Goal: Task Accomplishment & Management: Manage account settings

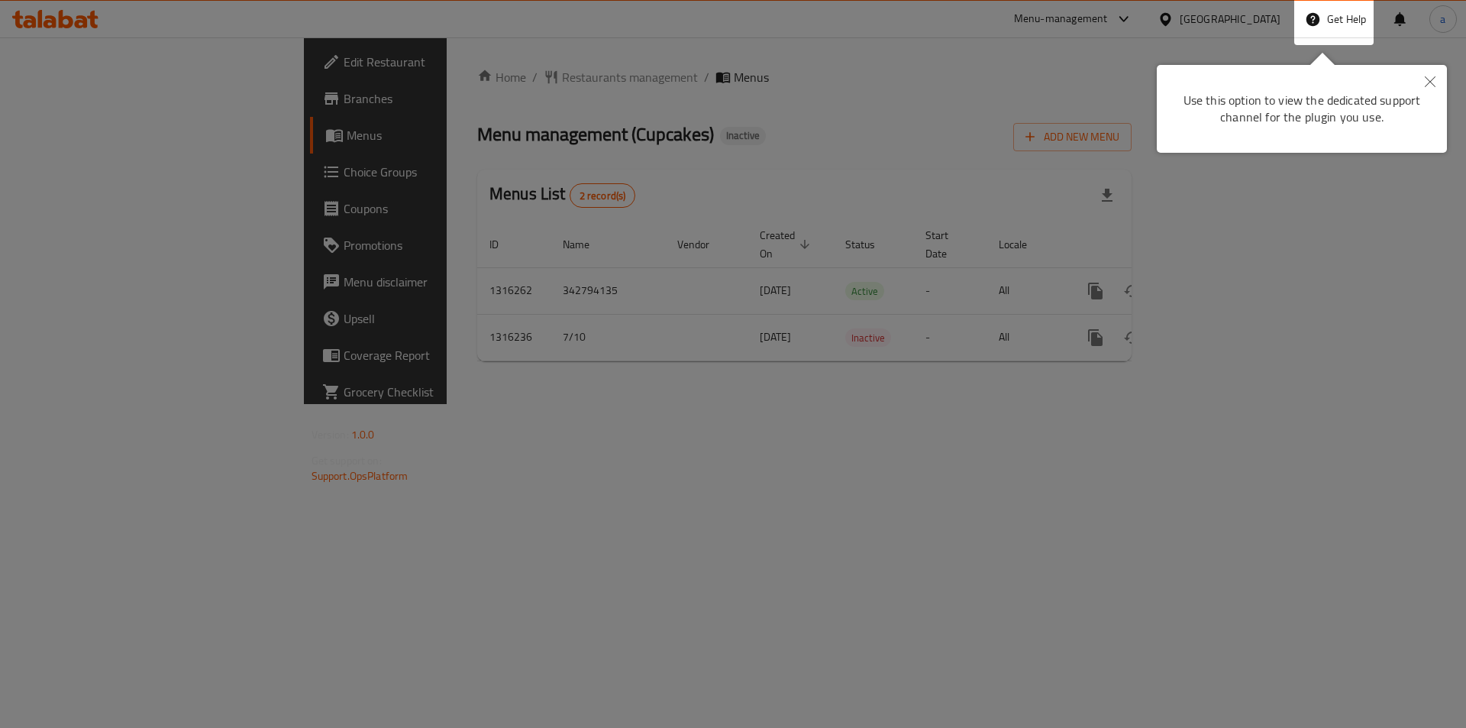
click at [857, 395] on div at bounding box center [733, 364] width 1466 height 728
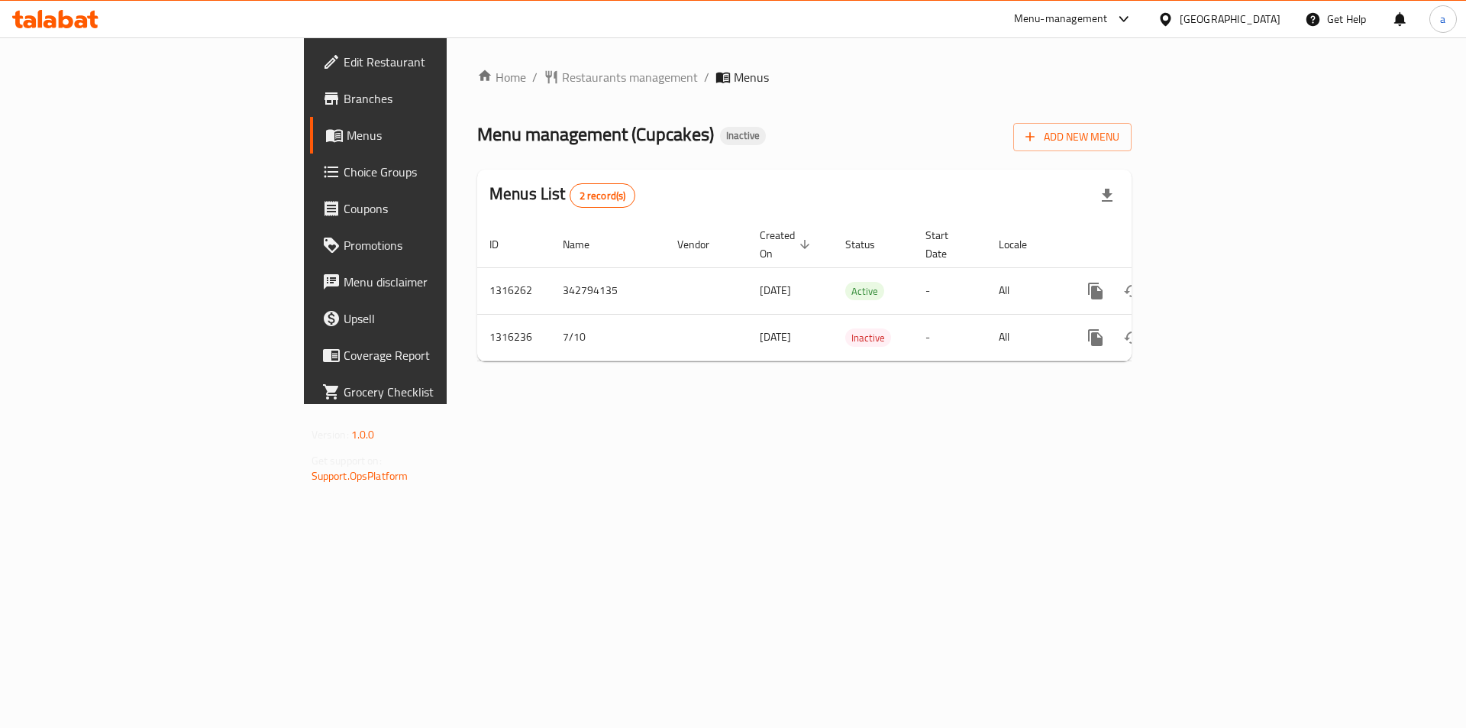
click at [1289, 12] on div "Qatar" at bounding box center [1218, 19] width 147 height 37
click at [1276, 18] on div "Qatar" at bounding box center [1229, 19] width 101 height 17
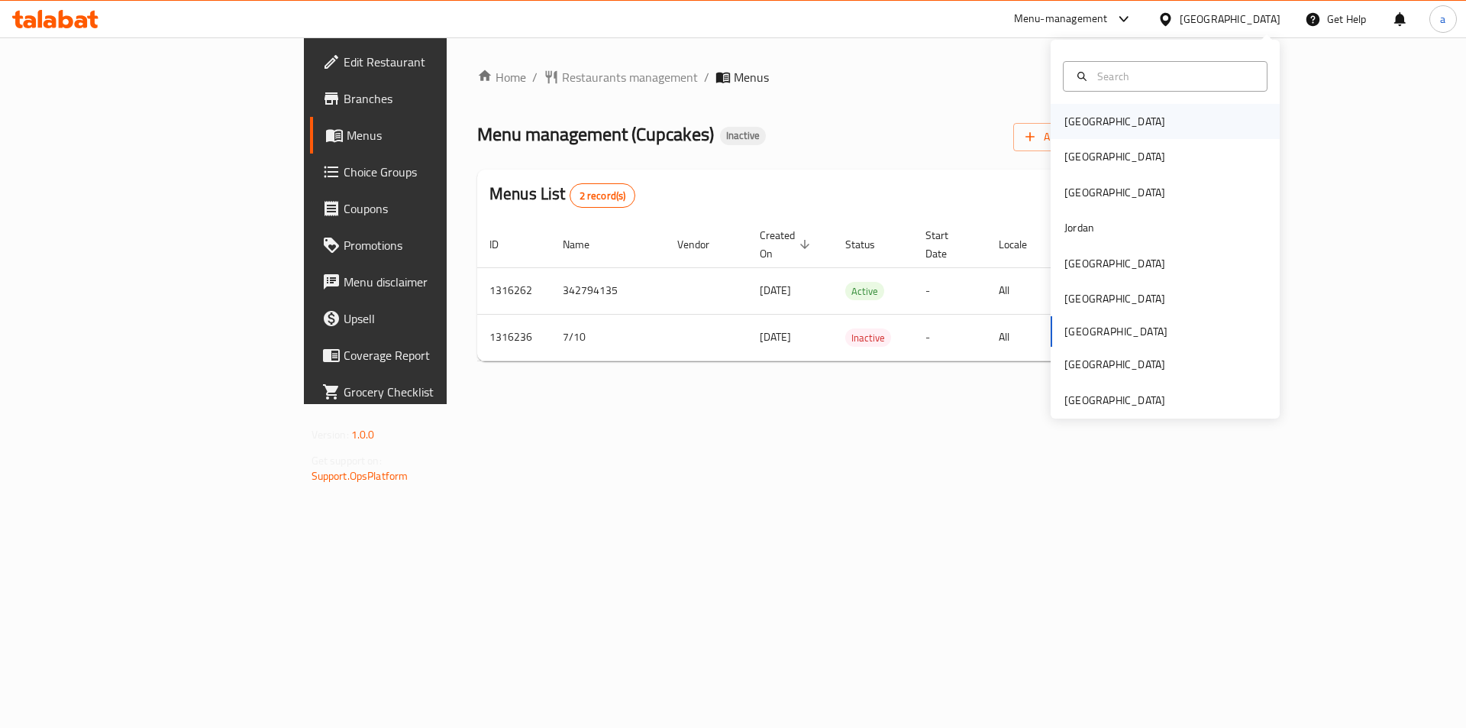
click at [1131, 125] on div "[GEOGRAPHIC_DATA]" at bounding box center [1164, 121] width 229 height 35
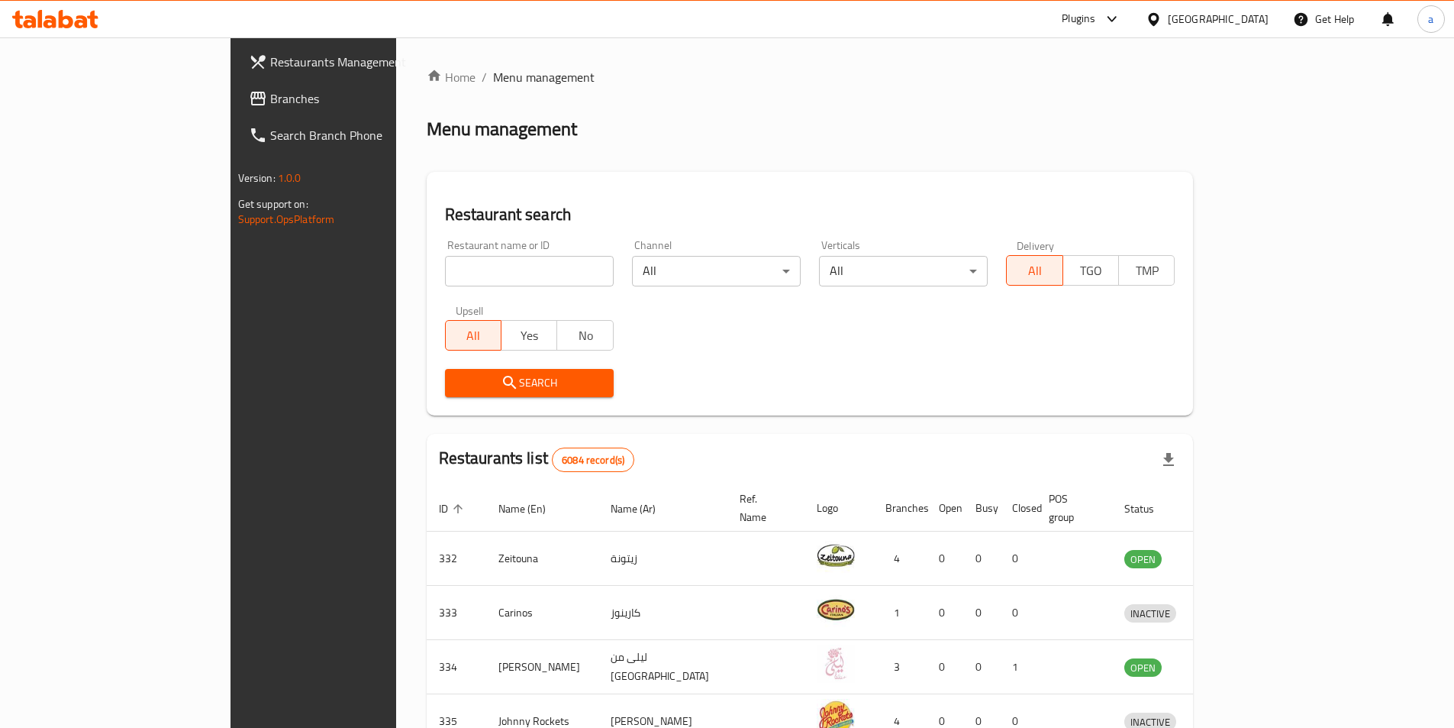
click at [270, 89] on span "Branches" at bounding box center [365, 98] width 191 height 18
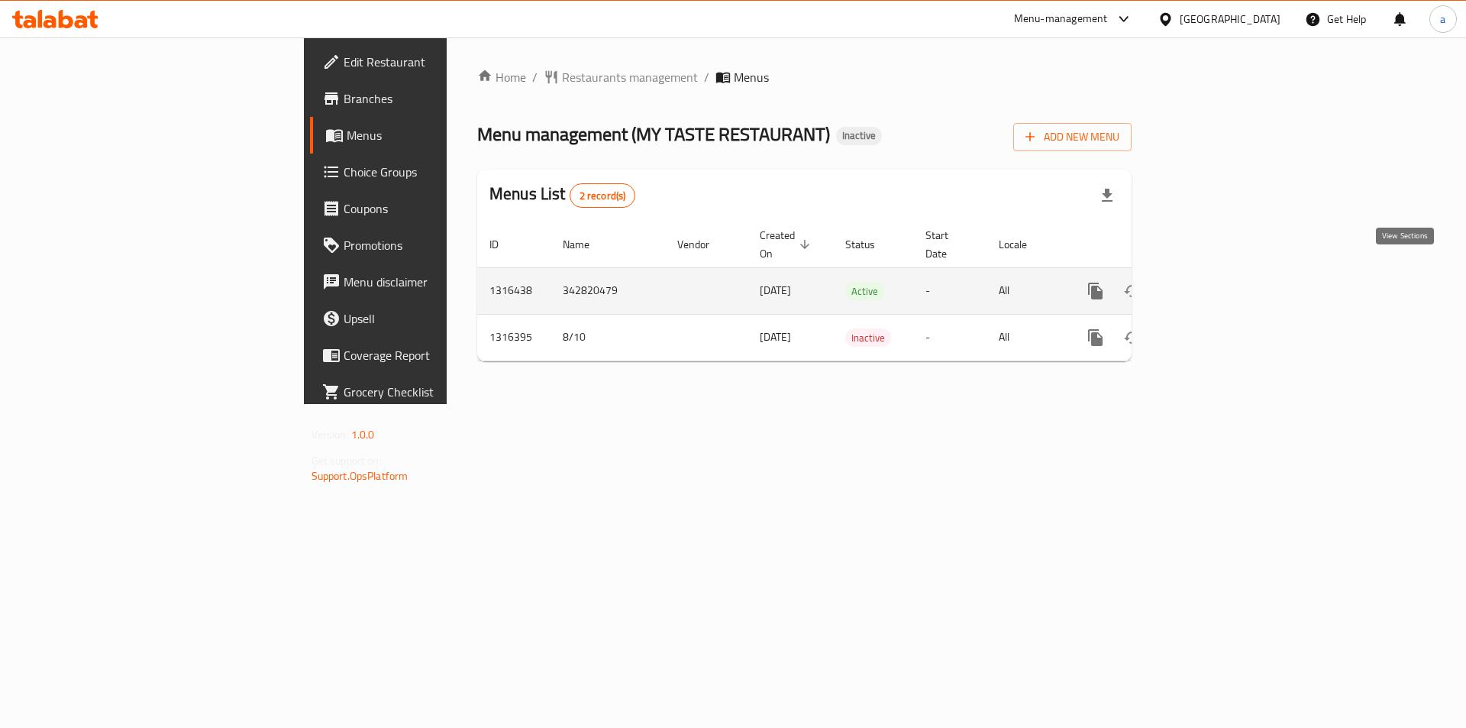
click at [1212, 284] on icon "enhanced table" at bounding box center [1206, 291] width 14 height 14
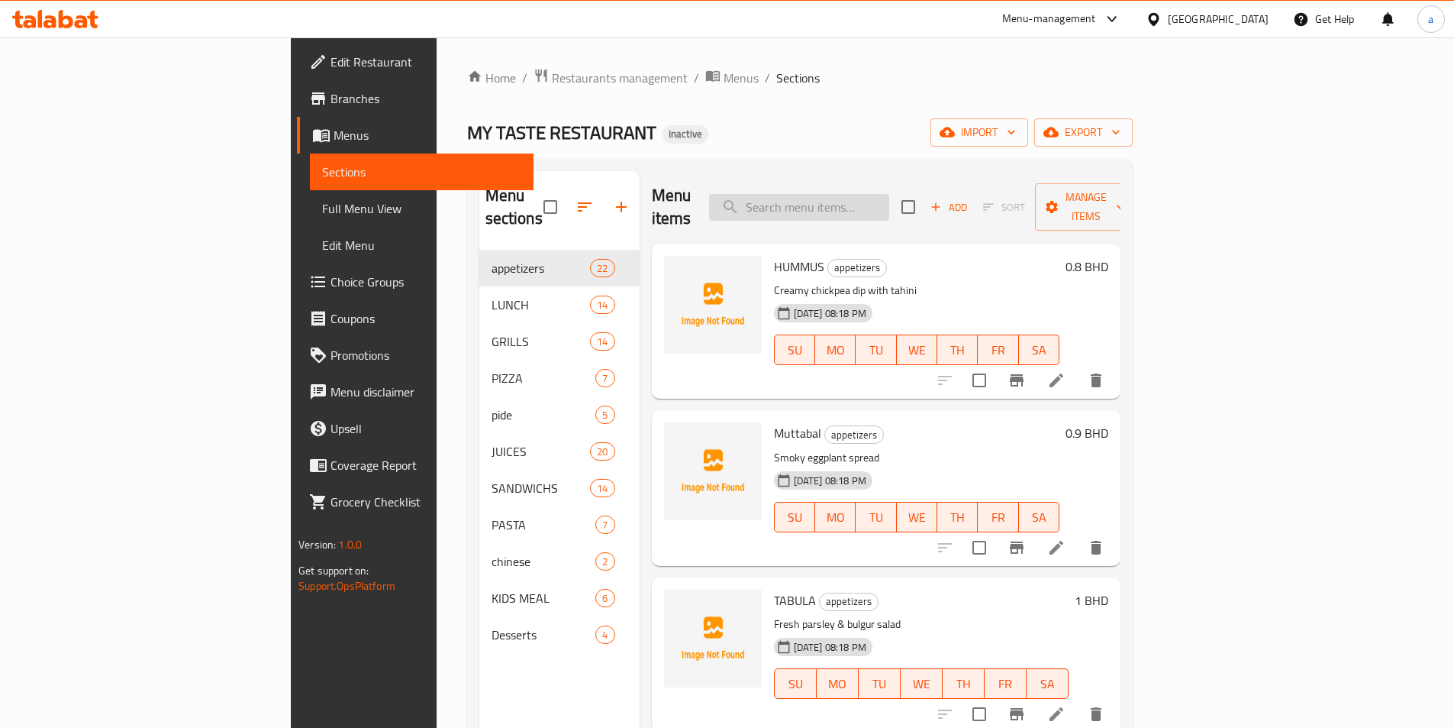
click at [889, 205] on input "search" at bounding box center [799, 207] width 180 height 27
paste input "MADGHOUTLAMB"
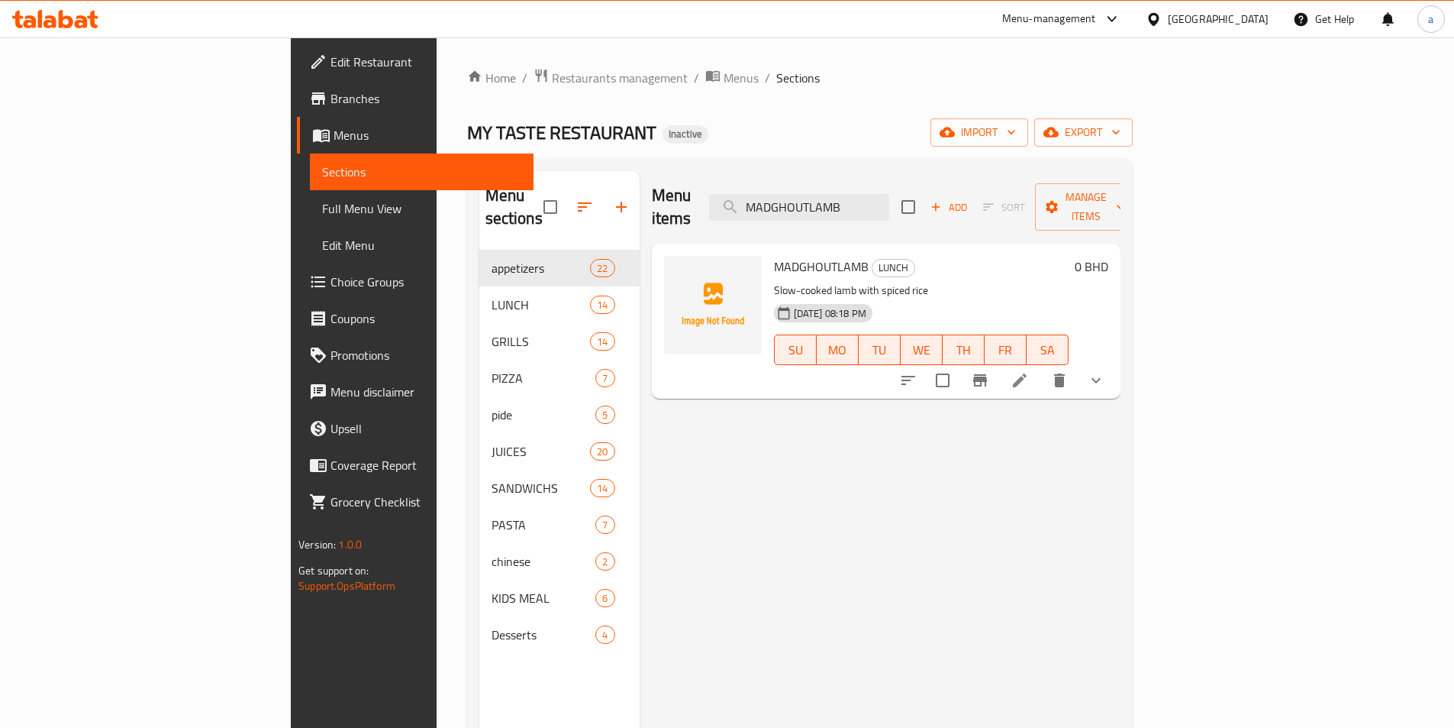
type input "MADGHOUTLAMB"
click at [1029, 371] on icon at bounding box center [1020, 380] width 18 height 18
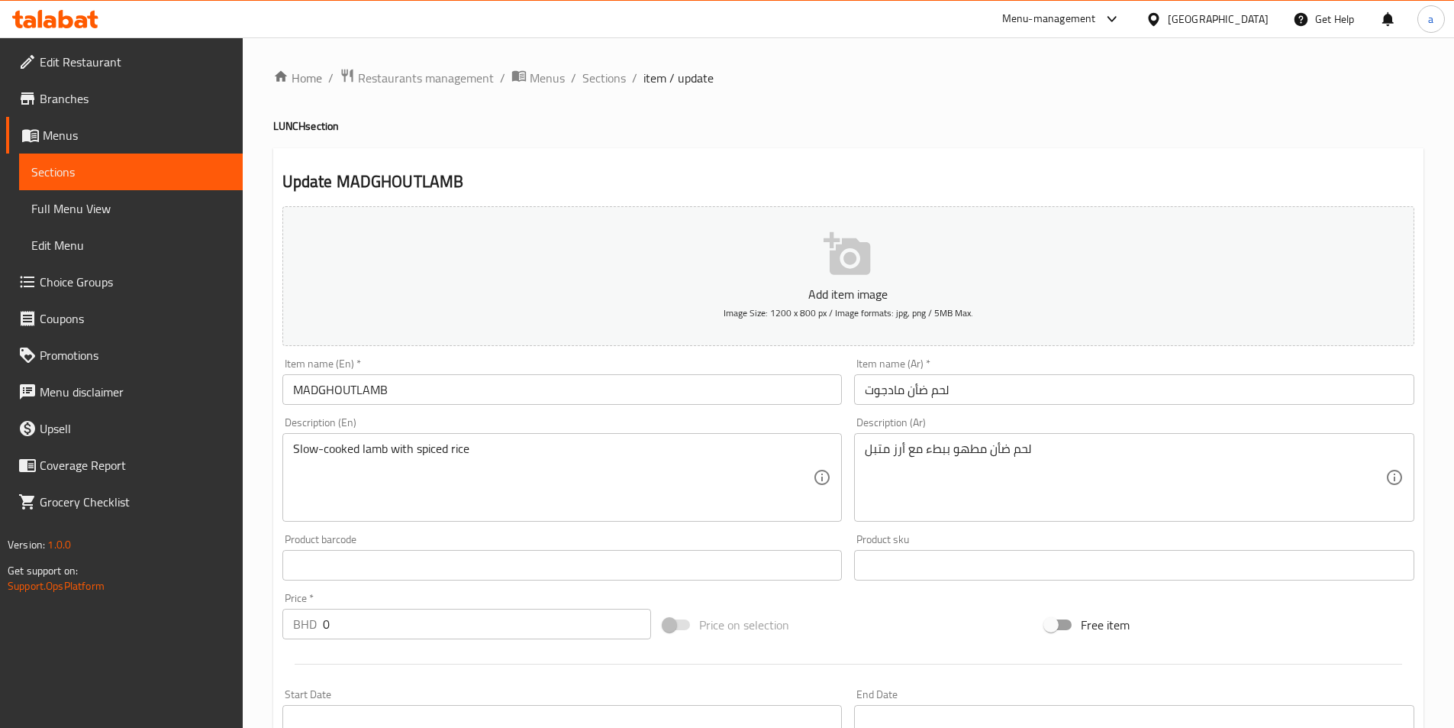
click at [970, 398] on input "لحم ضأن مادجوت" at bounding box center [1134, 389] width 560 height 31
click at [1023, 382] on input "لحم ضأن مادجوت" at bounding box center [1134, 389] width 560 height 31
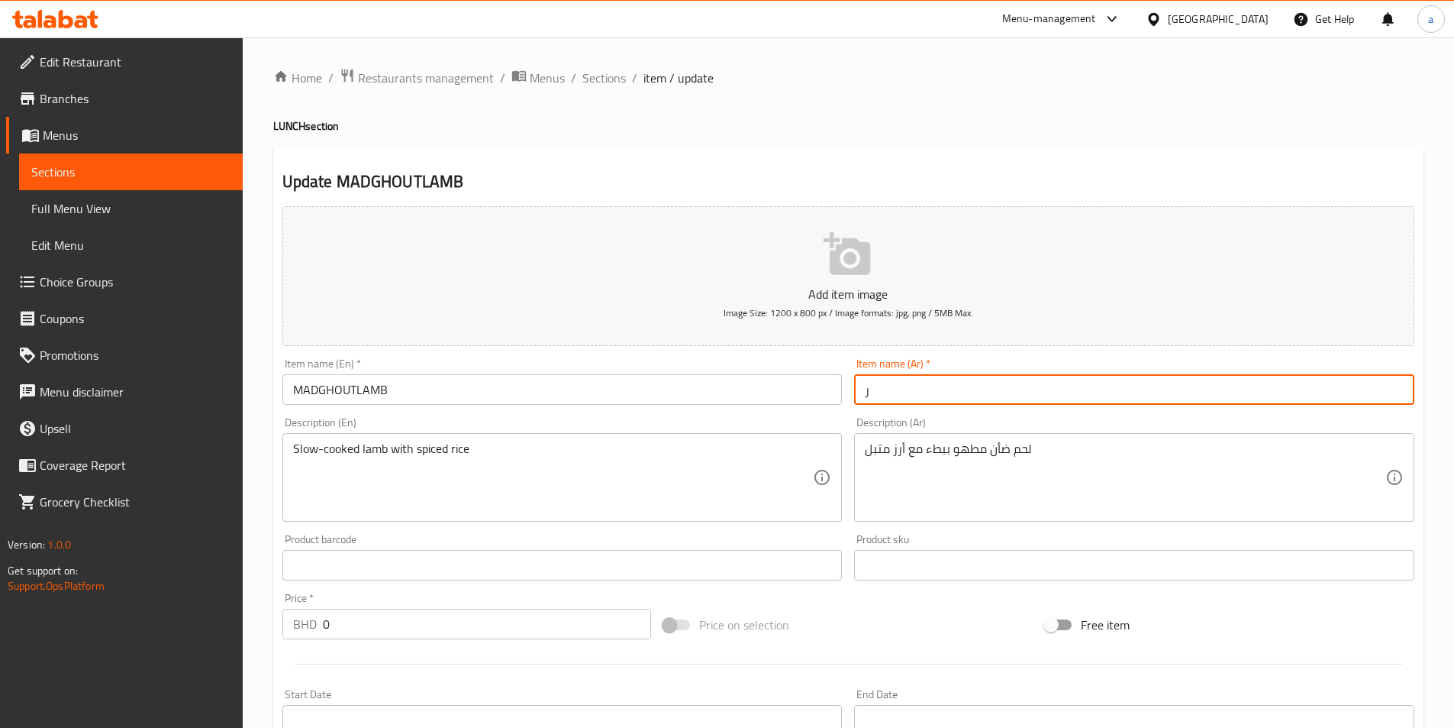
click at [1033, 386] on input "ر" at bounding box center [1134, 389] width 560 height 31
paste input "لحن ضأن مضغوط"
type input "لحن ضأن مضغوط"
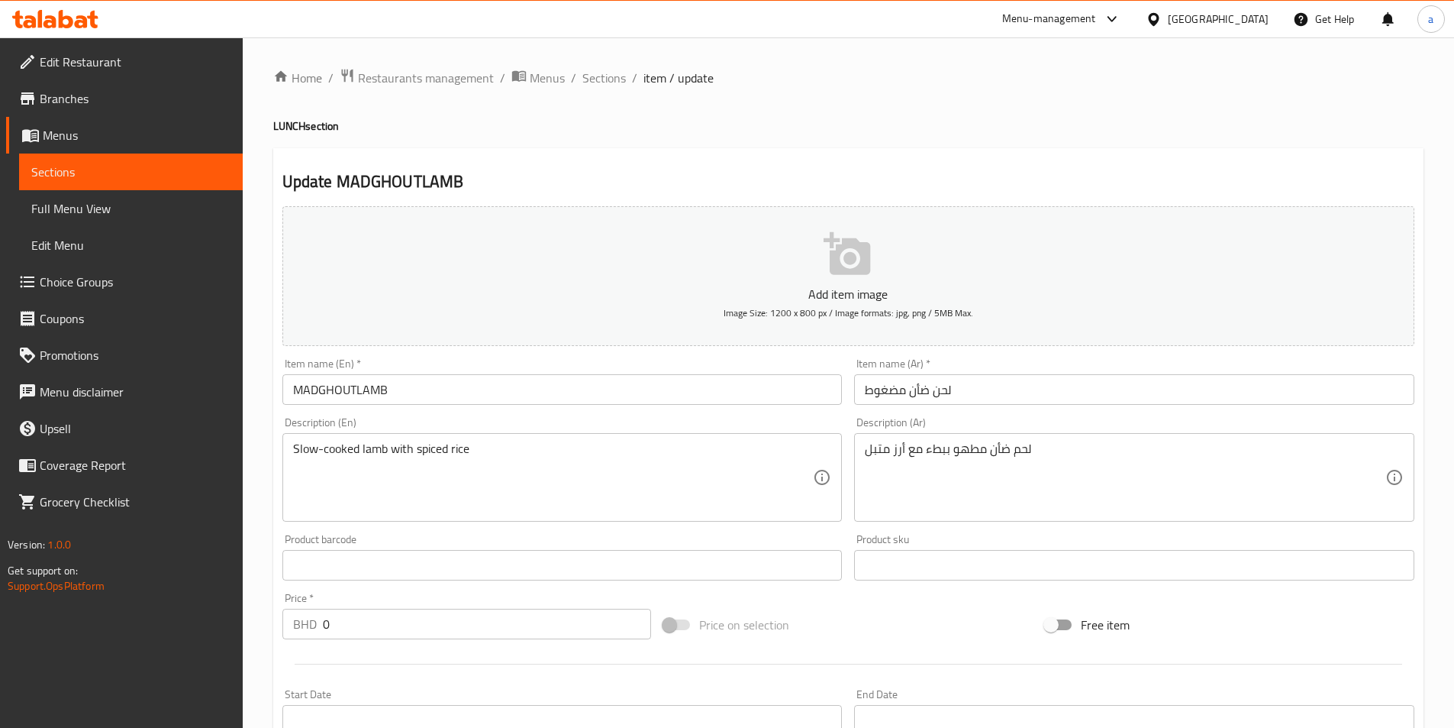
click at [1047, 368] on div "Item name (Ar)   * لحن ضأن مضغوط Item name (Ar) *" at bounding box center [1134, 381] width 560 height 47
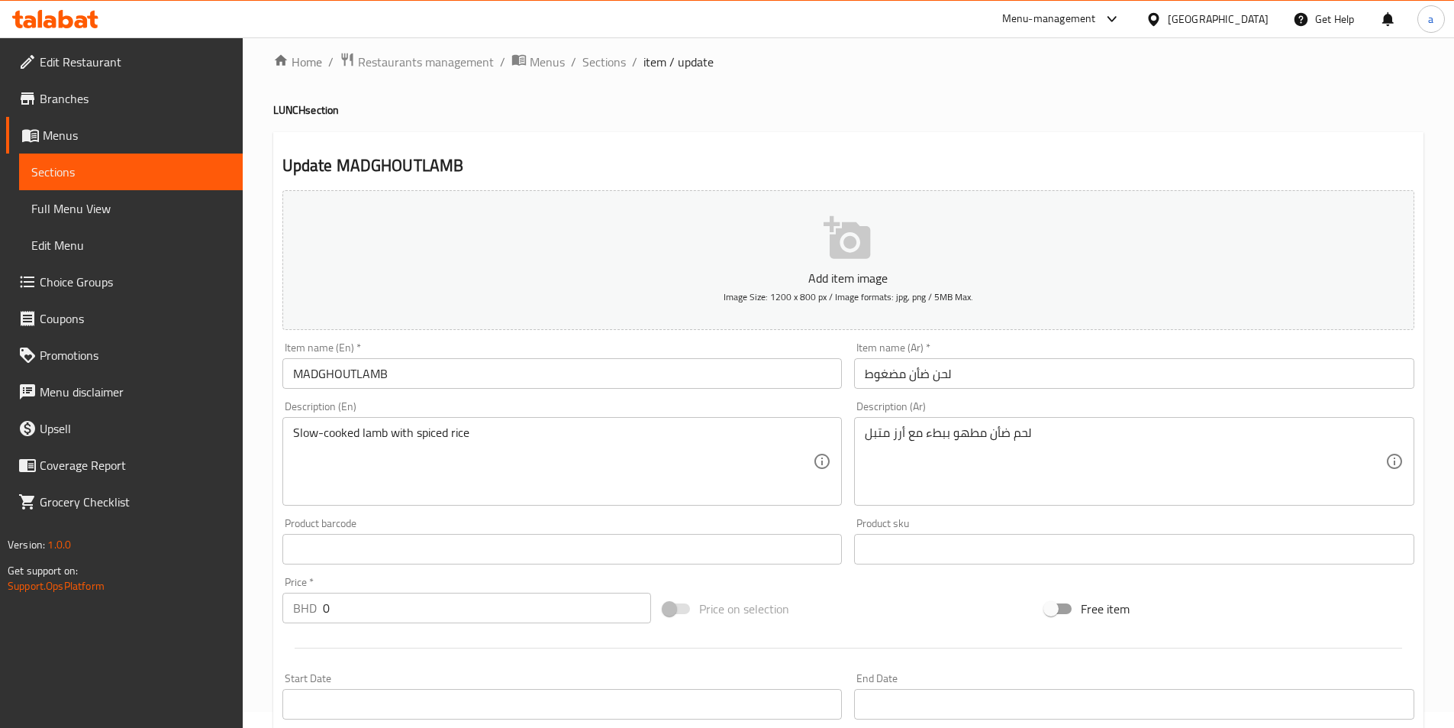
scroll to position [474, 0]
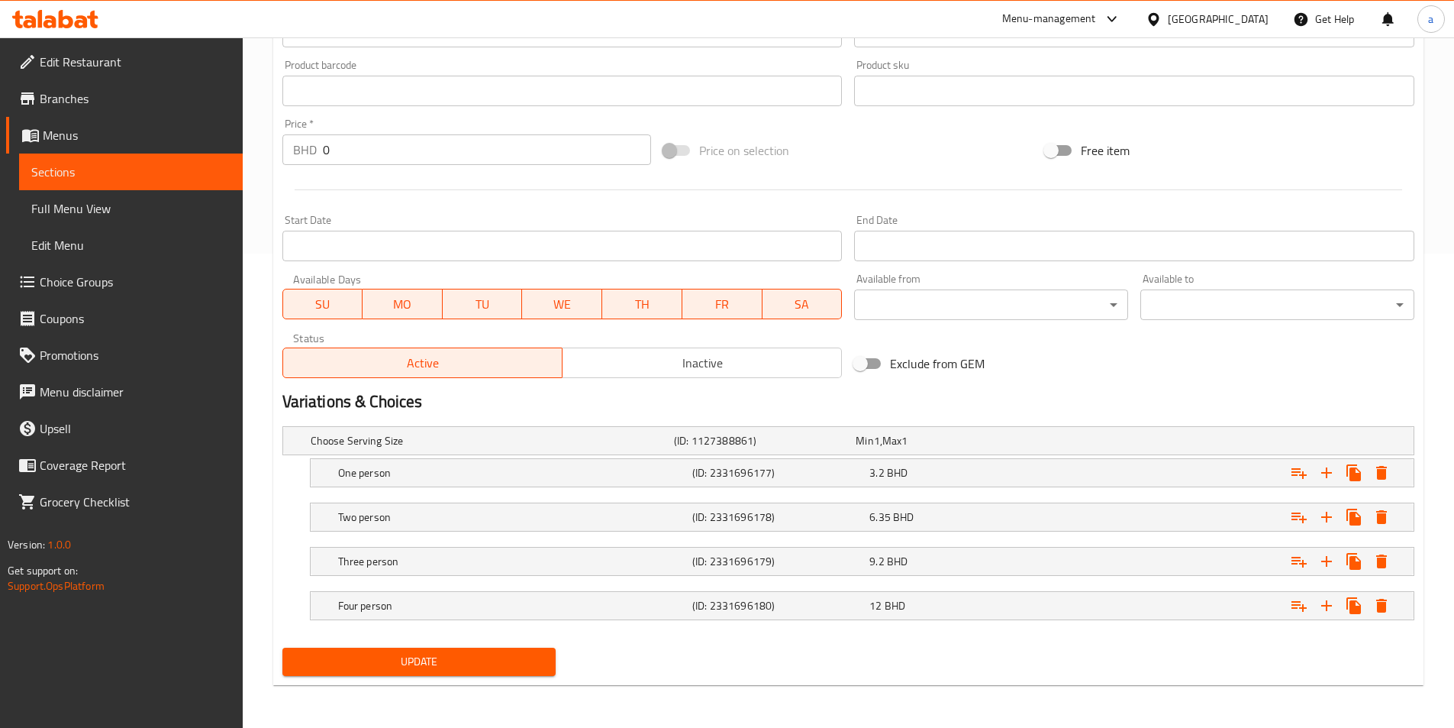
click at [513, 665] on span "Update" at bounding box center [420, 661] width 250 height 19
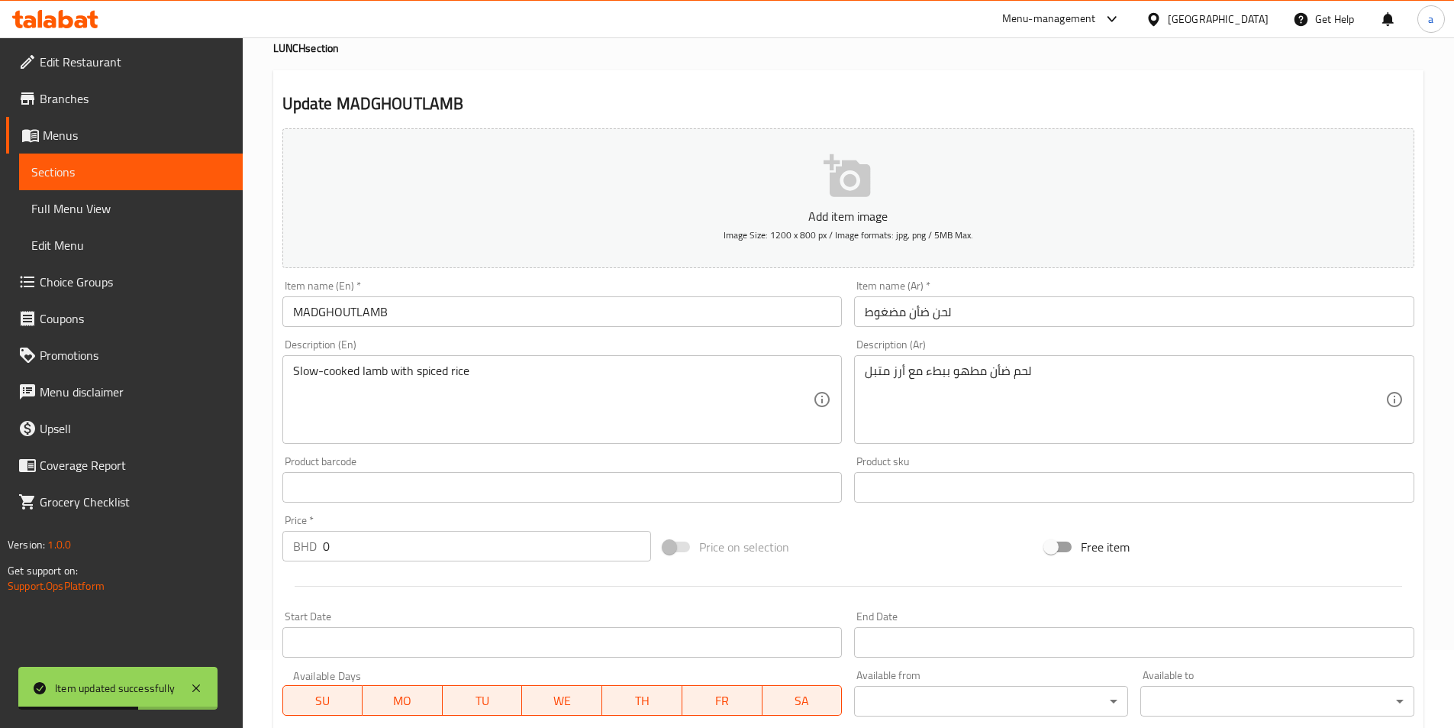
scroll to position [0, 0]
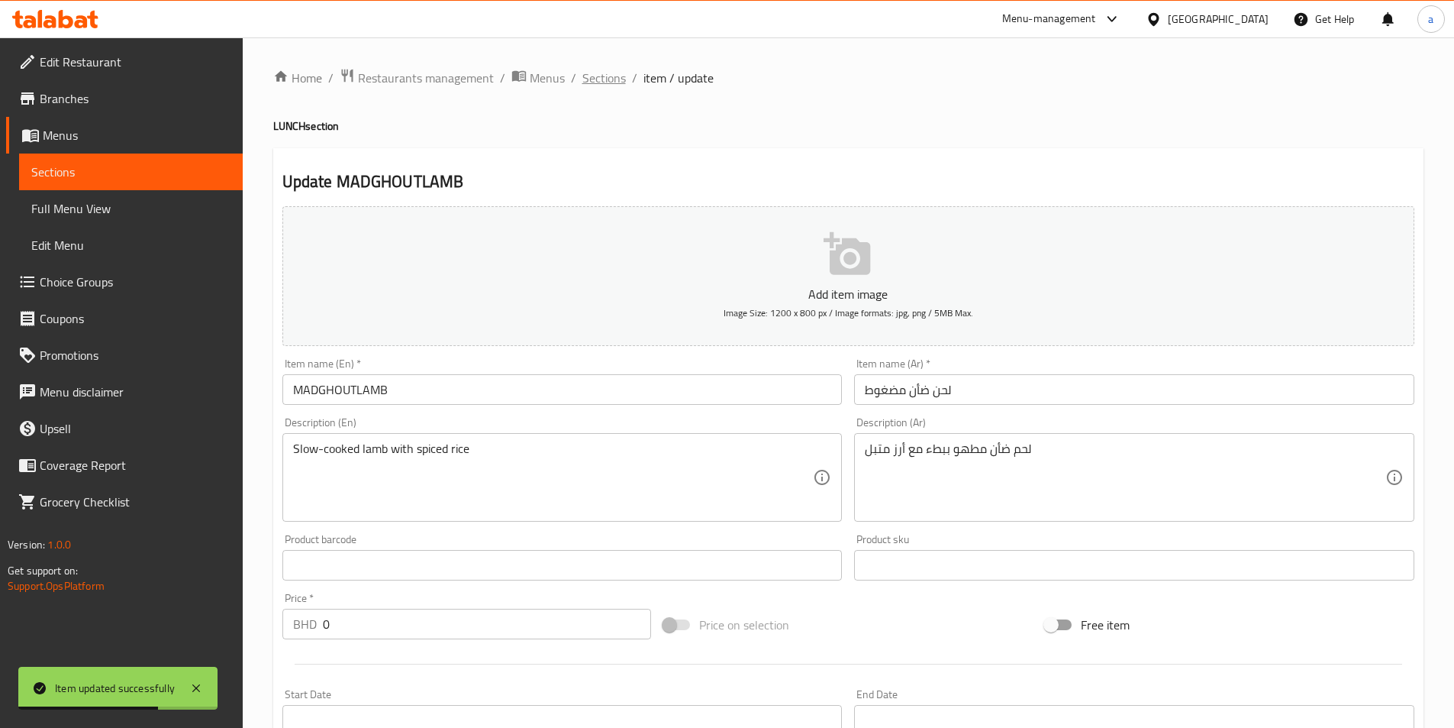
click at [610, 75] on span "Sections" at bounding box center [604, 78] width 44 height 18
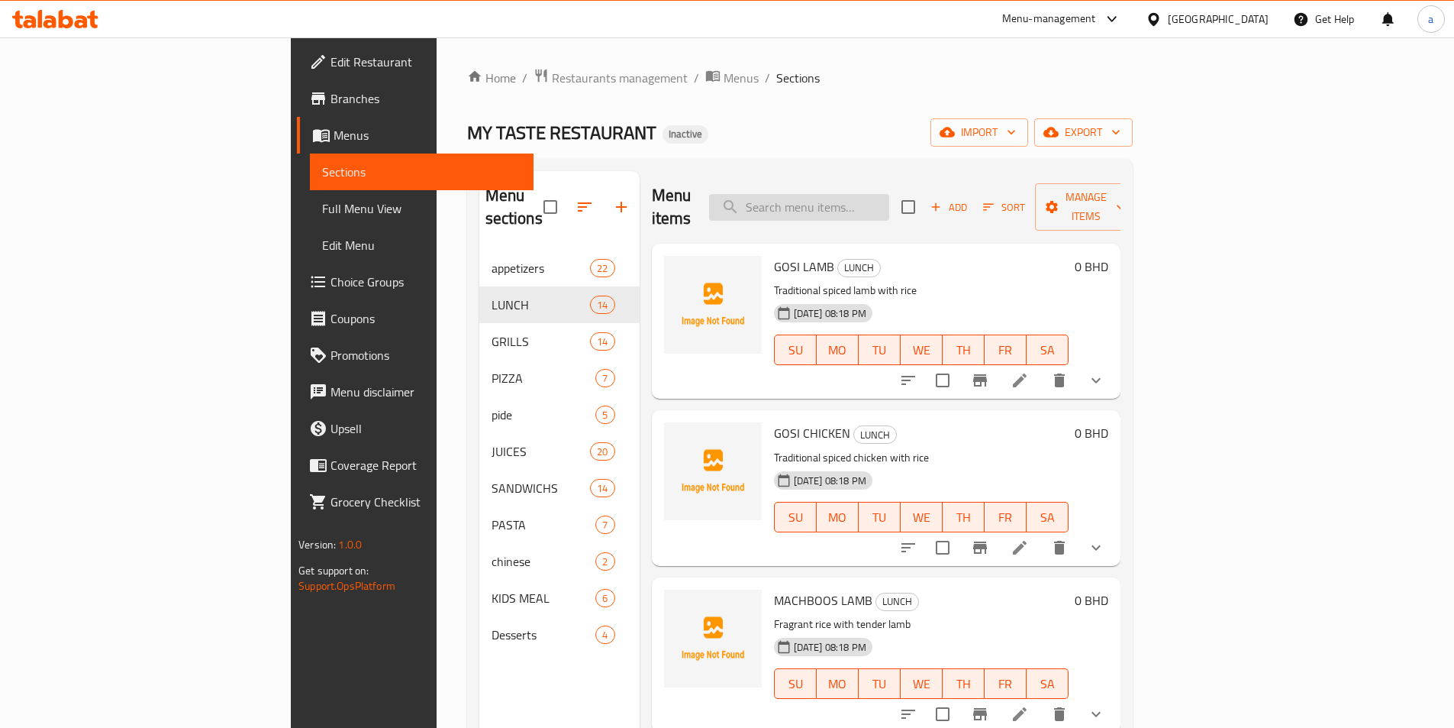
click at [889, 198] on input "search" at bounding box center [799, 207] width 180 height 27
paste input "دجاج مضغوط"
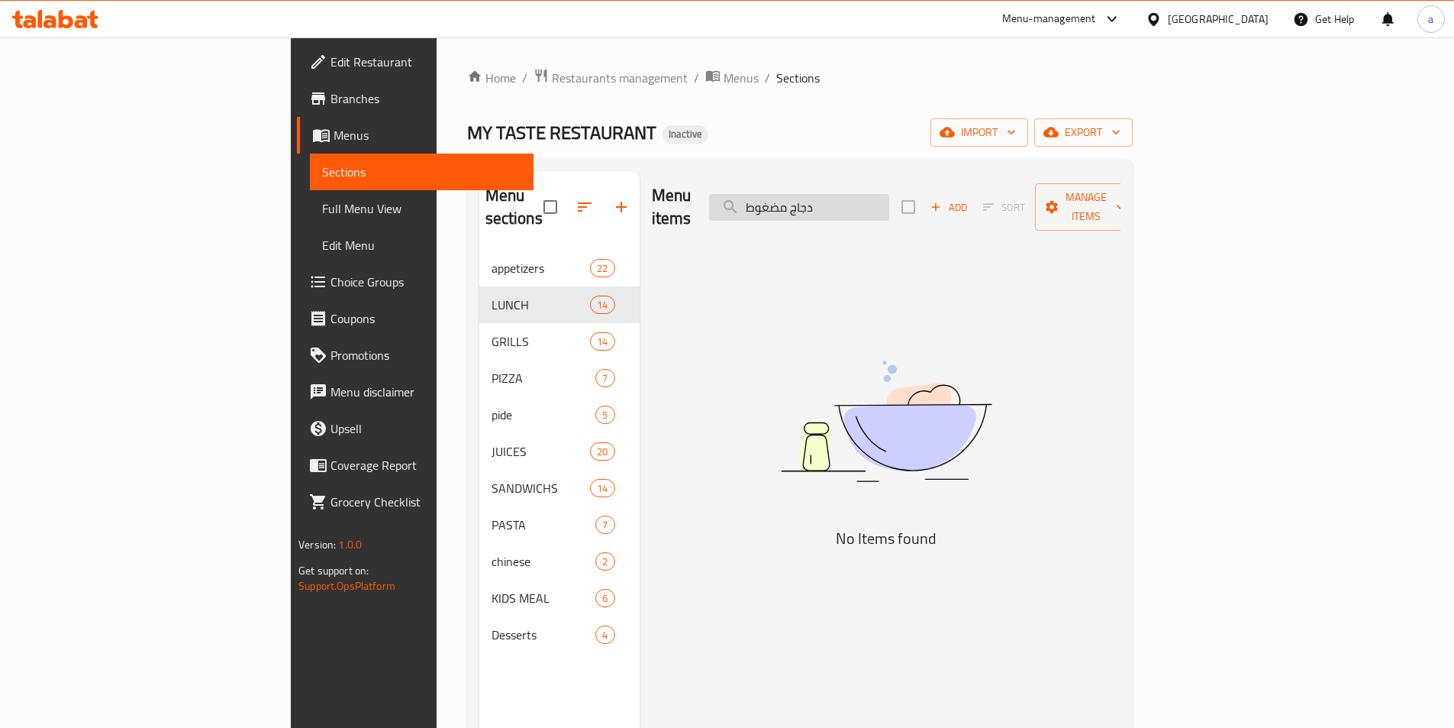
click at [889, 194] on input "دجاج مضغوط" at bounding box center [799, 207] width 180 height 27
paste input "MADGHOUTCHICKEN"
click at [889, 196] on input "MADGHOUTCHICKEN" at bounding box center [799, 207] width 180 height 27
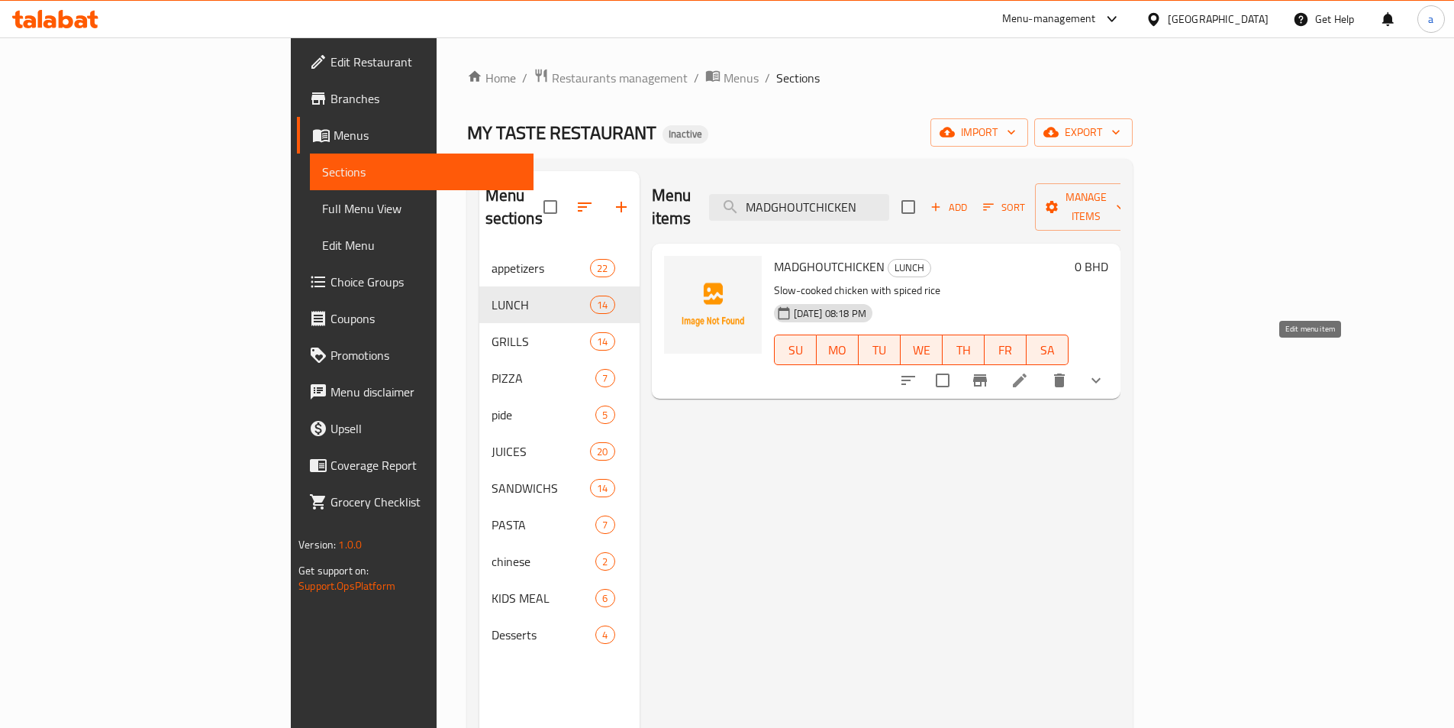
type input "MADGHOUTCHICKEN"
click at [1029, 371] on icon at bounding box center [1020, 380] width 18 height 18
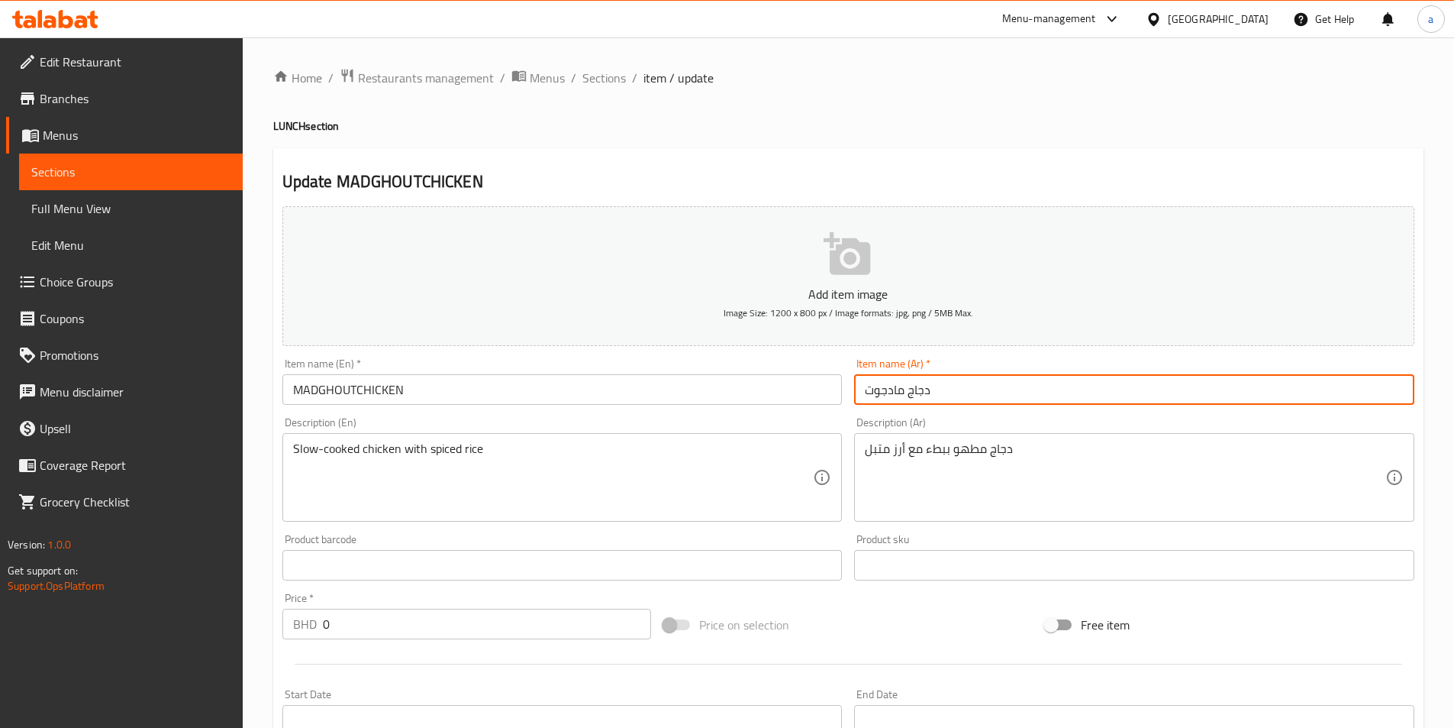
click at [986, 386] on input "دجاج مادجوت" at bounding box center [1134, 389] width 560 height 31
paste input "دجاج مضغوط"
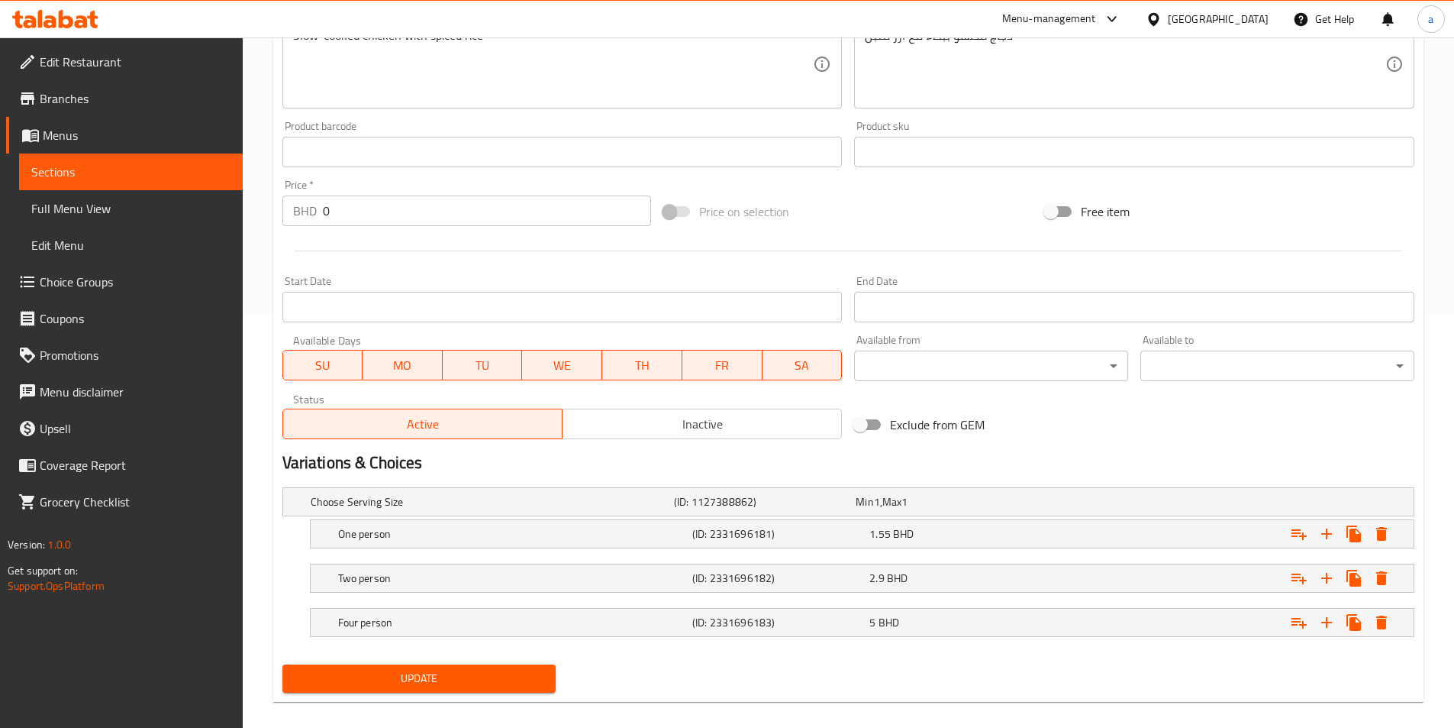
scroll to position [430, 0]
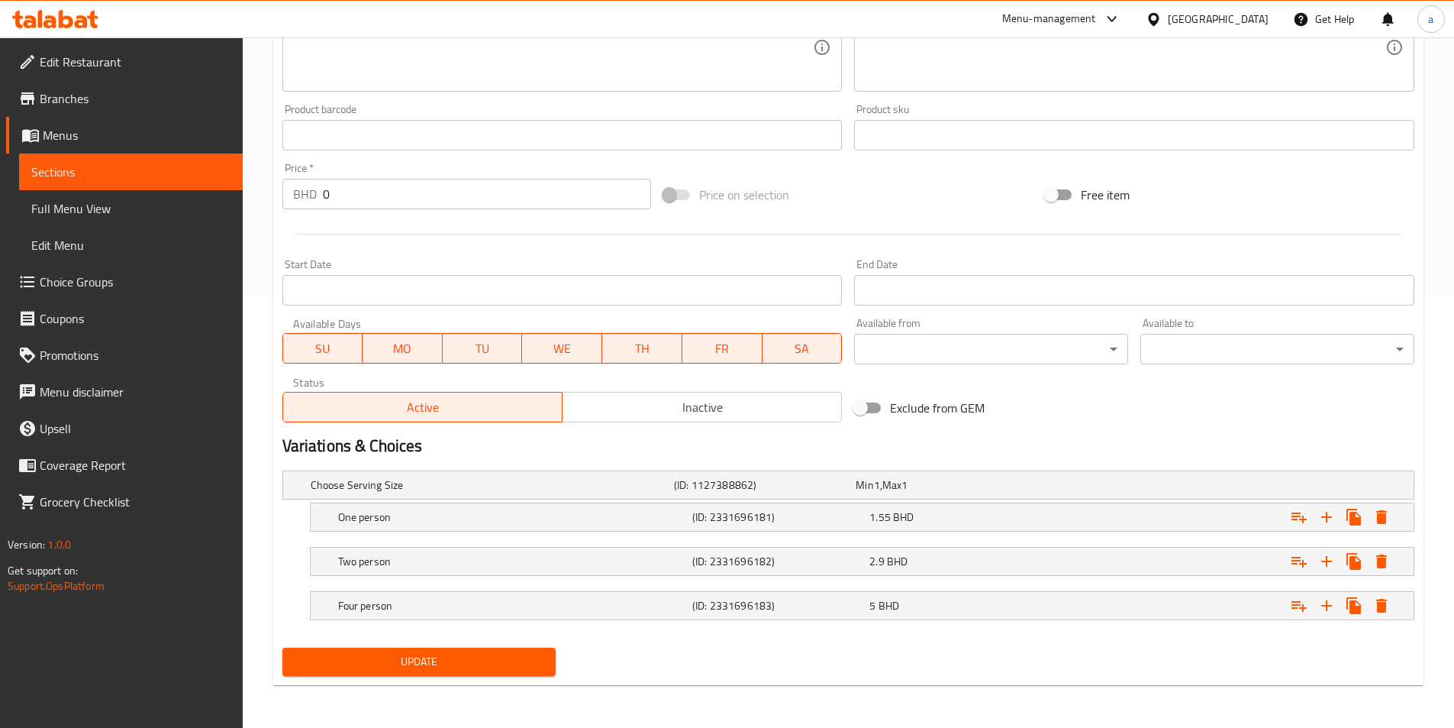
type input "دجاج مضغوط"
click at [488, 657] on span "Update" at bounding box center [420, 661] width 250 height 19
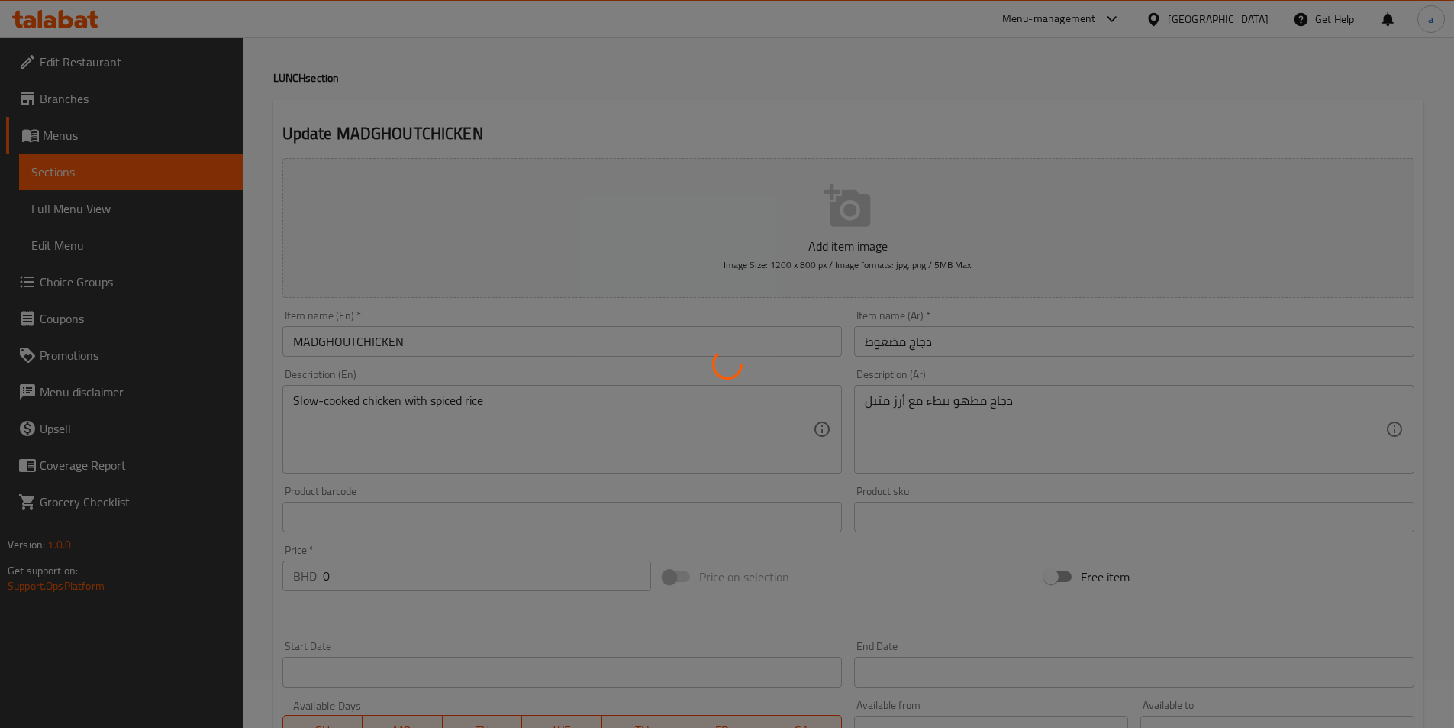
scroll to position [0, 0]
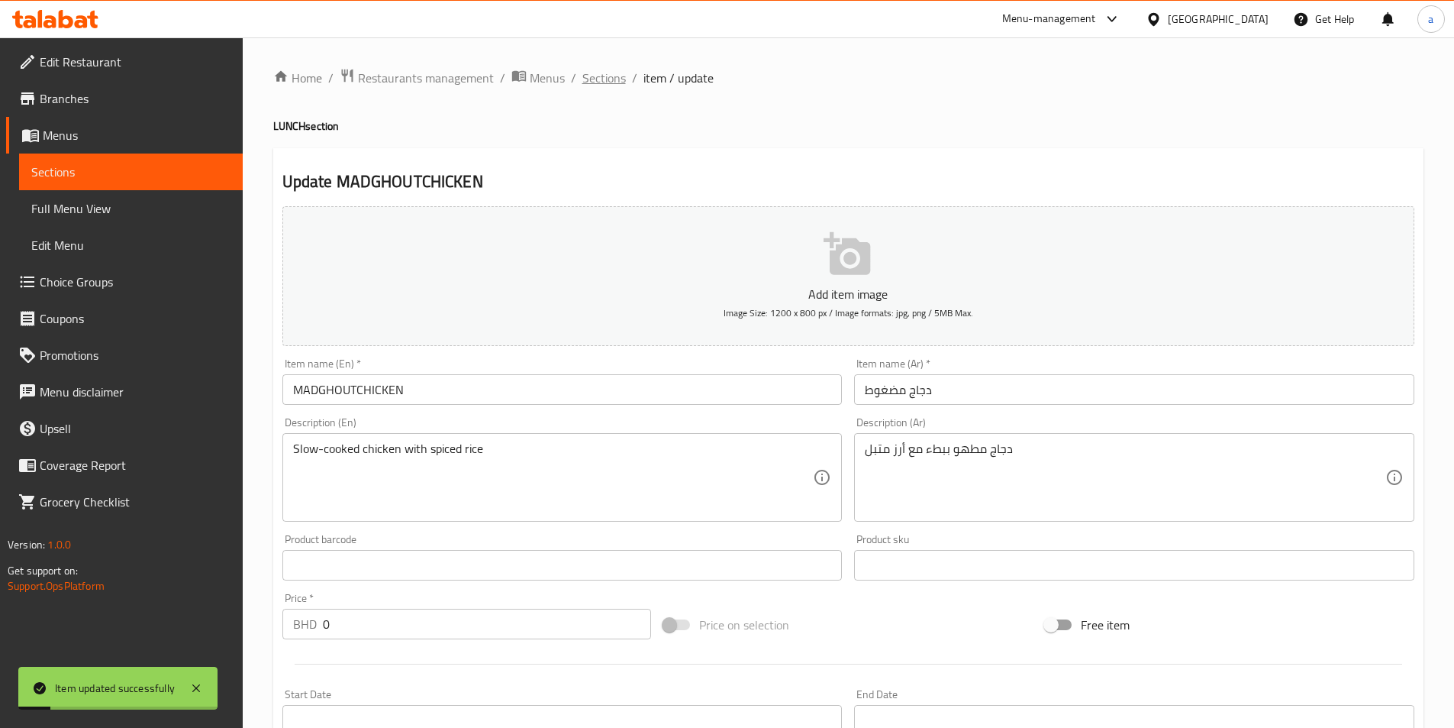
click at [611, 73] on span "Sections" at bounding box center [604, 78] width 44 height 18
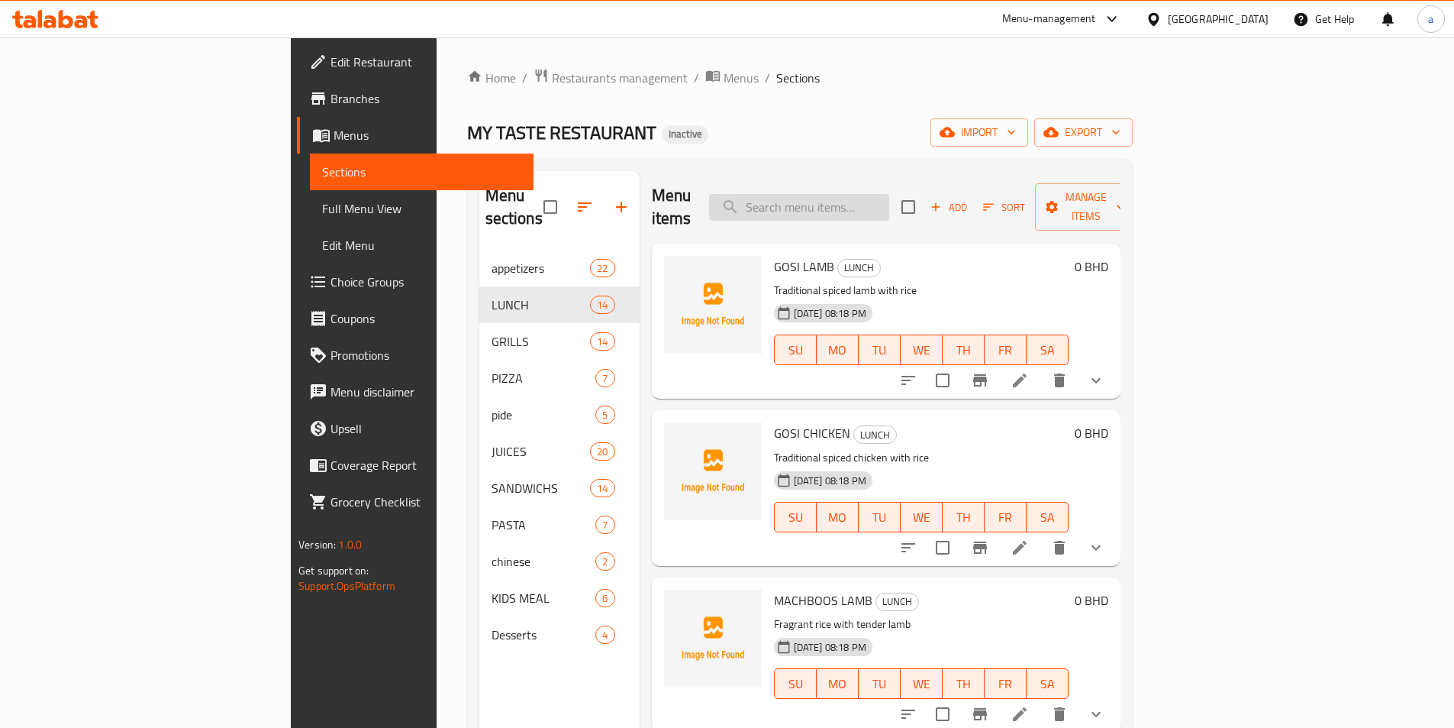
click at [889, 194] on input "search" at bounding box center [799, 207] width 180 height 27
paste input "SPECIAL MATHAAQI PIZZA: MATHAAQI"
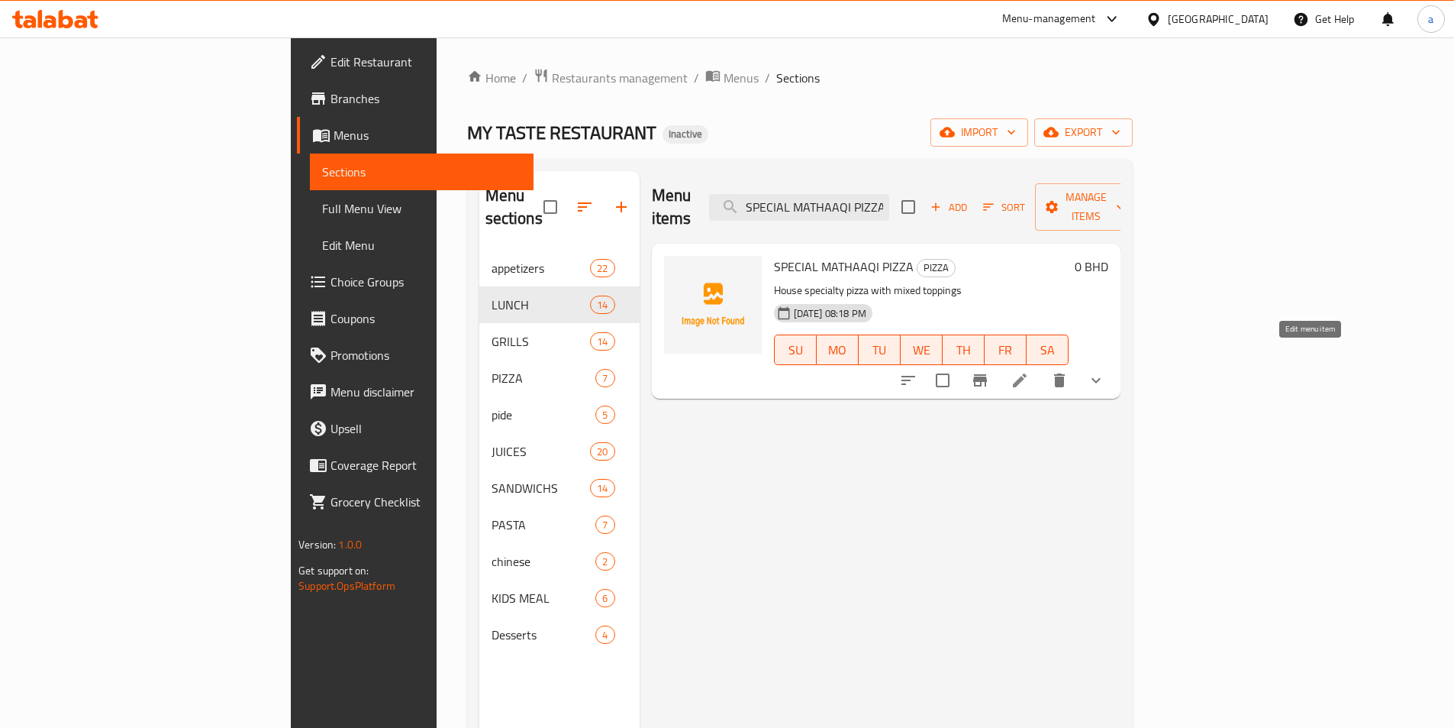
type input "SPECIAL MATHAAQI PIZZA"
click at [1029, 371] on icon at bounding box center [1020, 380] width 18 height 18
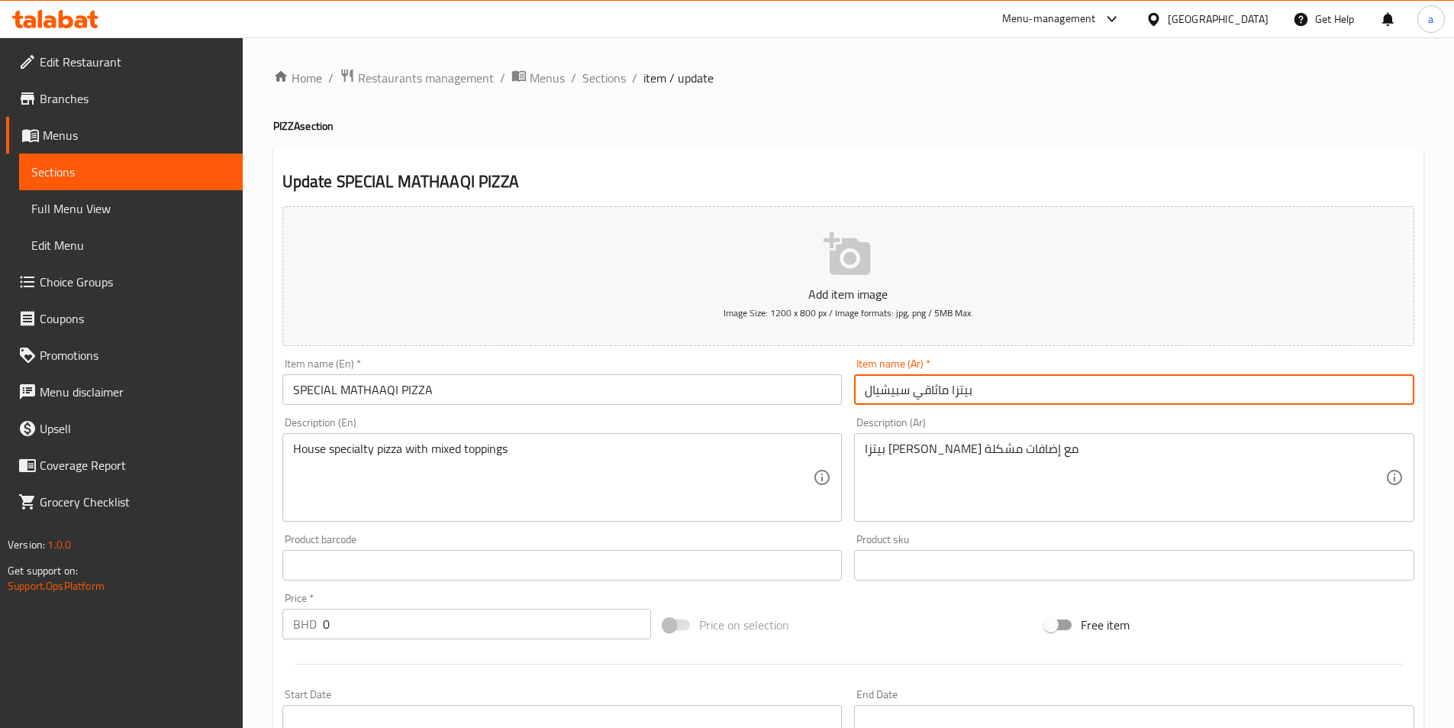
click at [938, 397] on input "بيتزا ماثاقي سبيشيال" at bounding box center [1134, 389] width 560 height 31
paste input "اقي"
type input "بيتزا مذاقي سبيشيال"
click at [1012, 353] on div "Item name (Ar)   * [PERSON_NAME] سبيشيال Item name (Ar) *" at bounding box center [1134, 381] width 573 height 59
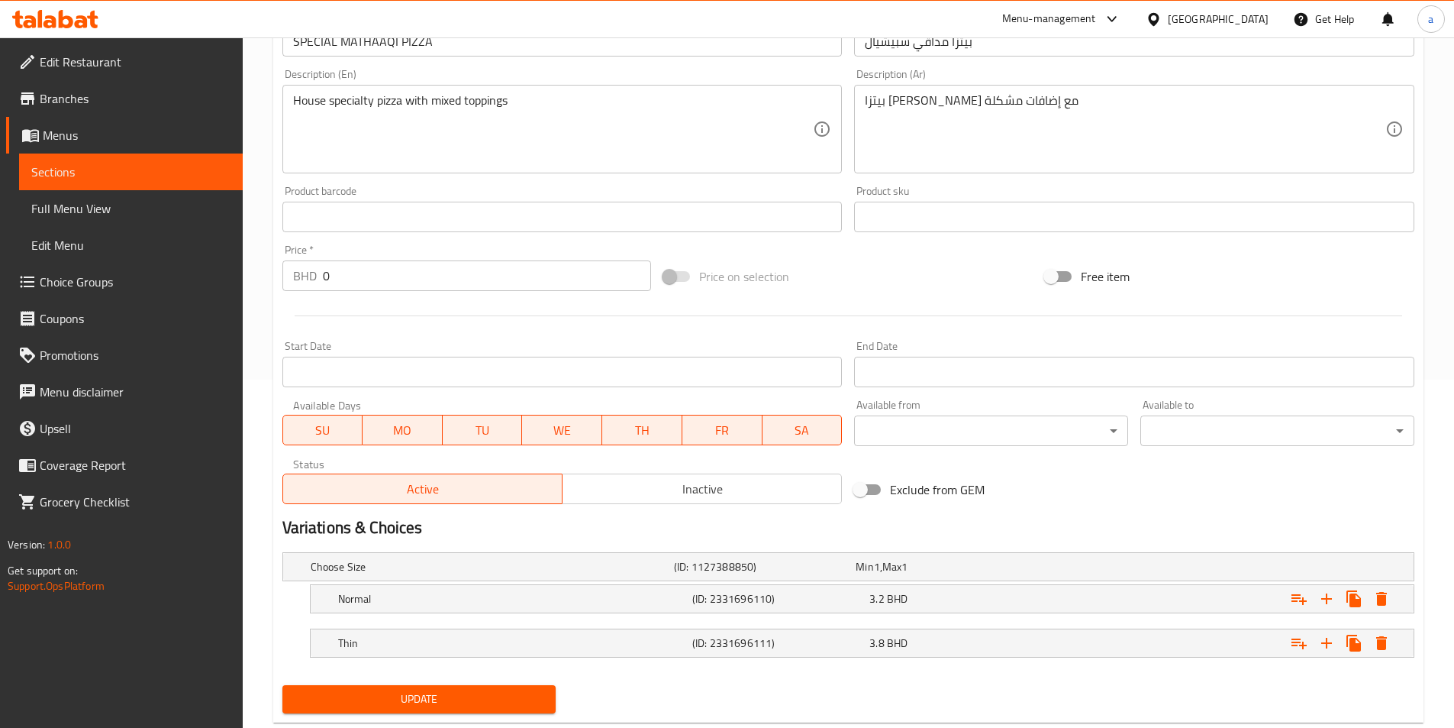
scroll to position [386, 0]
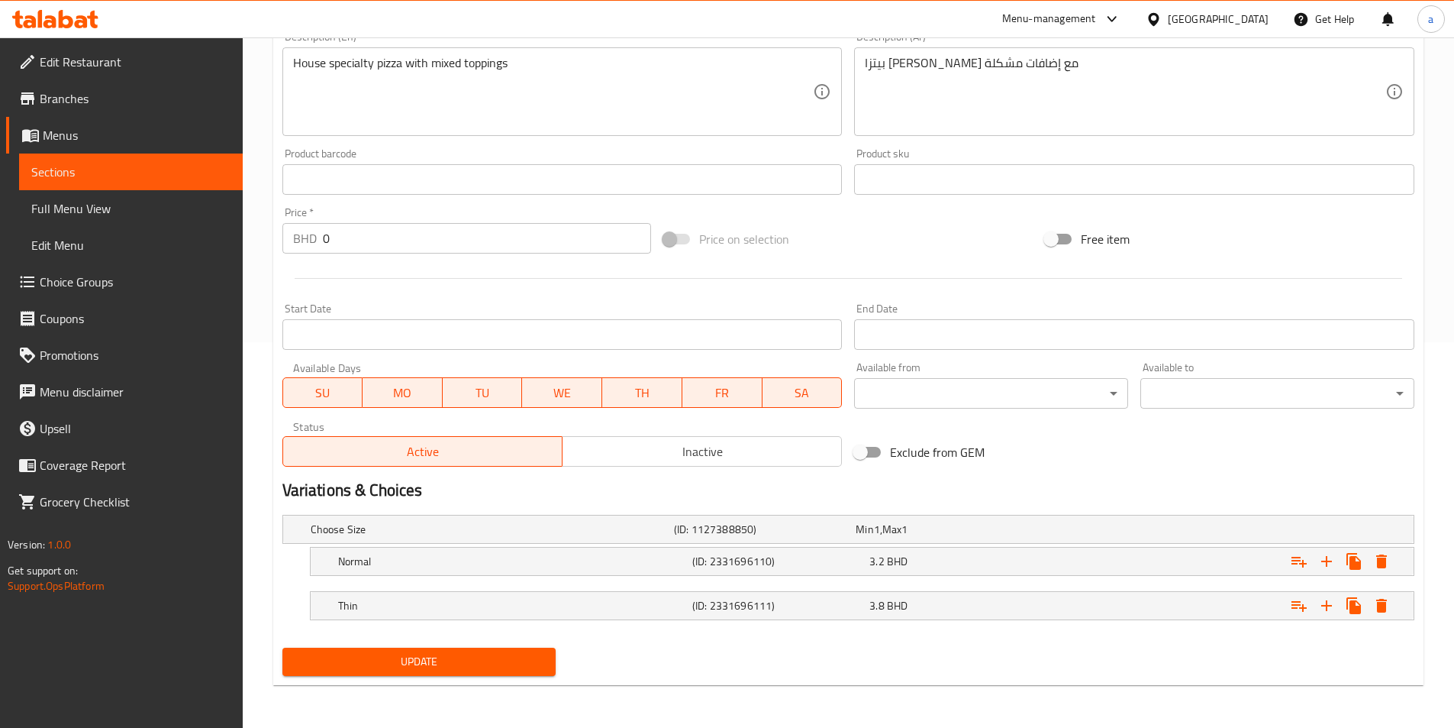
click at [498, 650] on button "Update" at bounding box center [419, 661] width 274 height 28
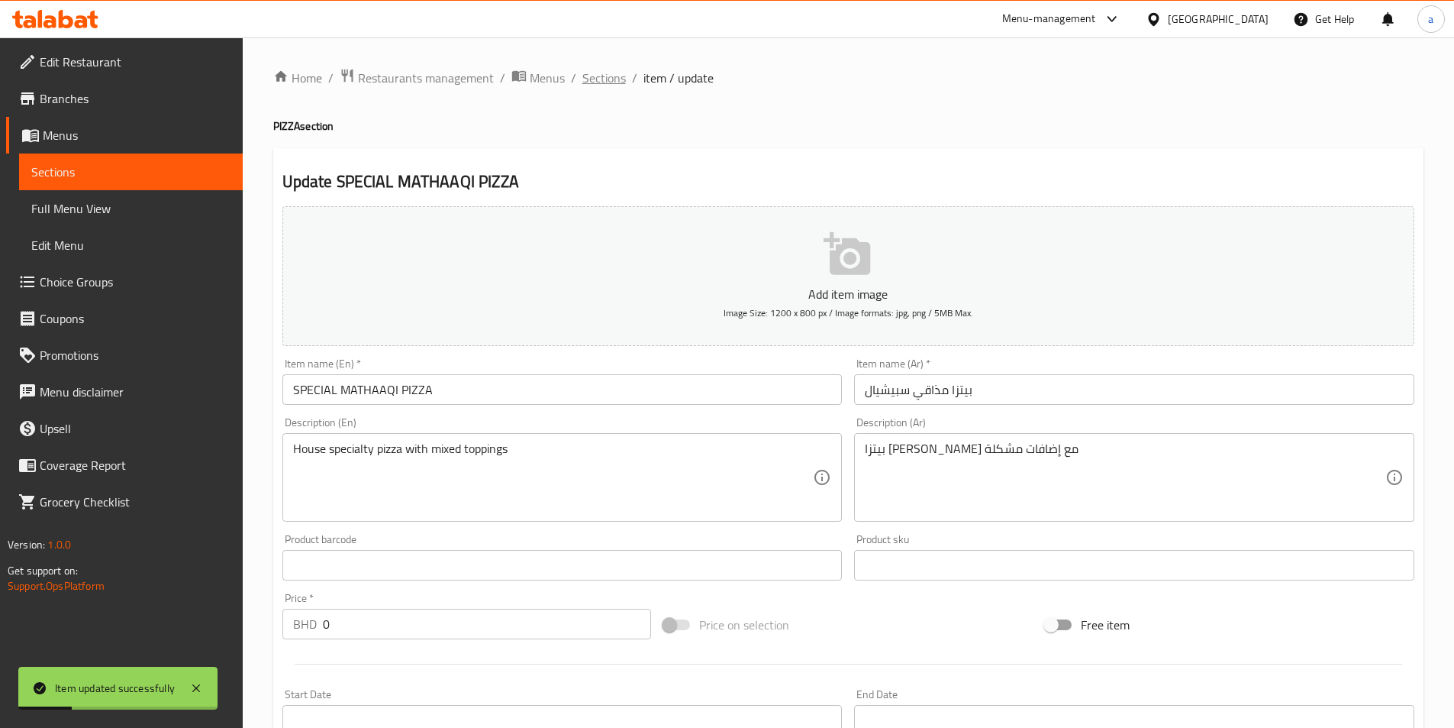
click at [610, 86] on span "Sections" at bounding box center [604, 78] width 44 height 18
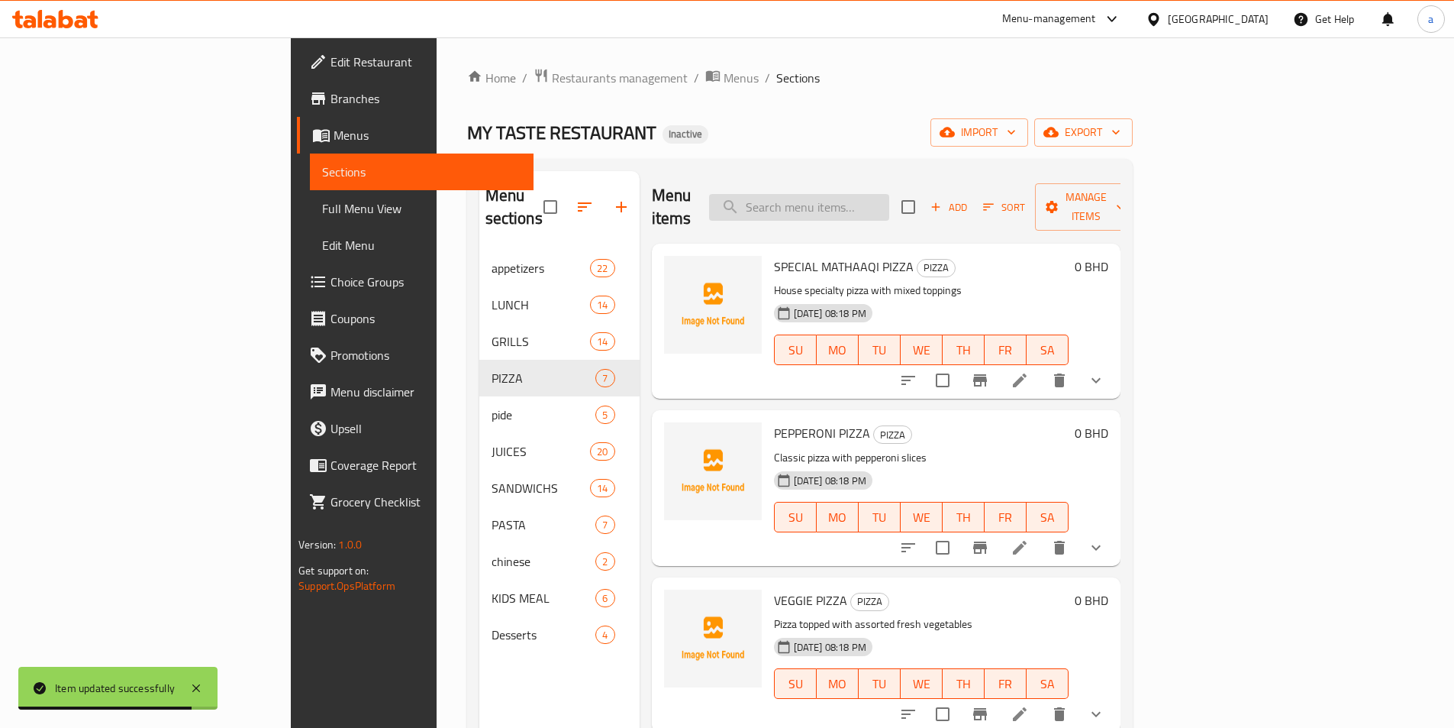
click at [852, 203] on input "search" at bounding box center [799, 207] width 180 height 27
paste input "MEAT AJUN NORMAL OR W/CHEESE: AJUN"
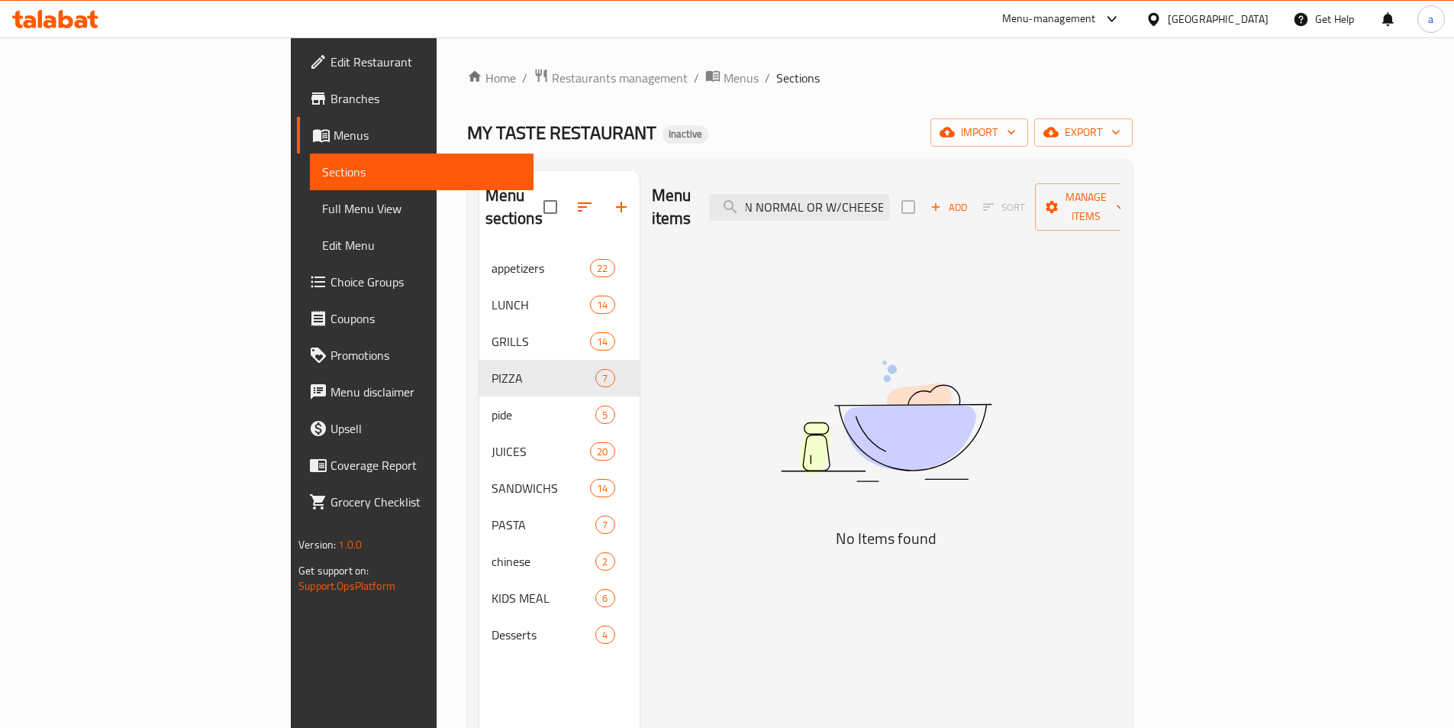
scroll to position [0, 51]
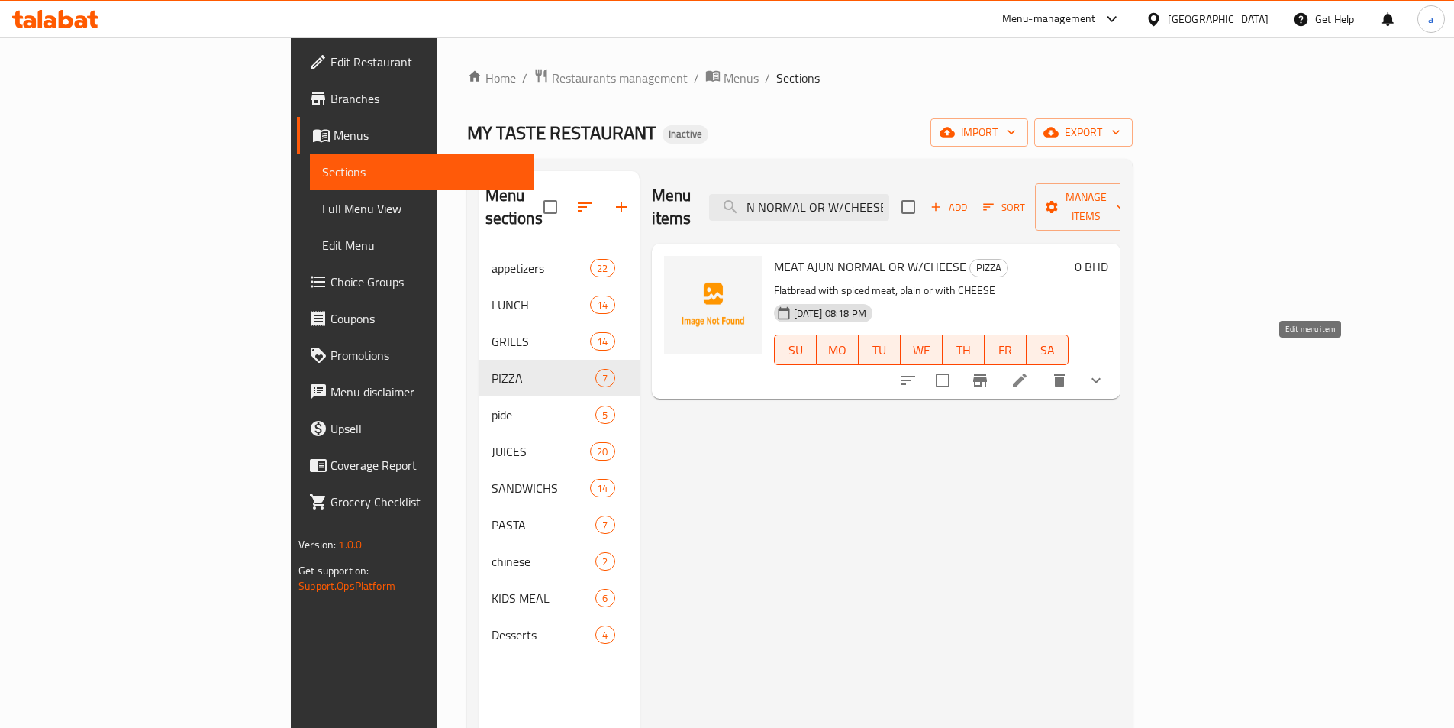
type input "MEAT AJUN NORMAL OR W/CHEESE"
click at [1029, 371] on icon at bounding box center [1020, 380] width 18 height 18
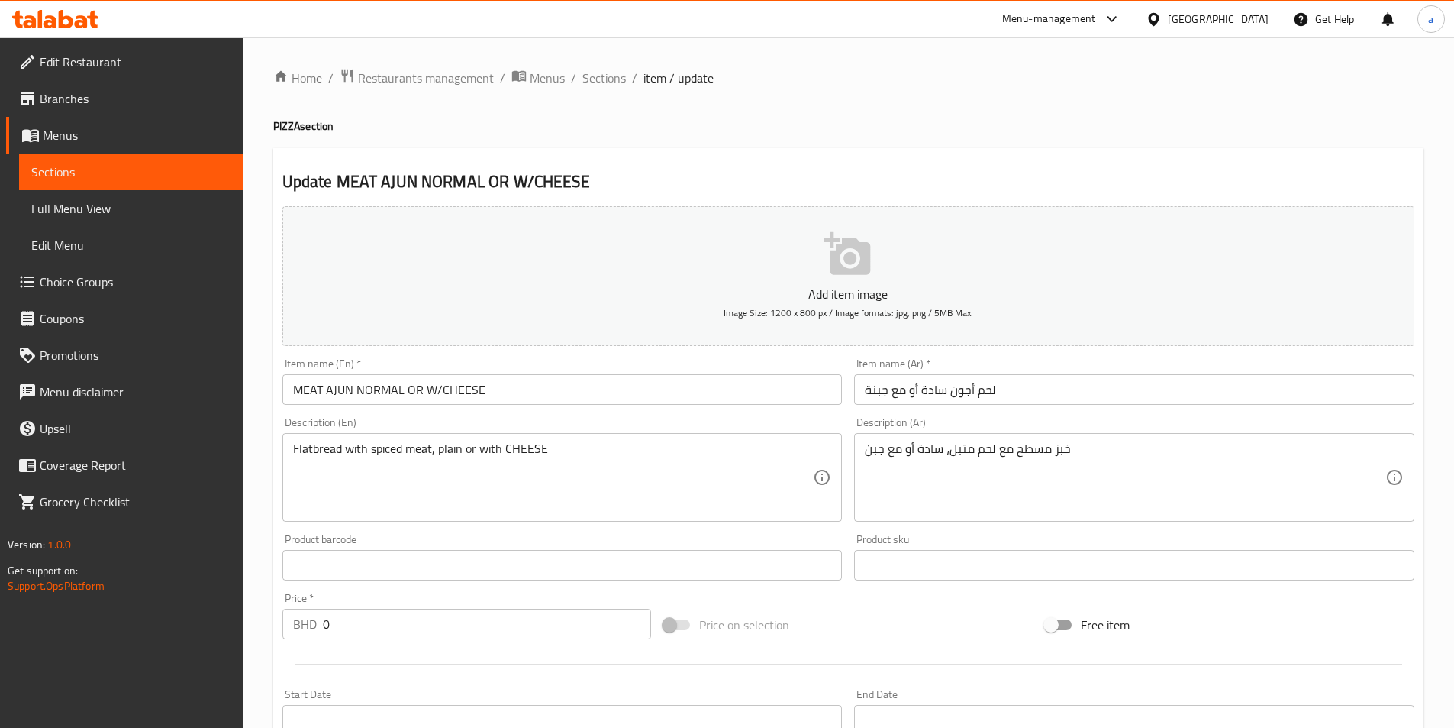
click at [965, 386] on input "لحم أجون سادة أو مع جبنة" at bounding box center [1134, 389] width 560 height 31
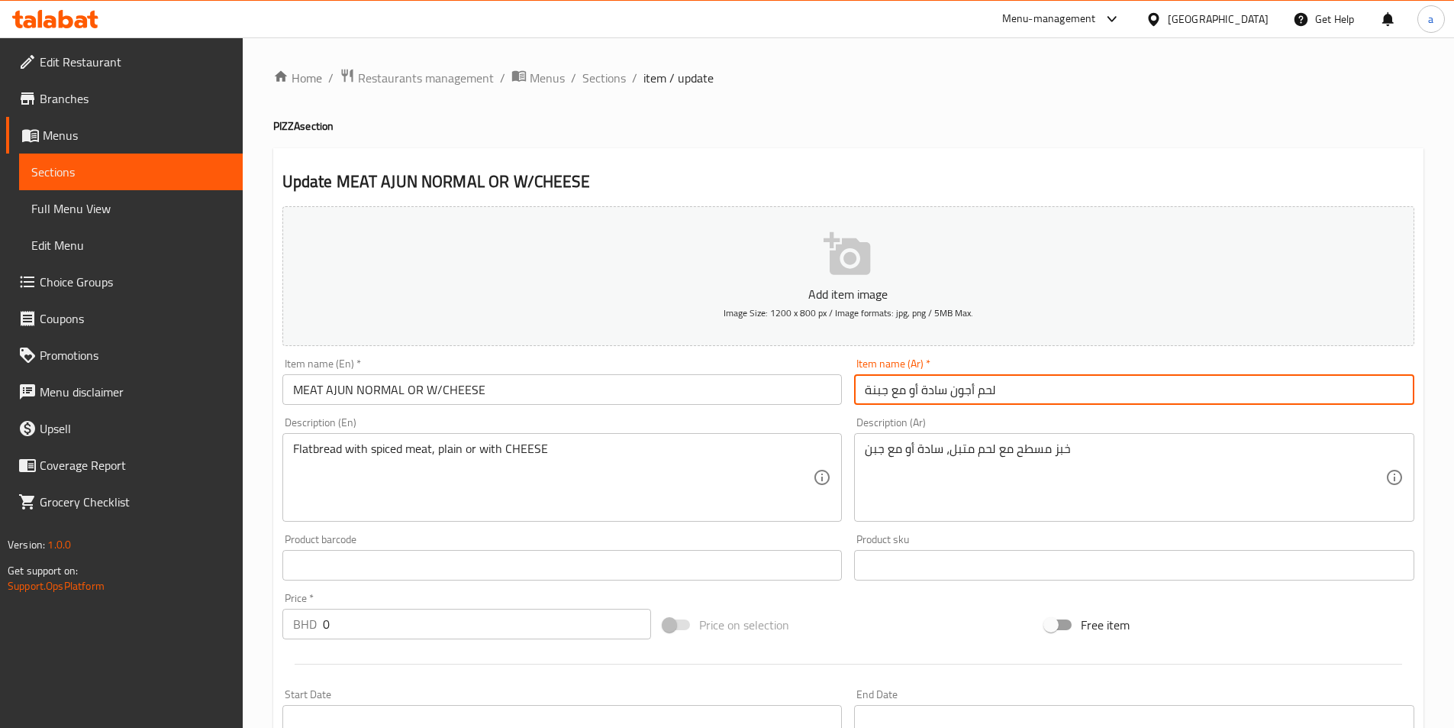
click at [965, 386] on input "لحم أجون سادة أو مع جبنة" at bounding box center [1134, 389] width 560 height 31
paste input "جين"
type input "لحم عجين سادة أو مع جبنة"
click at [1070, 369] on div "Item name (Ar)   * لحم عجين سادة أو مع جبنة Item name (Ar) *" at bounding box center [1134, 381] width 560 height 47
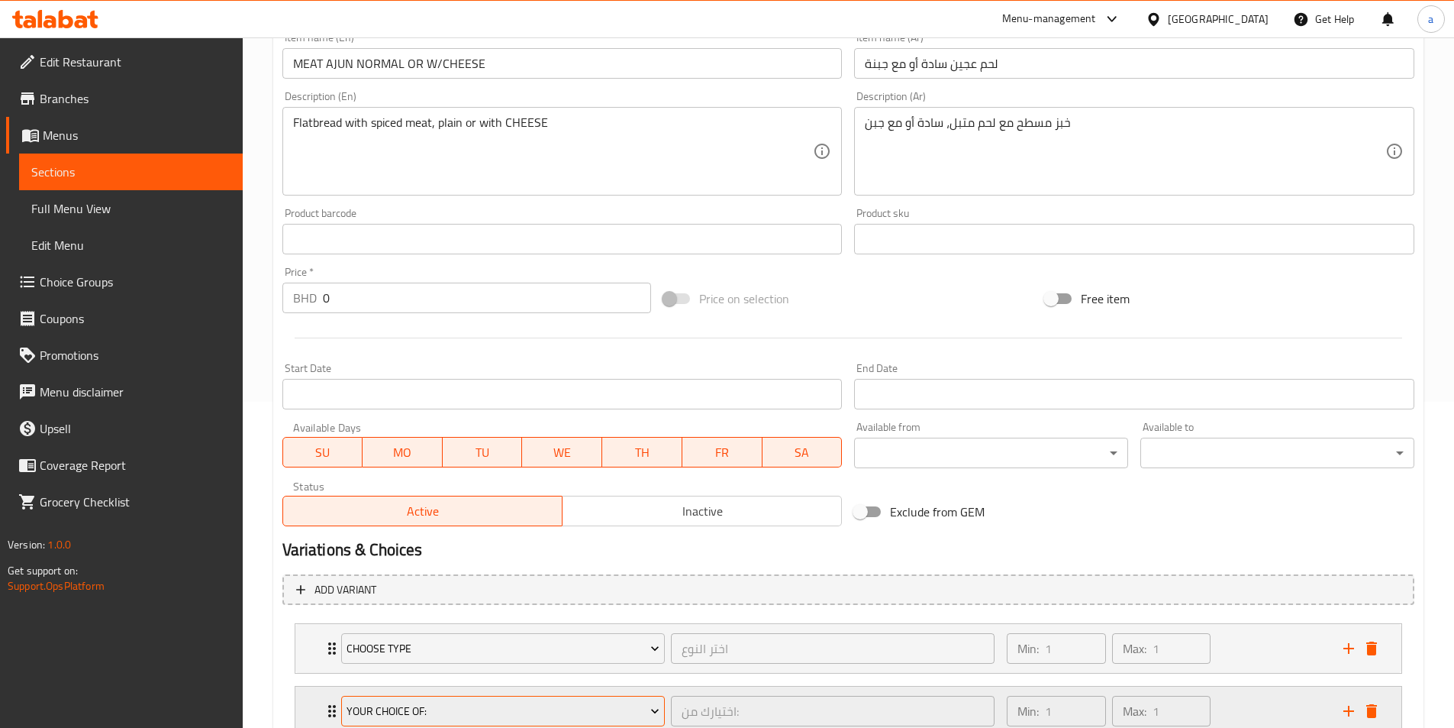
scroll to position [439, 0]
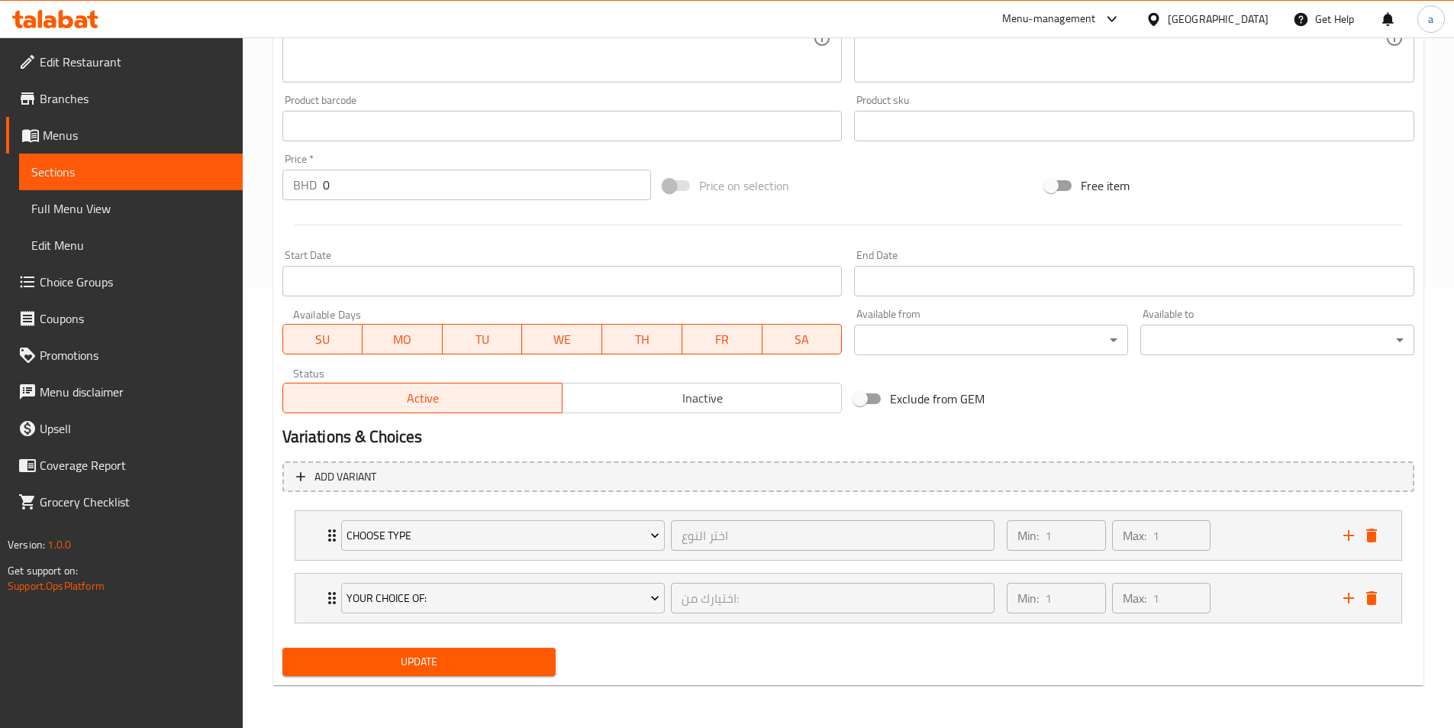
click at [483, 649] on button "Update" at bounding box center [419, 661] width 274 height 28
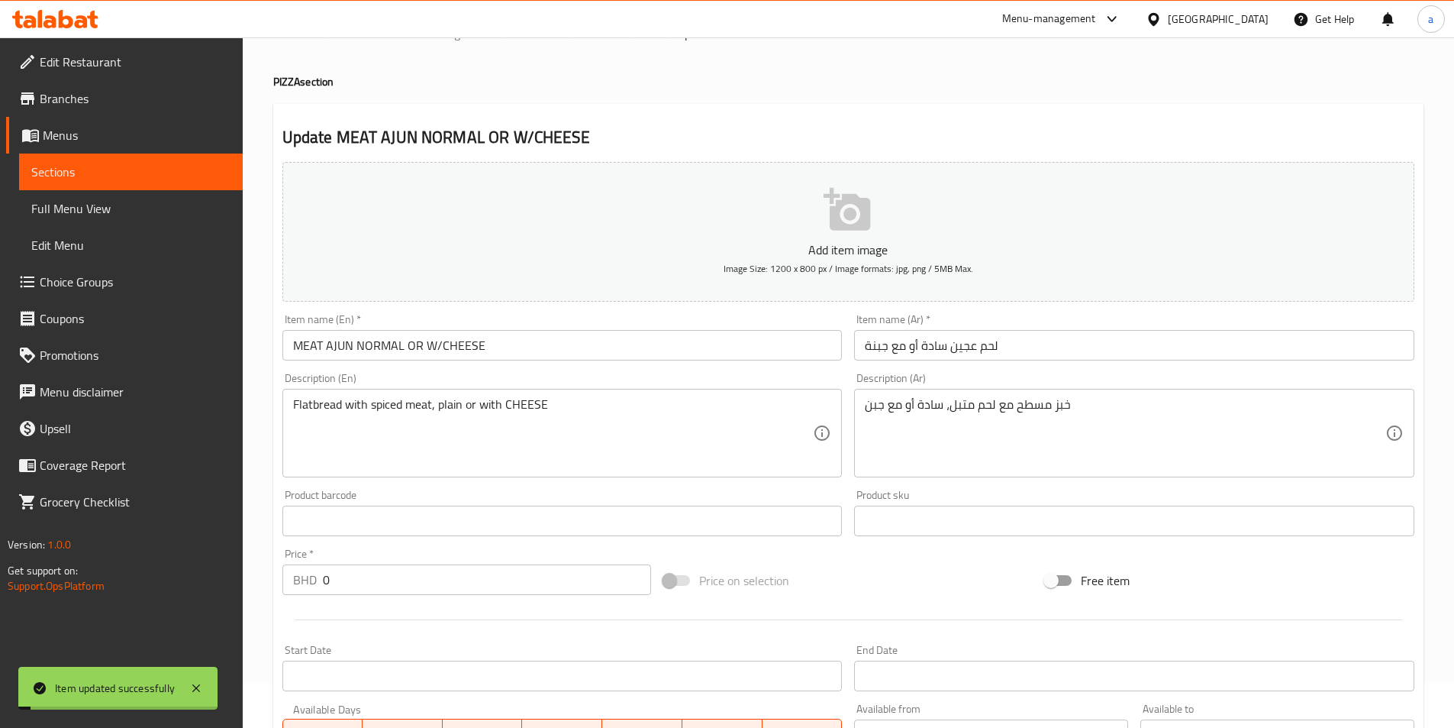
scroll to position [0, 0]
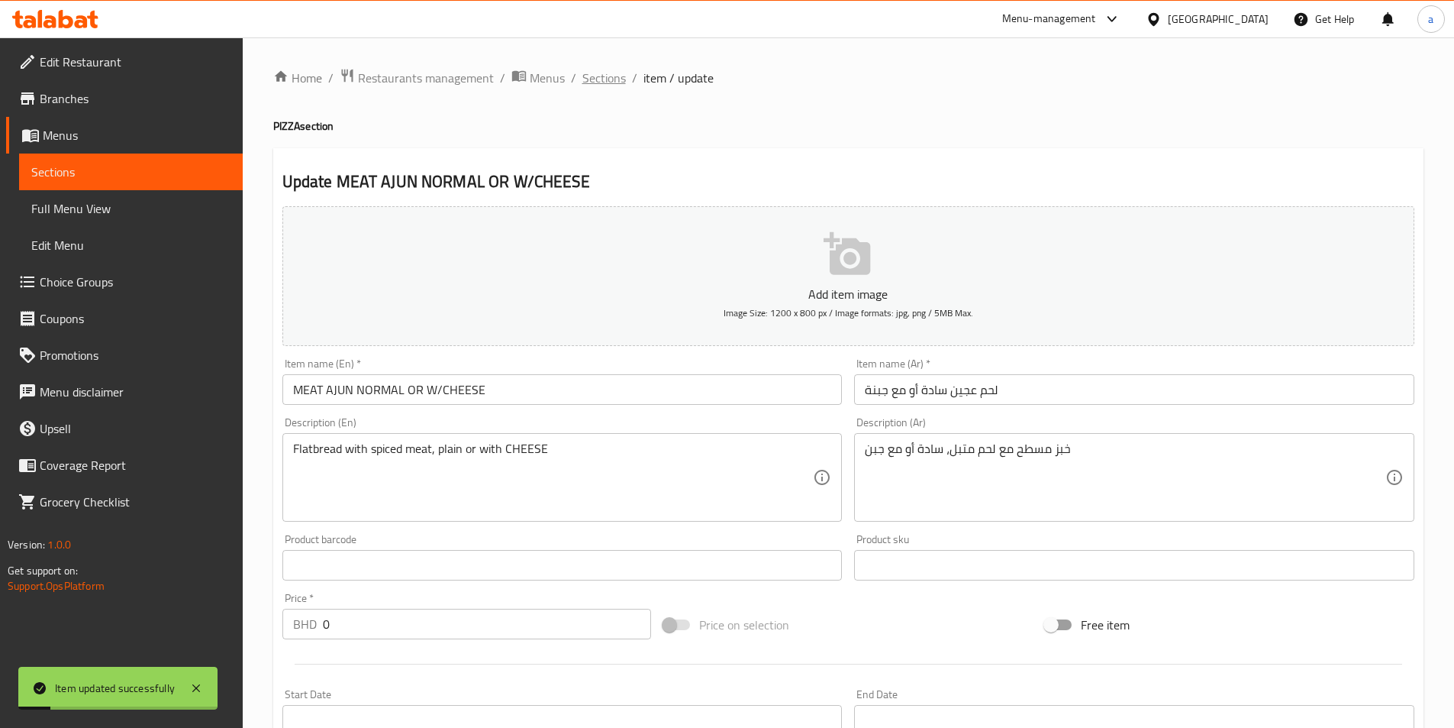
click at [597, 87] on span "Sections" at bounding box center [604, 78] width 44 height 18
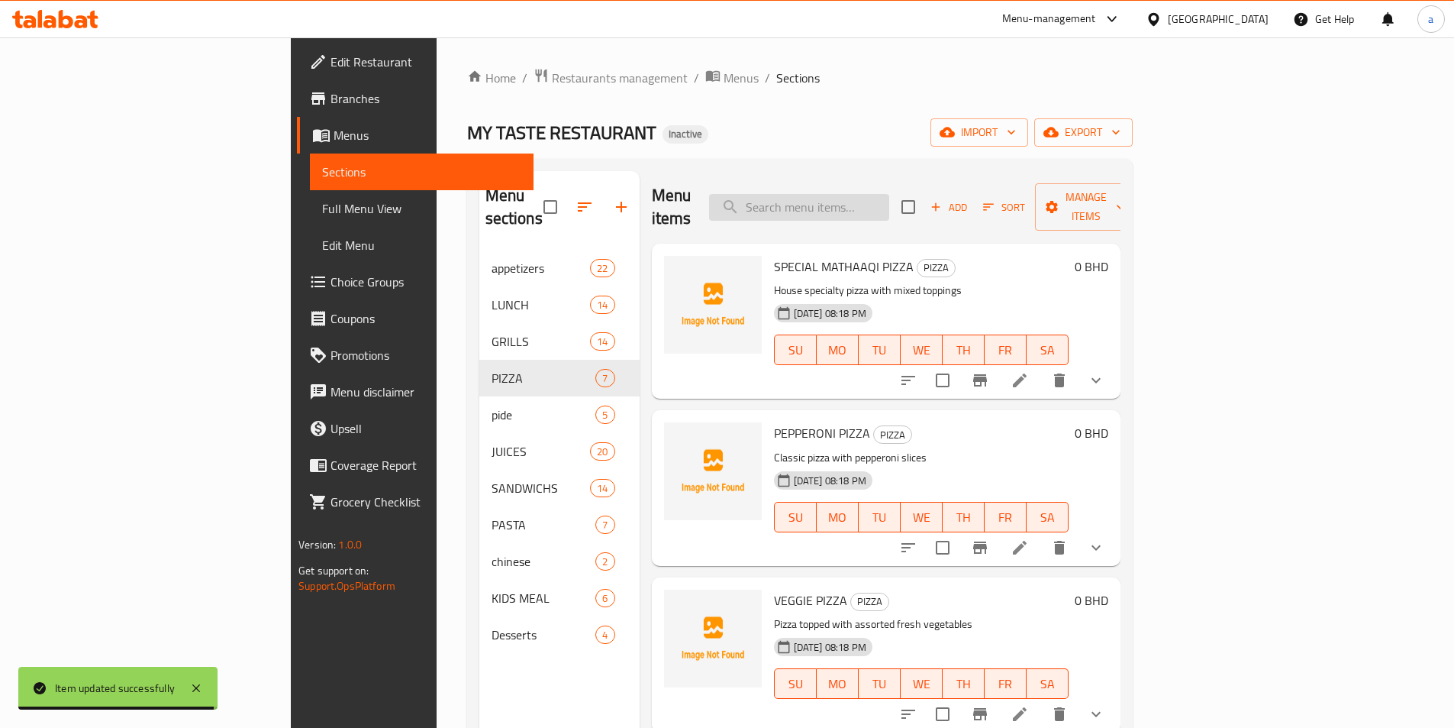
click at [889, 195] on input "search" at bounding box center [799, 207] width 180 height 27
paste input "MEAT AJUN W/KABAB"
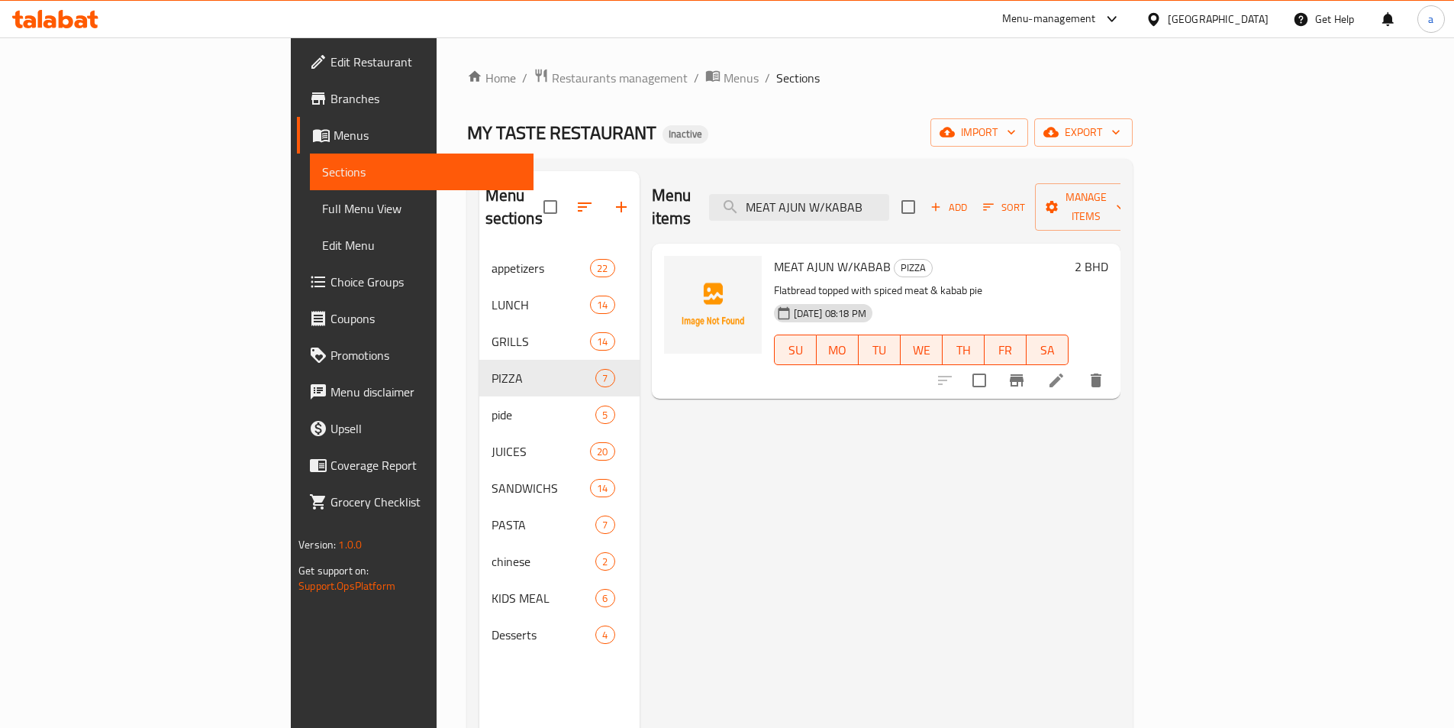
type input "MEAT AJUN W/KABAB"
click at [1078, 366] on li at bounding box center [1056, 379] width 43 height 27
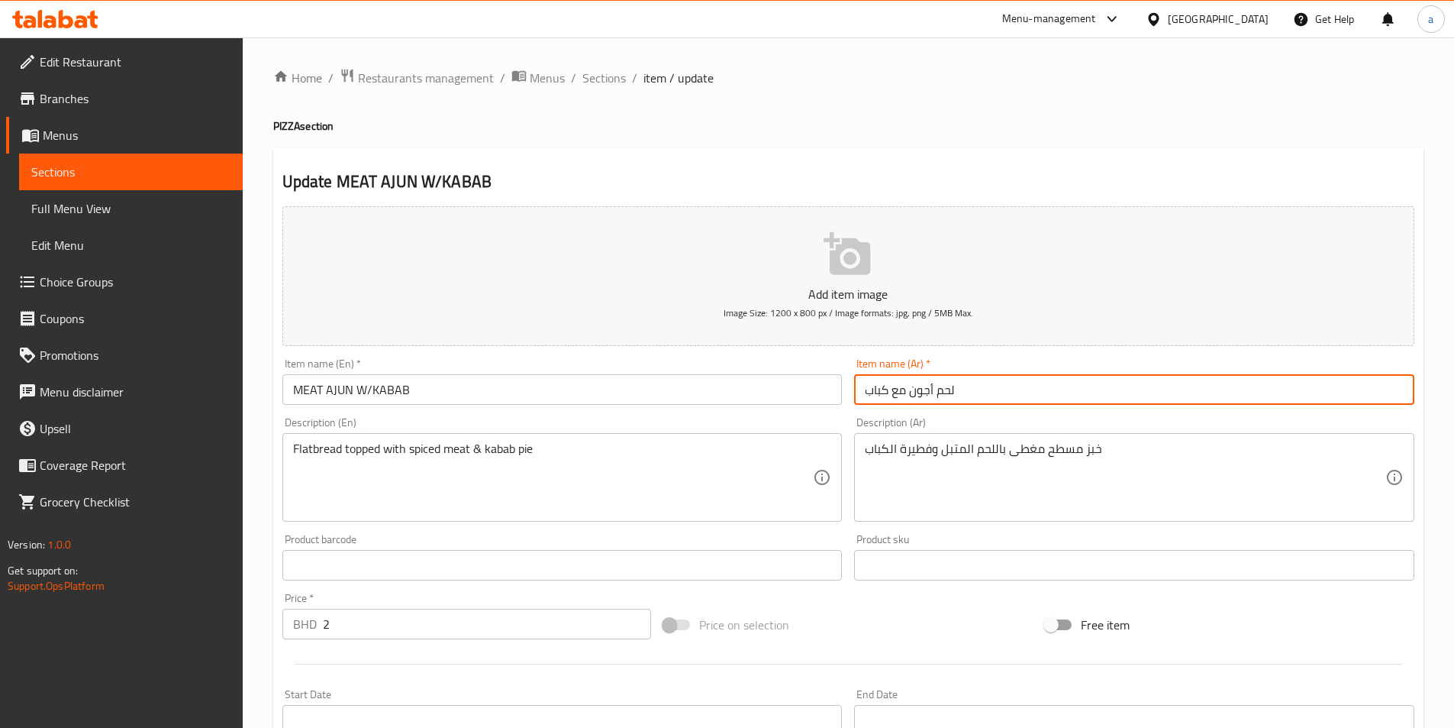
click at [918, 390] on input "لحم أجون مع كباب" at bounding box center [1134, 389] width 560 height 31
paste input "جين"
type input "لحم عجين مع كباب"
click at [1049, 371] on div "Item name (Ar)   * لحم عجين مع كباب Item name (Ar) *" at bounding box center [1134, 381] width 560 height 47
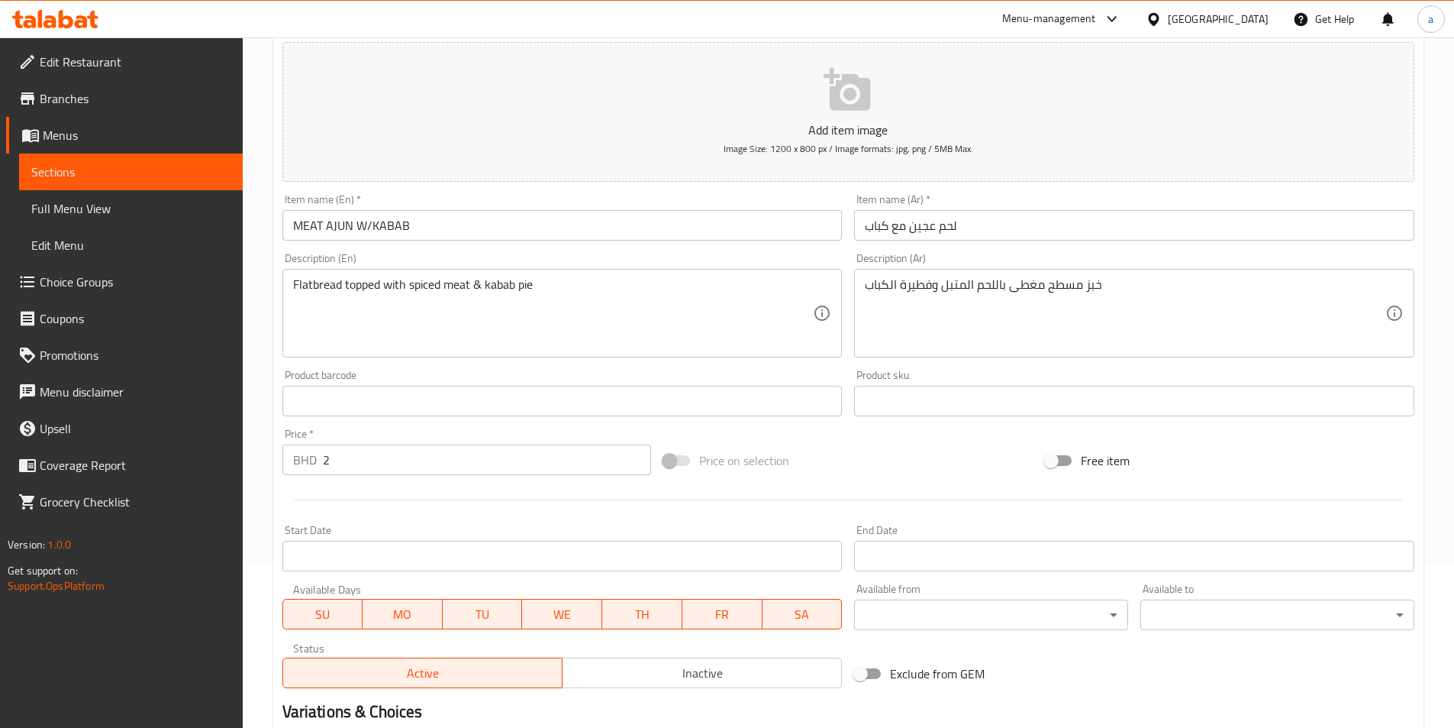
scroll to position [351, 0]
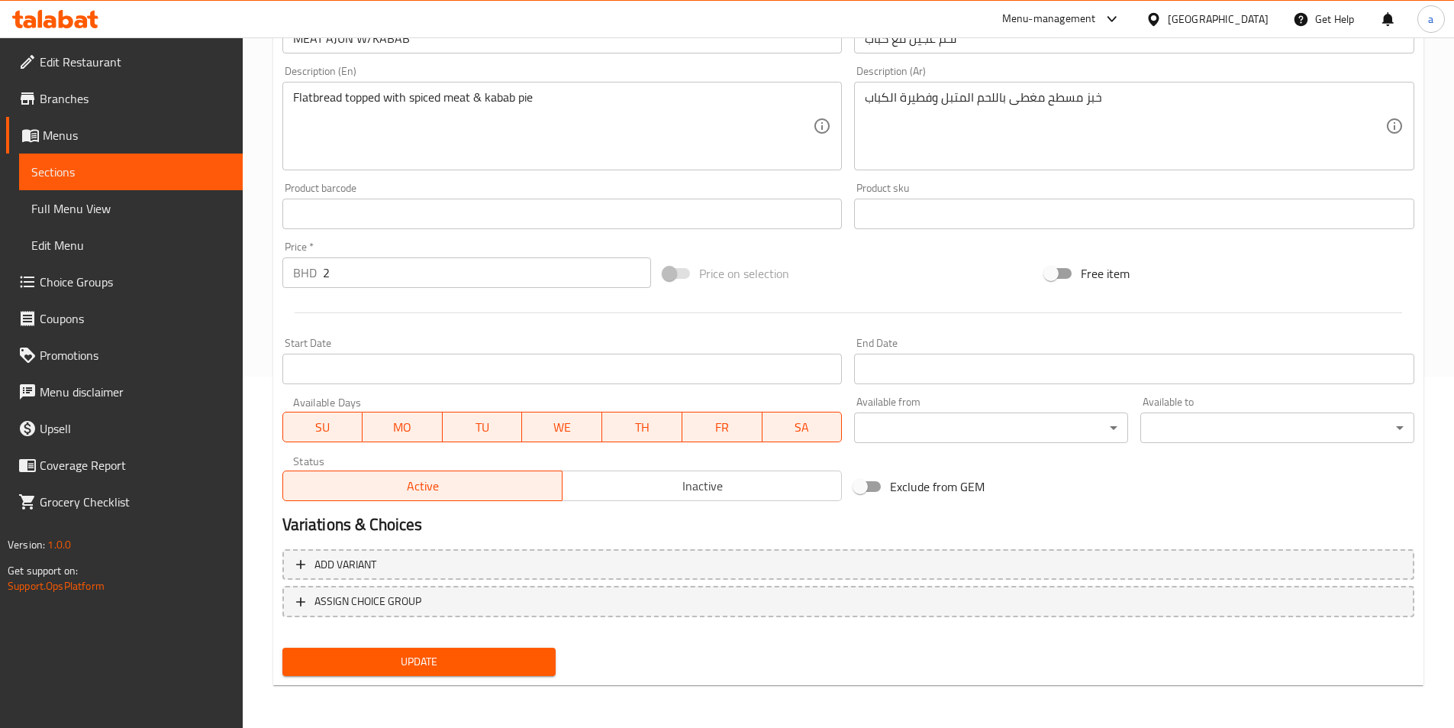
click at [540, 647] on div "Update" at bounding box center [419, 661] width 286 height 40
click at [539, 647] on button "Update" at bounding box center [419, 661] width 274 height 28
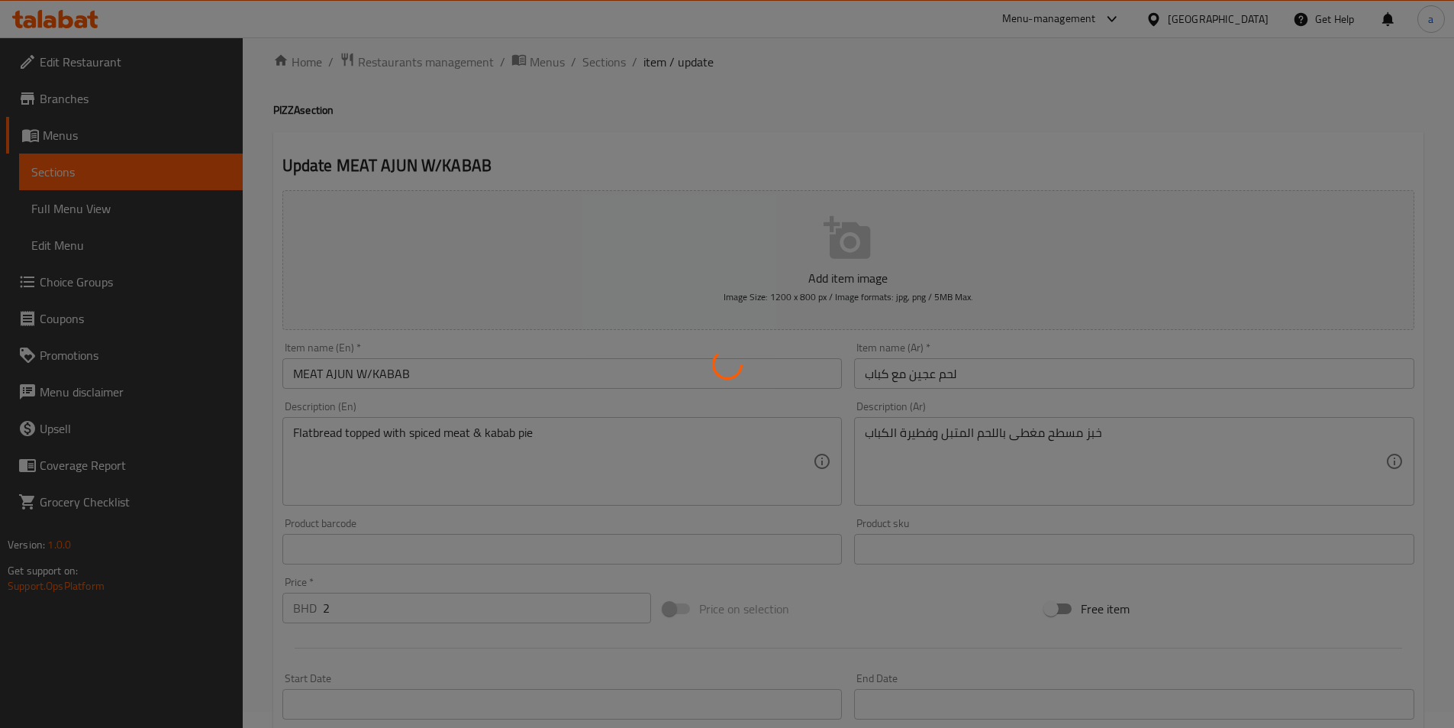
scroll to position [0, 0]
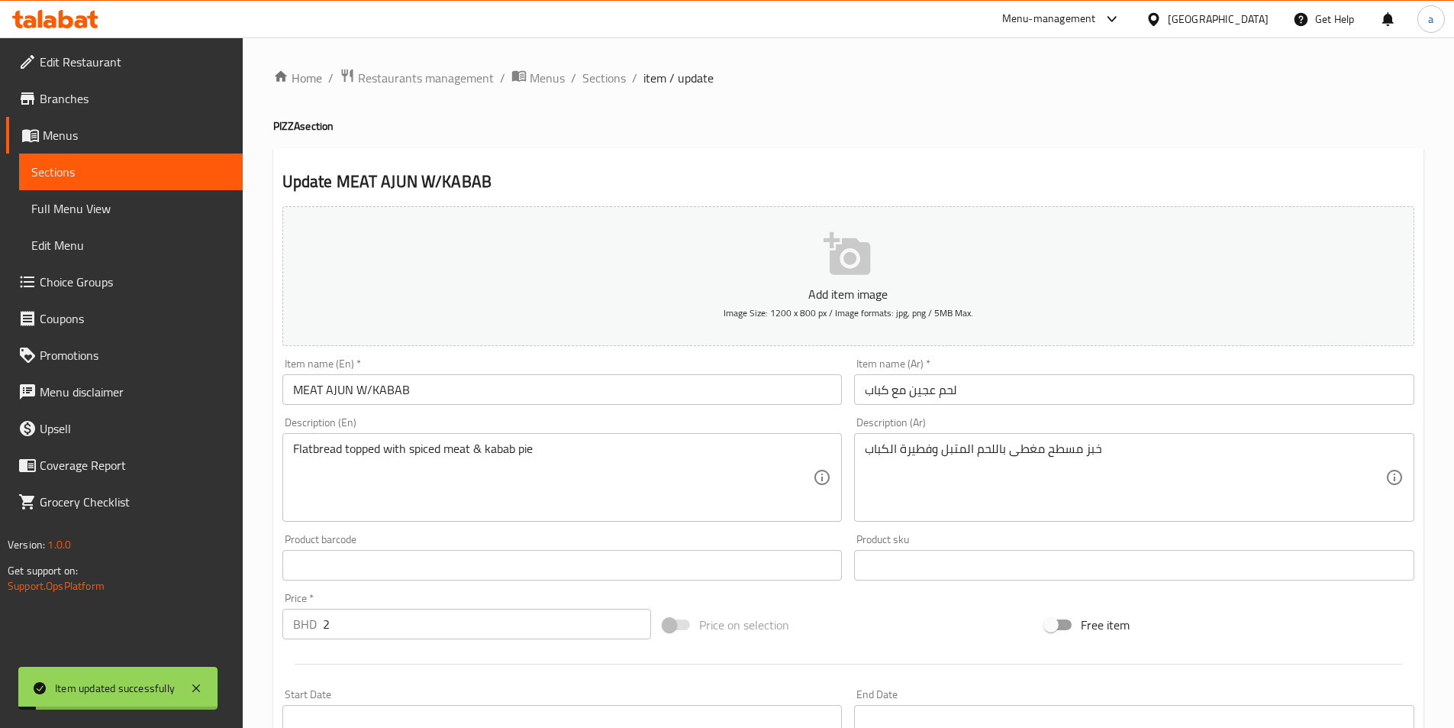
click at [605, 82] on span "Sections" at bounding box center [604, 78] width 44 height 18
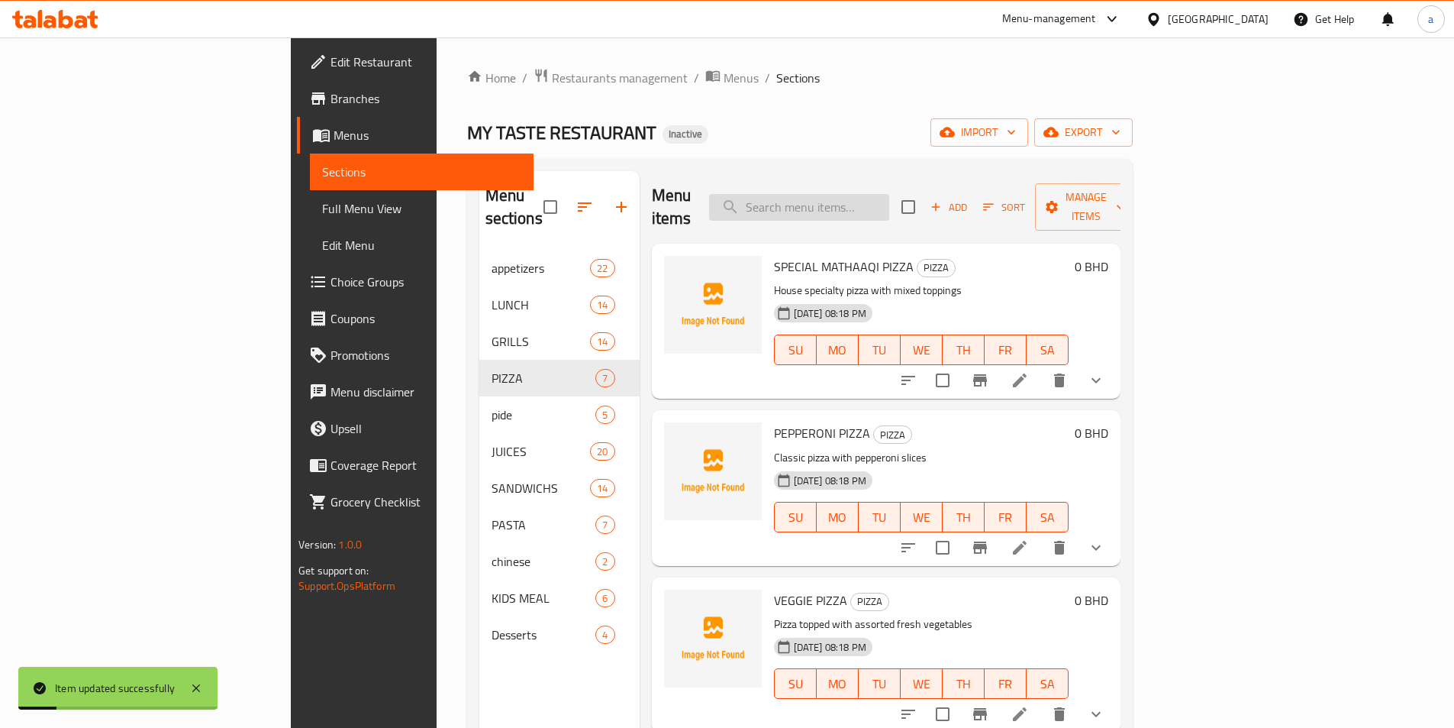
click at [853, 194] on input "search" at bounding box center [799, 207] width 180 height 27
paste input "CHICKEN MATHAAQI SANDWICH large"
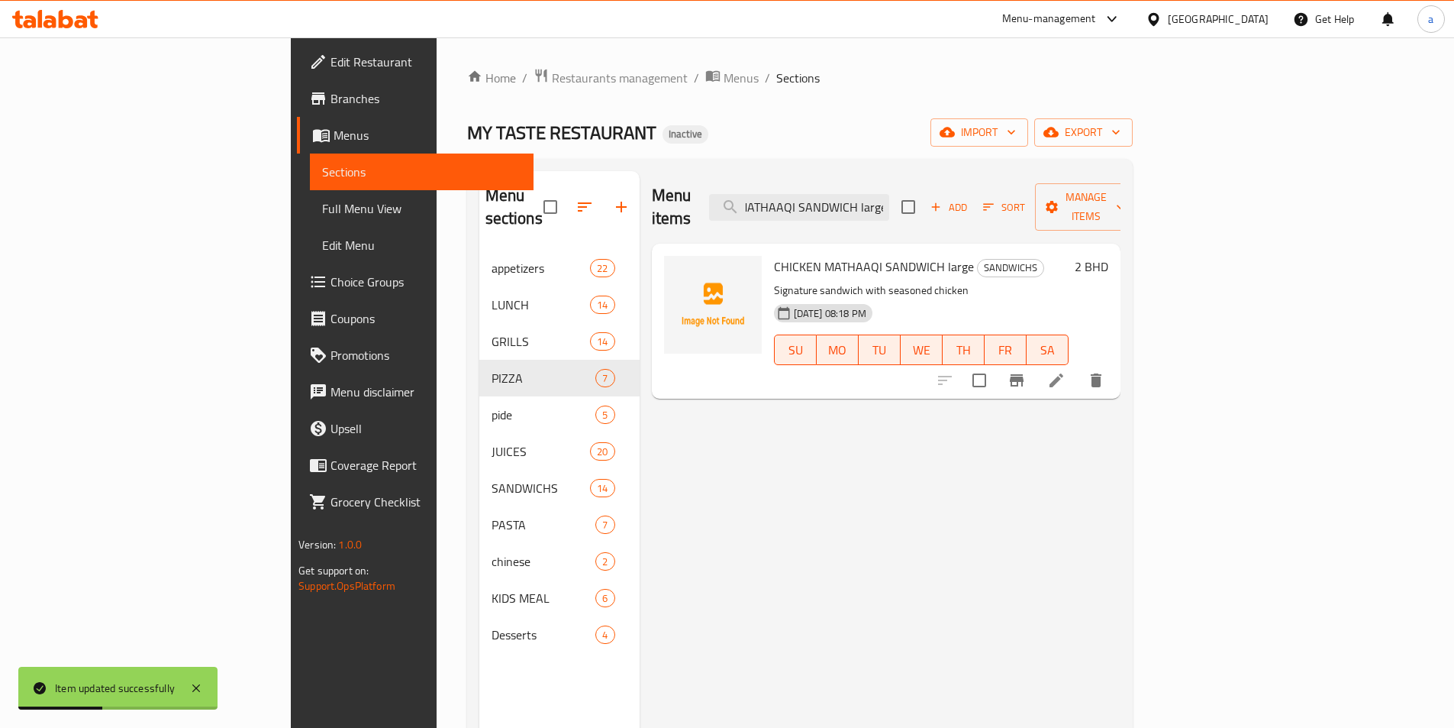
type input "CHICKEN MATHAAQI SANDWICH large"
click at [1063, 373] on icon at bounding box center [1057, 380] width 14 height 14
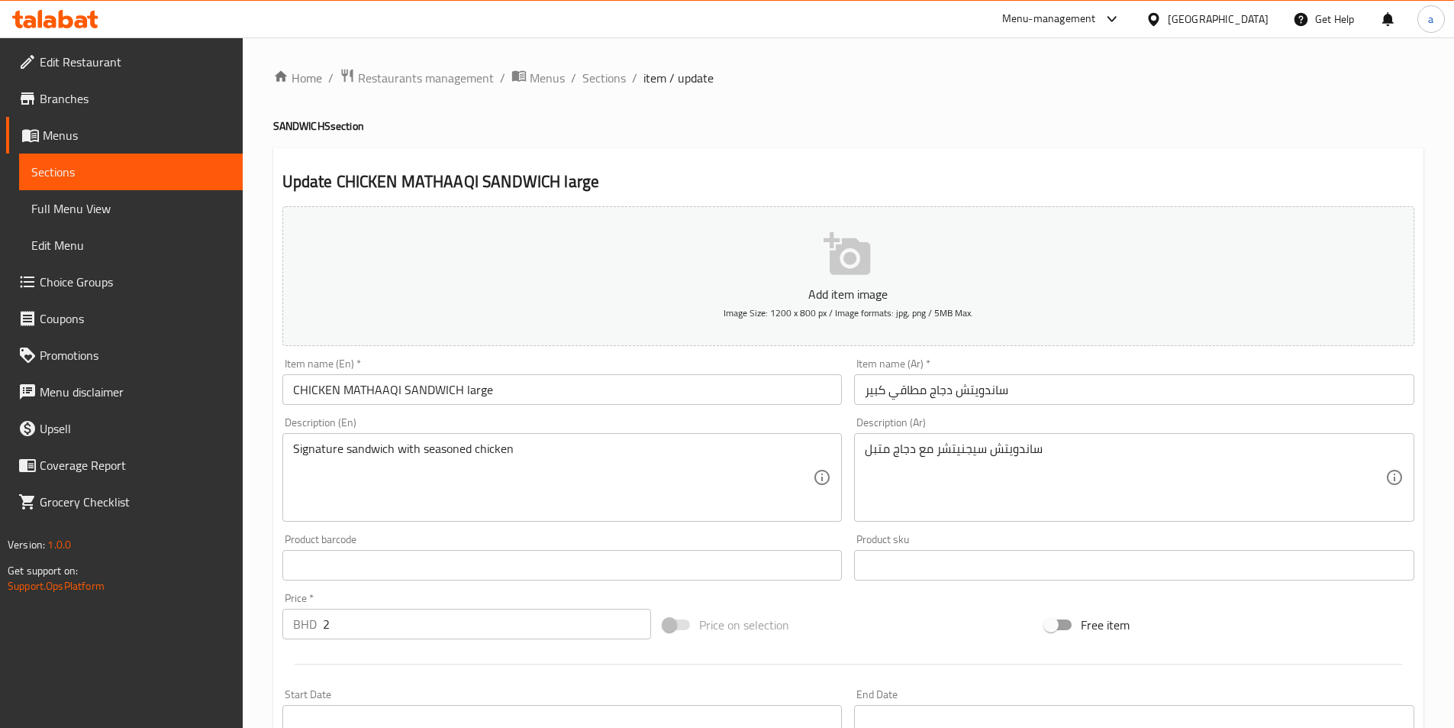
click at [902, 390] on input "ساندويتش دجاج مطاقي كبير" at bounding box center [1134, 389] width 560 height 31
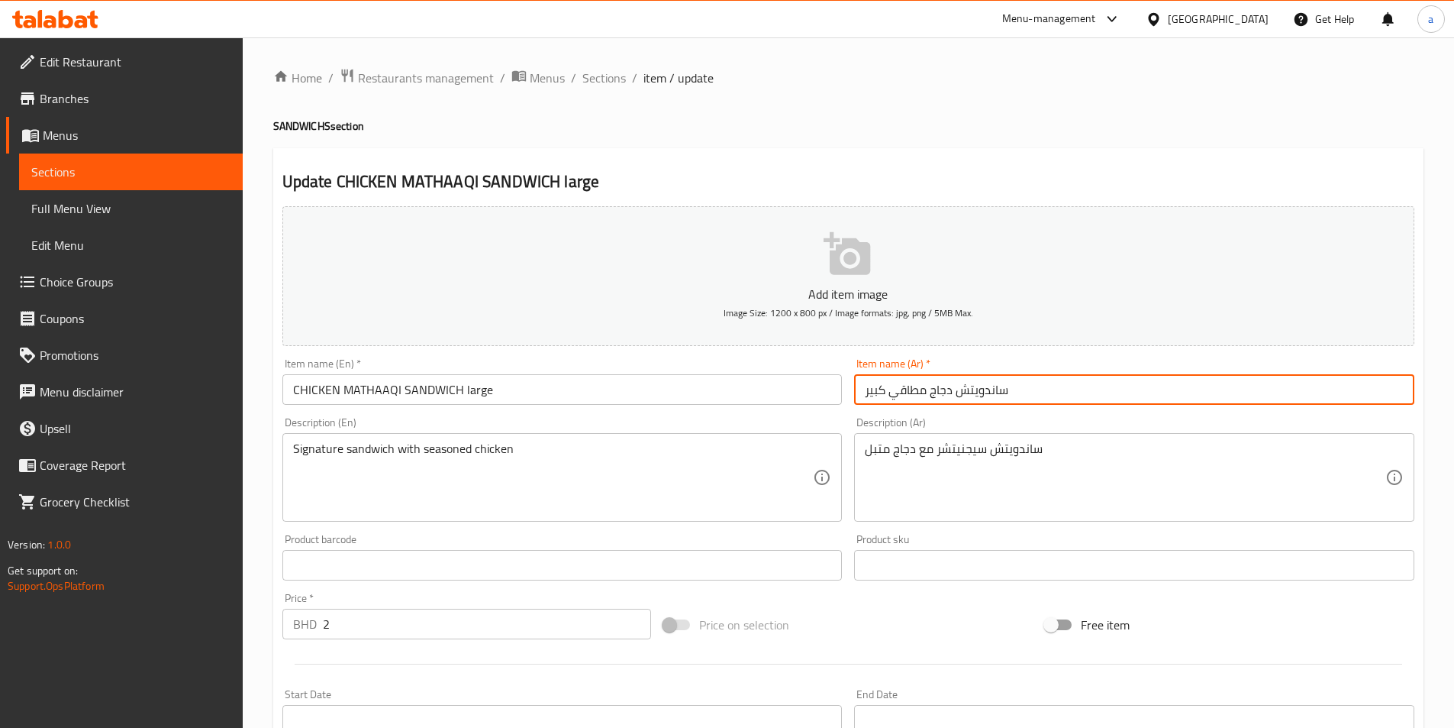
click at [902, 390] on input "ساندويتش دجاج مطاقي كبير" at bounding box center [1134, 389] width 560 height 31
paste input "اقي"
type input "ساندويتش دجاج مذاقي كبير"
click at [1037, 366] on div "Item name (Ar)   * ساندويتش دجاج مذاقي كبير Item name (Ar) *" at bounding box center [1134, 381] width 560 height 47
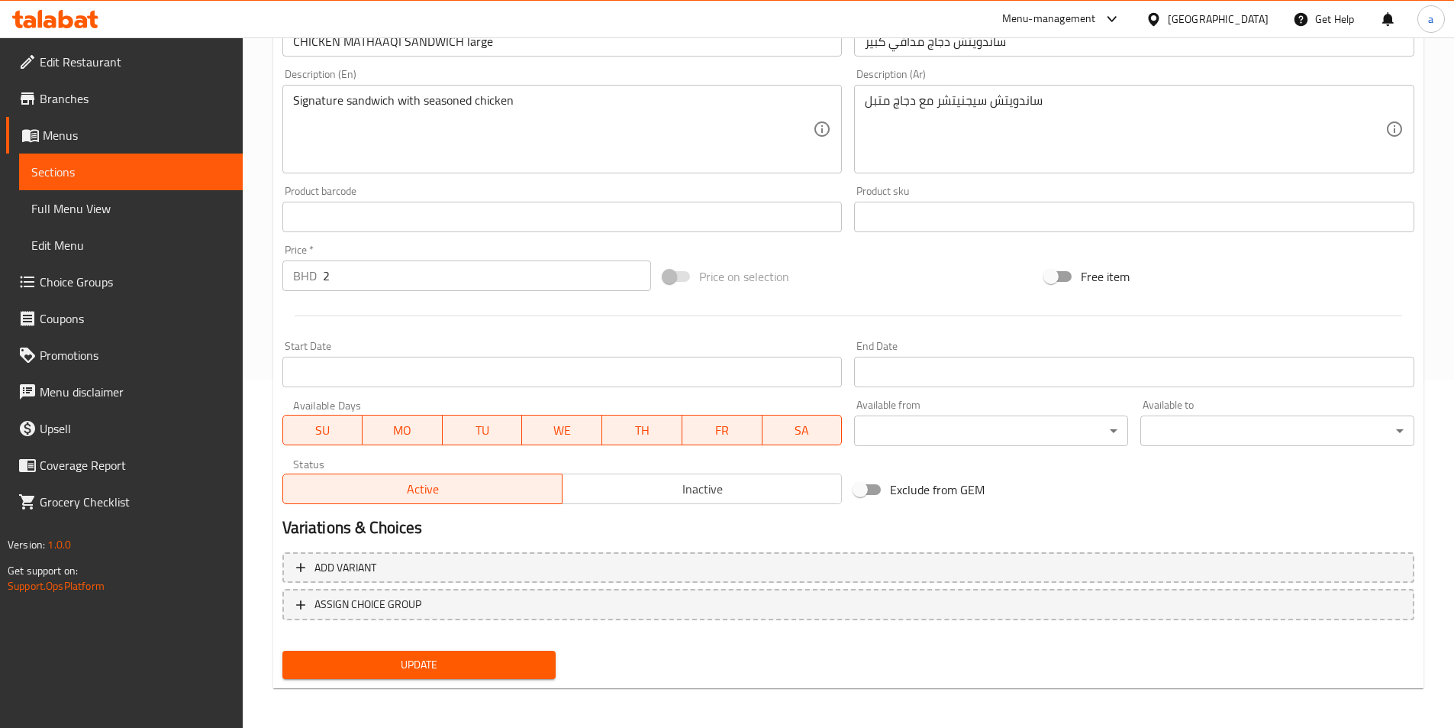
scroll to position [351, 0]
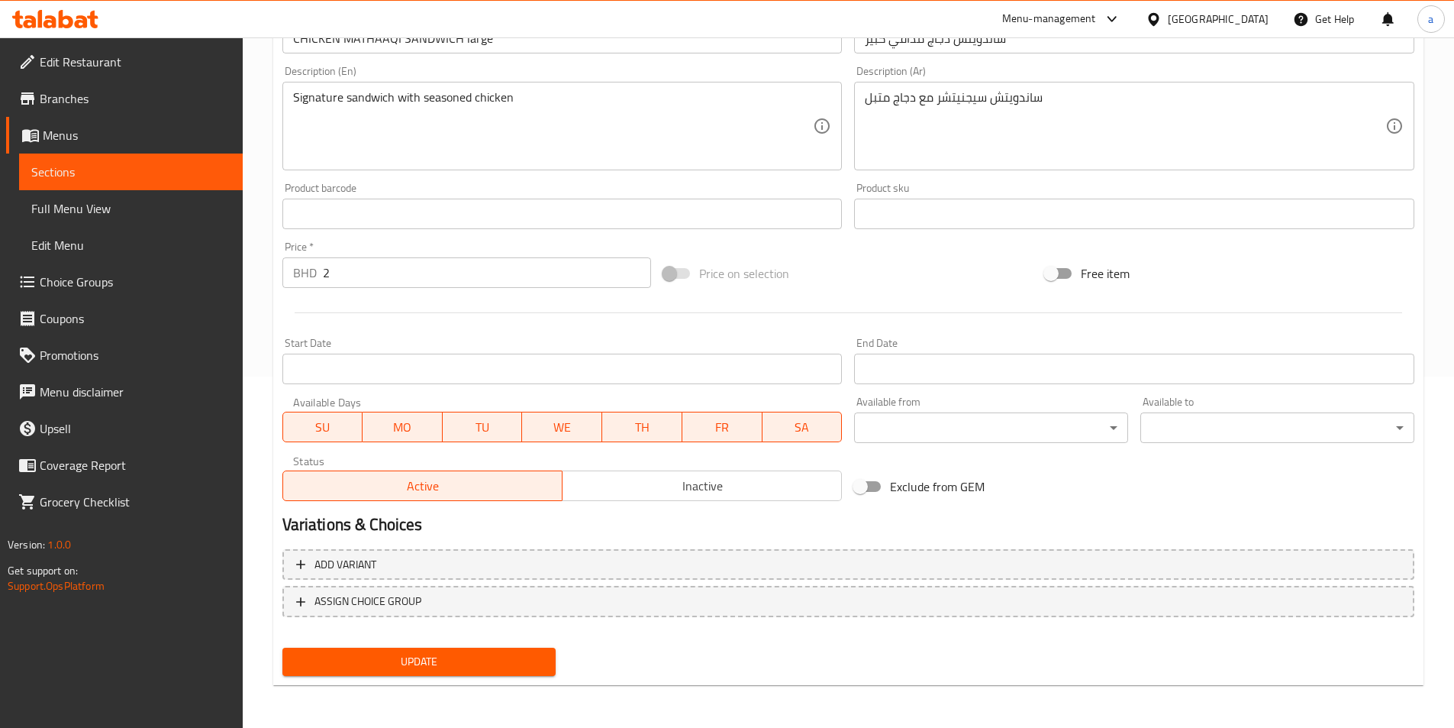
click at [493, 677] on div "Update" at bounding box center [419, 661] width 286 height 40
click at [491, 660] on span "Update" at bounding box center [420, 661] width 250 height 19
click at [502, 676] on div "Update" at bounding box center [419, 661] width 286 height 40
click at [495, 670] on span "Update" at bounding box center [420, 661] width 250 height 19
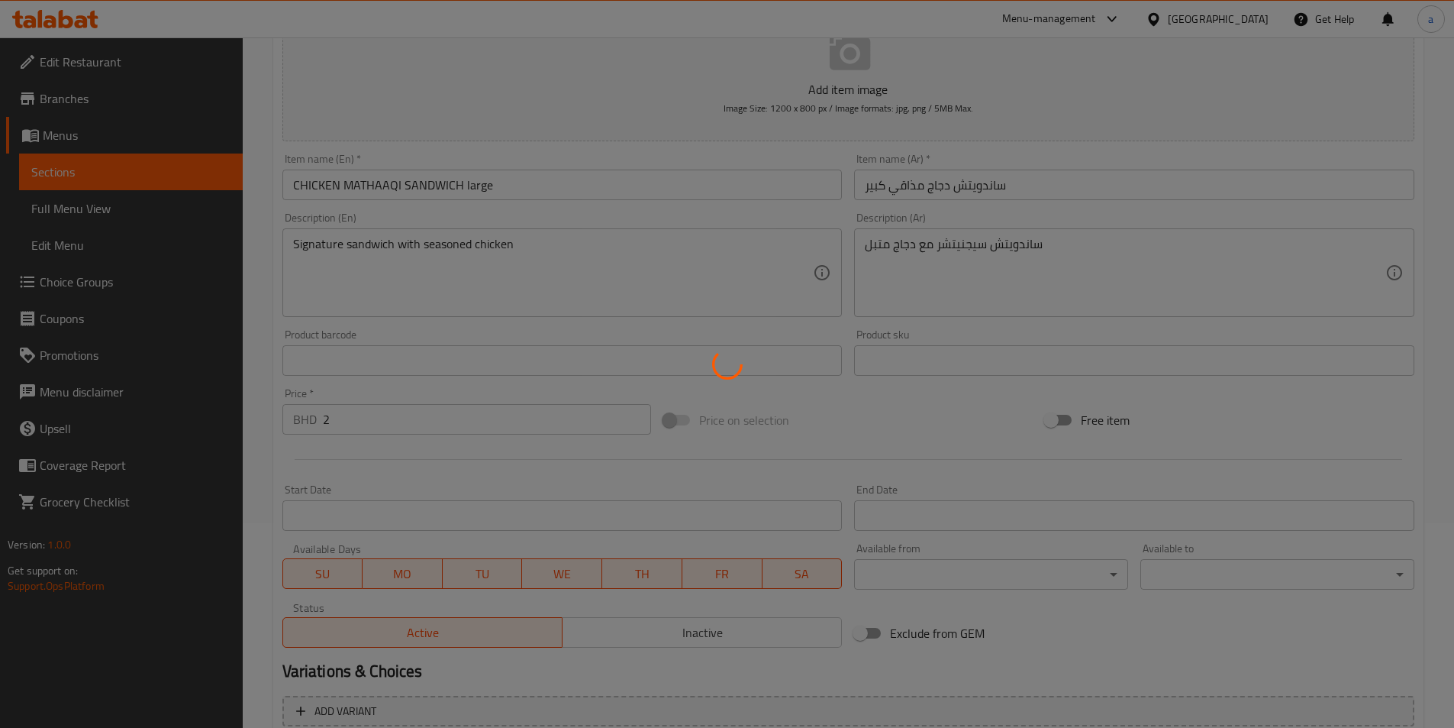
scroll to position [0, 0]
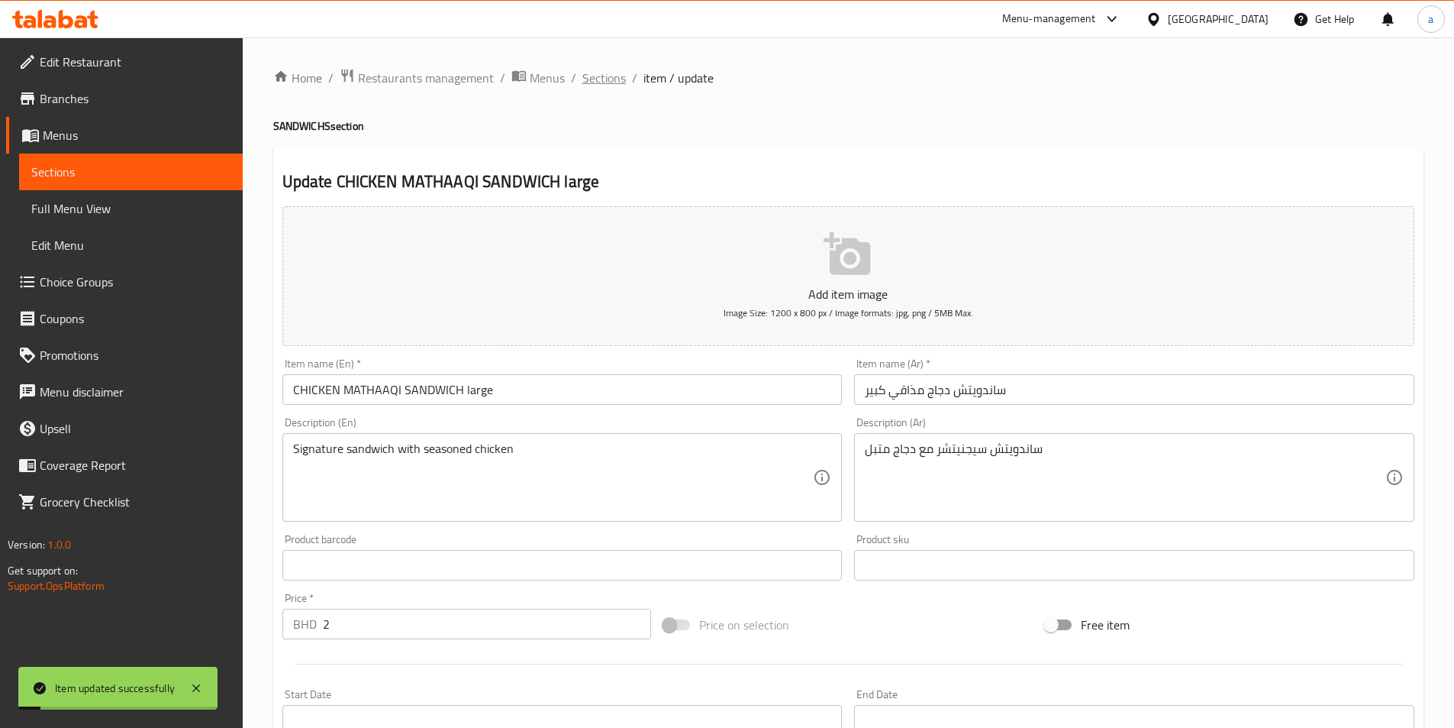
click at [609, 79] on span "Sections" at bounding box center [604, 78] width 44 height 18
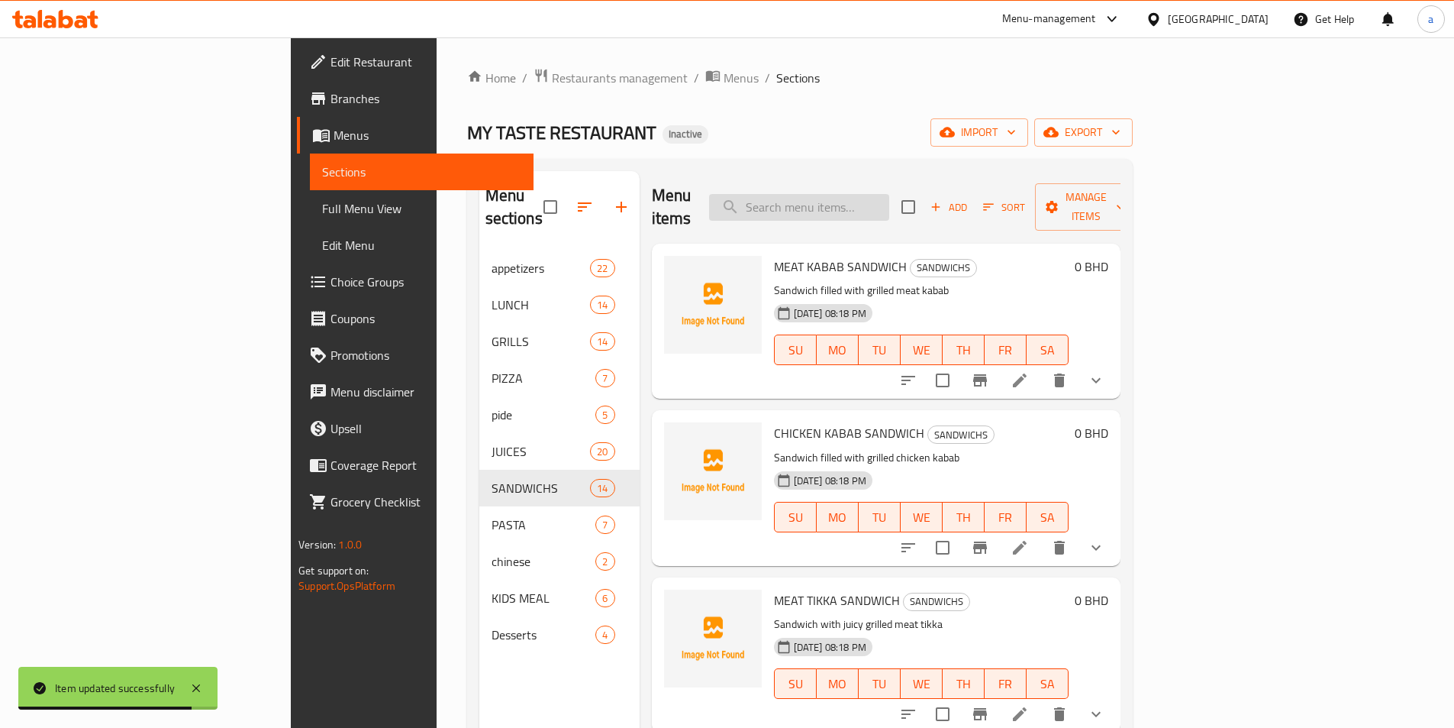
click at [889, 198] on input "search" at bounding box center [799, 207] width 180 height 27
paste input "half GRILL CHICKEN"
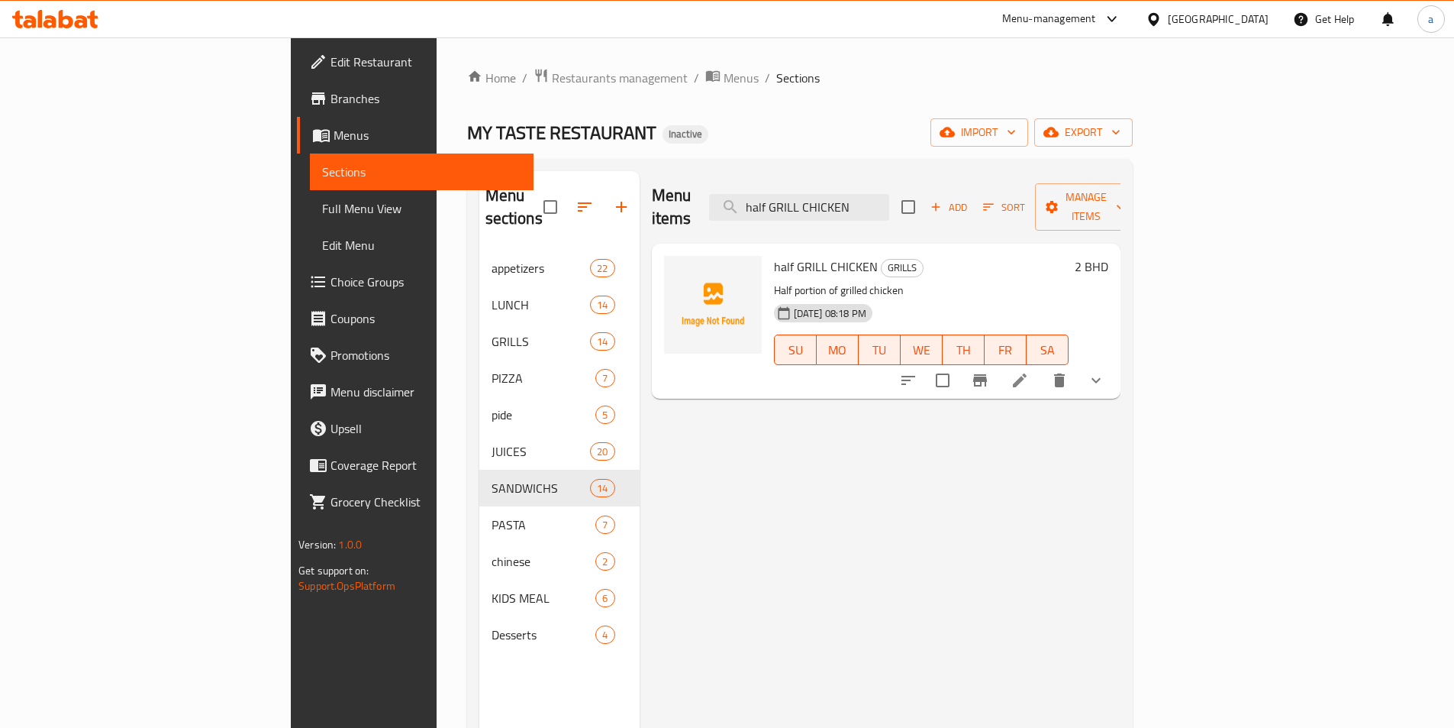
type input "half GRILL CHICKEN"
click at [1029, 371] on icon at bounding box center [1020, 380] width 18 height 18
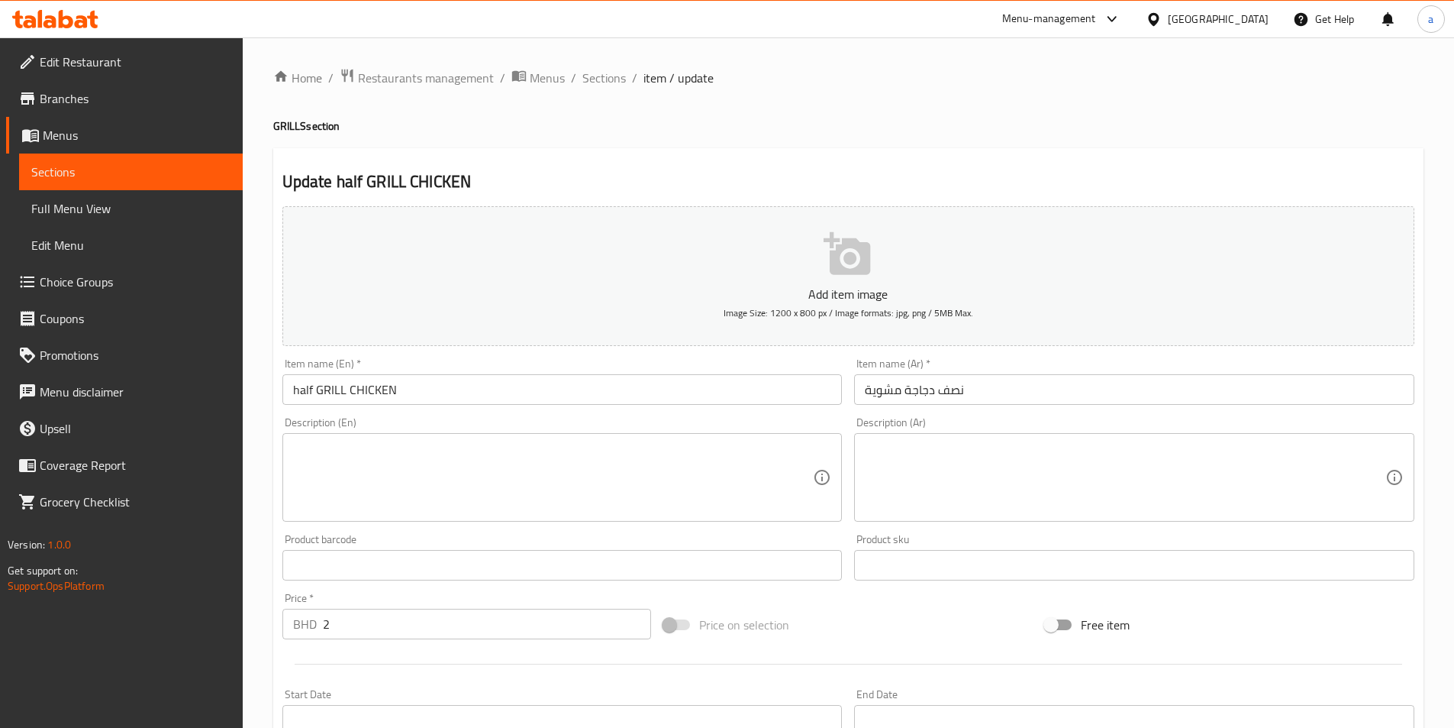
click at [703, 412] on div "Description (En) Description (En)" at bounding box center [562, 469] width 573 height 117
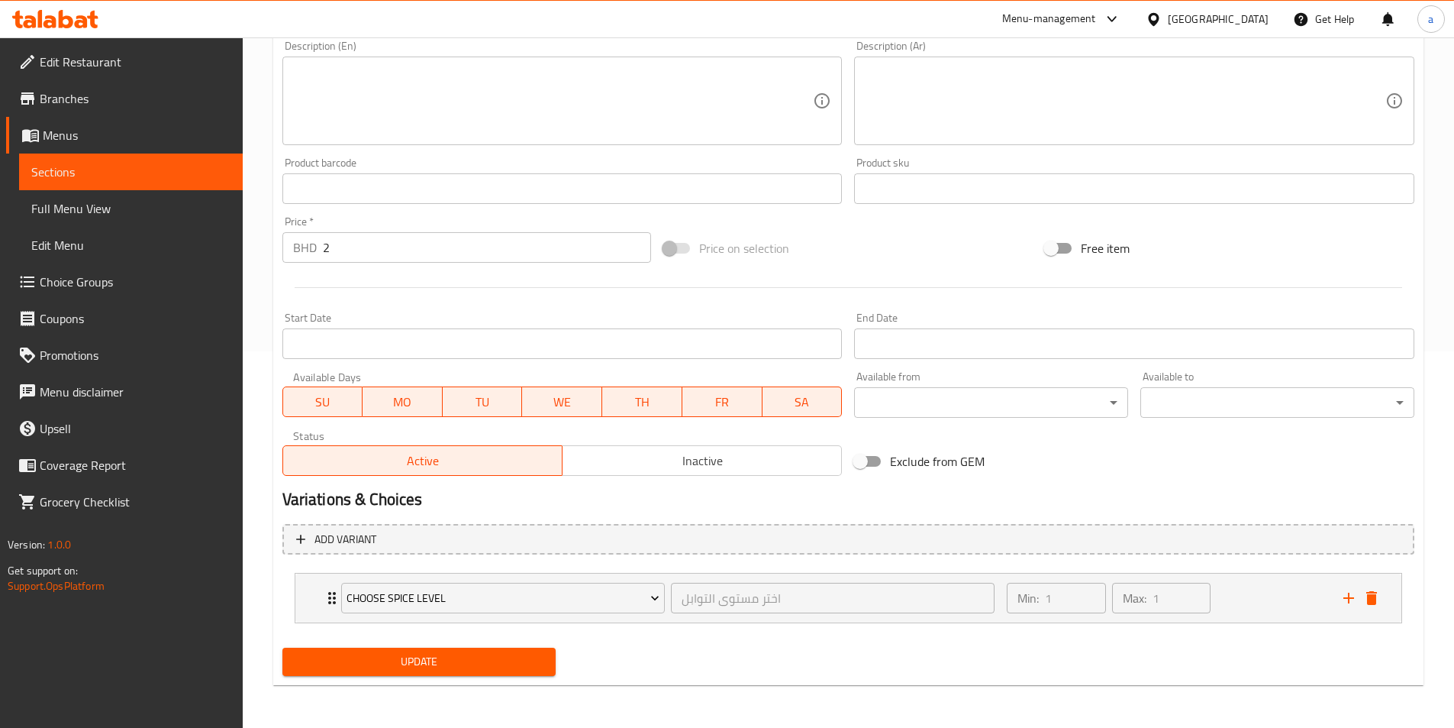
click at [511, 671] on span "Update" at bounding box center [420, 661] width 250 height 19
click at [986, 574] on div "Choose Spice Level اختر مستوى التوابل ​" at bounding box center [668, 597] width 673 height 49
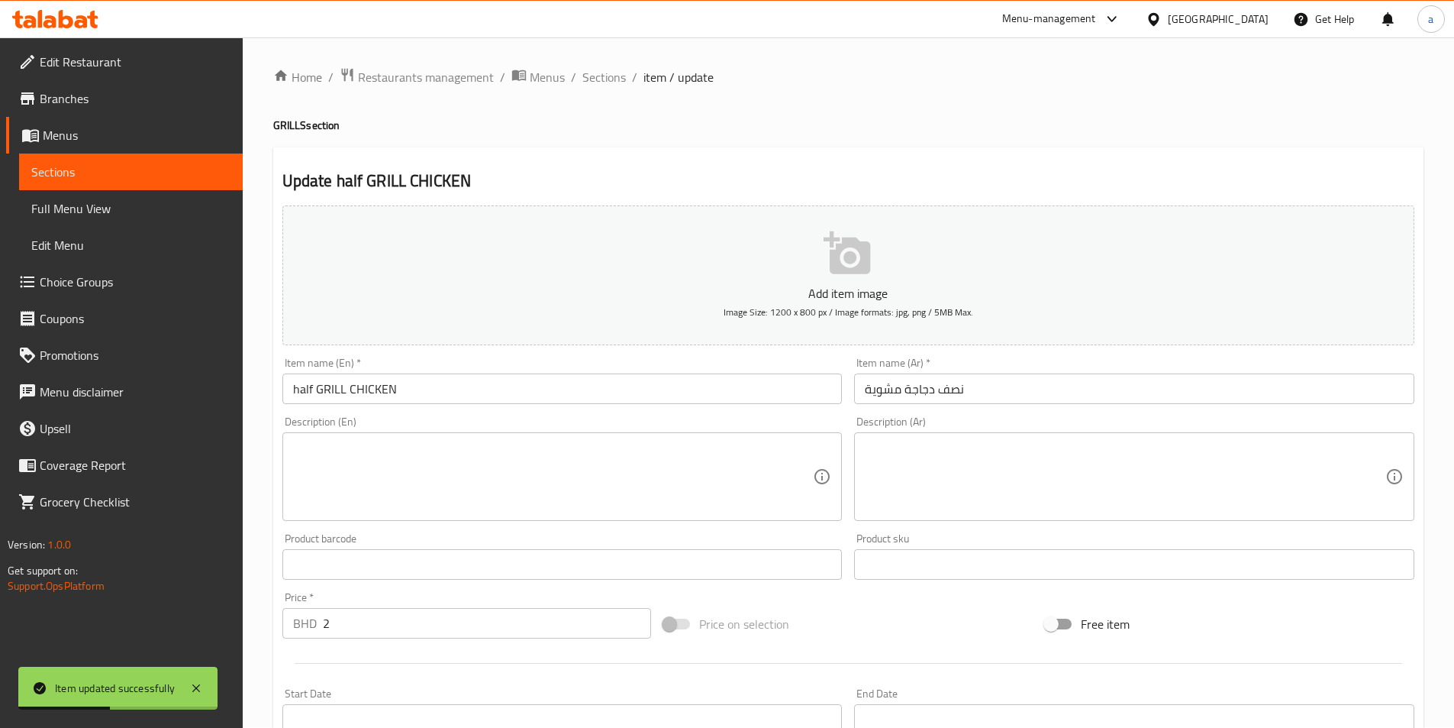
scroll to position [0, 0]
click at [605, 79] on span "Sections" at bounding box center [604, 78] width 44 height 18
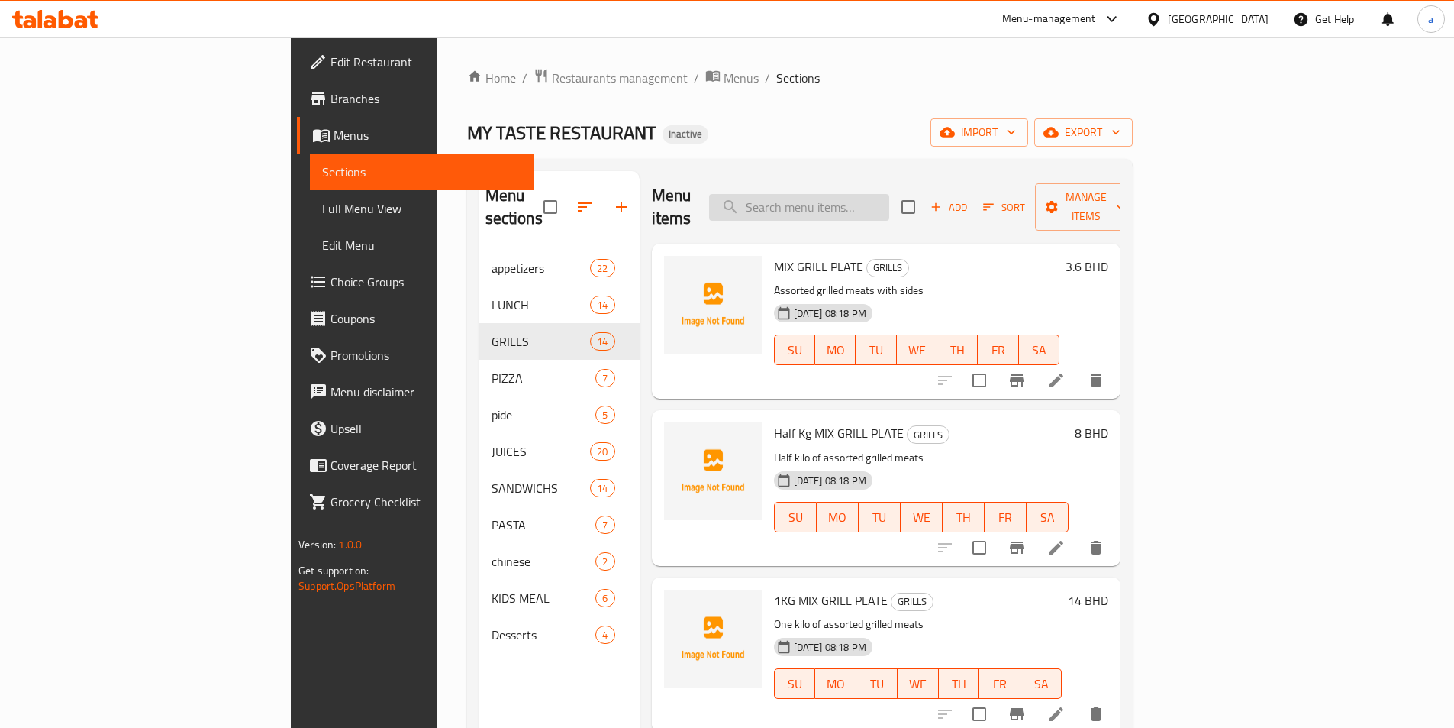
click at [886, 203] on input "search" at bounding box center [799, 207] width 180 height 27
paste input "FULL GRILL CHICKEN"
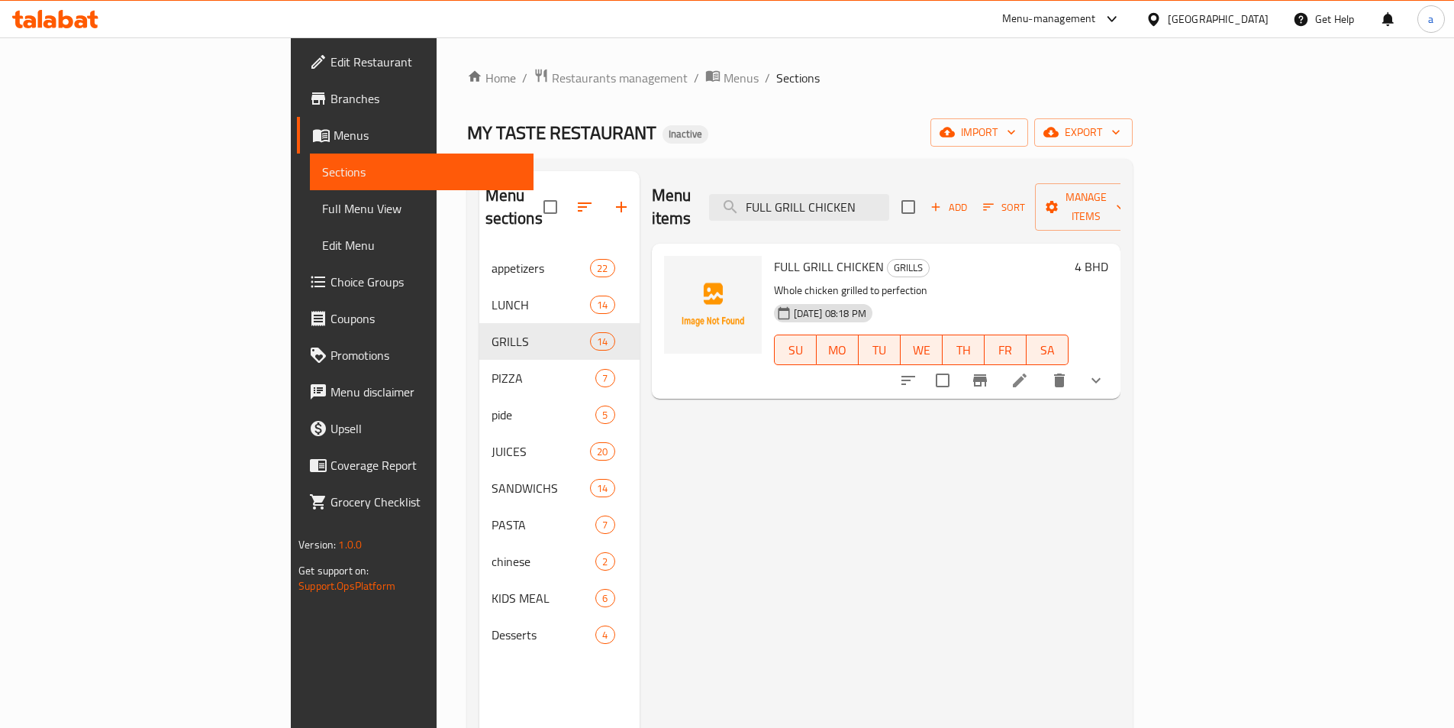
type input "FULL GRILL CHICKEN"
click at [1041, 366] on li at bounding box center [1020, 379] width 43 height 27
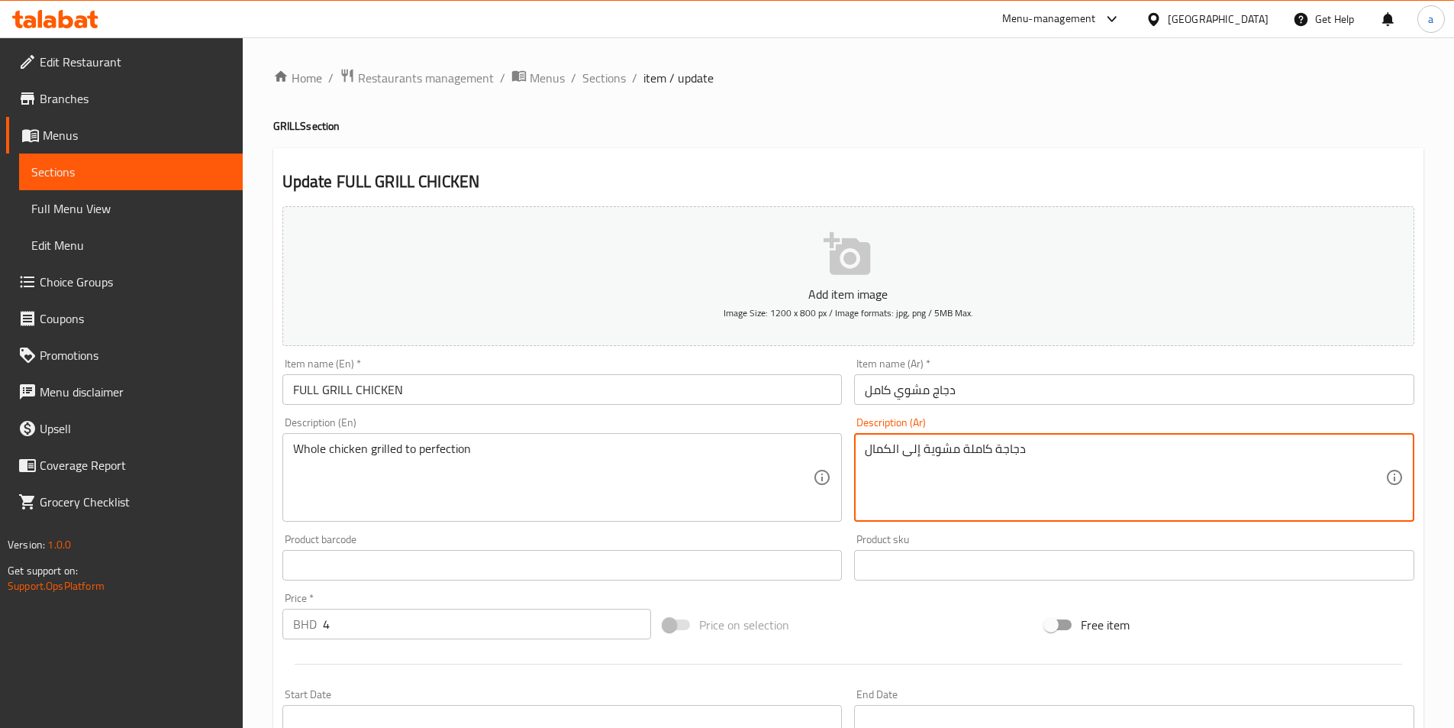
click at [1112, 466] on textarea "دجاجة كاملة مشوية إلى الكمال" at bounding box center [1125, 477] width 521 height 73
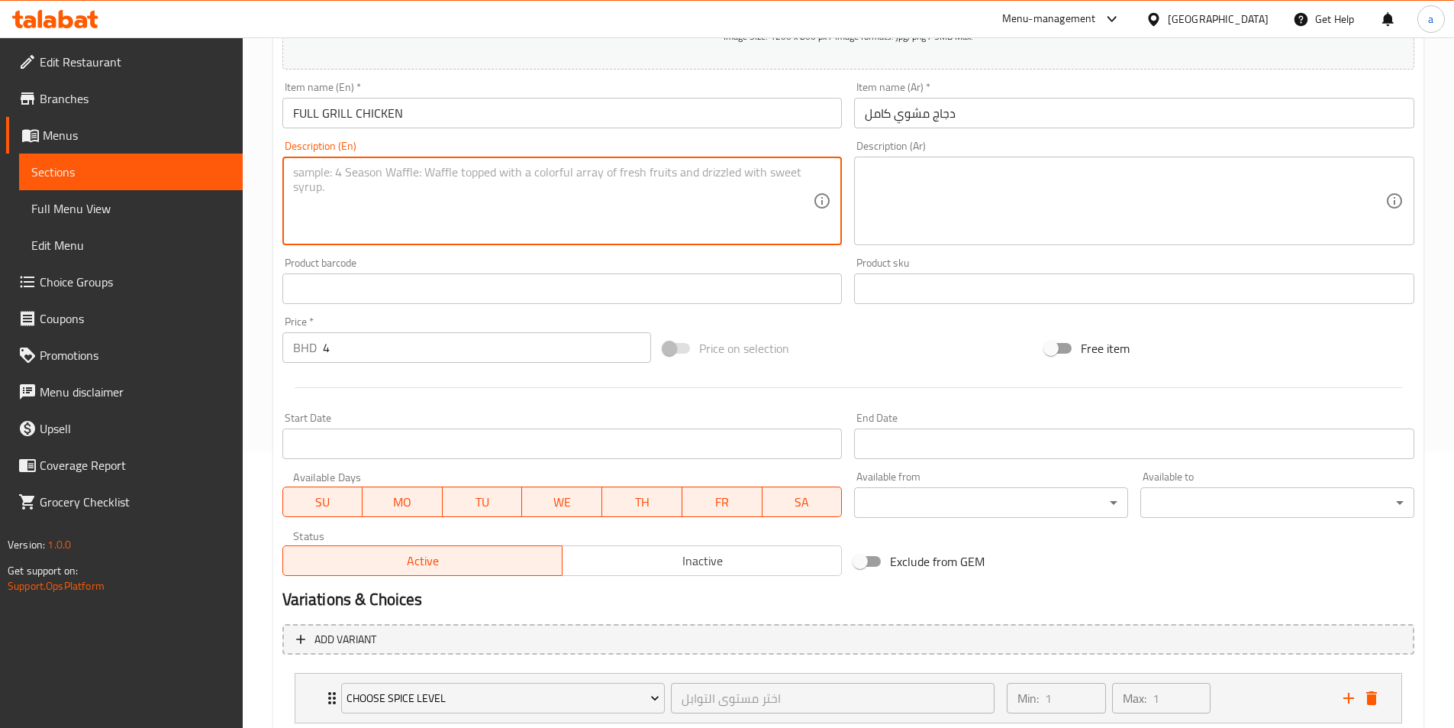
scroll to position [376, 0]
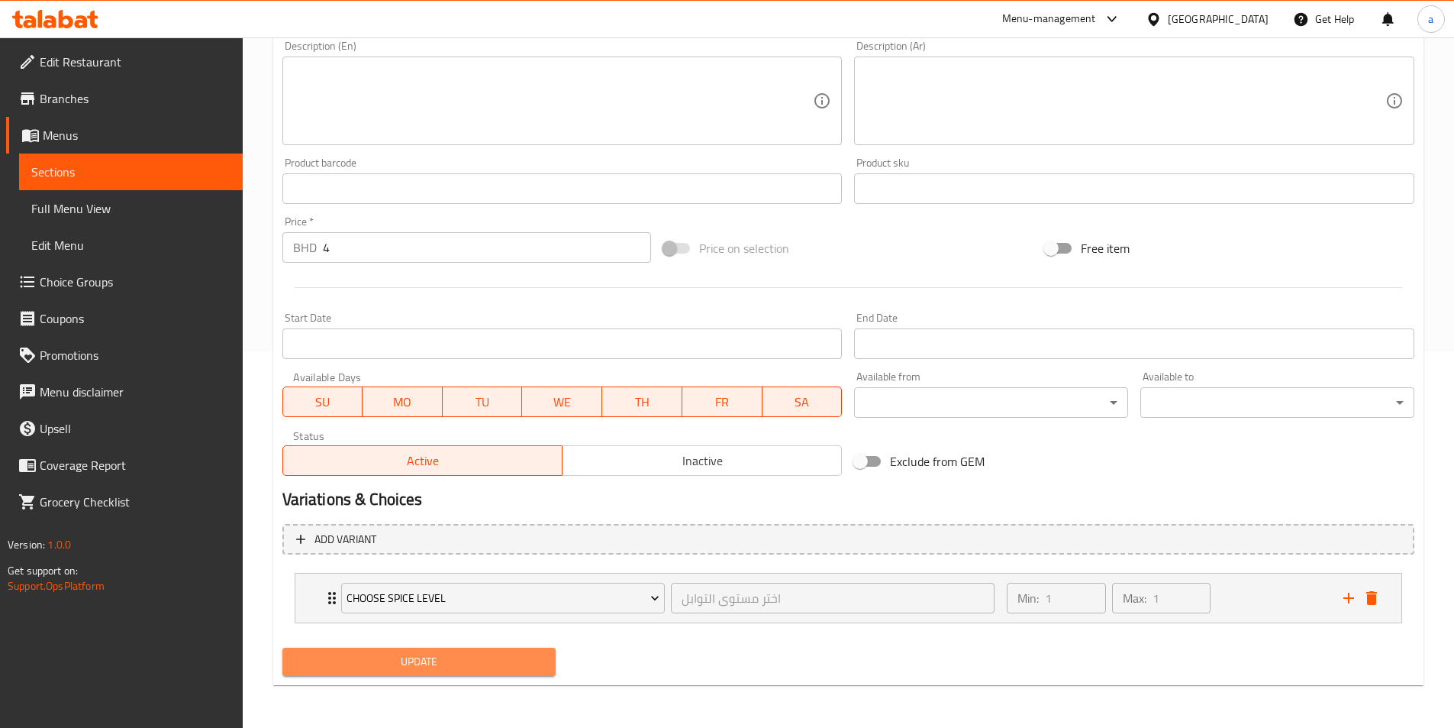
click at [498, 673] on button "Update" at bounding box center [419, 661] width 274 height 28
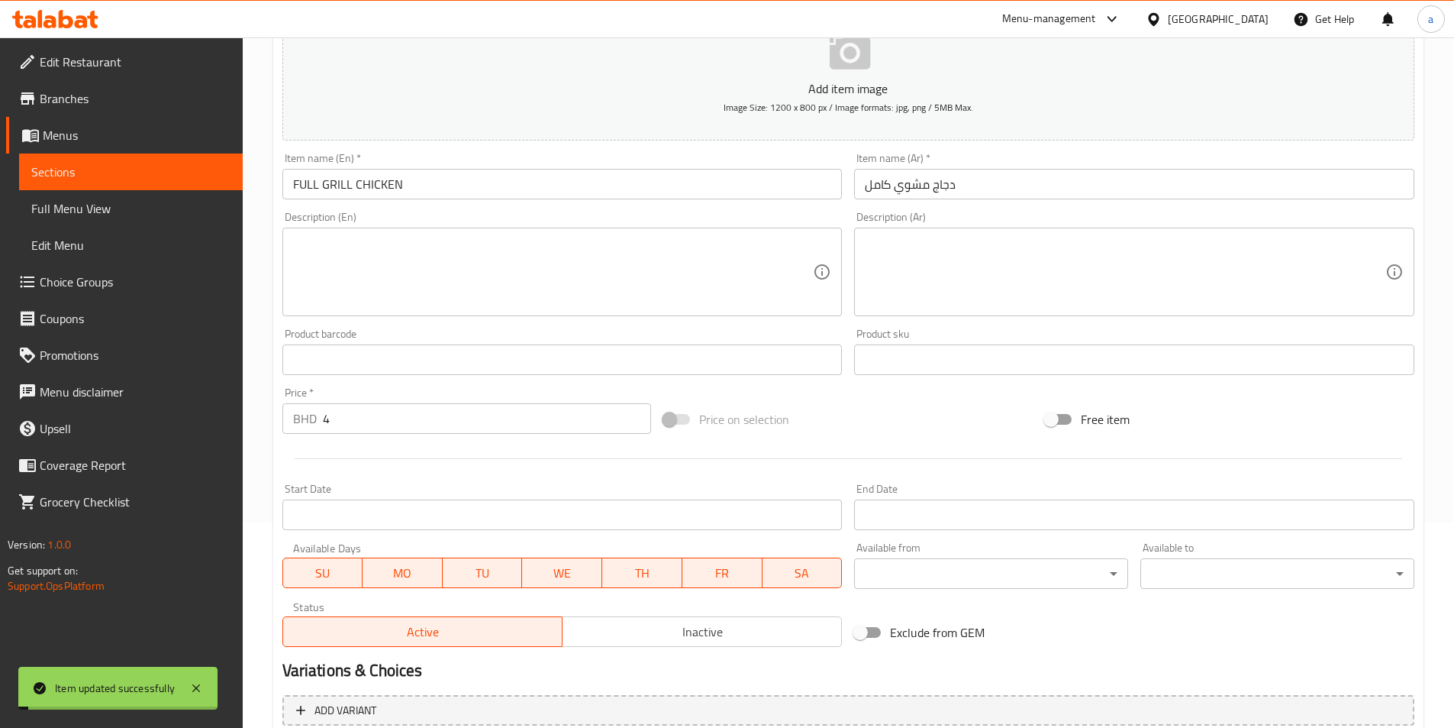
scroll to position [0, 0]
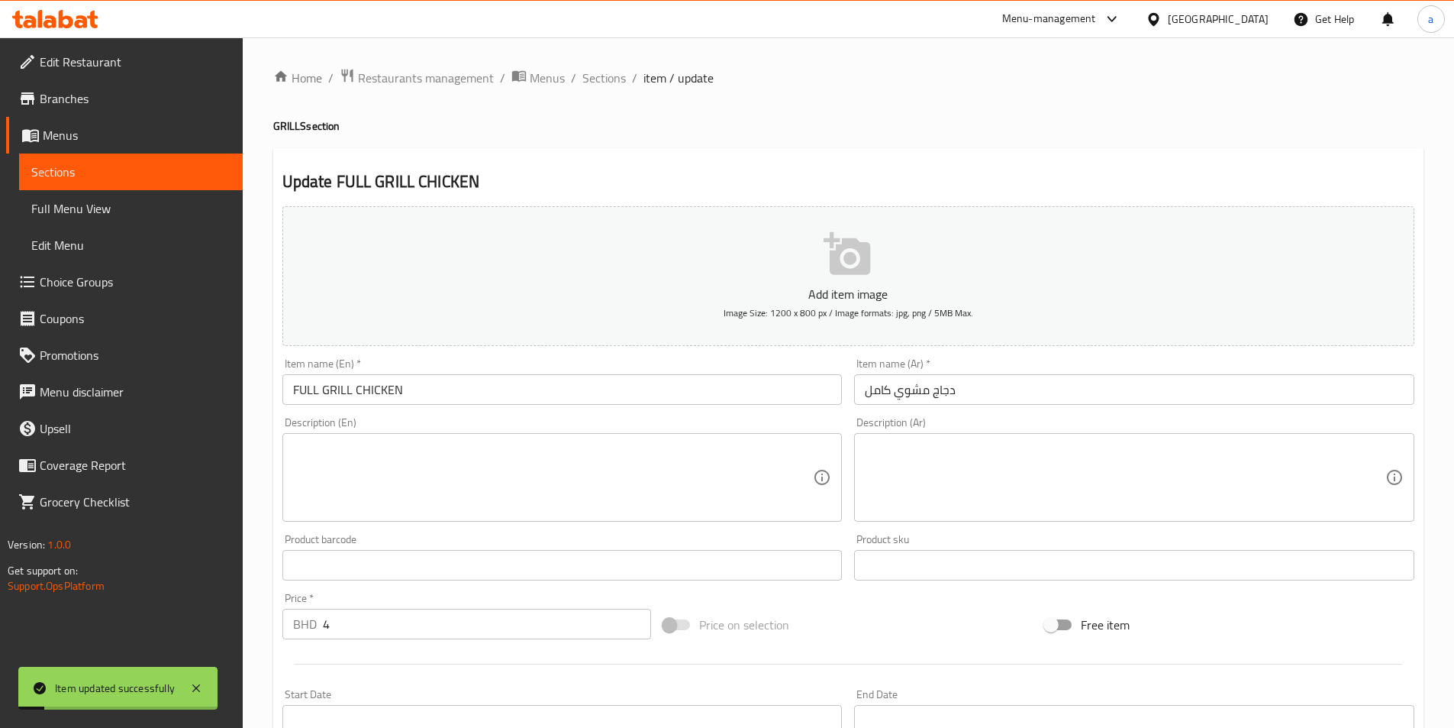
drag, startPoint x: 597, startPoint y: 69, endPoint x: 616, endPoint y: 102, distance: 37.3
click at [597, 69] on span "Sections" at bounding box center [604, 78] width 44 height 18
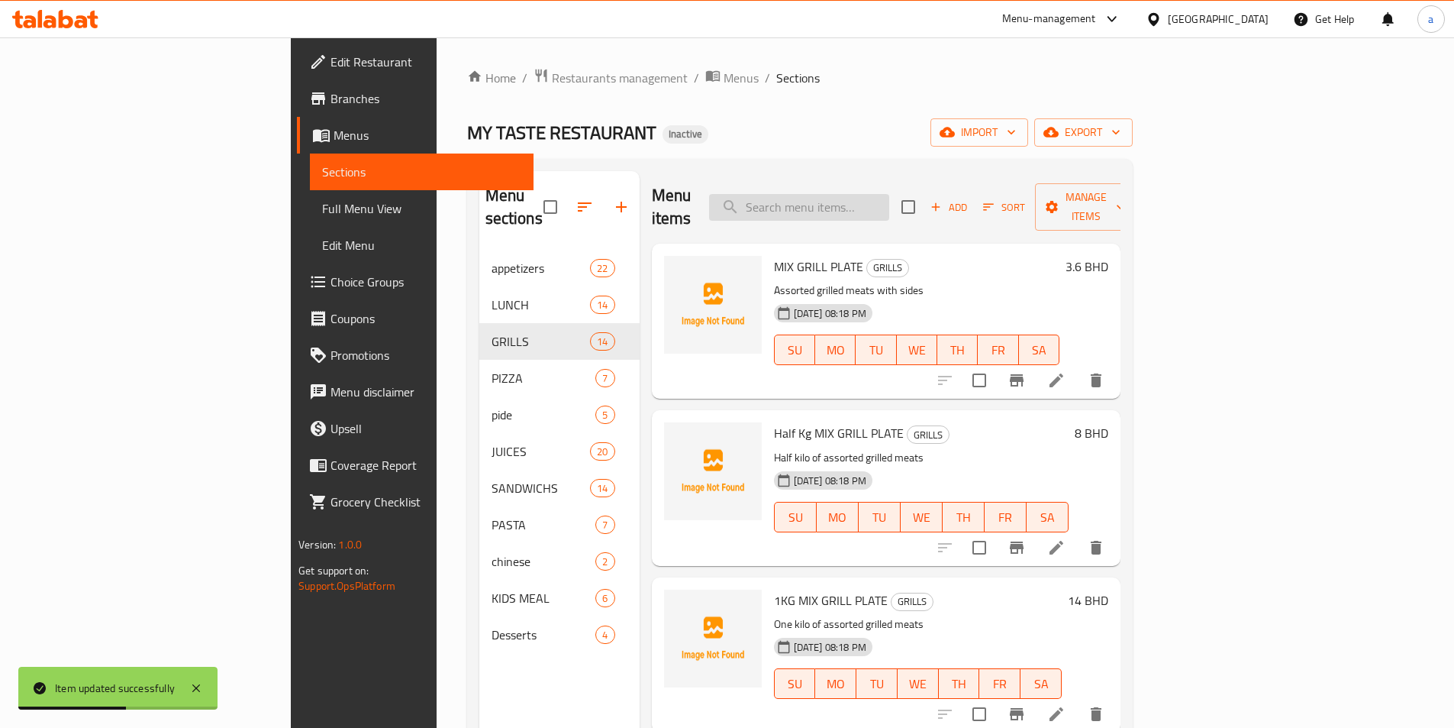
click at [889, 197] on input "search" at bounding box center [799, 207] width 180 height 27
paste input "SPECIAL MATHAAQI PIZZA"
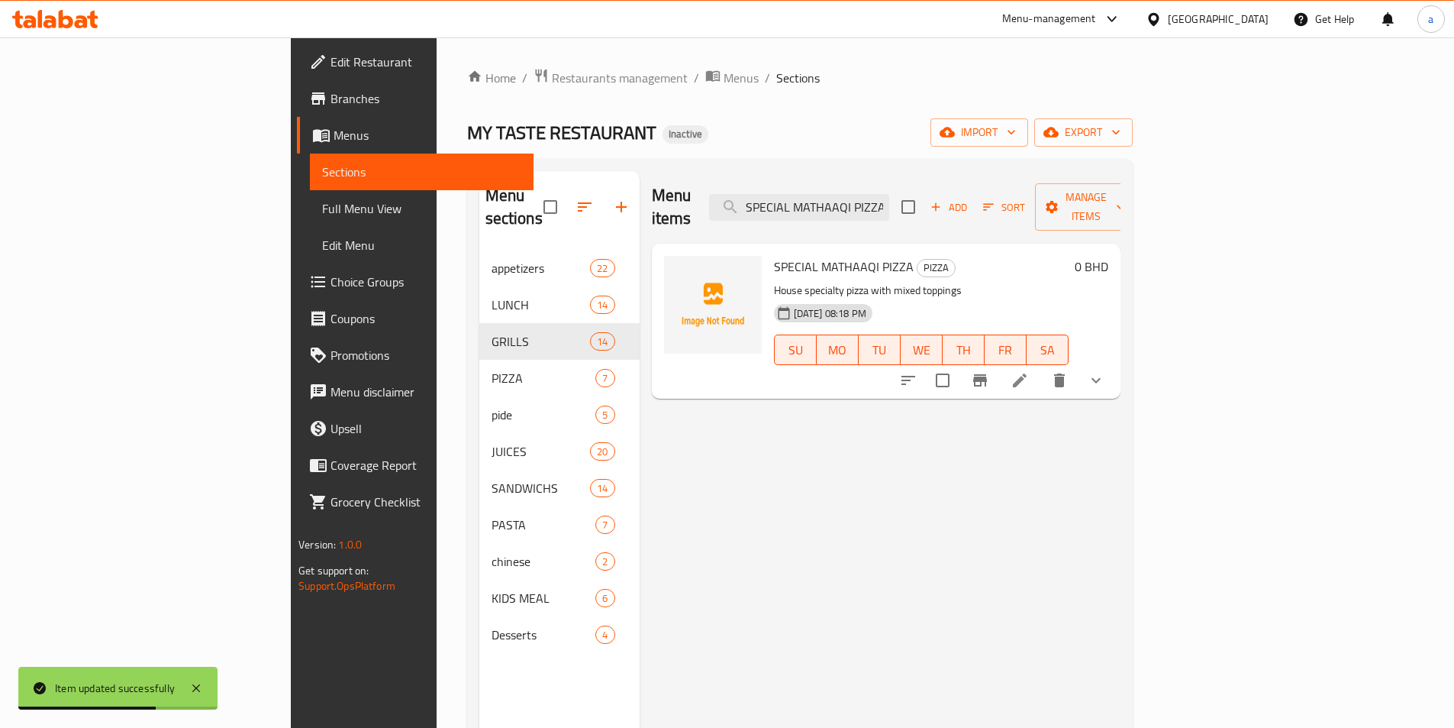
type input "SPECIAL MATHAAQI PIZZA"
click at [1029, 371] on icon at bounding box center [1020, 380] width 18 height 18
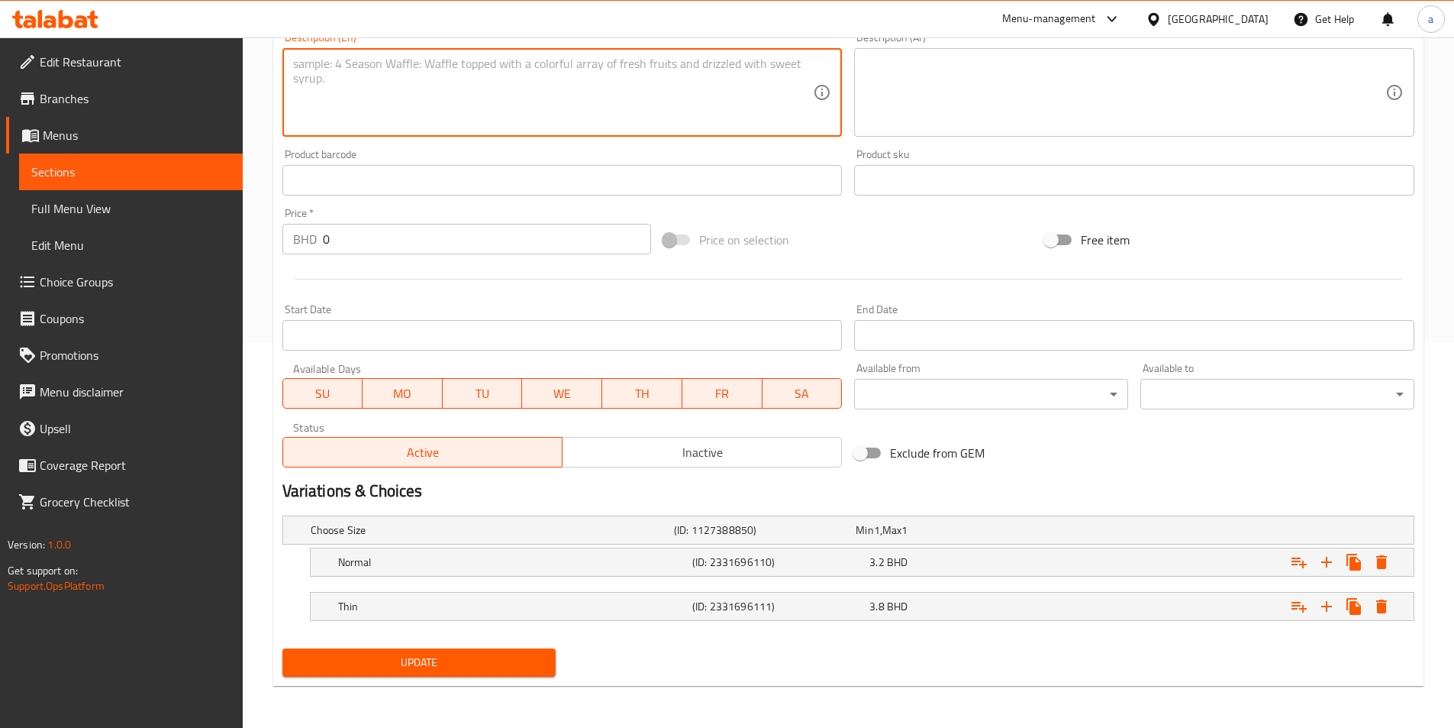
scroll to position [386, 0]
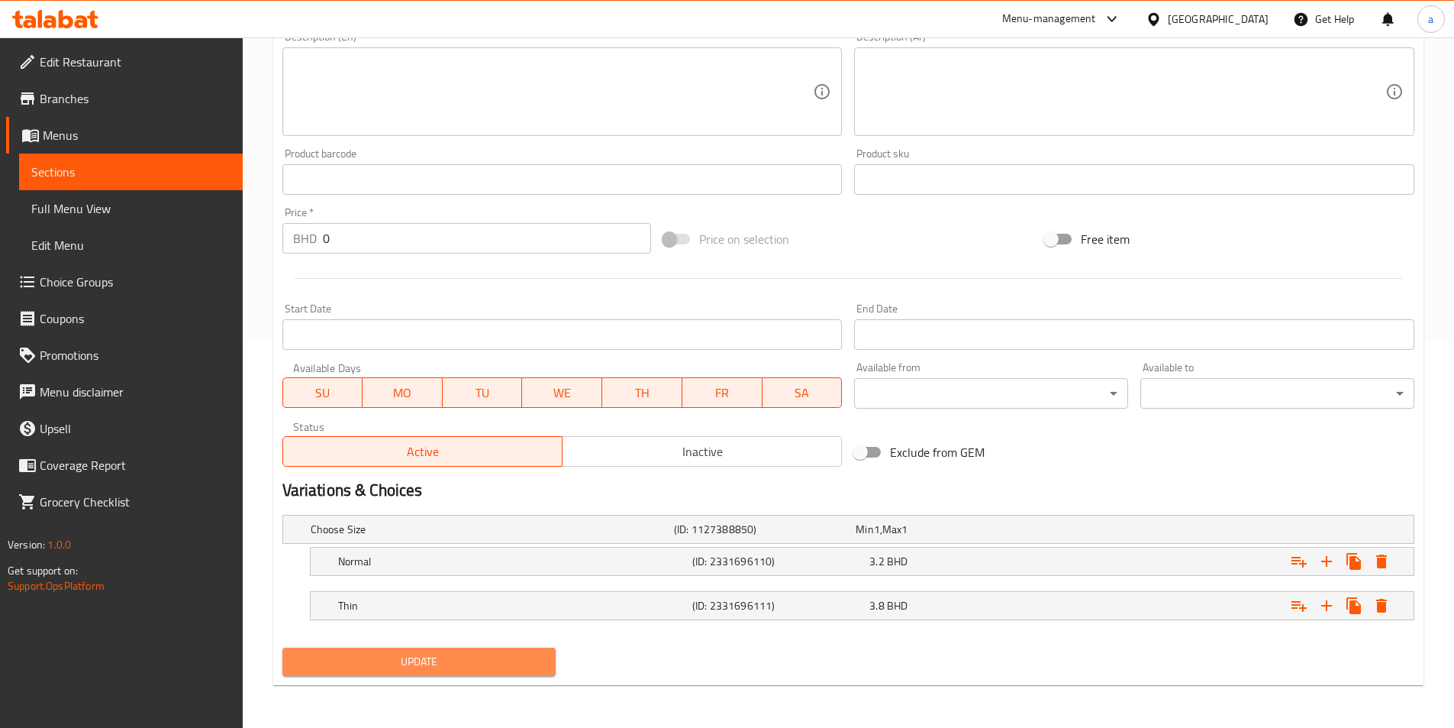
click at [458, 673] on button "Update" at bounding box center [419, 661] width 274 height 28
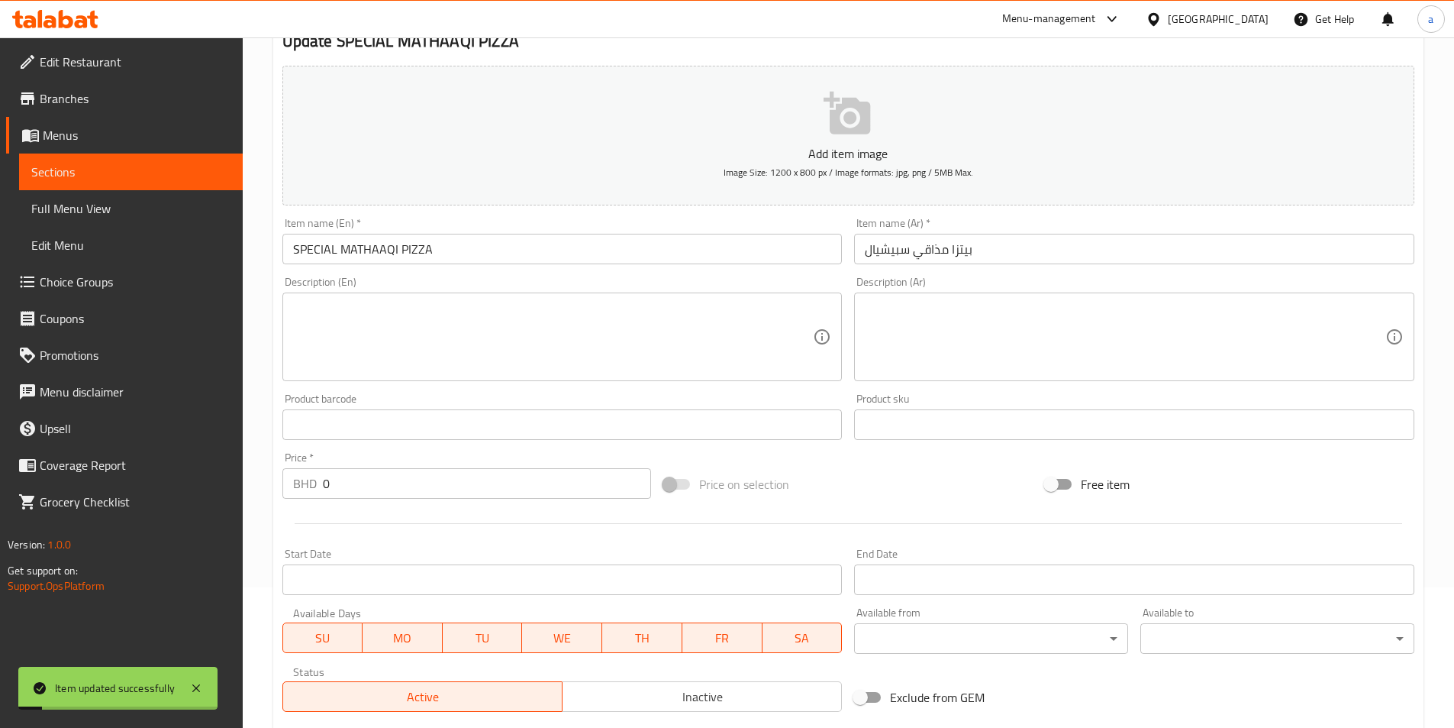
scroll to position [0, 0]
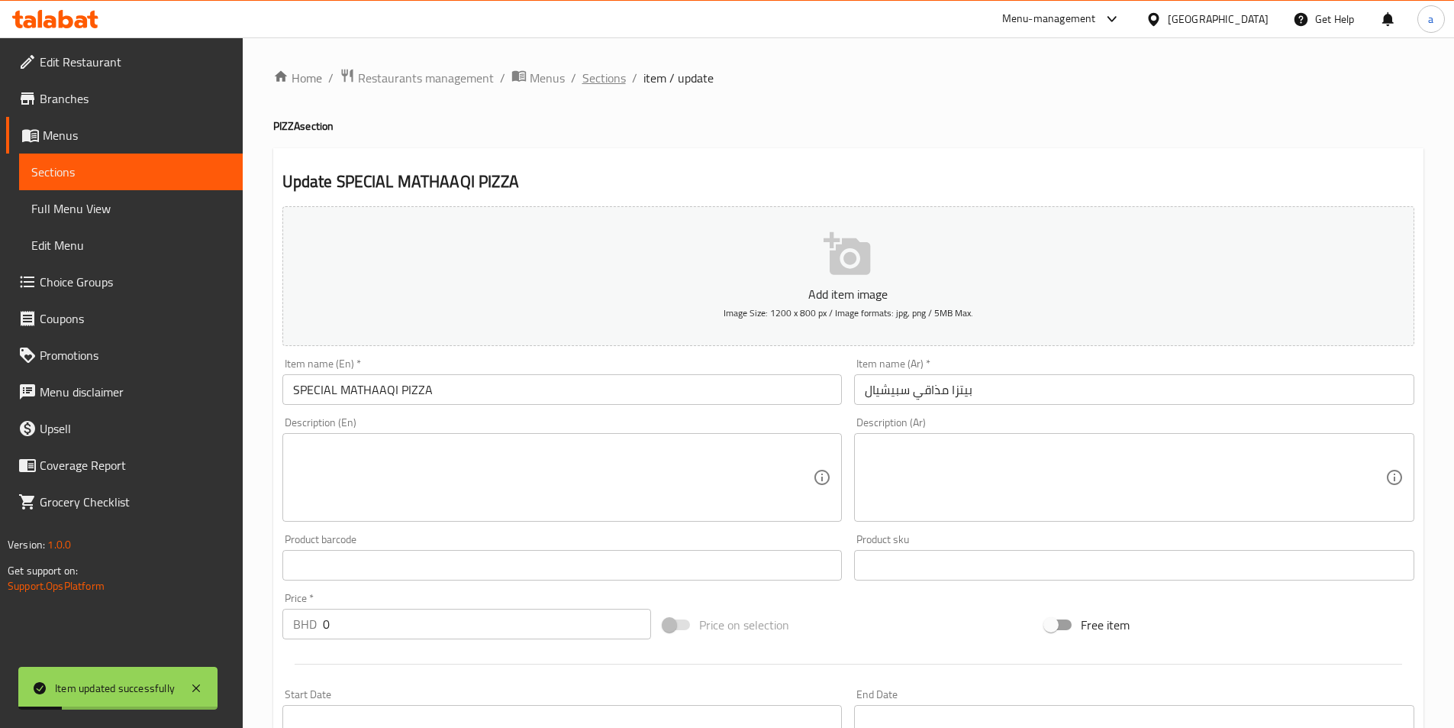
click at [609, 69] on span "Sections" at bounding box center [604, 78] width 44 height 18
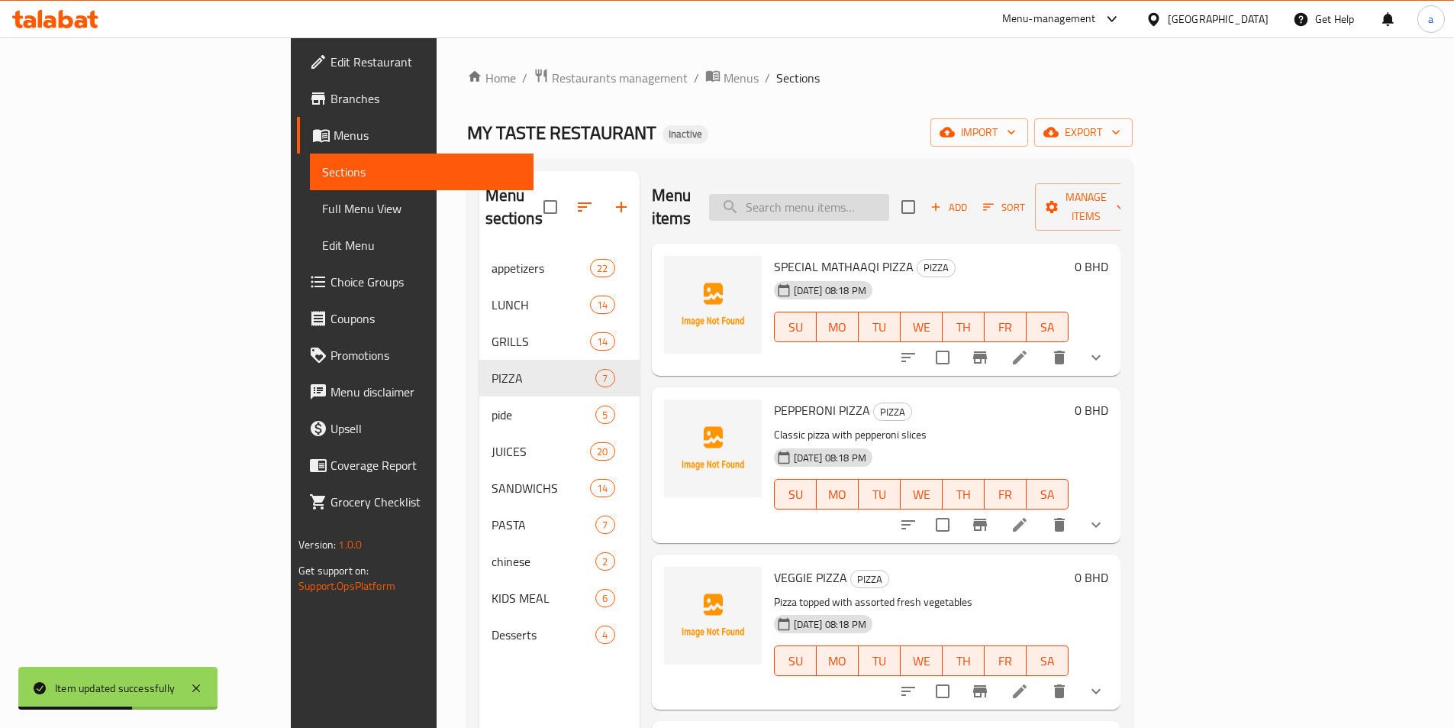
click at [889, 198] on input "search" at bounding box center [799, 207] width 180 height 27
paste input "NEWYERK BURGER"
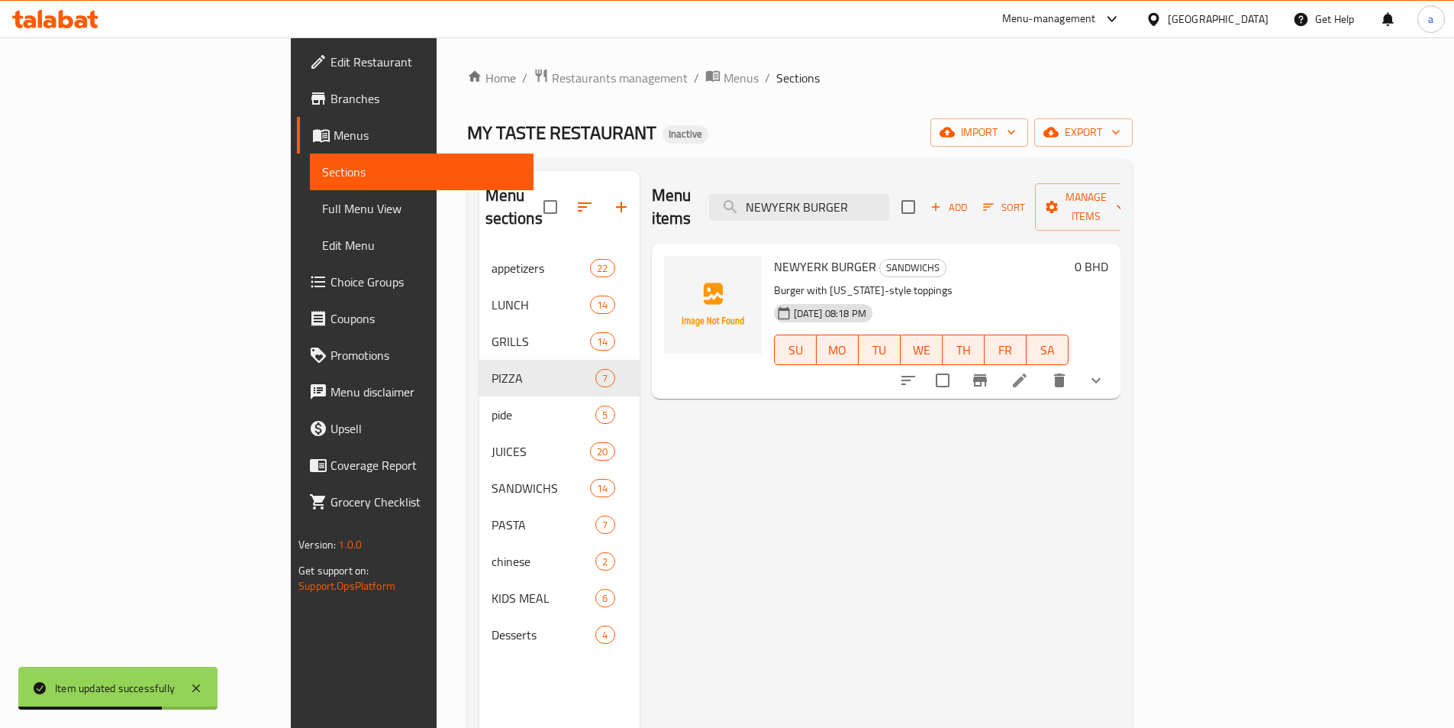
type input "NEWYERK BURGER"
click at [1027, 373] on icon at bounding box center [1020, 380] width 14 height 14
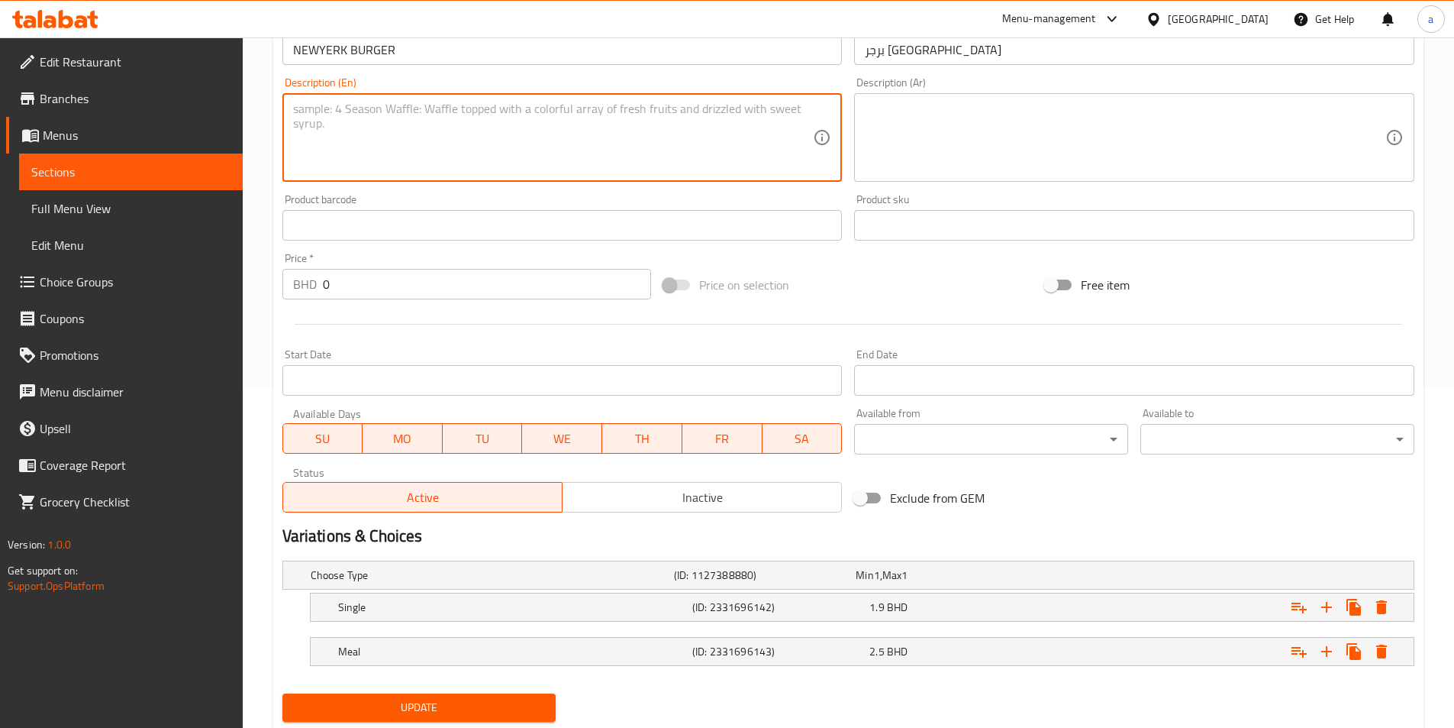
scroll to position [386, 0]
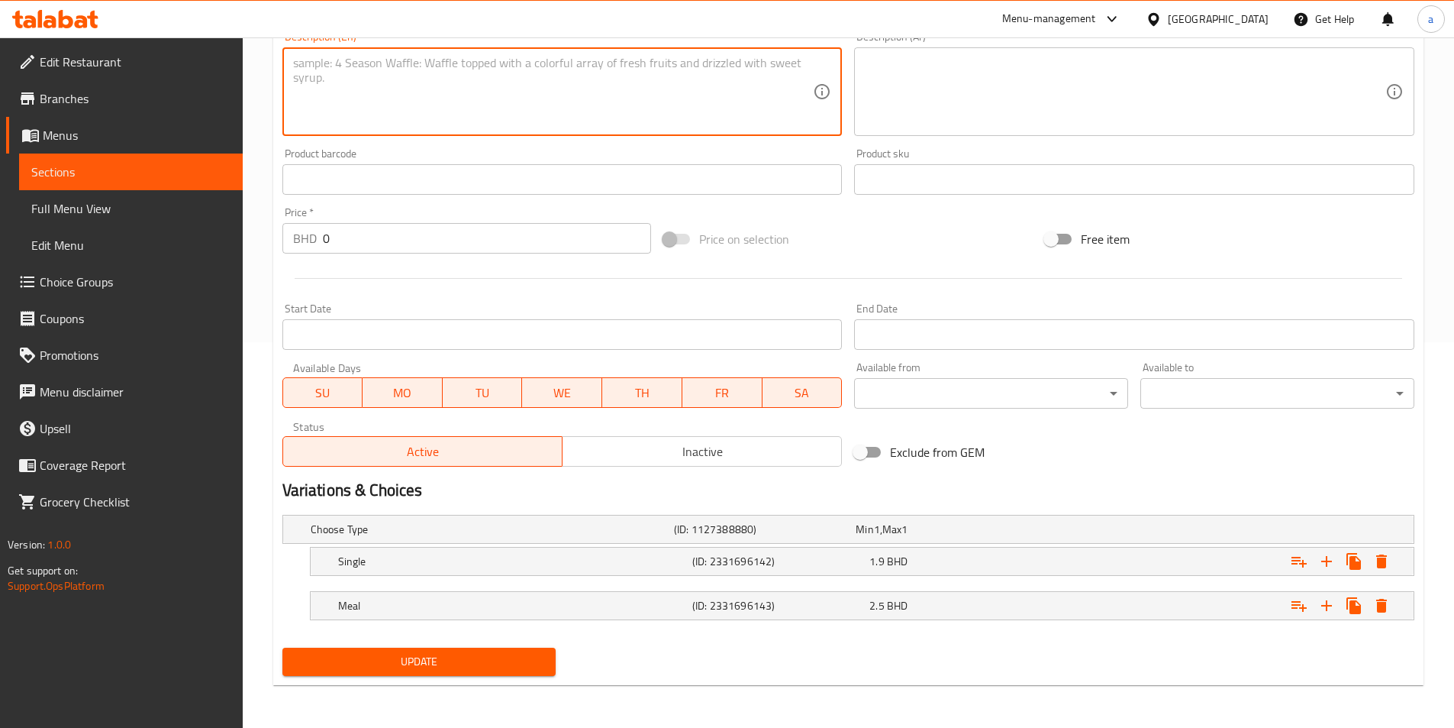
click at [527, 679] on div "Update" at bounding box center [419, 661] width 286 height 40
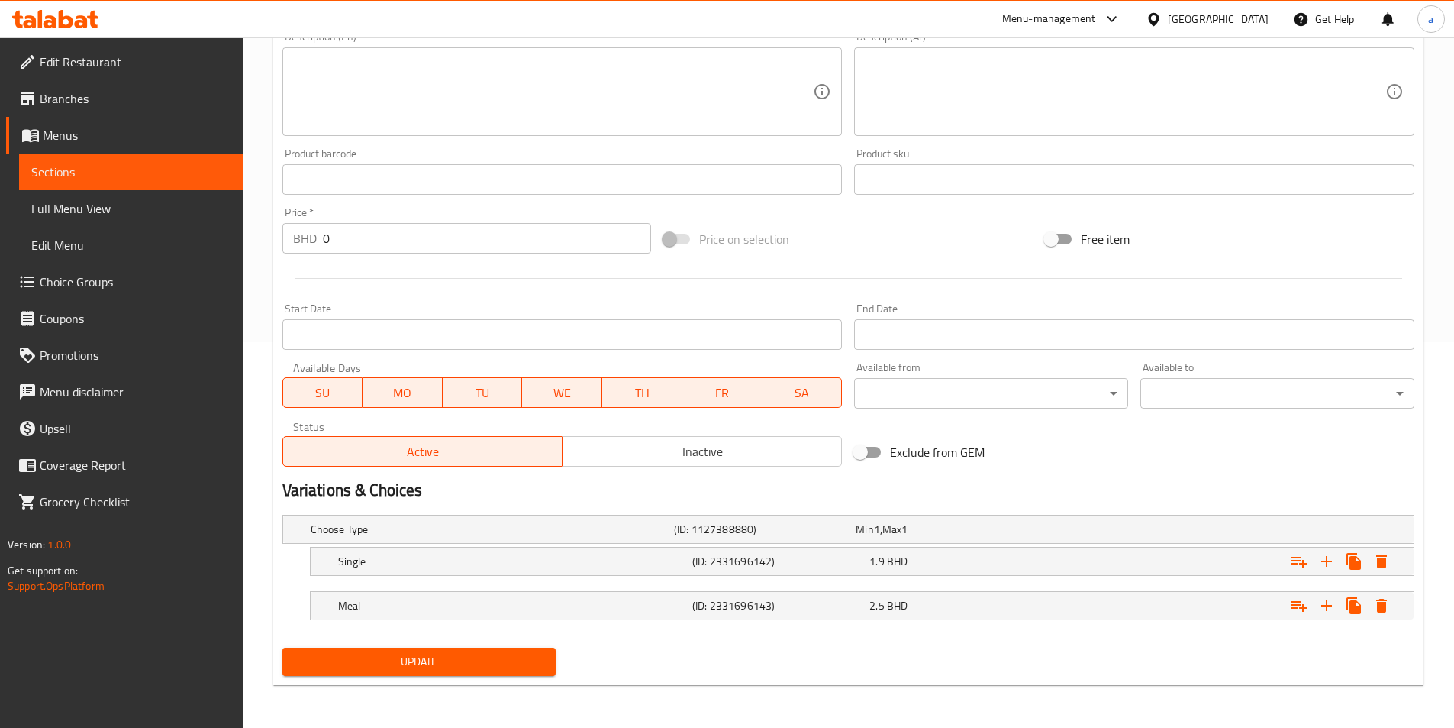
click at [534, 674] on button "Update" at bounding box center [419, 661] width 274 height 28
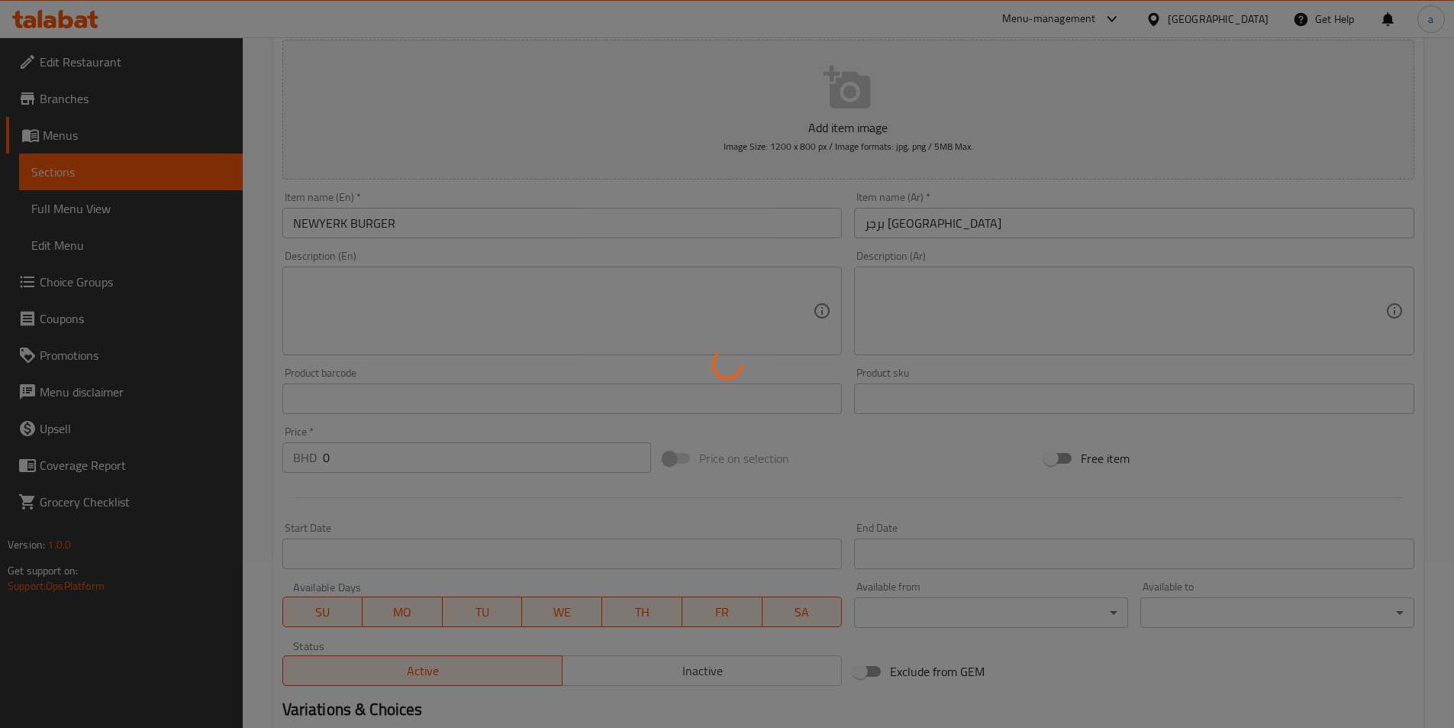
scroll to position [0, 0]
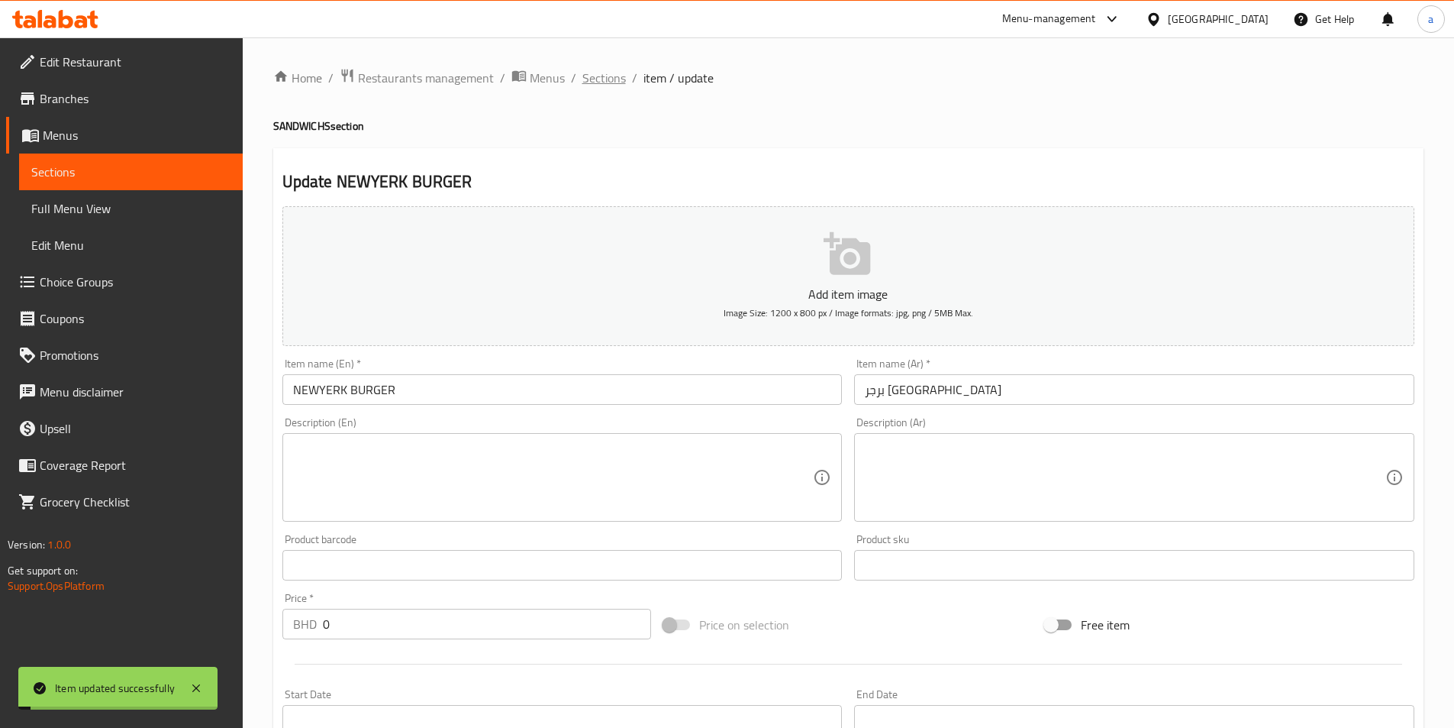
click at [595, 69] on span "Sections" at bounding box center [604, 78] width 44 height 18
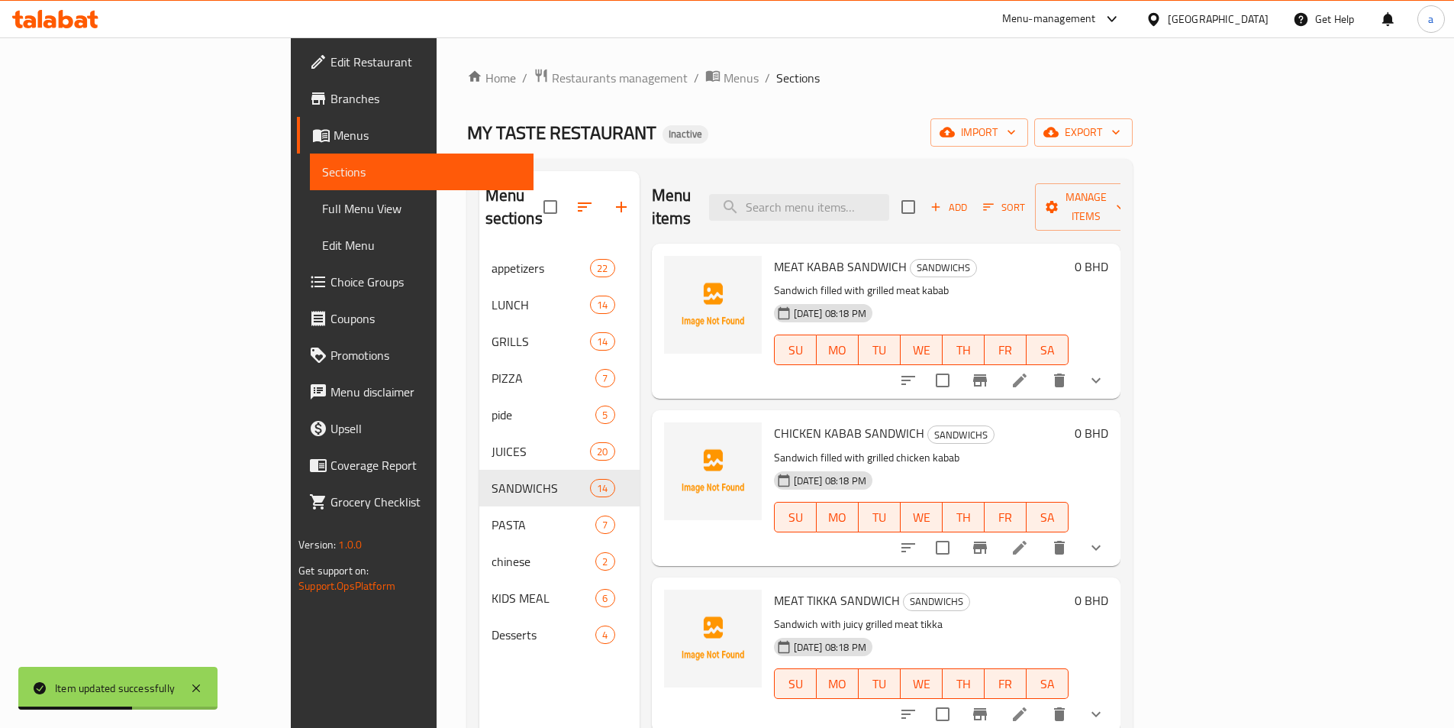
click at [928, 209] on div "Menu items Add Sort Manage items" at bounding box center [886, 207] width 469 height 73
click at [889, 201] on input "search" at bounding box center [799, 207] width 180 height 27
paste input "AVOCADO JUICE"
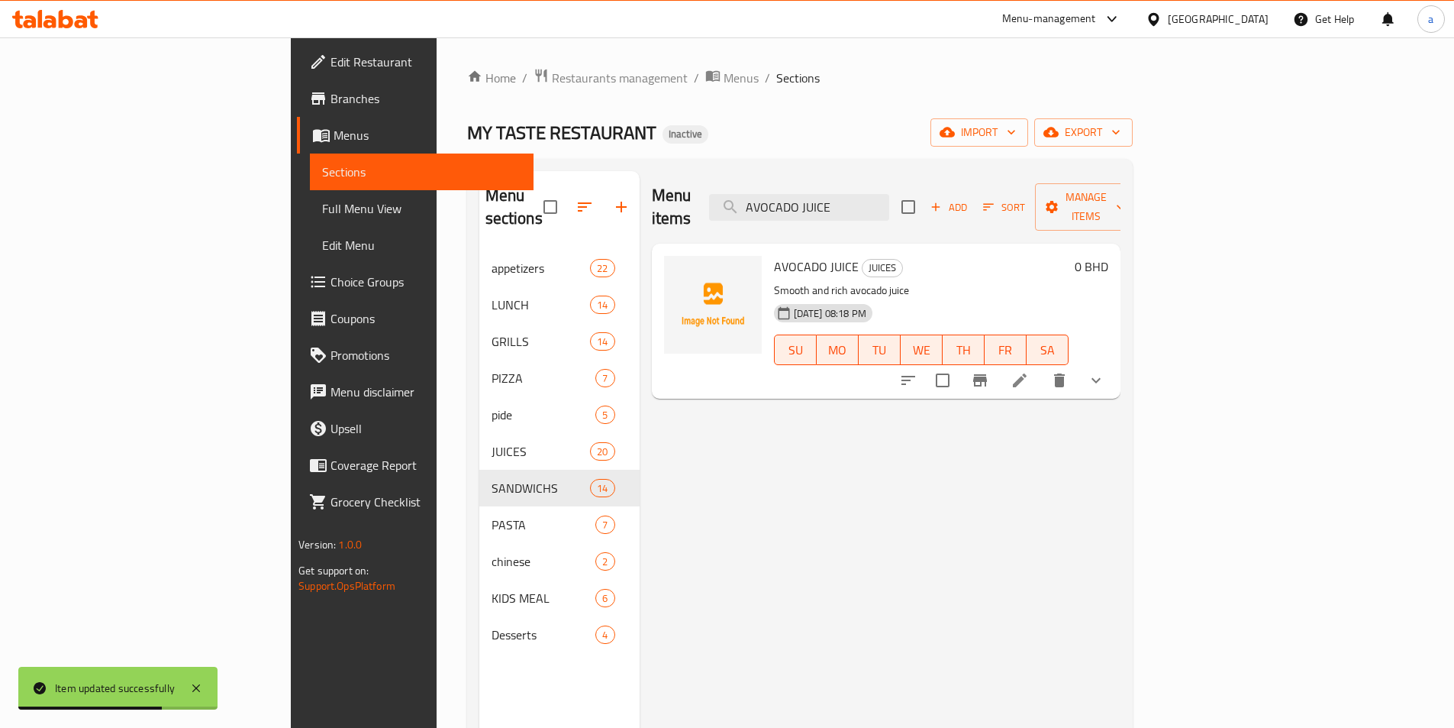
type input "AVOCADO JUICE"
click at [1029, 371] on icon at bounding box center [1020, 380] width 18 height 18
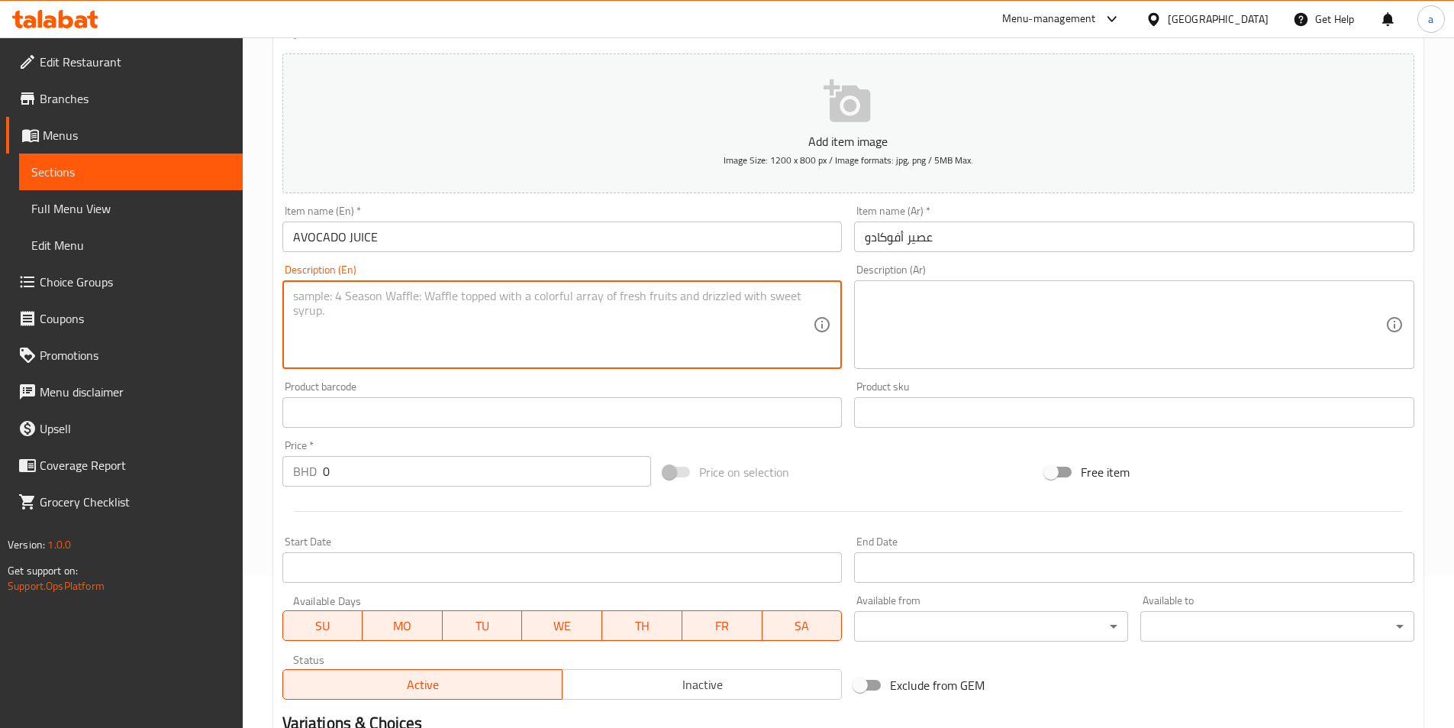
scroll to position [386, 0]
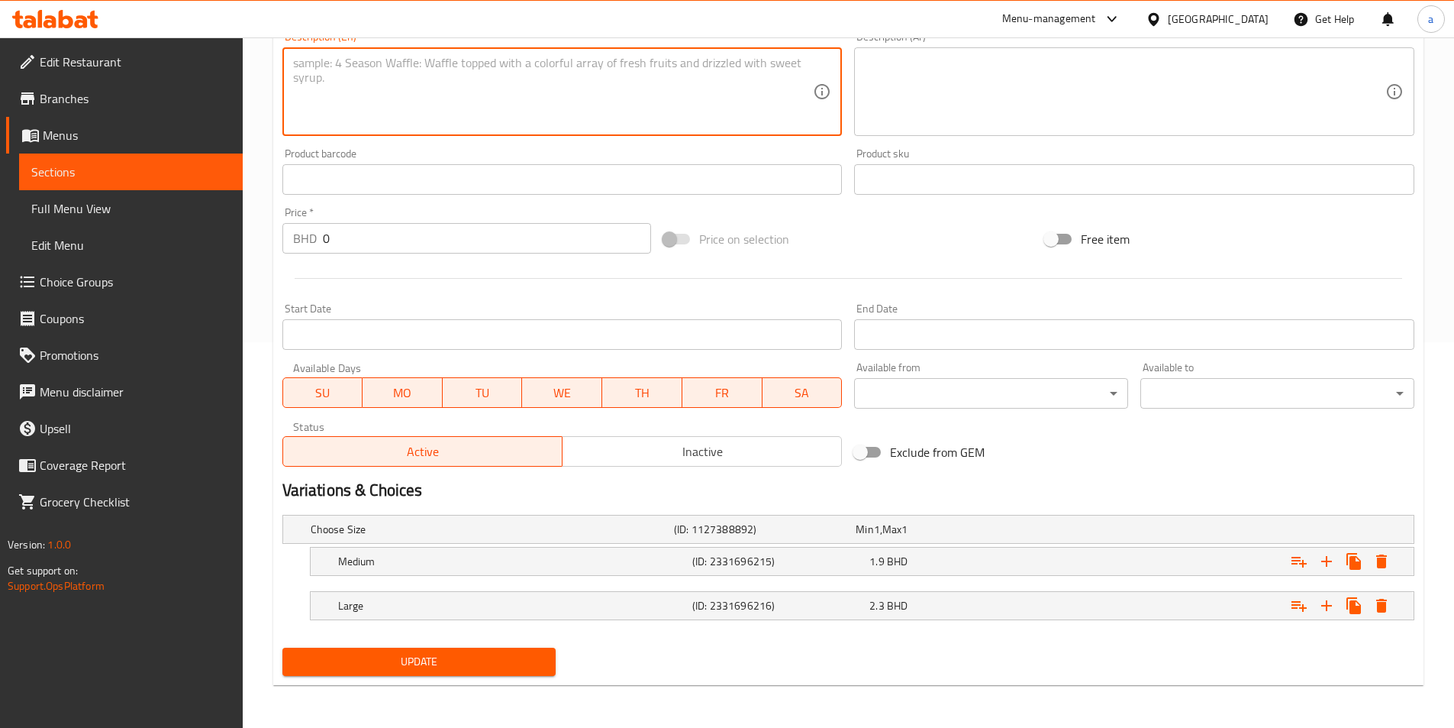
click at [471, 674] on button "Update" at bounding box center [419, 661] width 274 height 28
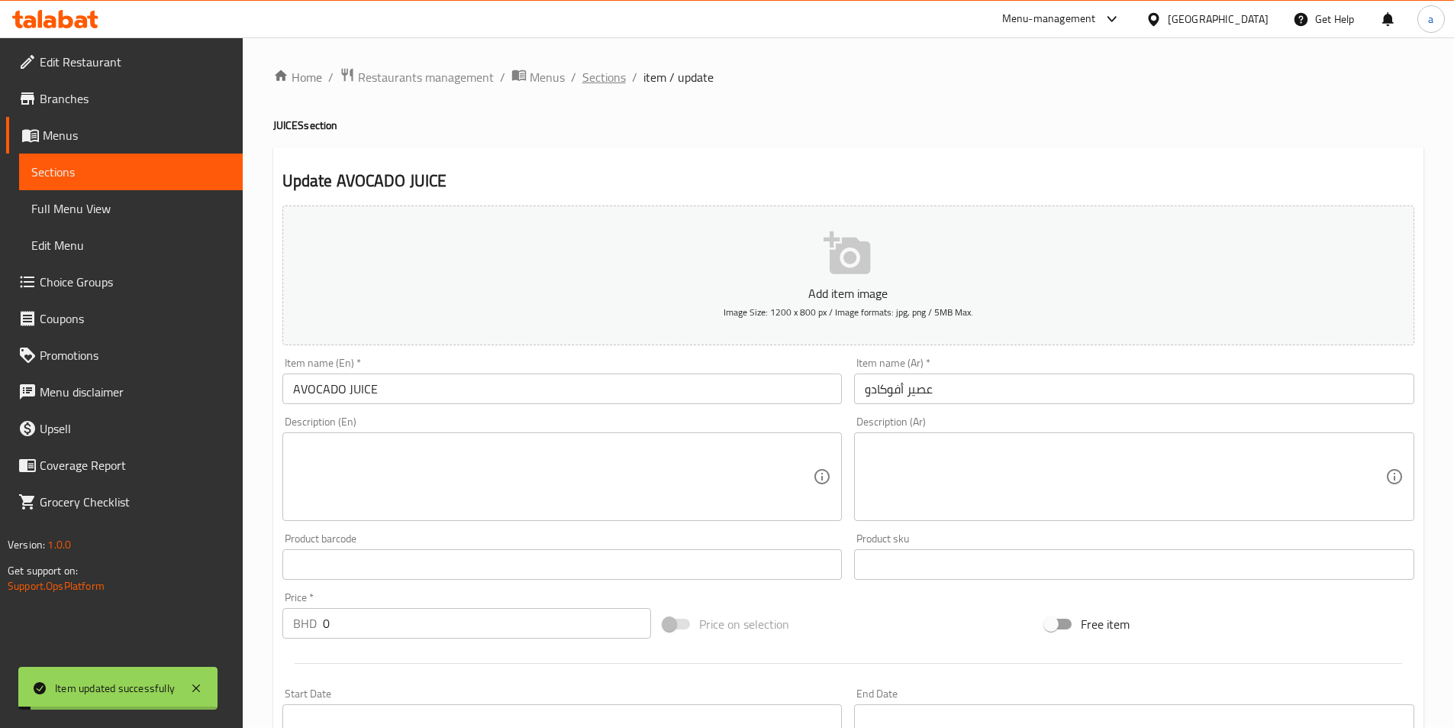
scroll to position [0, 0]
click at [599, 81] on span "Sections" at bounding box center [604, 78] width 44 height 18
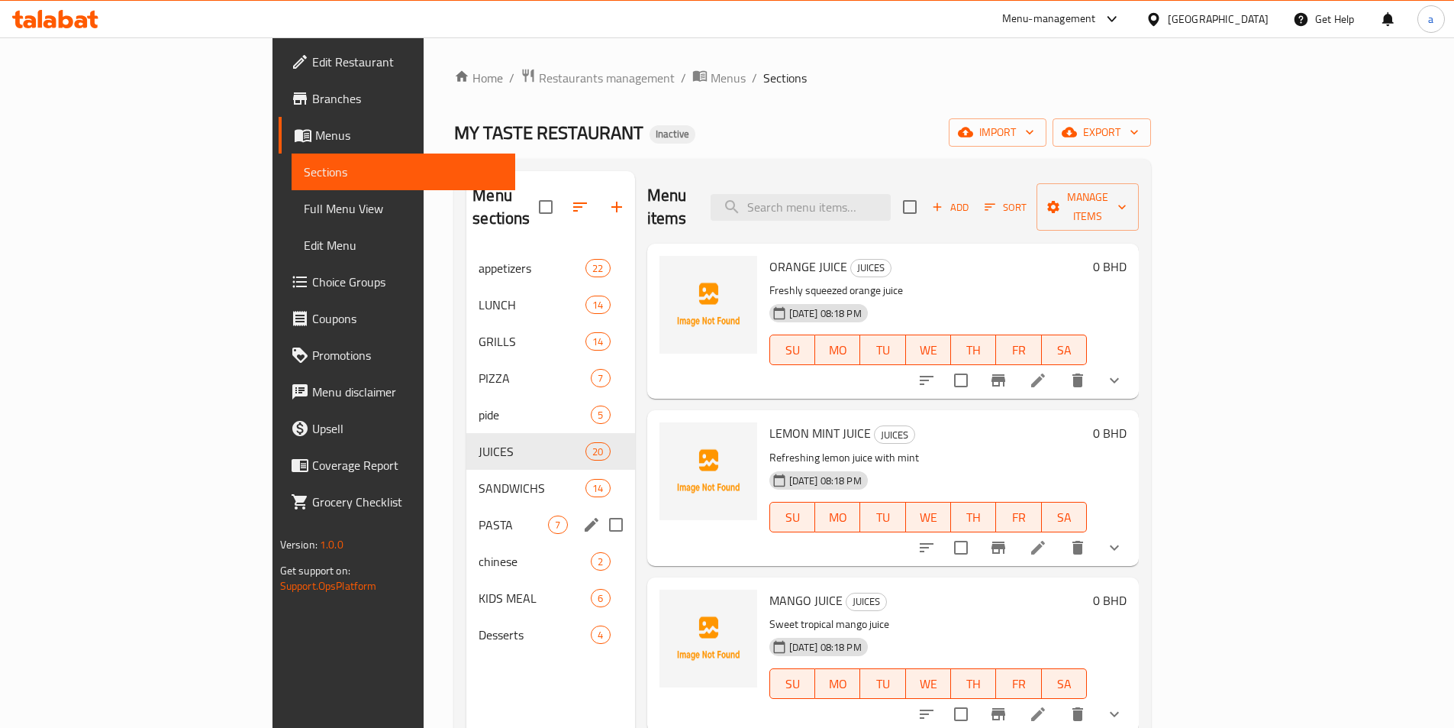
click at [466, 511] on div "PASTA 7" at bounding box center [550, 524] width 168 height 37
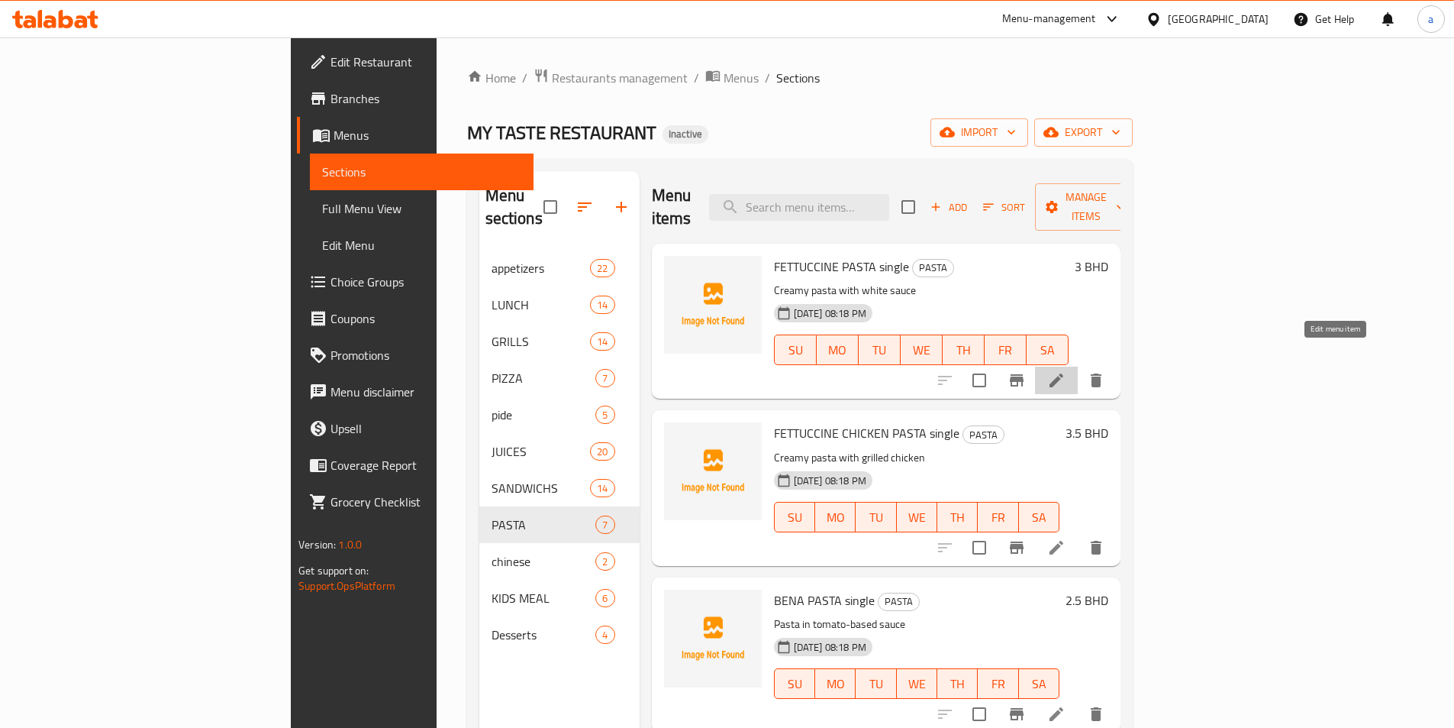
click at [1066, 371] on icon at bounding box center [1056, 380] width 18 height 18
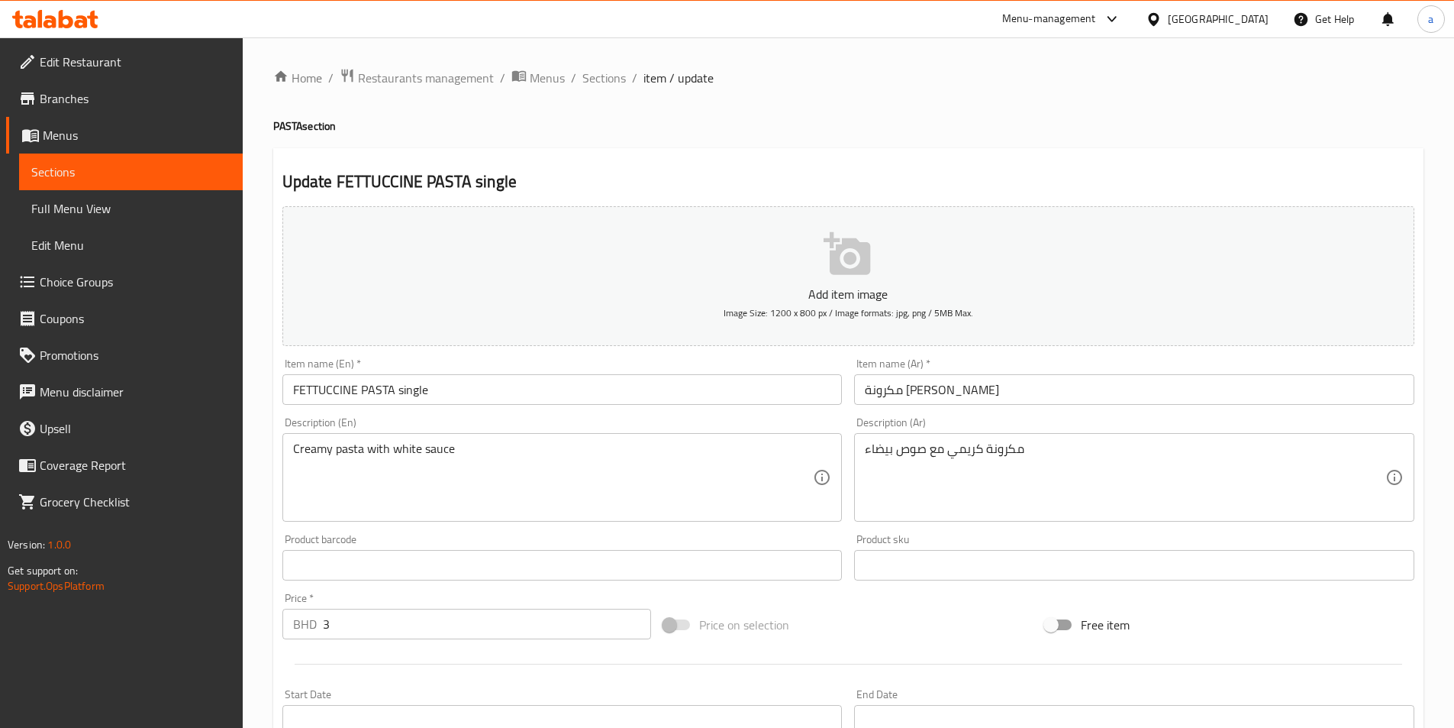
click at [624, 392] on input "FETTUCCINE PASTA single" at bounding box center [562, 389] width 560 height 31
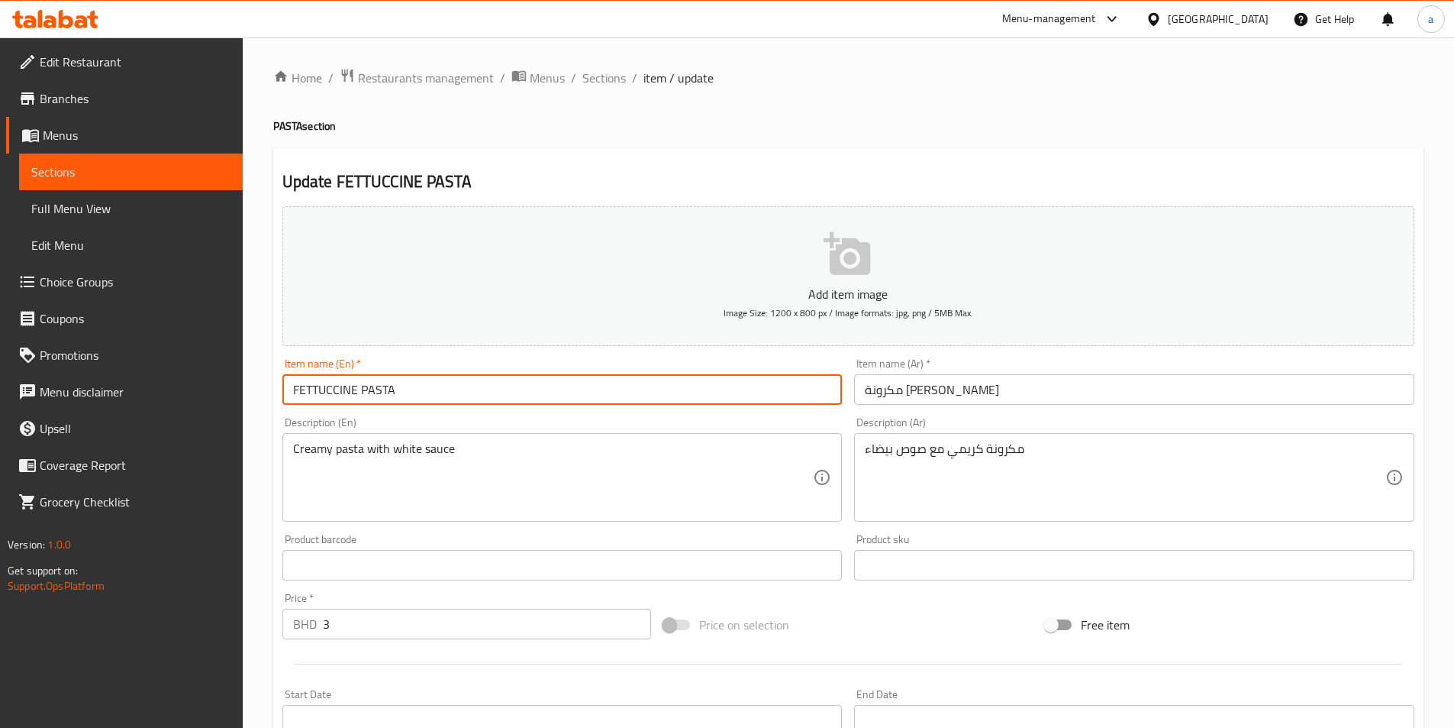
type input "FETTUCCINE PASTA"
click at [879, 393] on input "مكرونة [PERSON_NAME]" at bounding box center [1134, 389] width 560 height 31
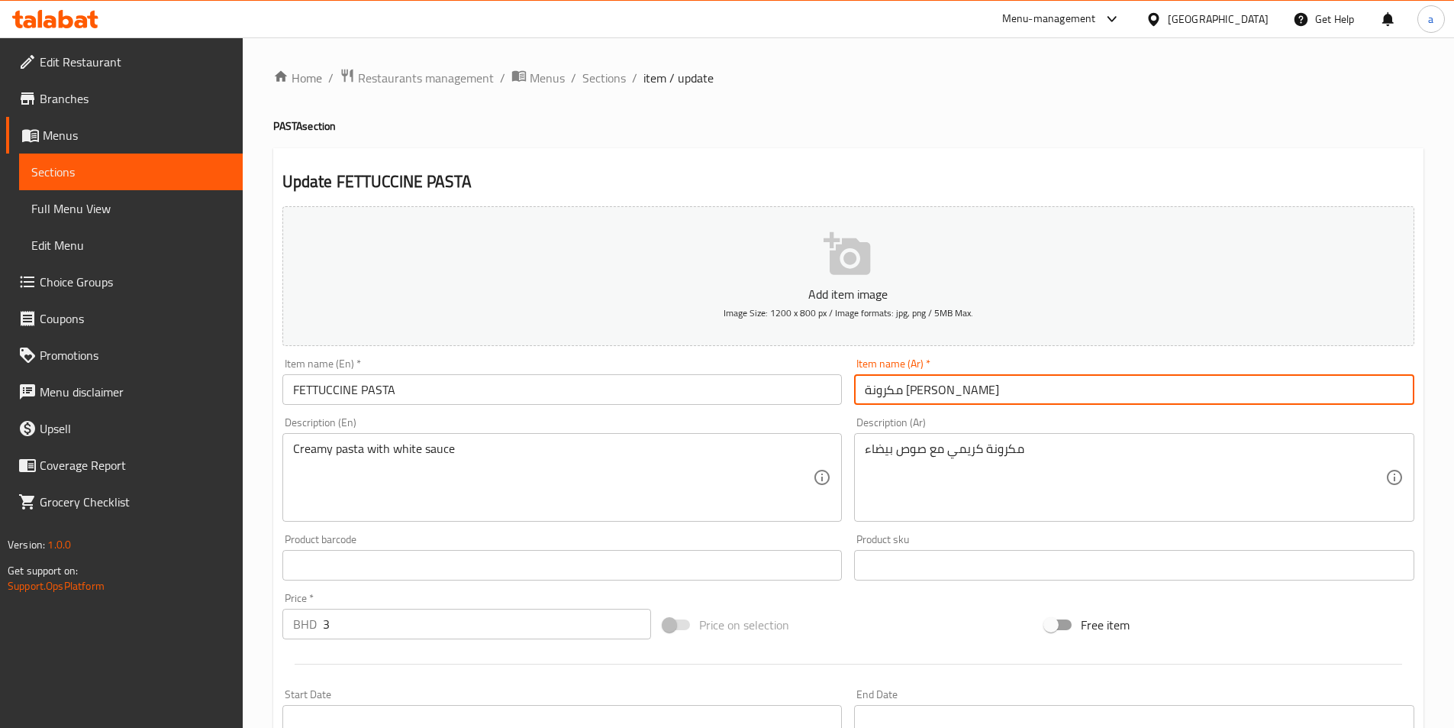
click at [879, 393] on input "مكرونة [PERSON_NAME]" at bounding box center [1134, 389] width 560 height 31
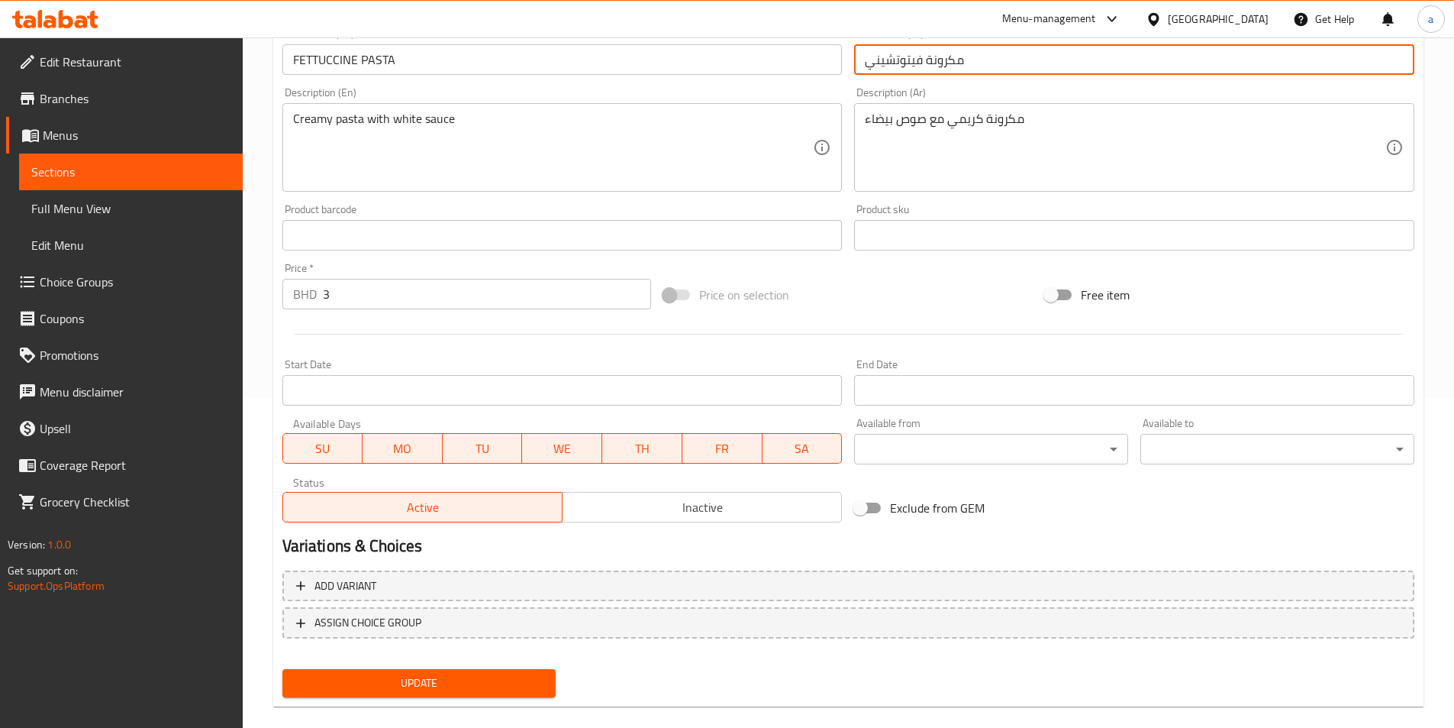
scroll to position [351, 0]
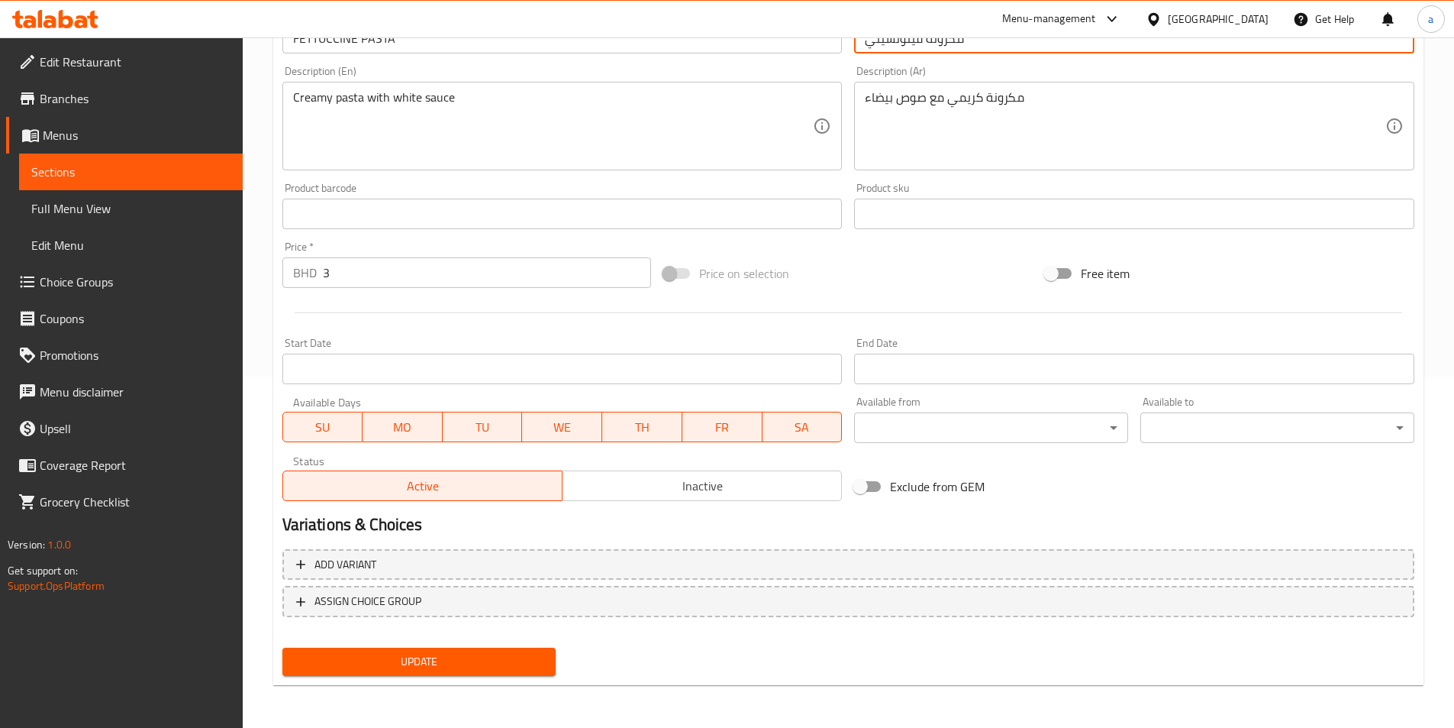
type input "مكرونة فيتوتشيني"
click at [469, 661] on span "Update" at bounding box center [420, 661] width 250 height 19
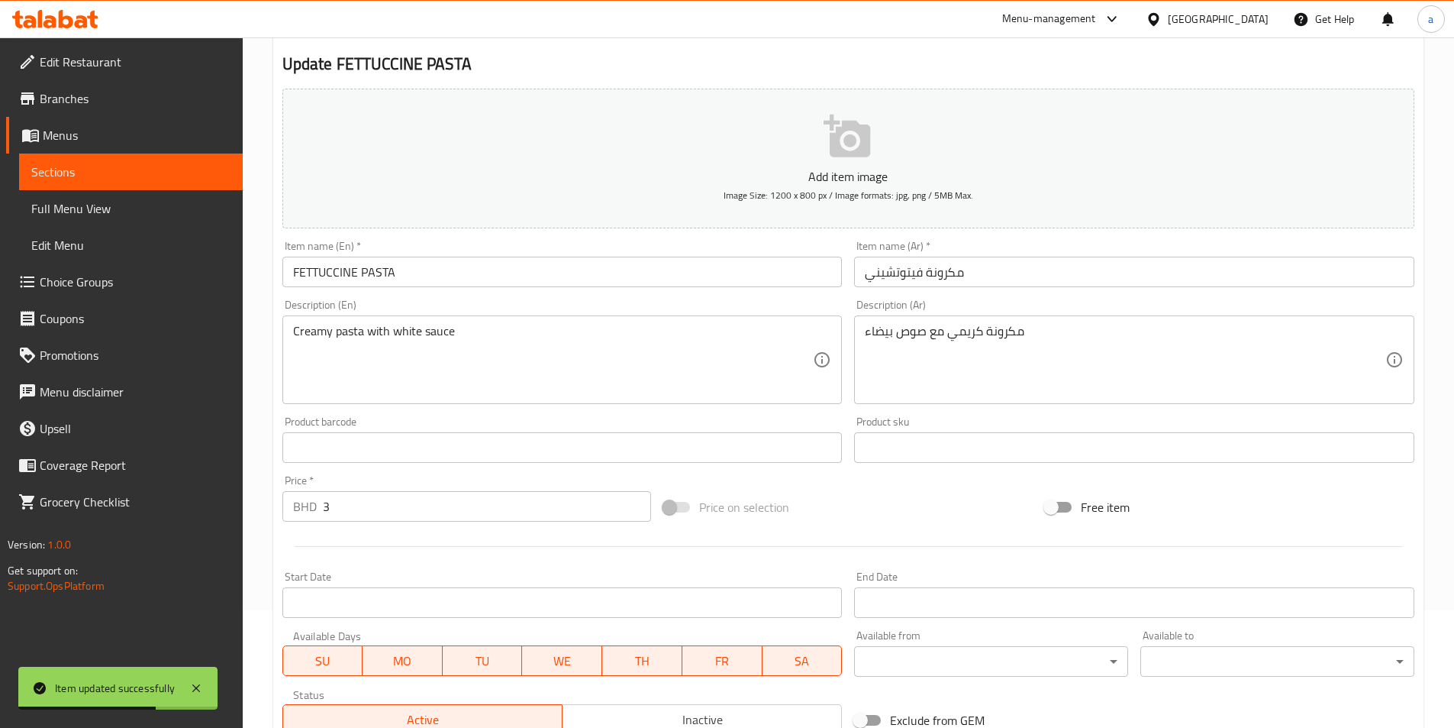
scroll to position [0, 0]
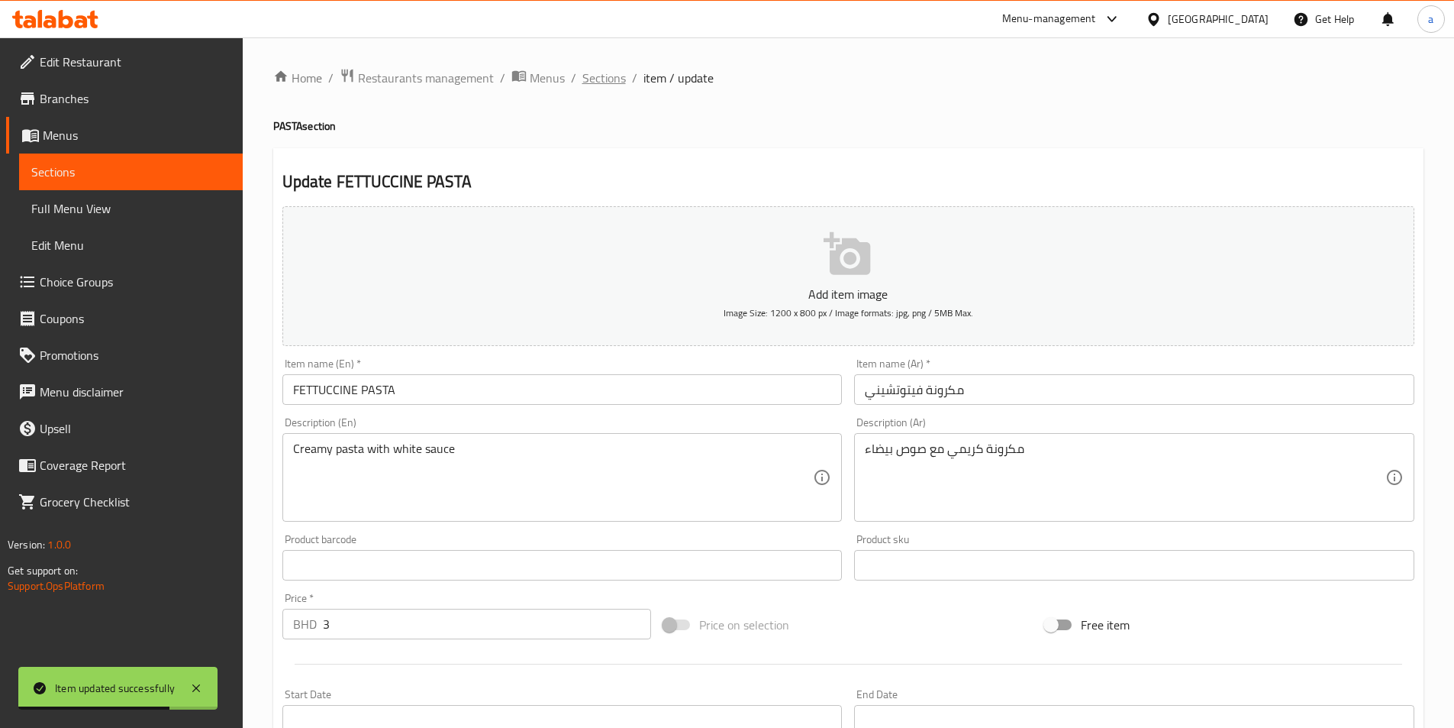
click at [618, 82] on span "Sections" at bounding box center [604, 78] width 44 height 18
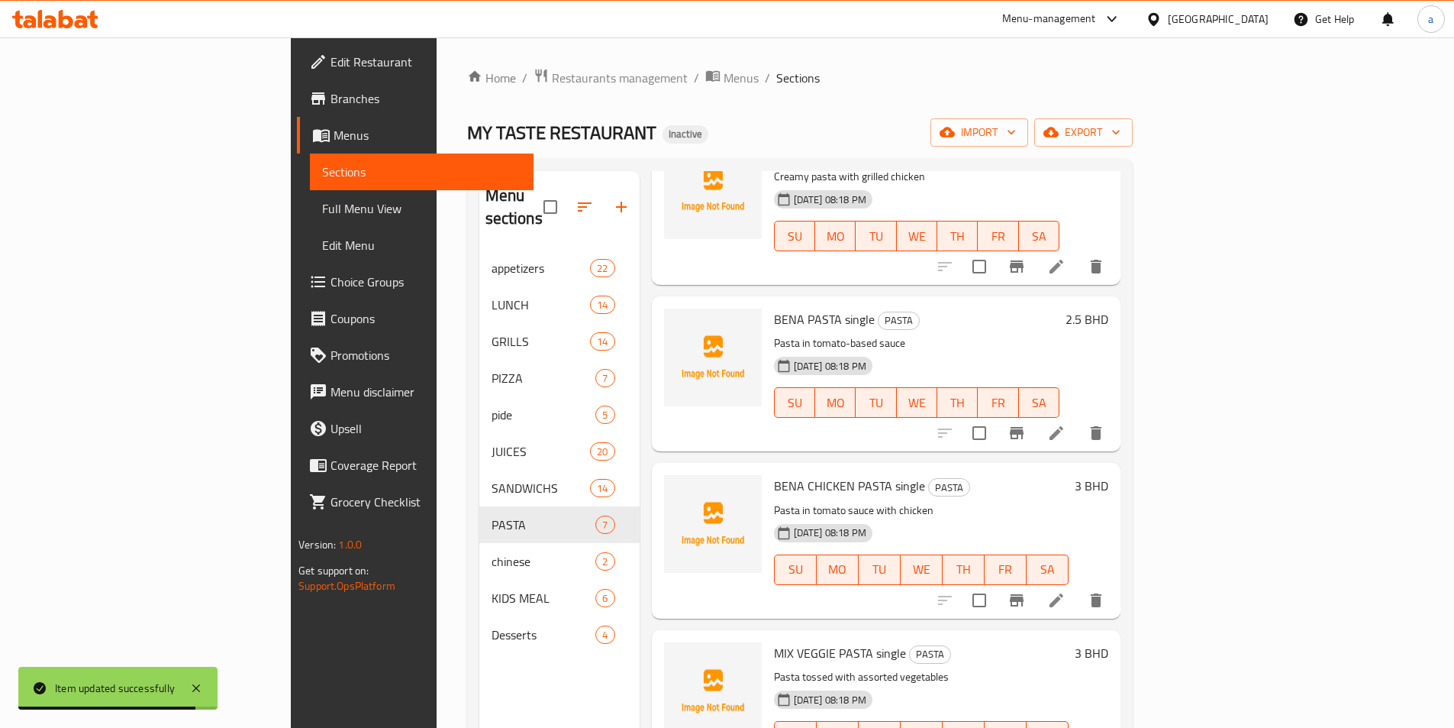
scroll to position [305, 0]
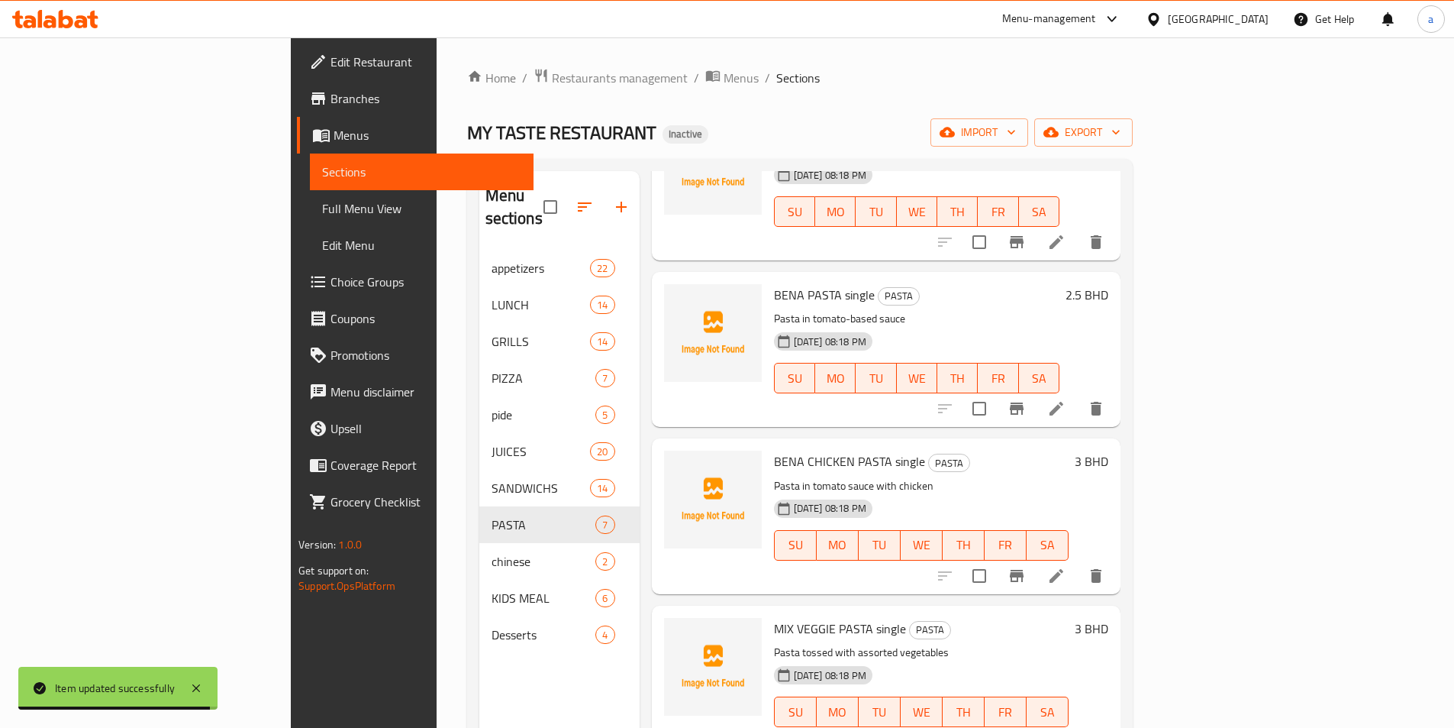
click at [1066, 233] on icon at bounding box center [1056, 242] width 18 height 18
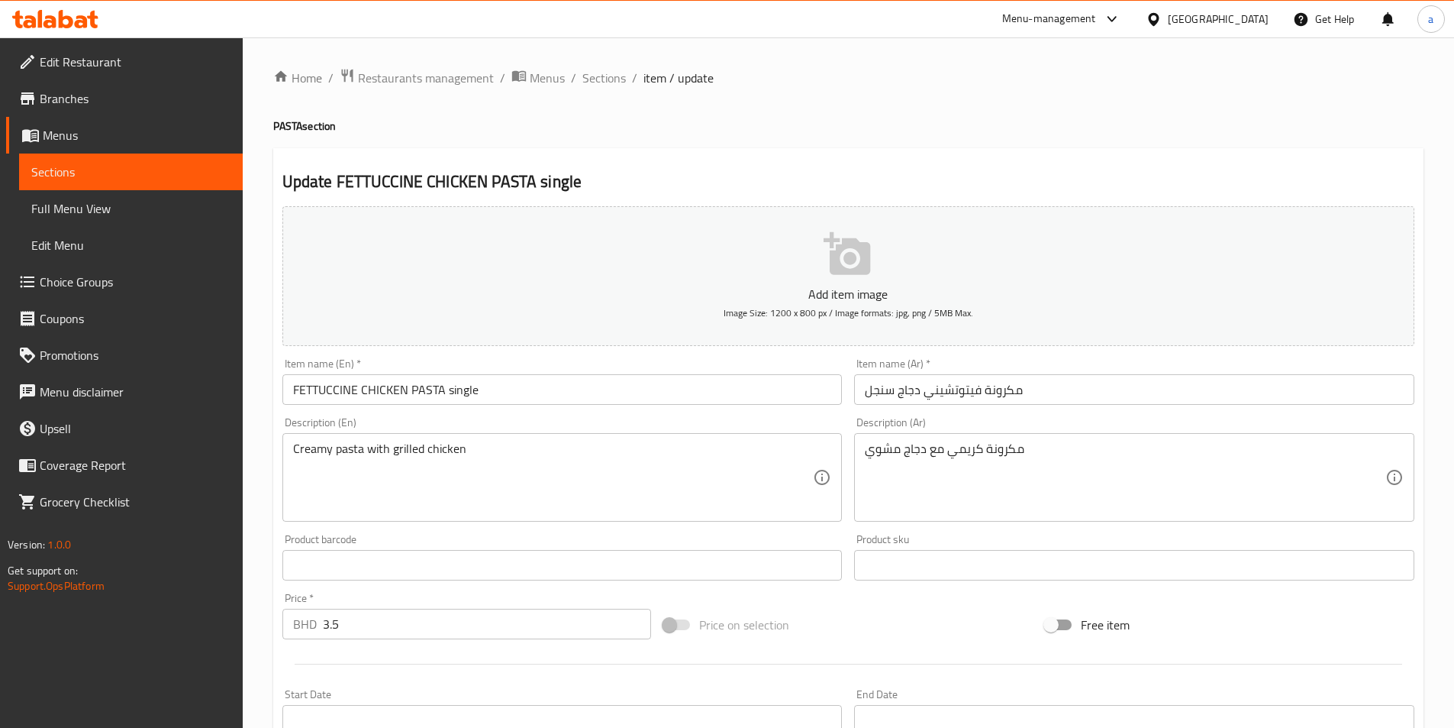
click at [465, 393] on input "FETTUCCINE CHICKEN PASTA single" at bounding box center [562, 389] width 560 height 31
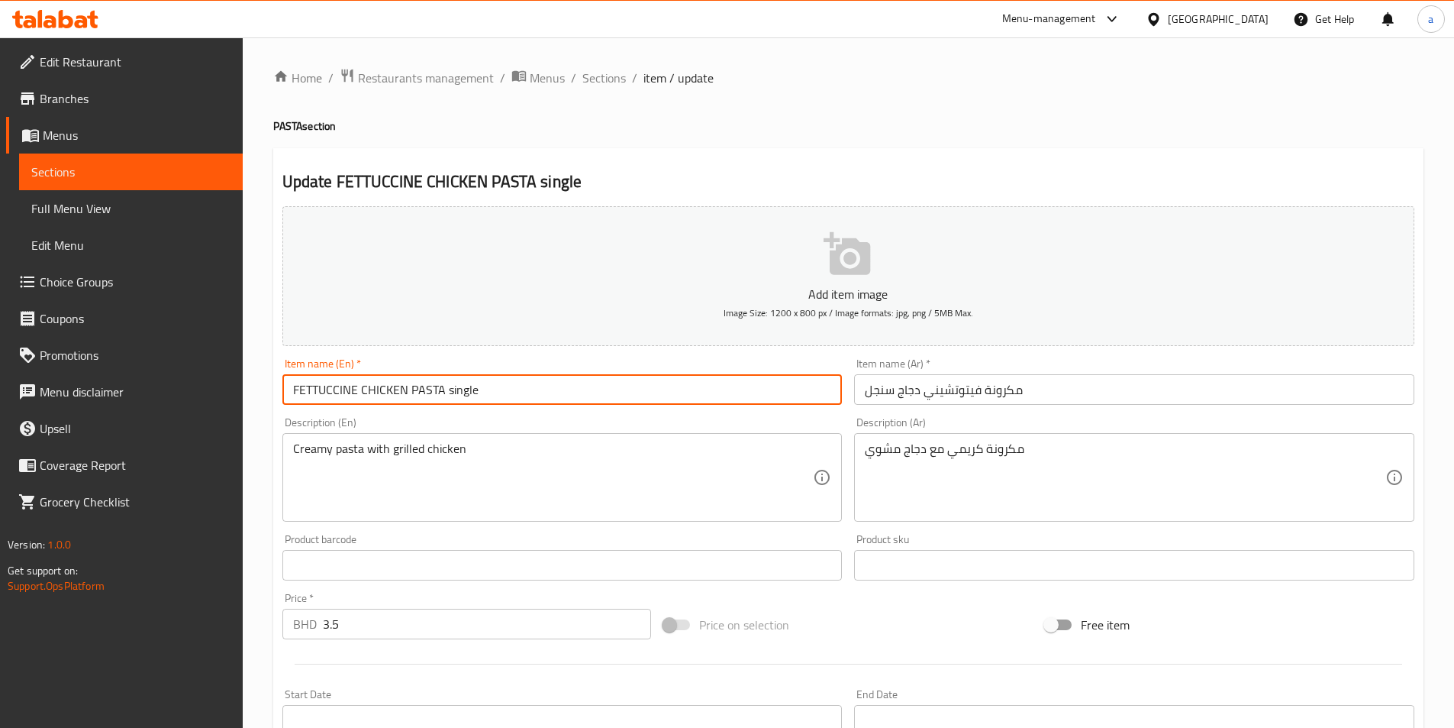
click at [465, 393] on input "FETTUCCINE CHICKEN PASTA single" at bounding box center [562, 389] width 560 height 31
type input "FETTUCCINE CHICKEN PASTA"
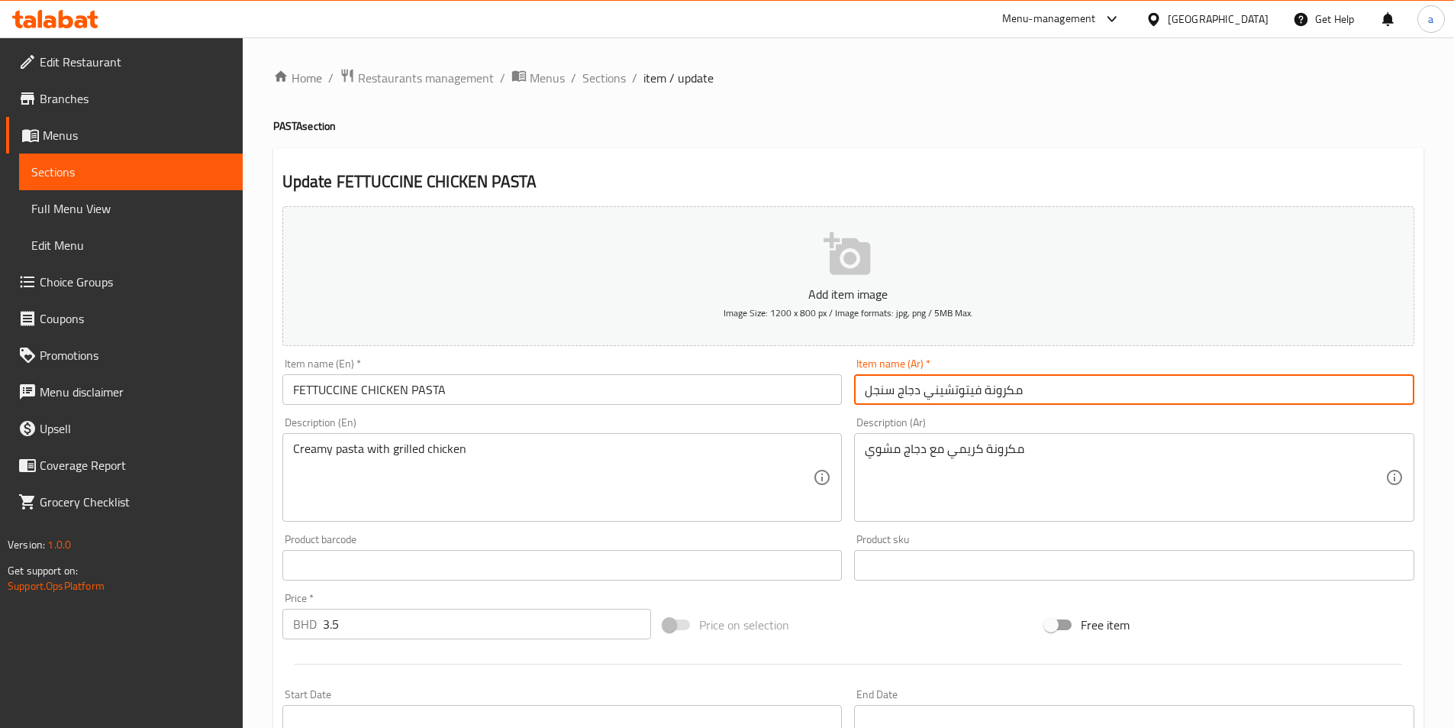
click at [873, 396] on input "مكرونة فيتوتشيني دجاج سنجل" at bounding box center [1134, 389] width 560 height 31
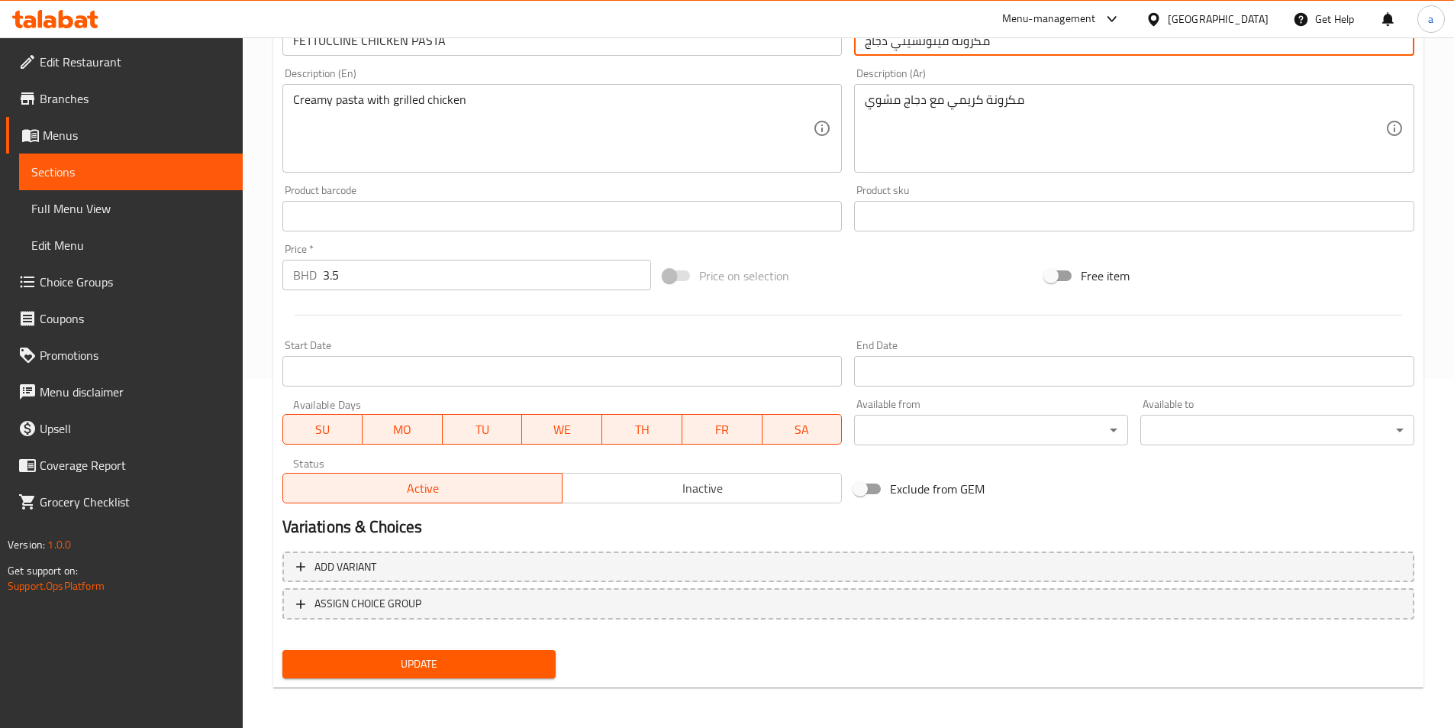
scroll to position [351, 0]
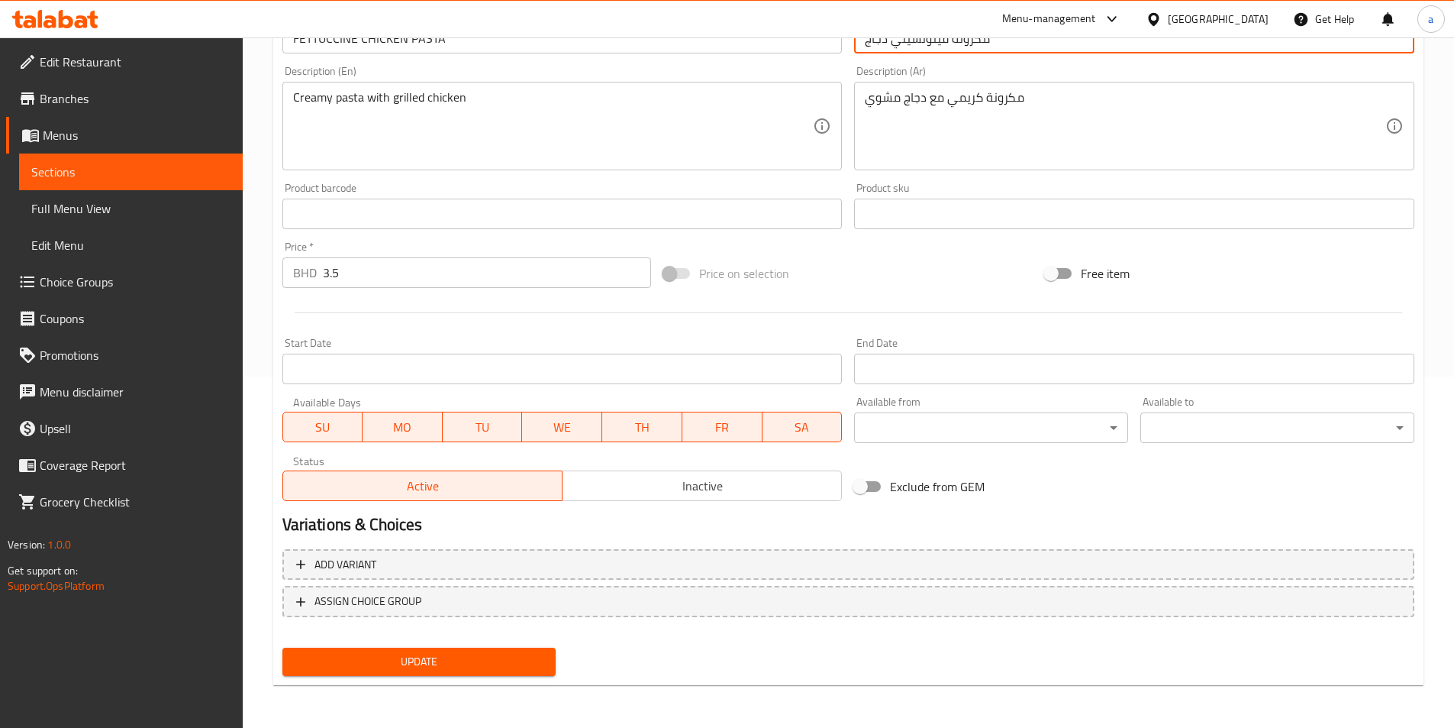
type input "مكرونة فيتوتشيني دجاج"
click at [476, 647] on button "Update" at bounding box center [419, 661] width 274 height 28
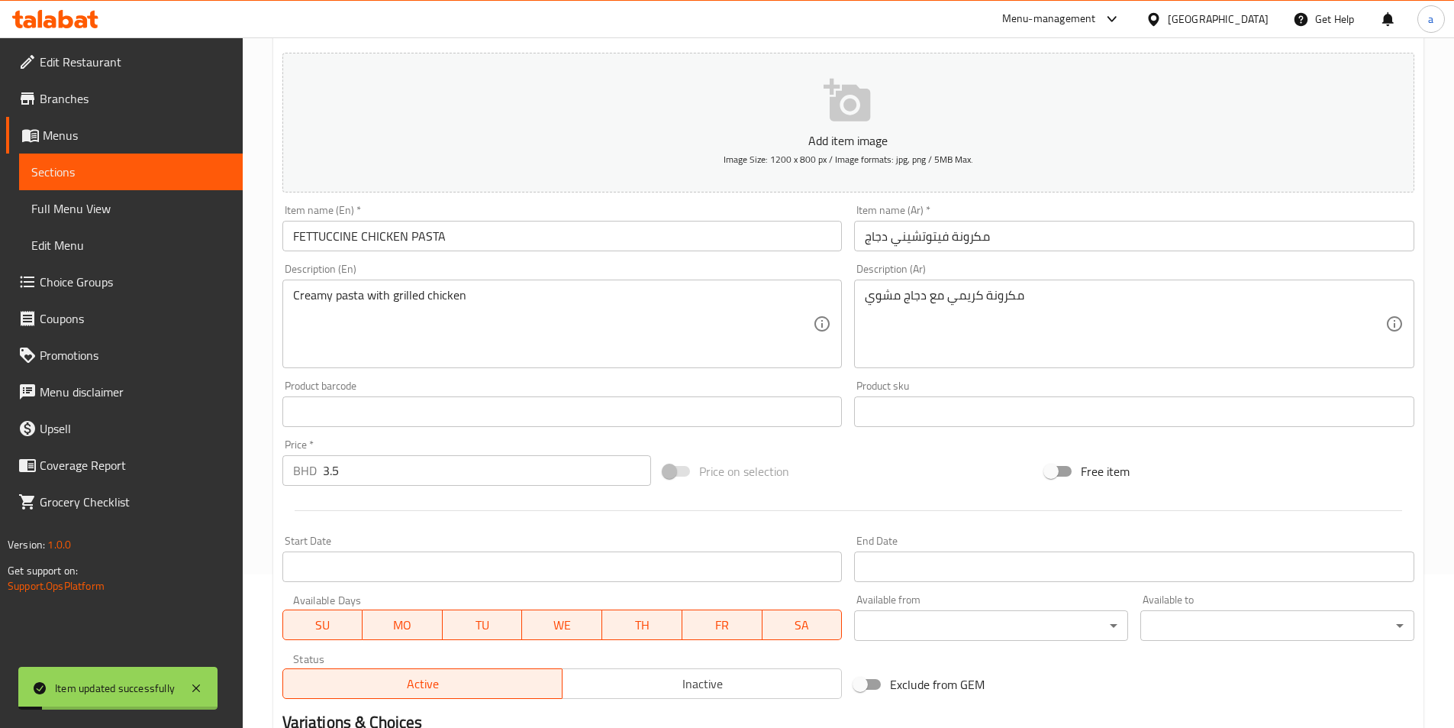
scroll to position [0, 0]
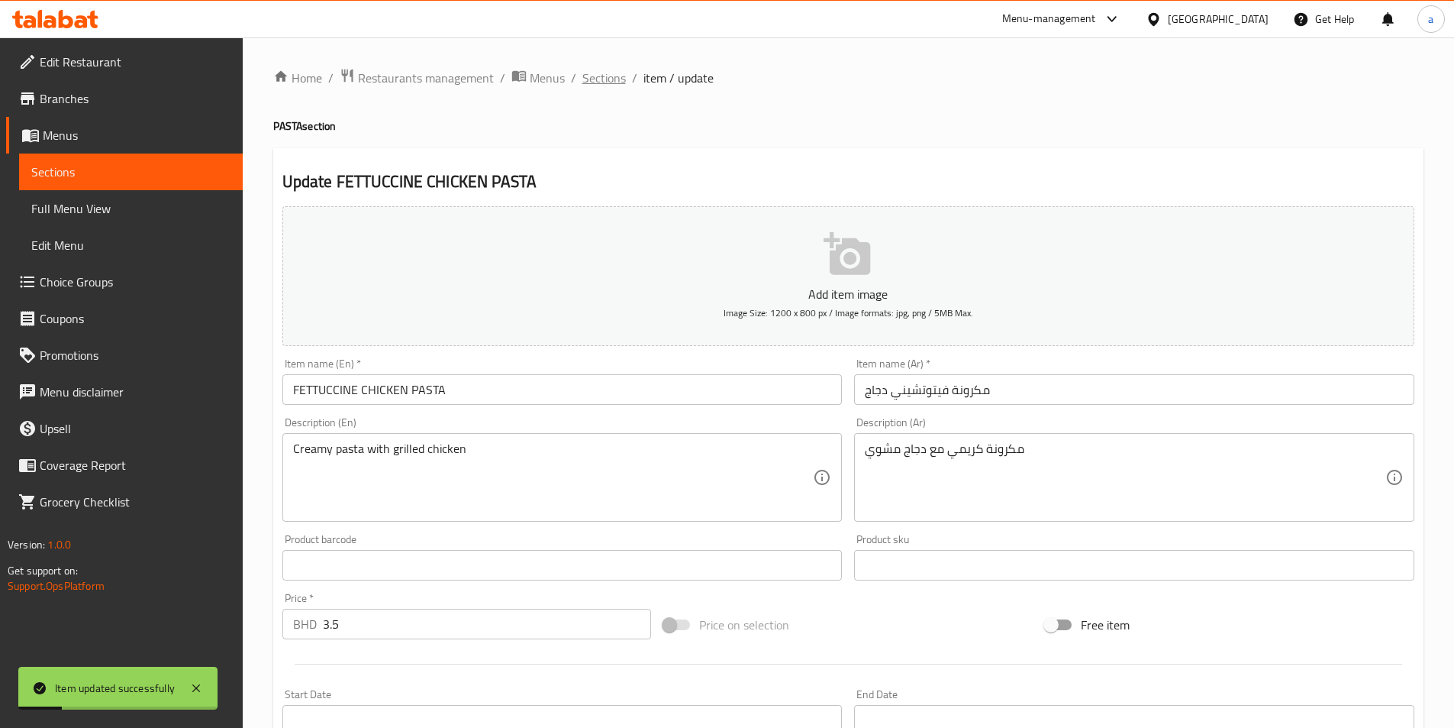
click at [610, 72] on span "Sections" at bounding box center [604, 78] width 44 height 18
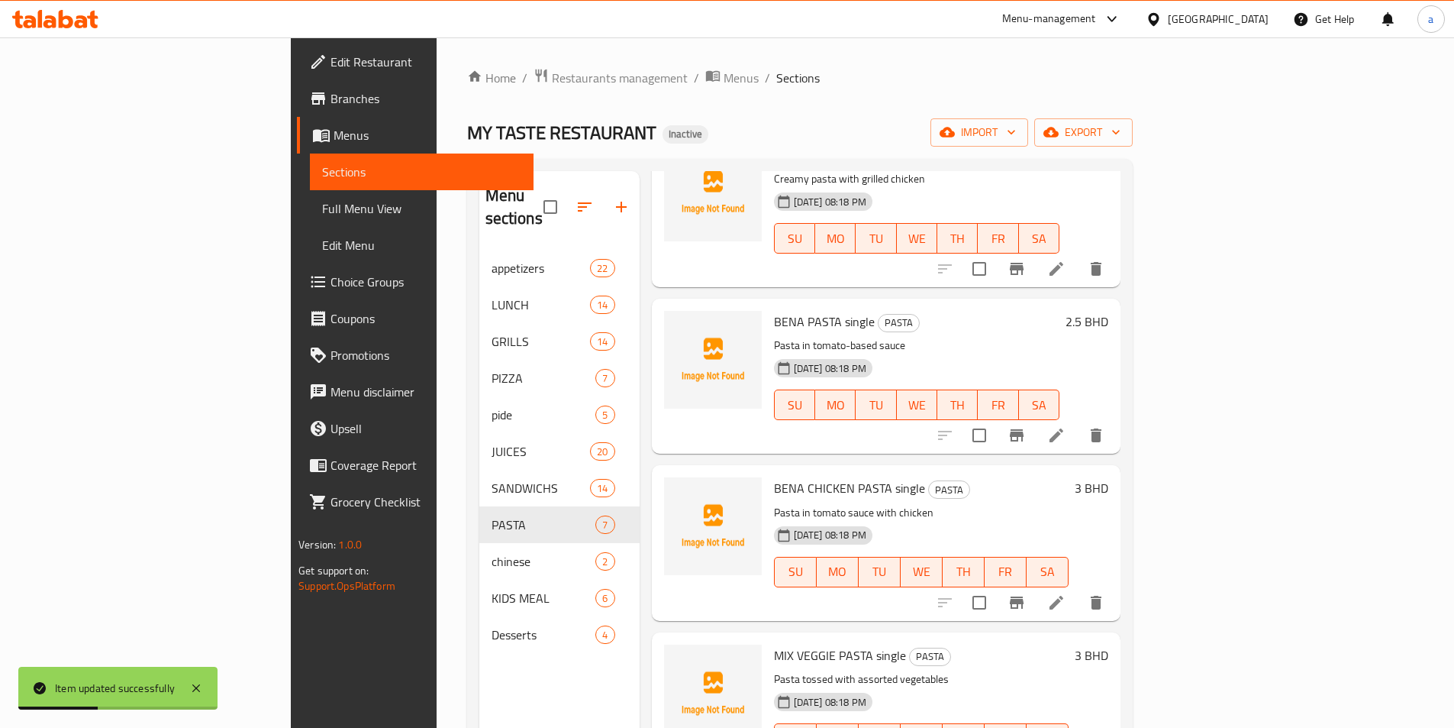
scroll to position [305, 0]
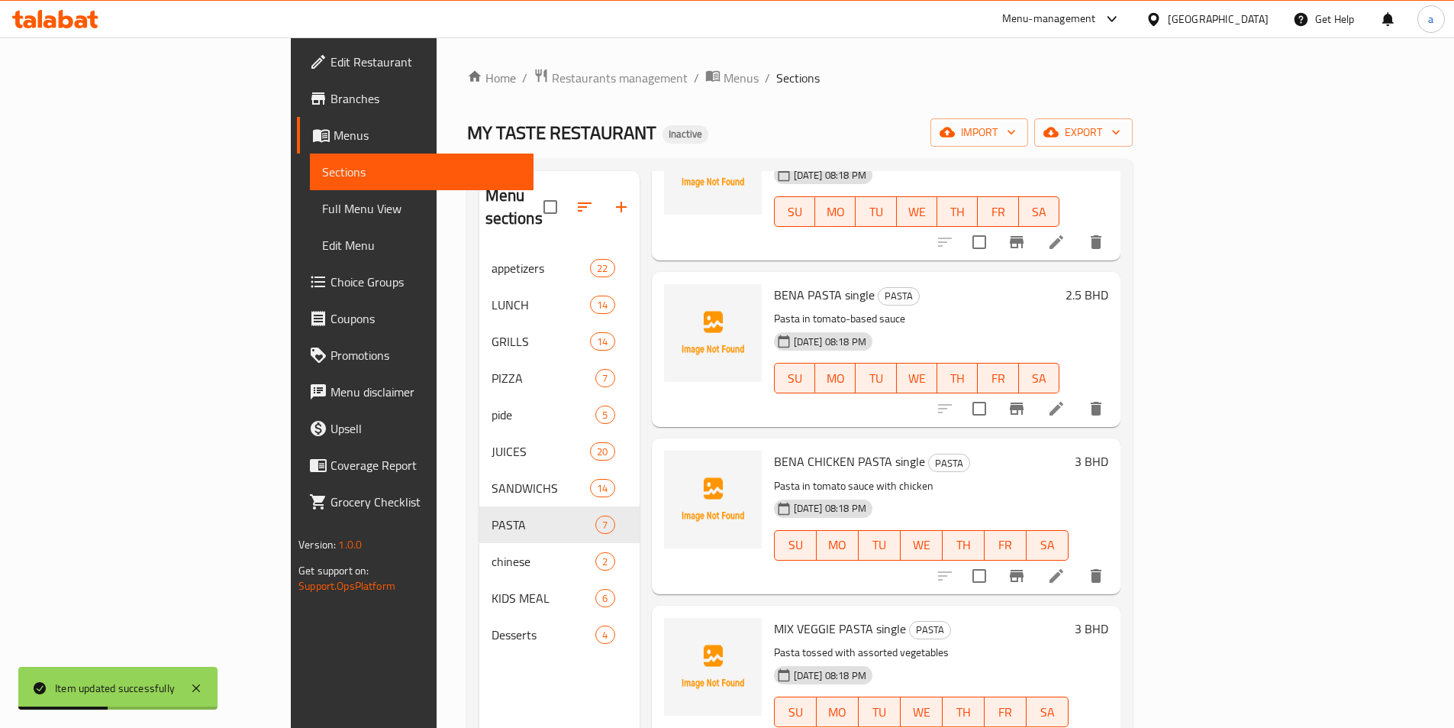
click at [1078, 395] on li at bounding box center [1056, 408] width 43 height 27
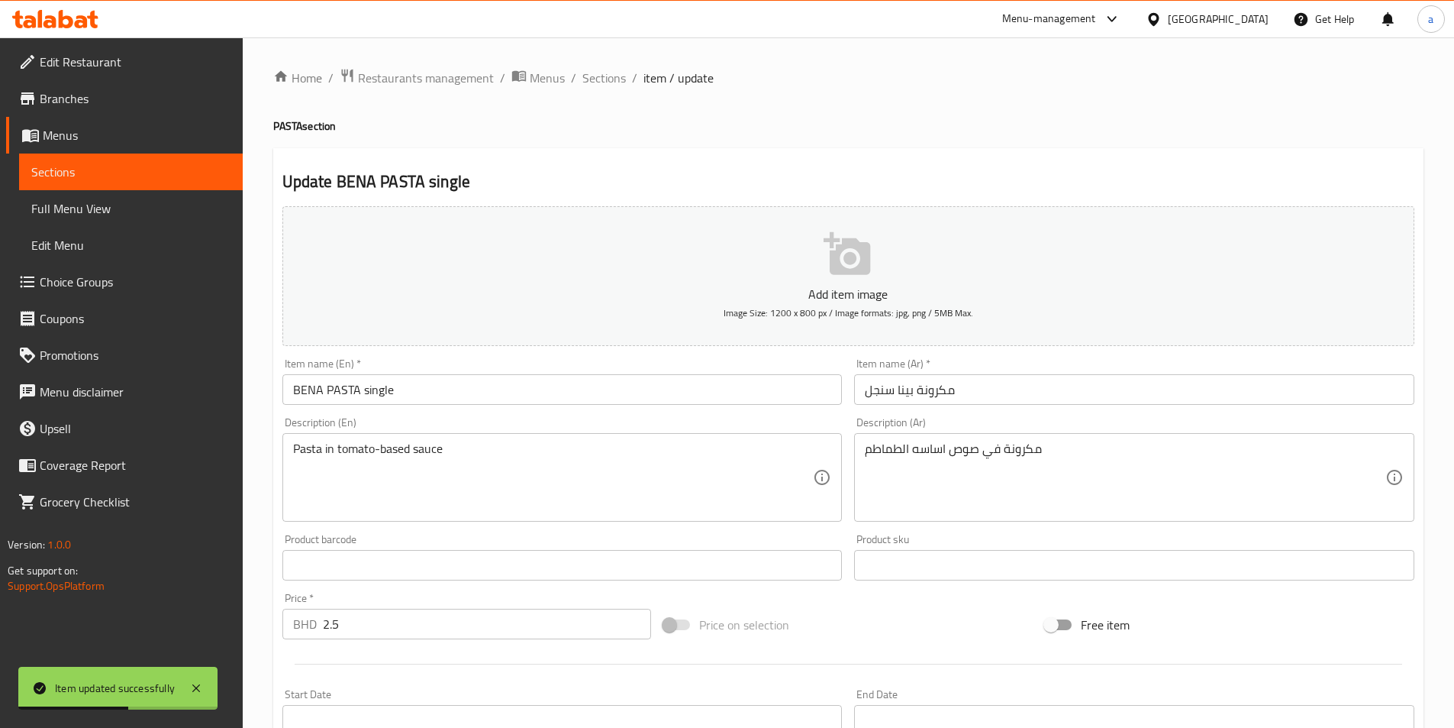
click at [374, 392] on input "BENA PASTA single" at bounding box center [562, 389] width 560 height 31
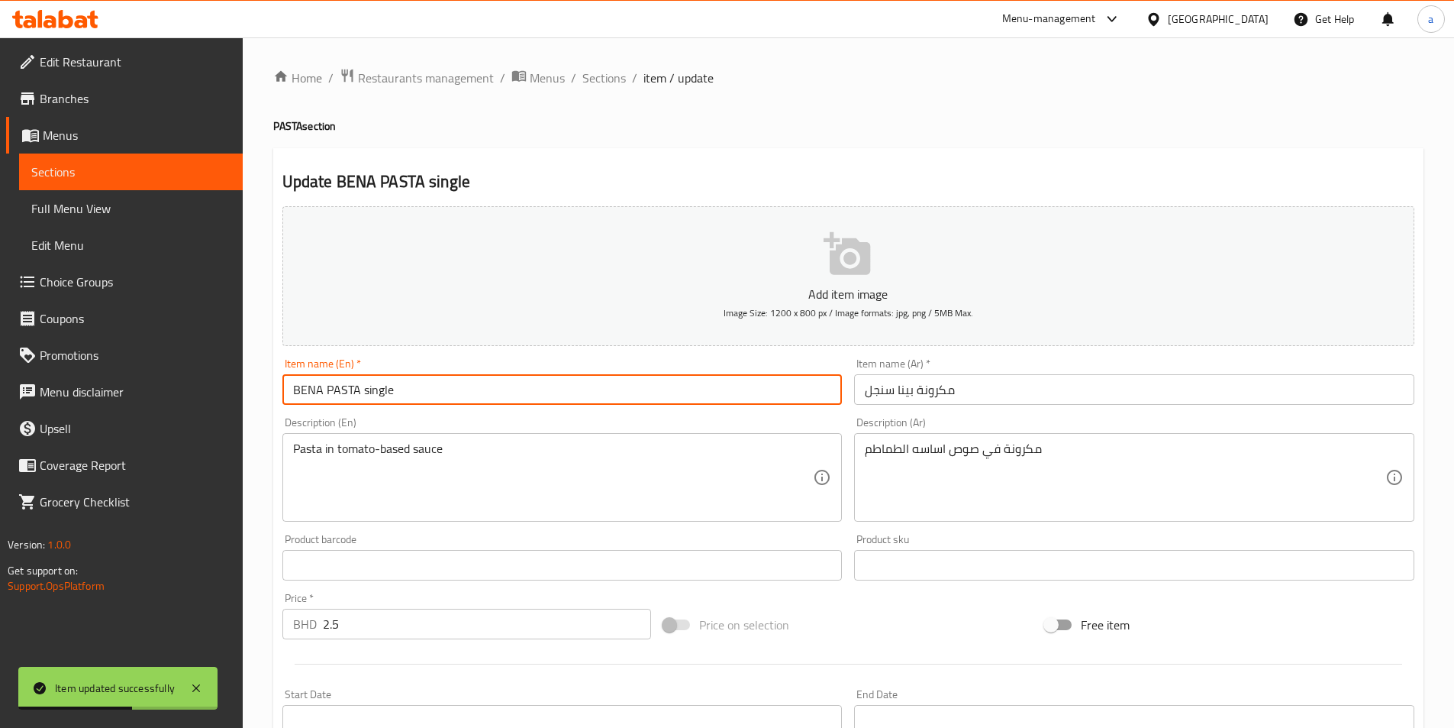
click at [374, 392] on input "BENA PASTA single" at bounding box center [562, 389] width 560 height 31
type input "BENA PASTA"
click at [883, 388] on input "مكرونة بينا سنجل" at bounding box center [1134, 389] width 560 height 31
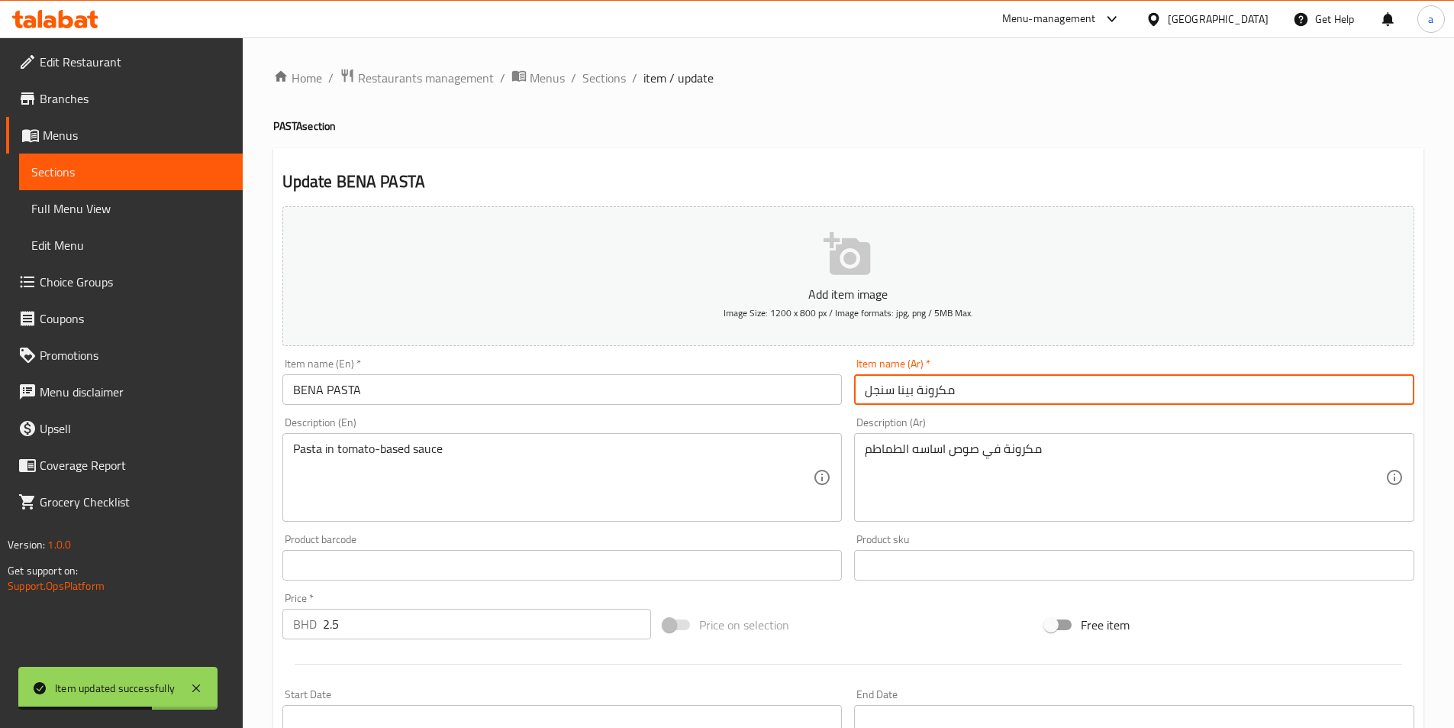
click at [883, 388] on input "مكرونة بينا سنجل" at bounding box center [1134, 389] width 560 height 31
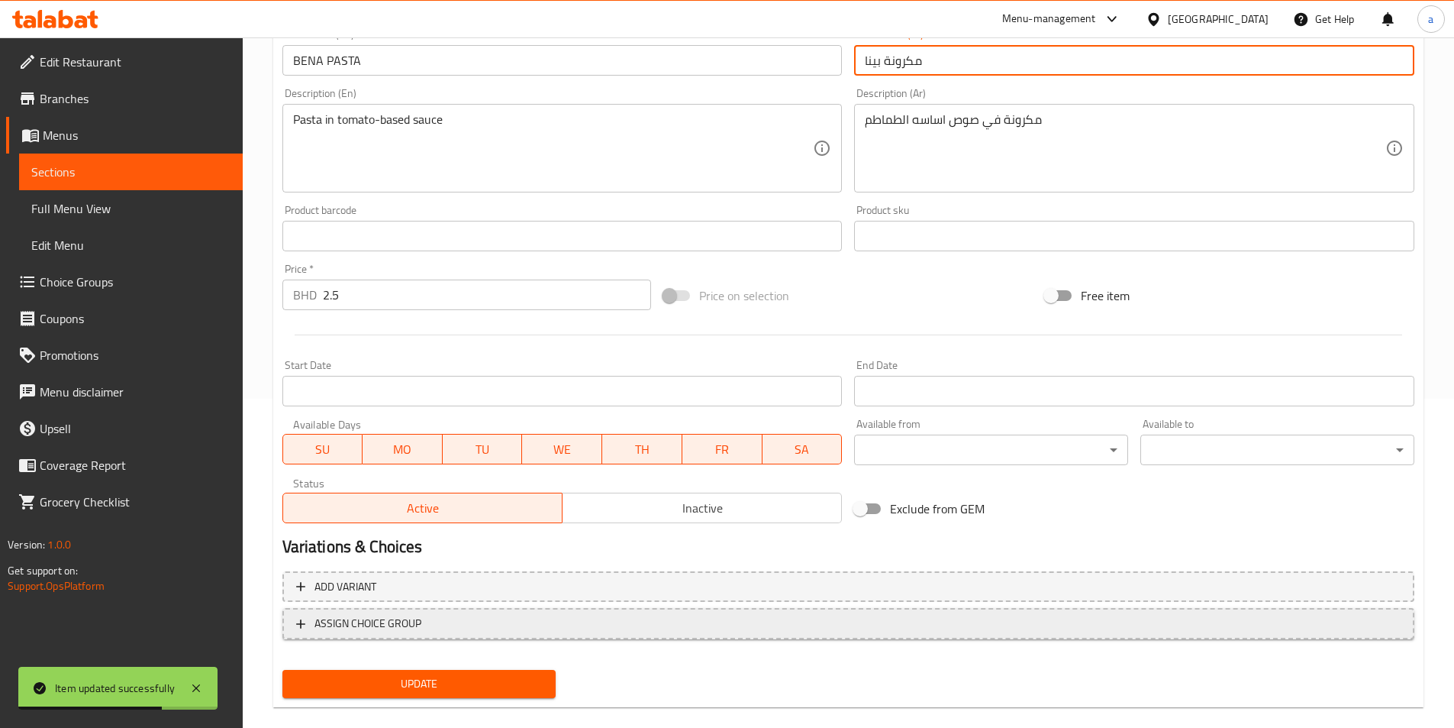
scroll to position [351, 0]
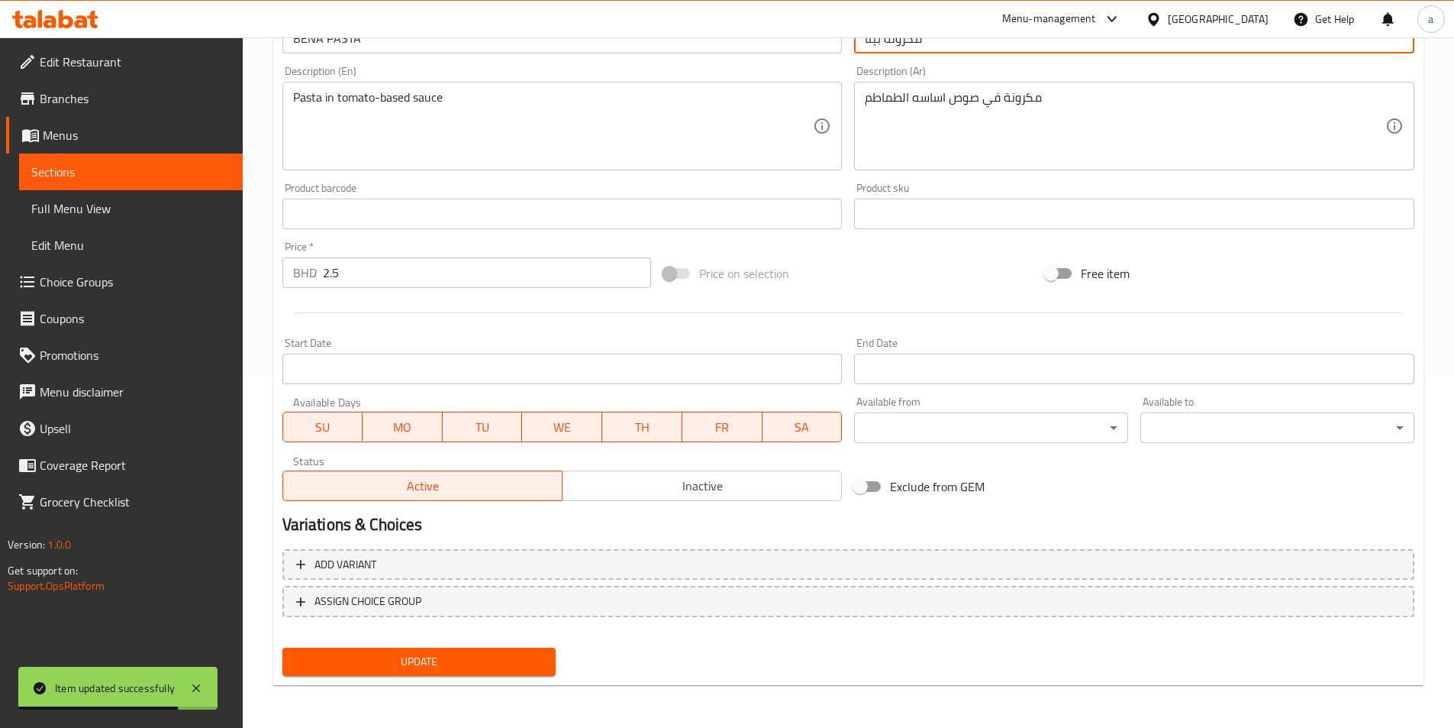
type input "مكرونة بينا"
click at [518, 652] on span "Update" at bounding box center [420, 661] width 250 height 19
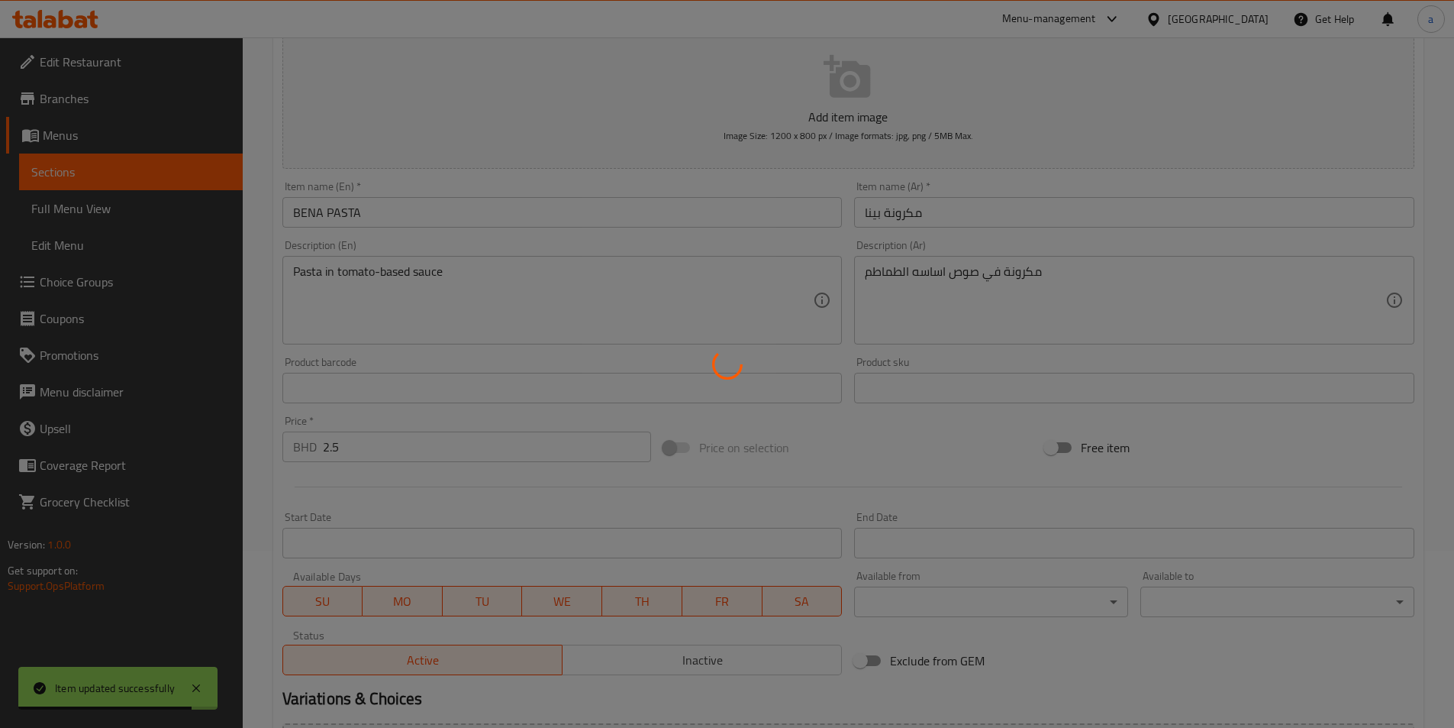
scroll to position [0, 0]
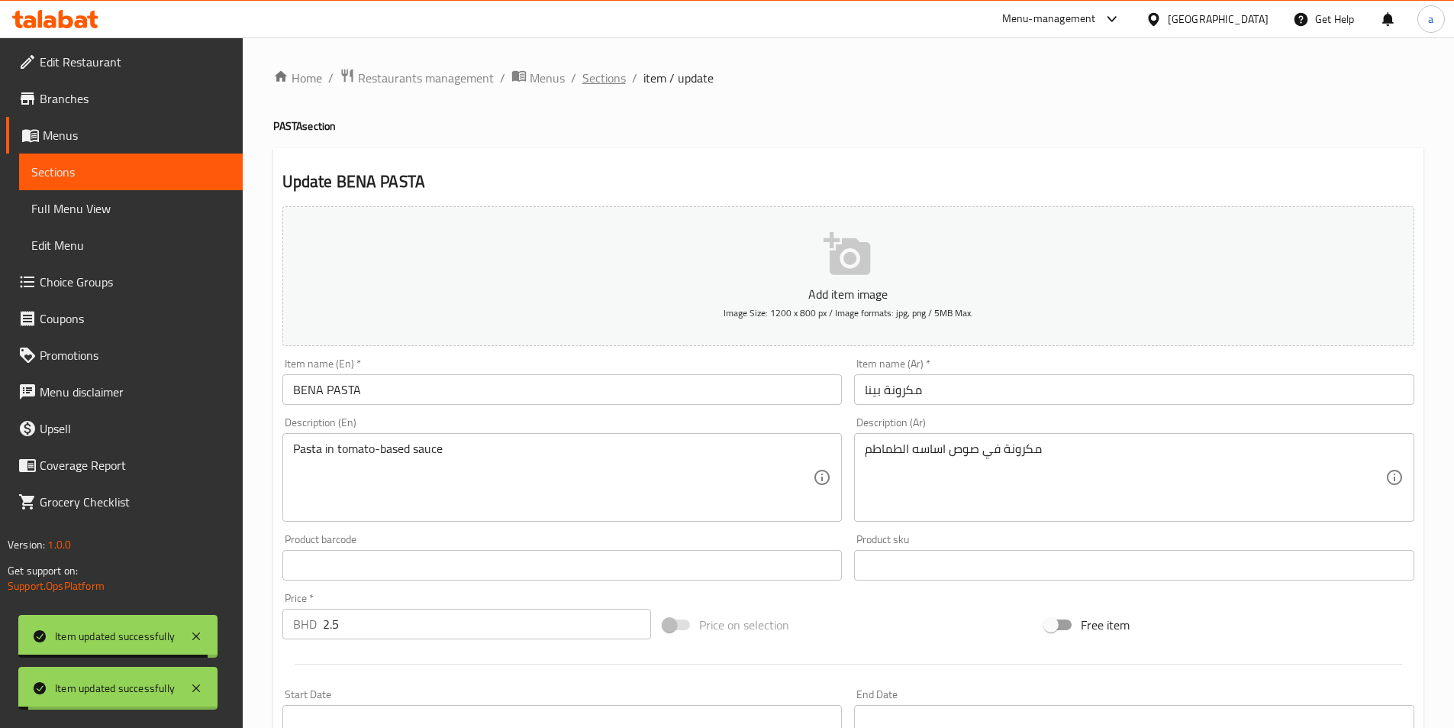
click at [603, 82] on span "Sections" at bounding box center [604, 78] width 44 height 18
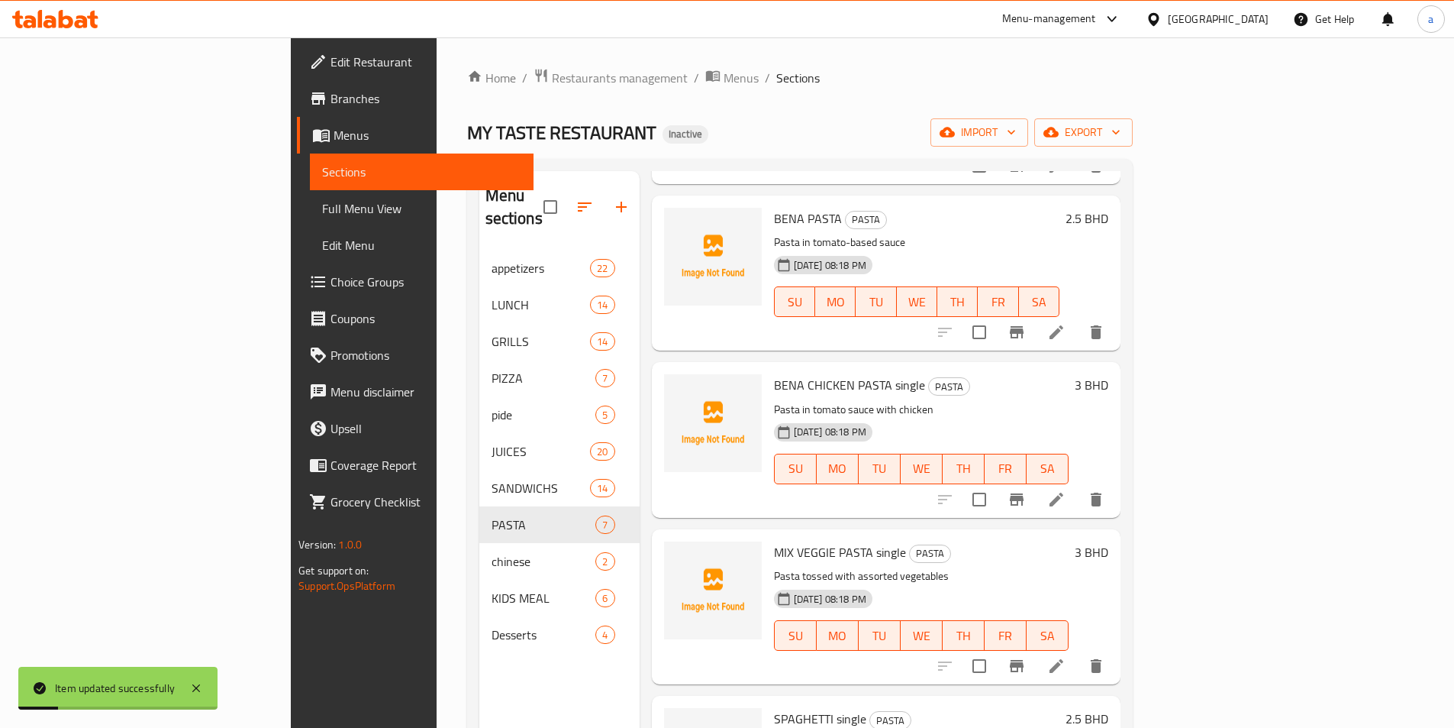
scroll to position [478, 0]
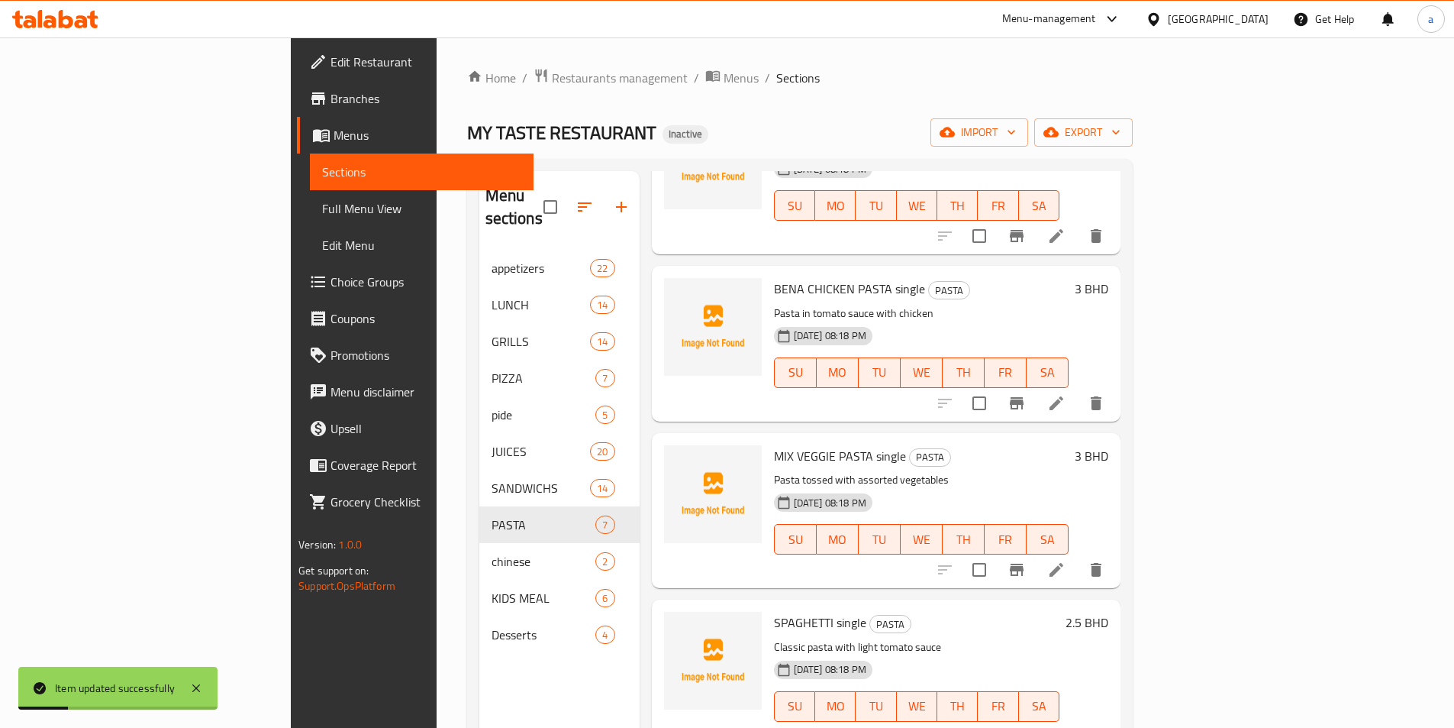
click at [1066, 394] on icon at bounding box center [1056, 403] width 18 height 18
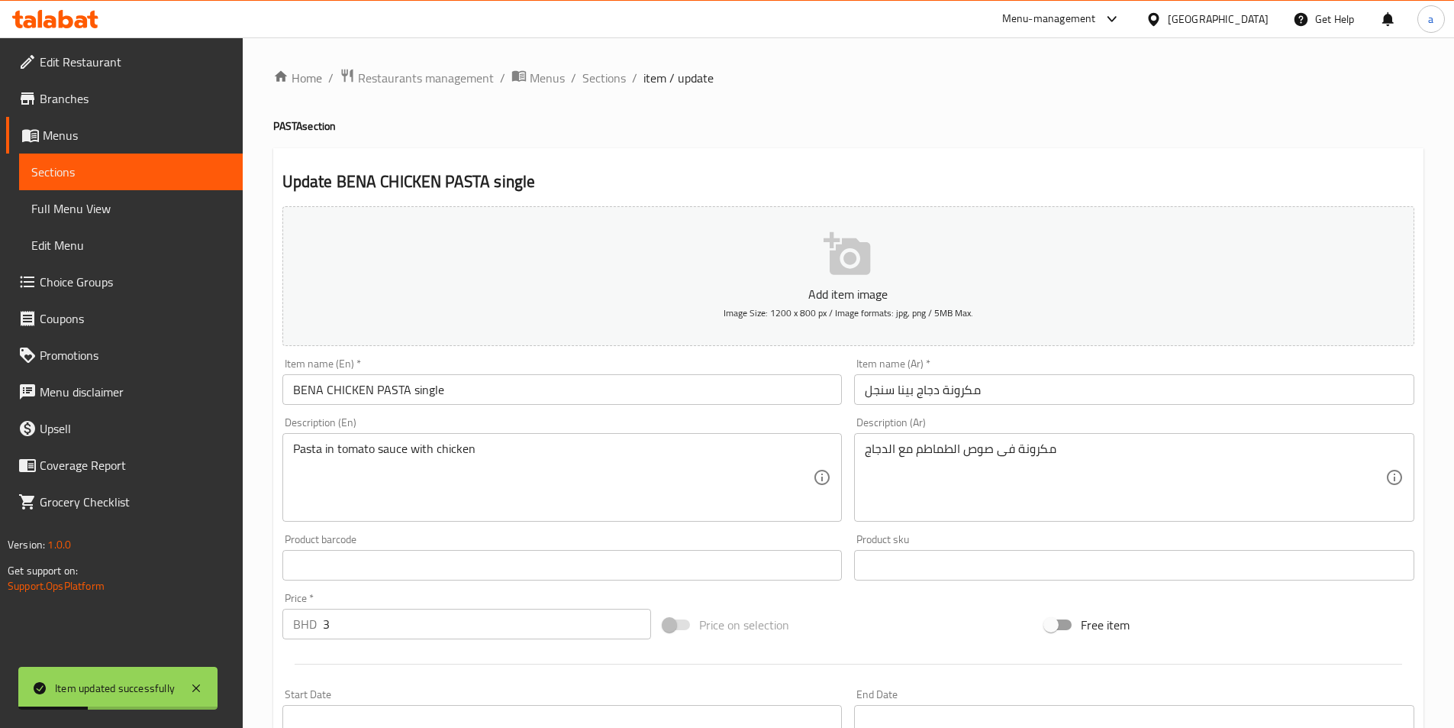
click at [430, 385] on input "BENA CHICKEN PASTA single" at bounding box center [562, 389] width 560 height 31
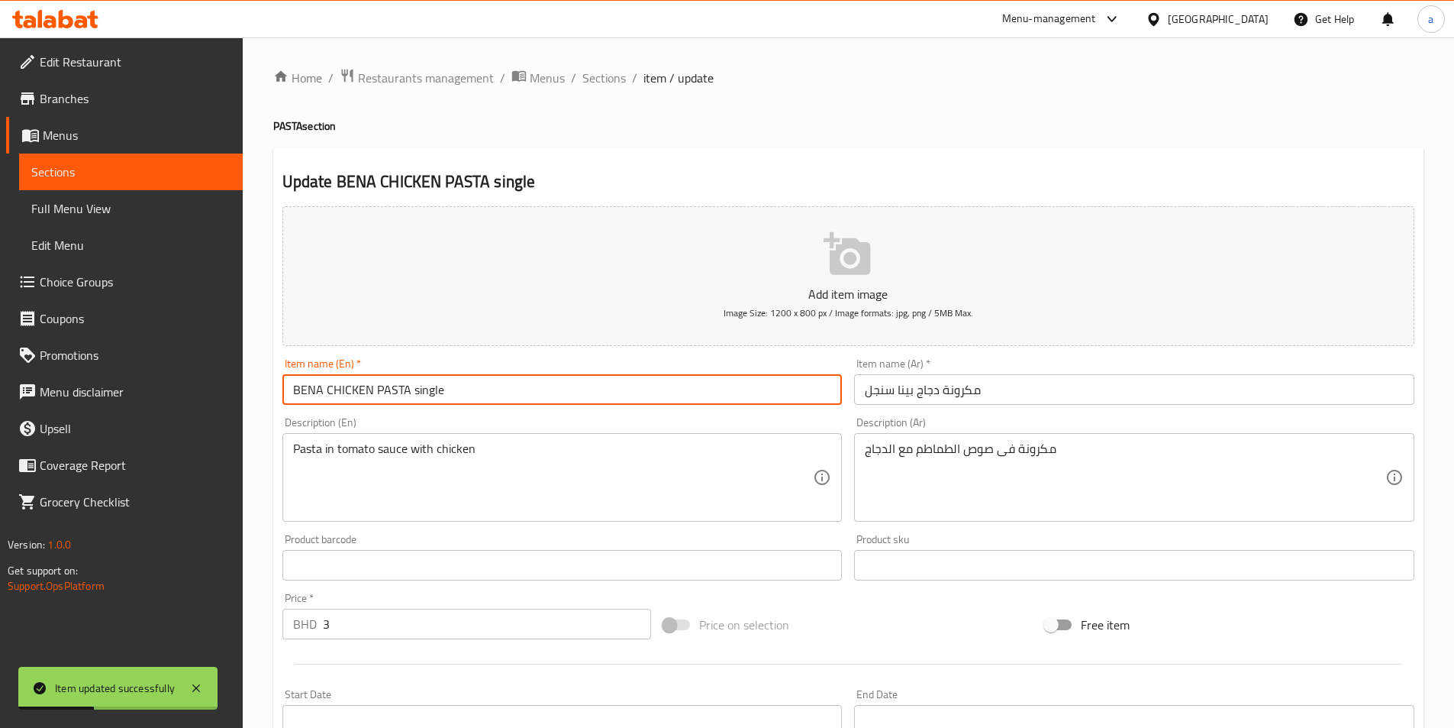
click at [430, 385] on input "BENA CHICKEN PASTA single" at bounding box center [562, 389] width 560 height 31
type input "BENA CHICKEN PASTA"
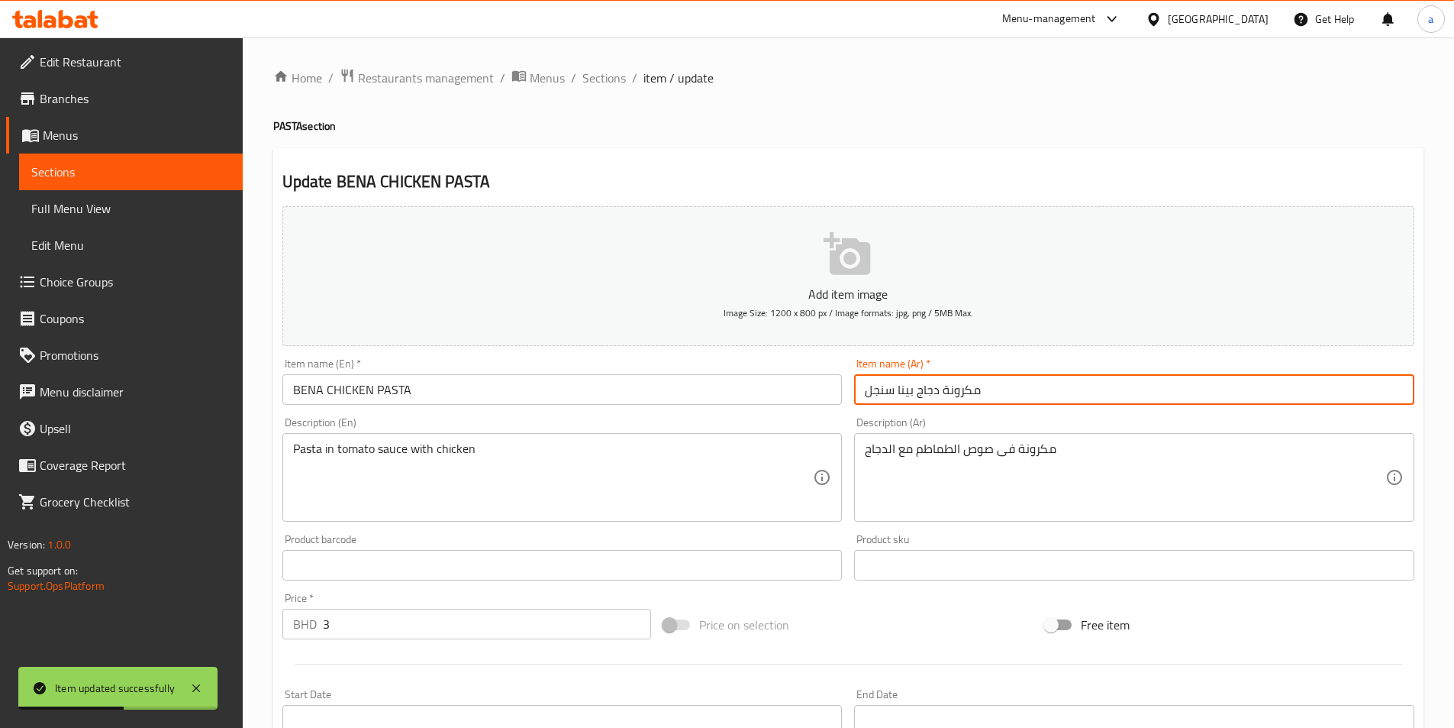
click at [870, 398] on input "مكرونة دجاج بينا سنجل" at bounding box center [1134, 389] width 560 height 31
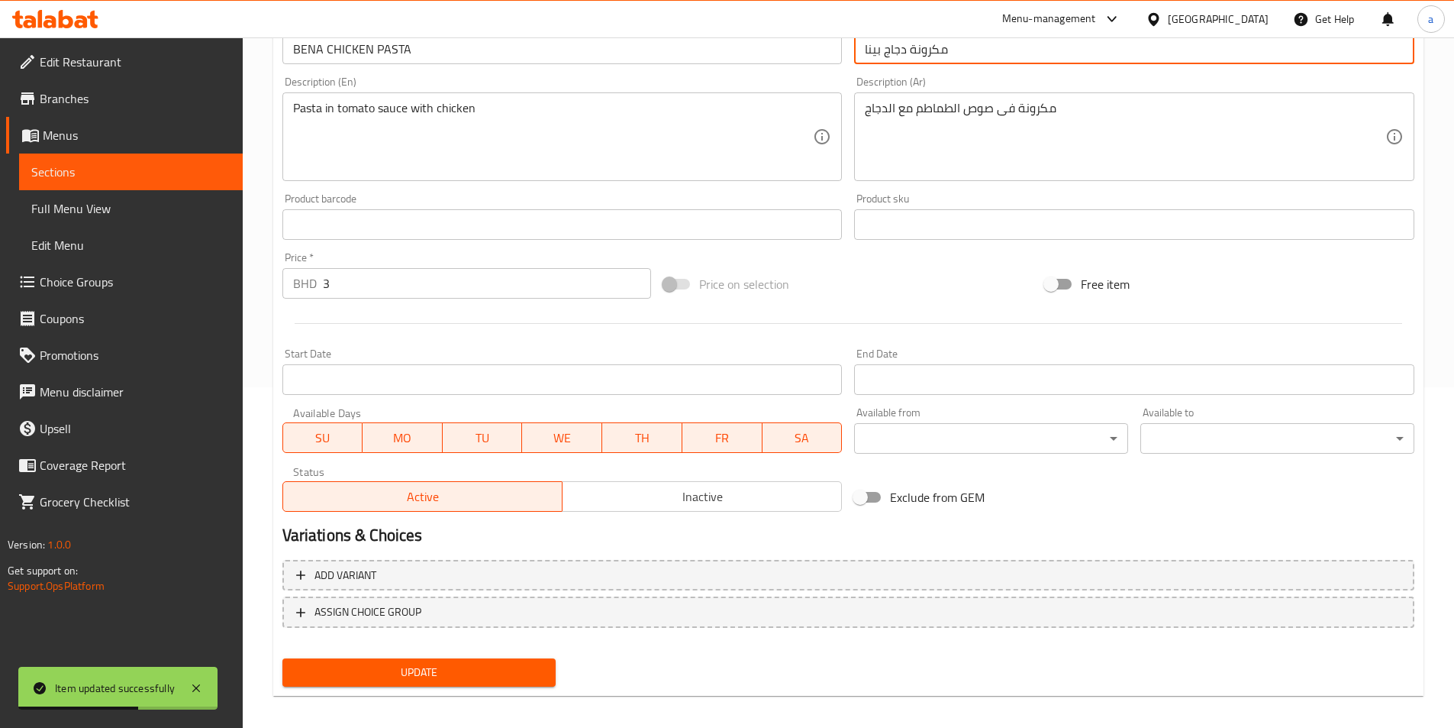
scroll to position [351, 0]
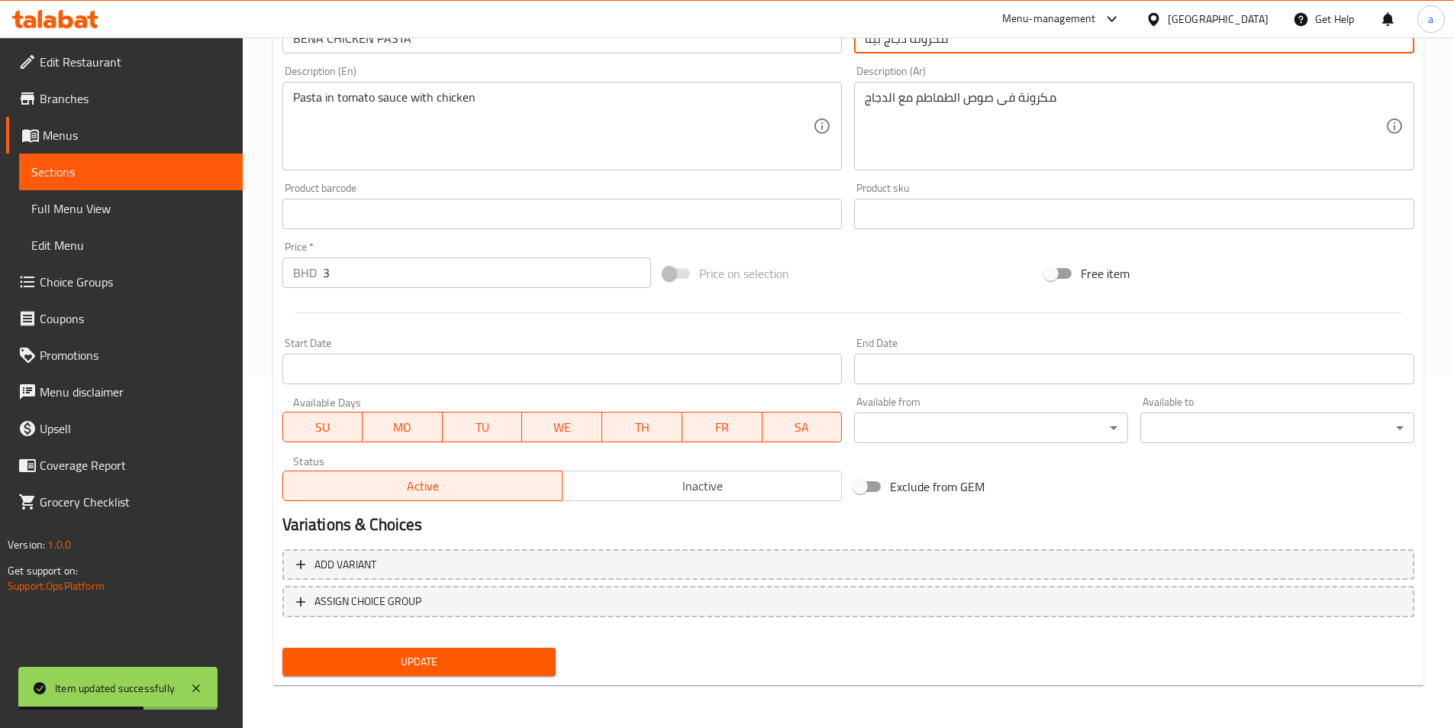
type input "مكرونة دجاج بينا"
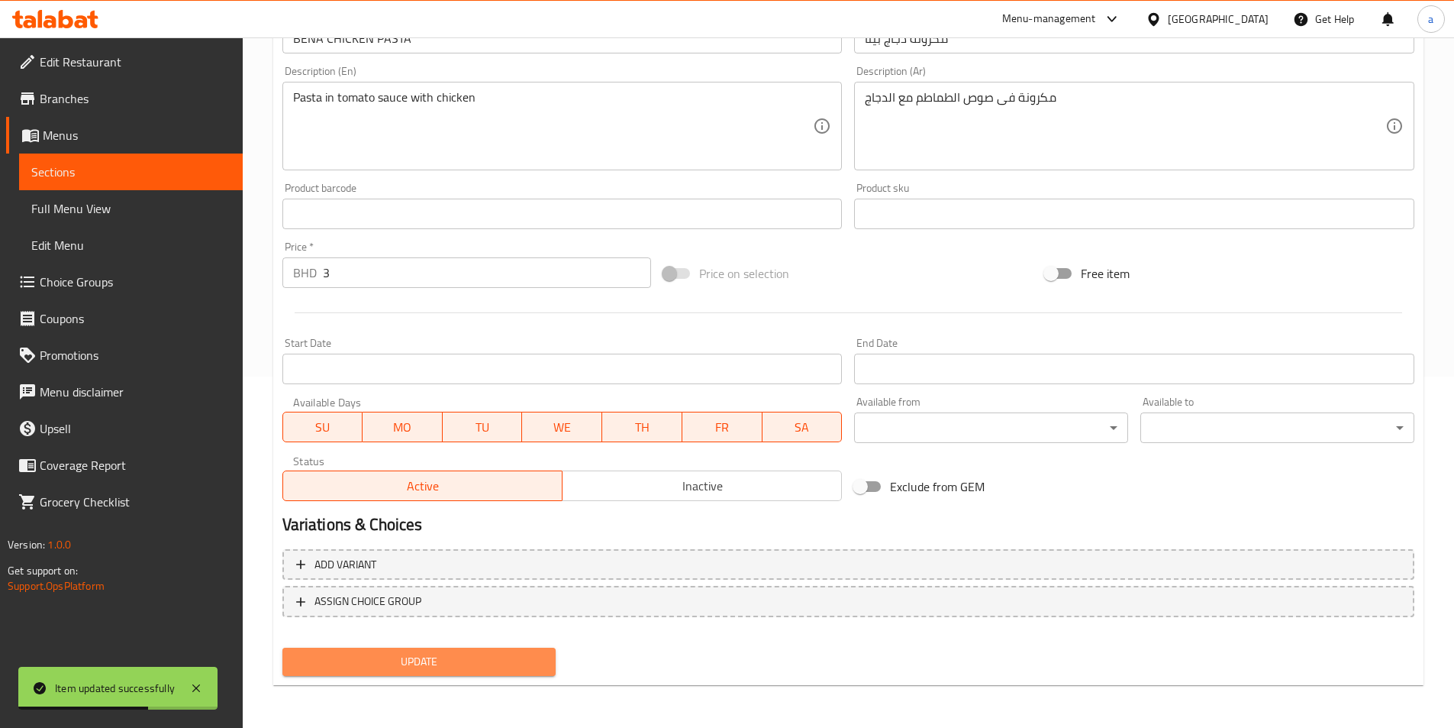
click at [477, 660] on span "Update" at bounding box center [420, 661] width 250 height 19
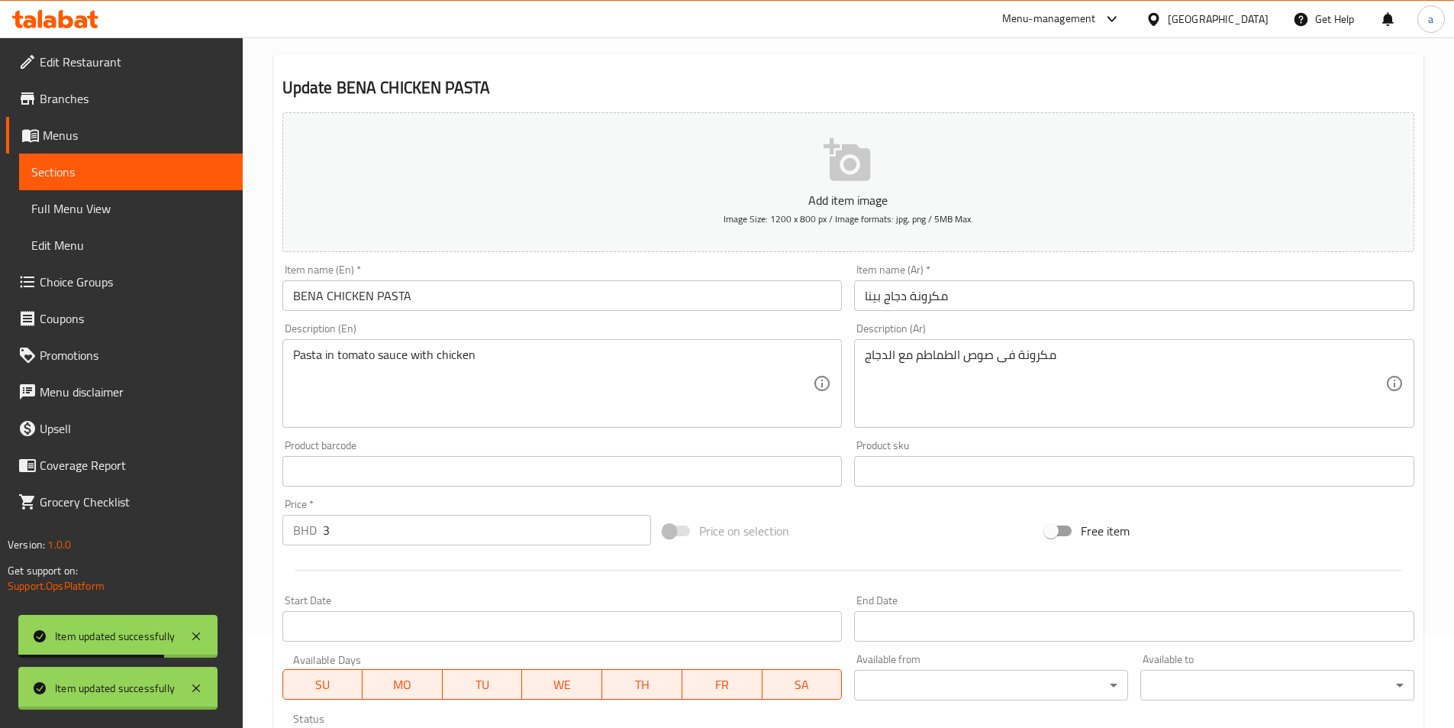
scroll to position [0, 0]
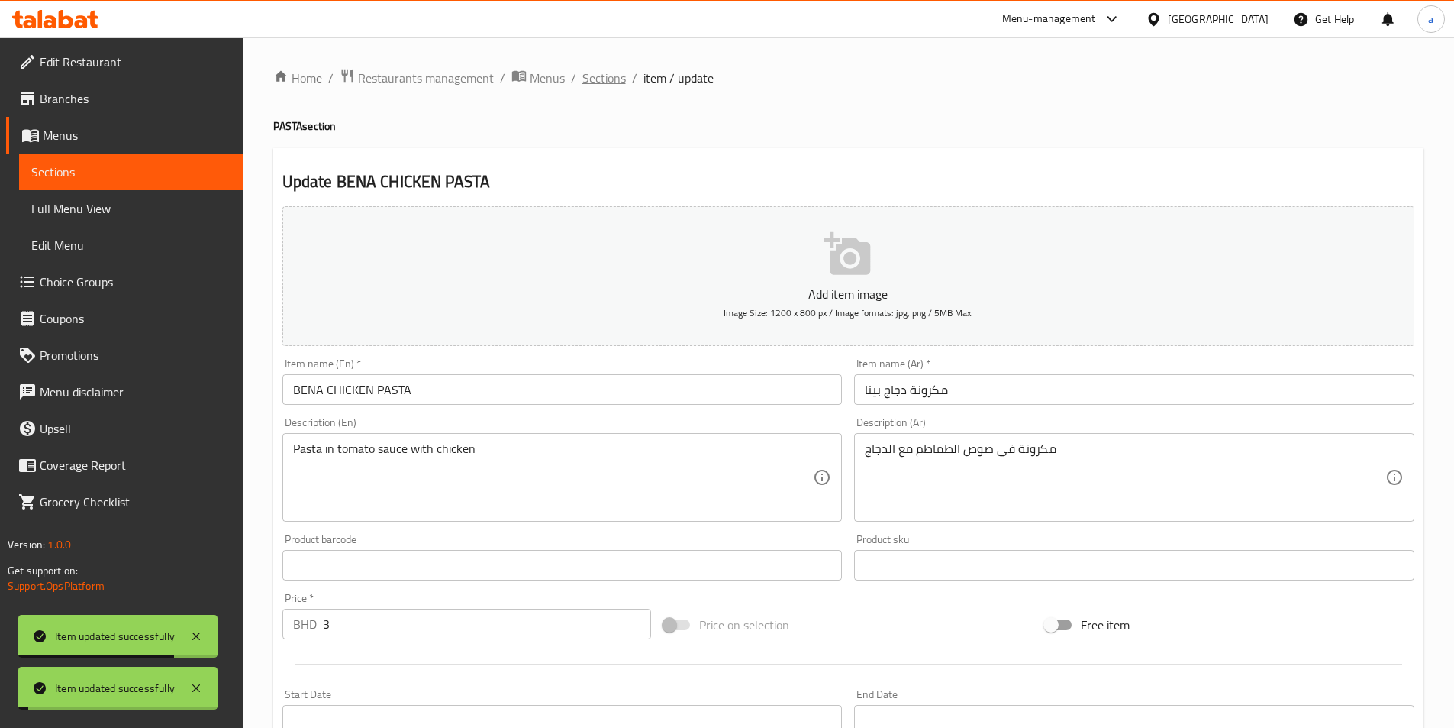
click at [593, 77] on span "Sections" at bounding box center [604, 78] width 44 height 18
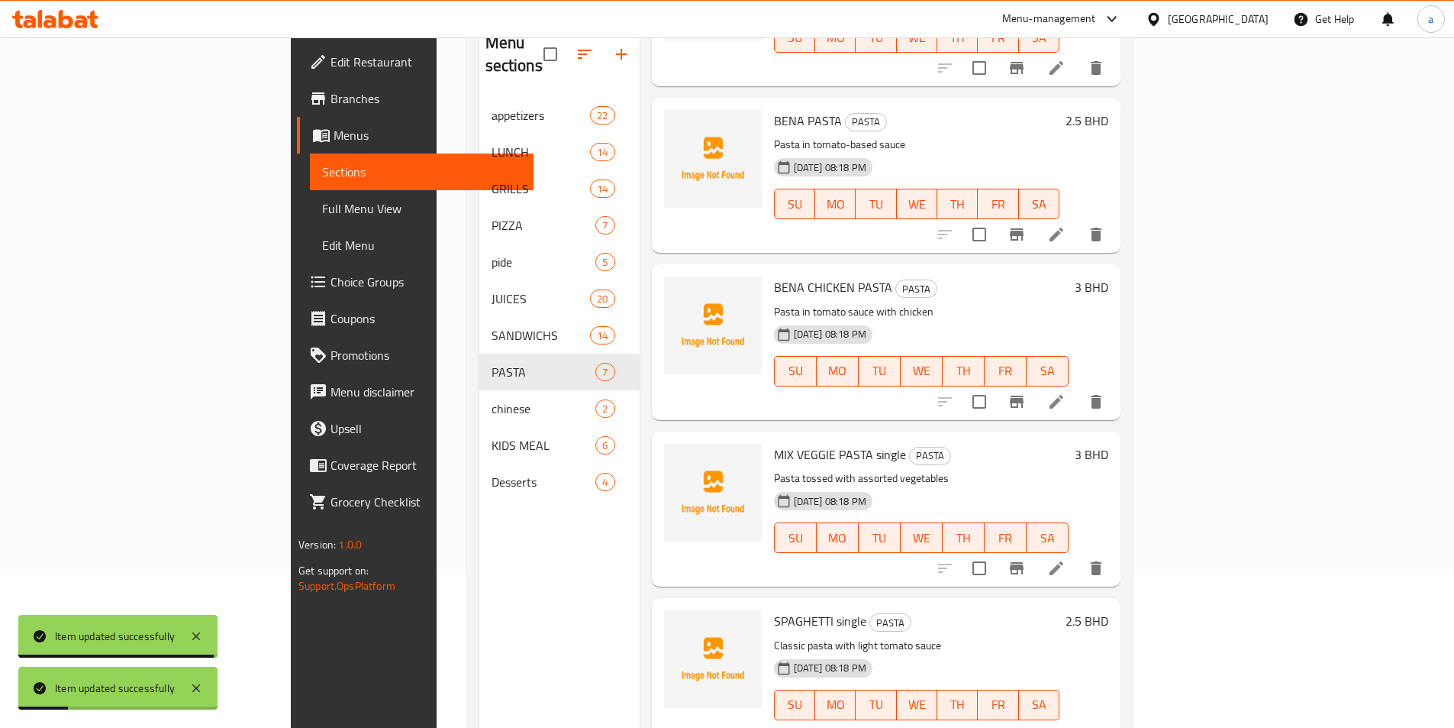
scroll to position [325, 0]
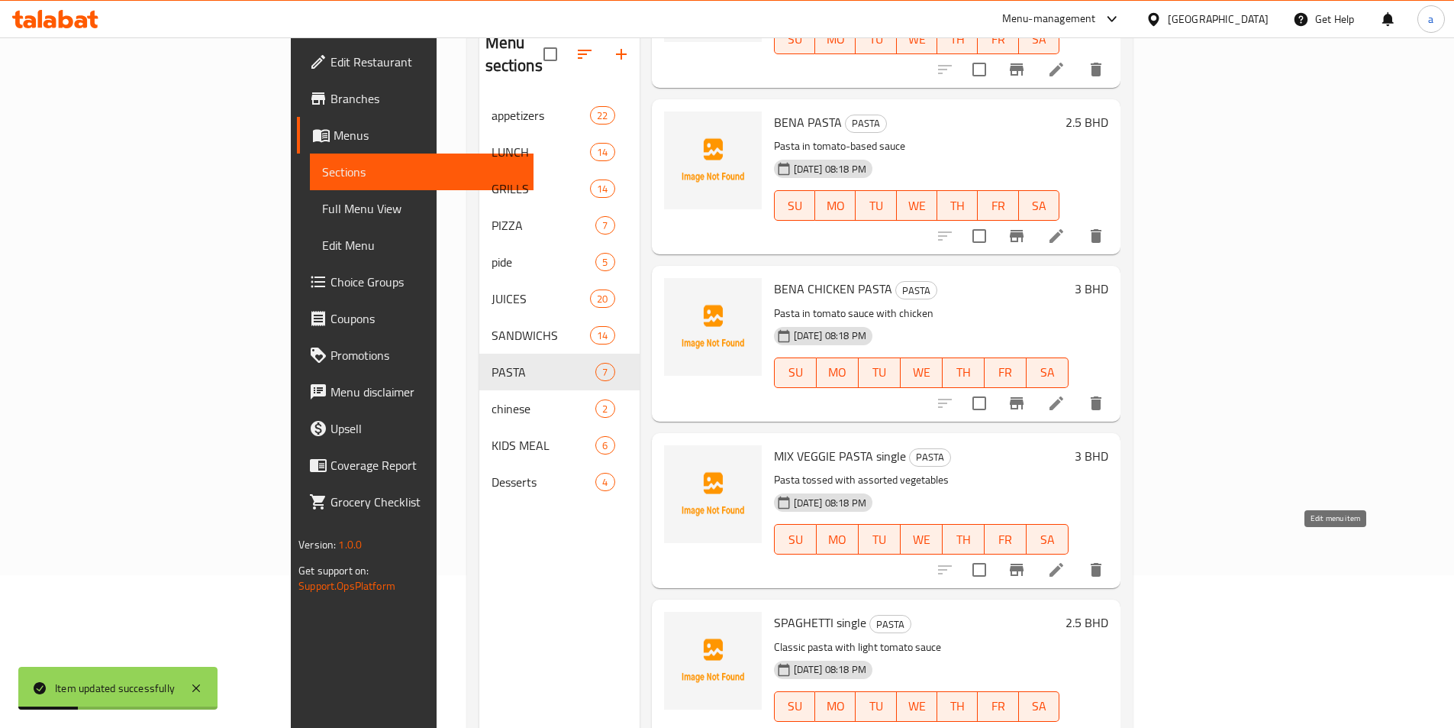
click at [1063, 563] on icon at bounding box center [1057, 570] width 14 height 14
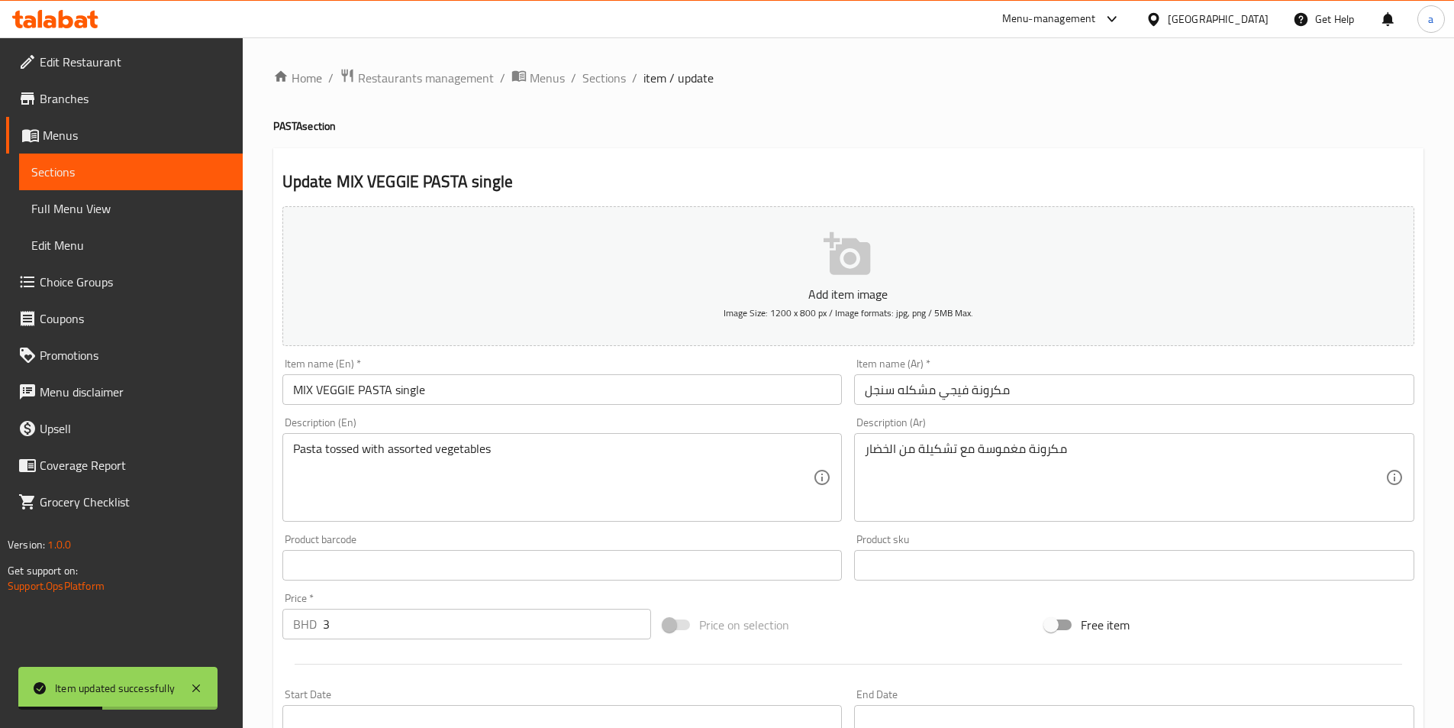
click at [407, 381] on input "MIX VEGGIE PASTA single" at bounding box center [562, 389] width 560 height 31
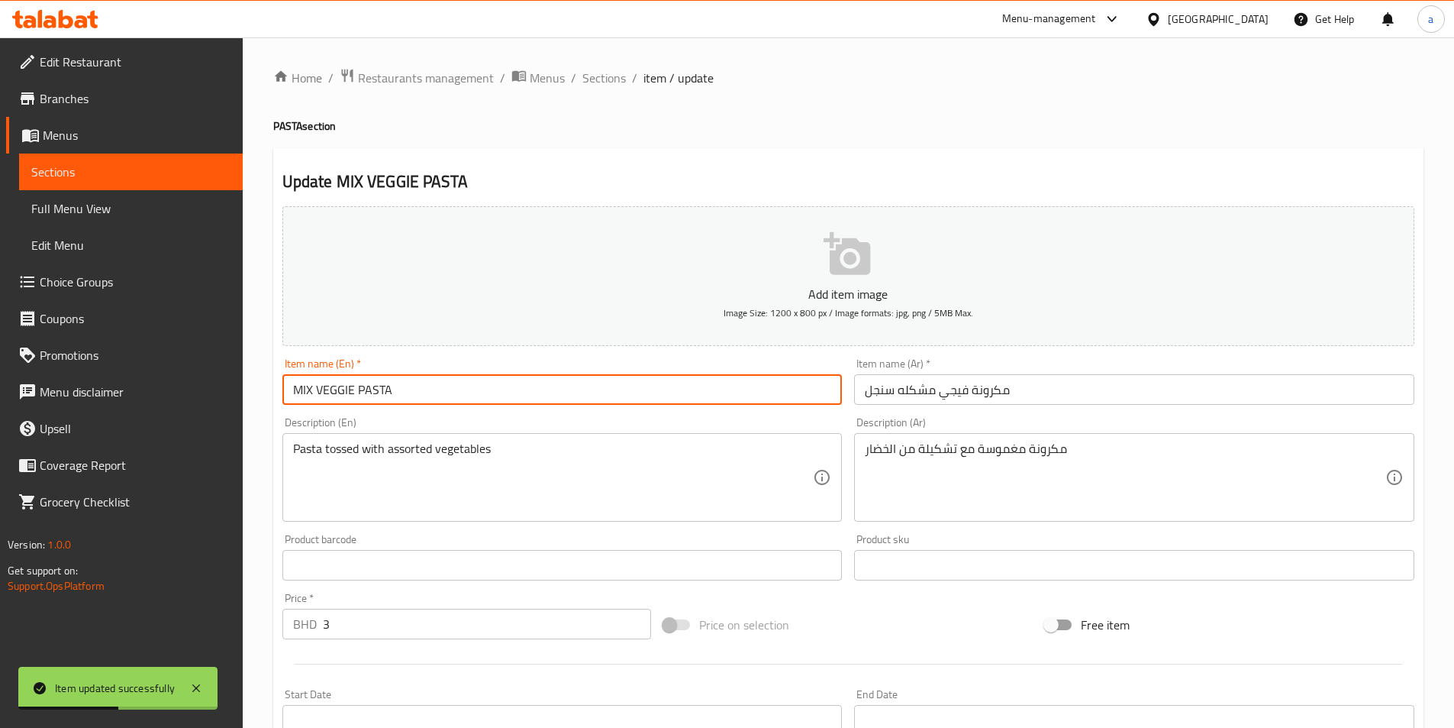
type input "MIX VEGGIE PASTA"
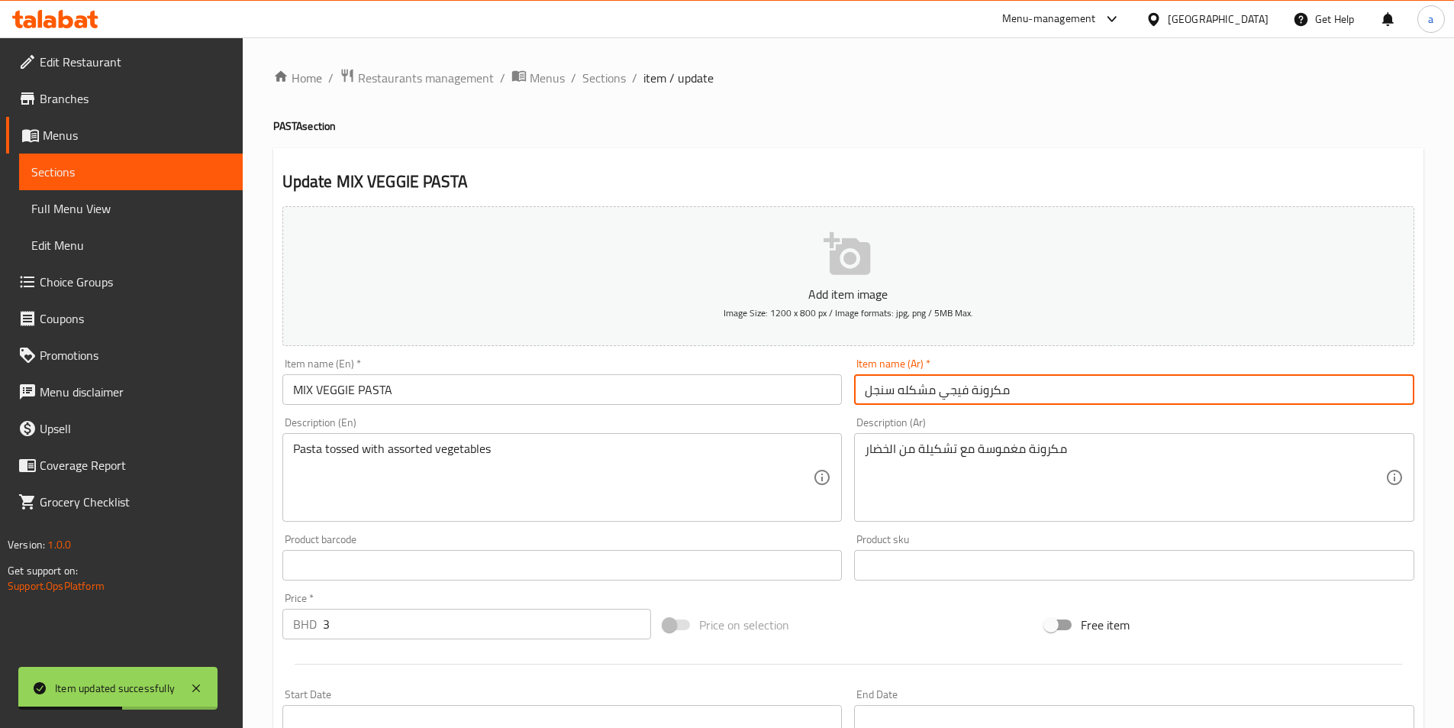
click at [873, 387] on input "مكرونة فيجي مشكله سنجل" at bounding box center [1134, 389] width 560 height 31
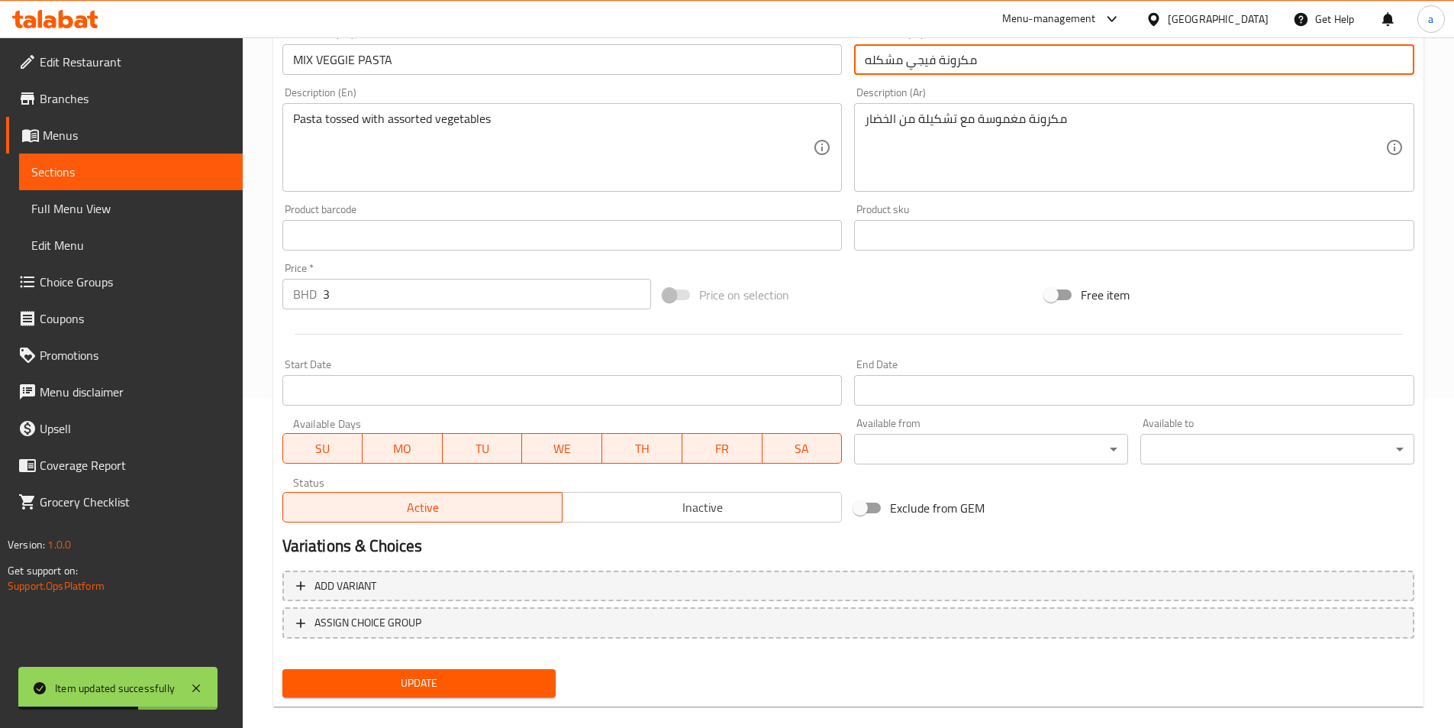
scroll to position [351, 0]
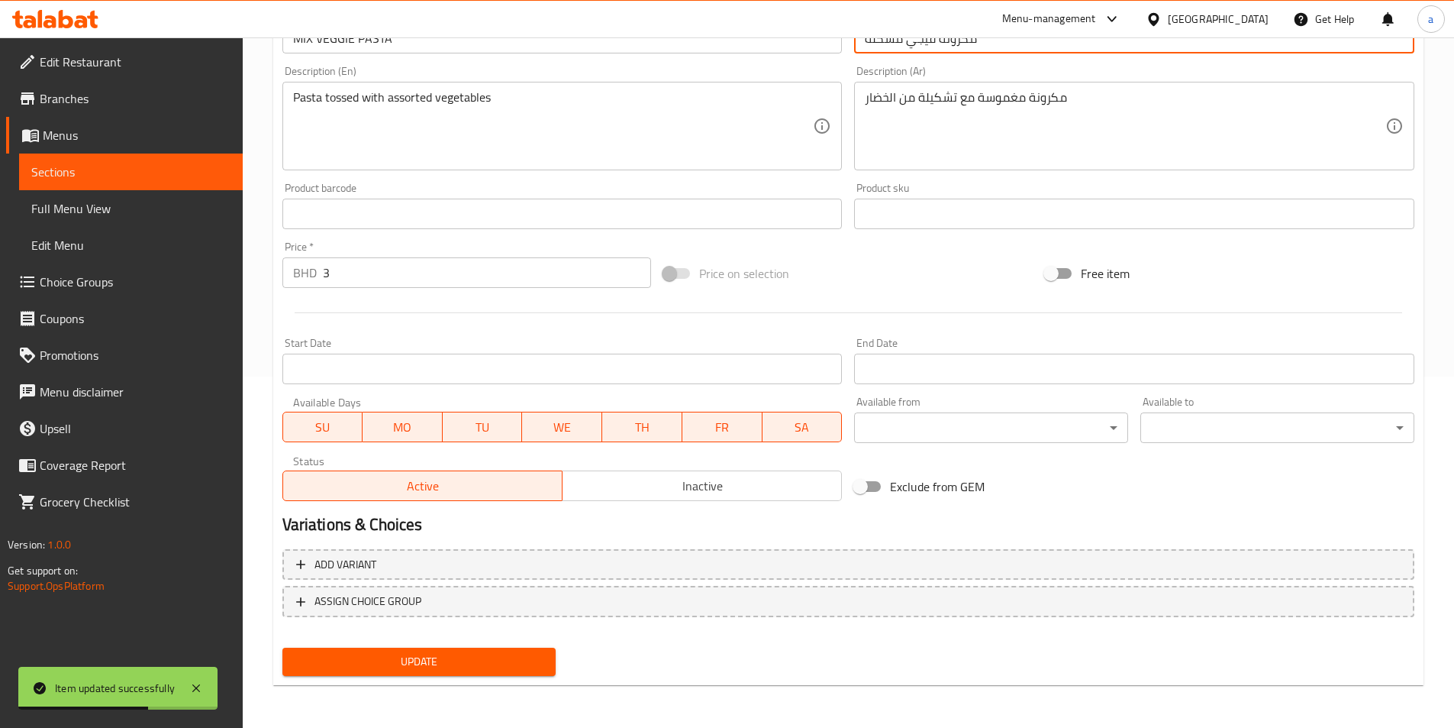
type input "مكرونة فيجي مشكله"
click at [481, 659] on span "Update" at bounding box center [420, 661] width 250 height 19
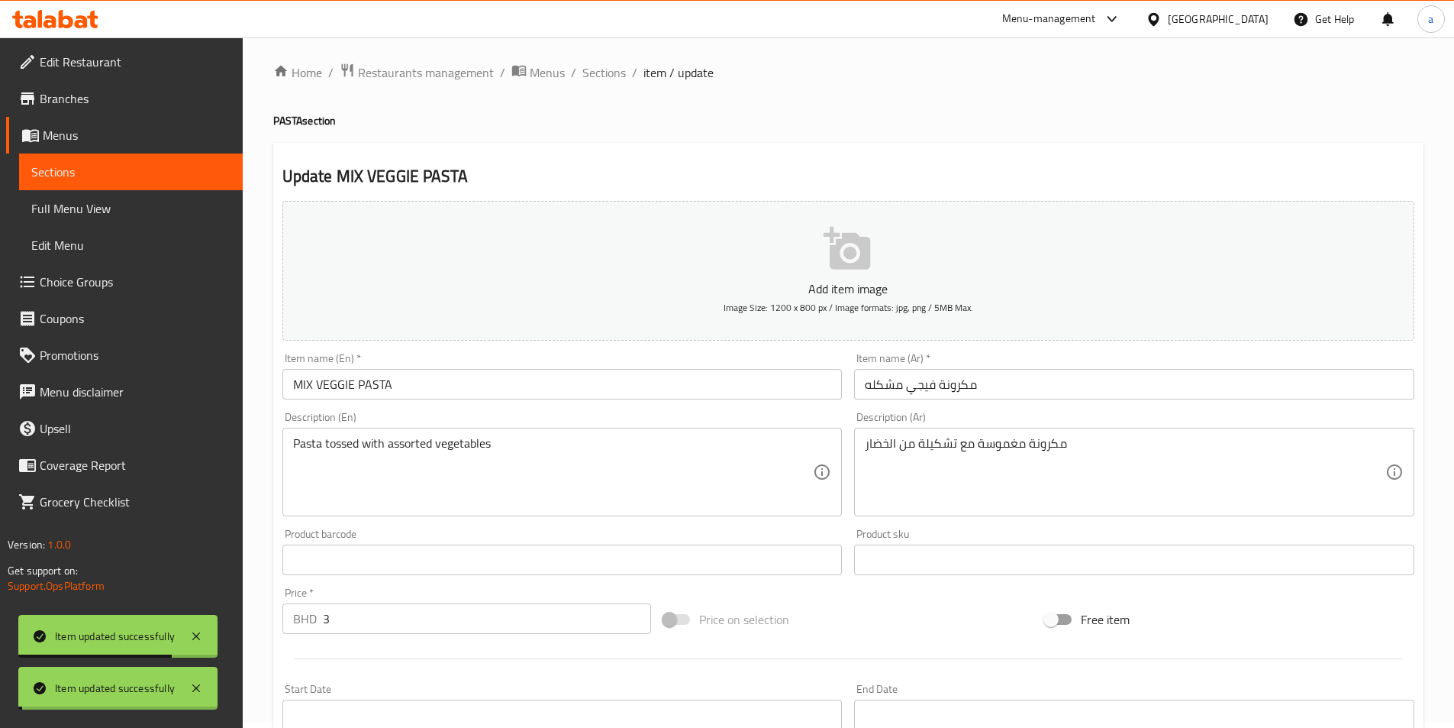
scroll to position [0, 0]
click at [604, 82] on span "Sections" at bounding box center [604, 78] width 44 height 18
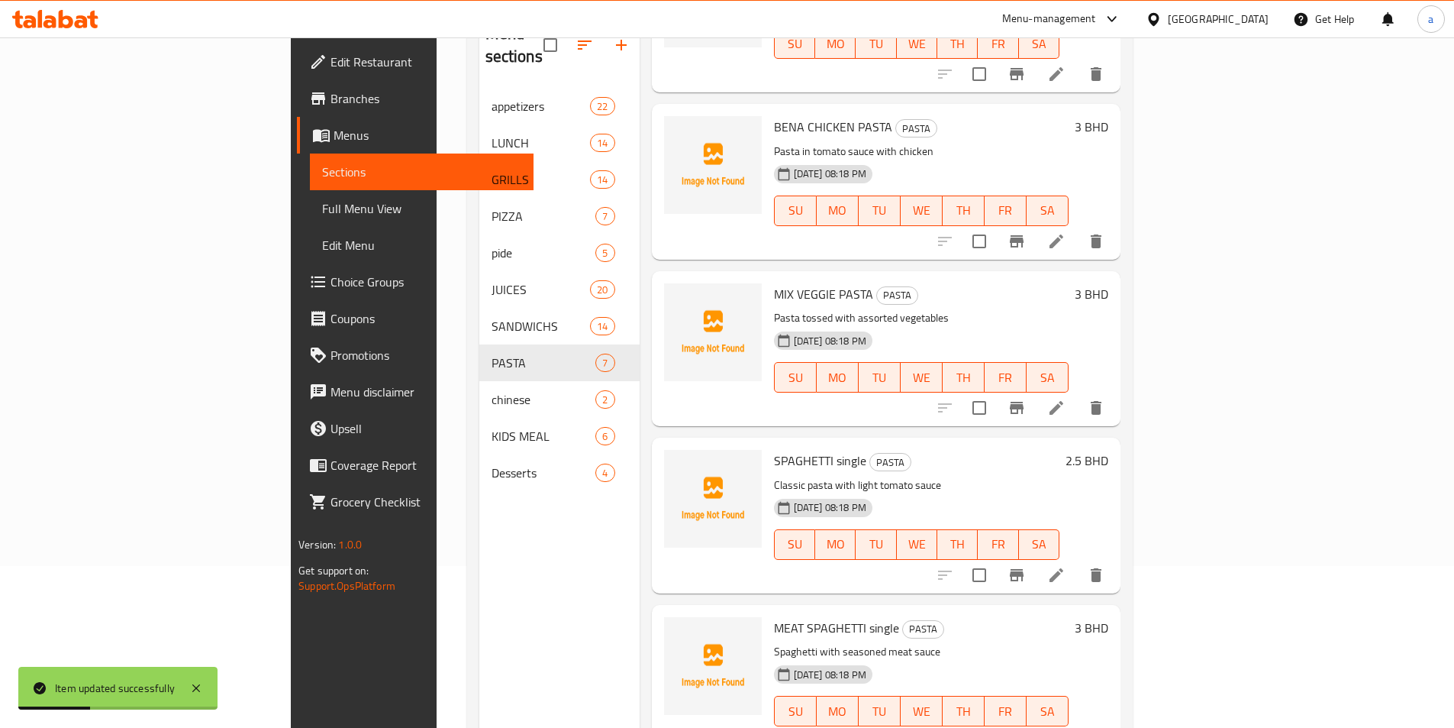
scroll to position [214, 0]
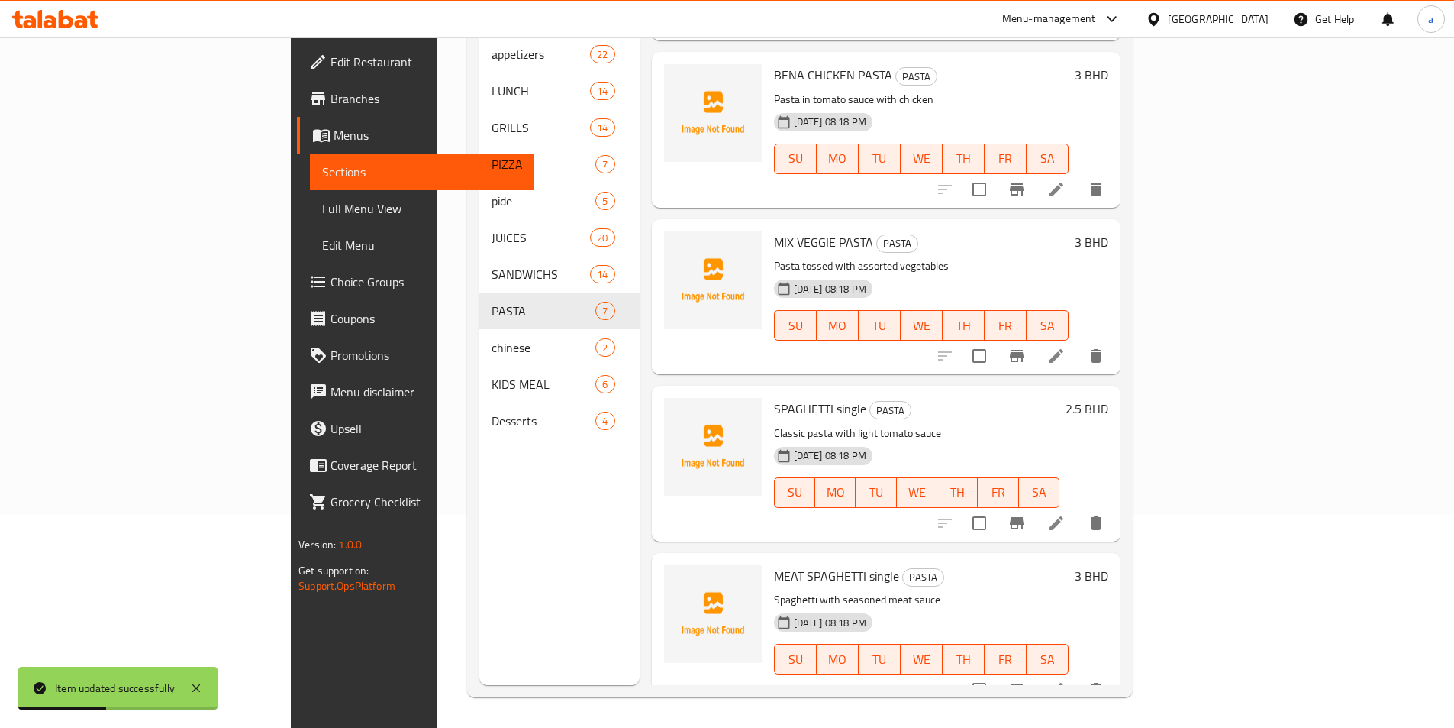
click at [1078, 509] on li at bounding box center [1056, 522] width 43 height 27
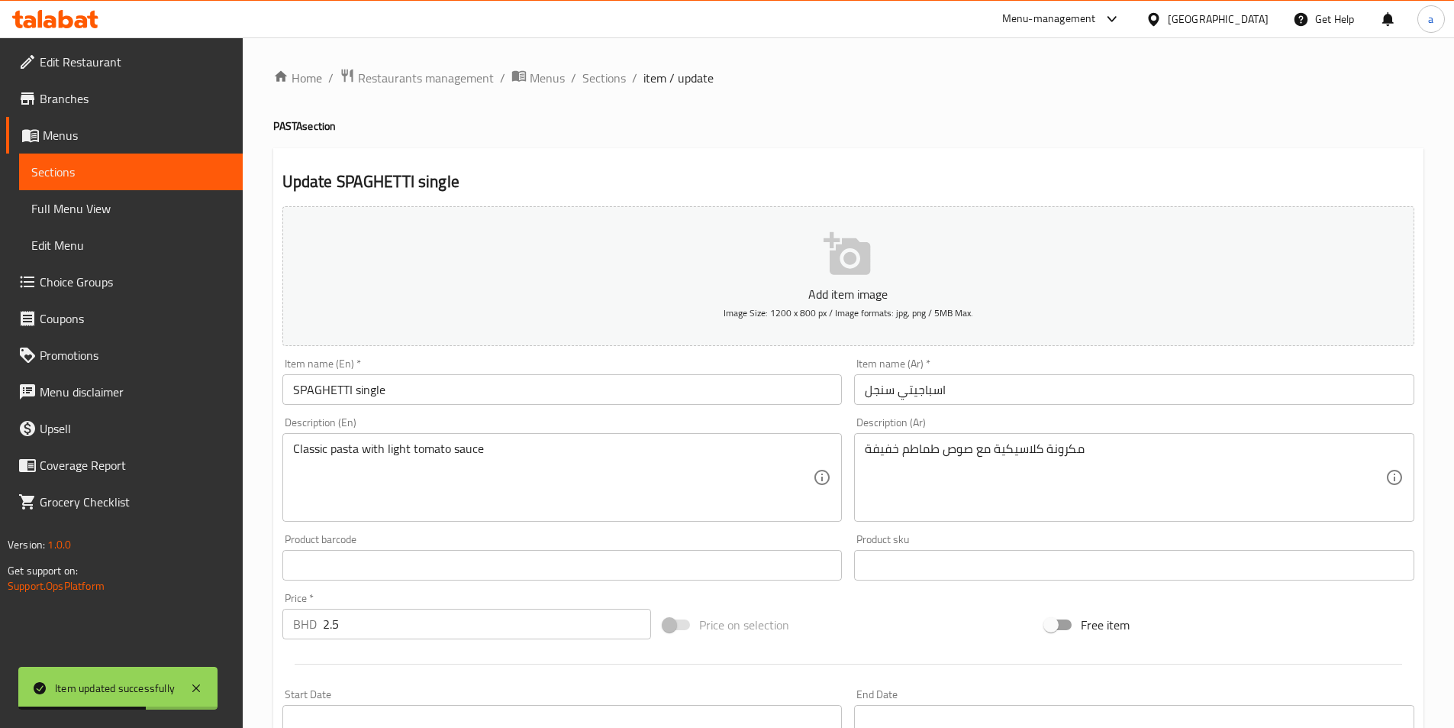
click at [377, 398] on input "SPAGHETTI single" at bounding box center [562, 389] width 560 height 31
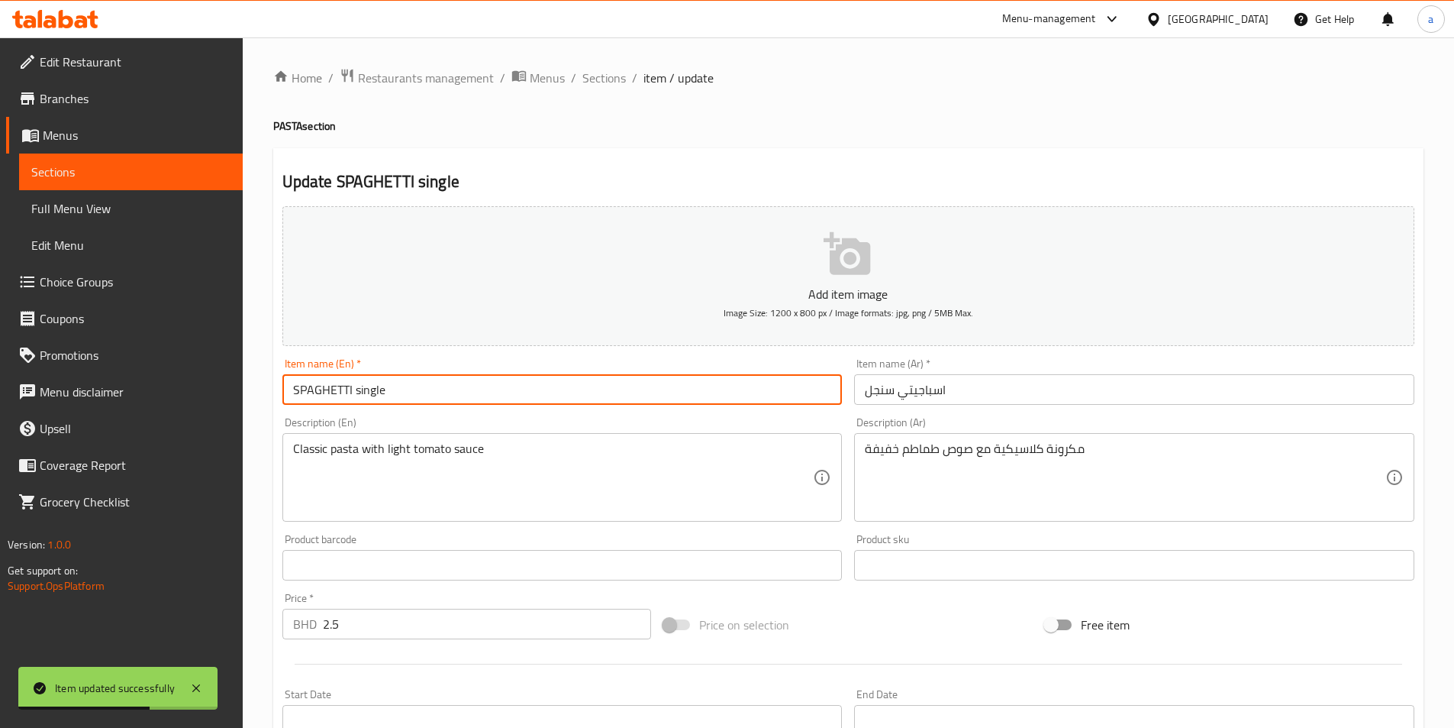
click at [377, 398] on input "SPAGHETTI single" at bounding box center [562, 389] width 560 height 31
type input "SPAGHETTI"
click at [887, 399] on input "اسباجيتي سنجل" at bounding box center [1134, 389] width 560 height 31
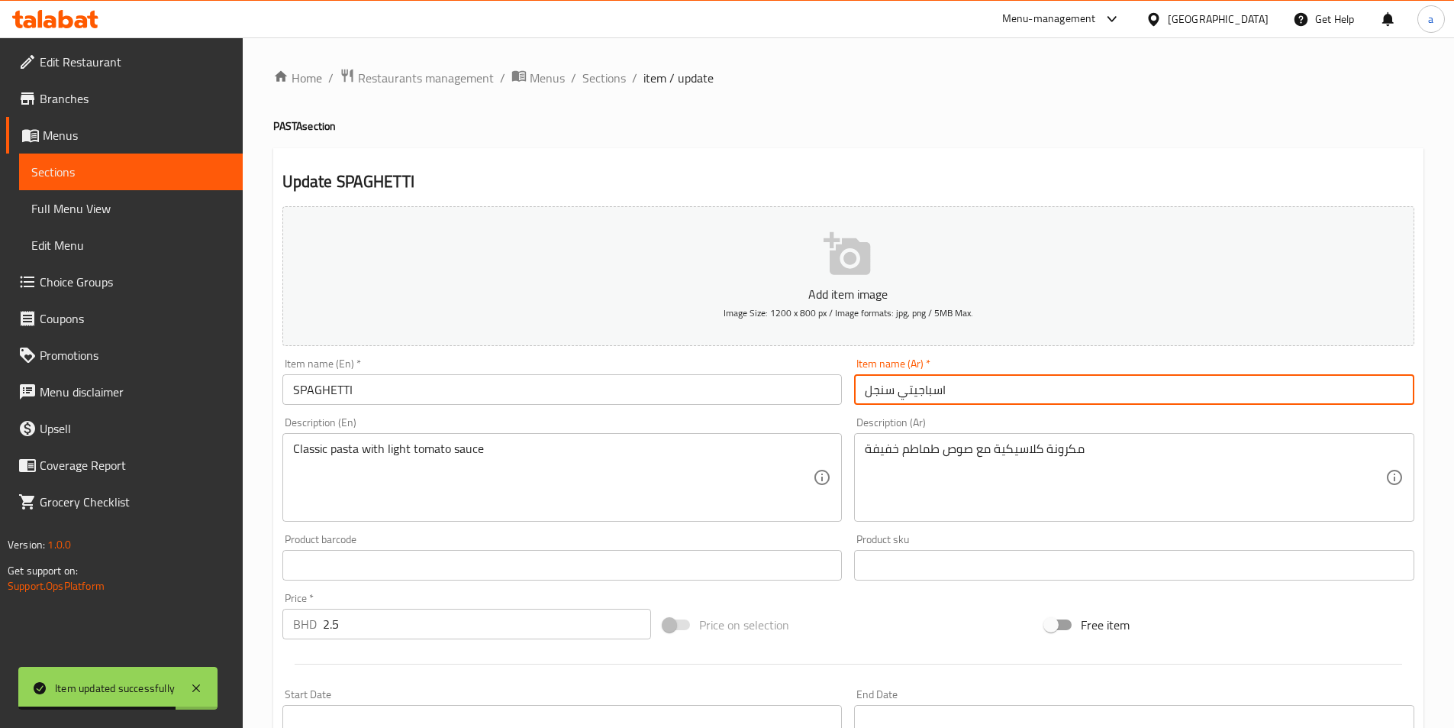
click at [887, 399] on input "اسباجيتي سنجل" at bounding box center [1134, 389] width 560 height 31
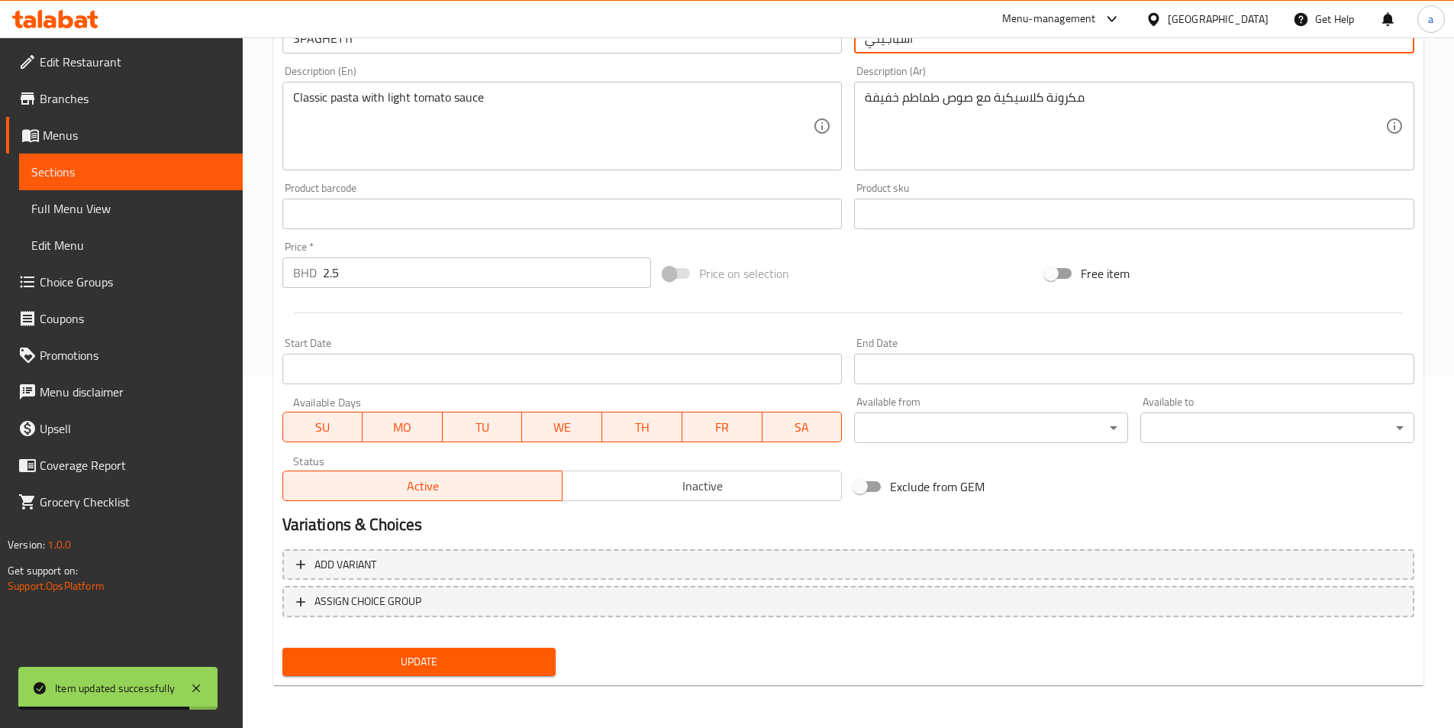
type input "اسباجيتي"
click at [475, 671] on span "Update" at bounding box center [420, 661] width 250 height 19
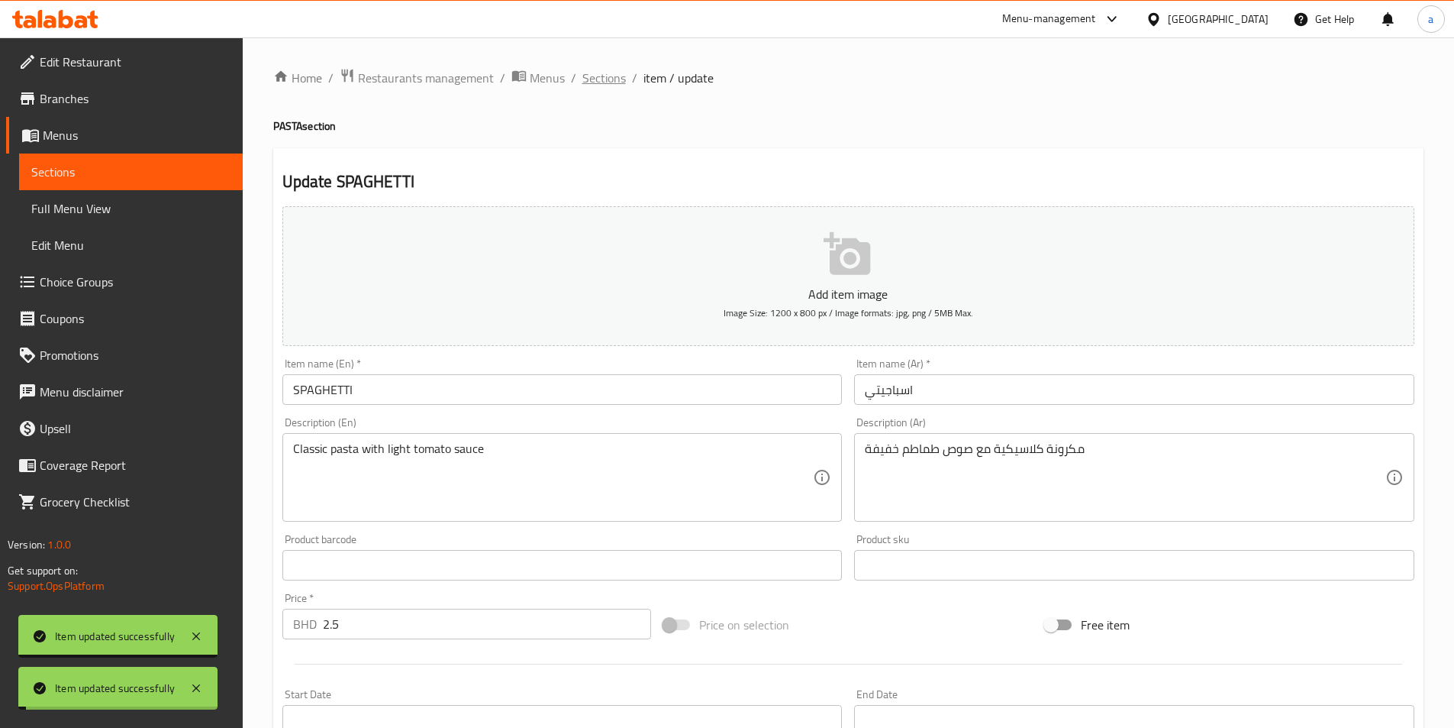
click at [592, 85] on span "Sections" at bounding box center [604, 78] width 44 height 18
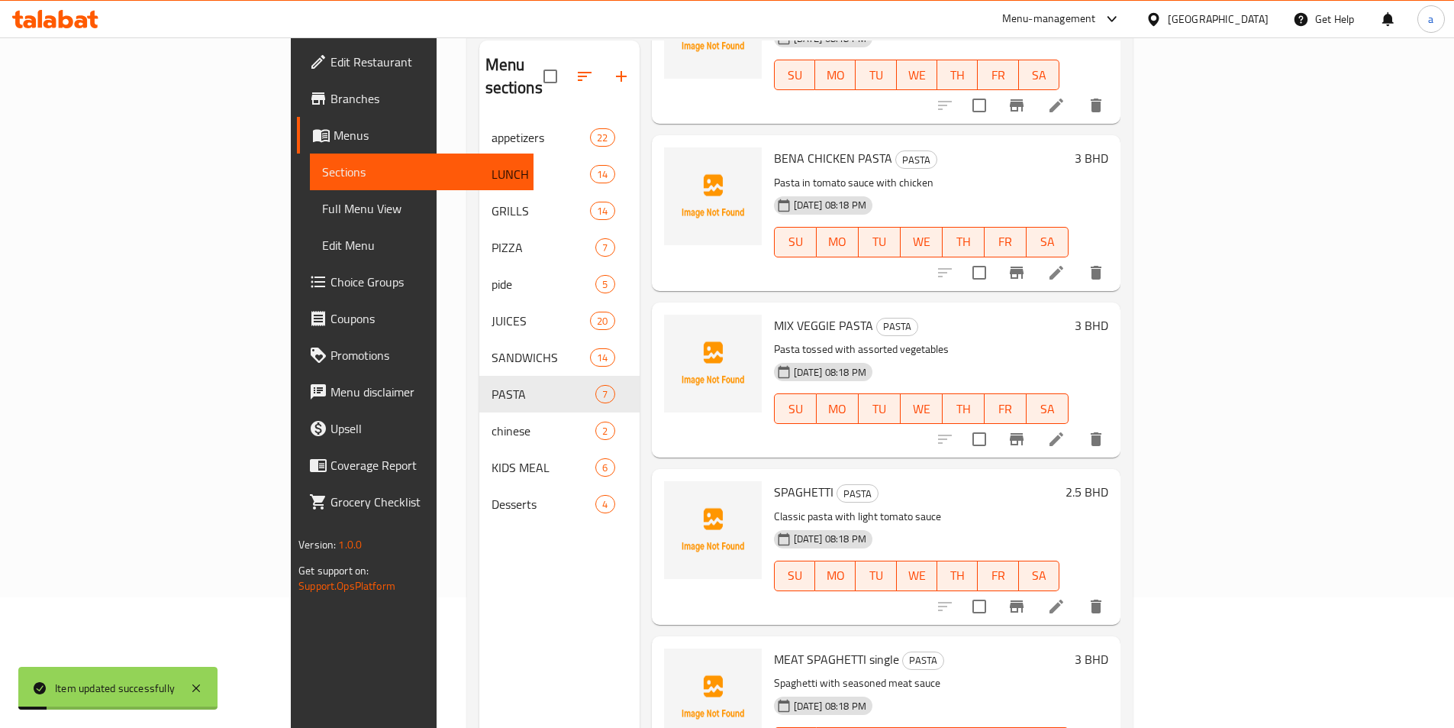
scroll to position [214, 0]
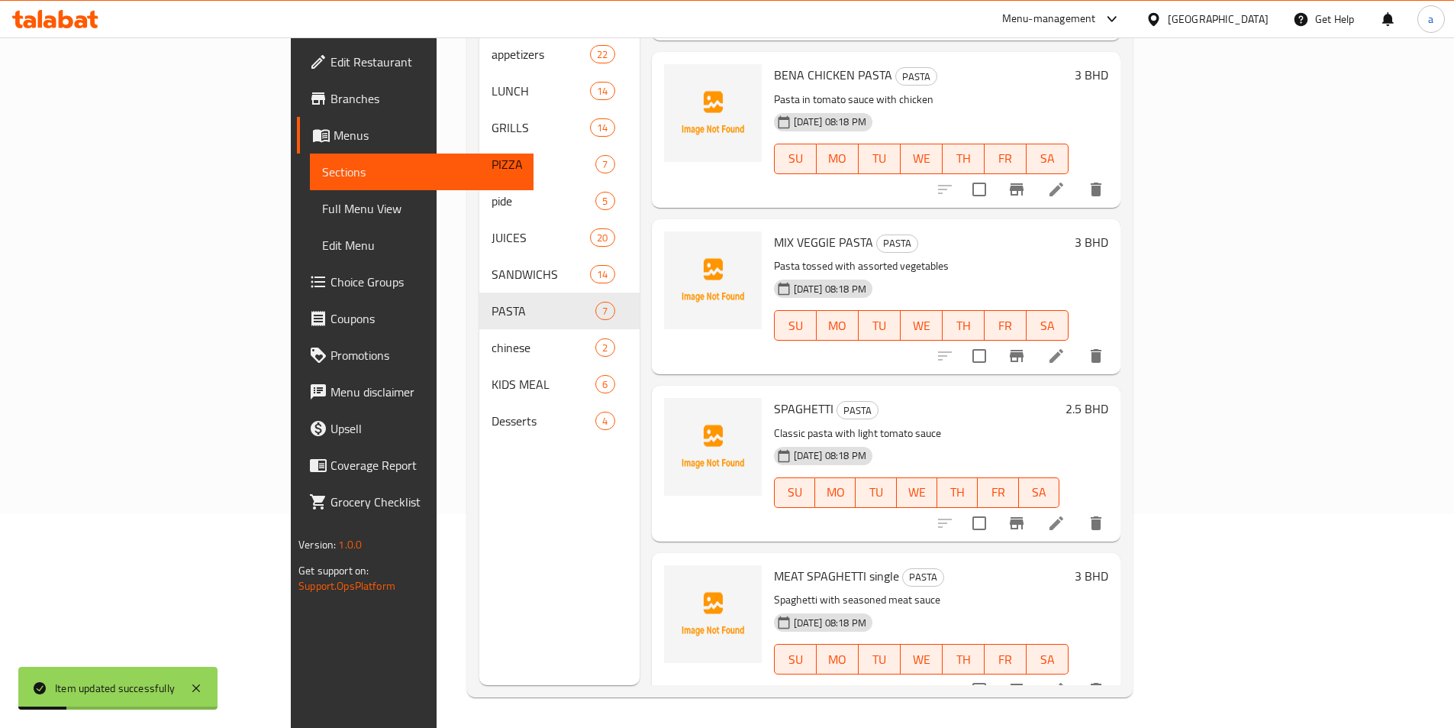
click at [1078, 676] on li at bounding box center [1056, 689] width 43 height 27
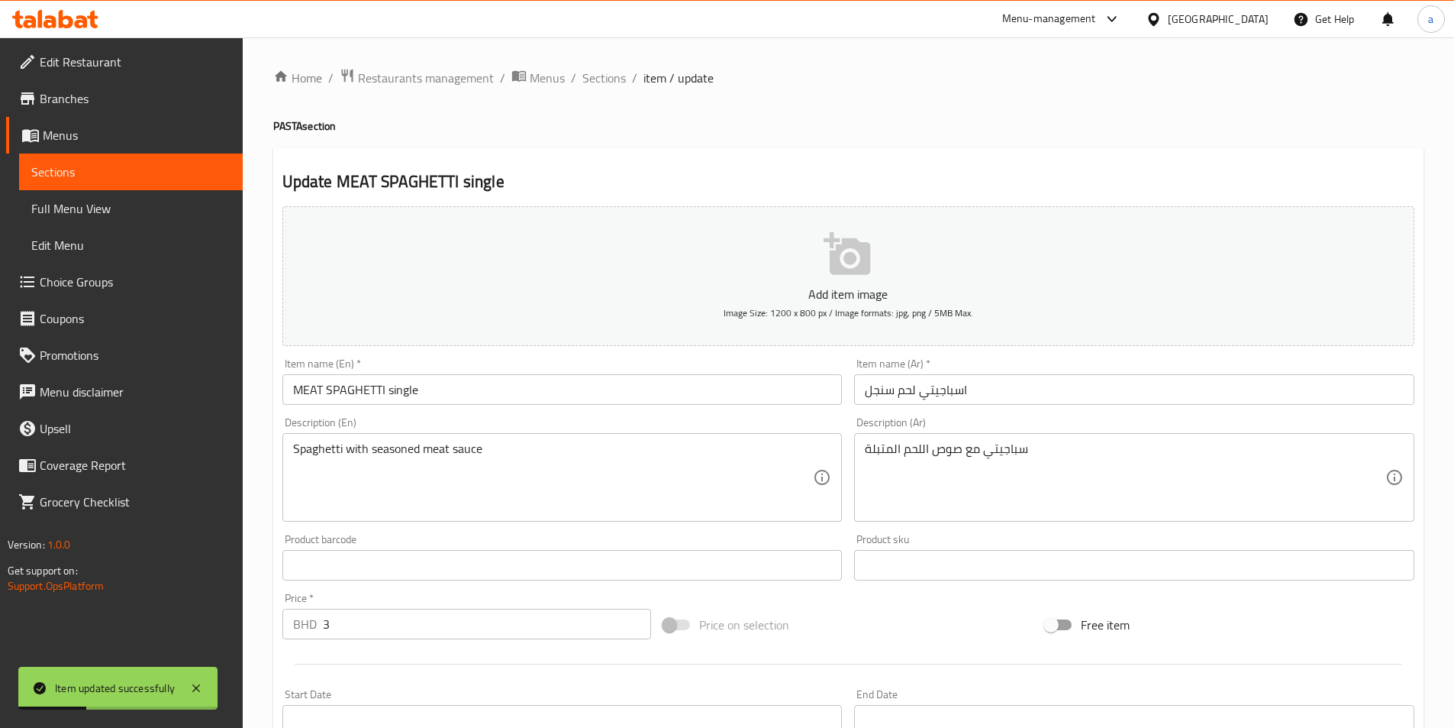
click at [407, 391] on input "MEAT SPAGHETTI single" at bounding box center [562, 389] width 560 height 31
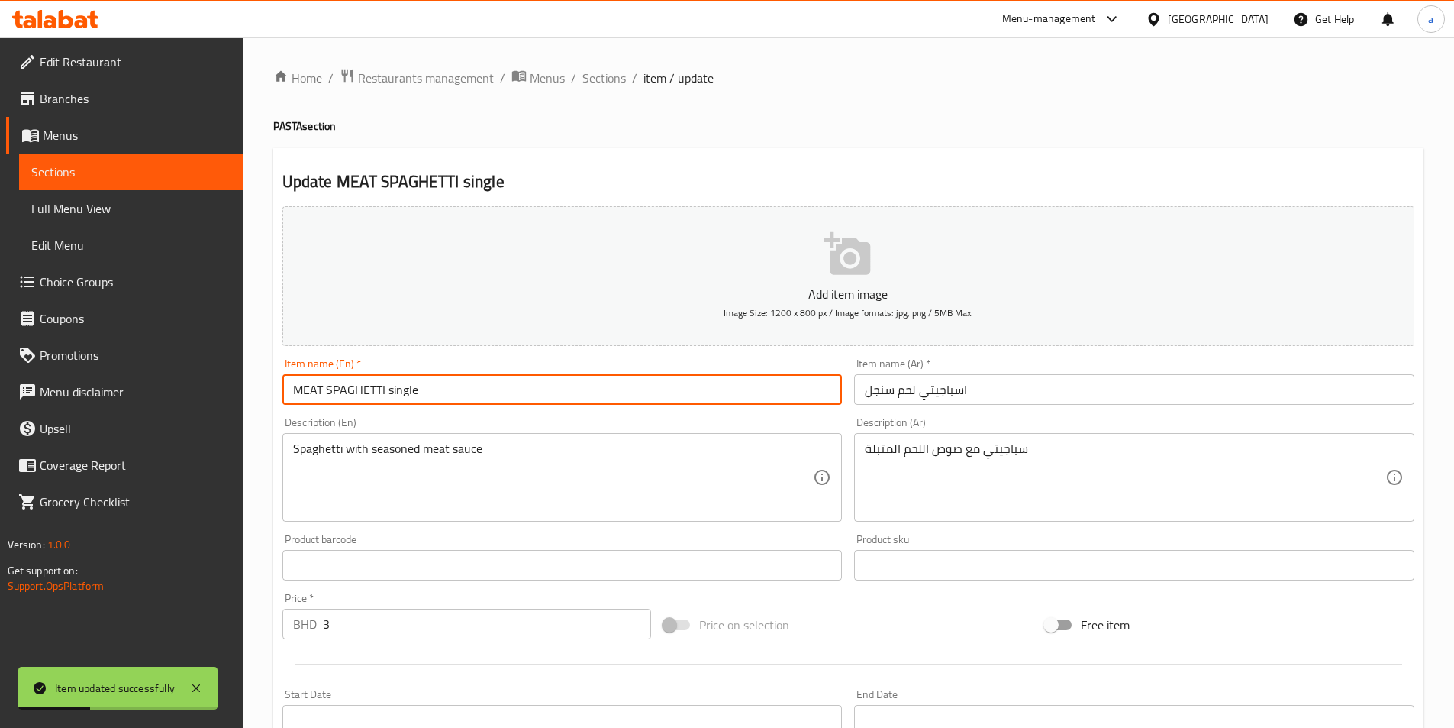
click at [407, 391] on input "MEAT SPAGHETTI single" at bounding box center [562, 389] width 560 height 31
type input "MEAT SPAGHETTI"
click at [885, 394] on input "اسباجيتي لحم سنجل" at bounding box center [1134, 389] width 560 height 31
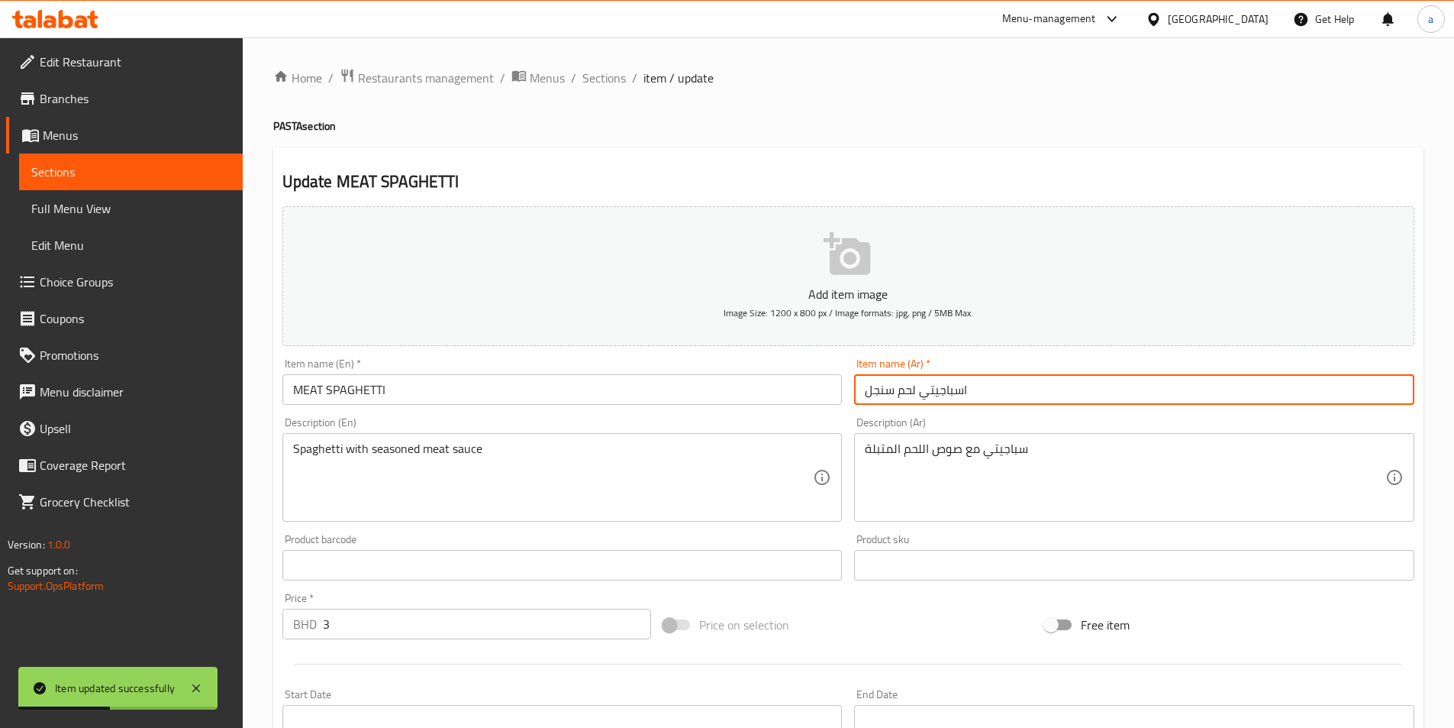
click at [885, 394] on input "اسباجيتي لحم سنجل" at bounding box center [1134, 389] width 560 height 31
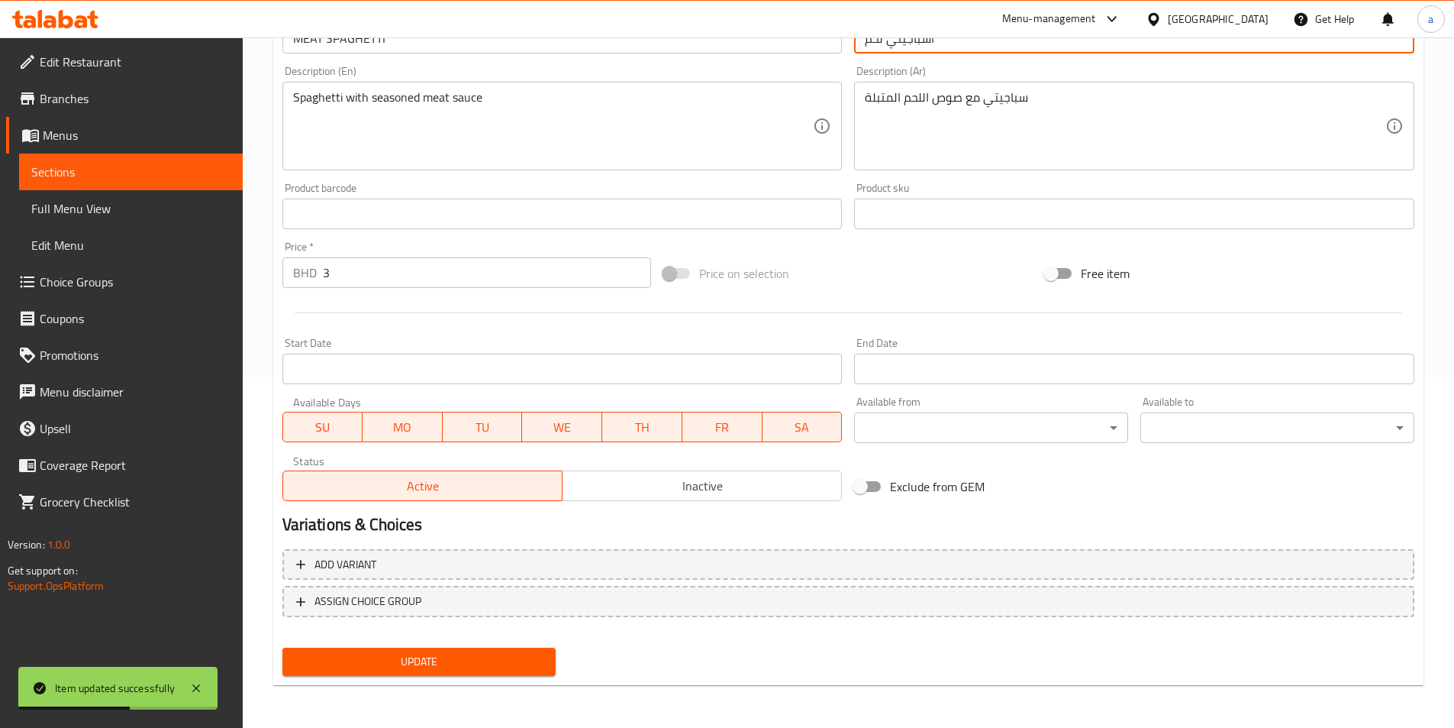
type input "اسباجيتي لحم"
click at [455, 646] on div "Update" at bounding box center [419, 661] width 286 height 40
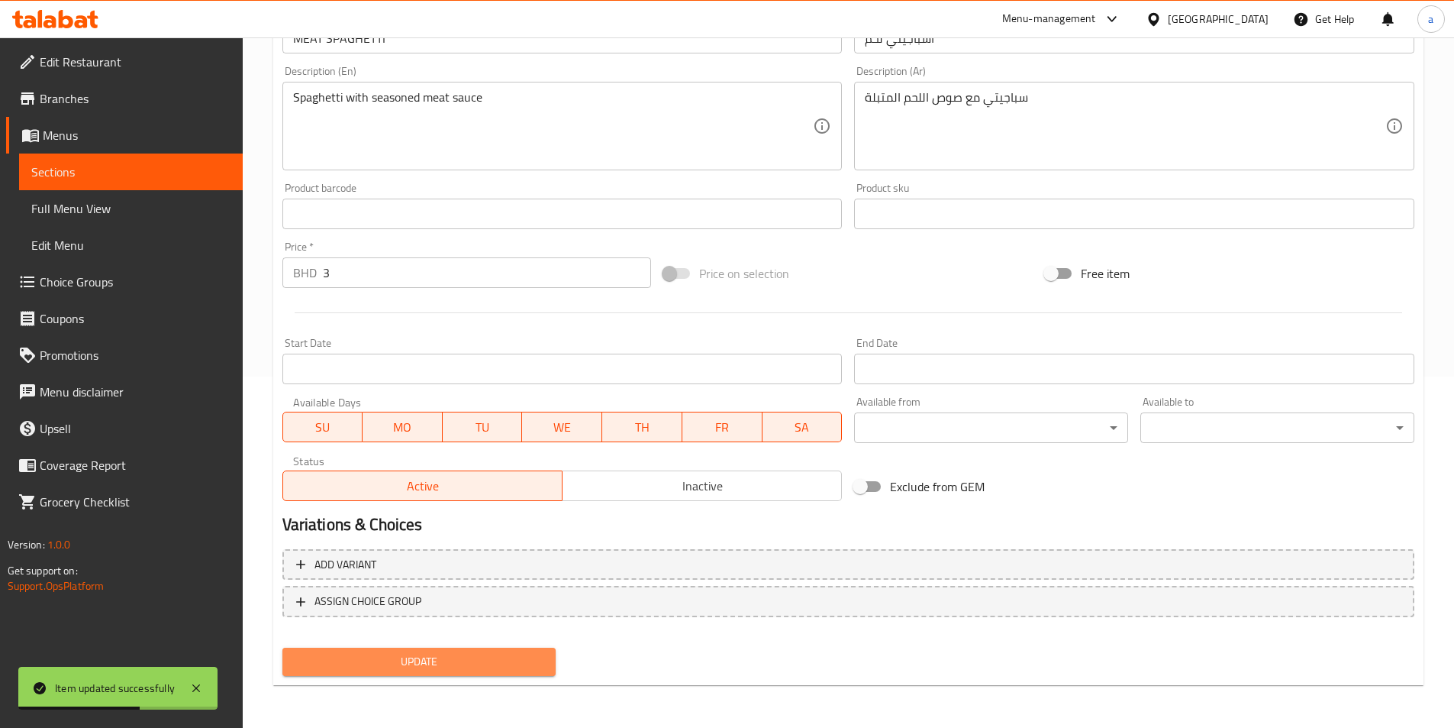
click at [455, 651] on button "Update" at bounding box center [419, 661] width 274 height 28
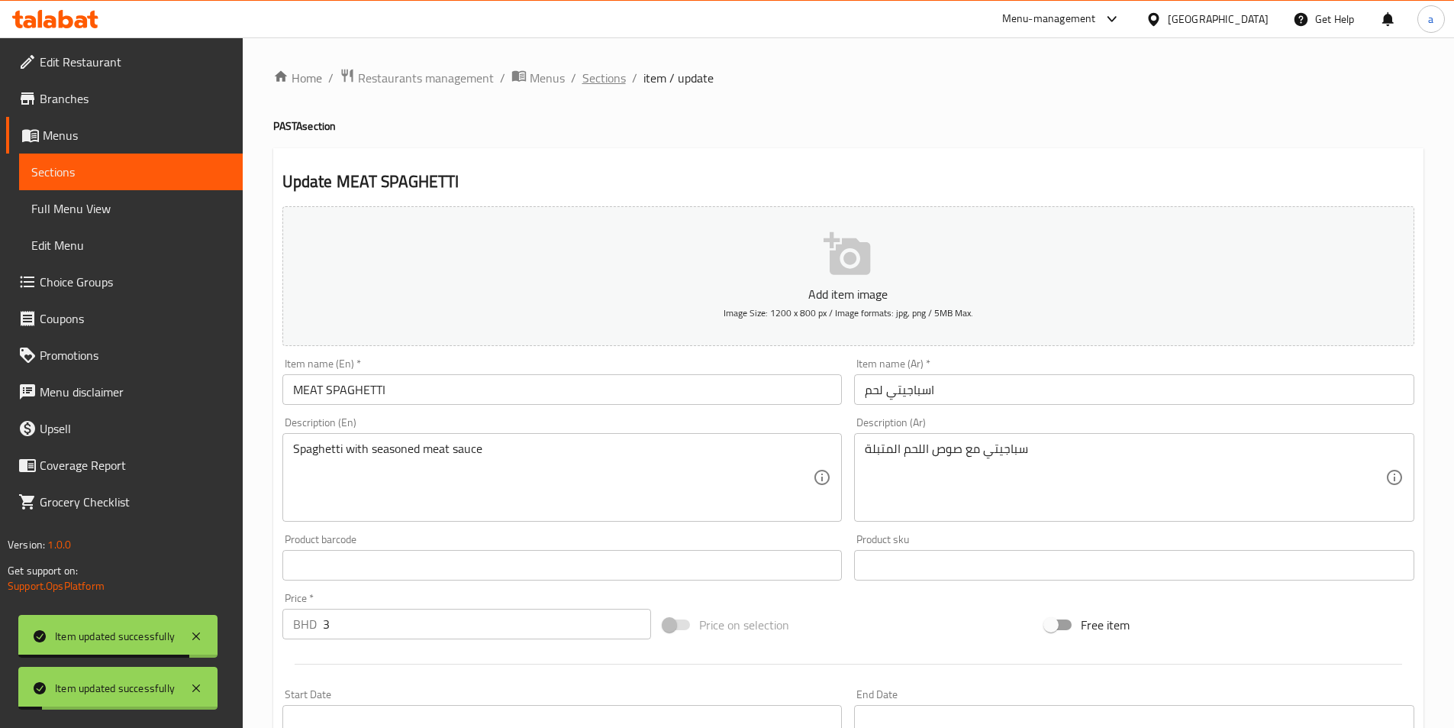
click at [600, 76] on span "Sections" at bounding box center [604, 78] width 44 height 18
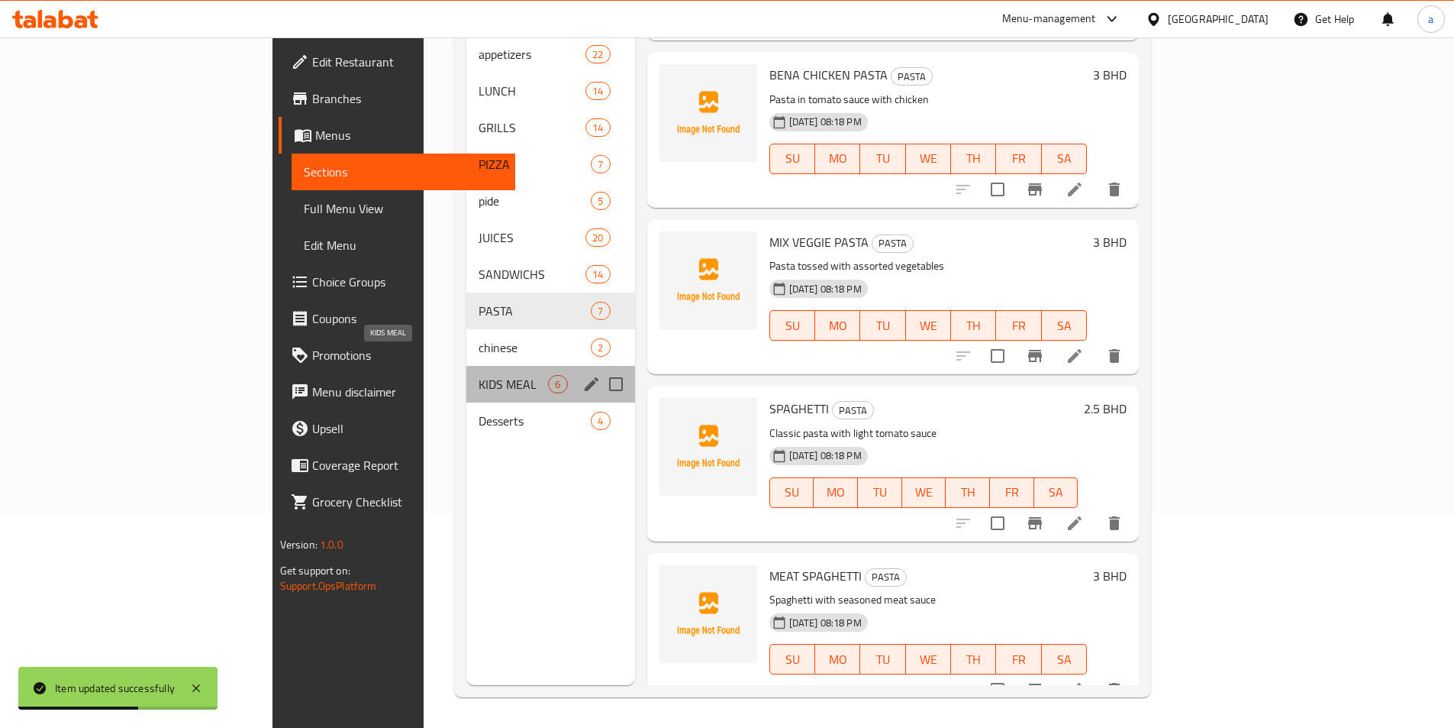
click at [479, 375] on span "KIDS MEAL" at bounding box center [513, 384] width 69 height 18
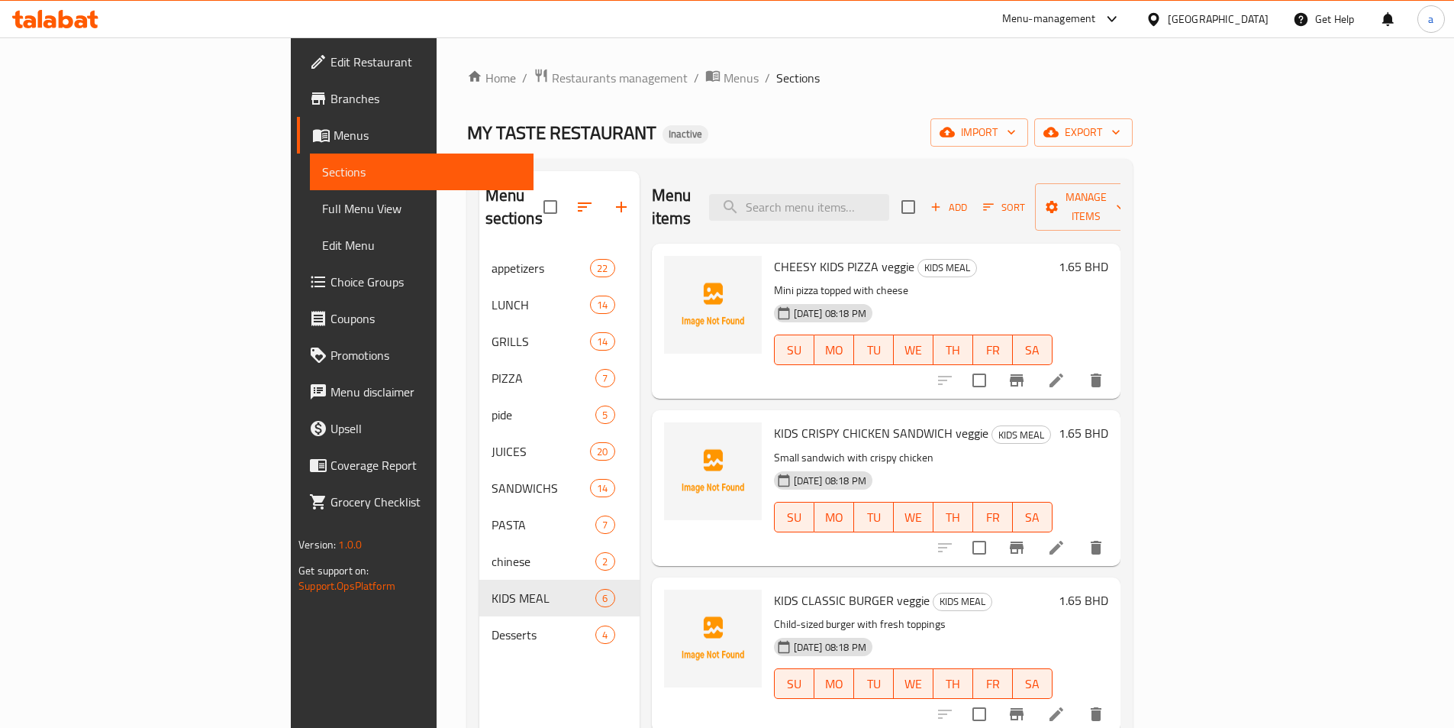
click at [1078, 366] on li at bounding box center [1056, 379] width 43 height 27
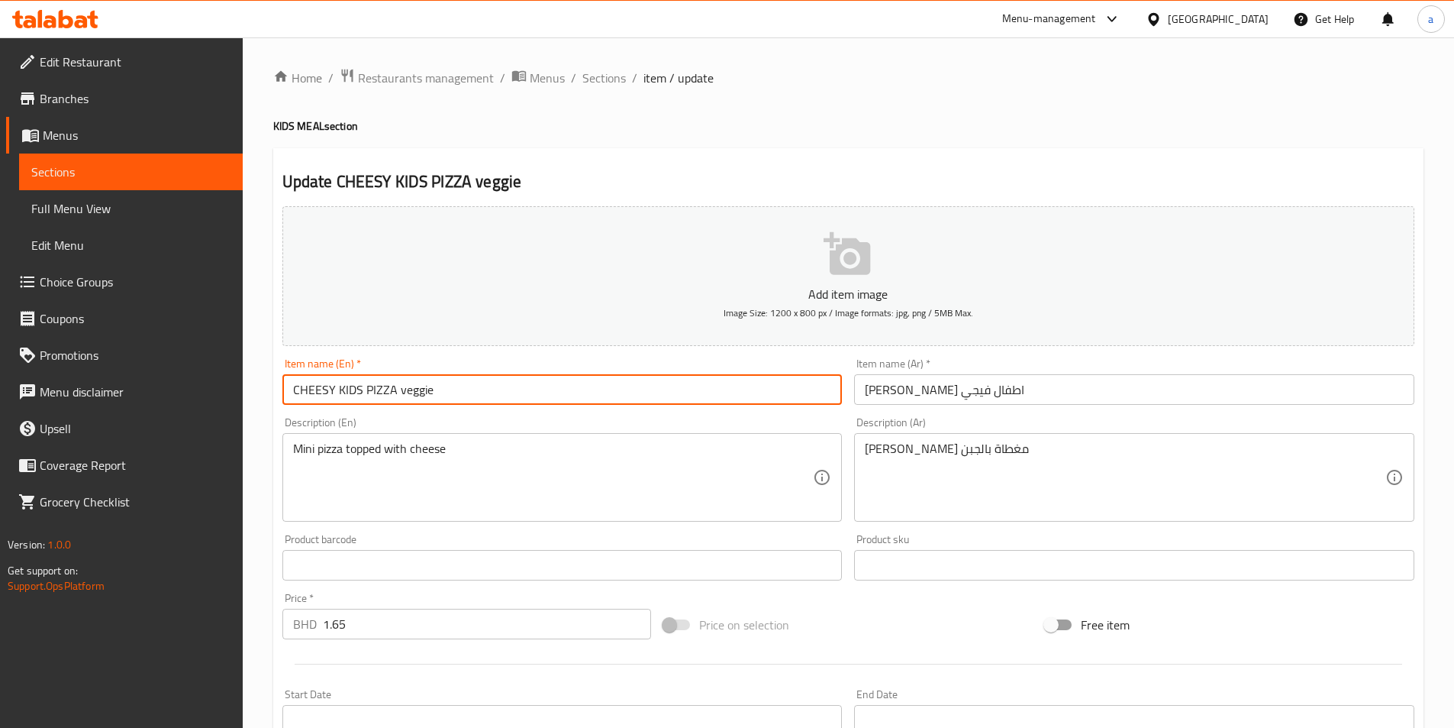
click at [397, 385] on input "CHEESY KIDS PIZZA veggie" at bounding box center [562, 389] width 560 height 31
click at [405, 390] on input "CHEESY KIDS PIZZA veggie" at bounding box center [562, 389] width 560 height 31
click at [544, 428] on div "Description (En) Mini pizza topped with cheese Description (En)" at bounding box center [562, 469] width 560 height 105
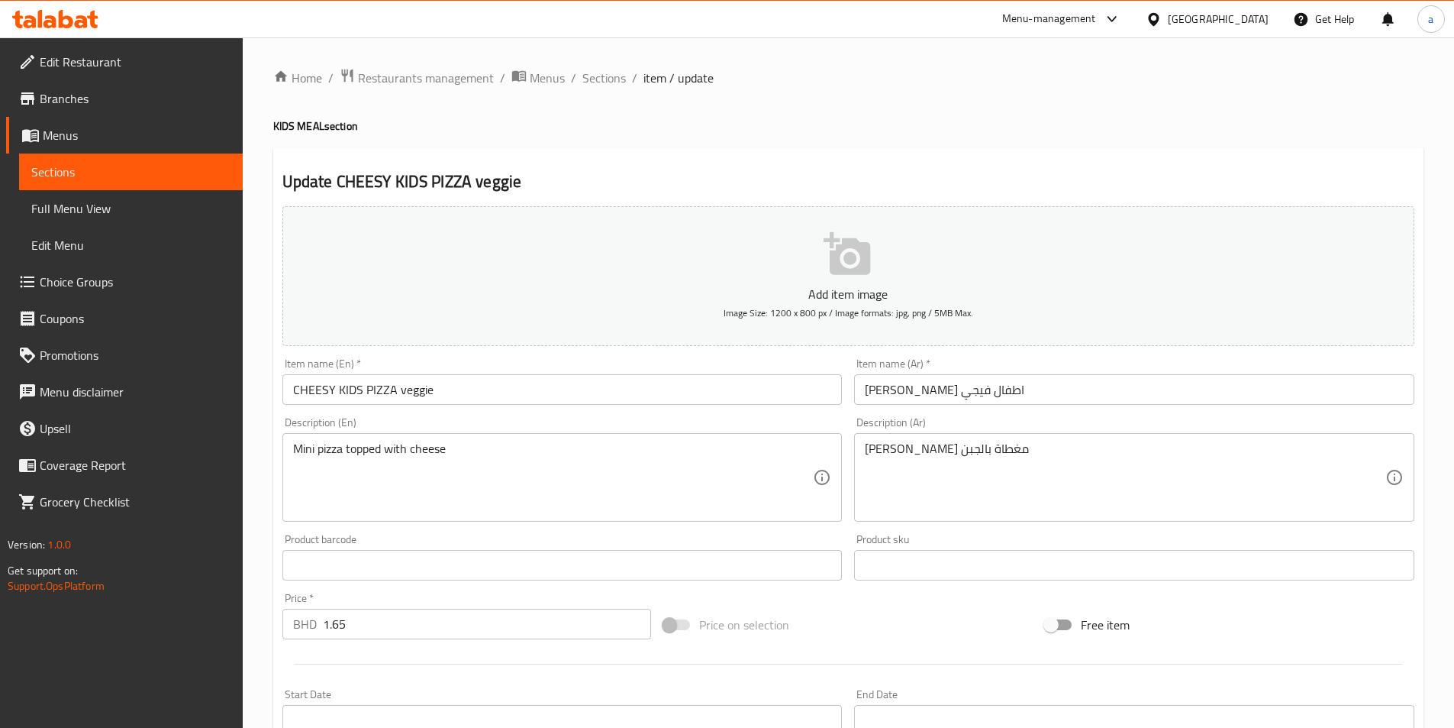
click at [418, 389] on input "CHEESY KIDS PIZZA veggie" at bounding box center [562, 389] width 560 height 31
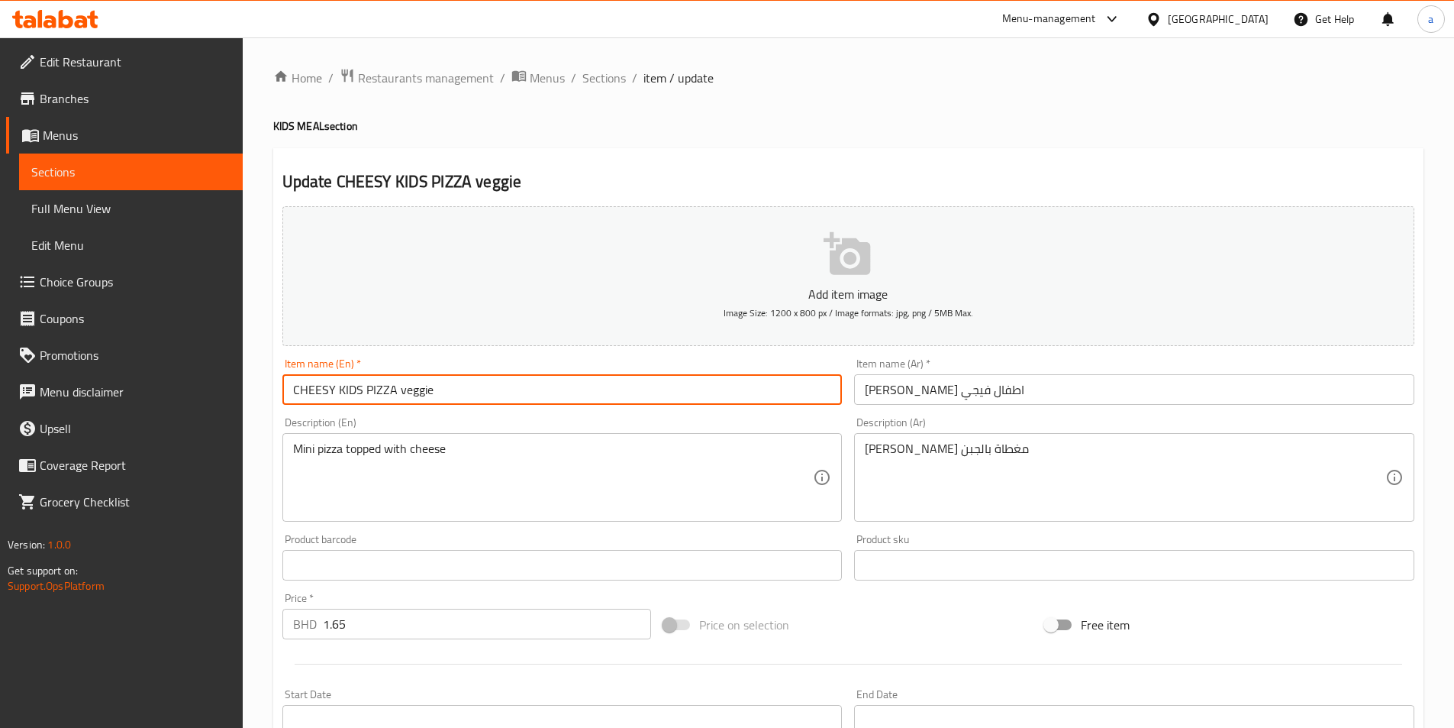
click at [418, 389] on input "CHEESY KIDS PIZZA veggie" at bounding box center [562, 389] width 560 height 31
type input "CHEESY KIDS PIZZA"
click at [884, 386] on input "[PERSON_NAME] اطفال فيجي" at bounding box center [1134, 389] width 560 height 31
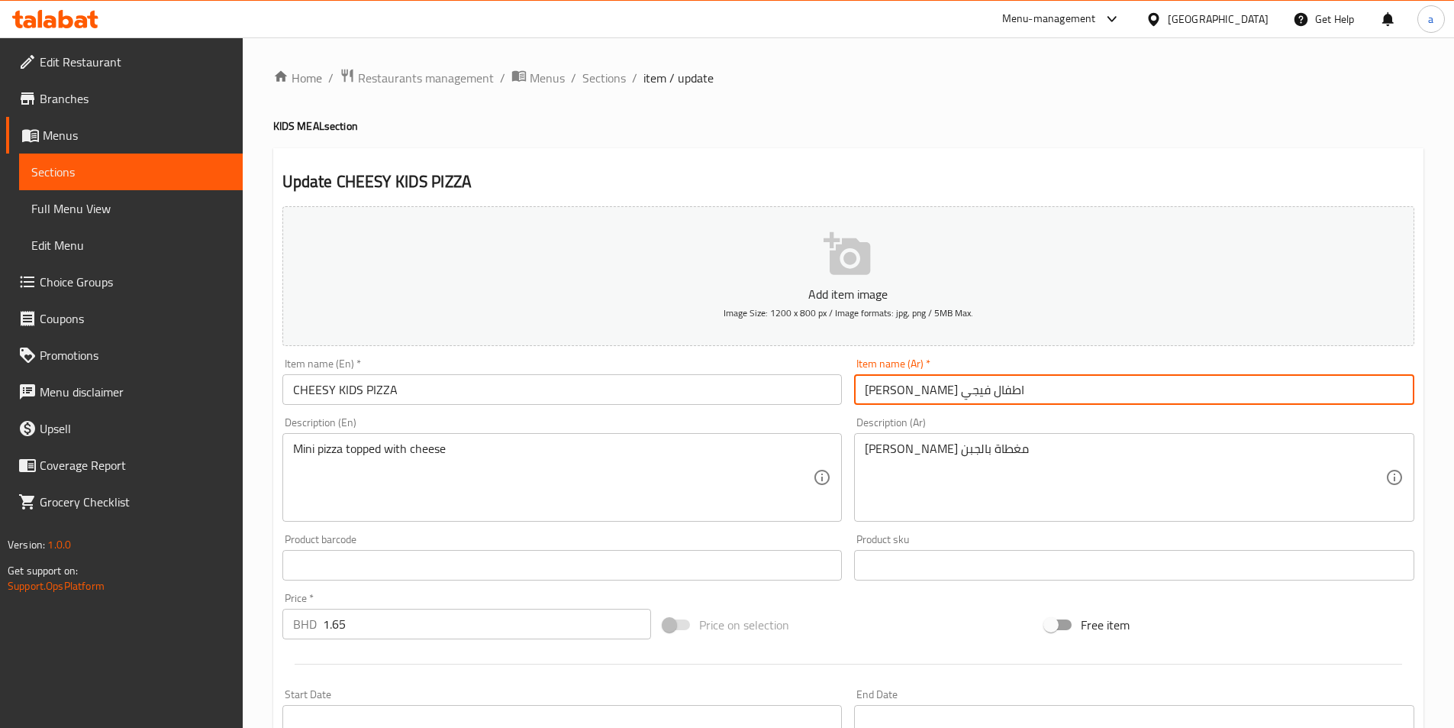
click at [884, 386] on input "[PERSON_NAME] اطفال فيجي" at bounding box center [1134, 389] width 560 height 31
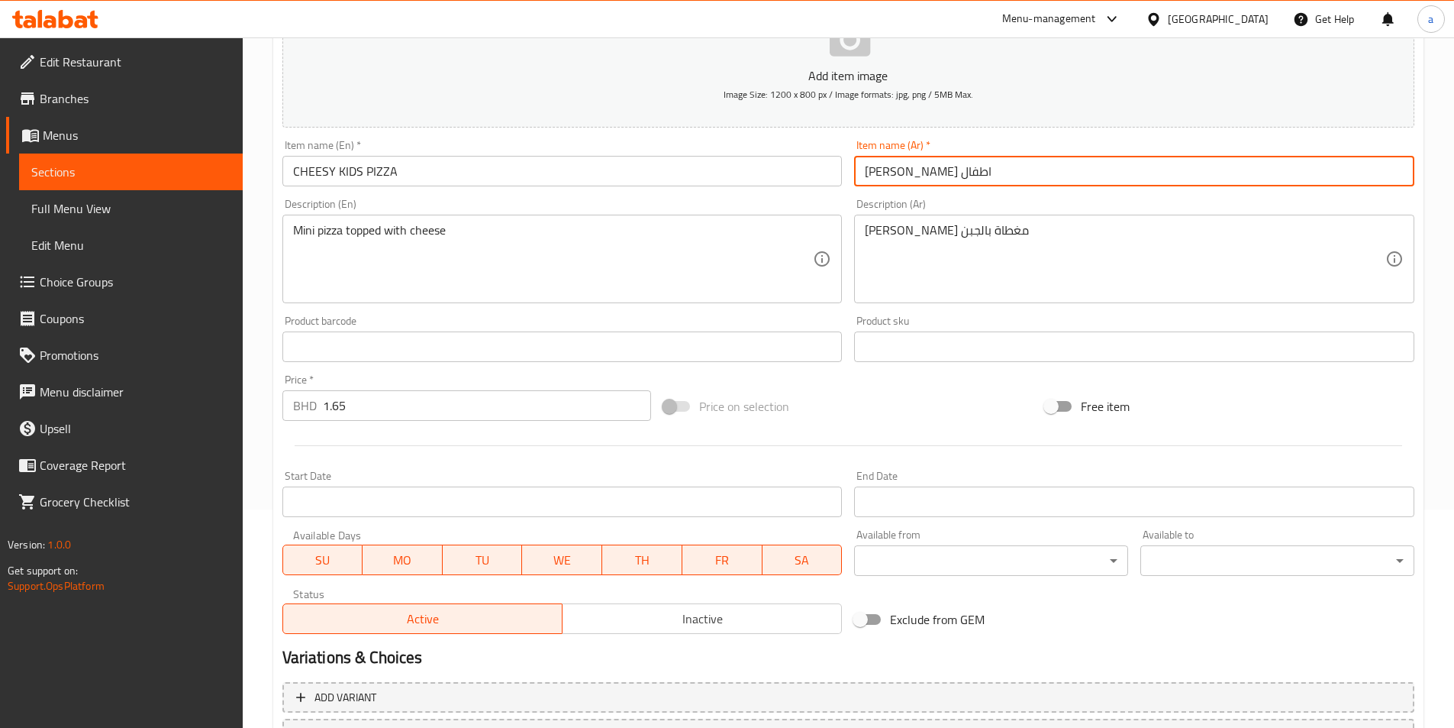
scroll to position [351, 0]
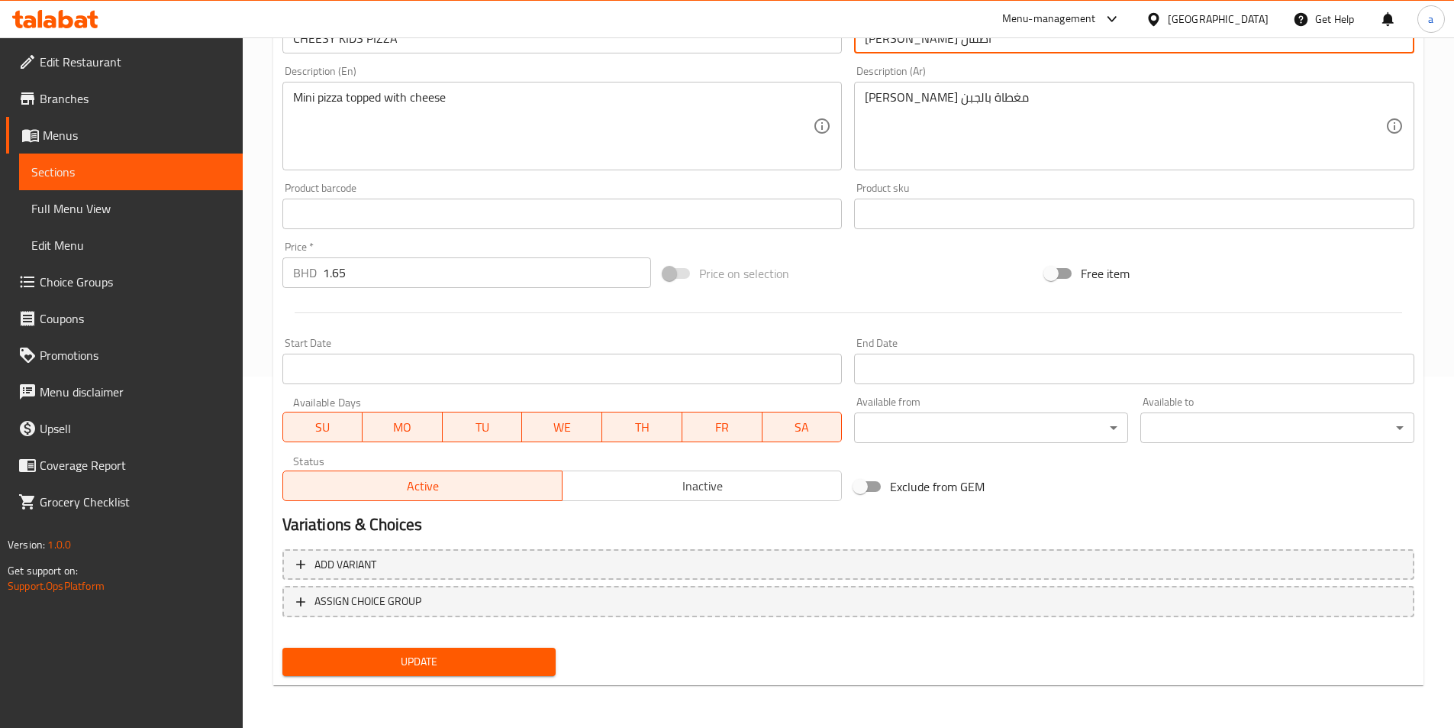
type input "[PERSON_NAME] اطفال"
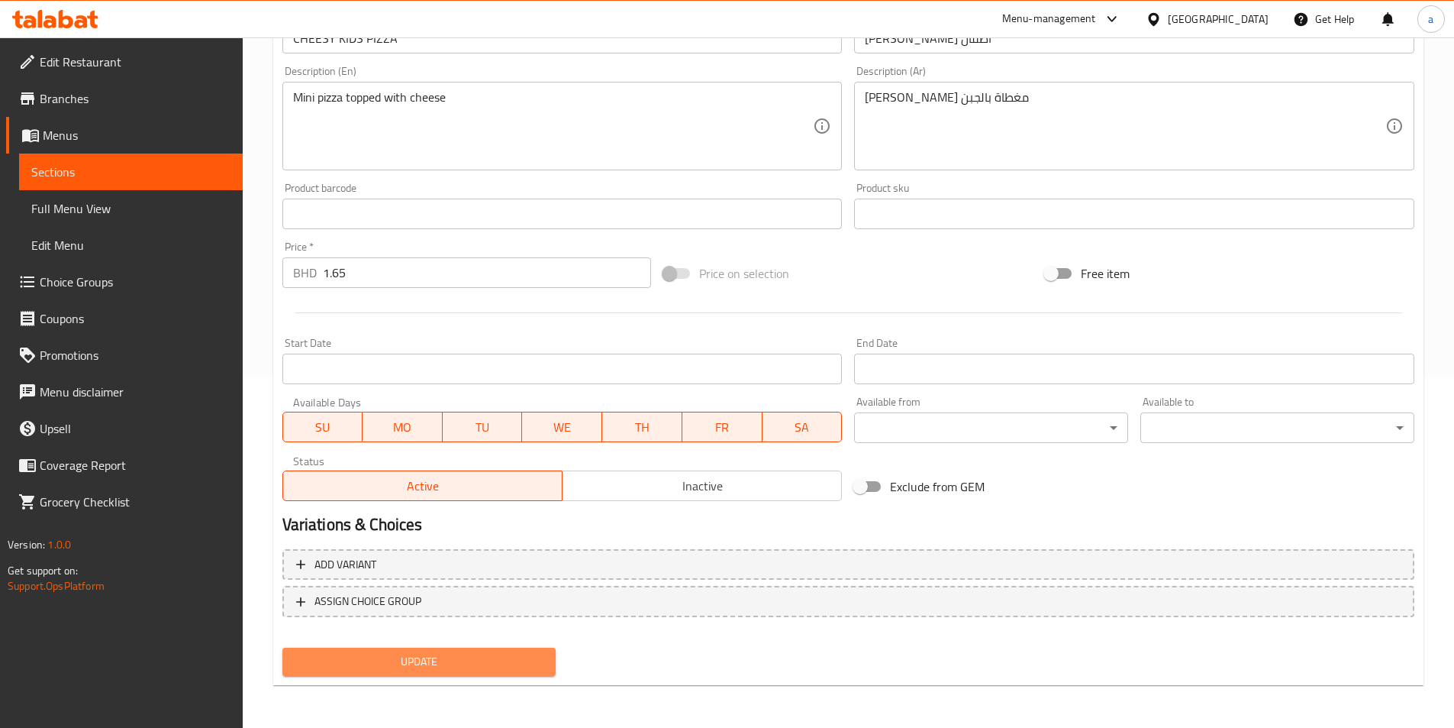
click at [521, 649] on button "Update" at bounding box center [419, 661] width 274 height 28
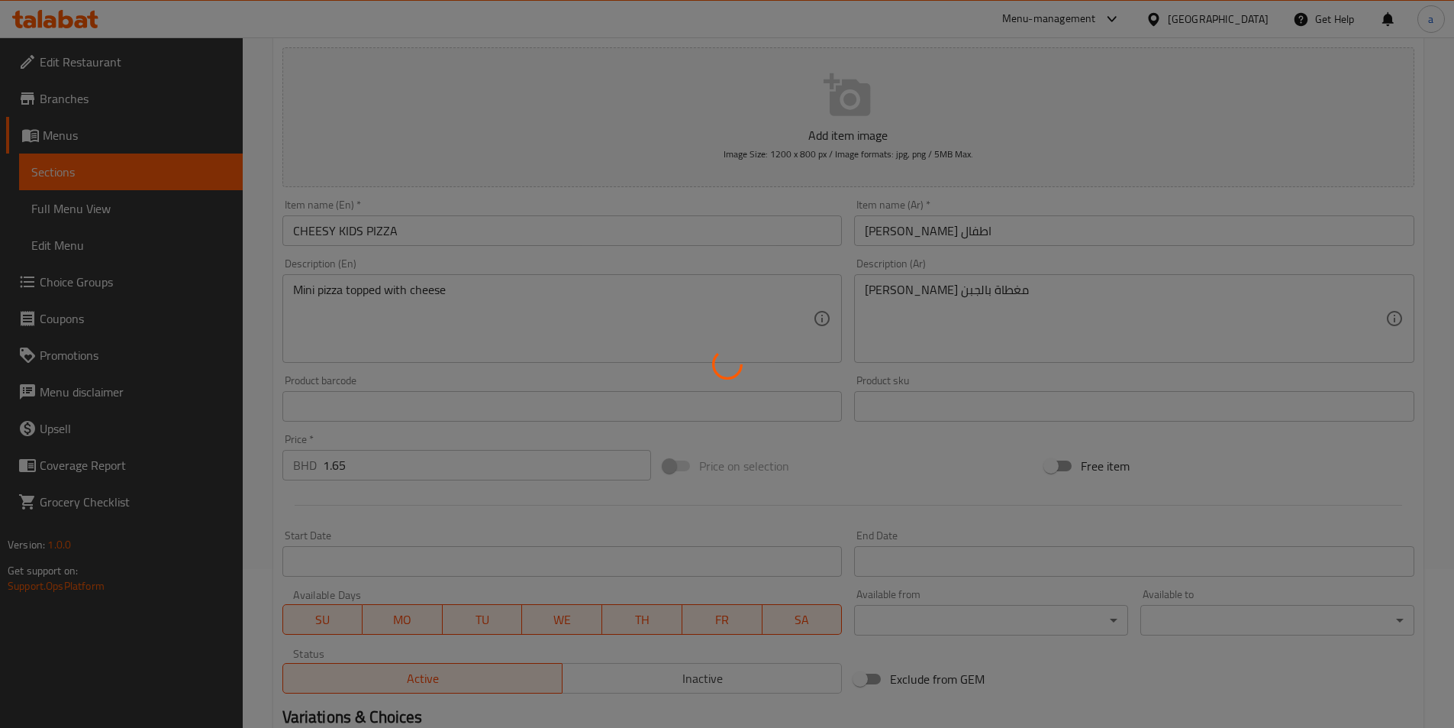
scroll to position [0, 0]
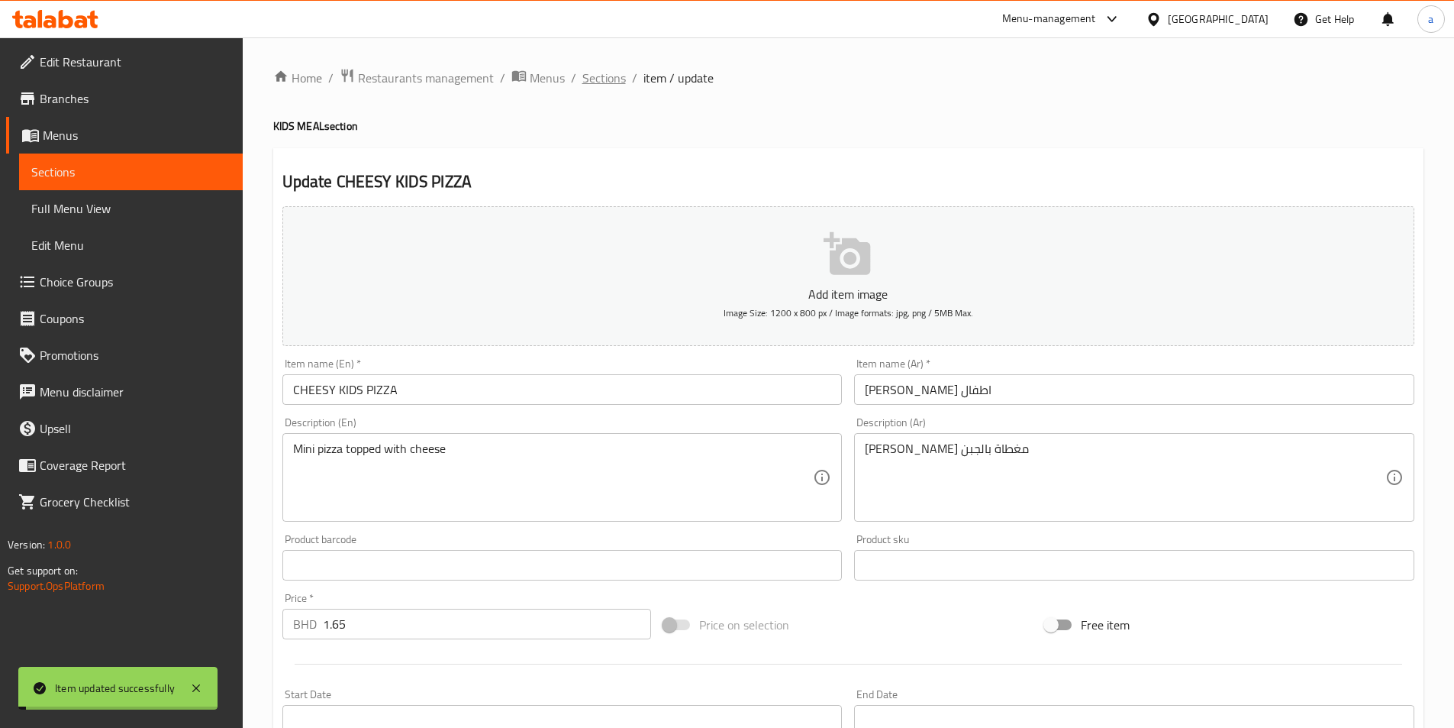
click at [586, 76] on span "Sections" at bounding box center [604, 78] width 44 height 18
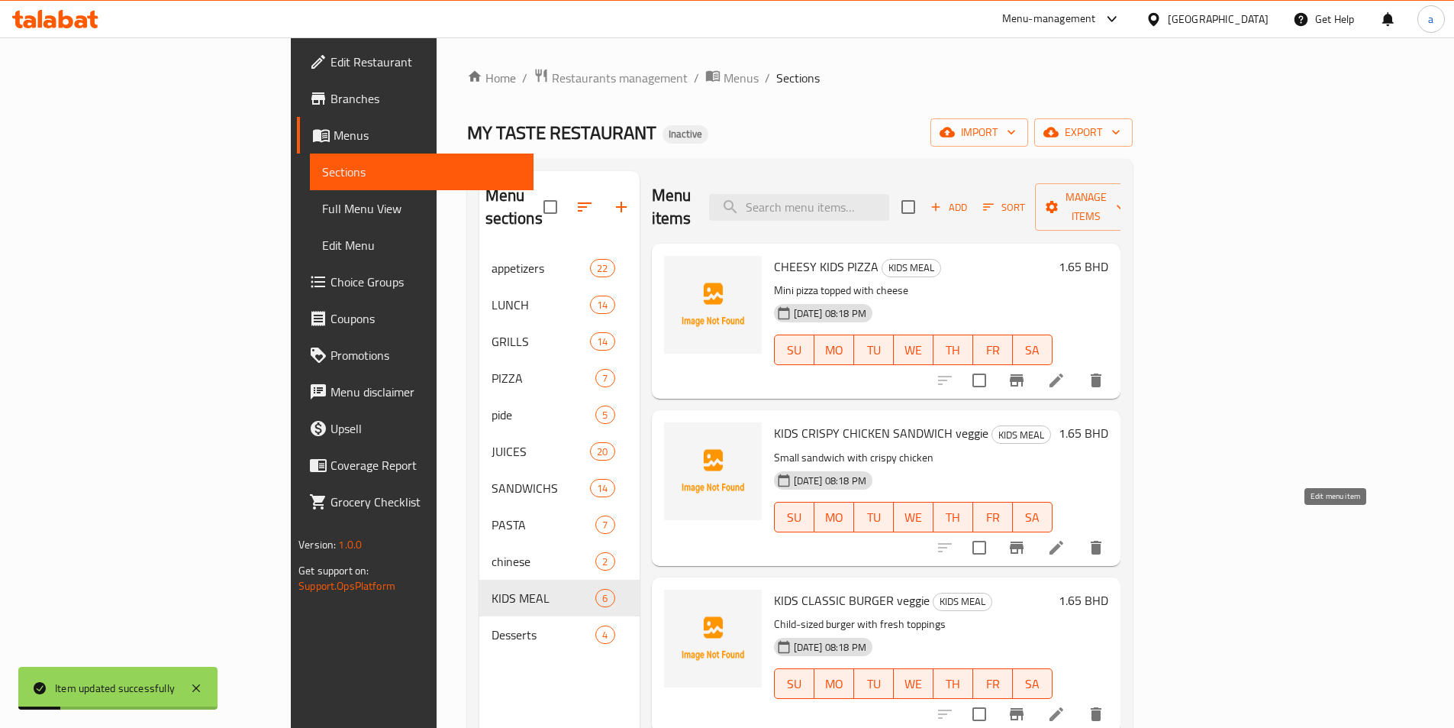
click at [1066, 538] on icon at bounding box center [1056, 547] width 18 height 18
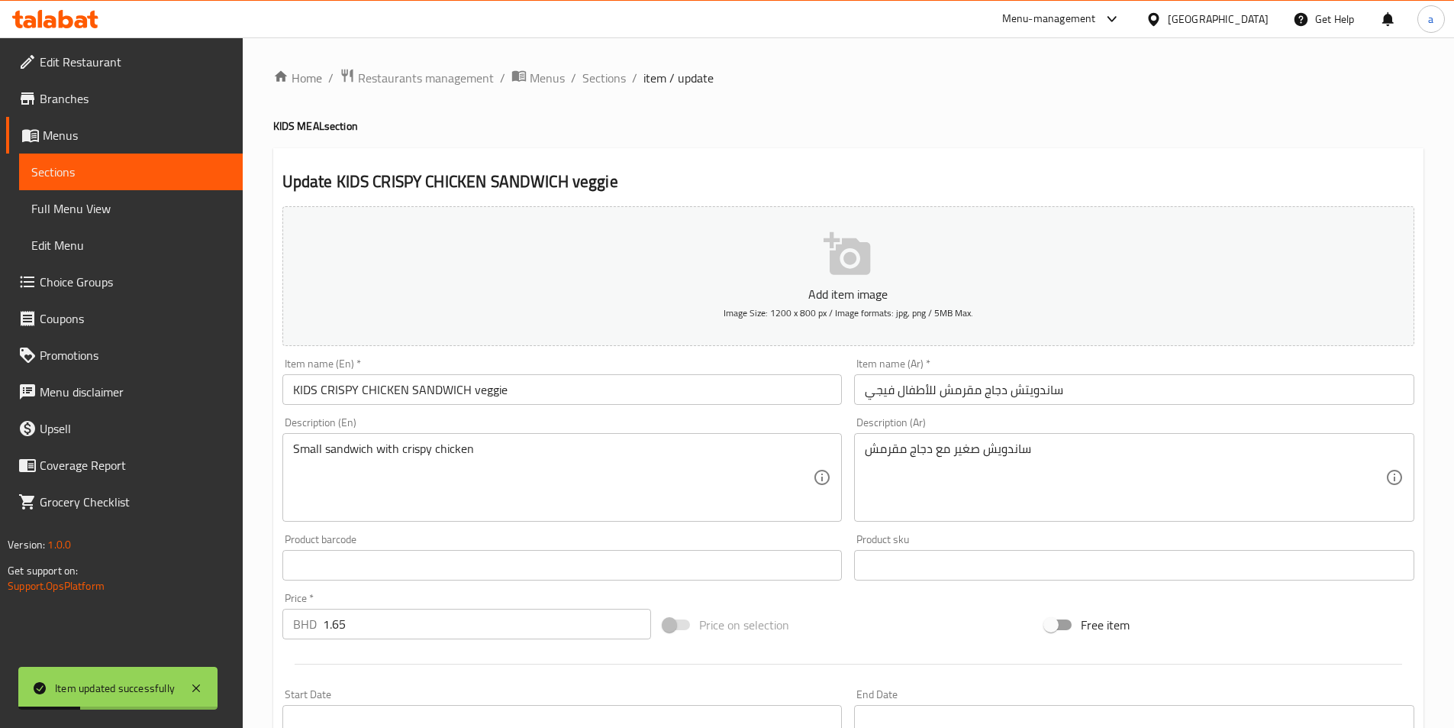
click at [498, 389] on input "KIDS CRISPY CHICKEN SANDWICH veggie" at bounding box center [562, 389] width 560 height 31
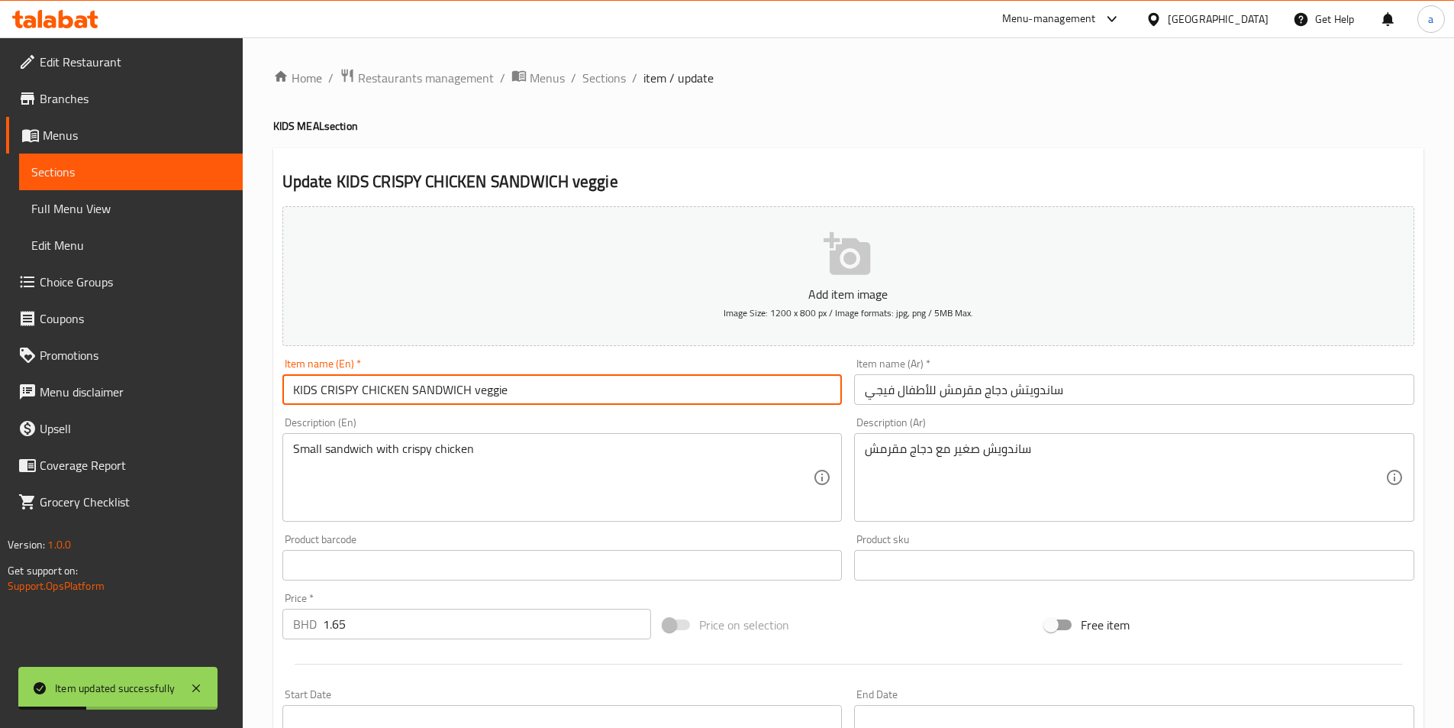
click at [498, 389] on input "KIDS CRISPY CHICKEN SANDWICH veggie" at bounding box center [562, 389] width 560 height 31
type input "KIDS CRISPY CHICKEN SANDWICH"
click at [886, 395] on input "ساندويتش دجاج مقرمش للأطفال فيجي" at bounding box center [1134, 389] width 560 height 31
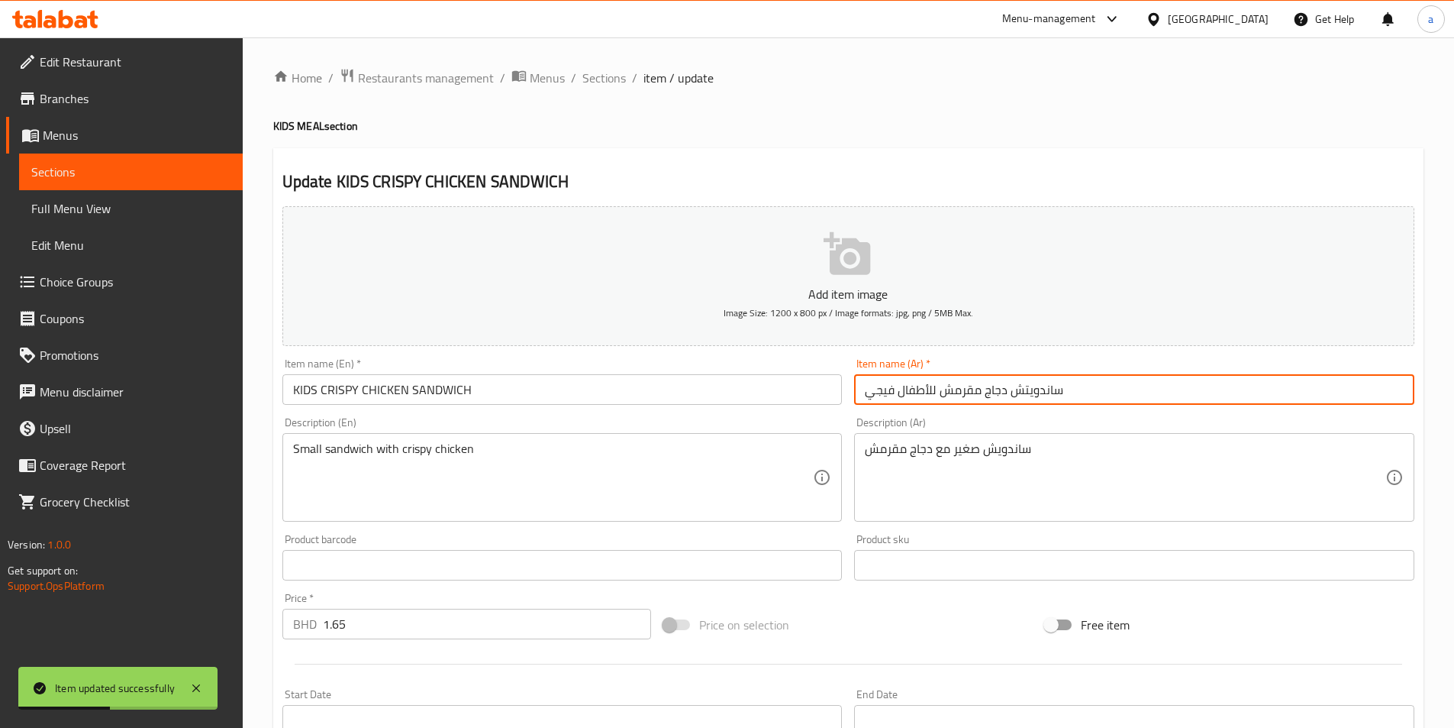
click at [886, 395] on input "ساندويتش دجاج مقرمش للأطفال فيجي" at bounding box center [1134, 389] width 560 height 31
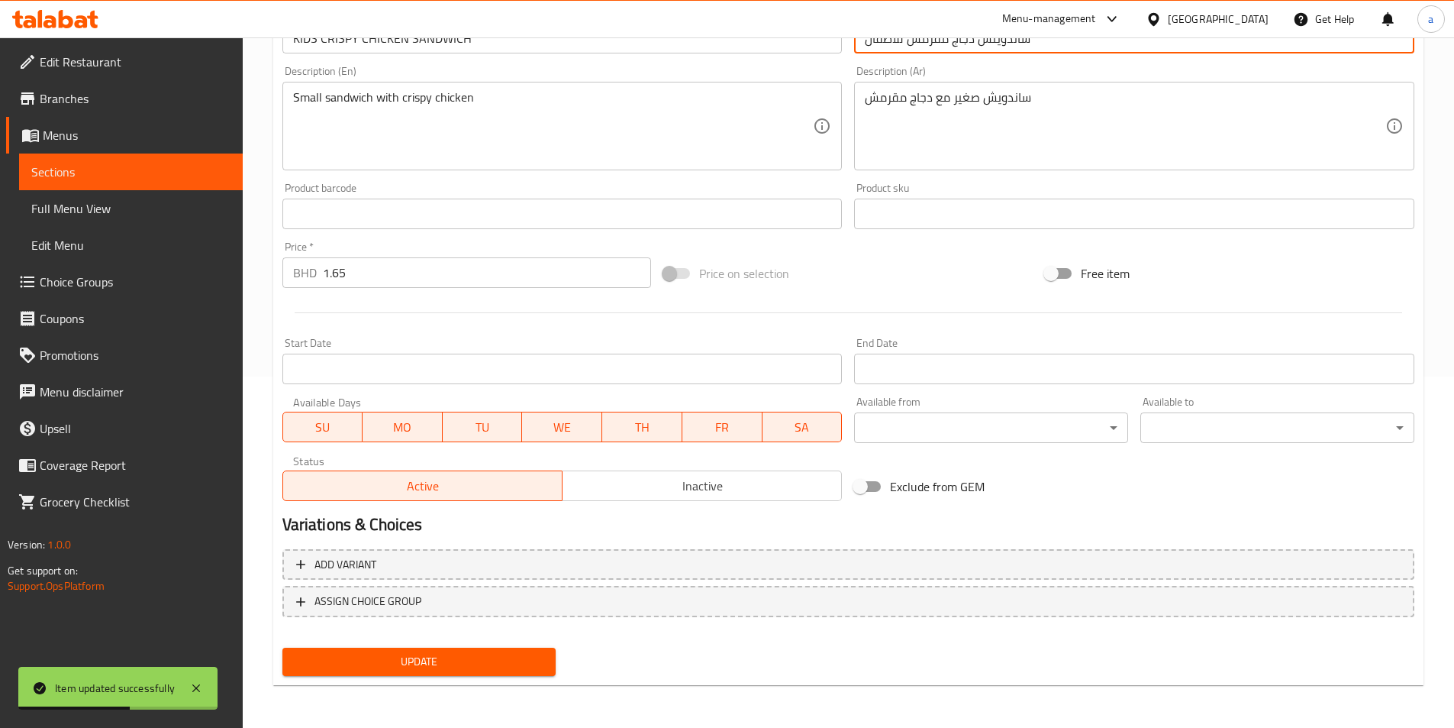
type input "ساندويتش دجاج مقرمش للأطفال"
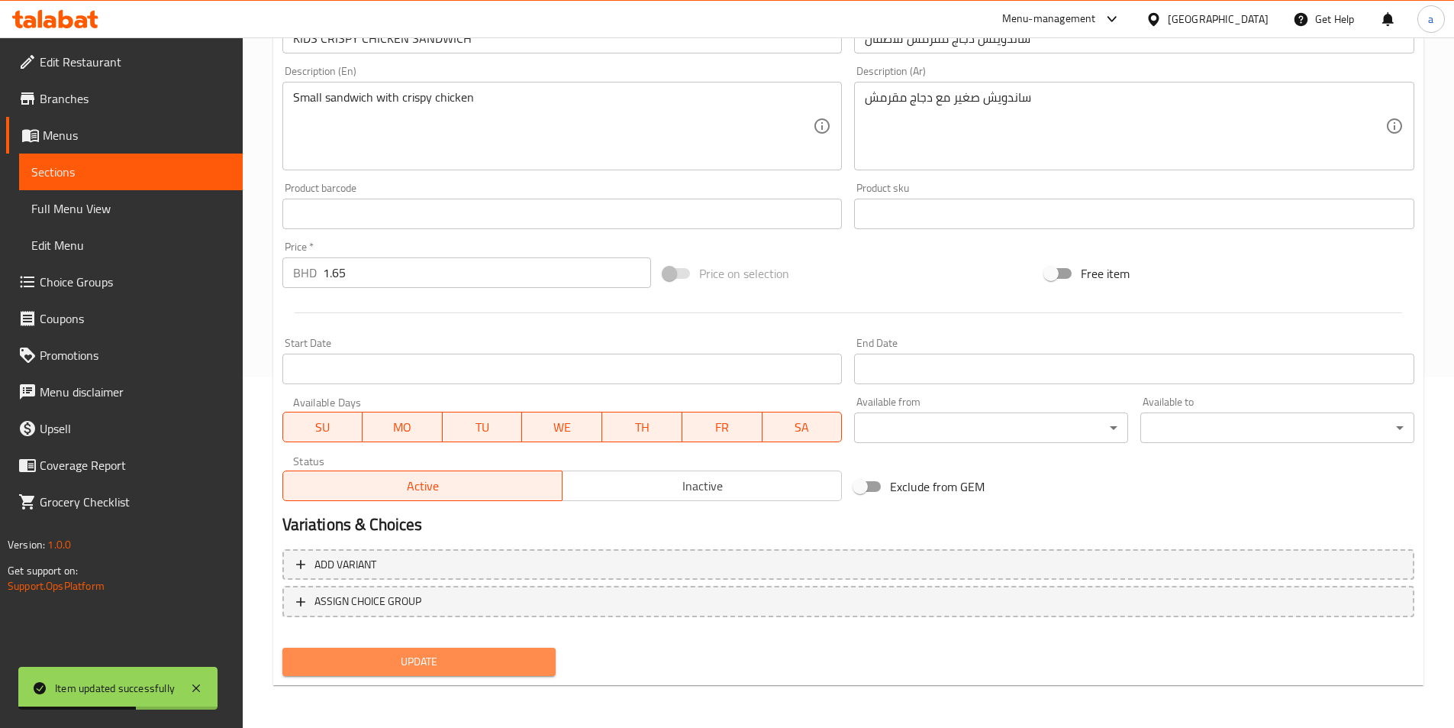
click at [454, 658] on span "Update" at bounding box center [420, 661] width 250 height 19
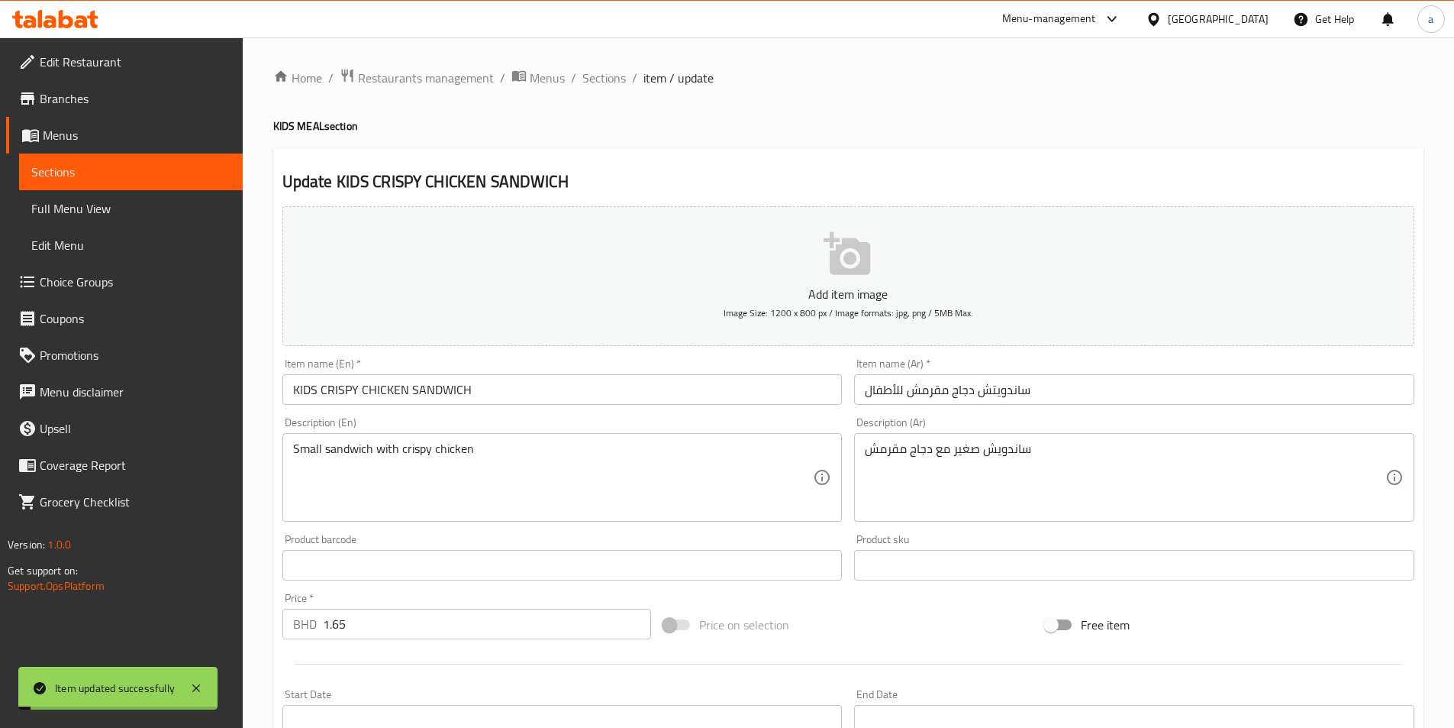
click at [605, 78] on span "Sections" at bounding box center [604, 78] width 44 height 18
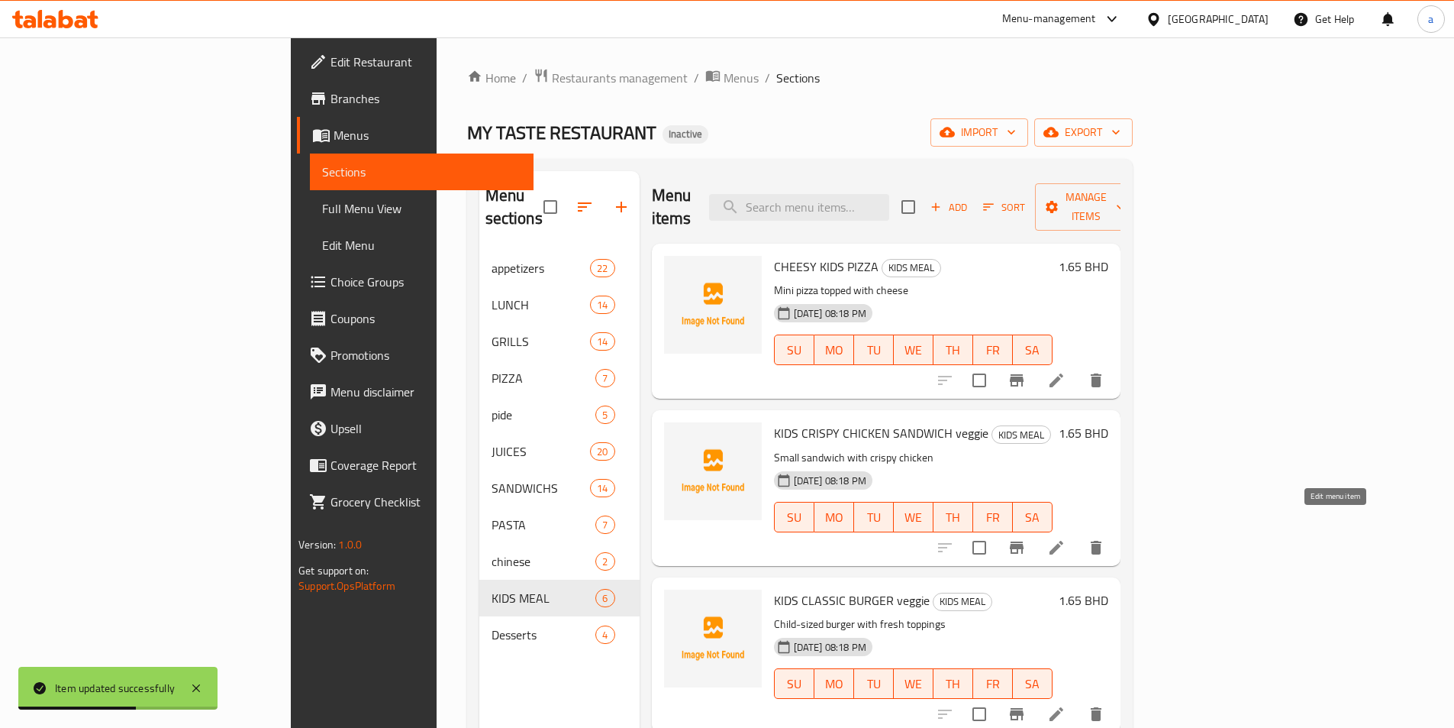
click at [1066, 538] on icon at bounding box center [1056, 547] width 18 height 18
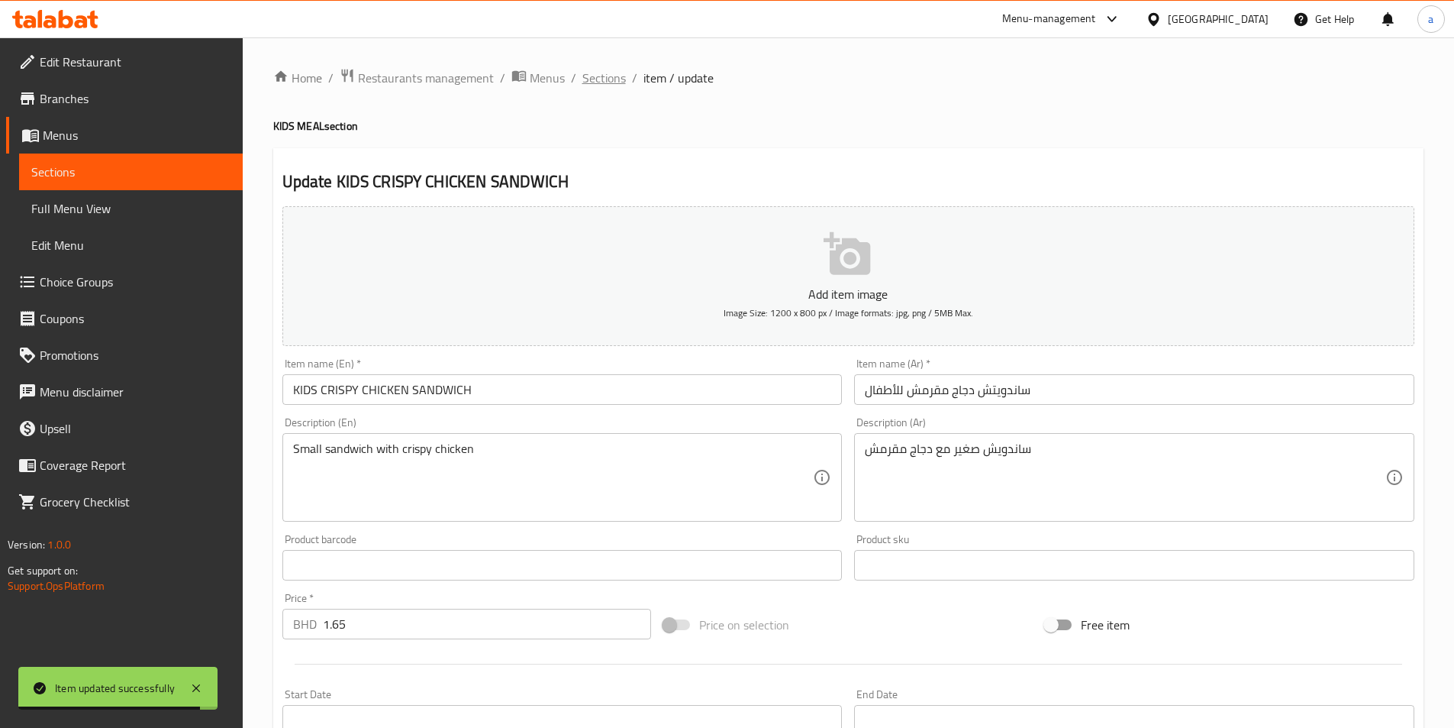
click at [595, 79] on span "Sections" at bounding box center [604, 78] width 44 height 18
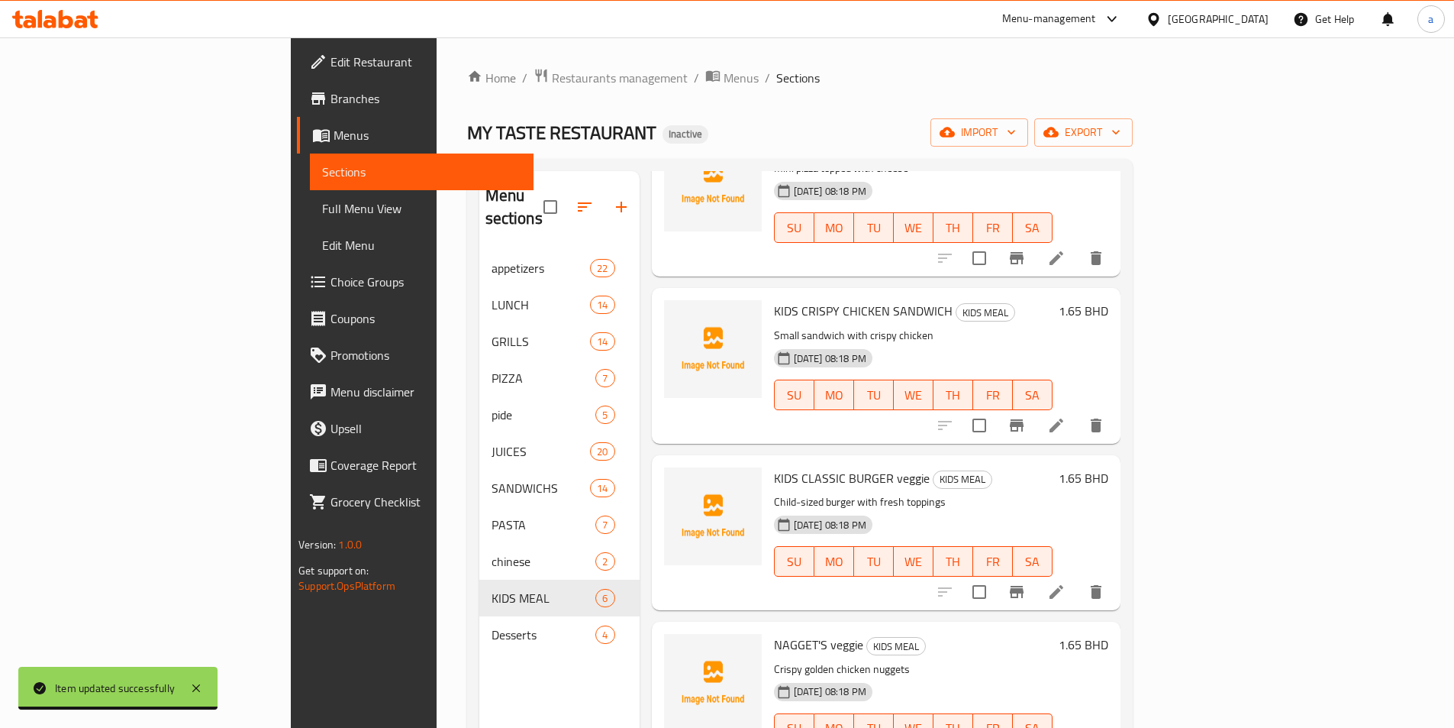
scroll to position [305, 0]
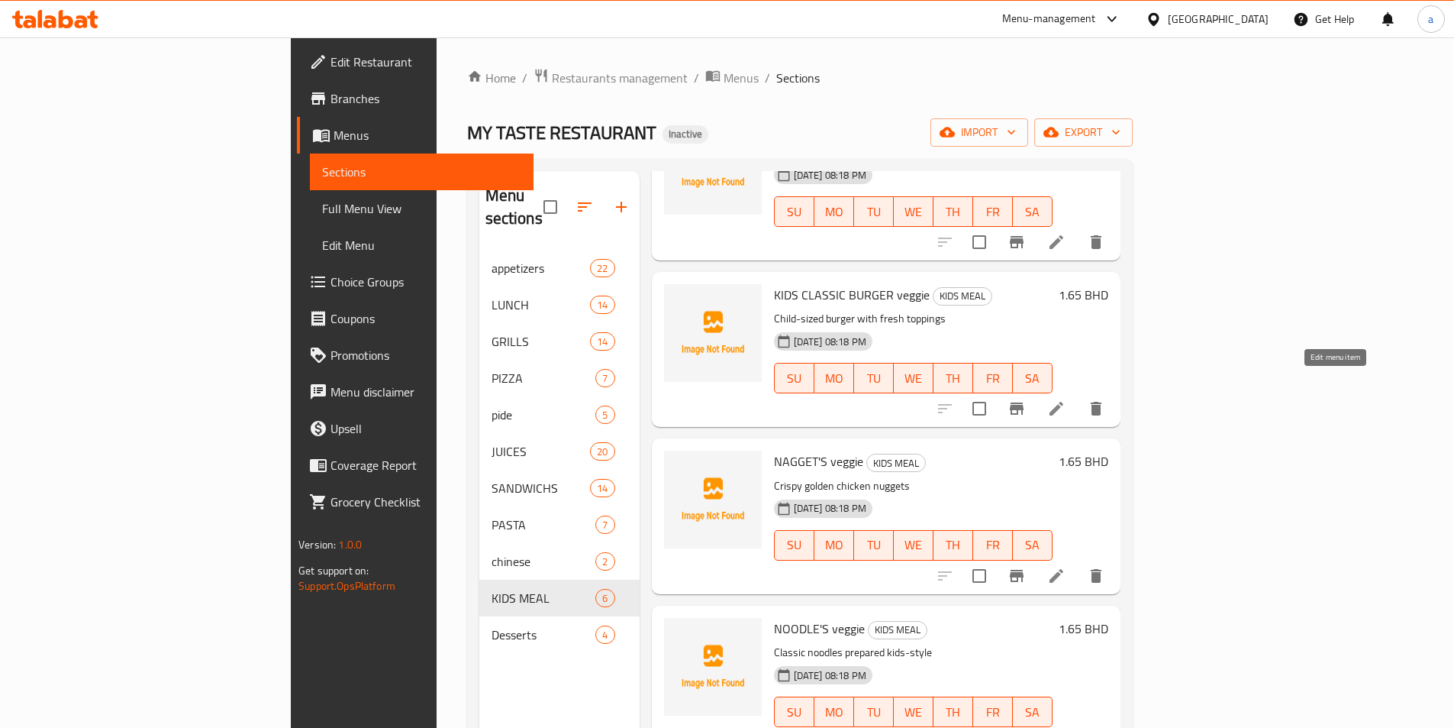
click at [1066, 399] on icon at bounding box center [1056, 408] width 18 height 18
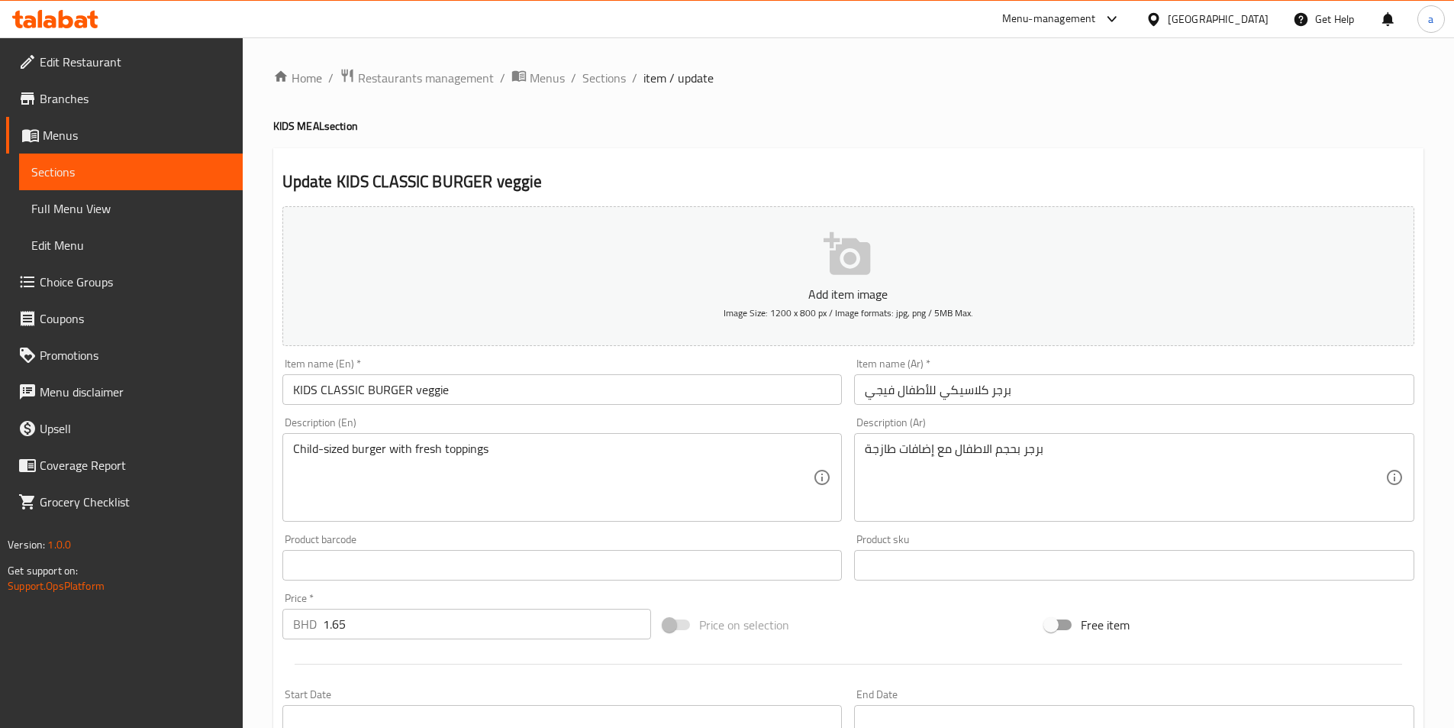
click at [443, 392] on input "KIDS CLASSIC BURGER veggie" at bounding box center [562, 389] width 560 height 31
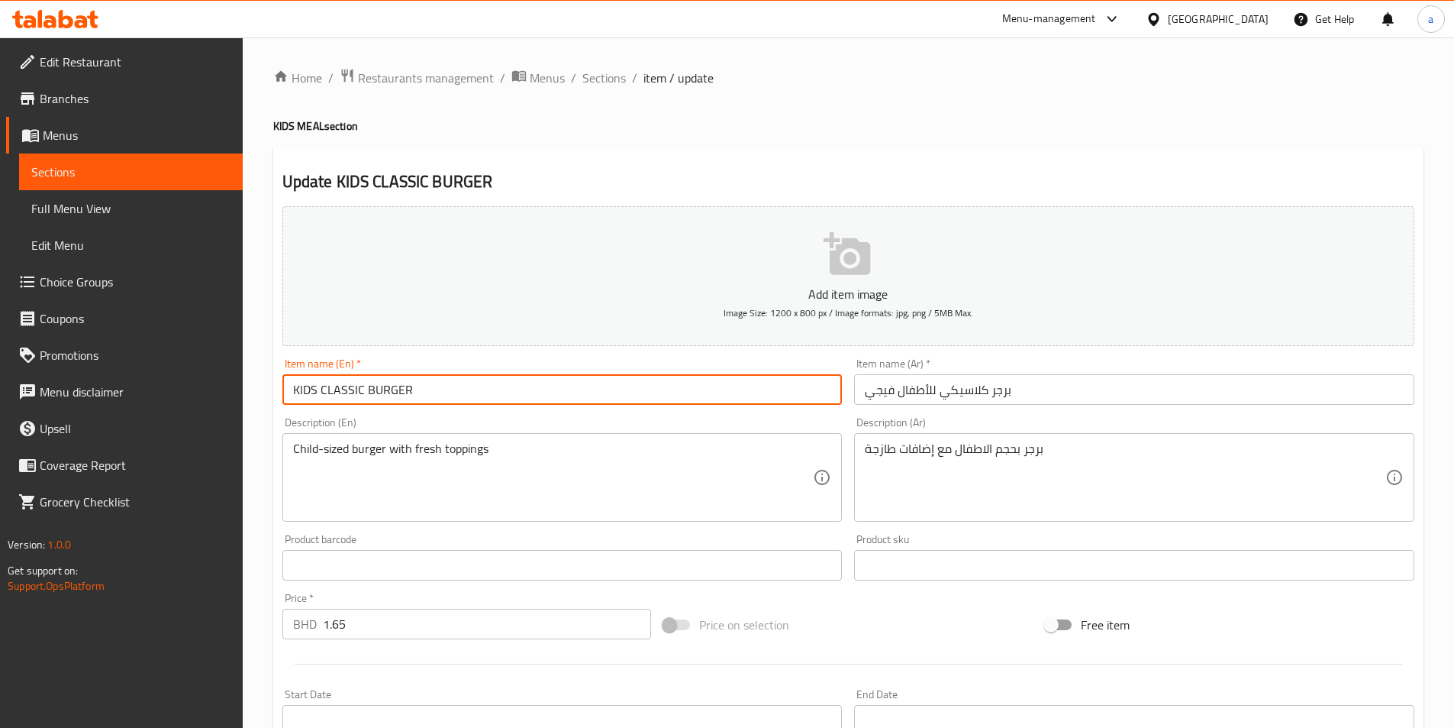
type input "KIDS CLASSIC BURGER"
click at [895, 383] on input "برجر كلاسيكي للأطفال فيجي" at bounding box center [1134, 389] width 560 height 31
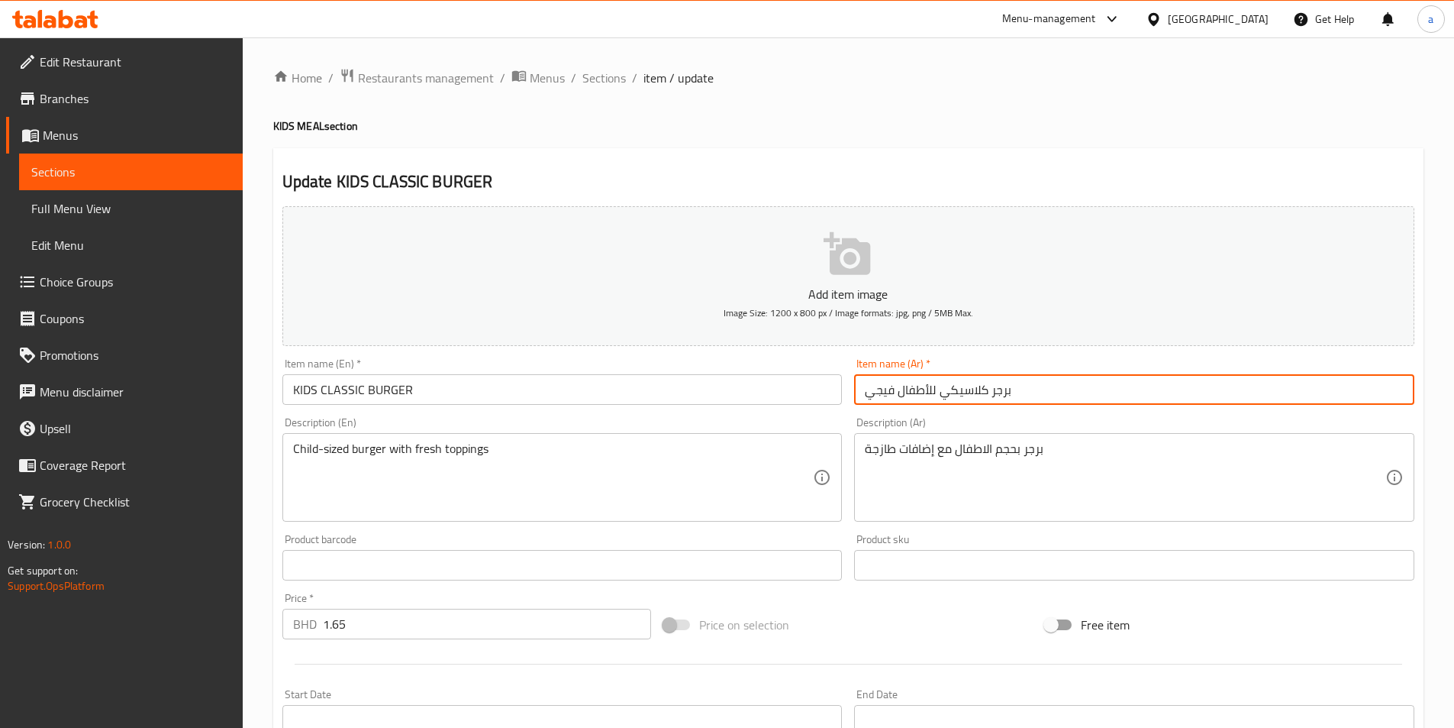
click at [895, 383] on input "برجر كلاسيكي للأطفال فيجي" at bounding box center [1134, 389] width 560 height 31
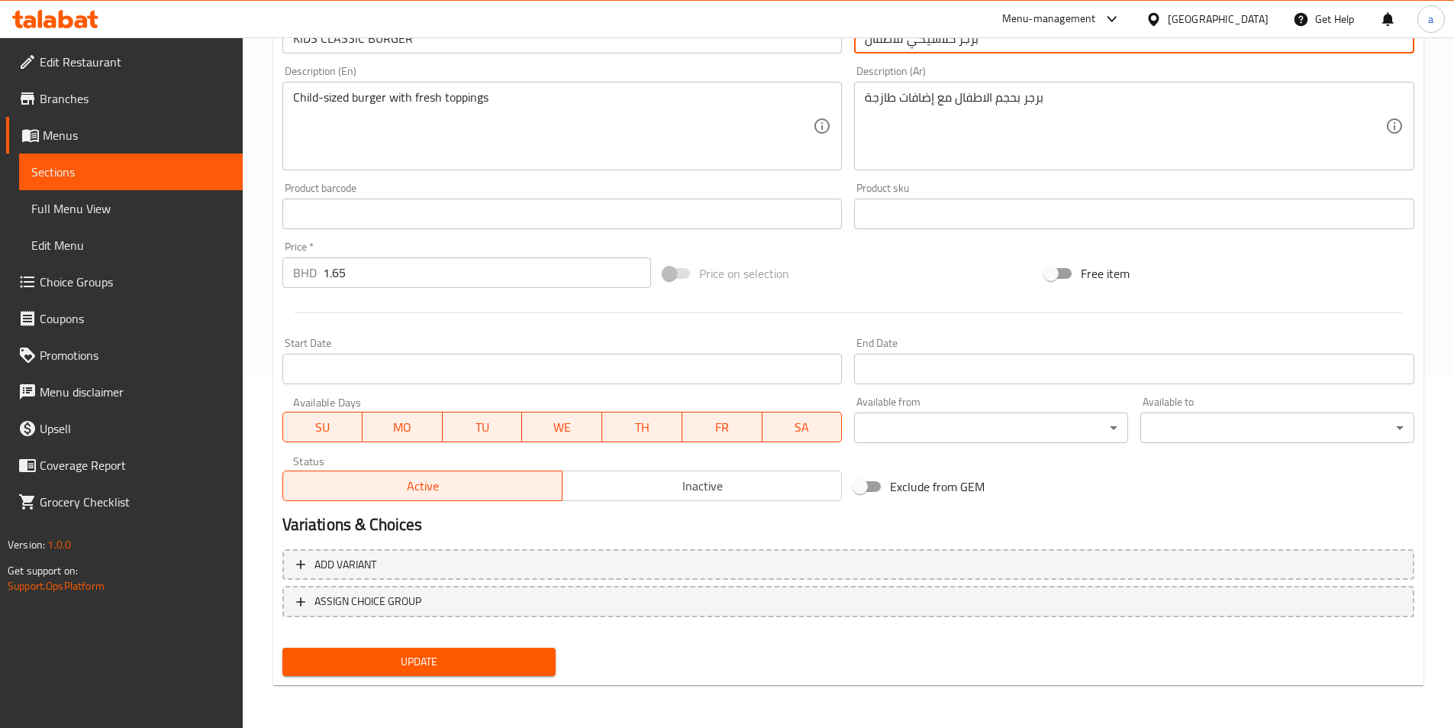
type input "برجر كلاسيكي للأطفال"
click at [518, 653] on span "Update" at bounding box center [420, 661] width 250 height 19
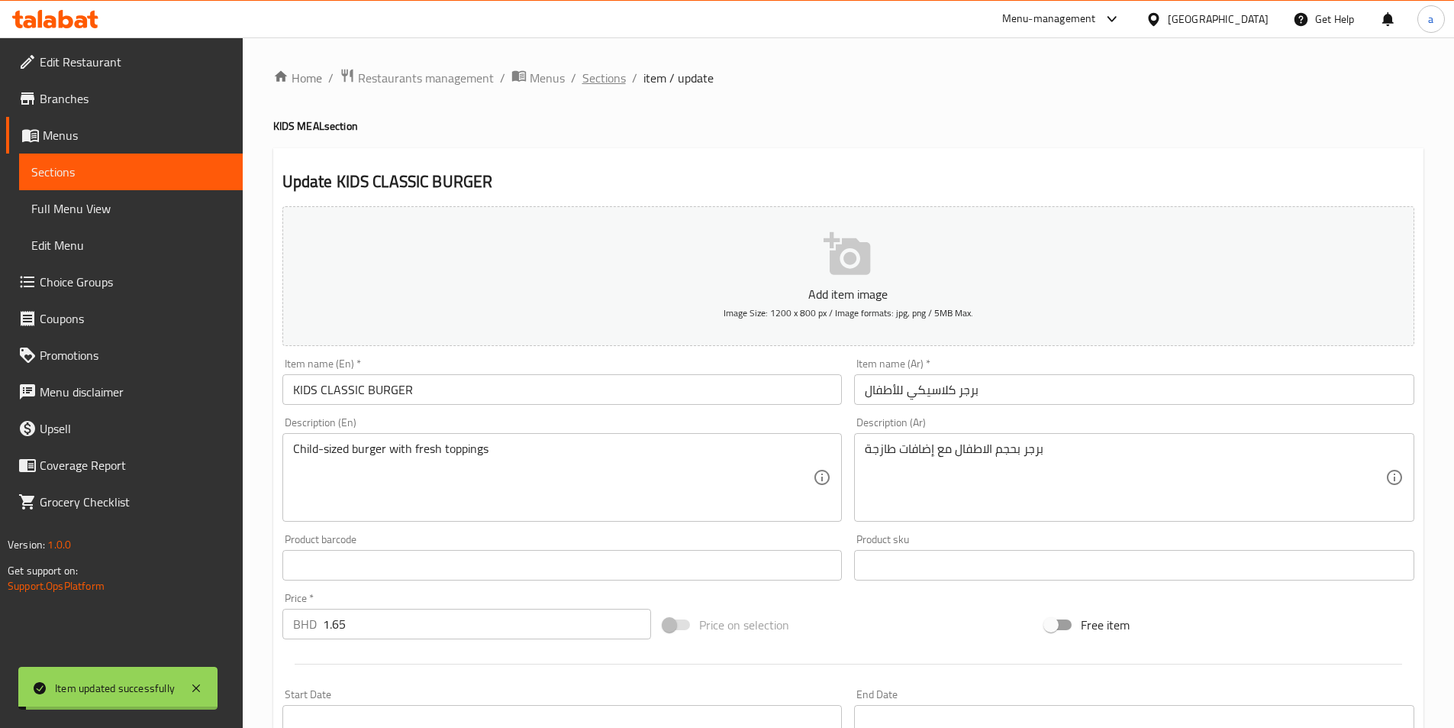
click at [595, 78] on span "Sections" at bounding box center [604, 78] width 44 height 18
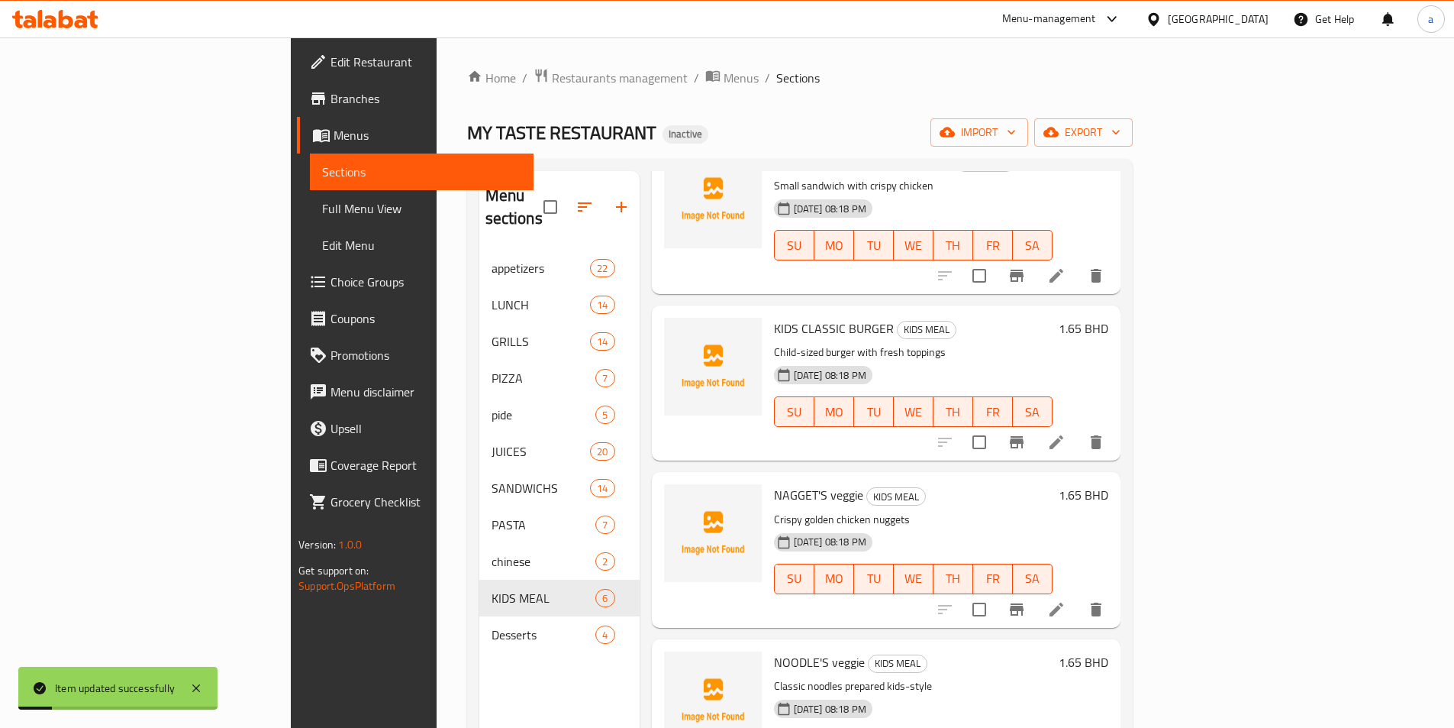
scroll to position [311, 0]
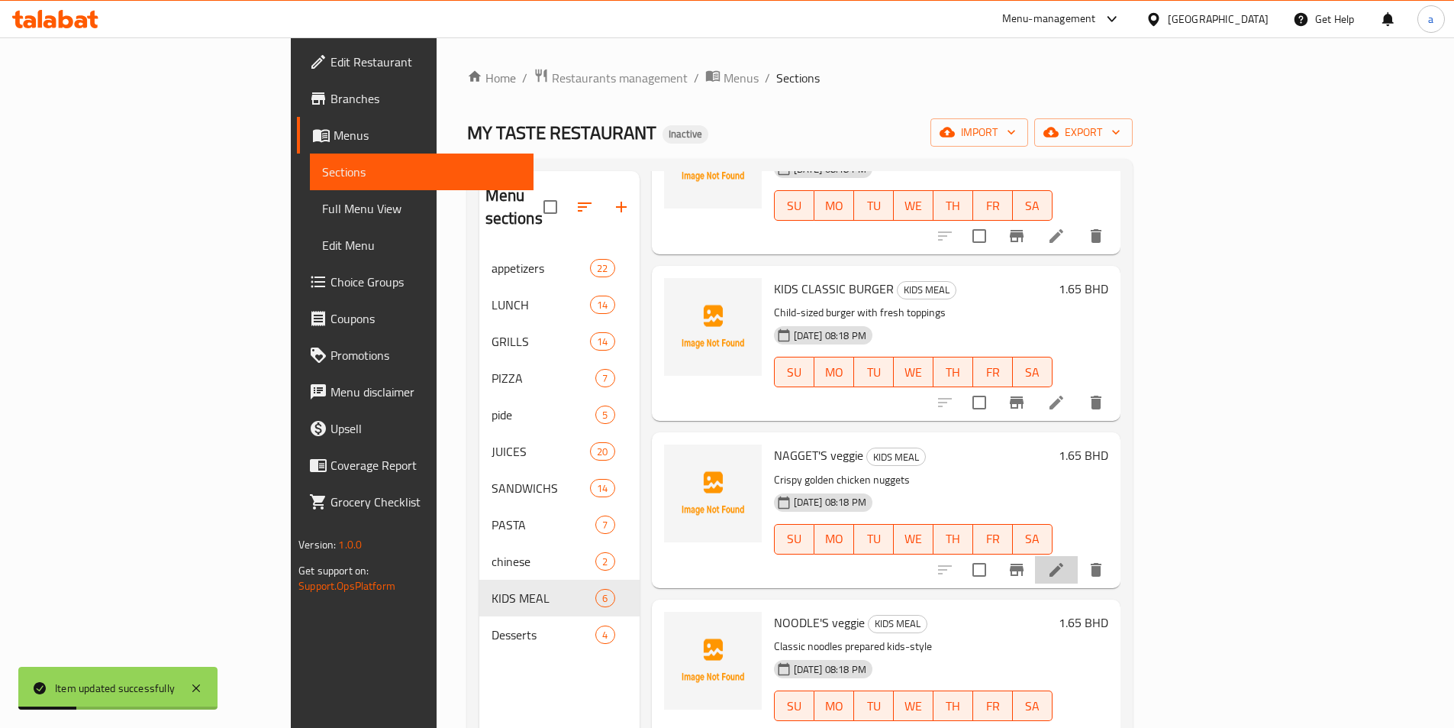
click at [1078, 559] on li at bounding box center [1056, 569] width 43 height 27
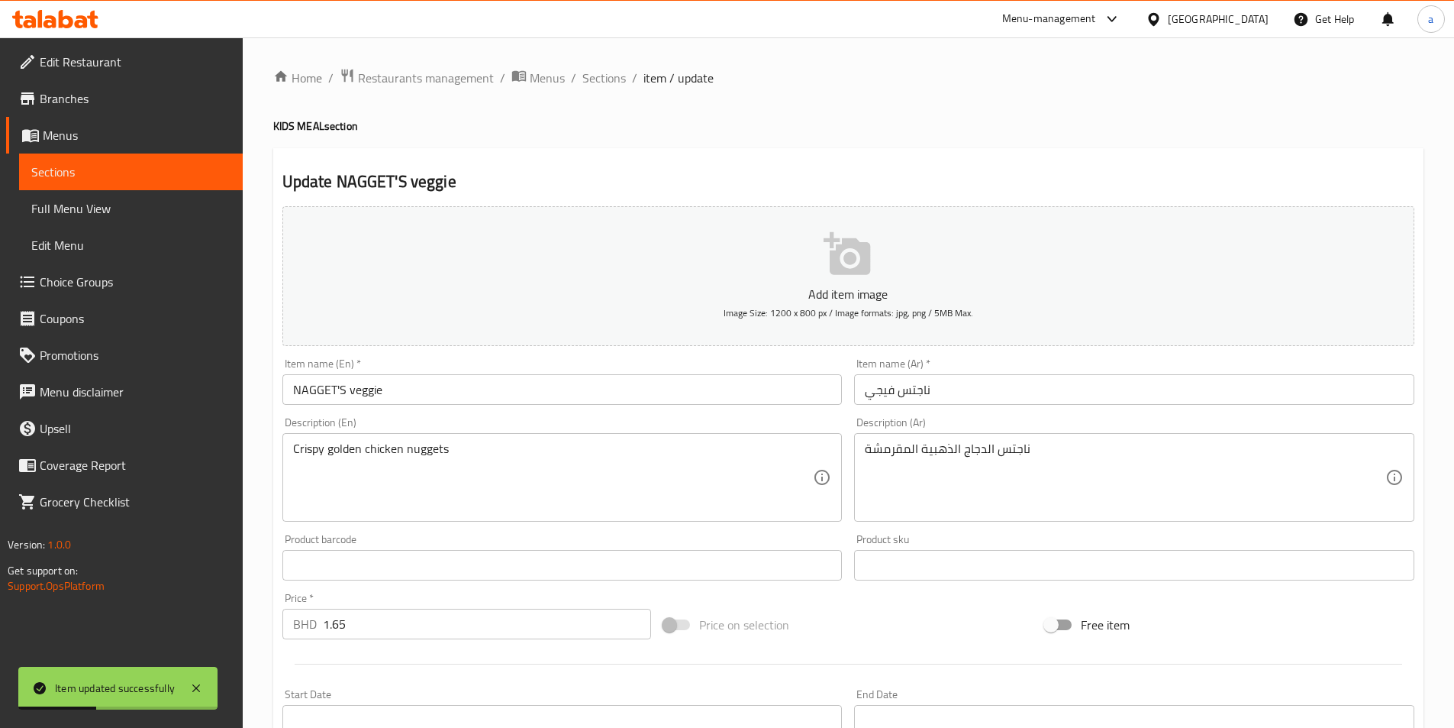
click at [374, 383] on input "NAGGET'S veggie" at bounding box center [562, 389] width 560 height 31
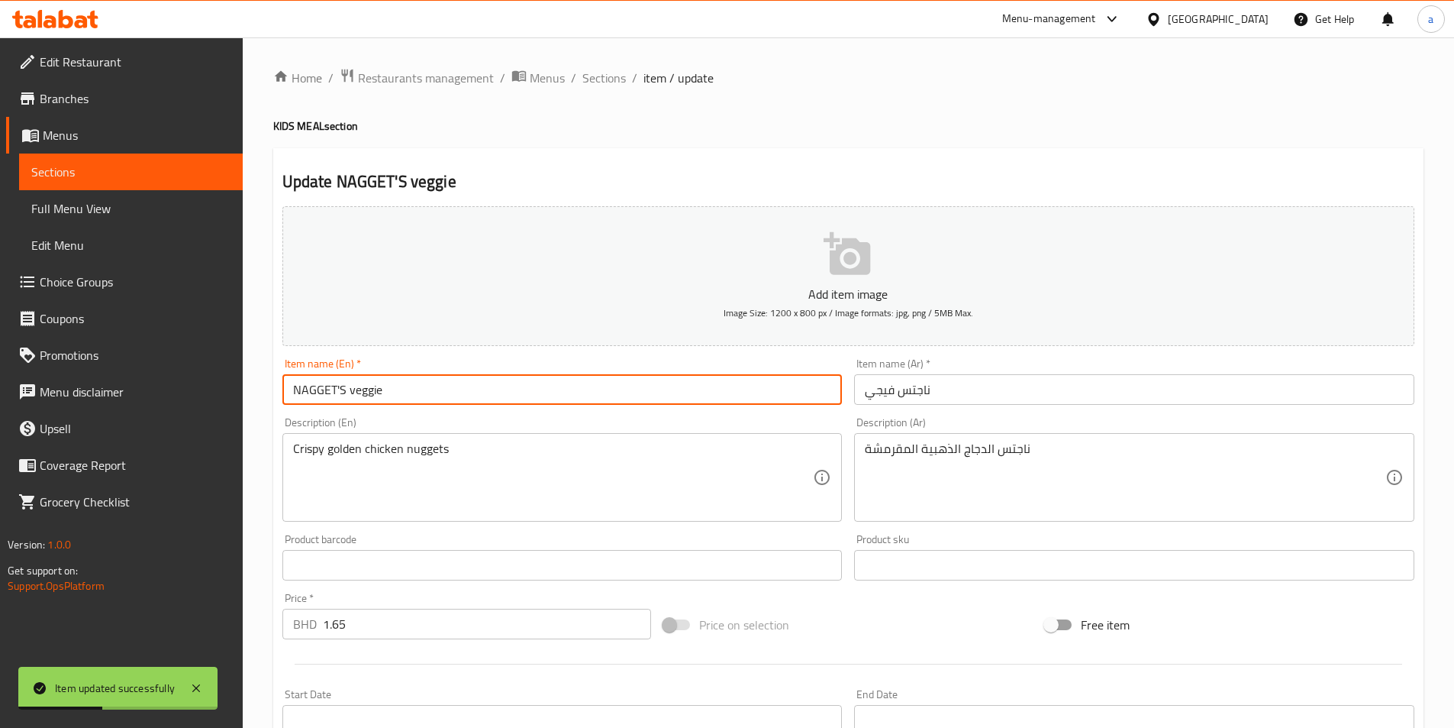
click at [374, 383] on input "NAGGET'S veggie" at bounding box center [562, 389] width 560 height 31
type input "NAGGET'S"
click at [887, 389] on input "ناجتس فيجي" at bounding box center [1134, 389] width 560 height 31
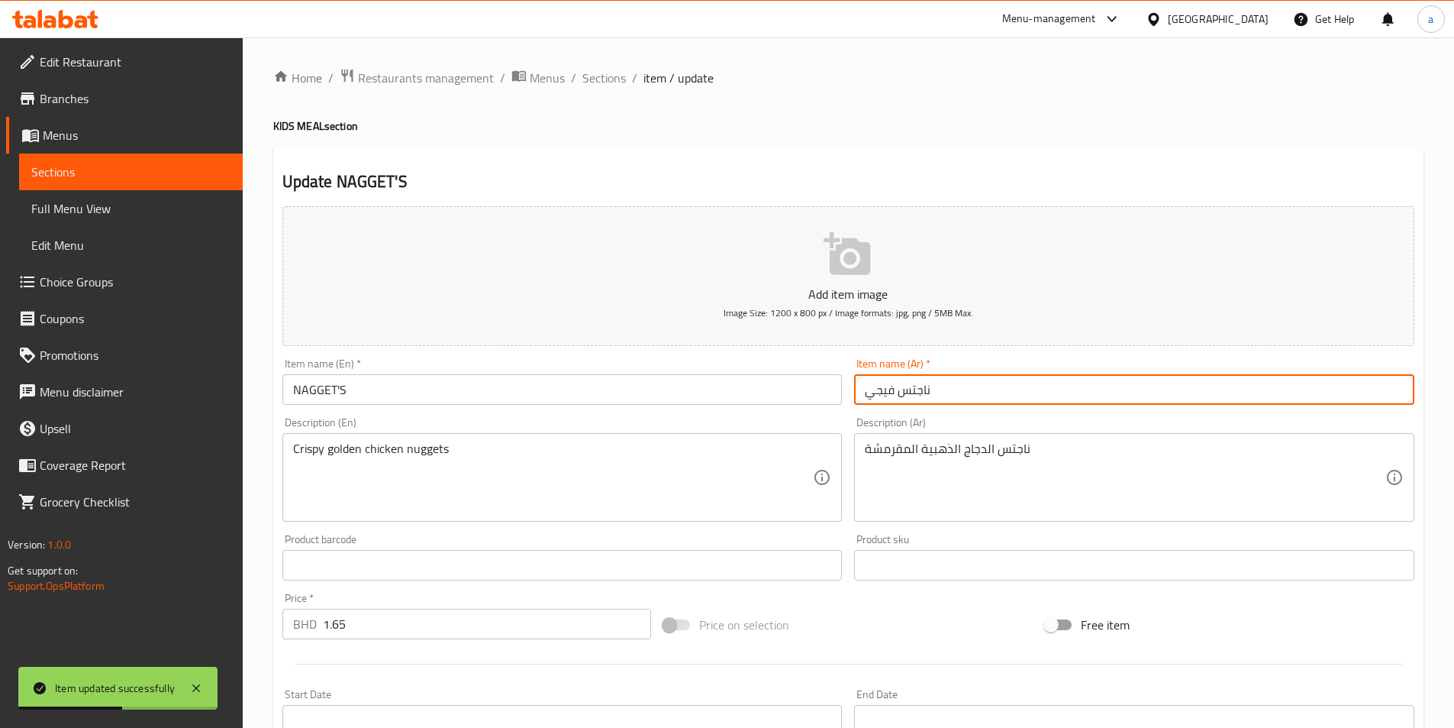
click at [887, 389] on input "ناجتس فيجي" at bounding box center [1134, 389] width 560 height 31
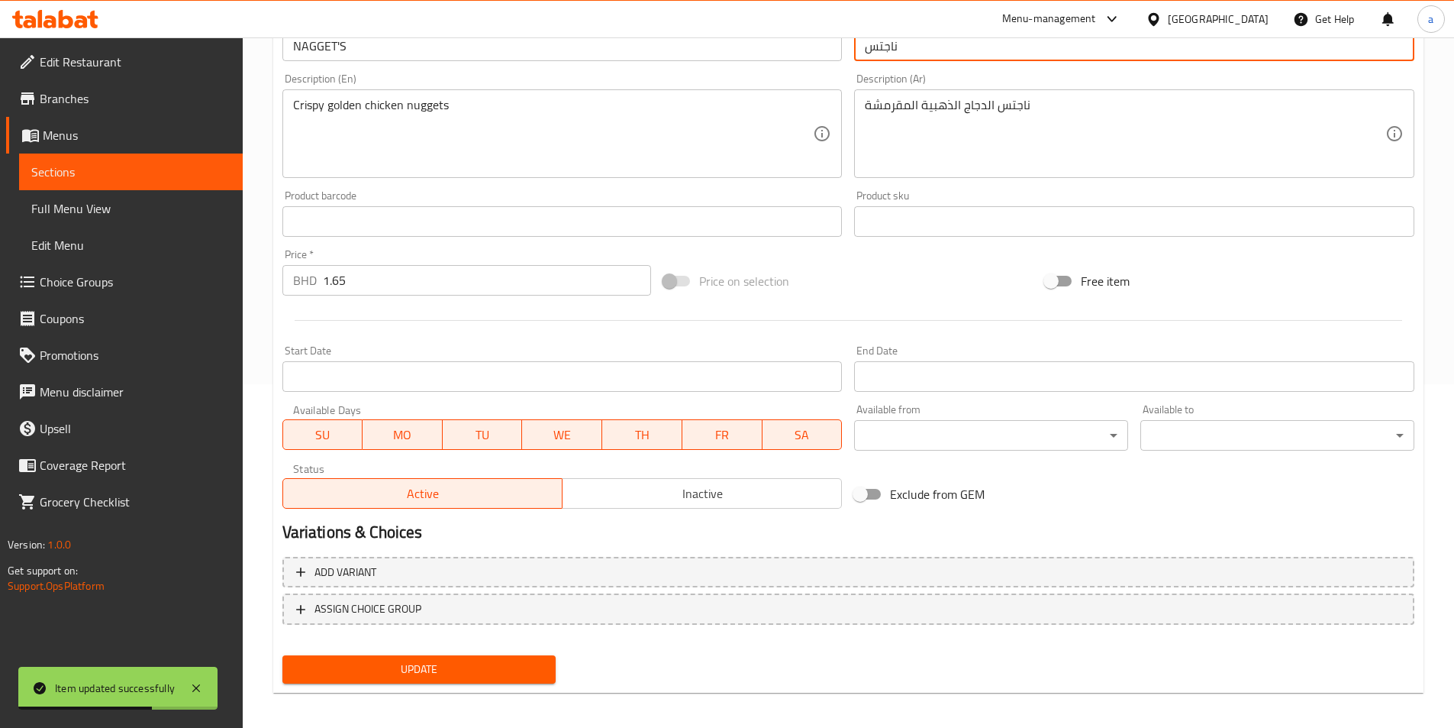
scroll to position [351, 0]
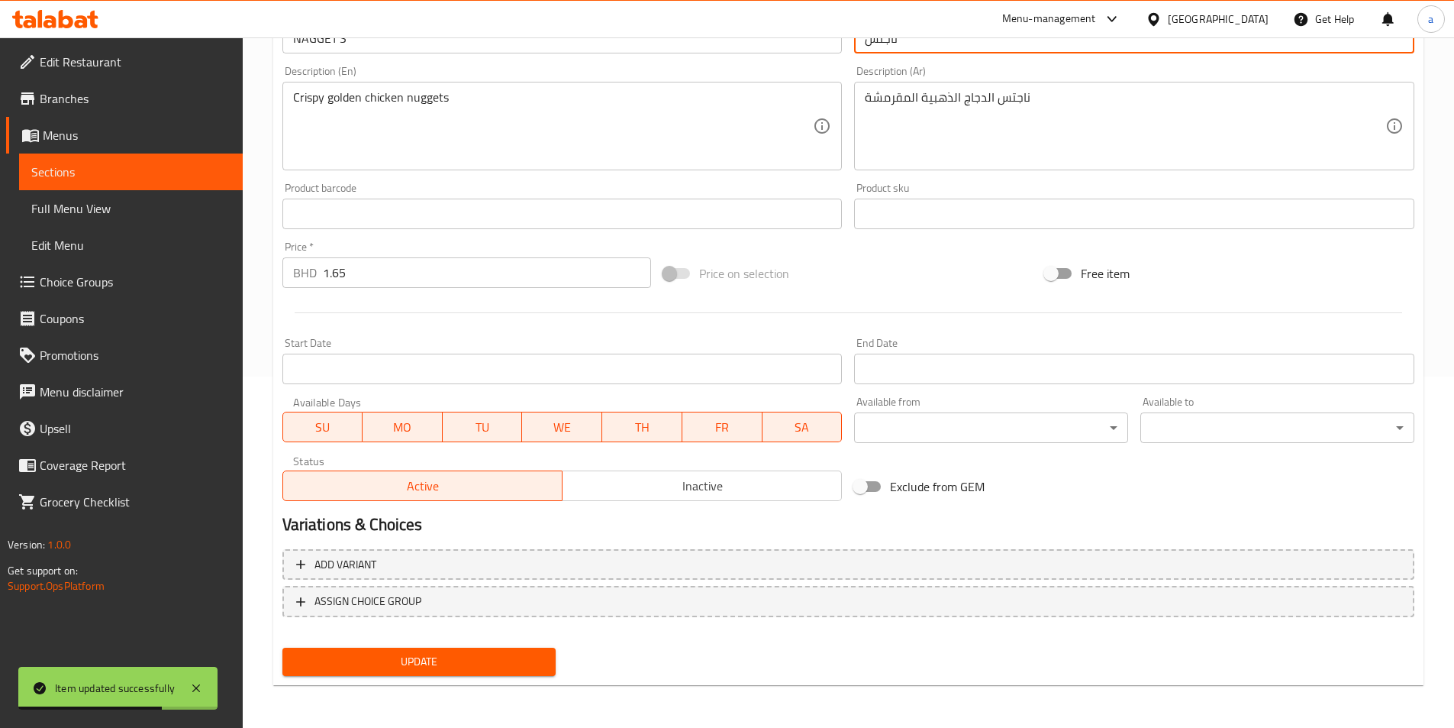
type input "ناجتس"
click at [473, 663] on span "Update" at bounding box center [420, 661] width 250 height 19
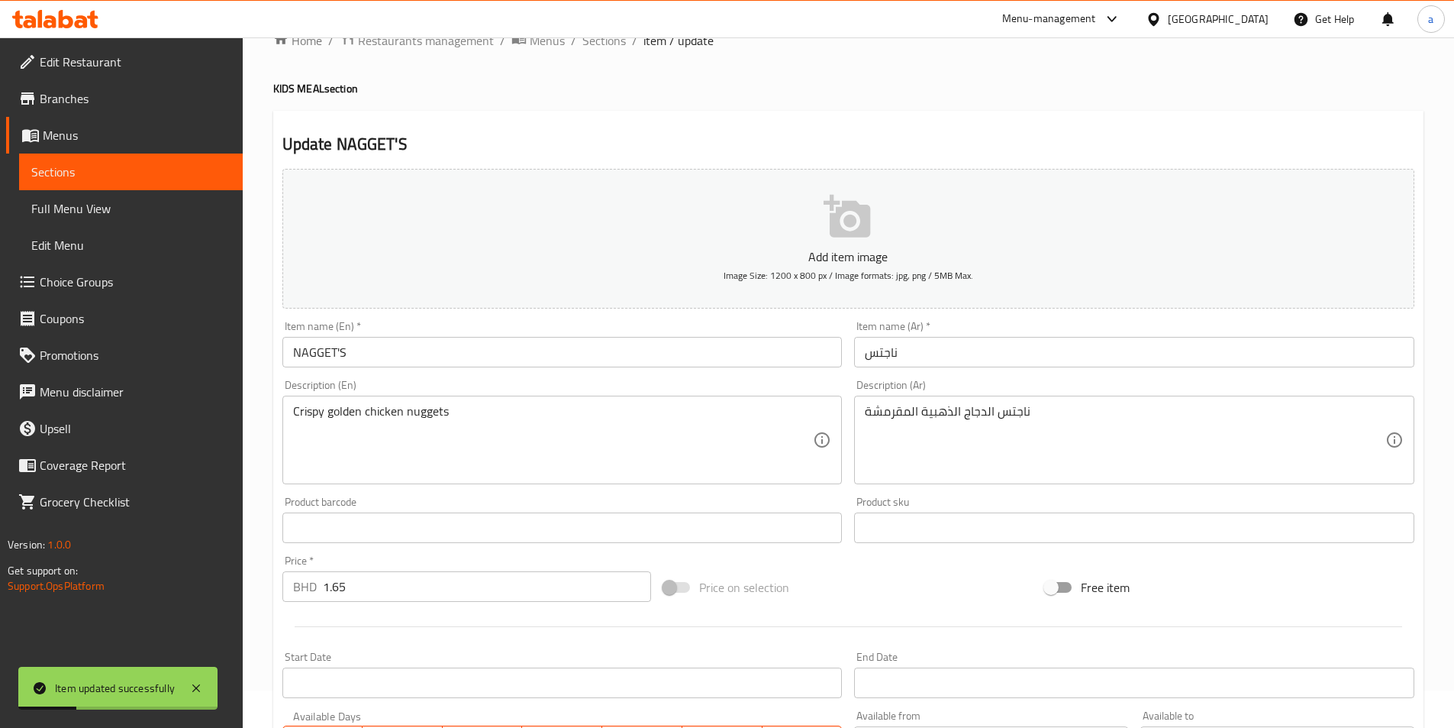
scroll to position [0, 0]
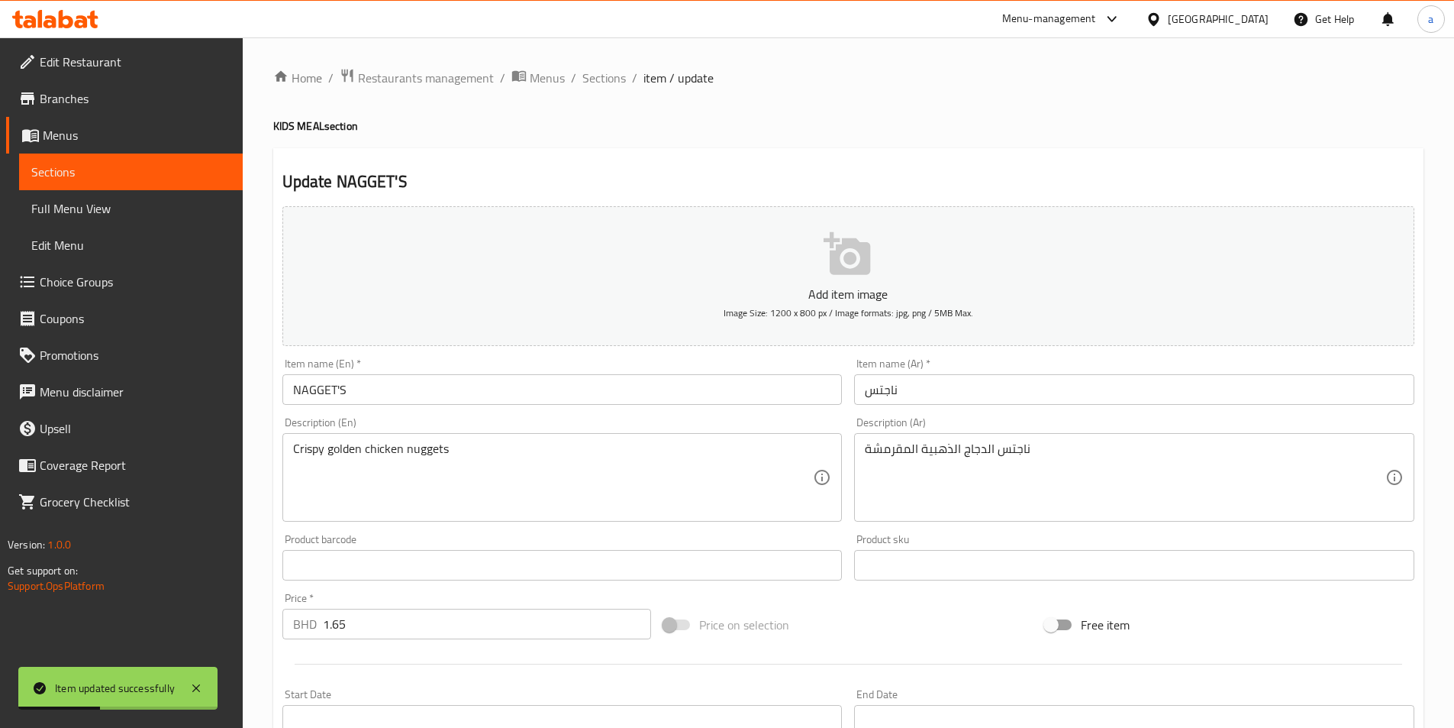
click at [597, 82] on span "Sections" at bounding box center [604, 78] width 44 height 18
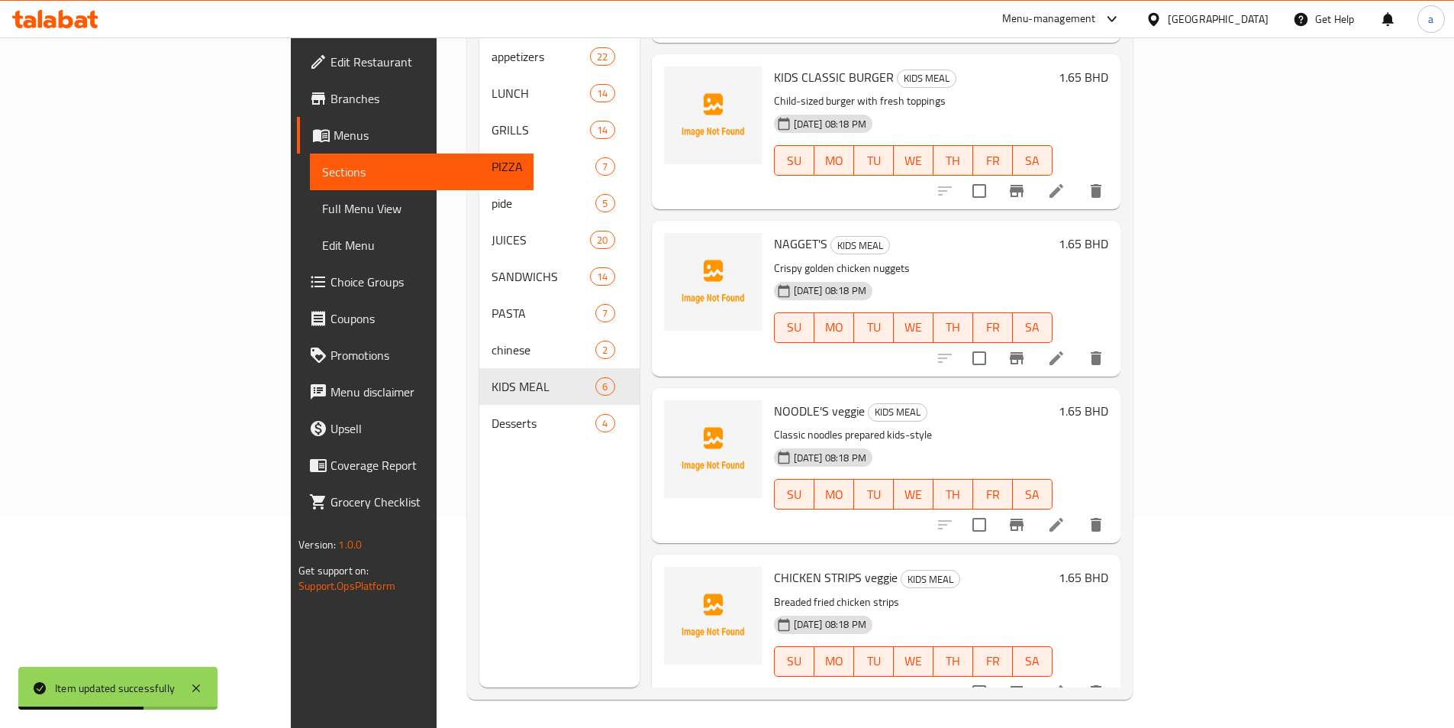
scroll to position [214, 0]
click at [1078, 508] on li at bounding box center [1056, 521] width 43 height 27
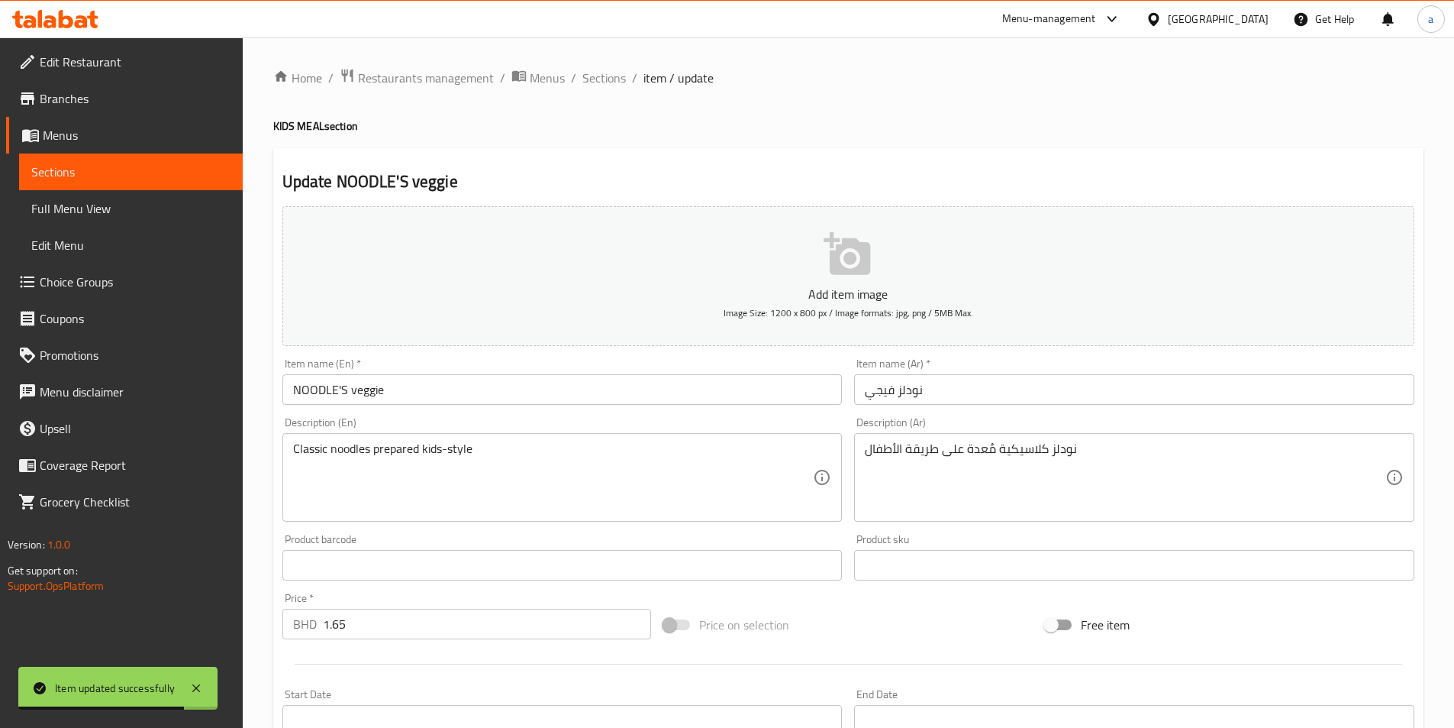
click at [369, 385] on input "NOODLE'S veggie" at bounding box center [562, 389] width 560 height 31
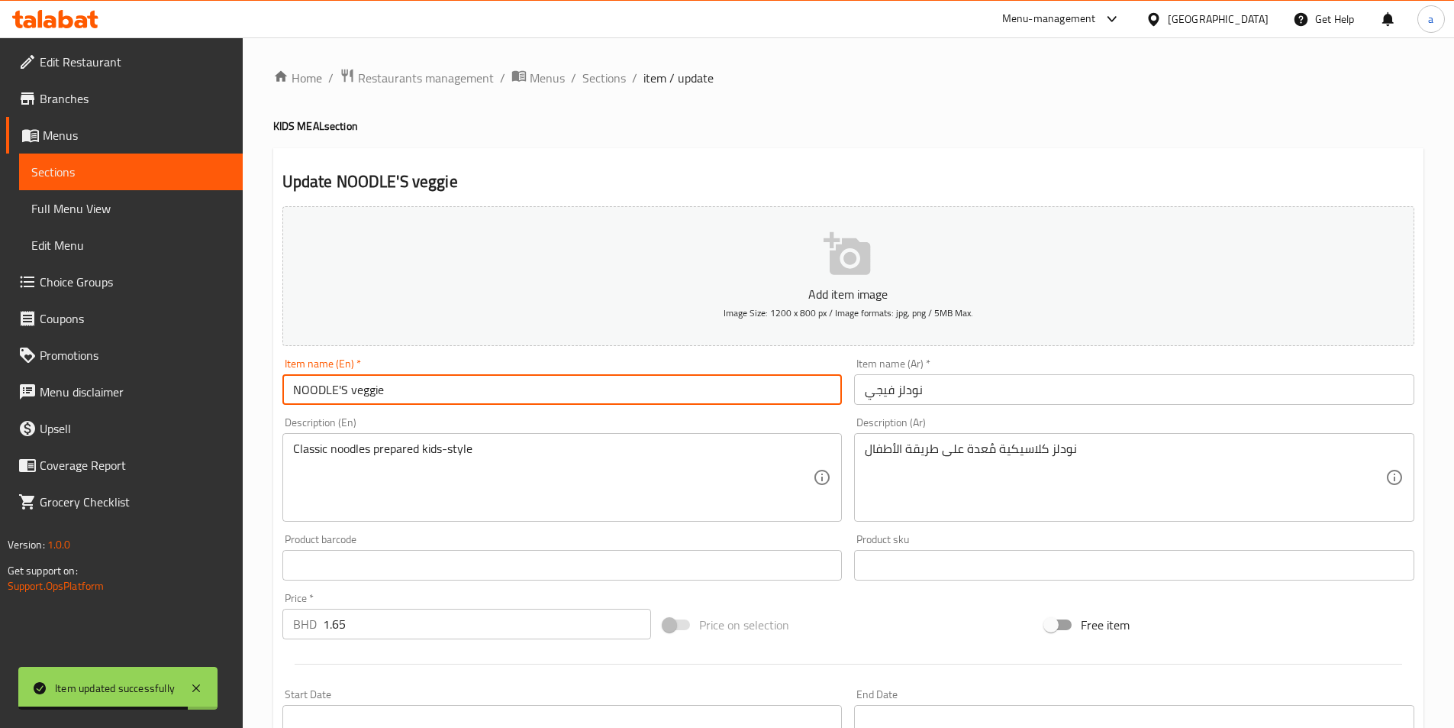
click at [369, 385] on input "NOODLE'S veggie" at bounding box center [562, 389] width 560 height 31
type input "NOODLE'S"
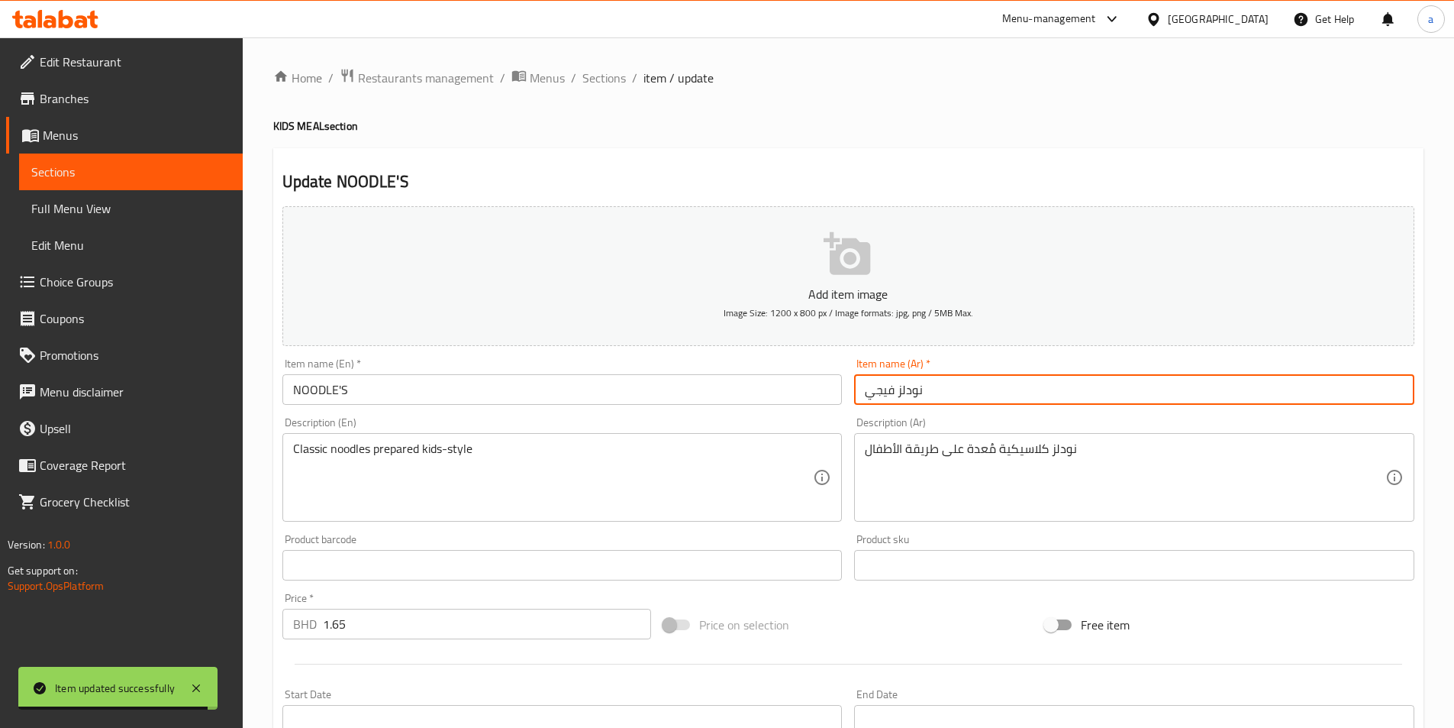
click at [877, 389] on input "نودلز فيجي" at bounding box center [1134, 389] width 560 height 31
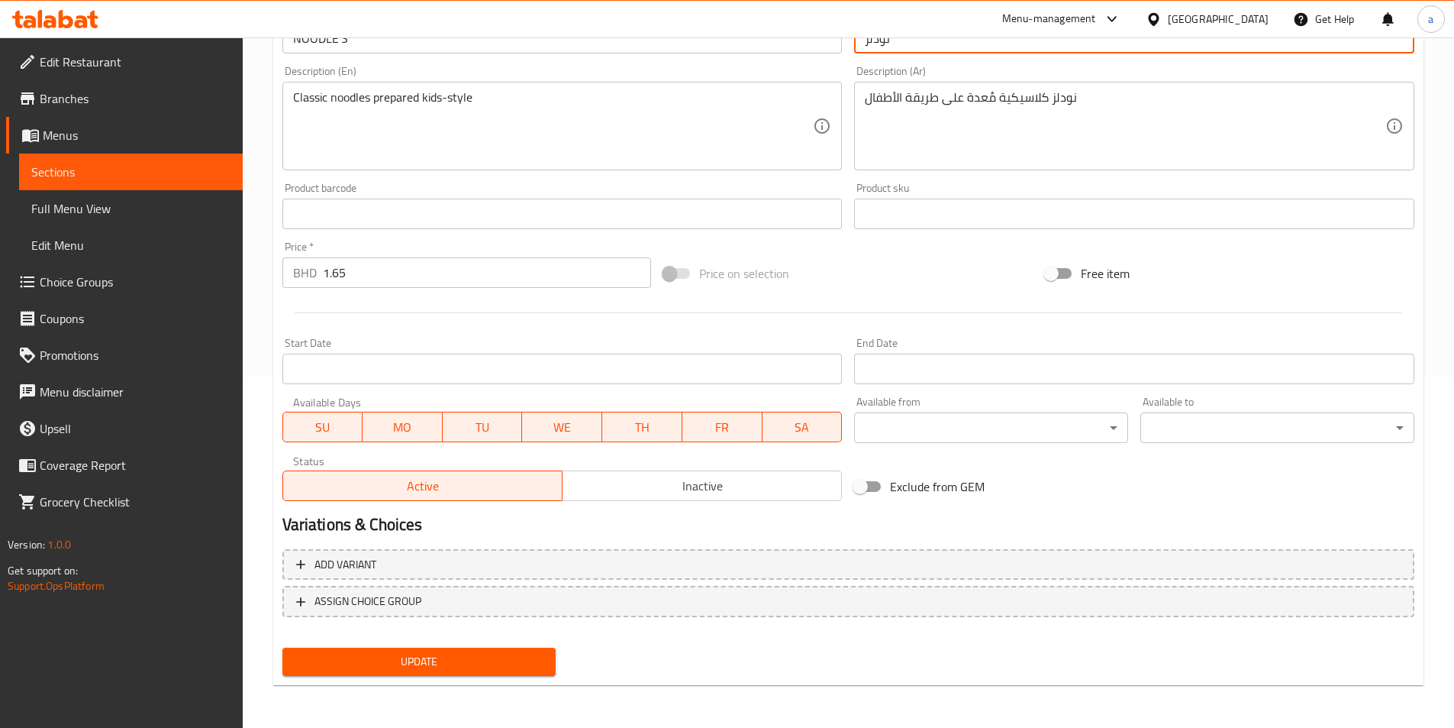
type input "نودلز"
click at [538, 670] on span "Update" at bounding box center [420, 661] width 250 height 19
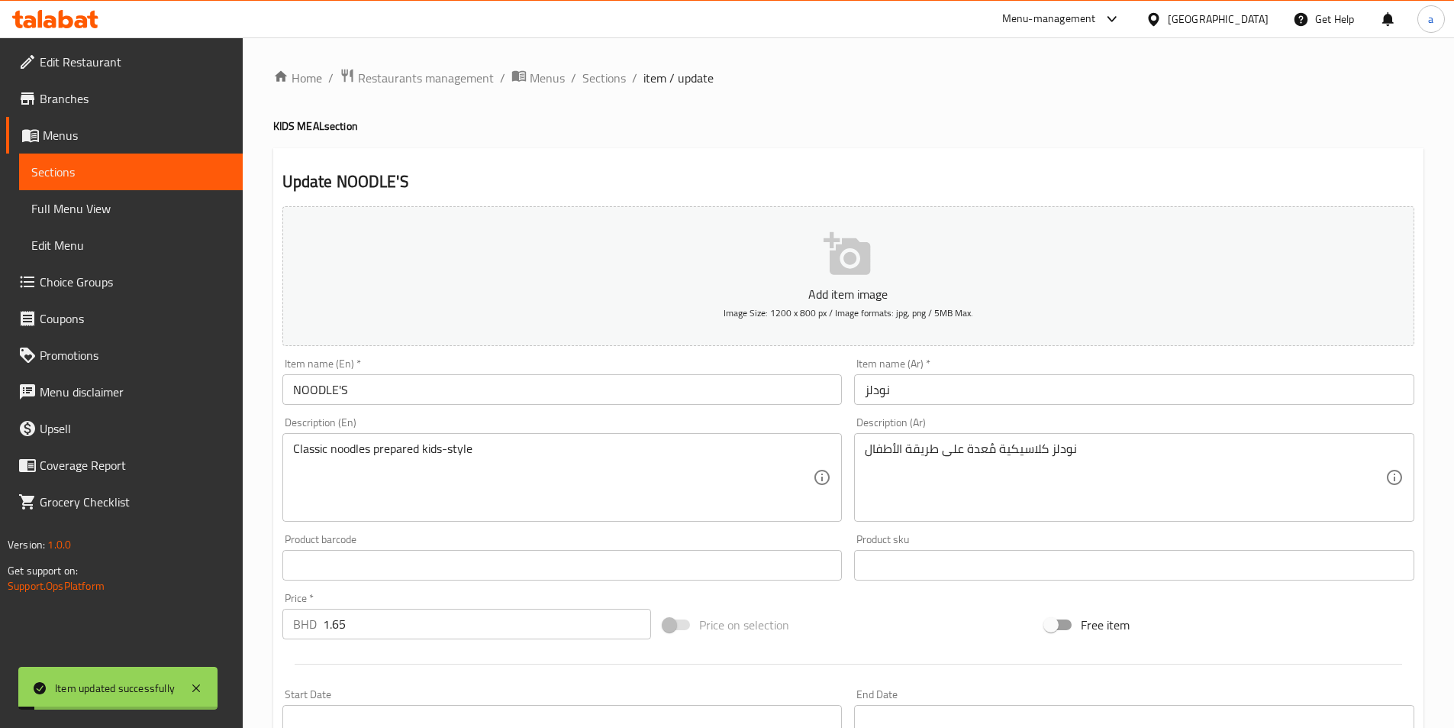
click at [611, 73] on span "Sections" at bounding box center [604, 78] width 44 height 18
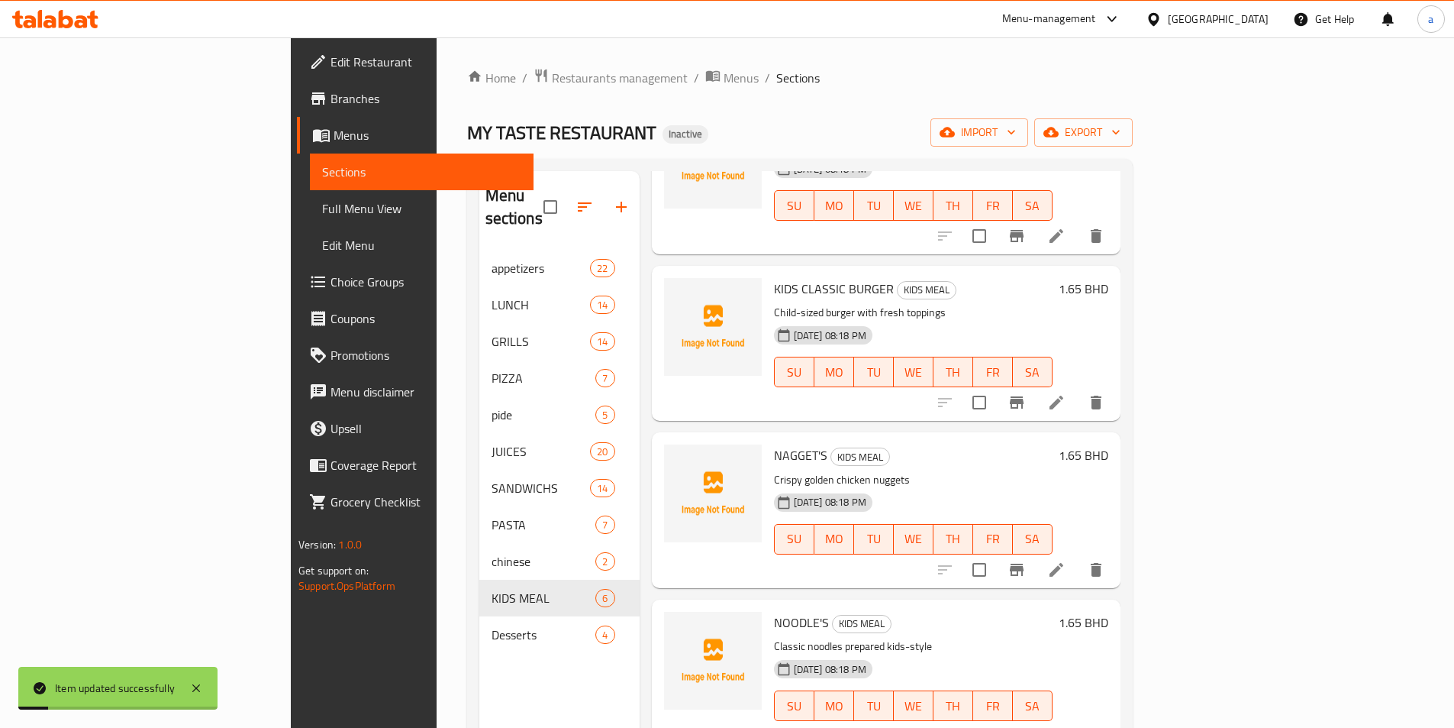
scroll to position [214, 0]
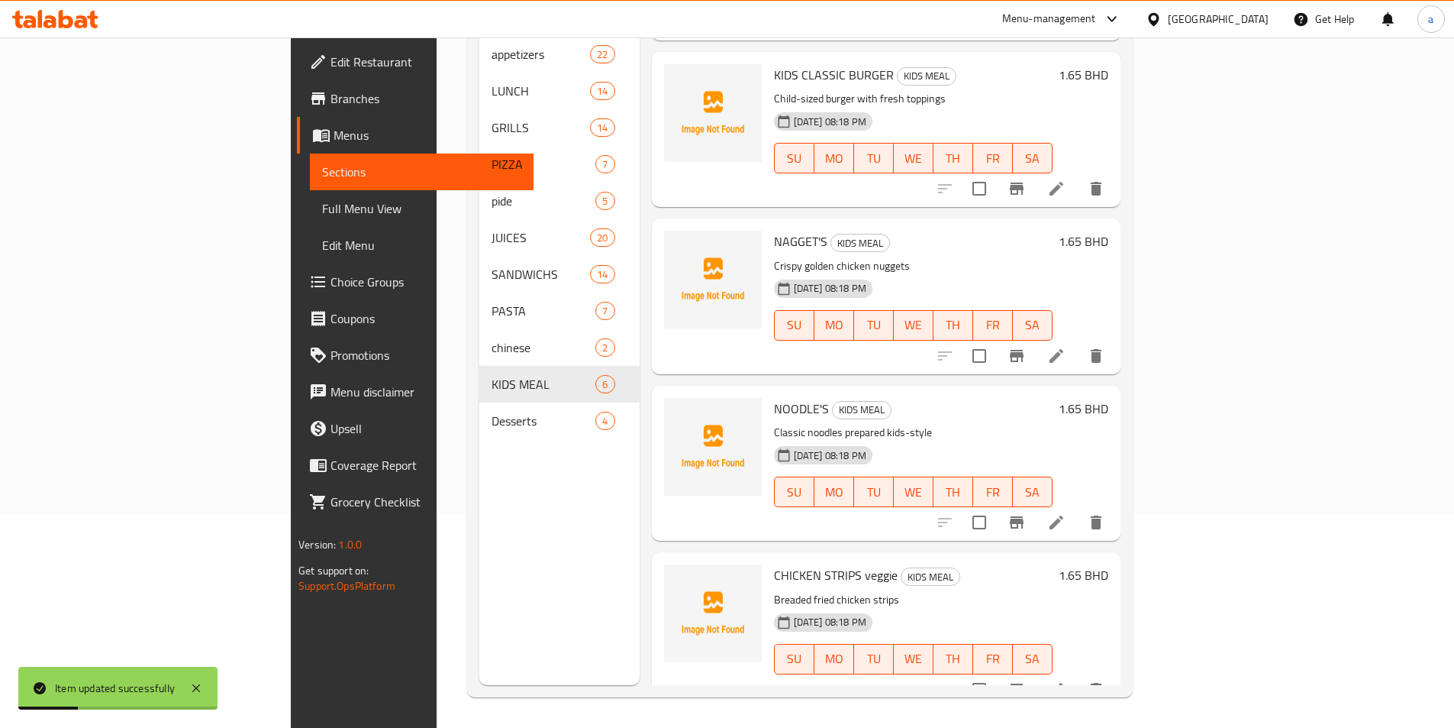
click at [1063, 682] on icon at bounding box center [1057, 689] width 14 height 14
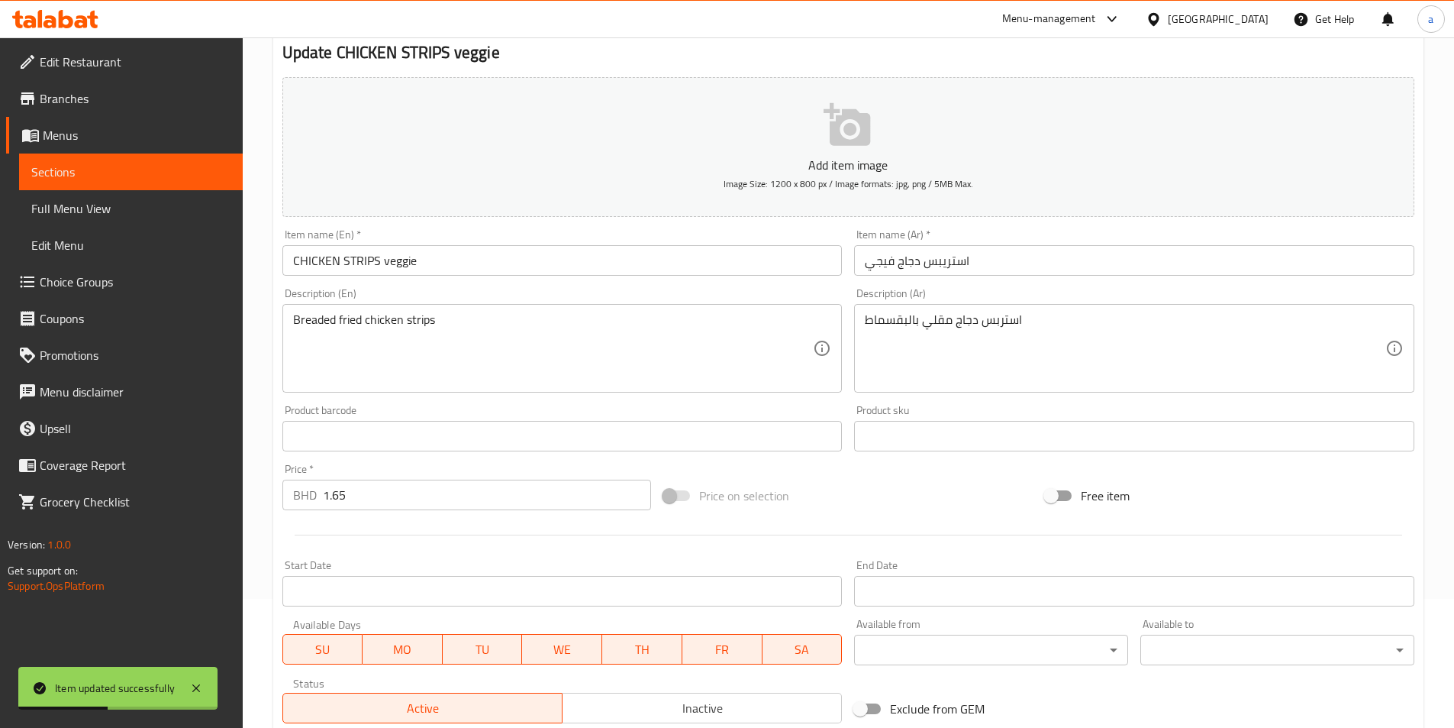
scroll to position [122, 0]
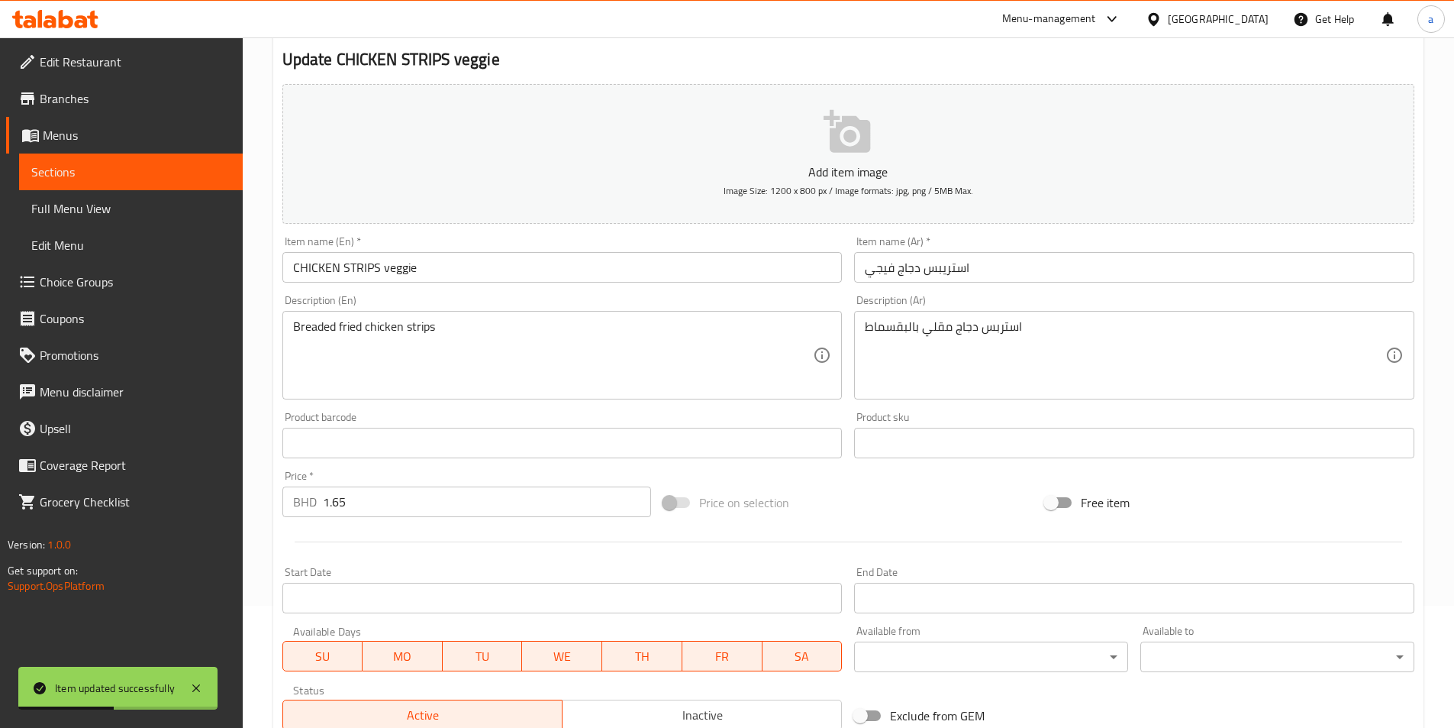
click at [400, 265] on input "CHICKEN STRIPS veggie" at bounding box center [562, 267] width 560 height 31
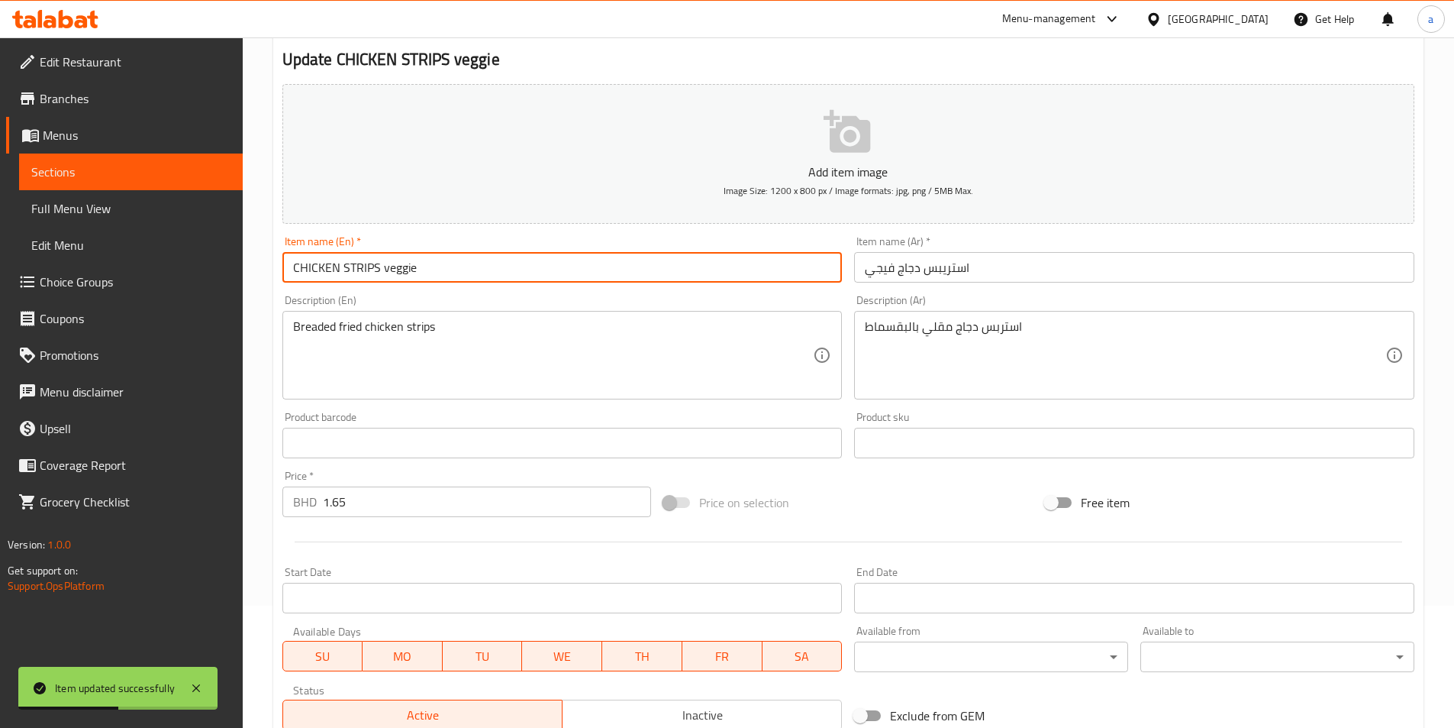
click at [400, 265] on input "CHICKEN STRIPS veggie" at bounding box center [562, 267] width 560 height 31
type input "CHICKEN STRIPS"
click at [886, 269] on input "استريبس دجاج فيجي" at bounding box center [1134, 267] width 560 height 31
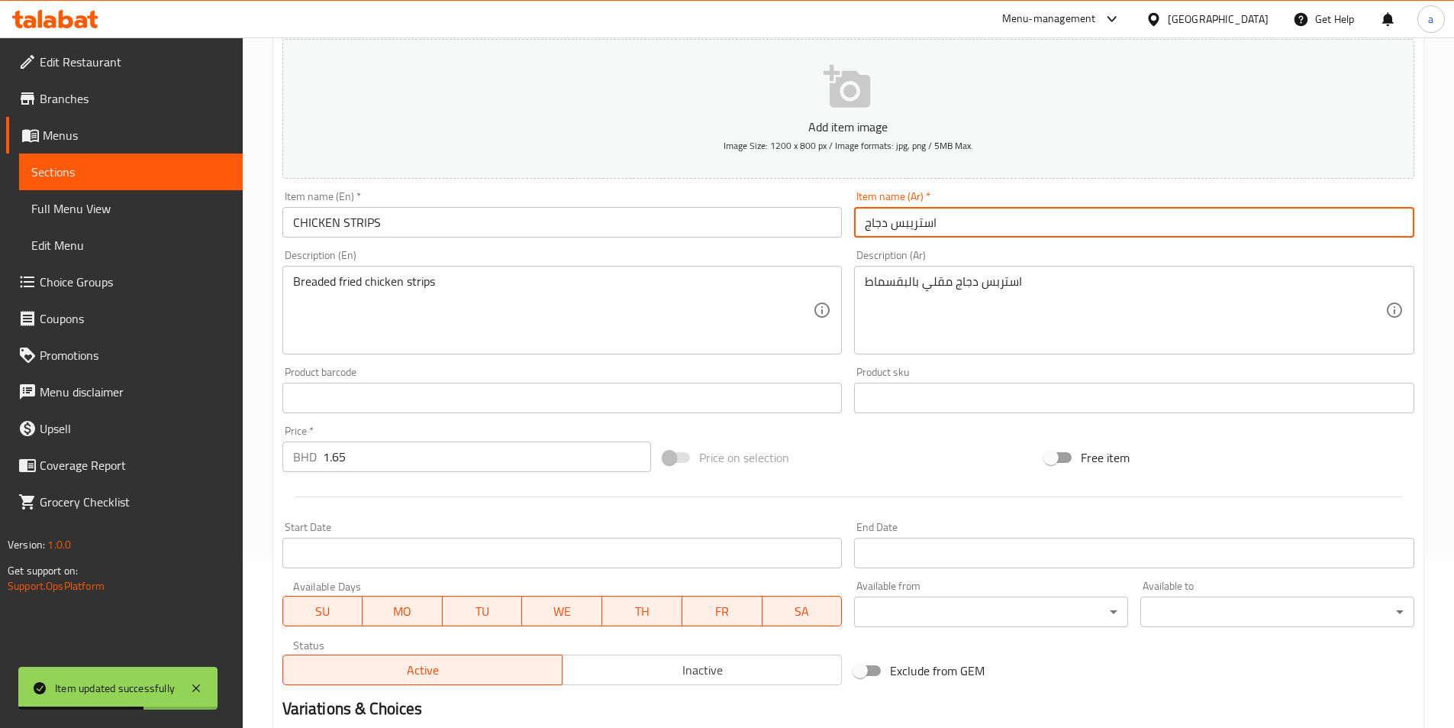
scroll to position [351, 0]
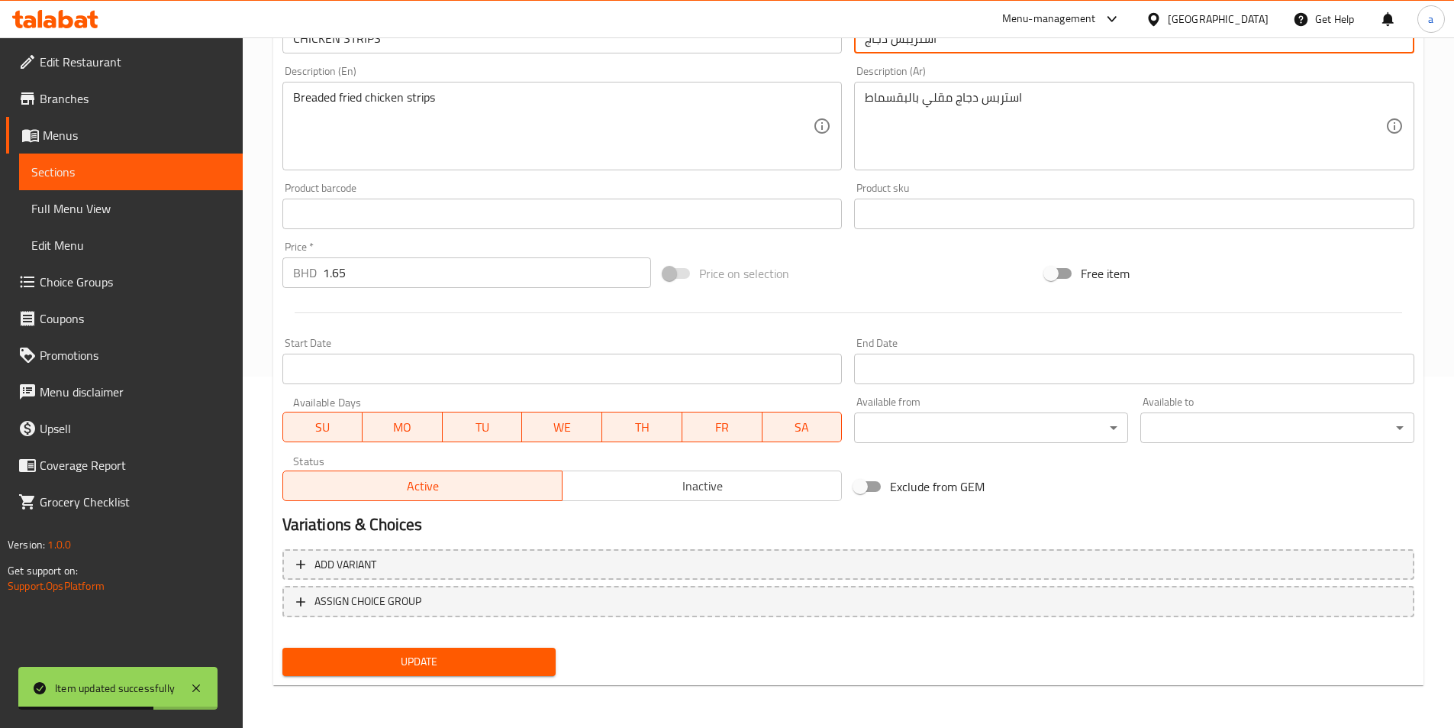
type input "استريبس دجاج"
click at [501, 669] on span "Update" at bounding box center [420, 661] width 250 height 19
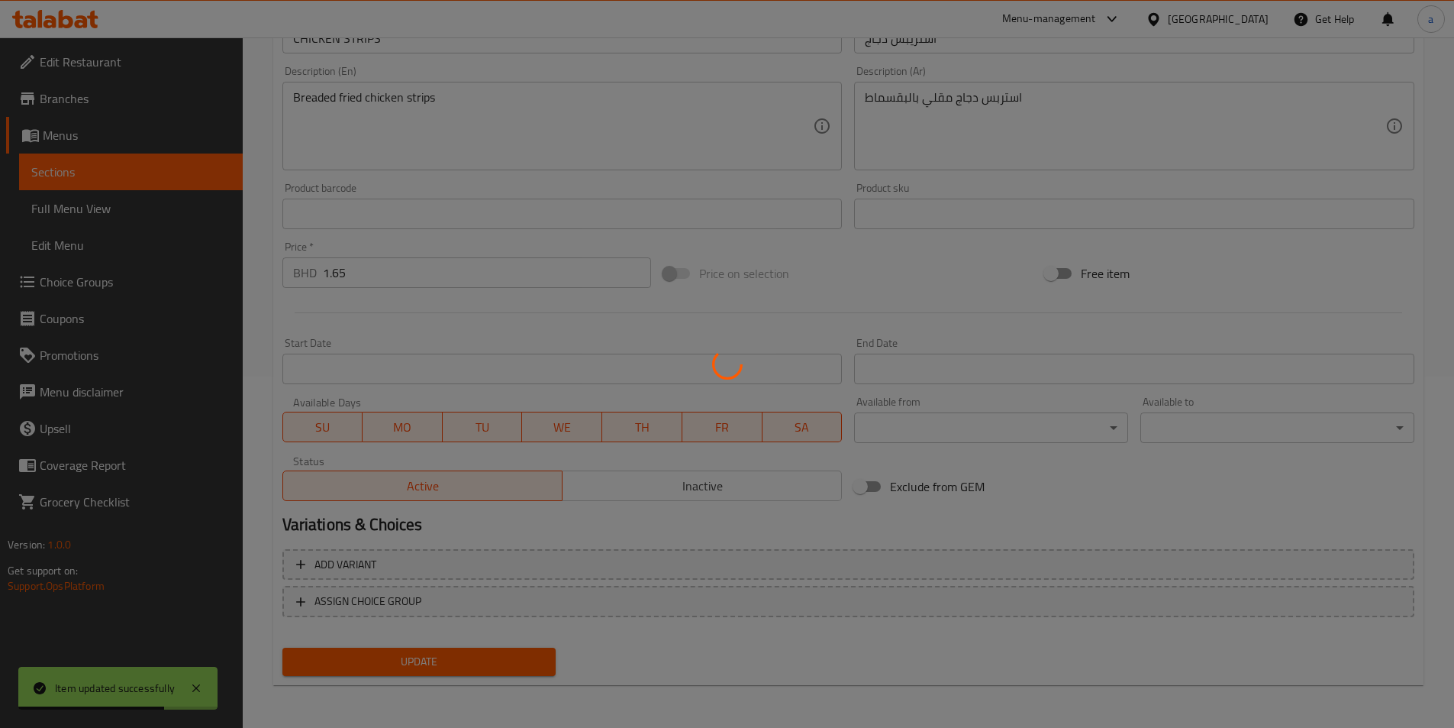
scroll to position [0, 0]
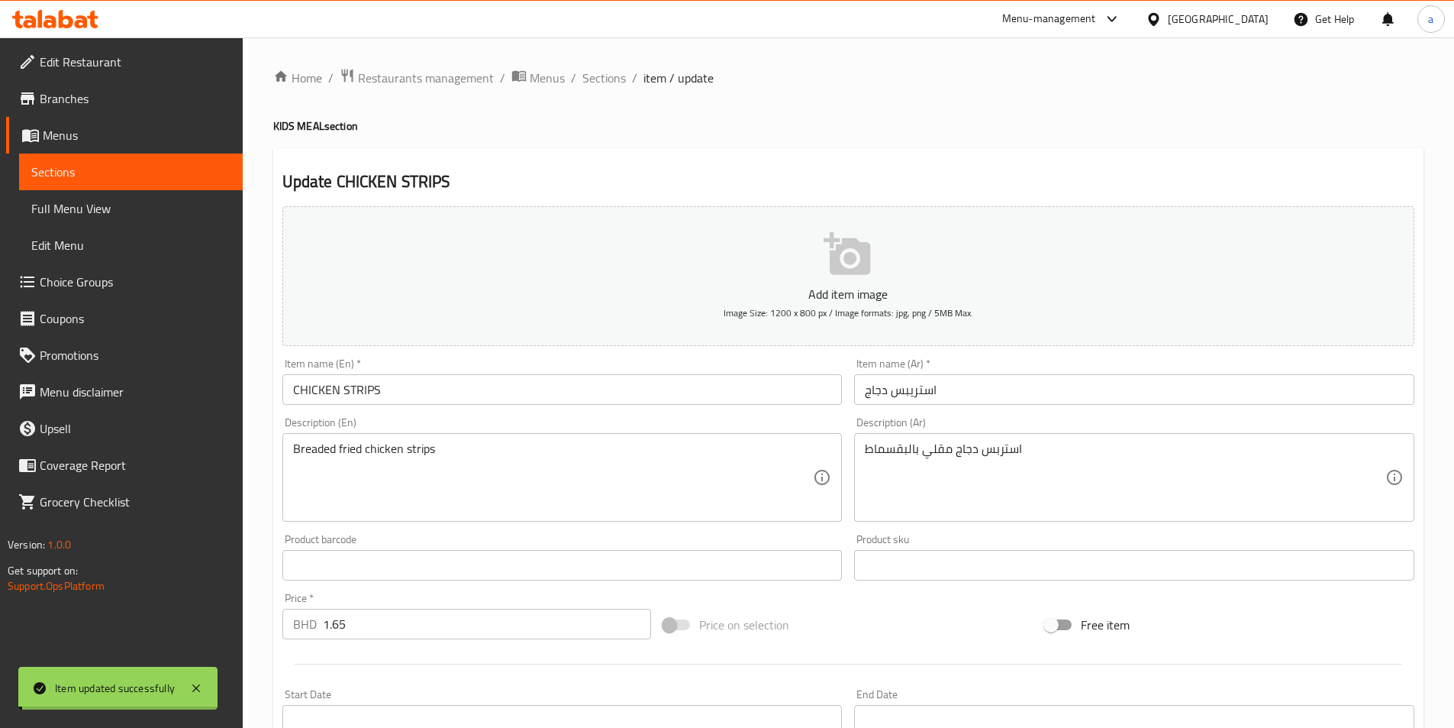
click at [599, 77] on span "Sections" at bounding box center [604, 78] width 44 height 18
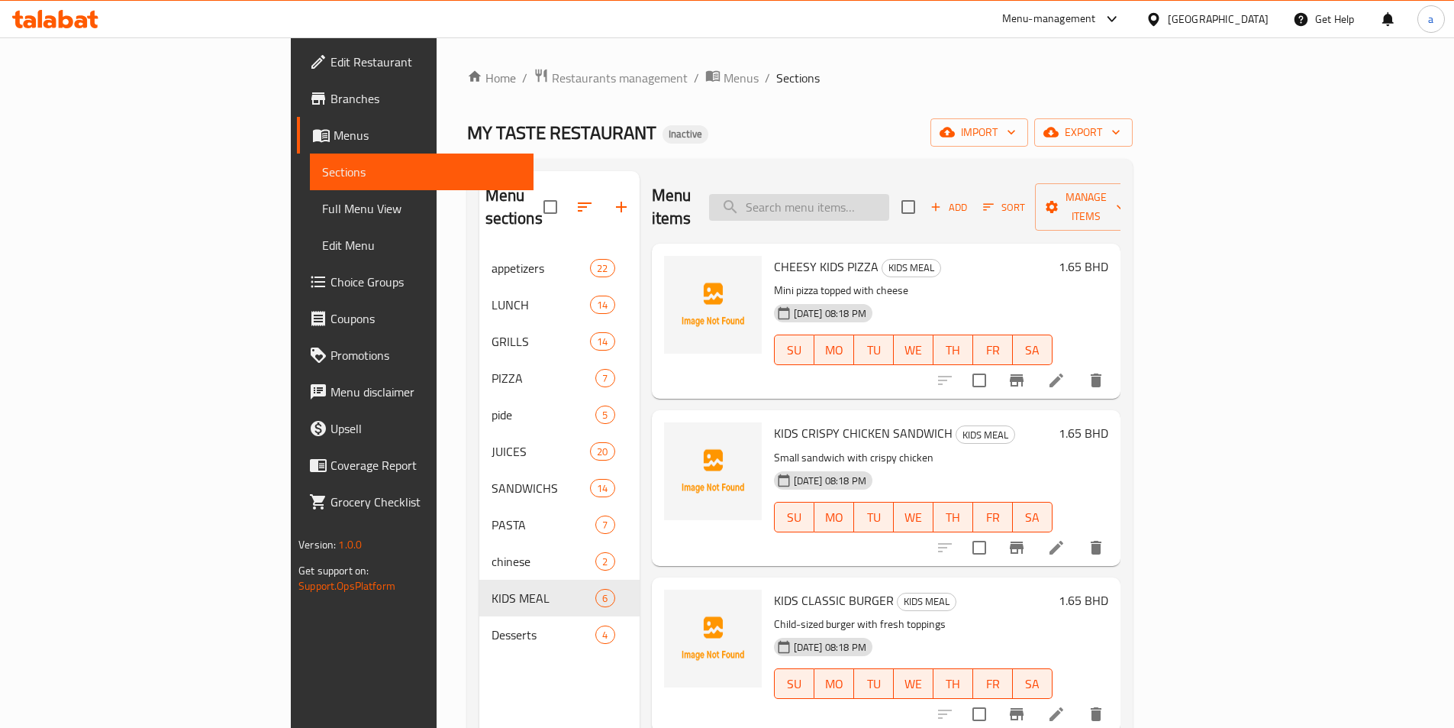
click at [889, 194] on input "search" at bounding box center [799, 207] width 180 height 27
paste input "BANANA SPLIT"
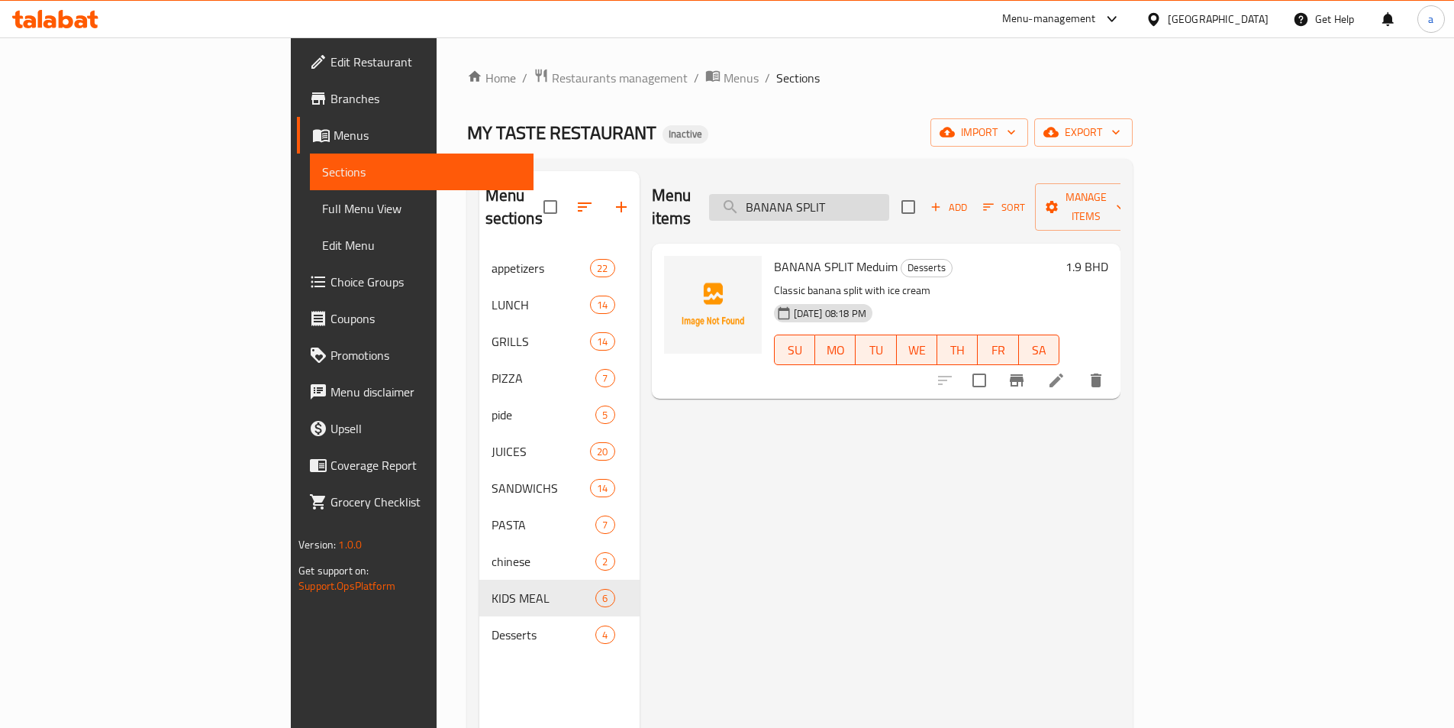
type input "BANANA SPLIT"
click at [1078, 366] on li at bounding box center [1056, 379] width 43 height 27
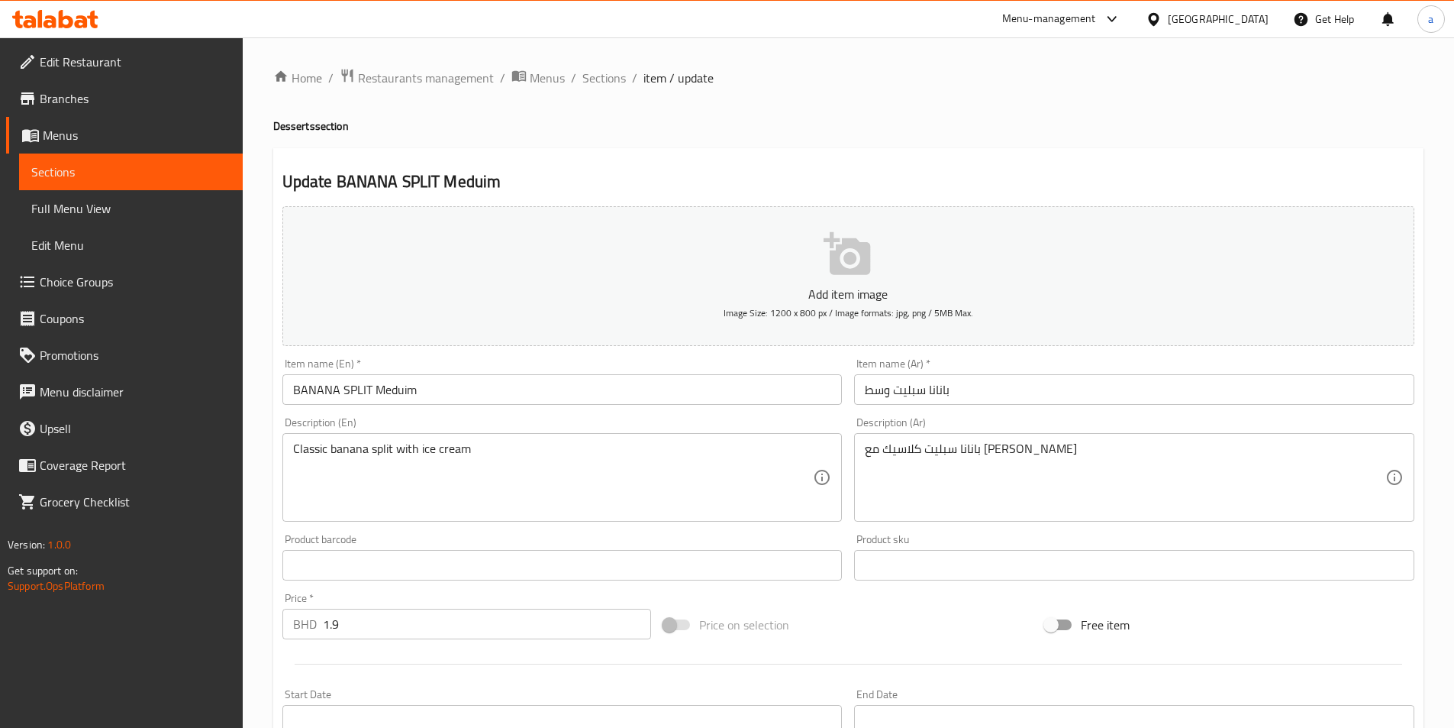
click at [408, 394] on input "BANANA SPLIT Meduim" at bounding box center [562, 389] width 560 height 31
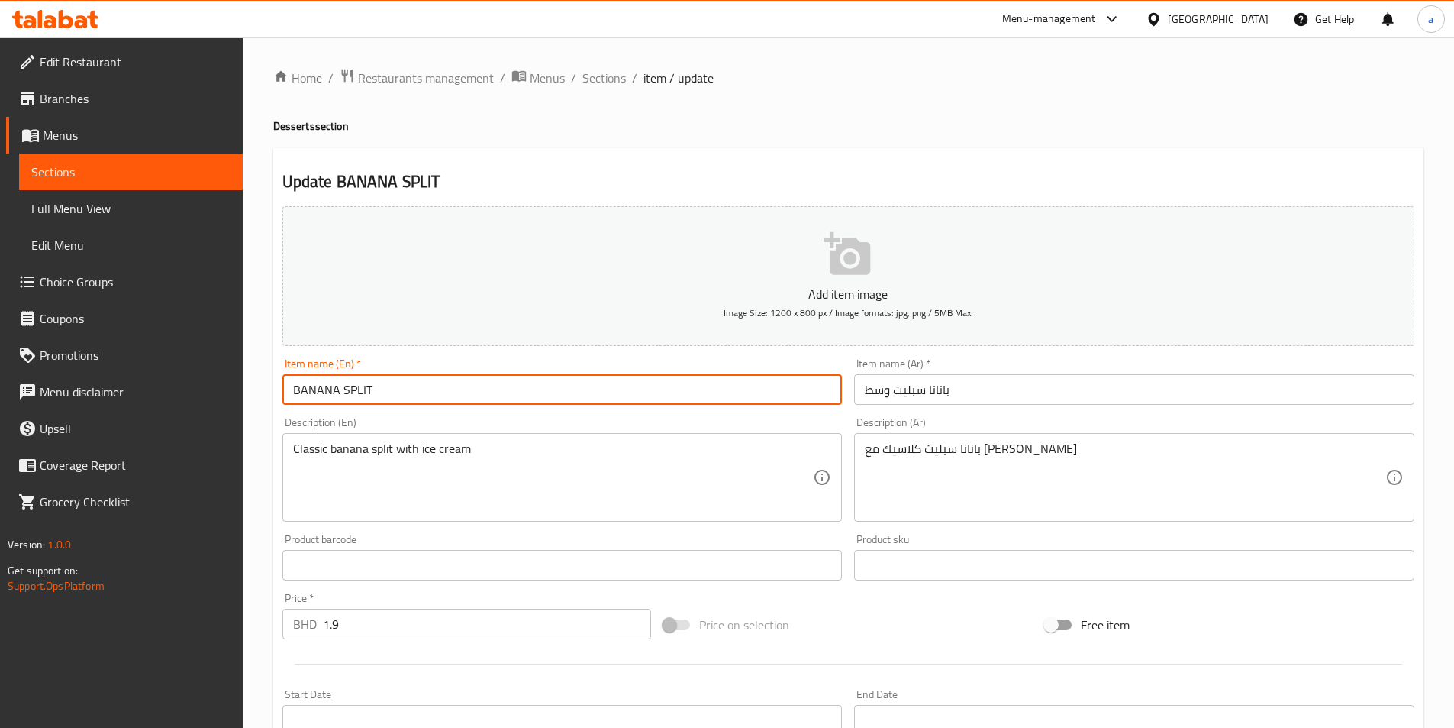
type input "BANANA SPLIT"
click at [877, 391] on input "بانانا سبليت وسط" at bounding box center [1134, 389] width 560 height 31
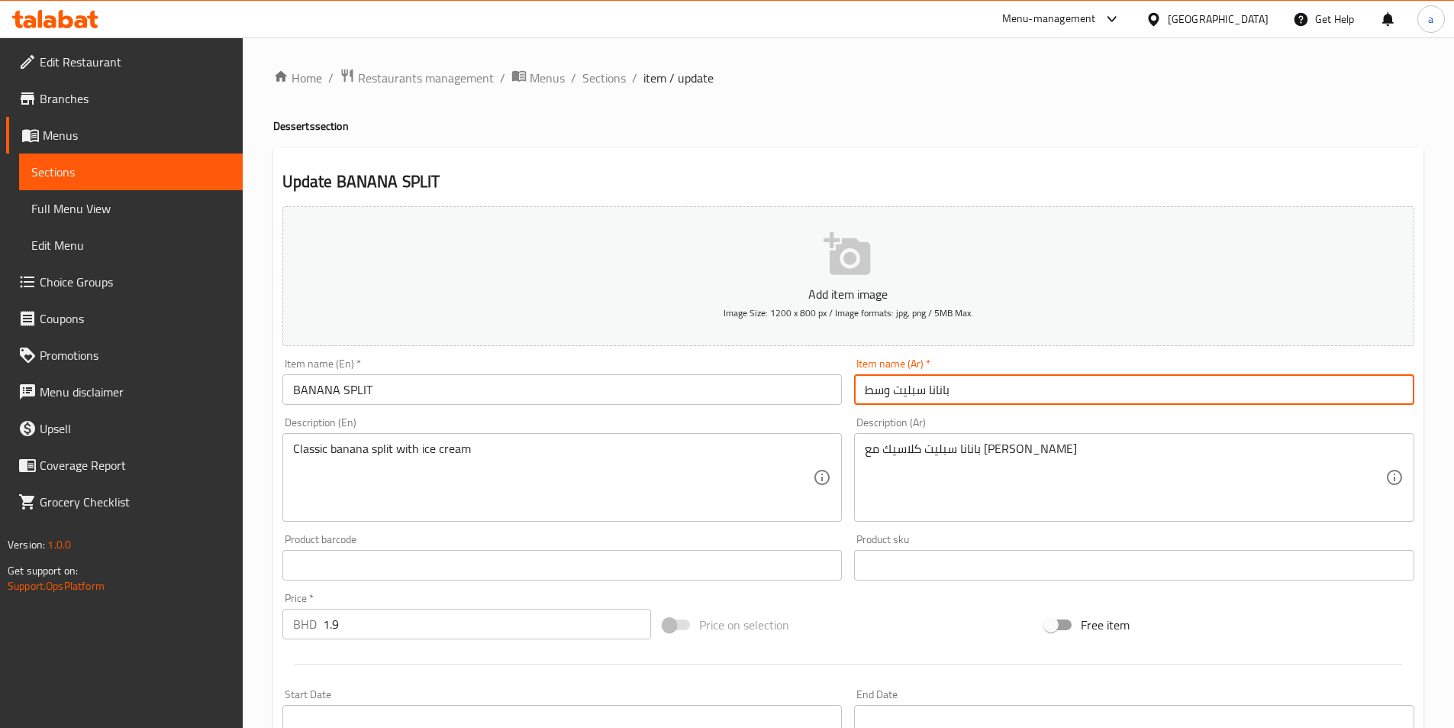
click at [877, 391] on input "بانانا سبليت وسط" at bounding box center [1134, 389] width 560 height 31
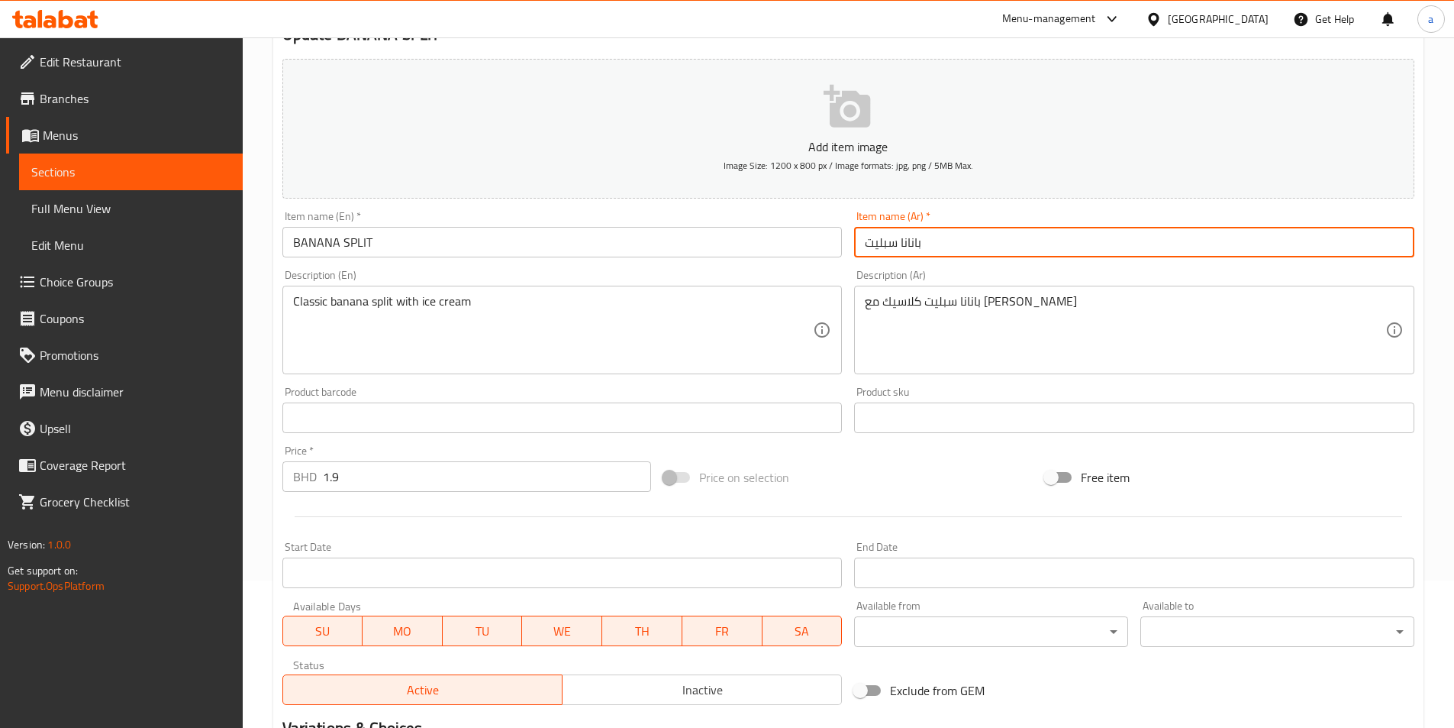
scroll to position [351, 0]
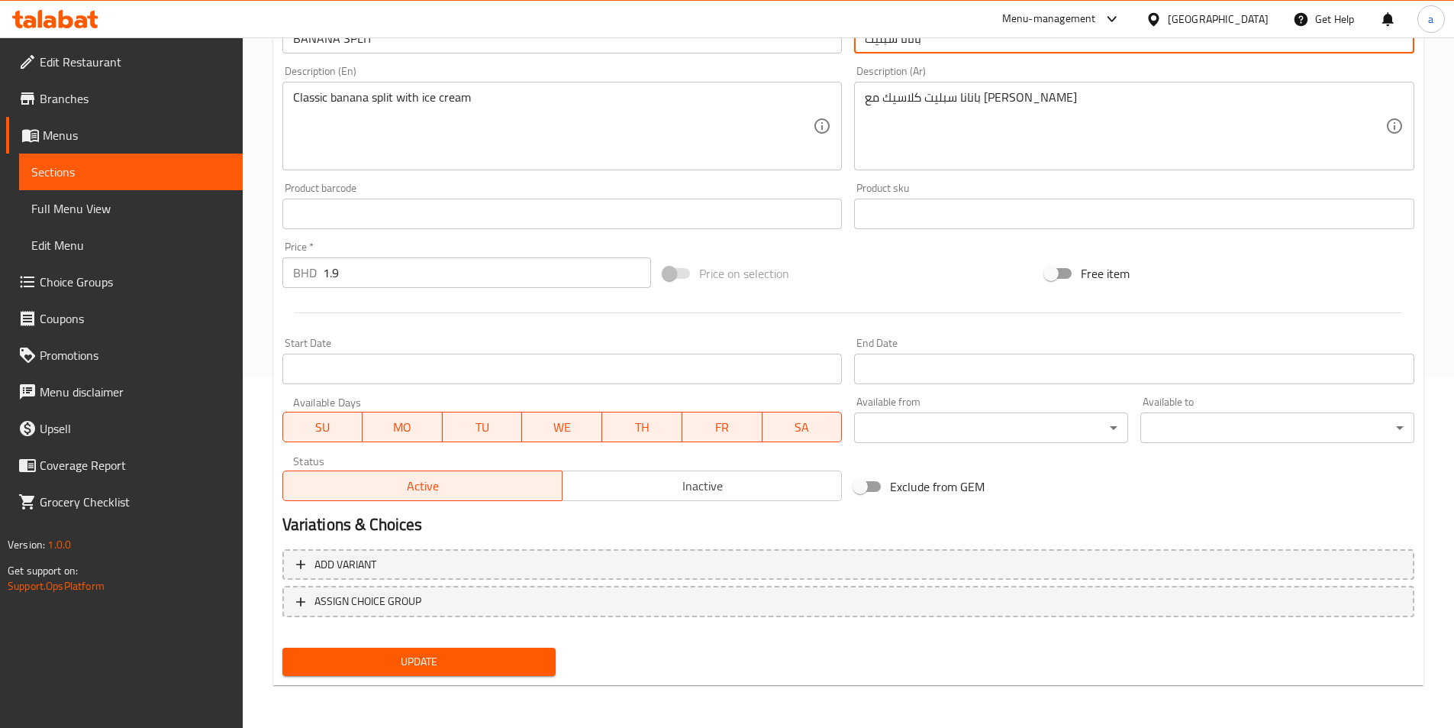
type input "بانانا سبليت"
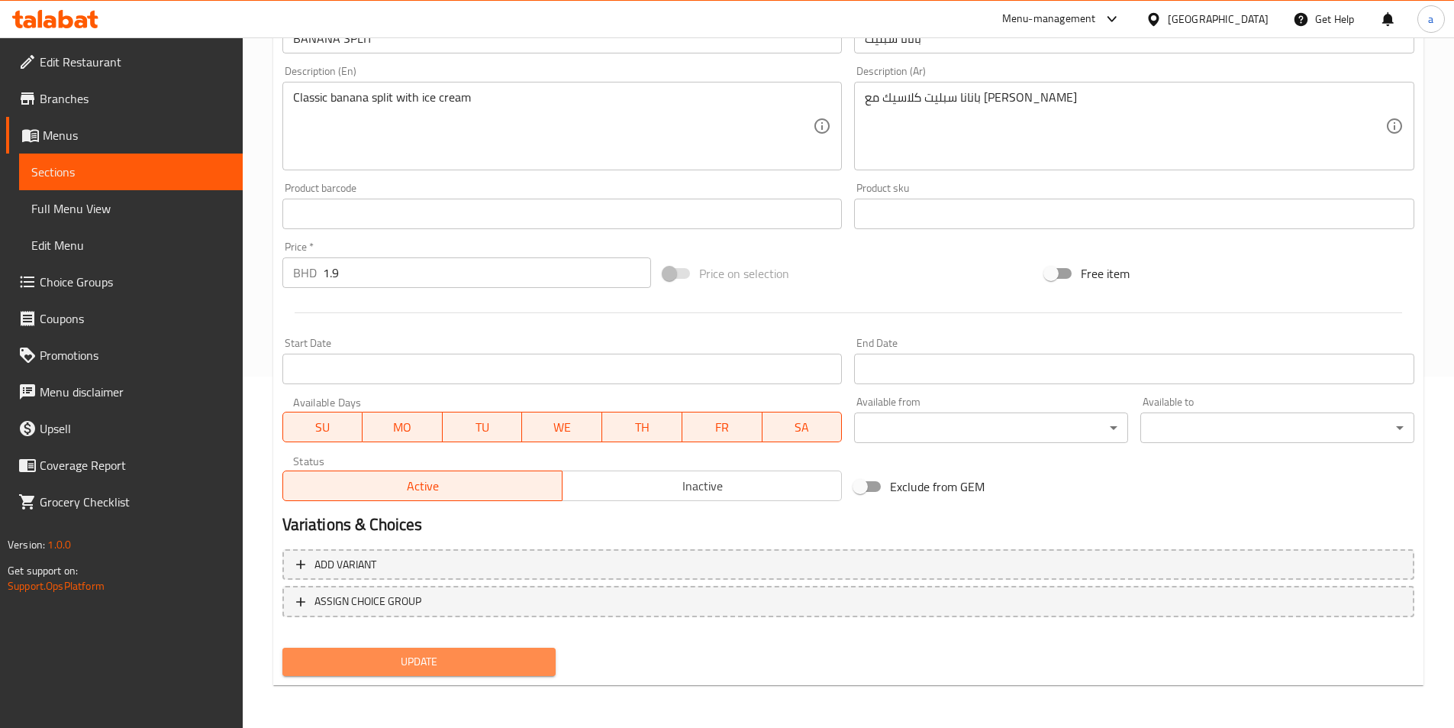
click at [539, 657] on span "Update" at bounding box center [420, 661] width 250 height 19
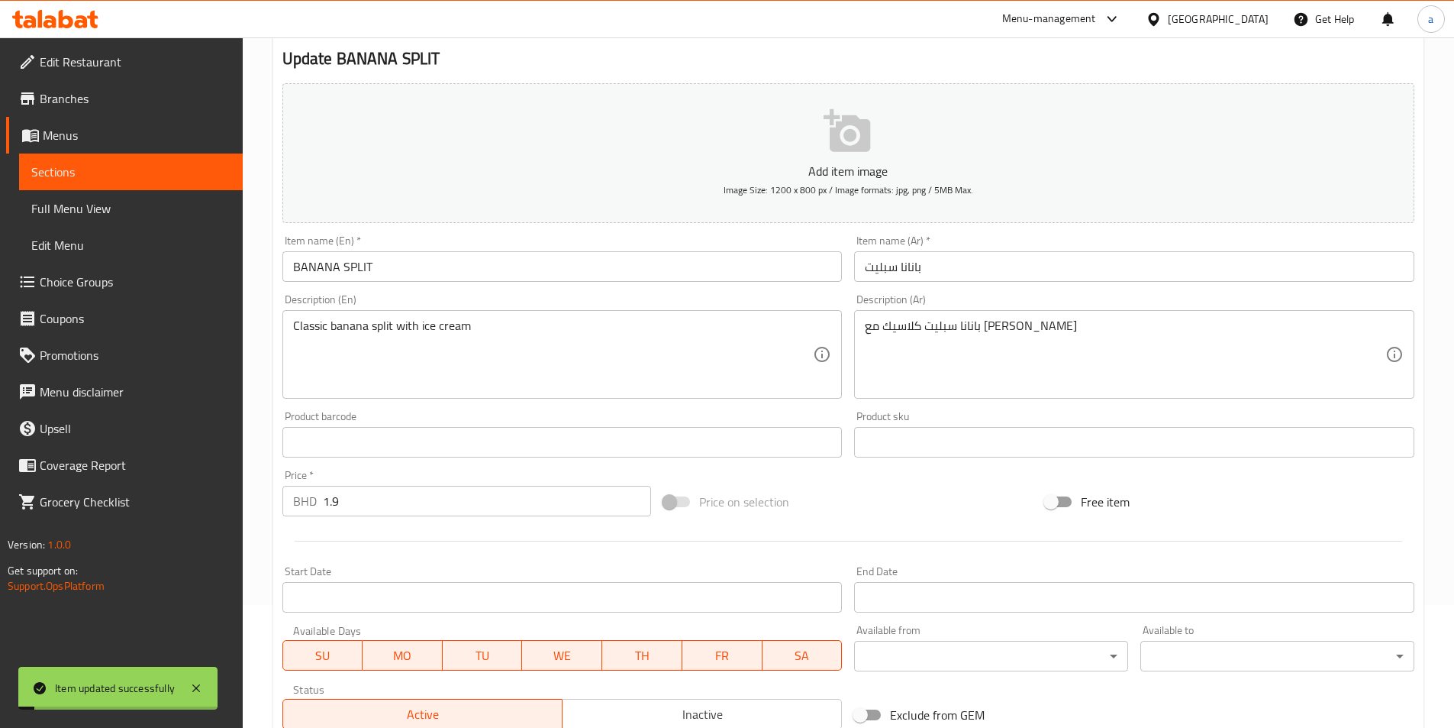
scroll to position [0, 0]
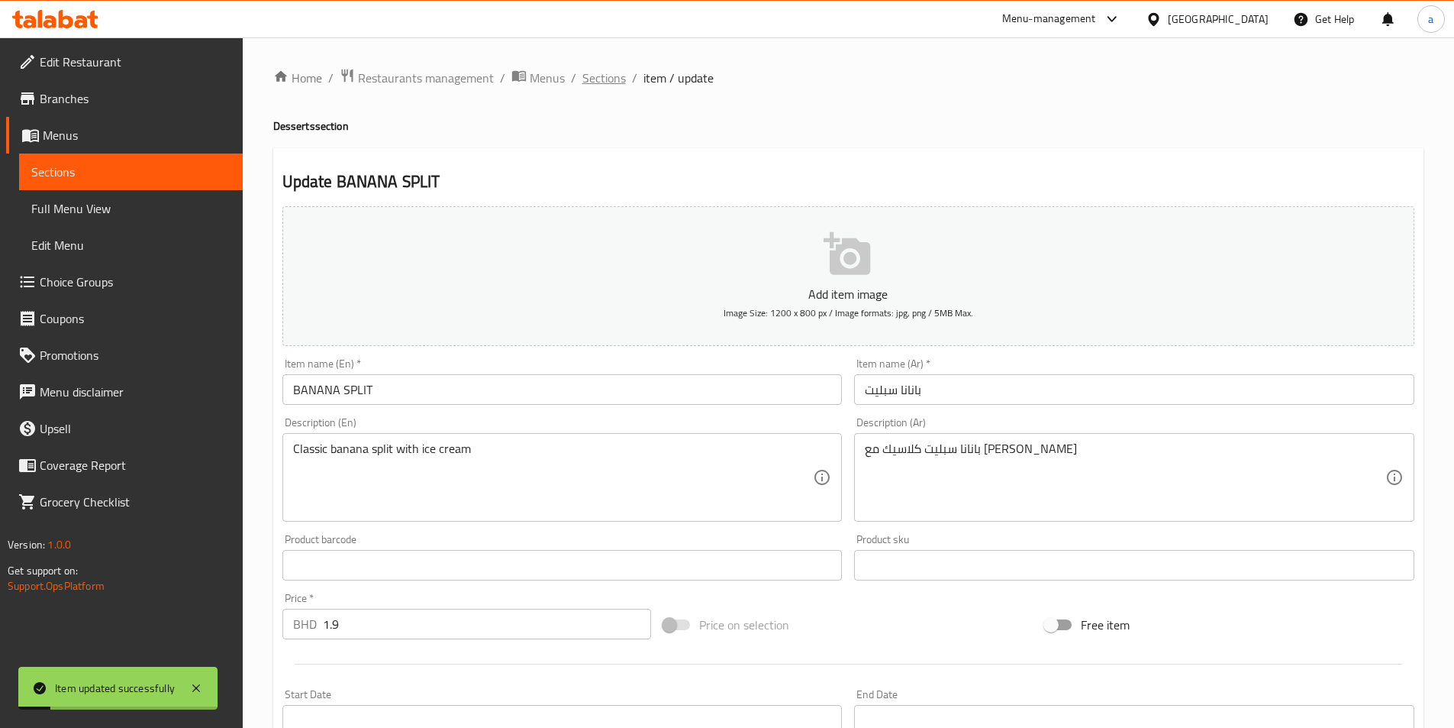
click at [611, 74] on span "Sections" at bounding box center [604, 78] width 44 height 18
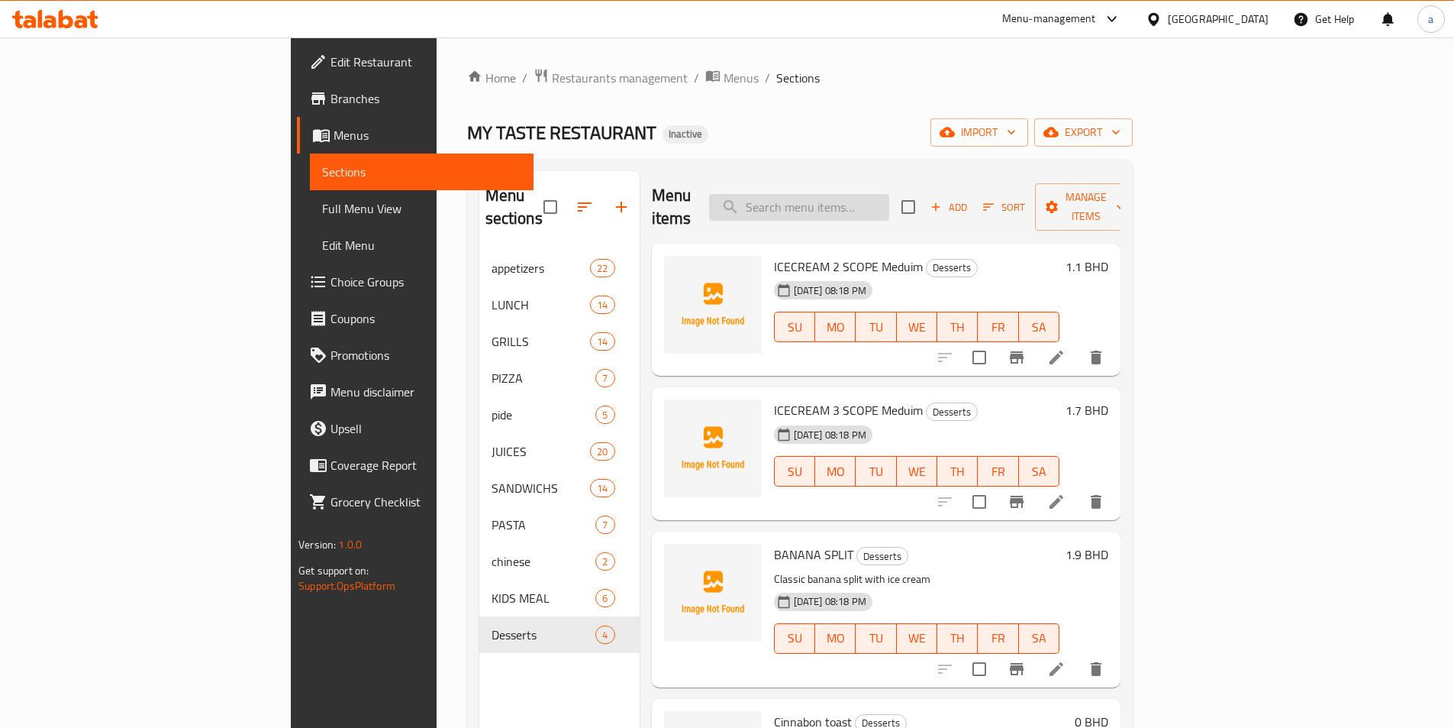
click at [889, 203] on input "search" at bounding box center [799, 207] width 180 height 27
paste input "MIX GRILL PLATE"
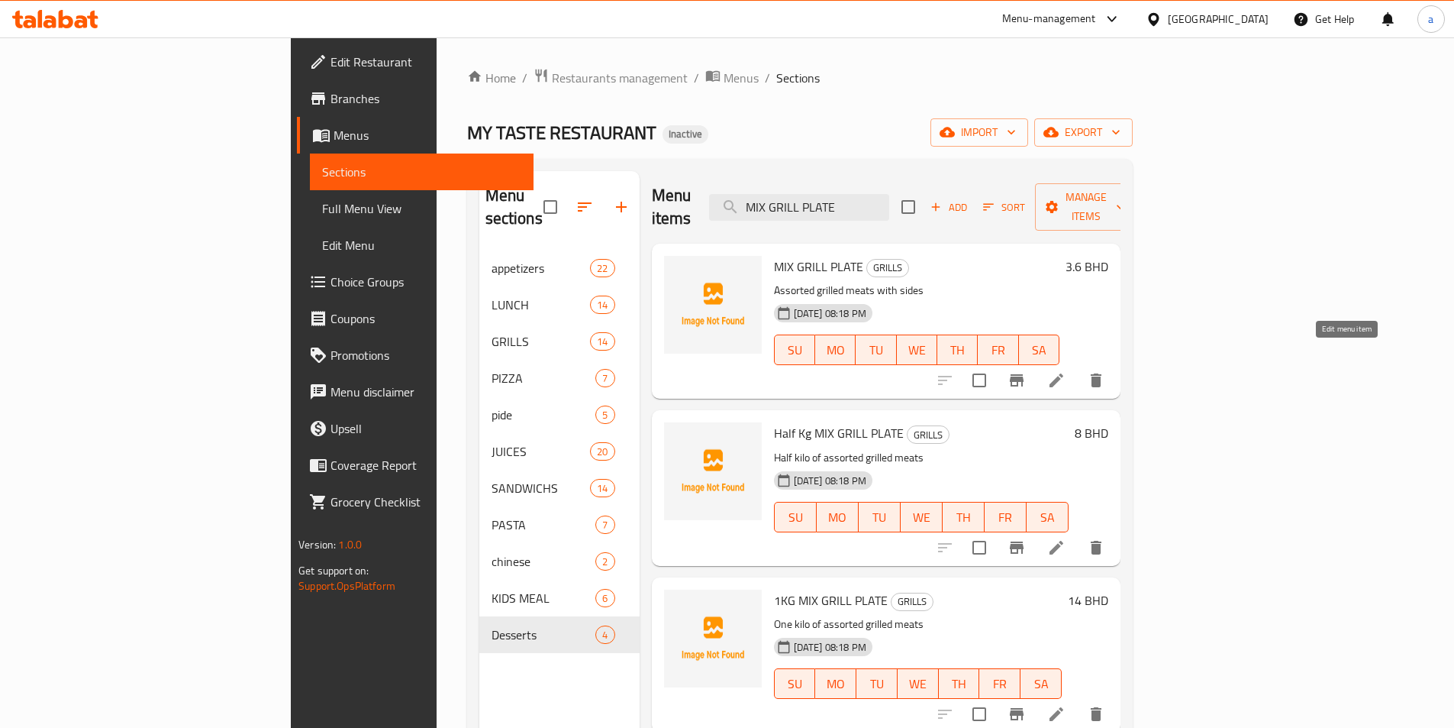
type input "MIX GRILL PLATE"
click at [1066, 371] on icon at bounding box center [1056, 380] width 18 height 18
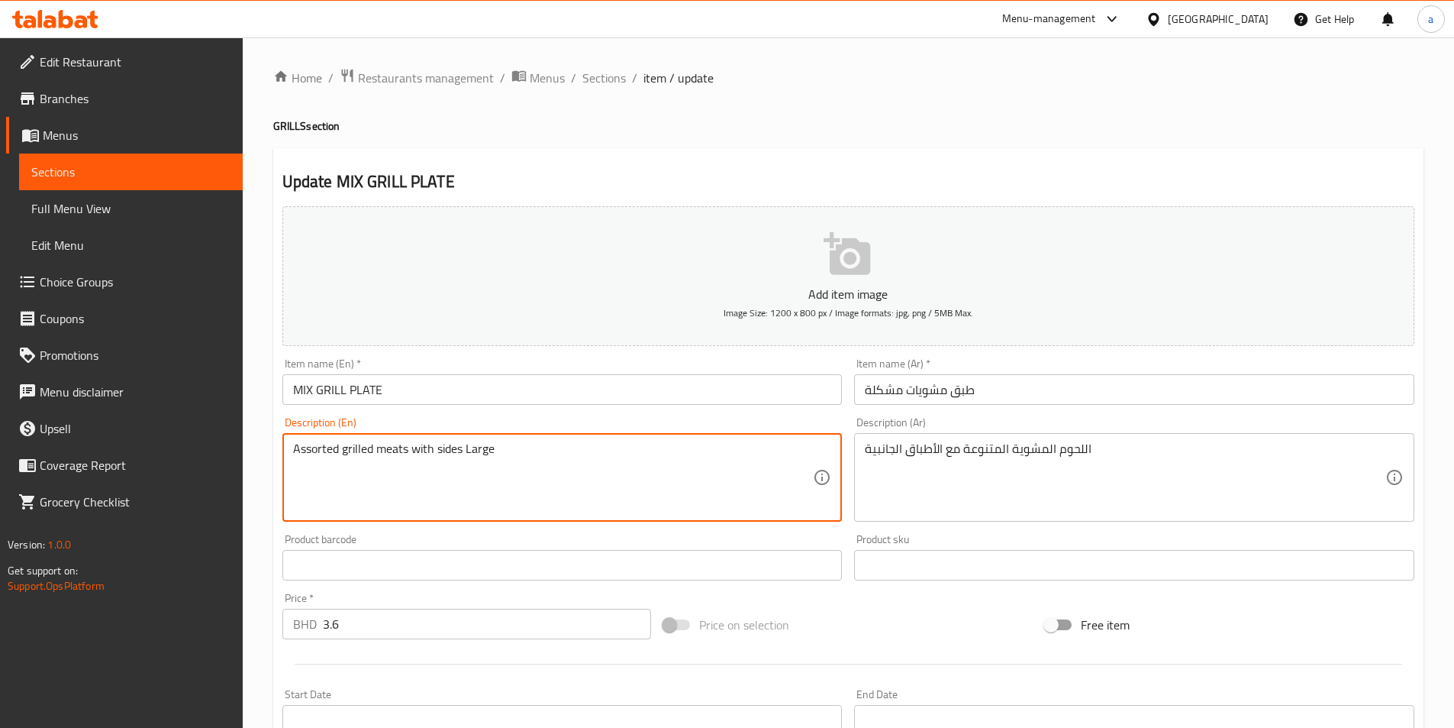
type textarea "Assorted grilled meats with sides Large"
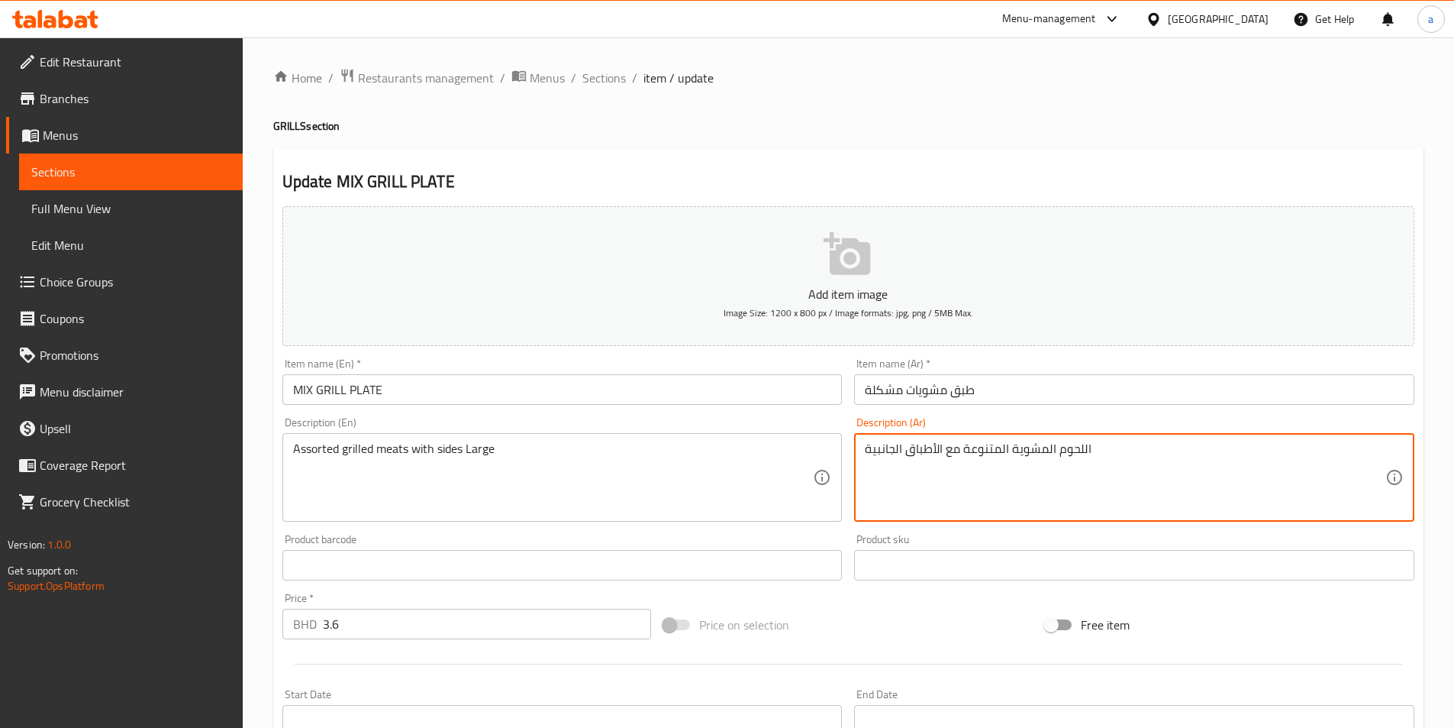
click at [1127, 447] on textarea "اللحوم المشوية المتنوعة مع الأطباق الجانبية" at bounding box center [1125, 477] width 521 height 73
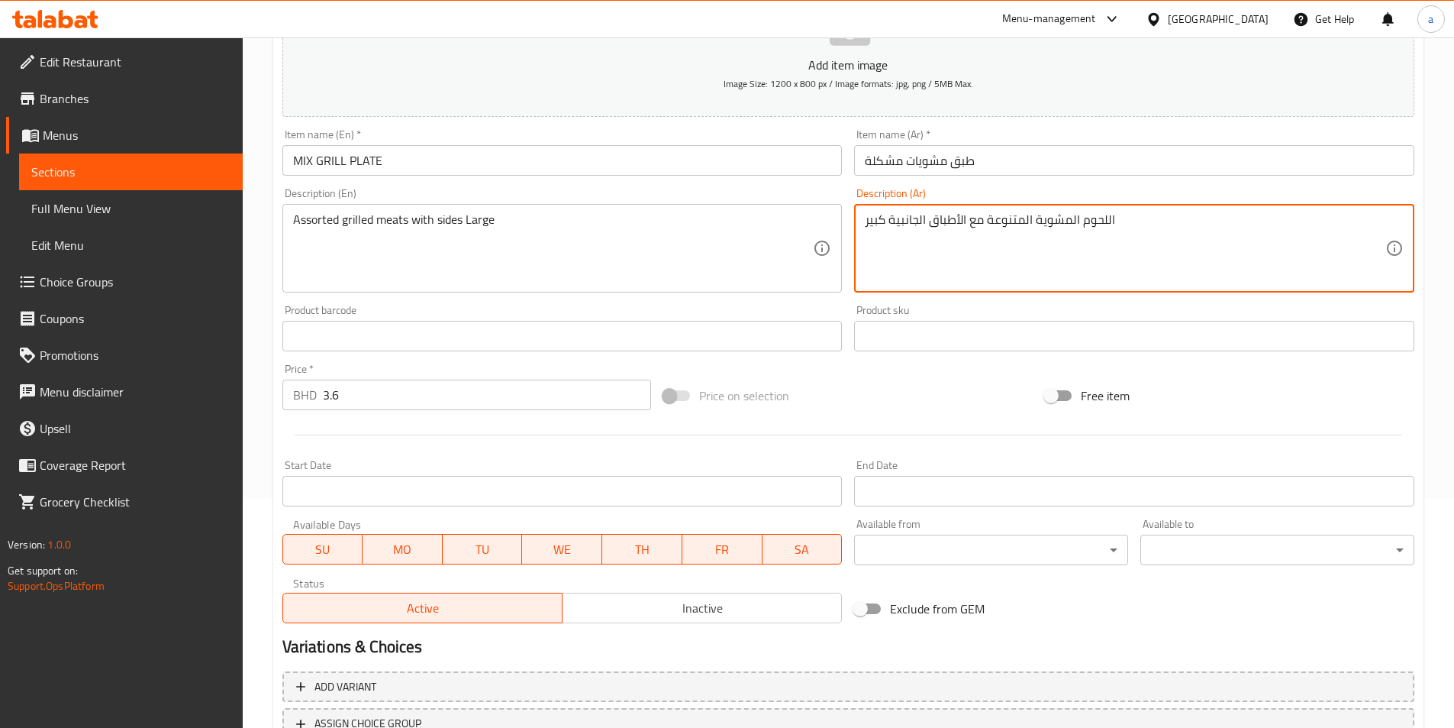
scroll to position [351, 0]
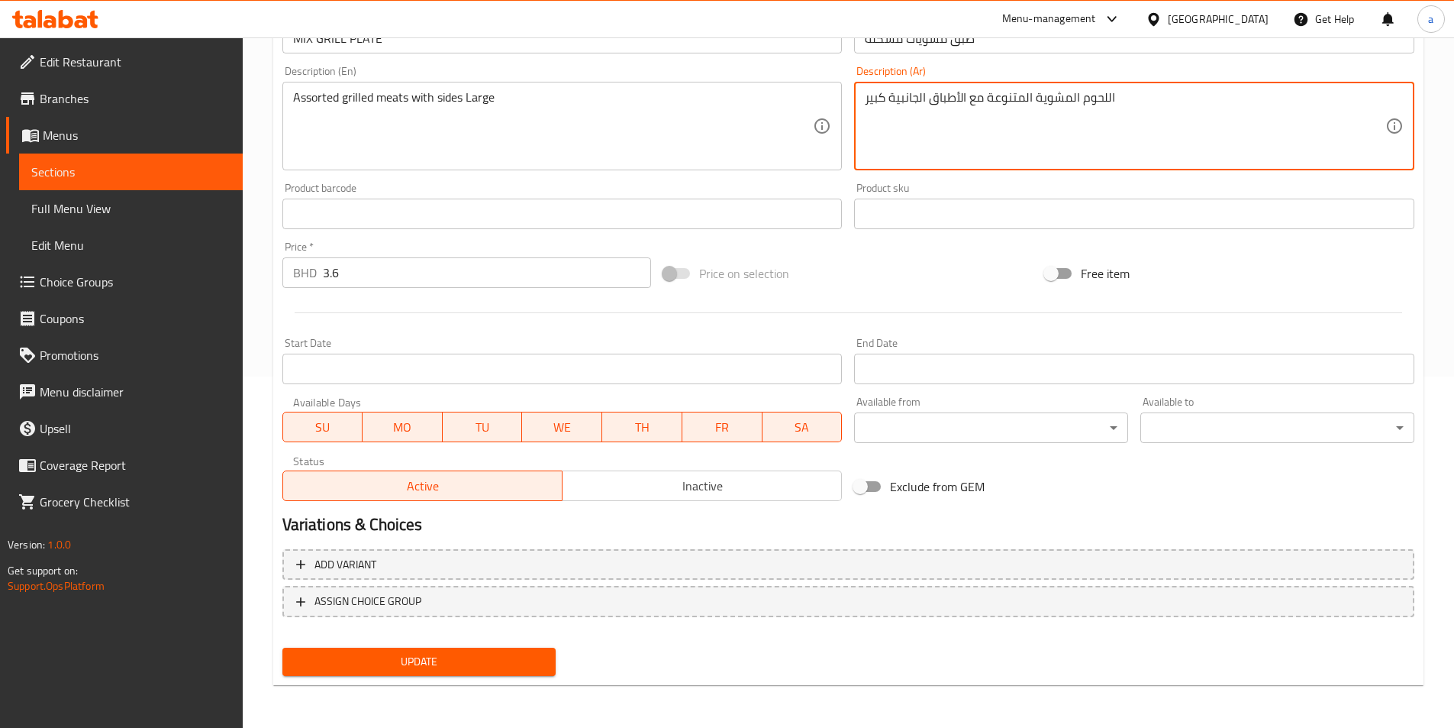
type textarea "اللحوم المشوية المتنوعة مع الأطباق الجانبية كبير"
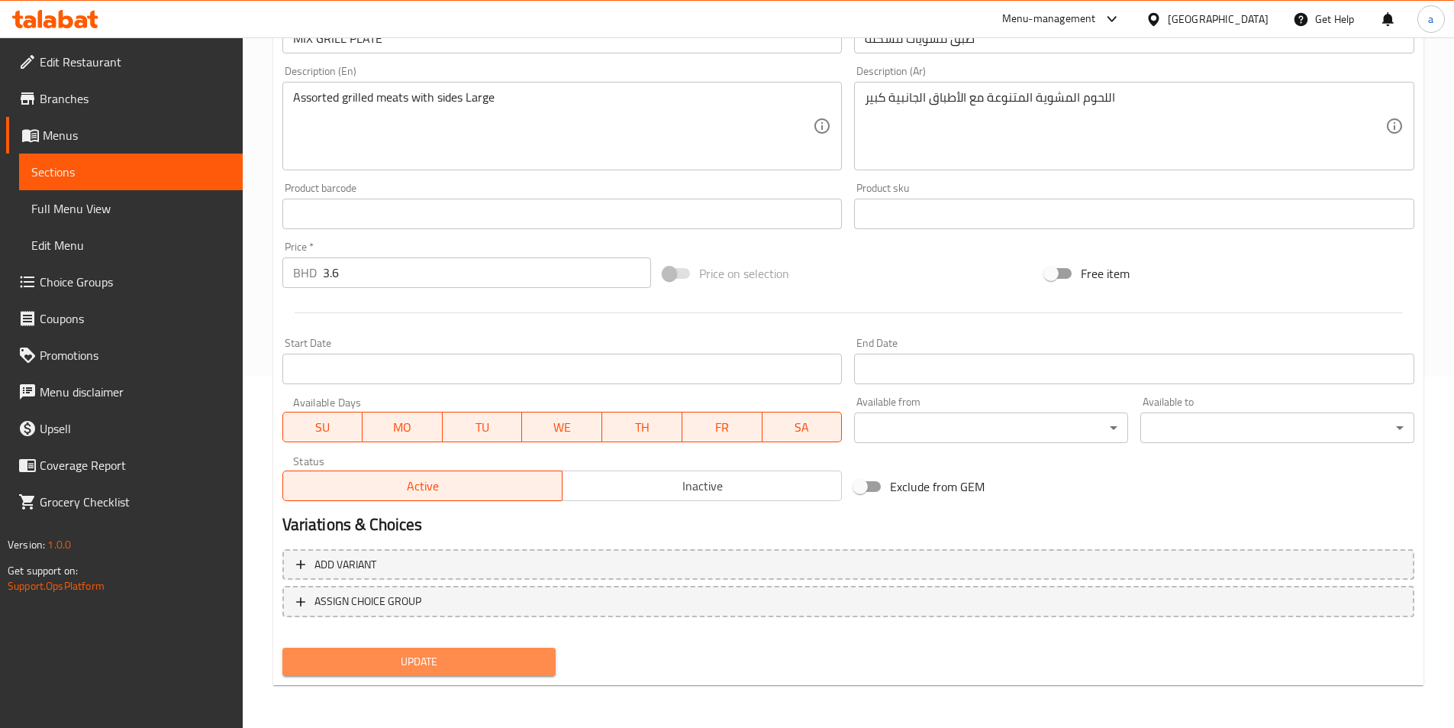
drag, startPoint x: 530, startPoint y: 660, endPoint x: 525, endPoint y: 650, distance: 10.9
click at [531, 660] on span "Update" at bounding box center [420, 661] width 250 height 19
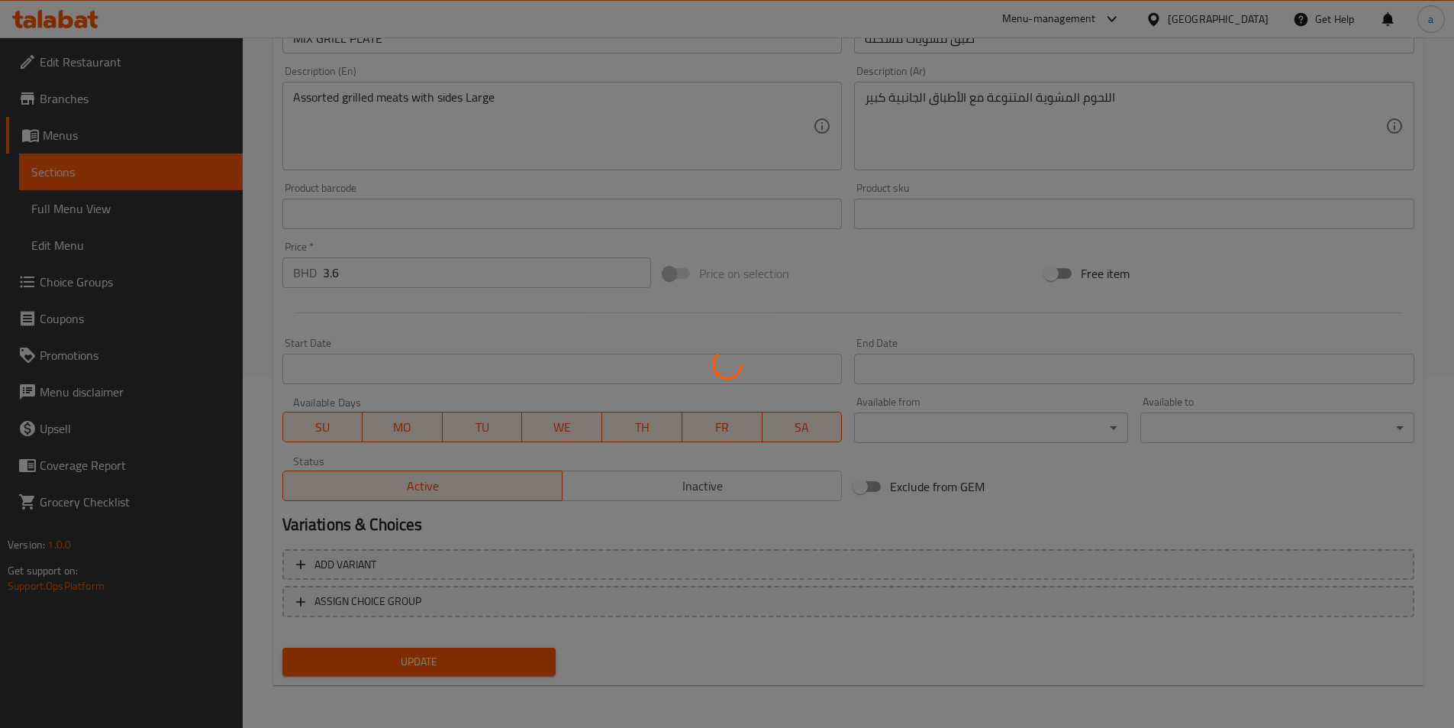
scroll to position [0, 0]
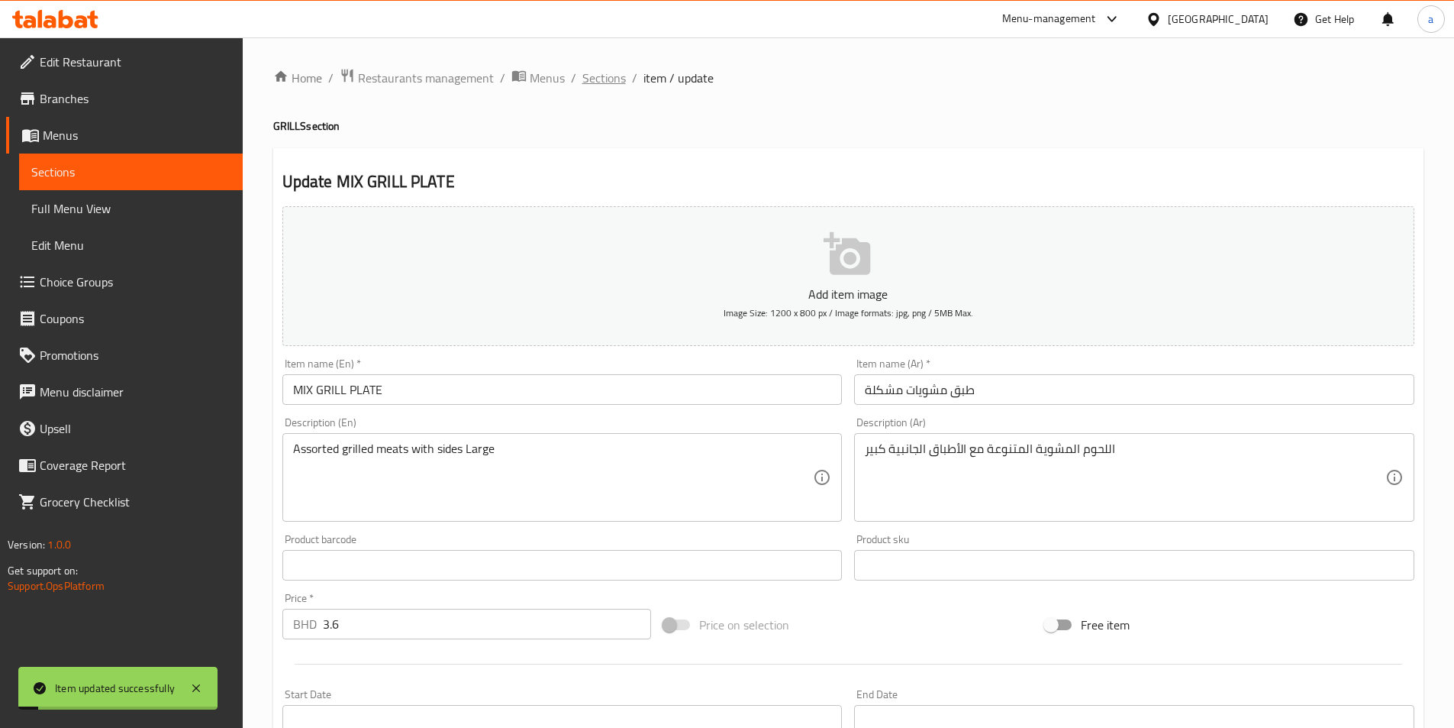
click at [595, 78] on span "Sections" at bounding box center [604, 78] width 44 height 18
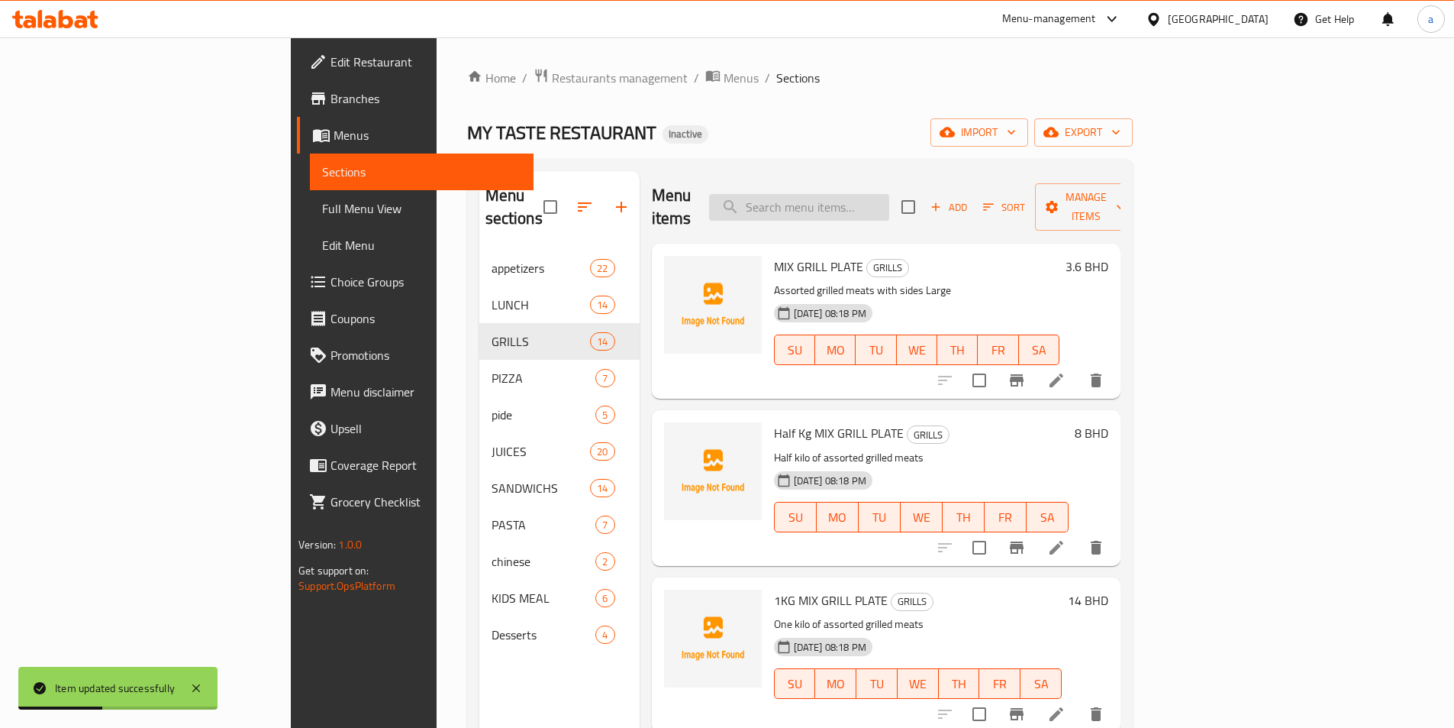
click at [889, 194] on input "search" at bounding box center [799, 207] width 180 height 27
paste input "PISTACHIO MEAT KABAB PLATE"
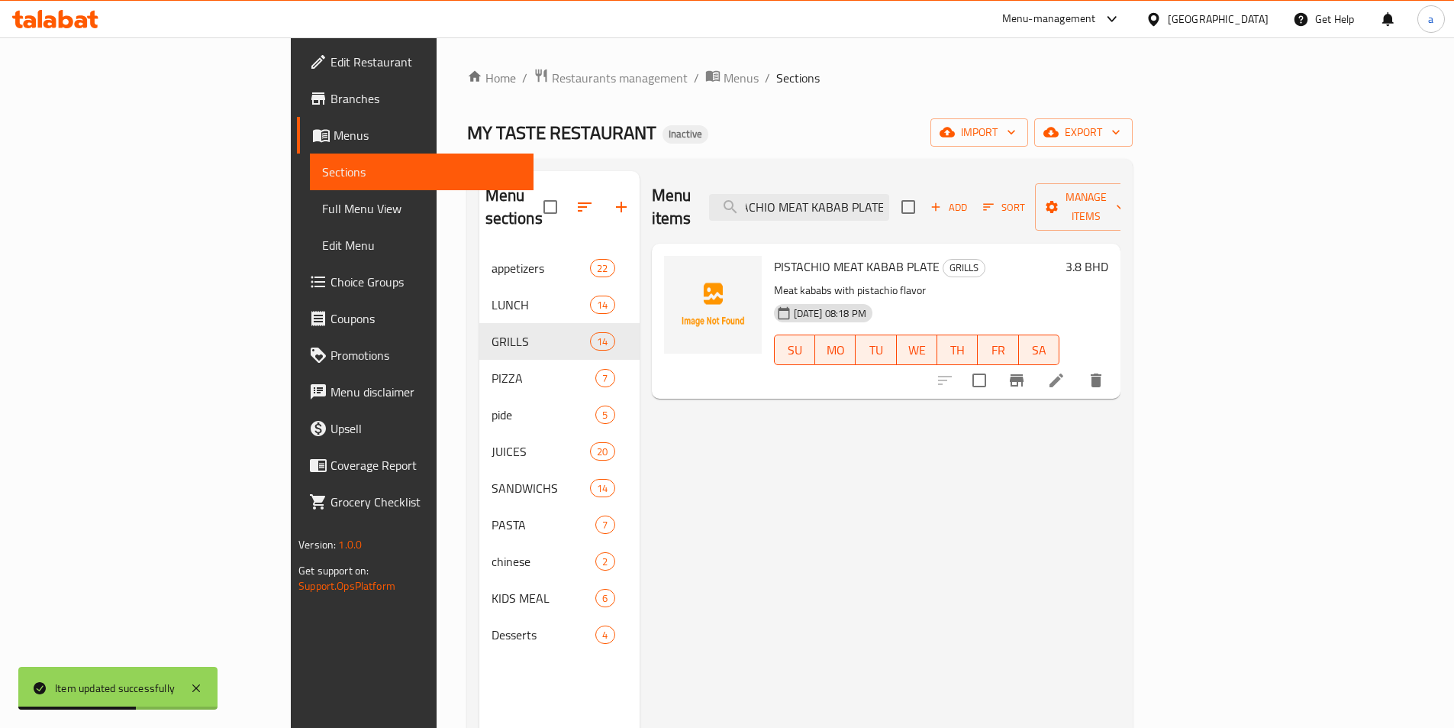
type input "PISTACHIO MEAT KABAB PLATE"
click at [1066, 371] on icon at bounding box center [1056, 380] width 18 height 18
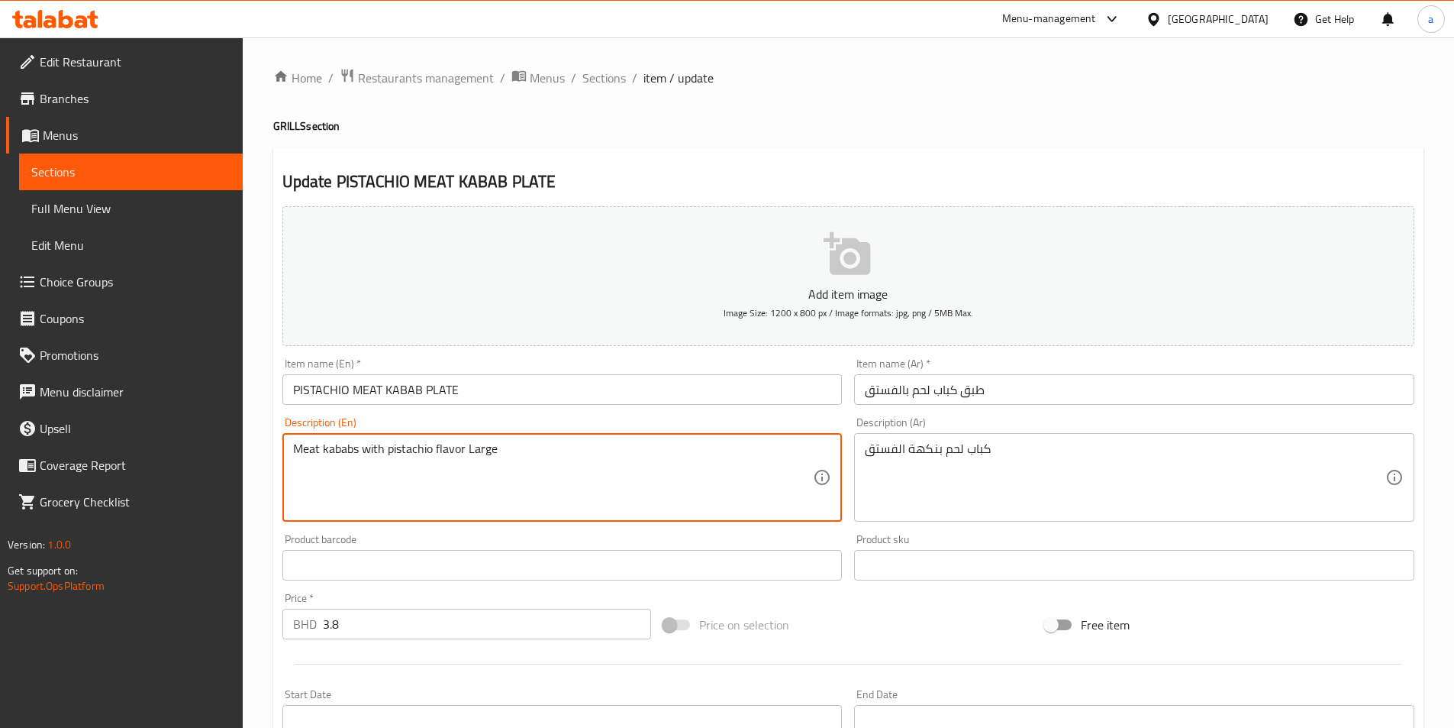
type textarea "Meat kababs with pistachio flavor Large"
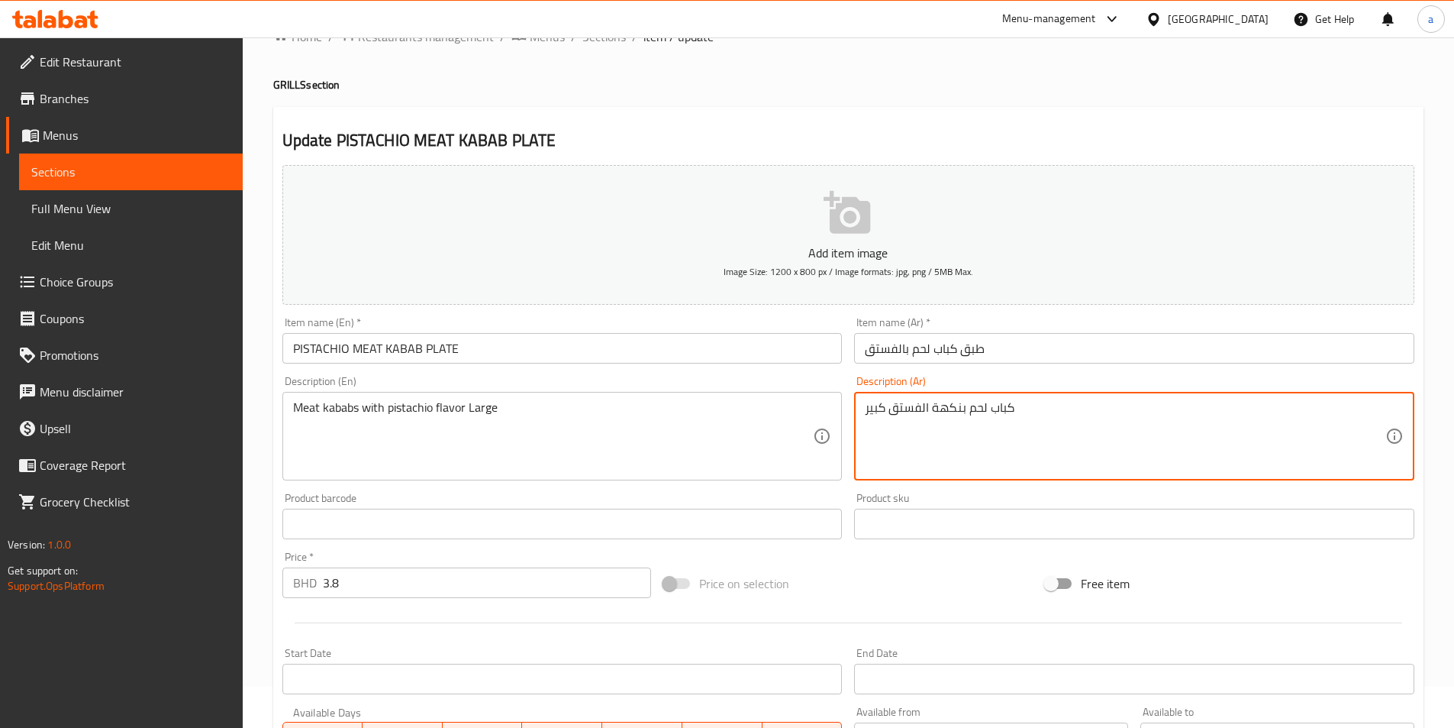
scroll to position [305, 0]
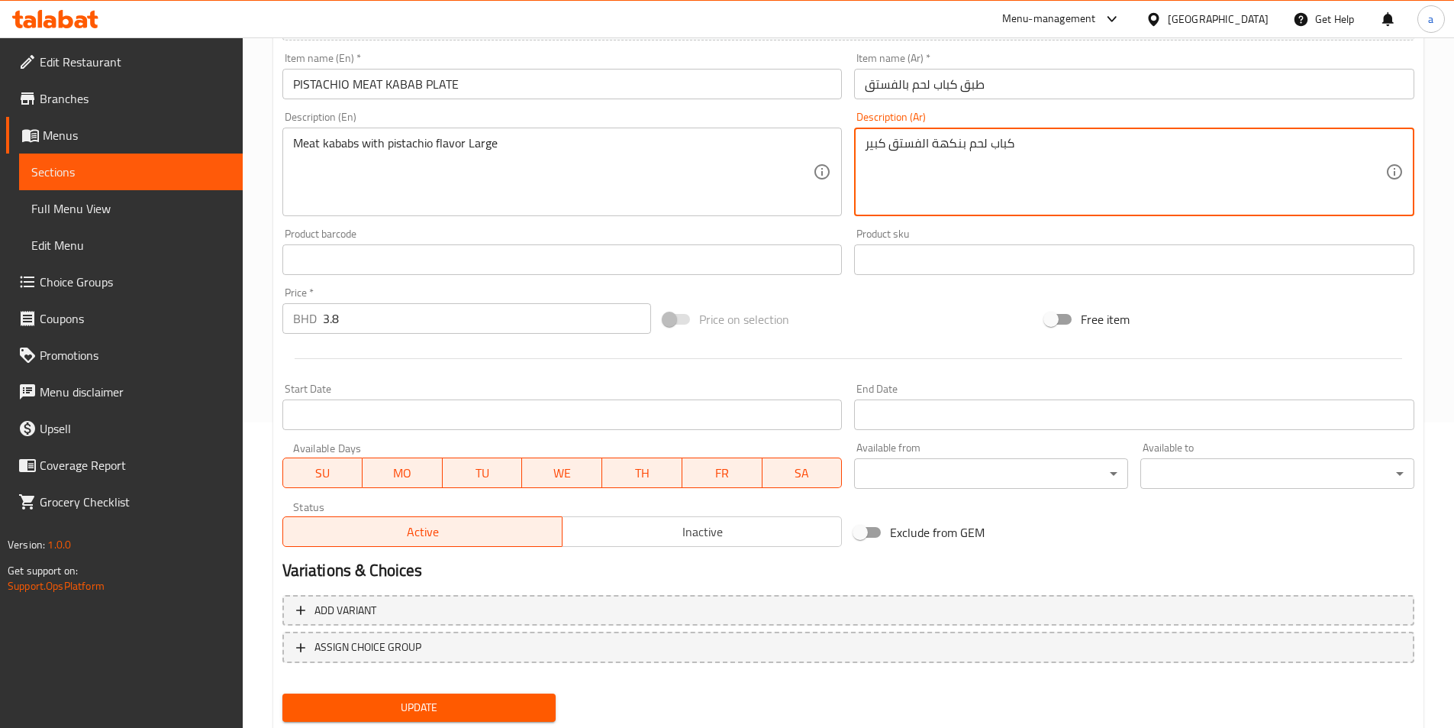
type textarea "كباب لحم بنكهة الفستق كبير"
click at [518, 695] on button "Update" at bounding box center [419, 707] width 274 height 28
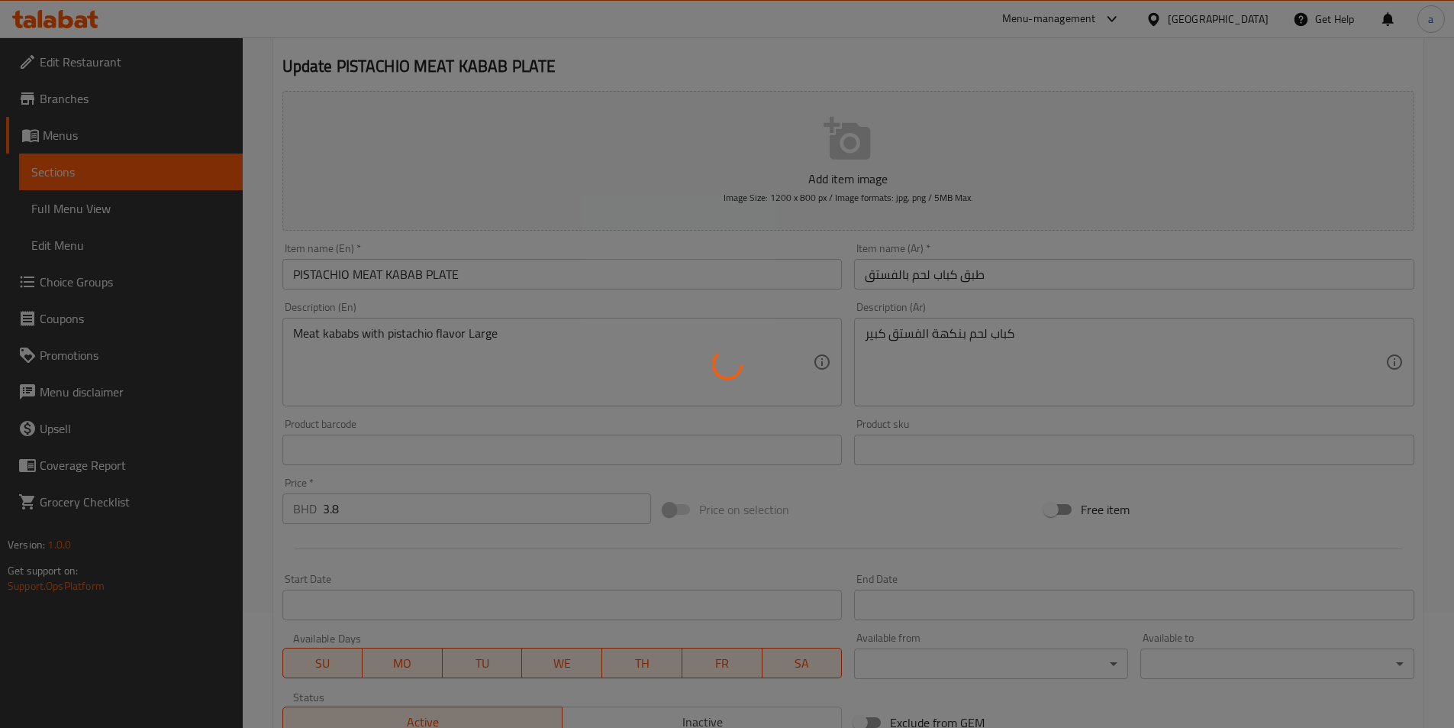
scroll to position [0, 0]
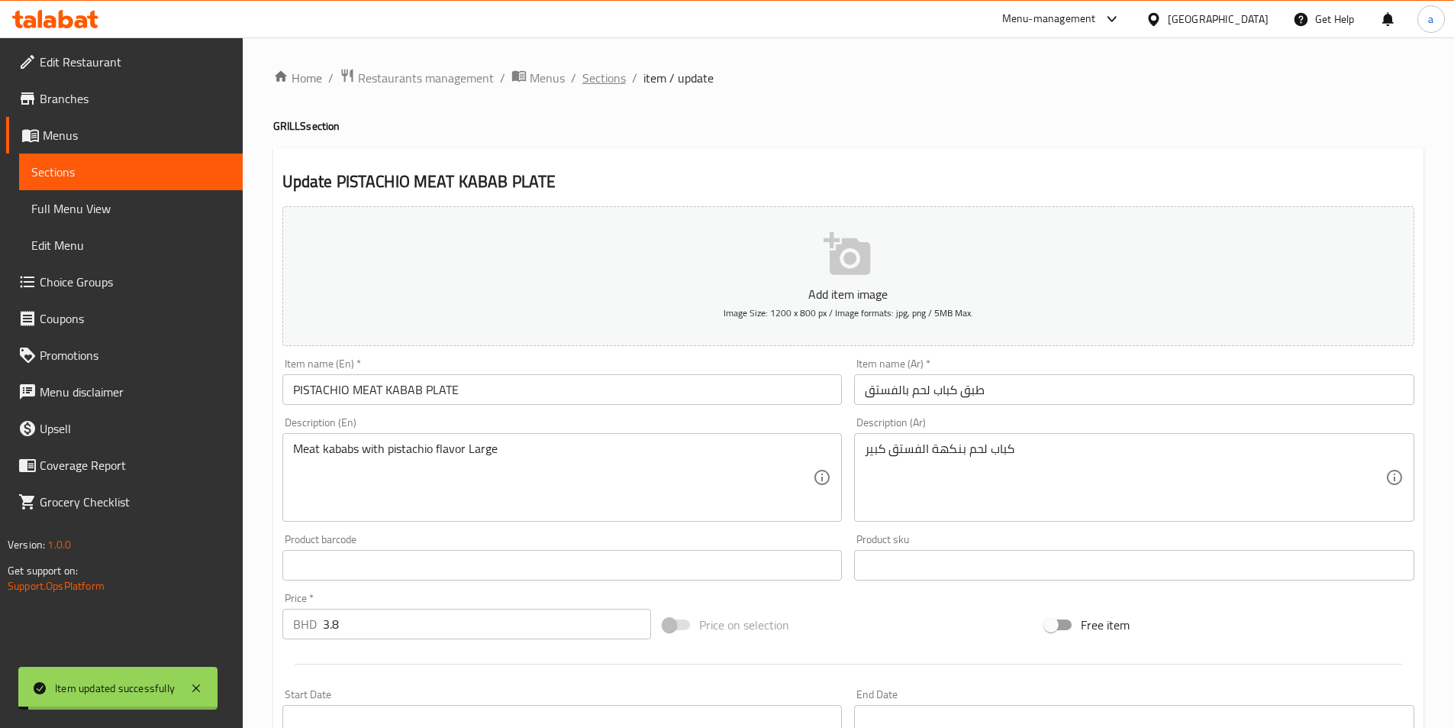
click at [595, 72] on span "Sections" at bounding box center [604, 78] width 44 height 18
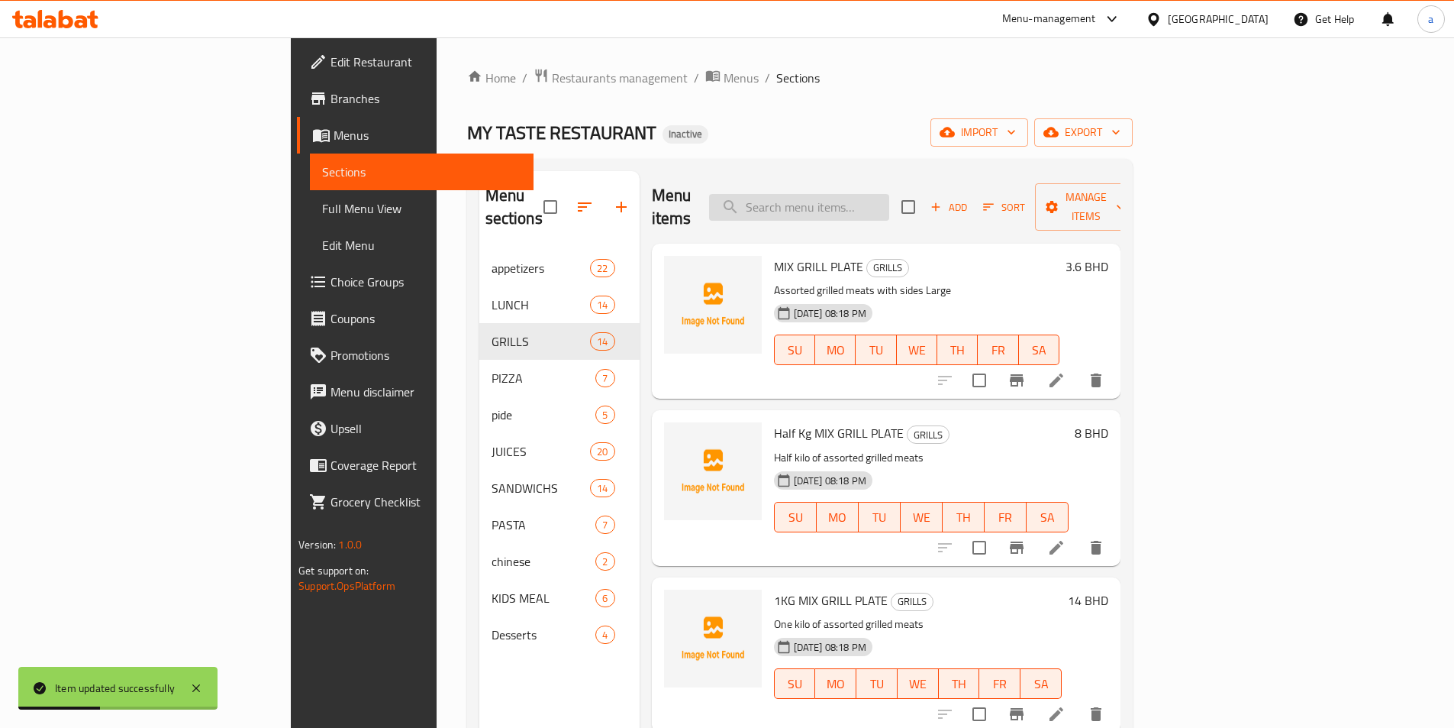
click at [889, 196] on input "search" at bounding box center [799, 207] width 180 height 27
paste input "MEAT TIKKA LEMON PLATE"
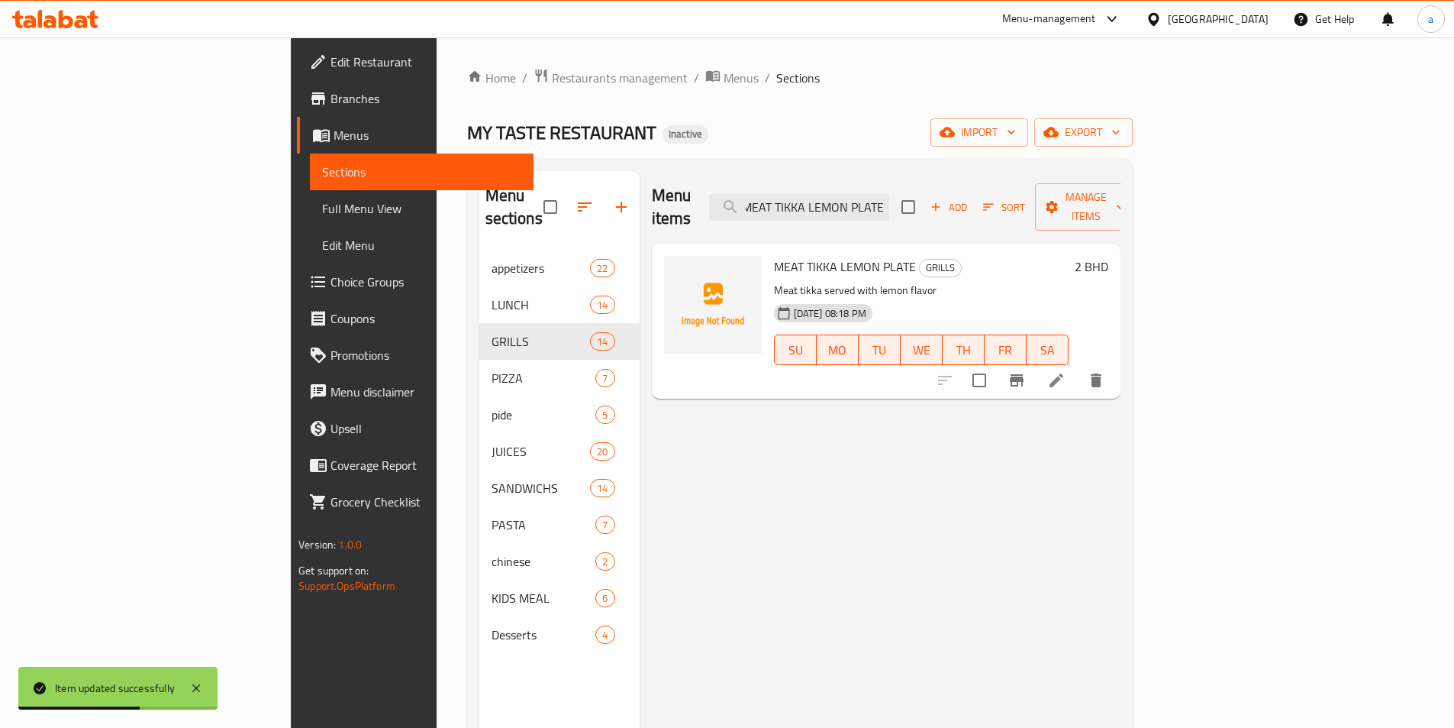
type input "MEAT TIKKA LEMON PLATE"
click at [1066, 371] on icon at bounding box center [1056, 380] width 18 height 18
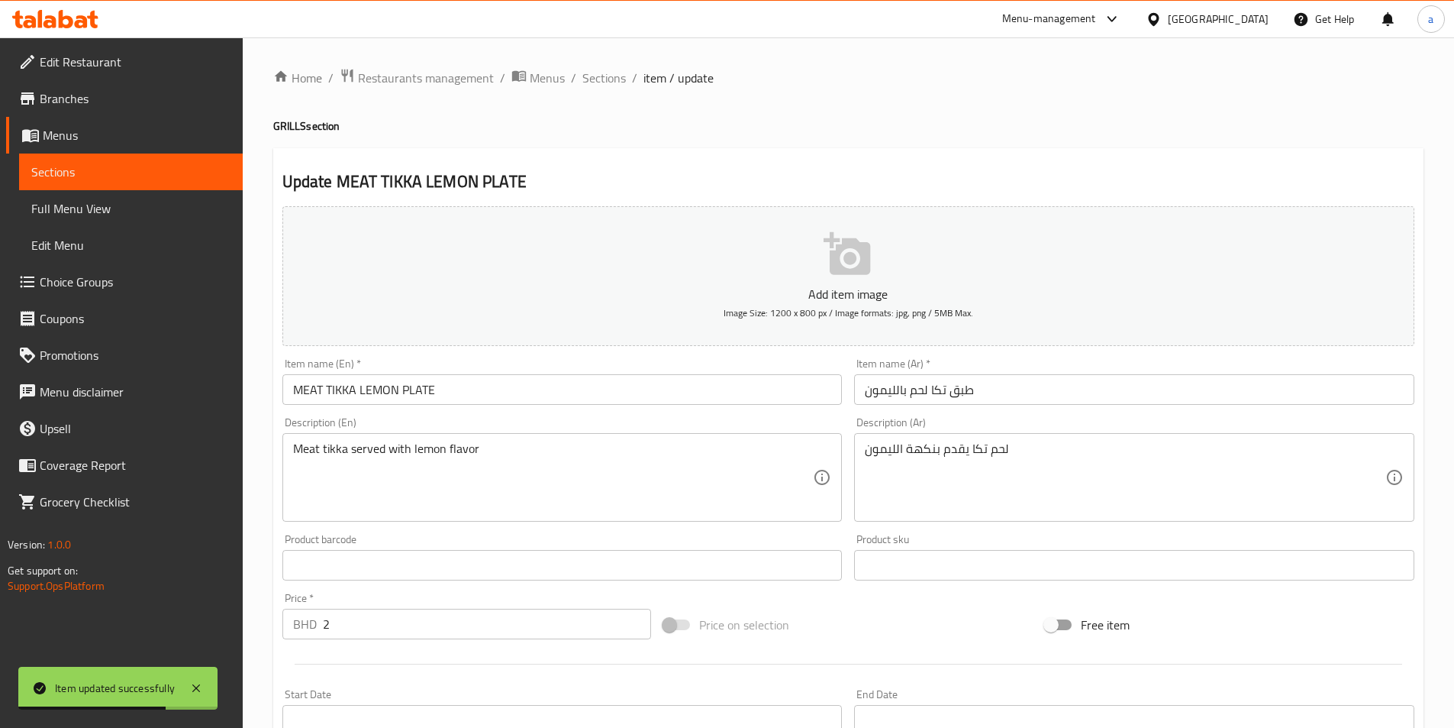
click at [735, 395] on input "MEAT TIKKA LEMON PLATE" at bounding box center [562, 389] width 560 height 31
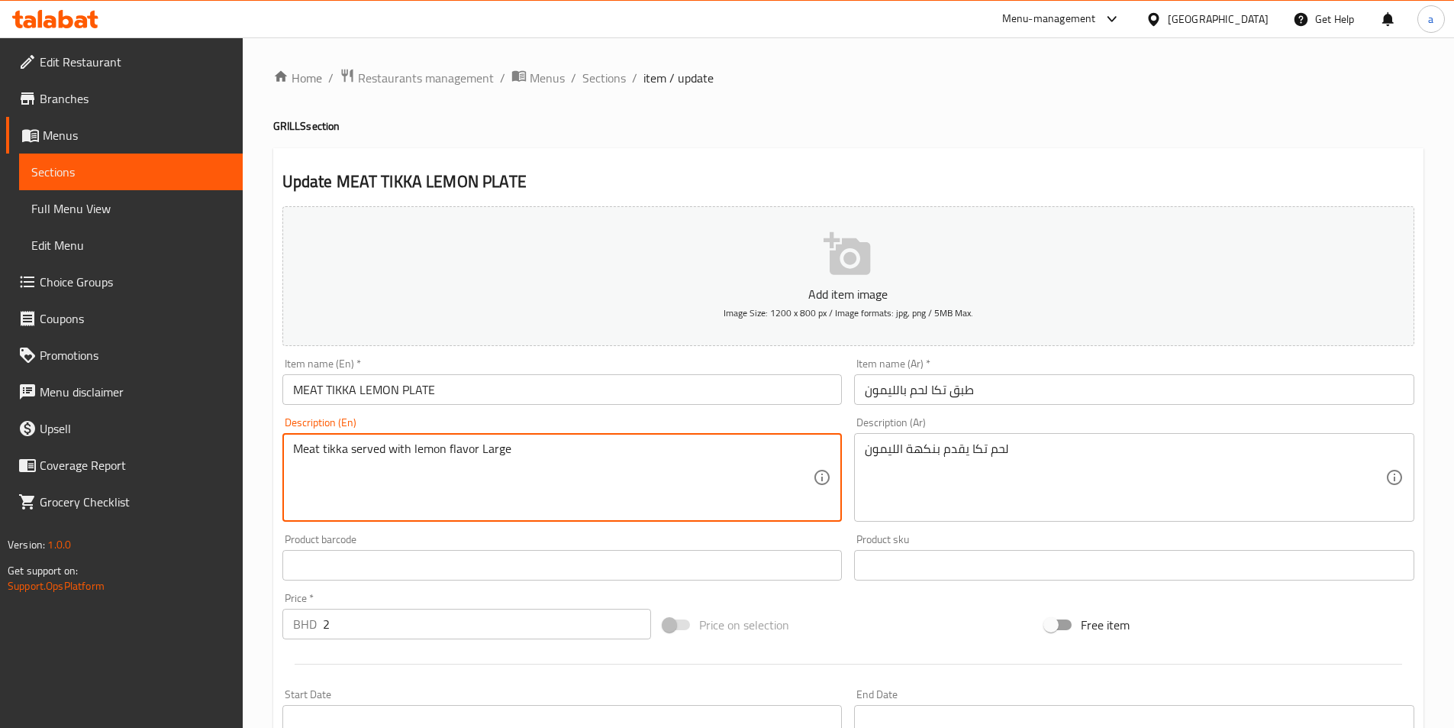
type textarea "Meat tikka served with lemon flavor Large"
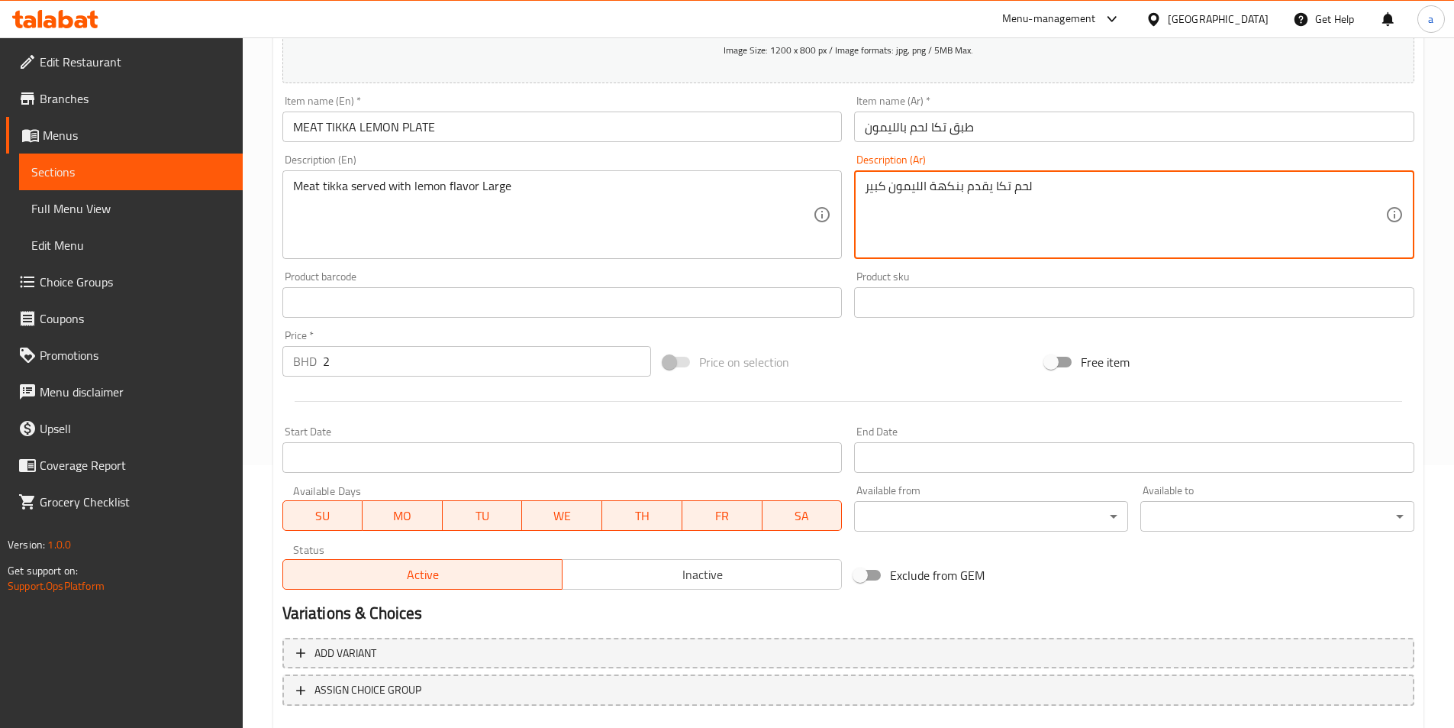
scroll to position [351, 0]
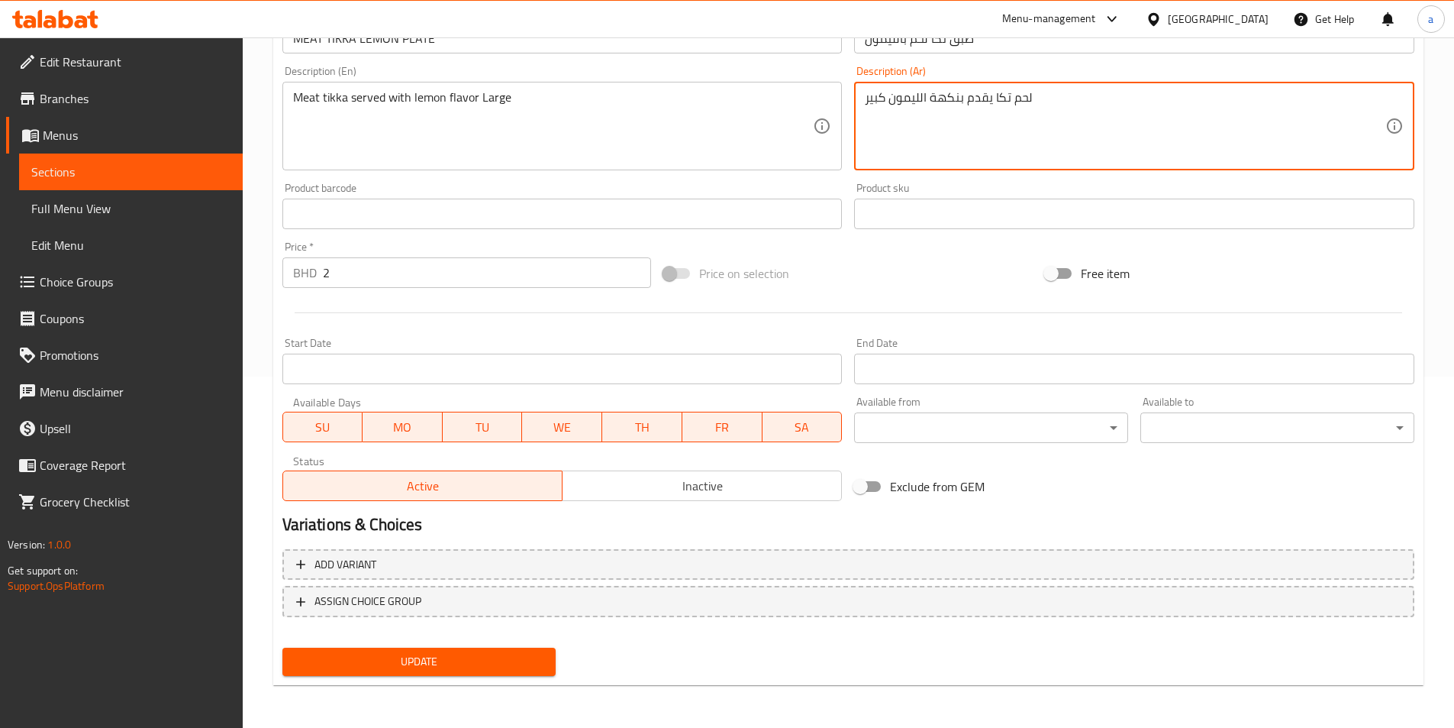
type textarea "لحم تكا يقدم بنكهة الليمون كبير"
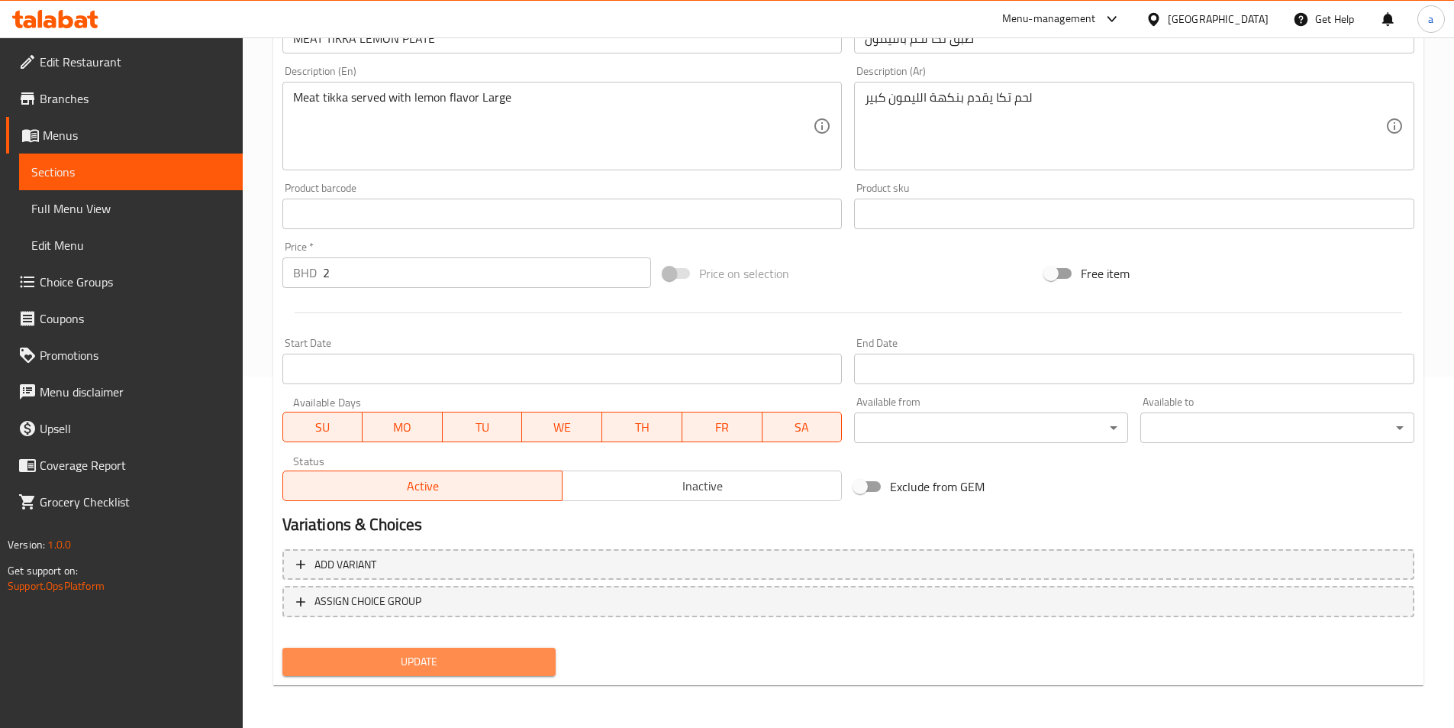
click at [521, 670] on span "Update" at bounding box center [420, 661] width 250 height 19
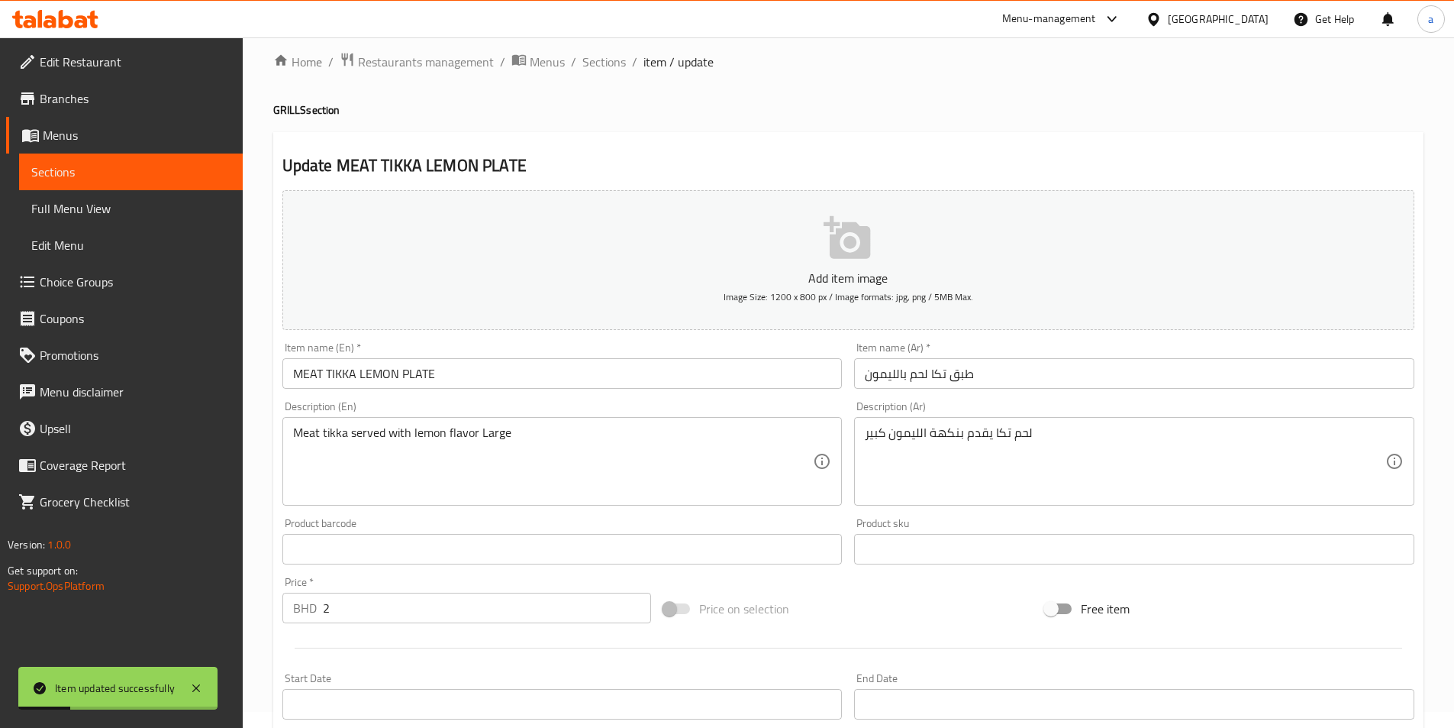
scroll to position [0, 0]
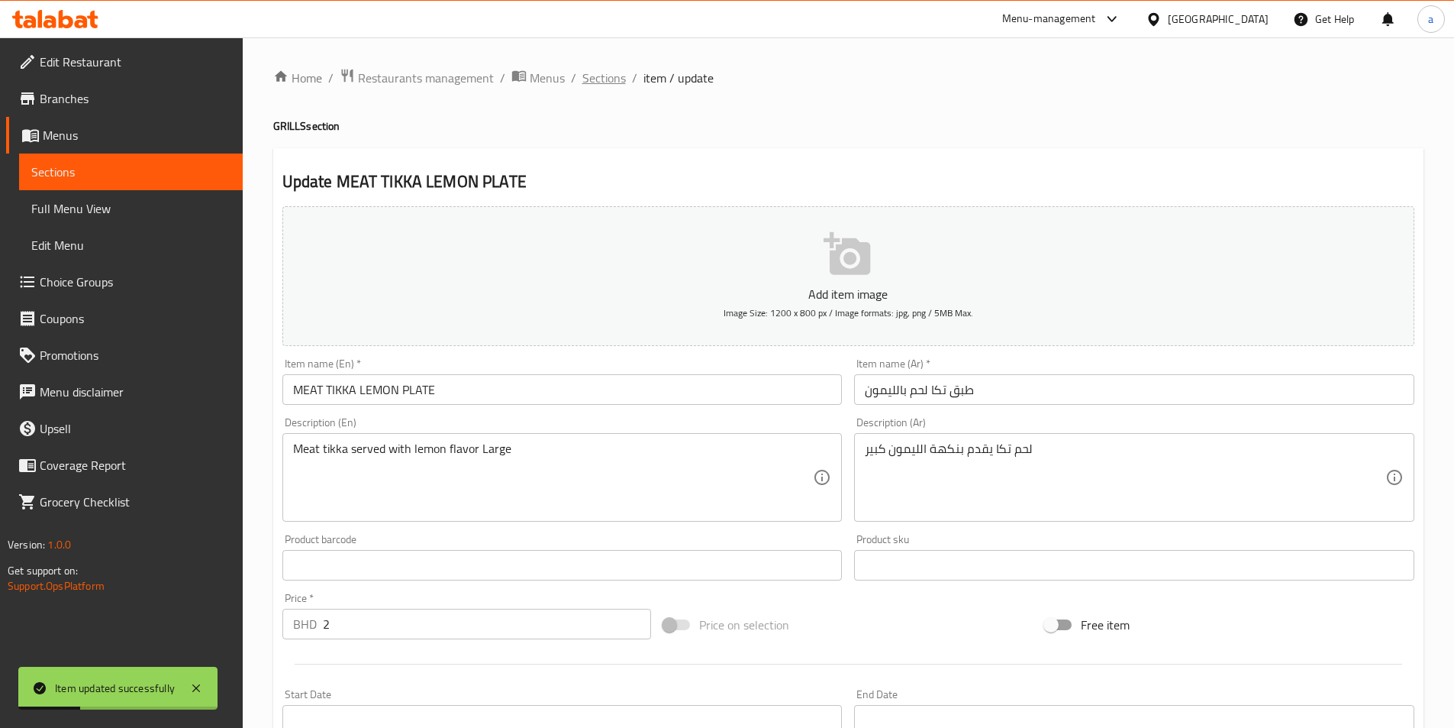
click at [584, 75] on span "Sections" at bounding box center [604, 78] width 44 height 18
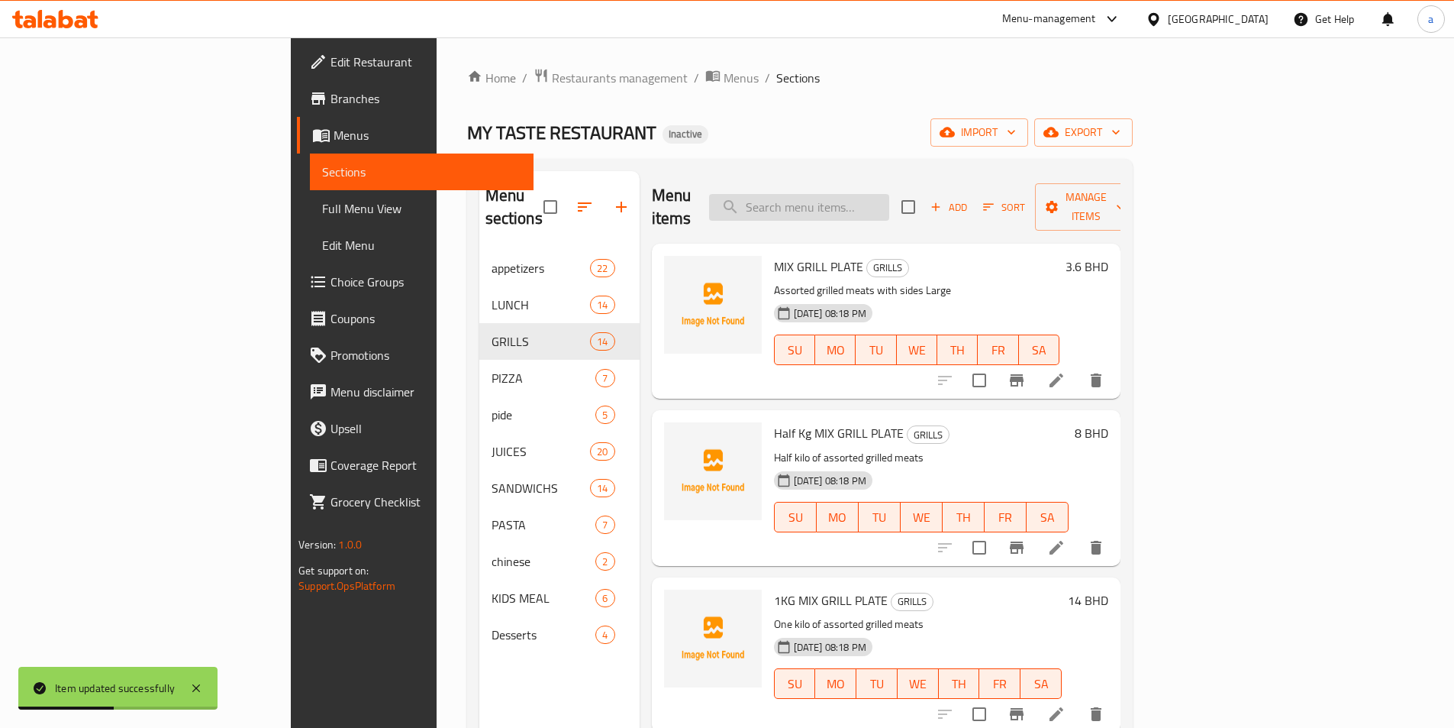
click at [867, 194] on input "search" at bounding box center [799, 207] width 180 height 27
paste input "MEAT CHEESY BOMB"
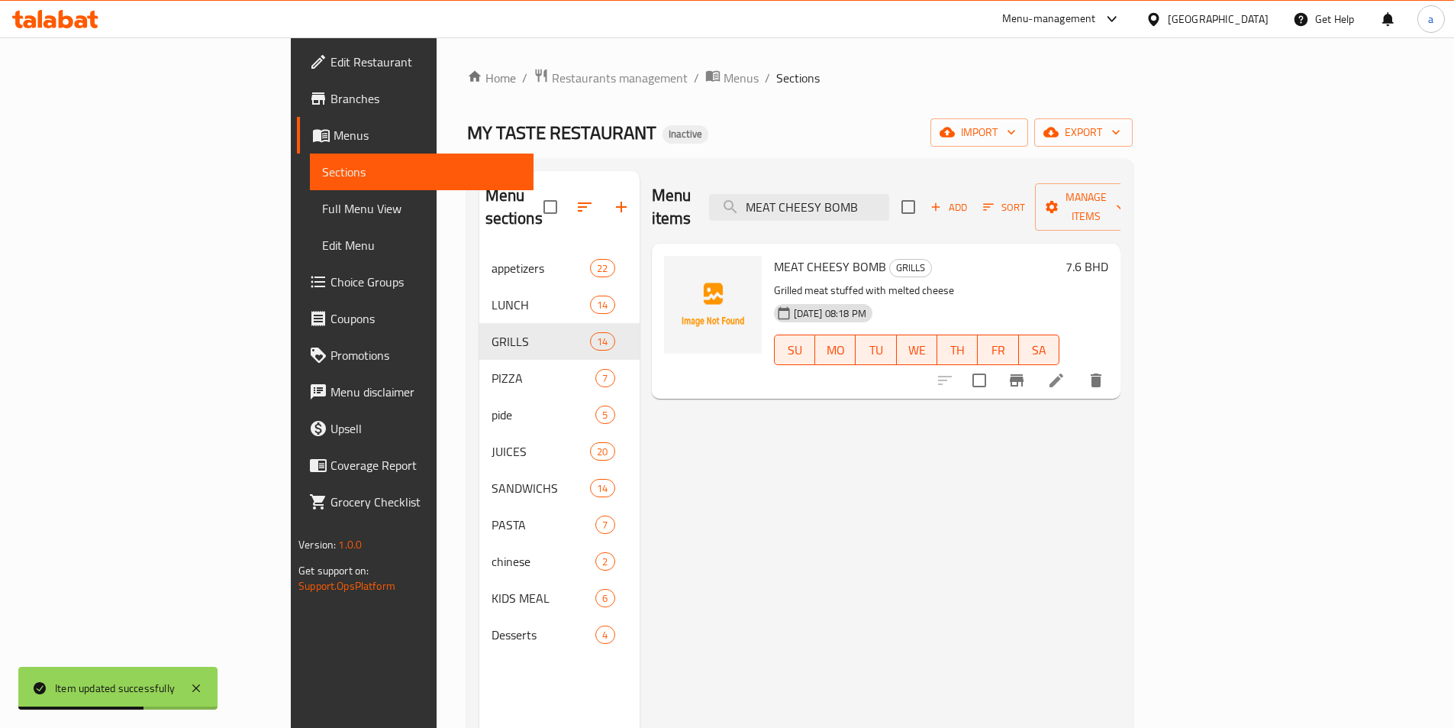
type input "MEAT CHEESY BOMB"
click at [1063, 373] on icon at bounding box center [1057, 380] width 14 height 14
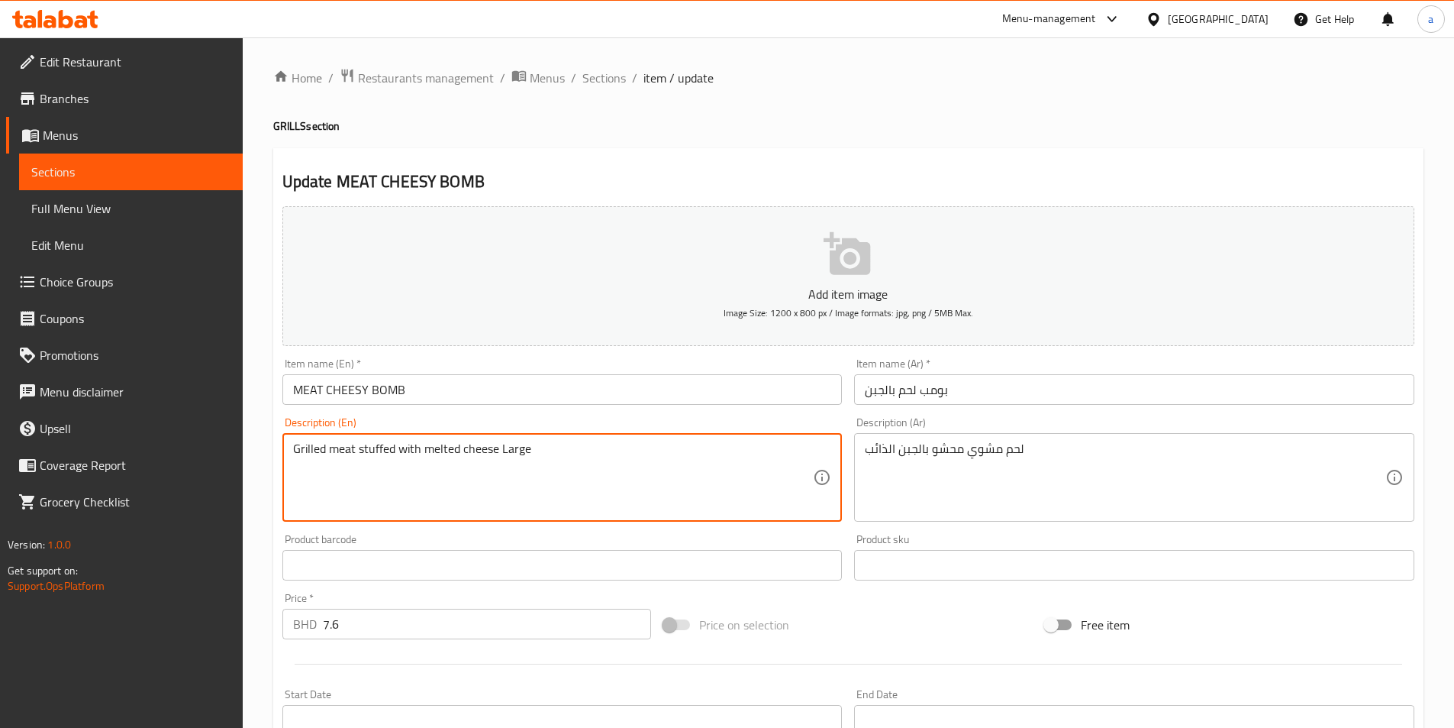
type textarea "Grilled meat stuffed with melted cheese Large"
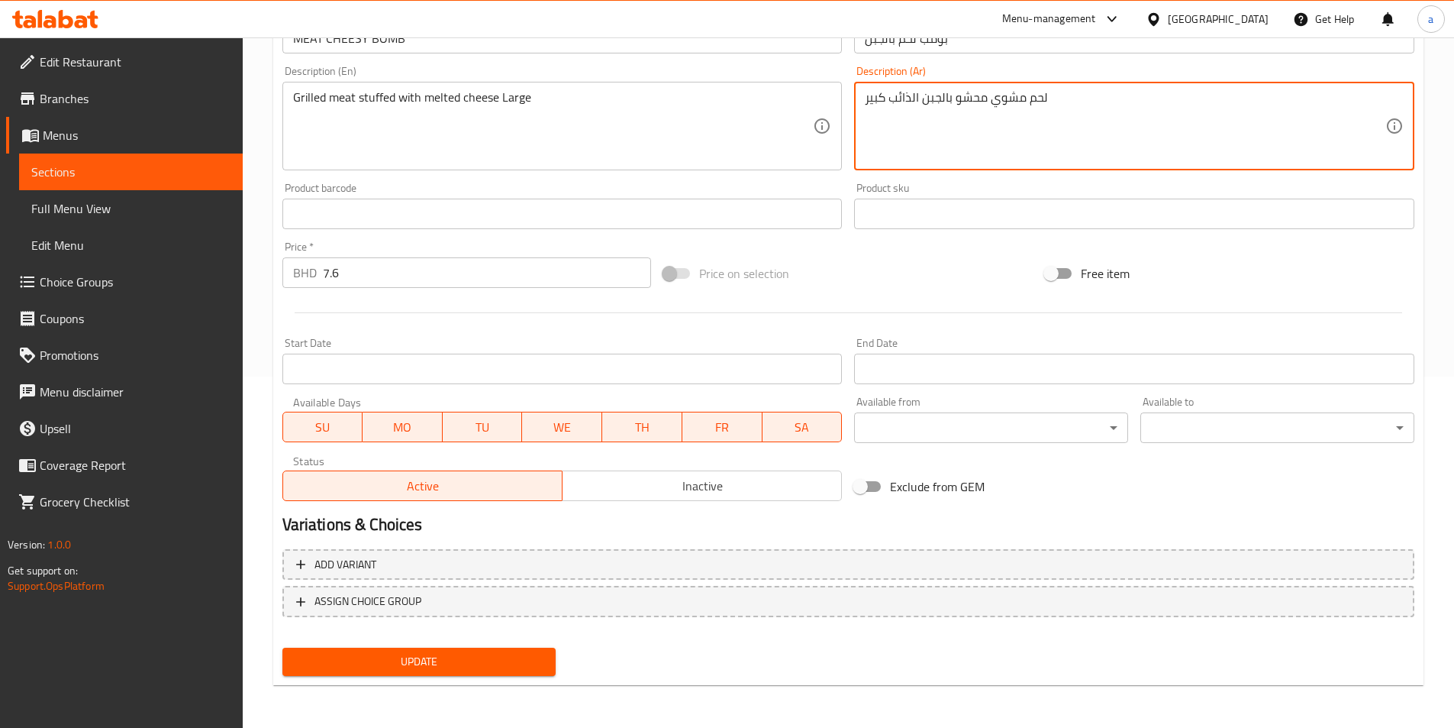
type textarea "لحم مشوي محشو بالجبن الذائب كبير"
click at [520, 650] on button "Update" at bounding box center [419, 661] width 274 height 28
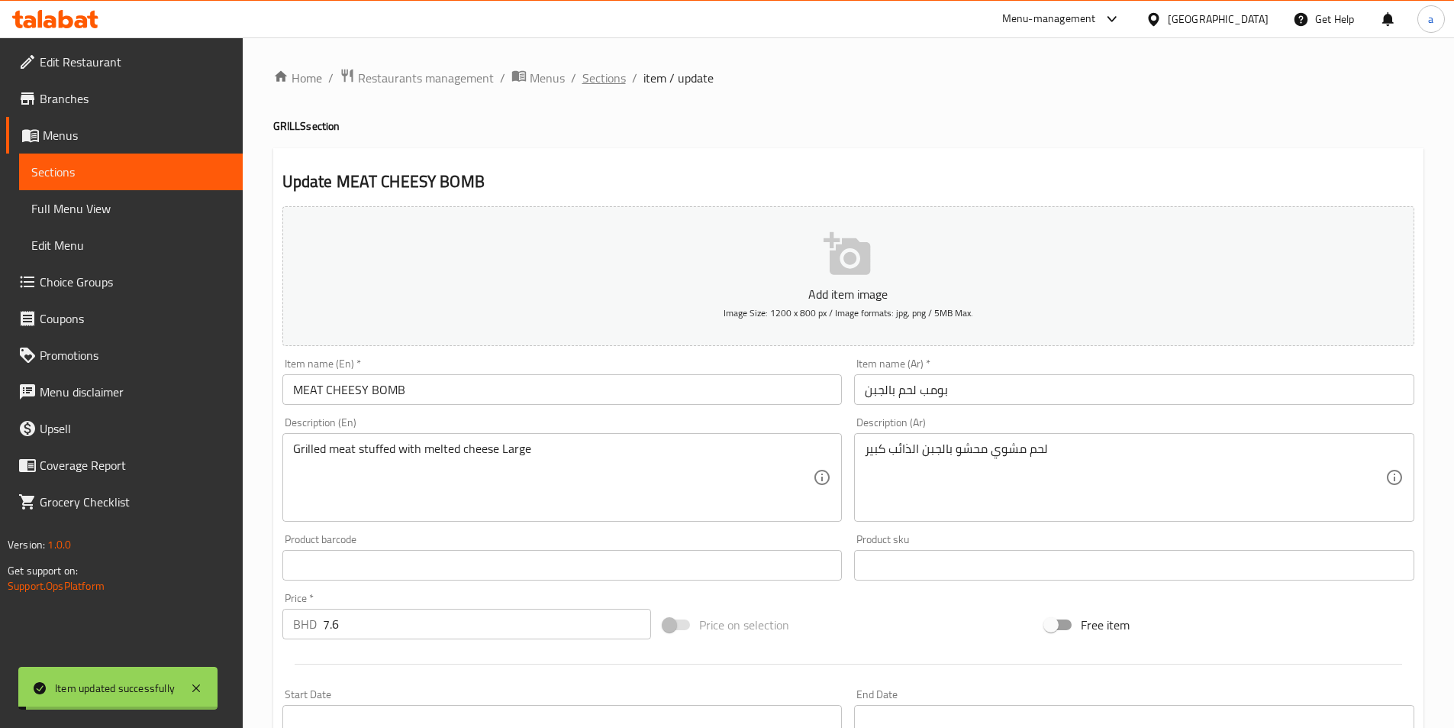
click at [602, 69] on span "Sections" at bounding box center [604, 78] width 44 height 18
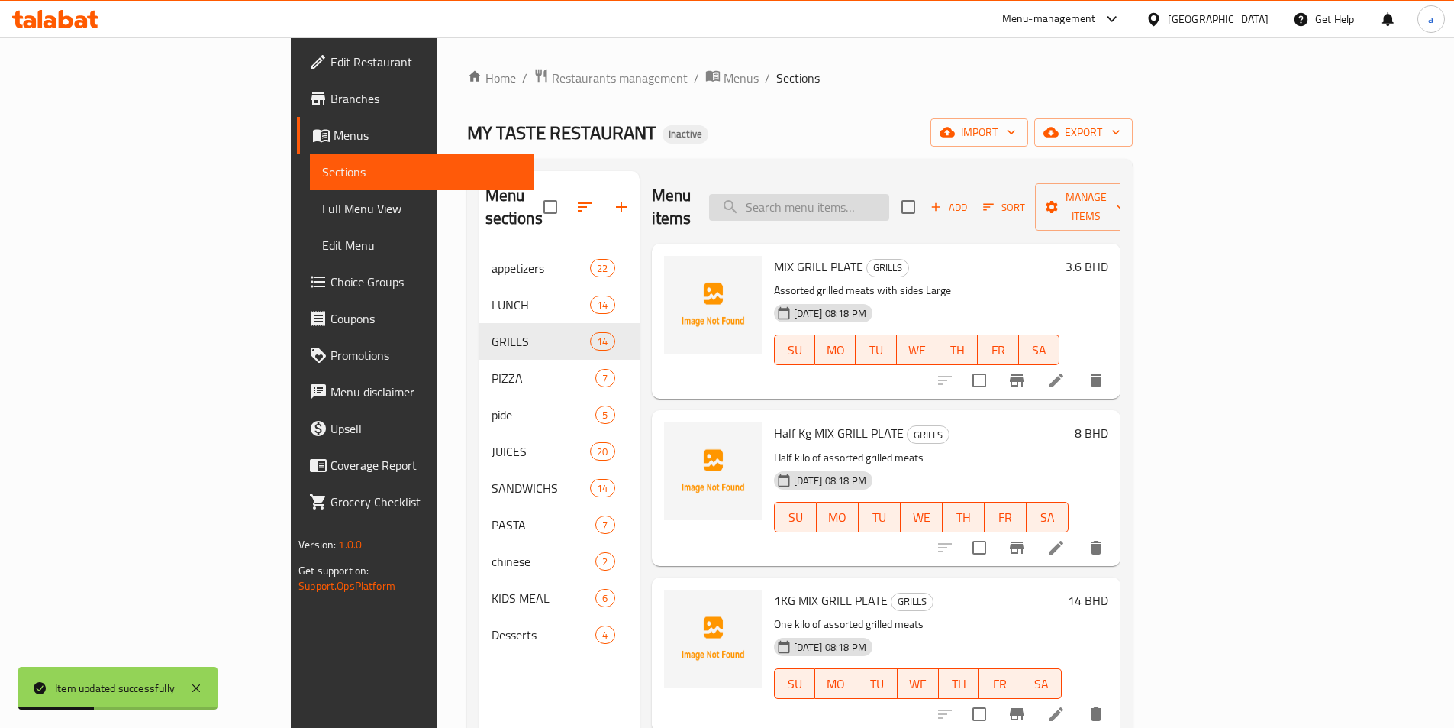
click at [880, 198] on input "search" at bounding box center [799, 207] width 180 height 27
paste input "MEAT TIKKA W/HUMMUS"
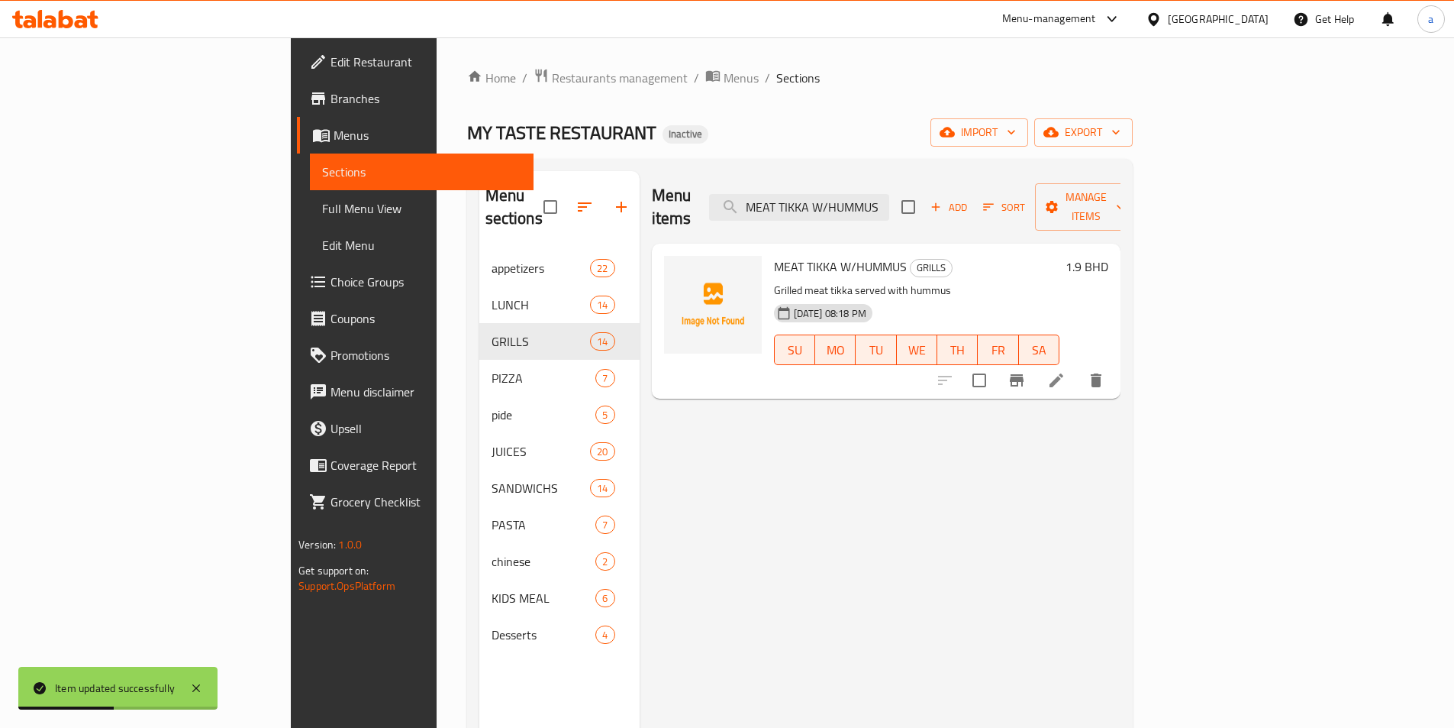
type input "MEAT TIKKA W/HUMMUS"
click at [1066, 371] on icon at bounding box center [1056, 380] width 18 height 18
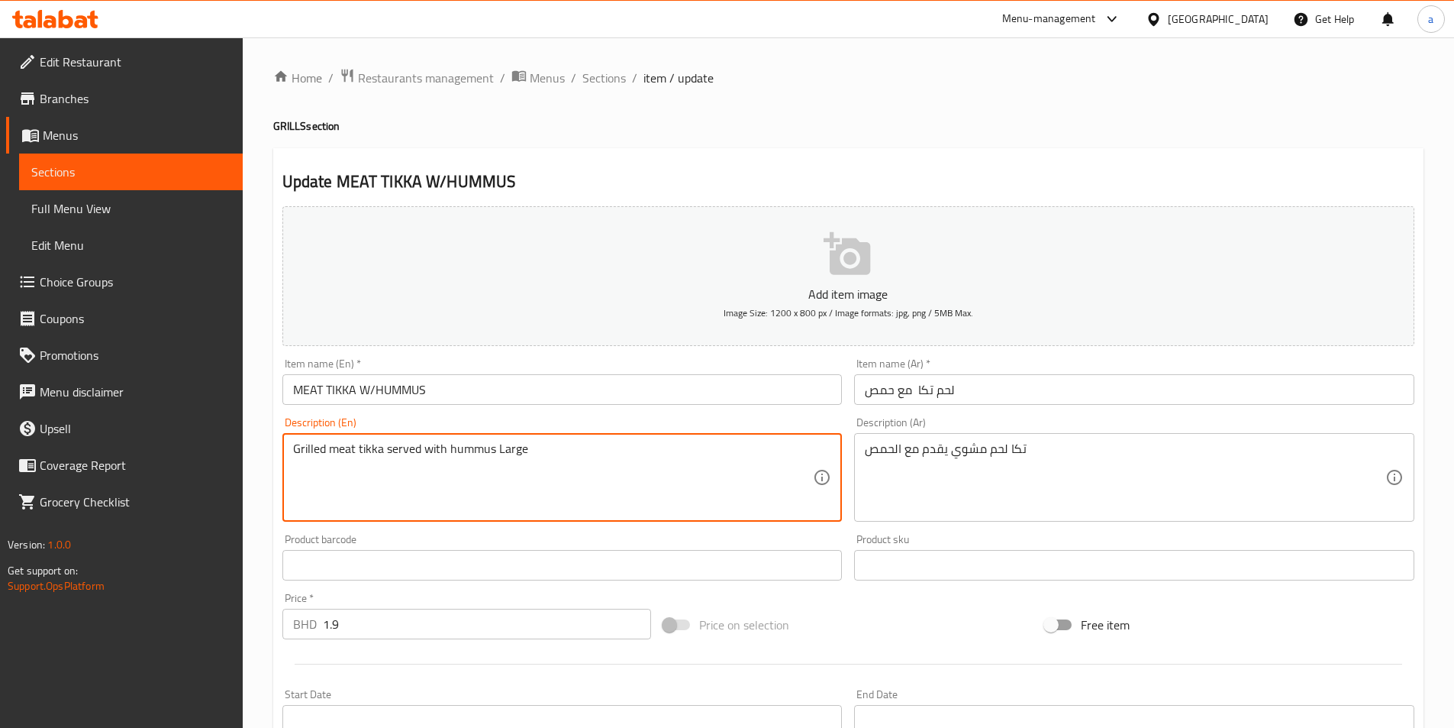
type textarea "Grilled meat tikka served with hummus Large"
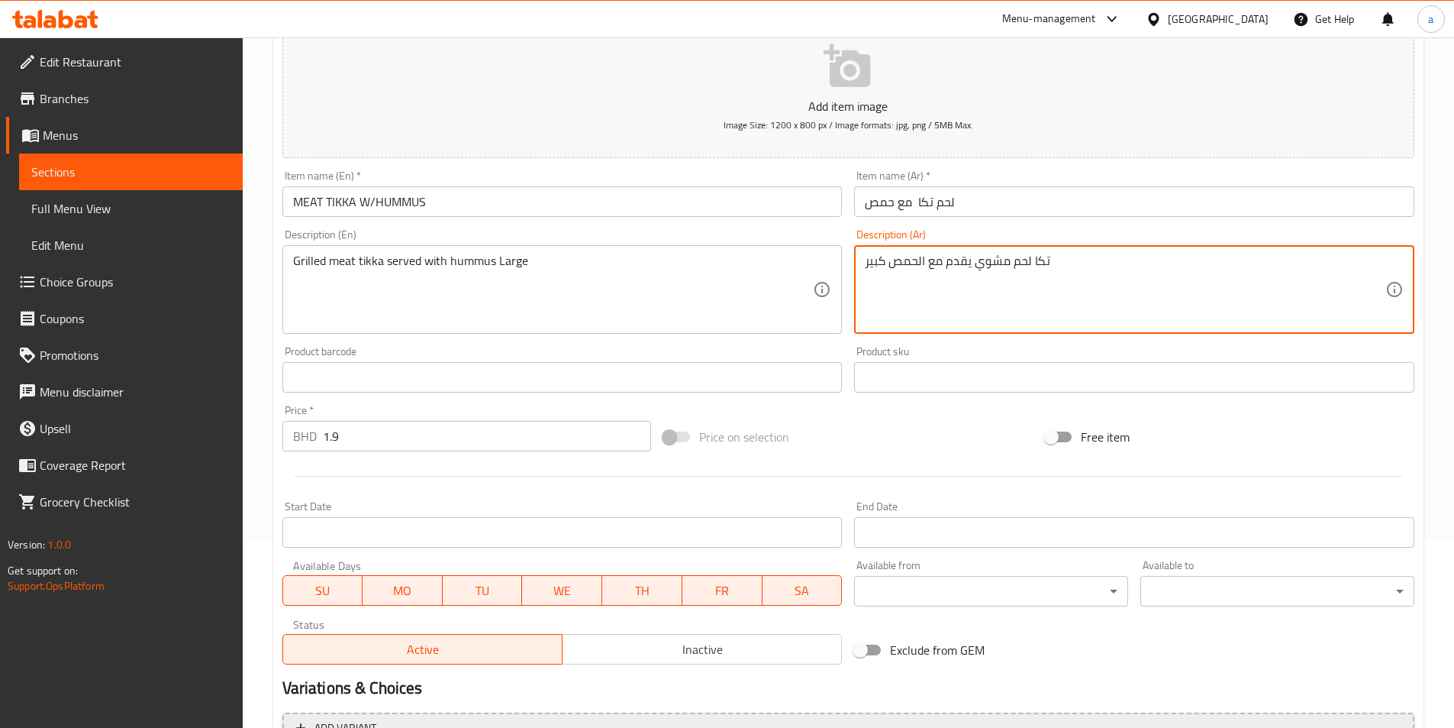
scroll to position [351, 0]
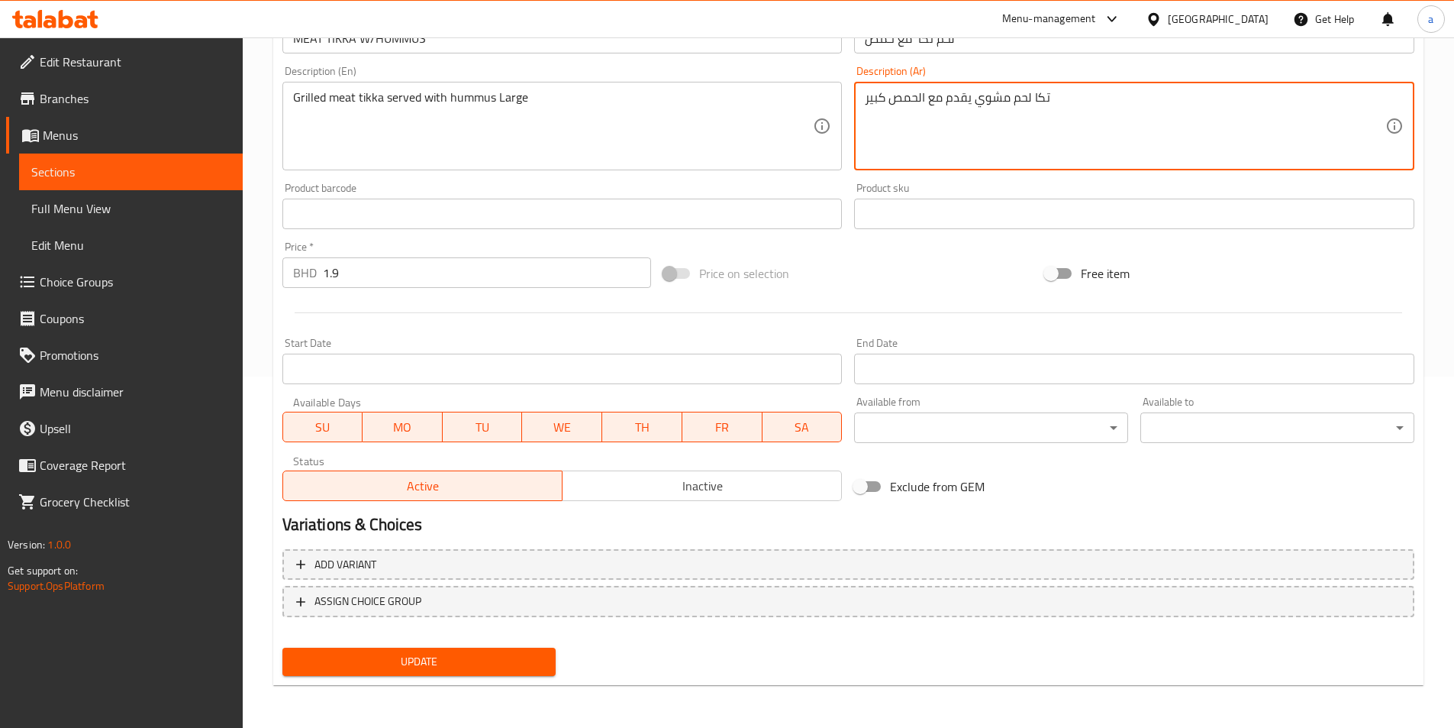
type textarea "تكا لحم مشوي يقدم مع الحمص كبير"
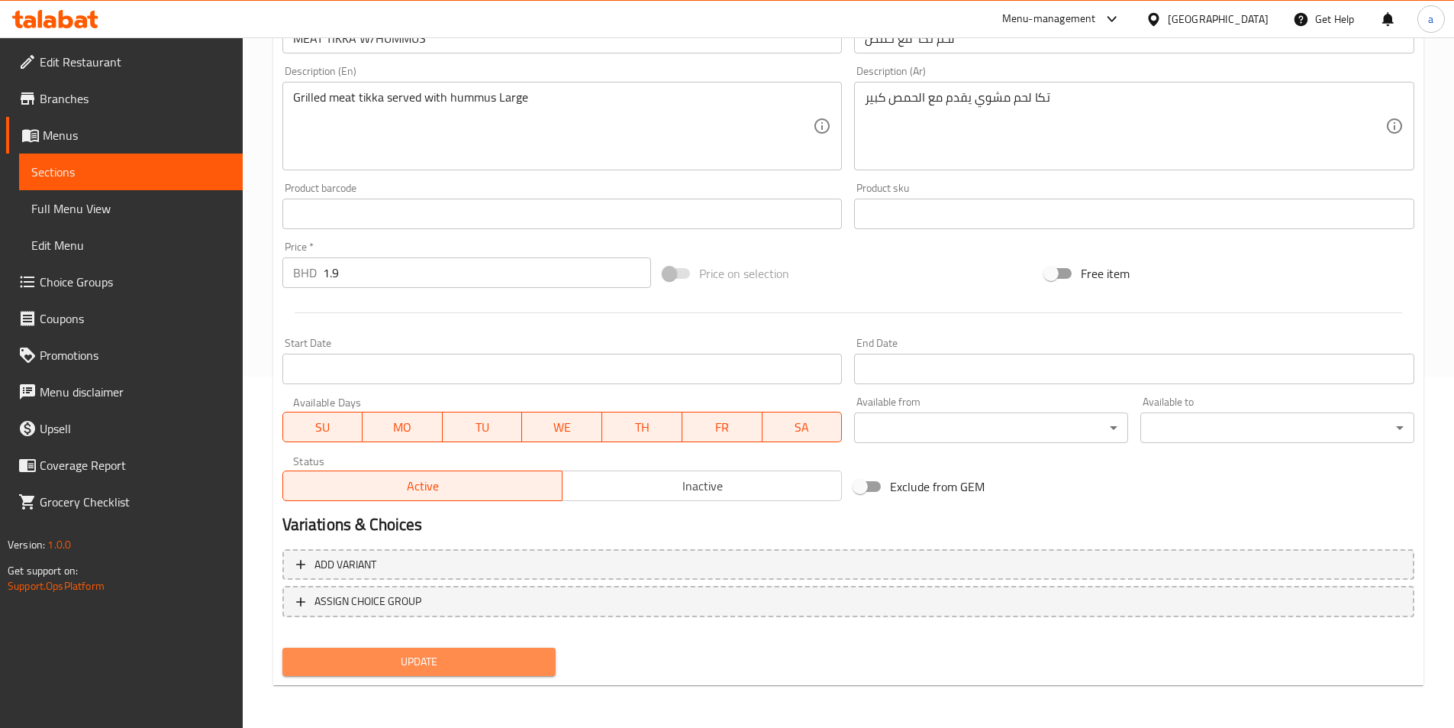
click at [482, 665] on span "Update" at bounding box center [420, 661] width 250 height 19
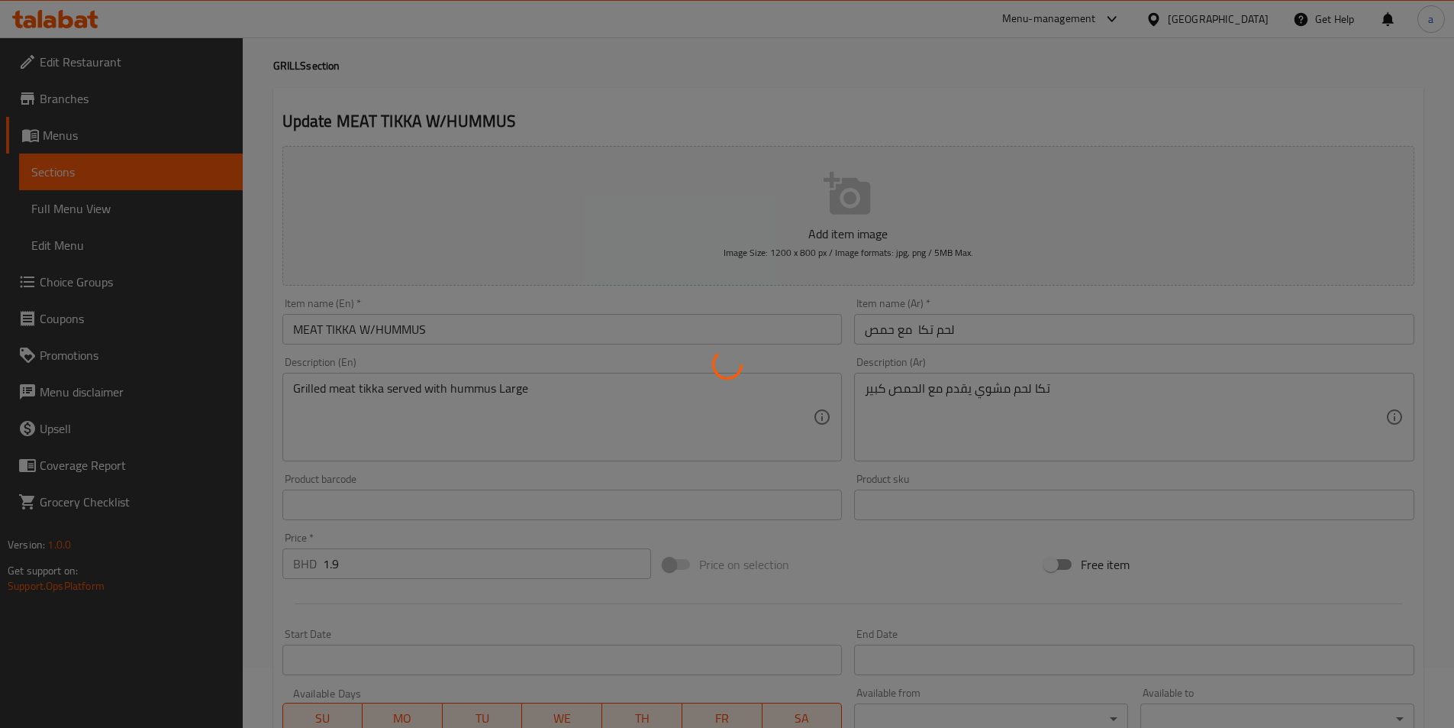
scroll to position [0, 0]
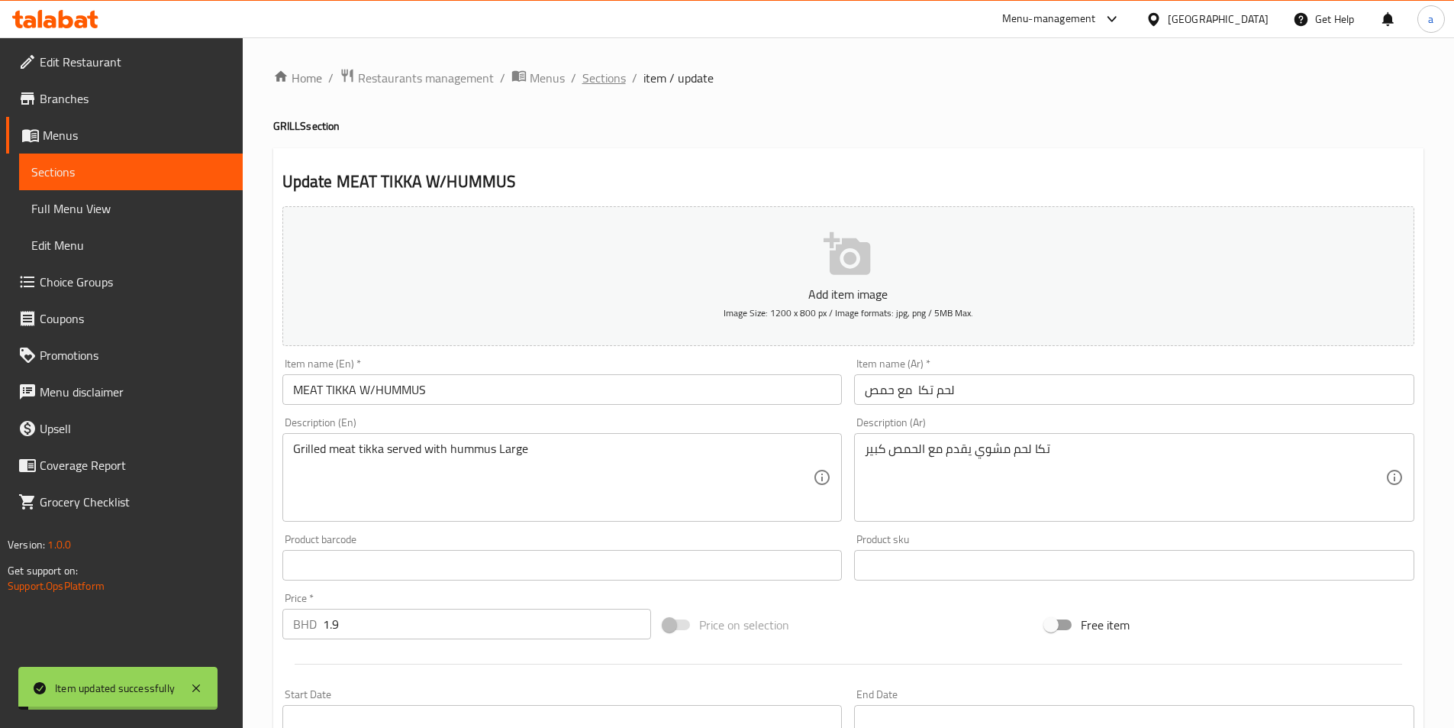
click at [593, 82] on span "Sections" at bounding box center [604, 78] width 44 height 18
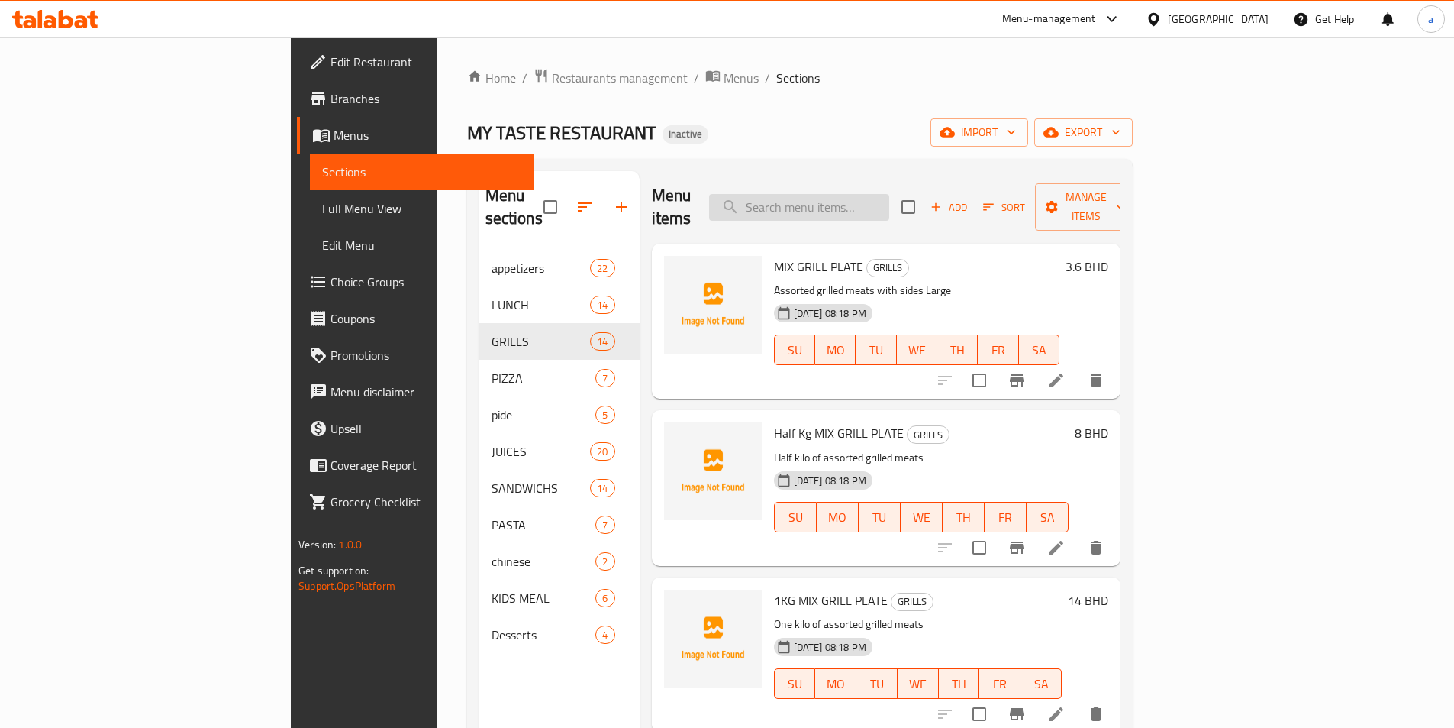
click at [873, 194] on input "search" at bounding box center [799, 207] width 180 height 27
paste input "dip"
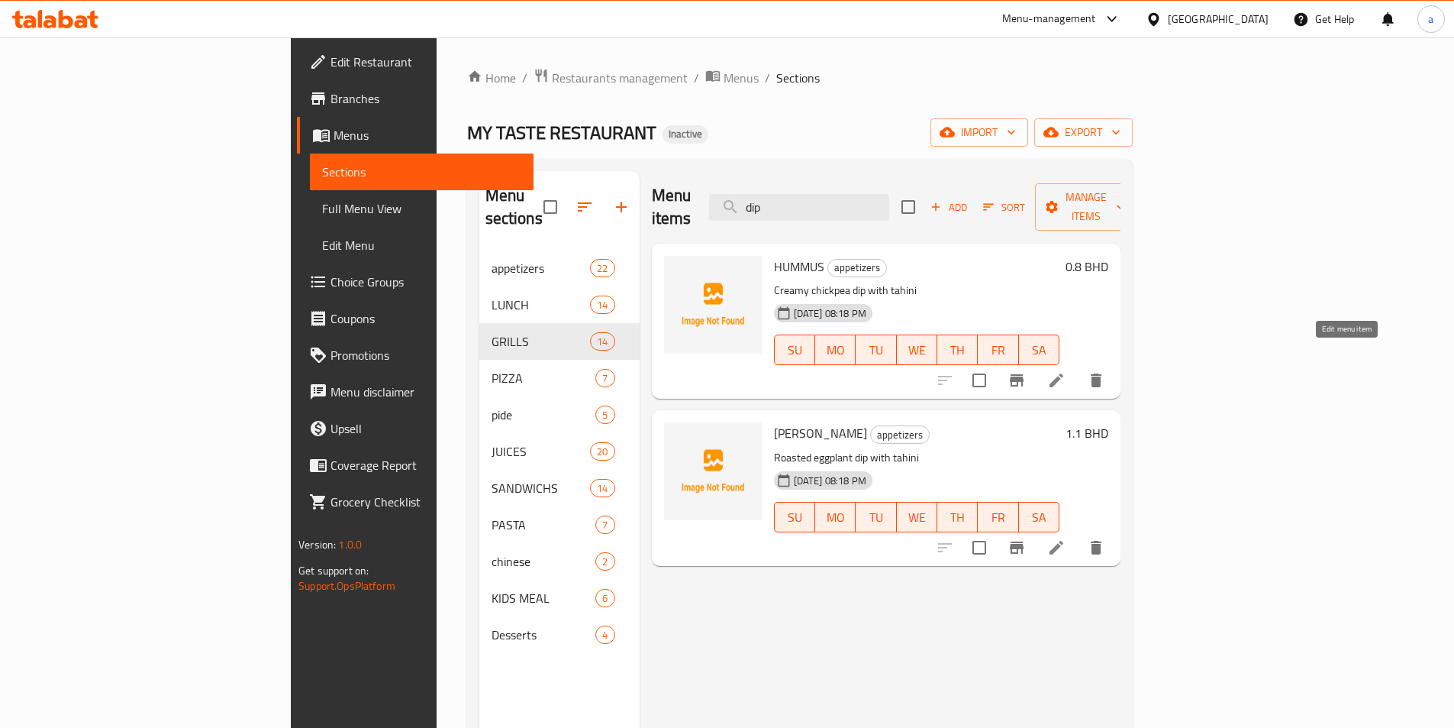
type input "dip"
click at [1063, 373] on icon at bounding box center [1057, 380] width 14 height 14
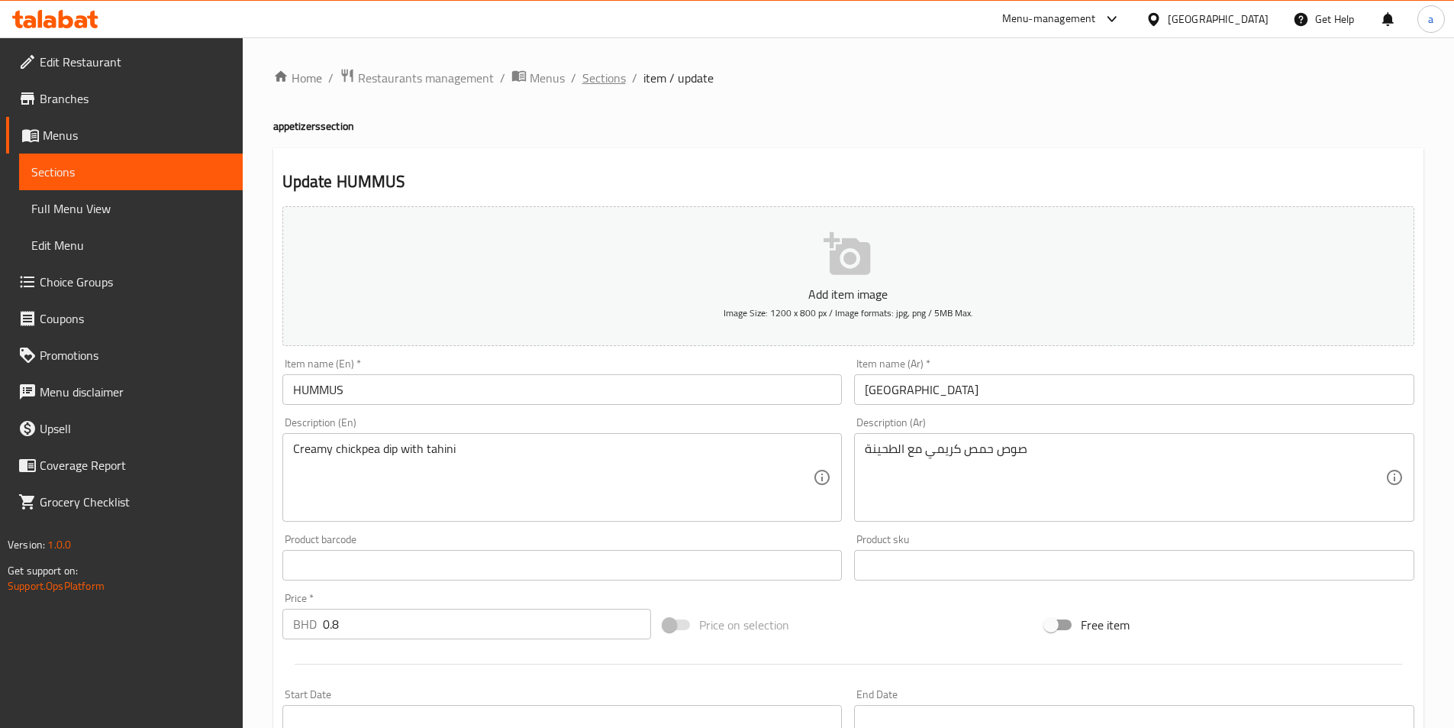
click at [611, 76] on span "Sections" at bounding box center [604, 78] width 44 height 18
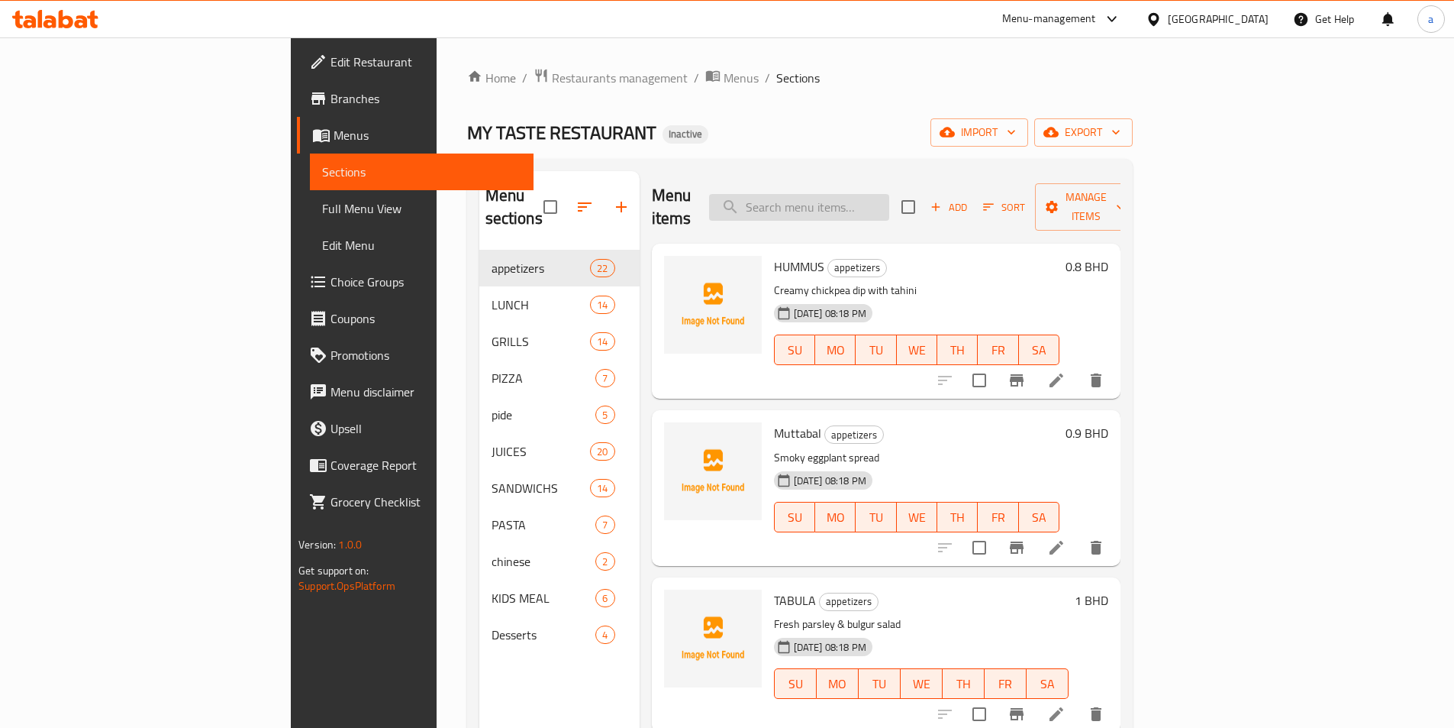
click at [889, 199] on input "search" at bounding box center [799, 207] width 180 height 27
paste input "Crisp"
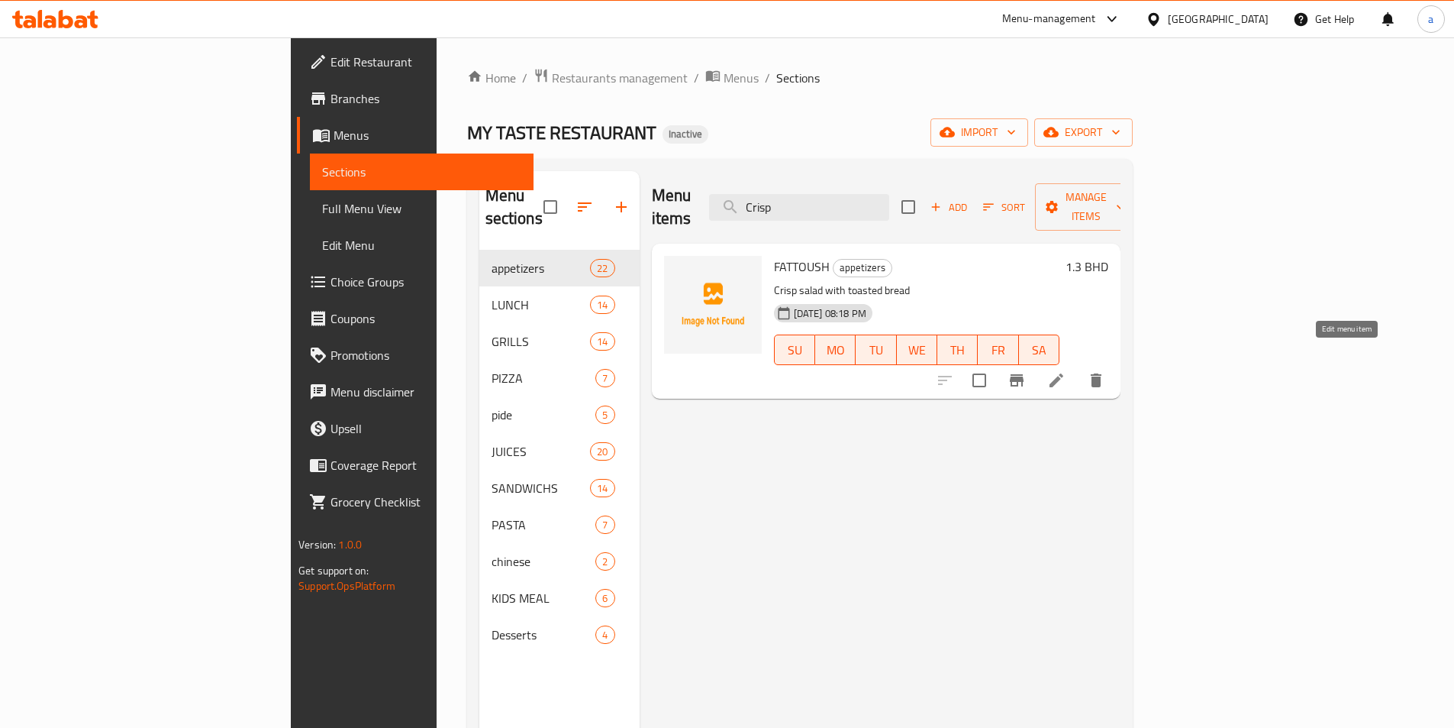
type input "Crisp"
click at [1066, 371] on icon at bounding box center [1056, 380] width 18 height 18
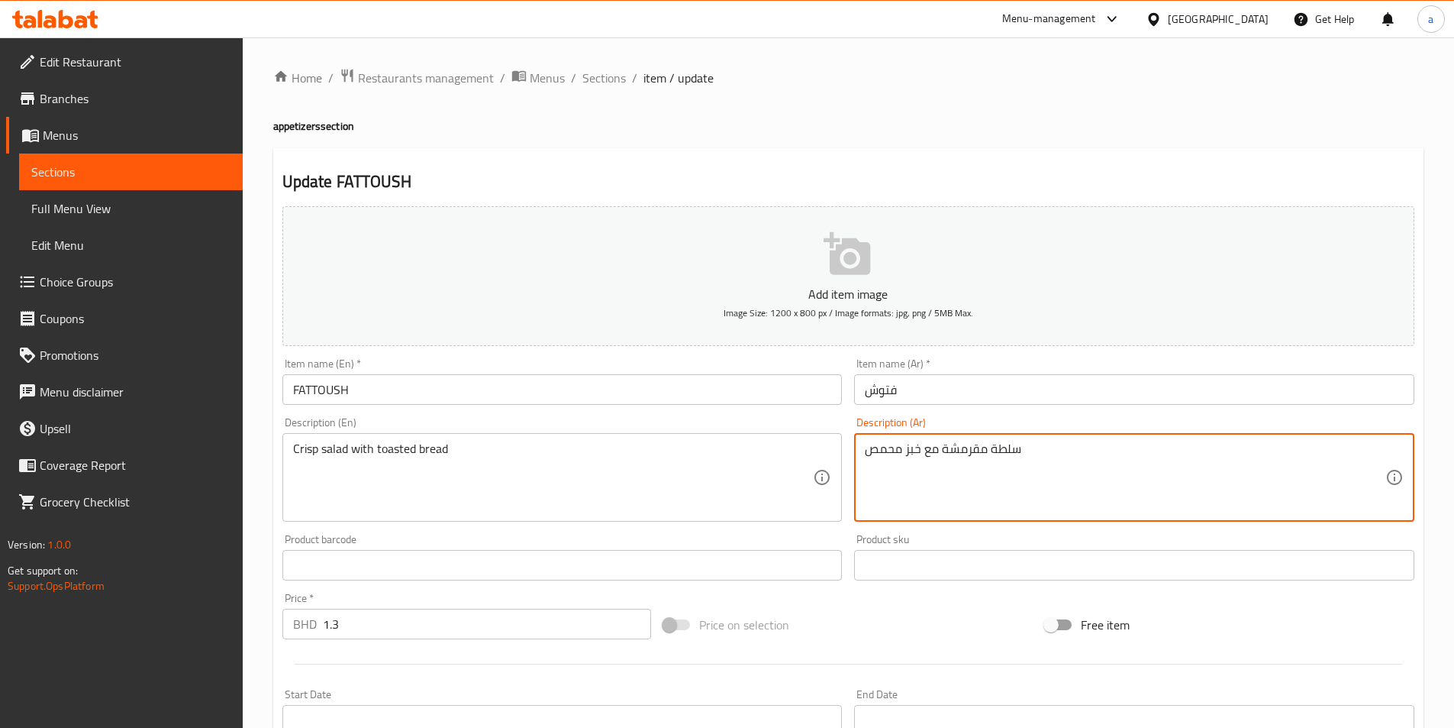
click at [974, 447] on textarea "سلطة مقرمشة مع خبز محمص" at bounding box center [1125, 477] width 521 height 73
paste textarea "رسب"
type textarea "سلطة كرسب مع خبز محمص"
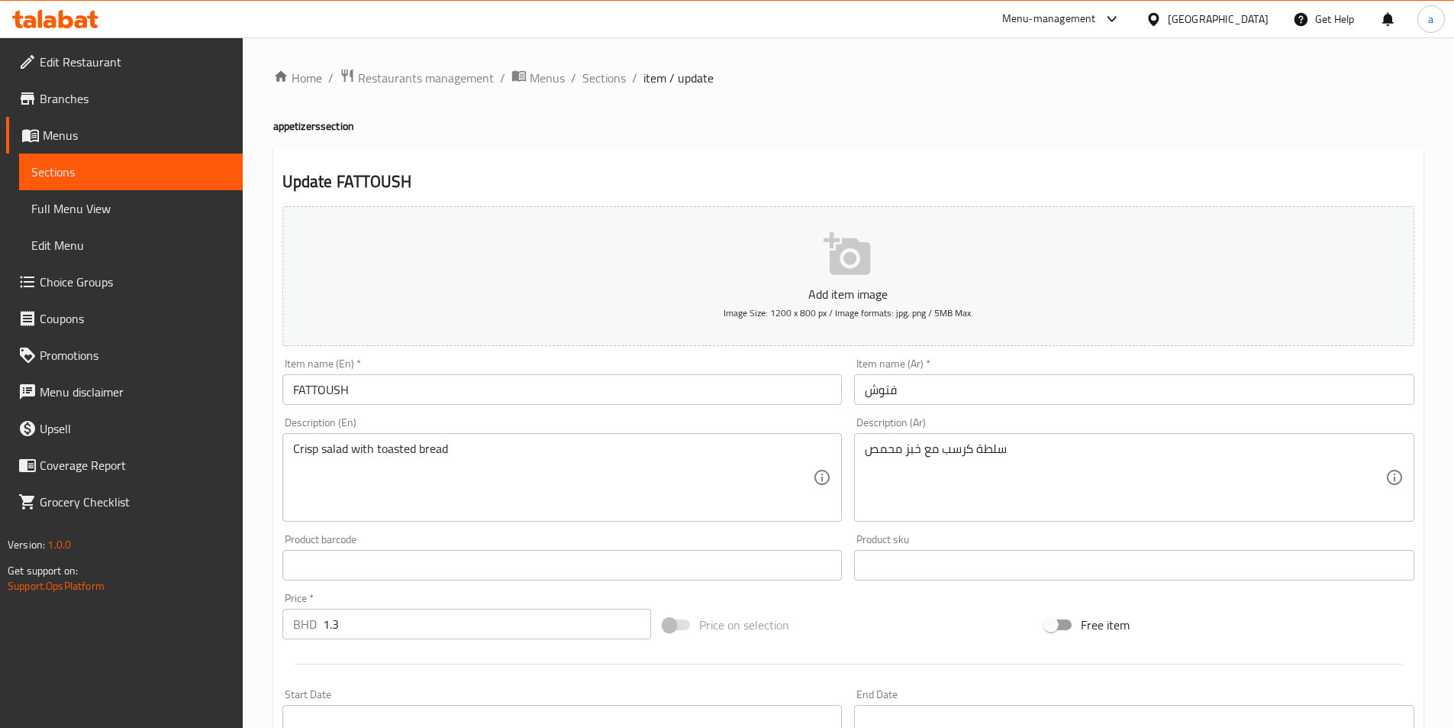
click at [945, 524] on div "Description (Ar) سلطة كرسب مع خبز محمص Description (Ar)" at bounding box center [1134, 469] width 573 height 117
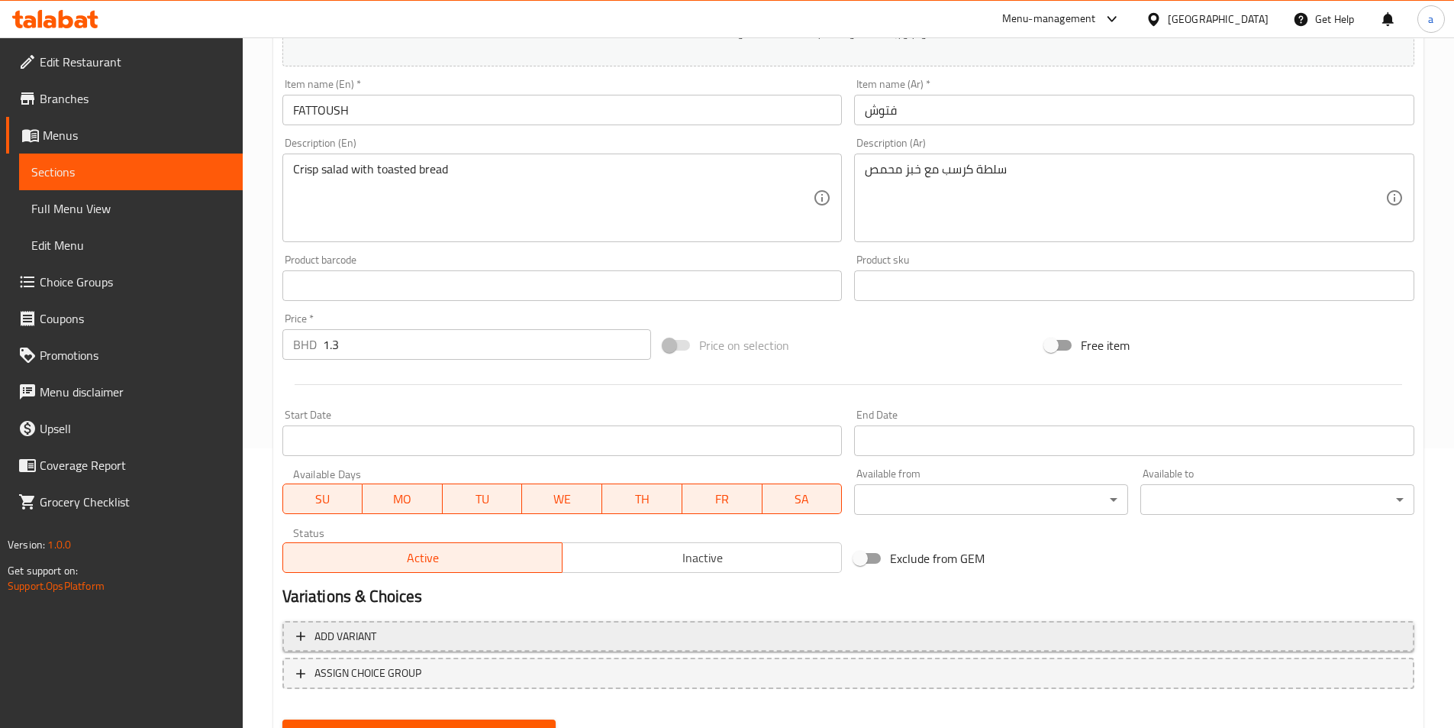
scroll to position [305, 0]
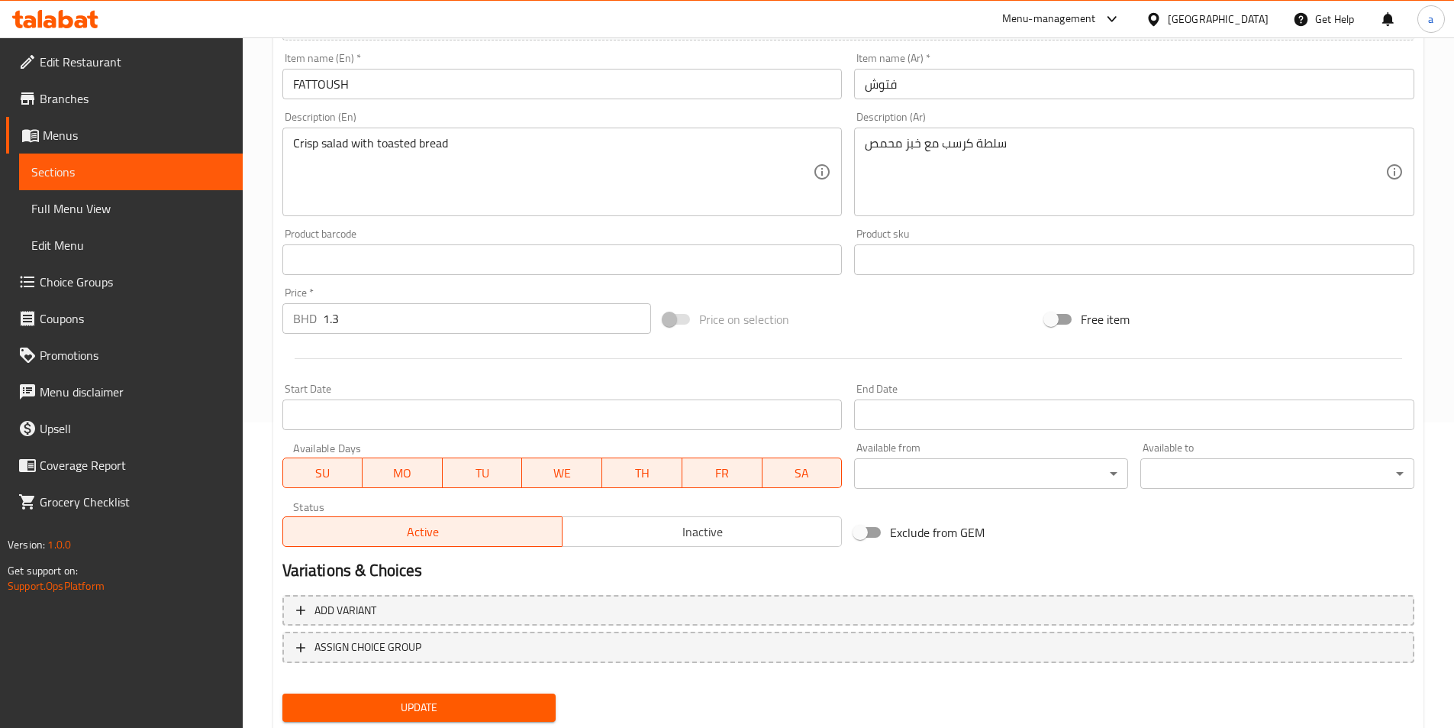
click at [508, 693] on button "Update" at bounding box center [419, 707] width 274 height 28
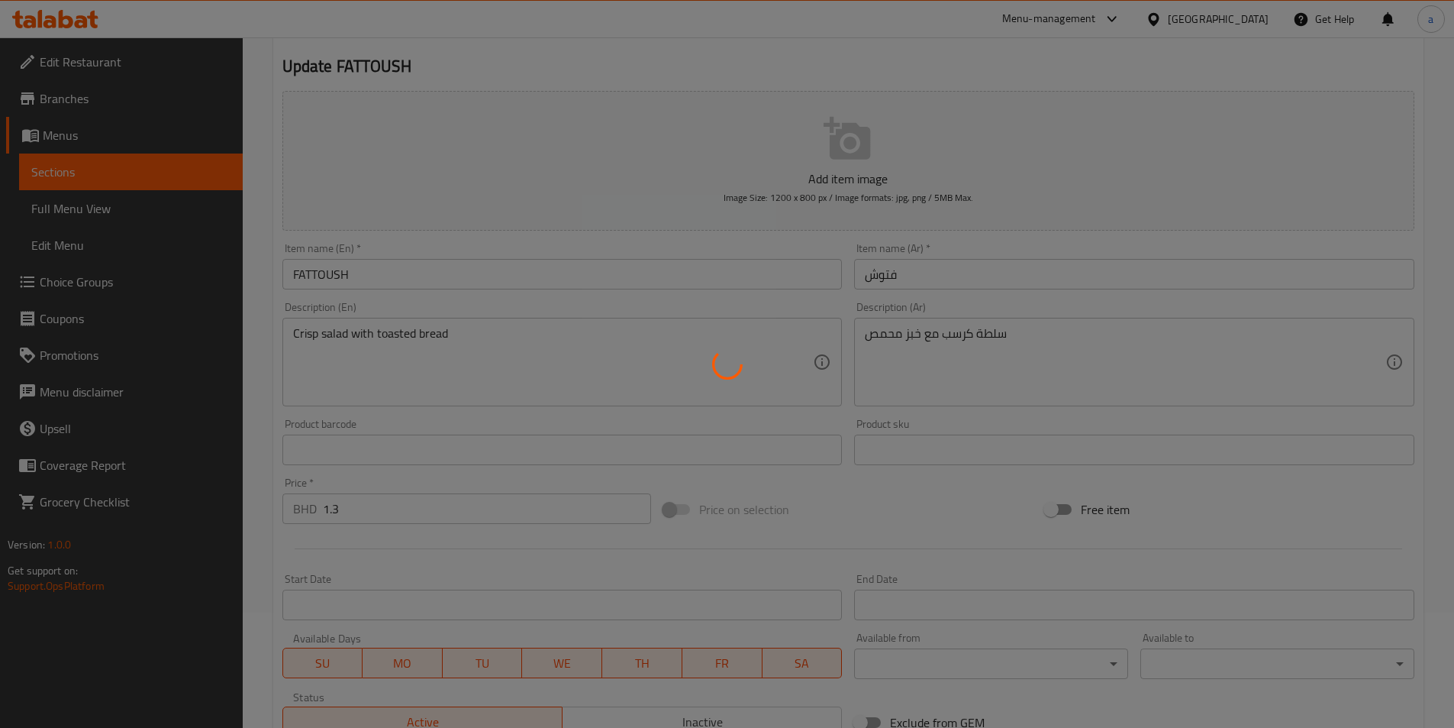
scroll to position [0, 0]
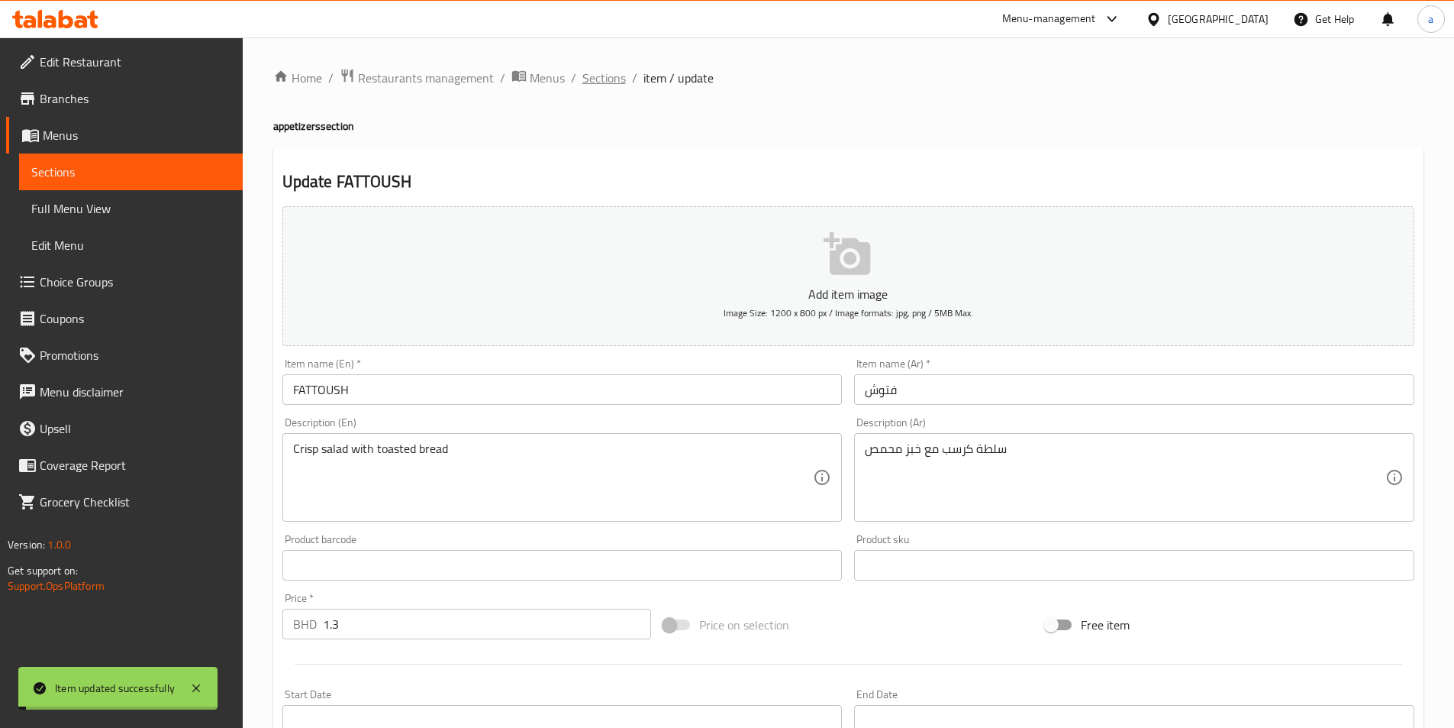
click at [604, 78] on span "Sections" at bounding box center [604, 78] width 44 height 18
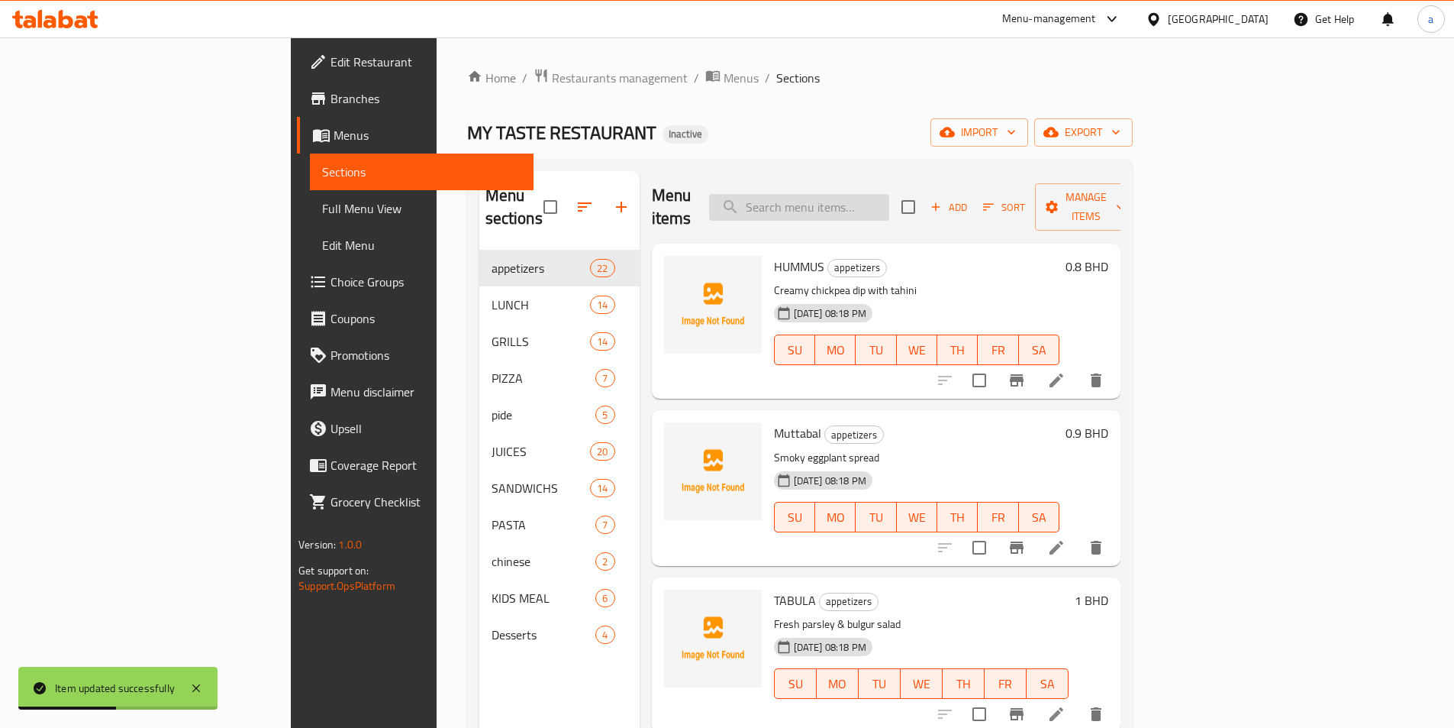
click at [889, 197] on input "search" at bounding box center [799, 207] width 180 height 27
paste input "GOSI"
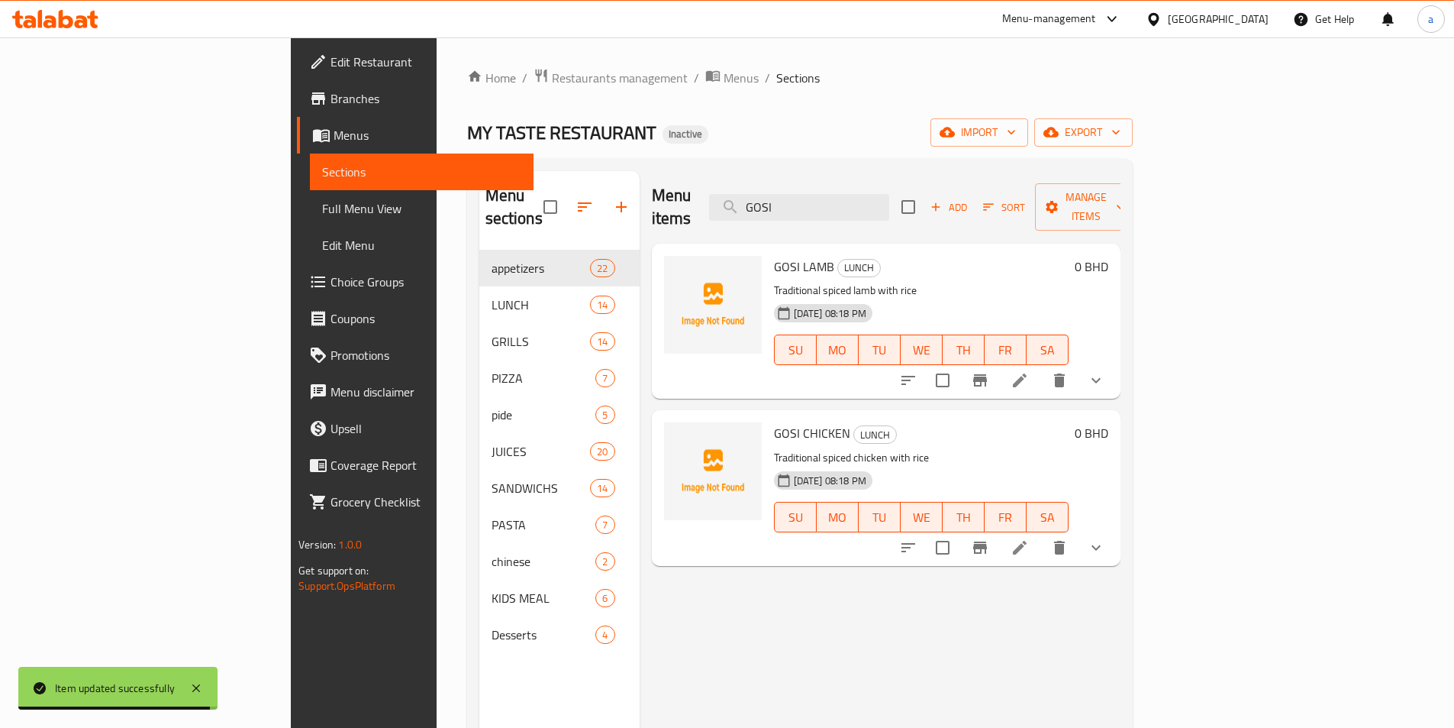
type input "GOSI"
click at [1029, 371] on icon at bounding box center [1020, 380] width 18 height 18
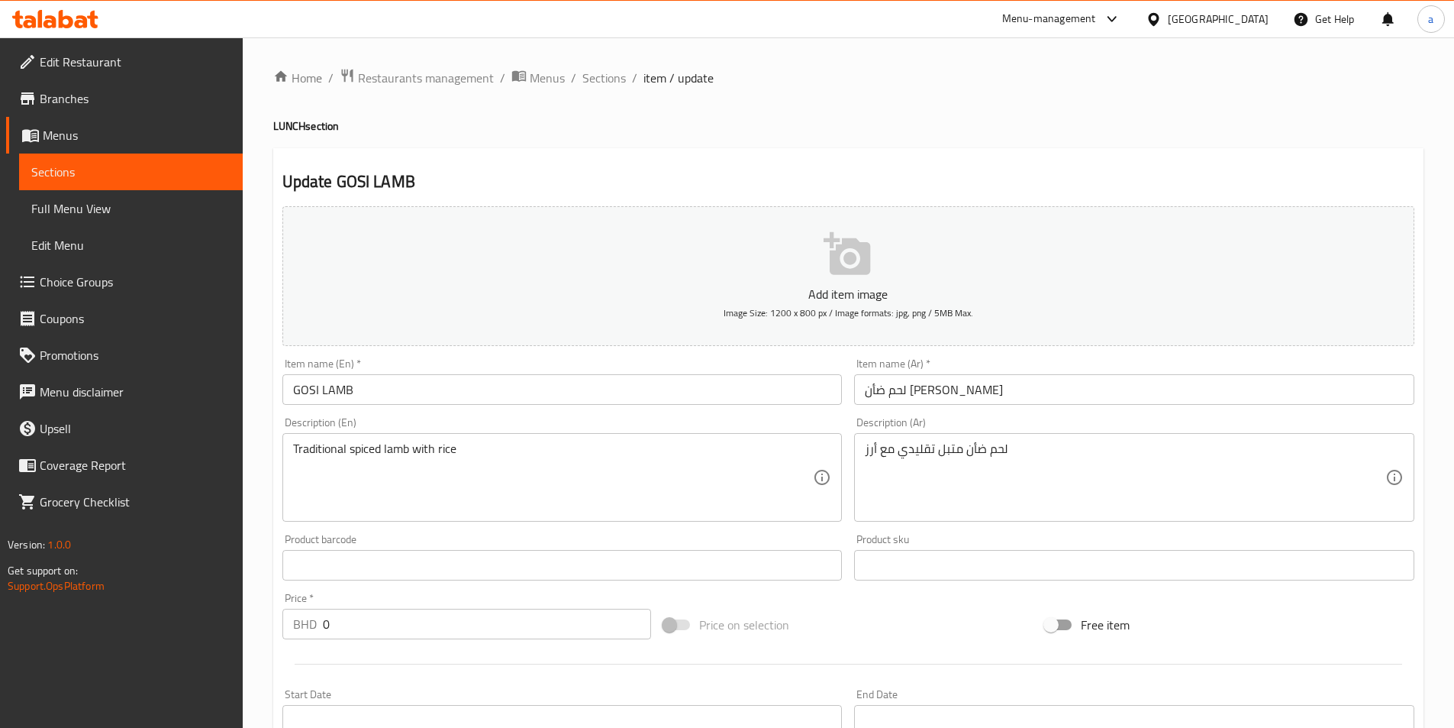
click at [873, 391] on input "لحم ضأن [PERSON_NAME]" at bounding box center [1134, 389] width 560 height 31
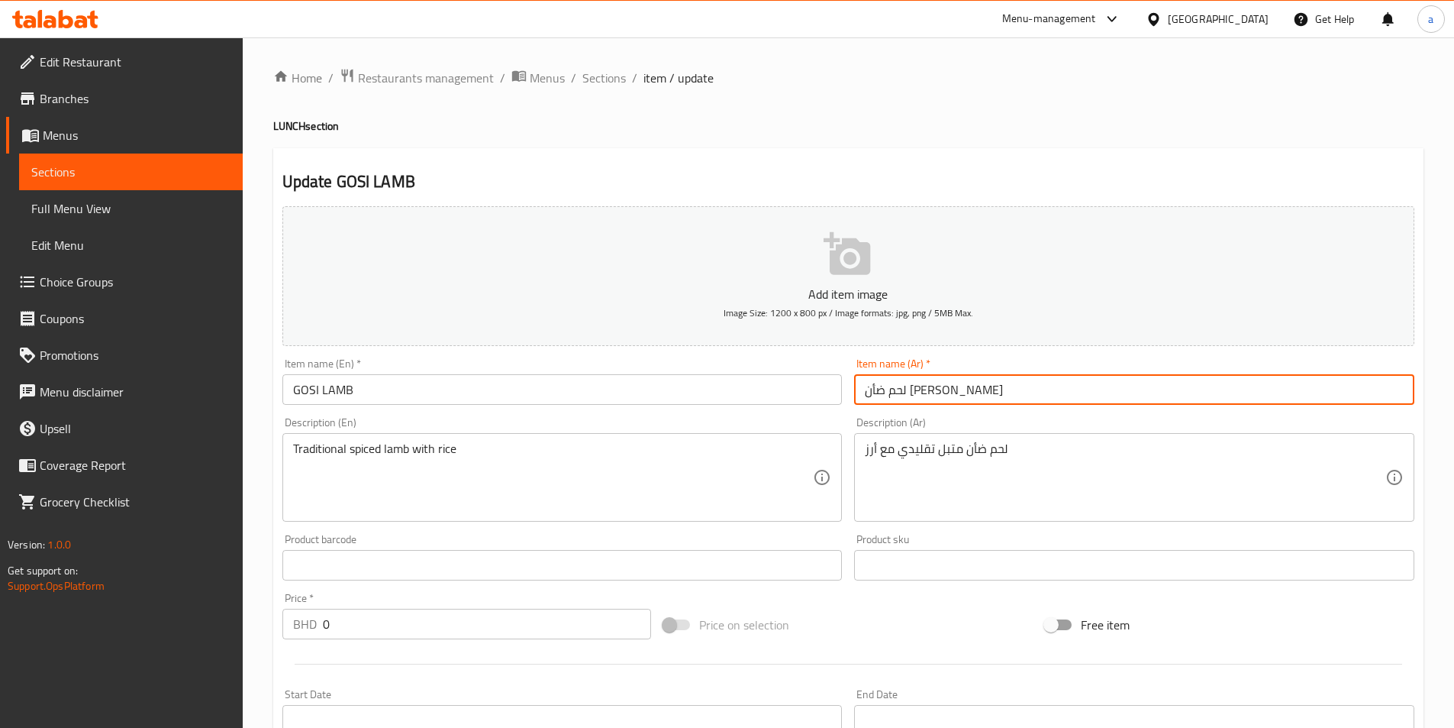
click at [873, 391] on input "لحم ضأن [PERSON_NAME]" at bounding box center [1134, 389] width 560 height 31
paste input "وز"
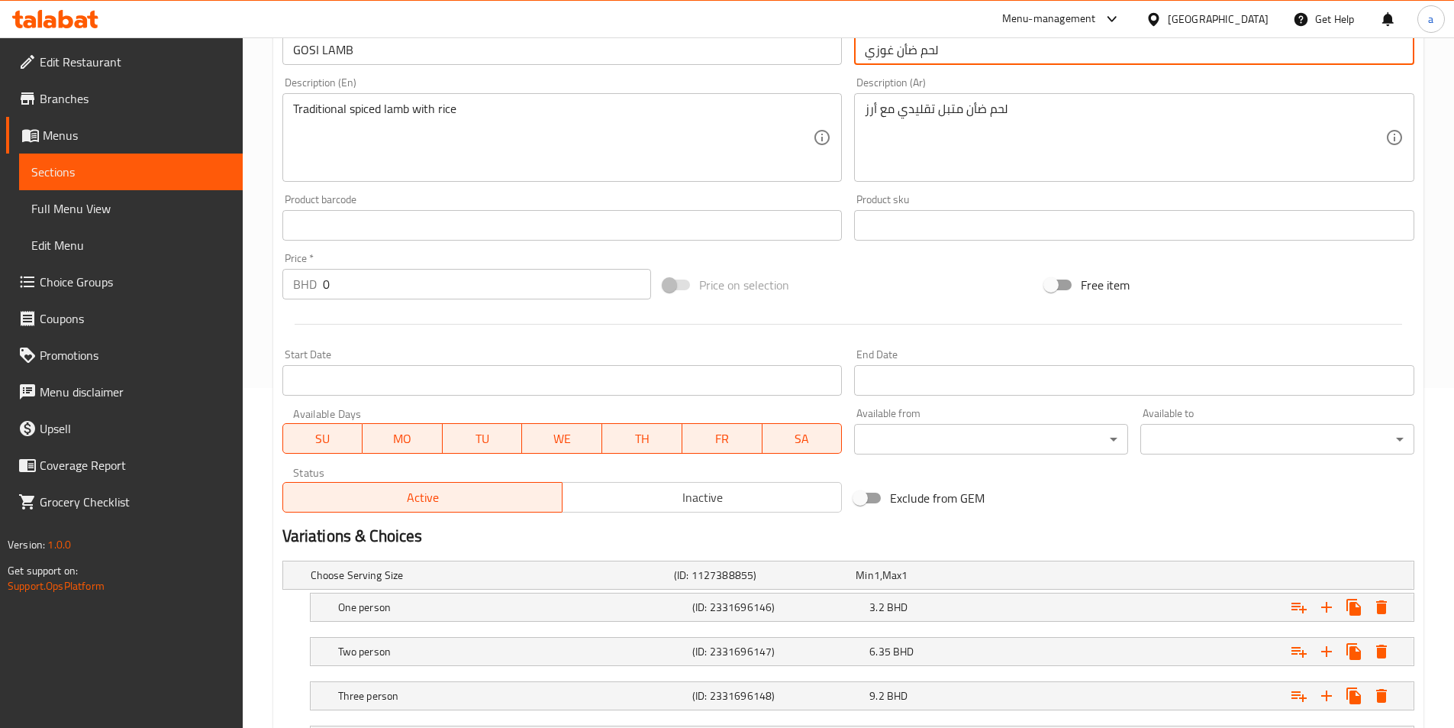
scroll to position [458, 0]
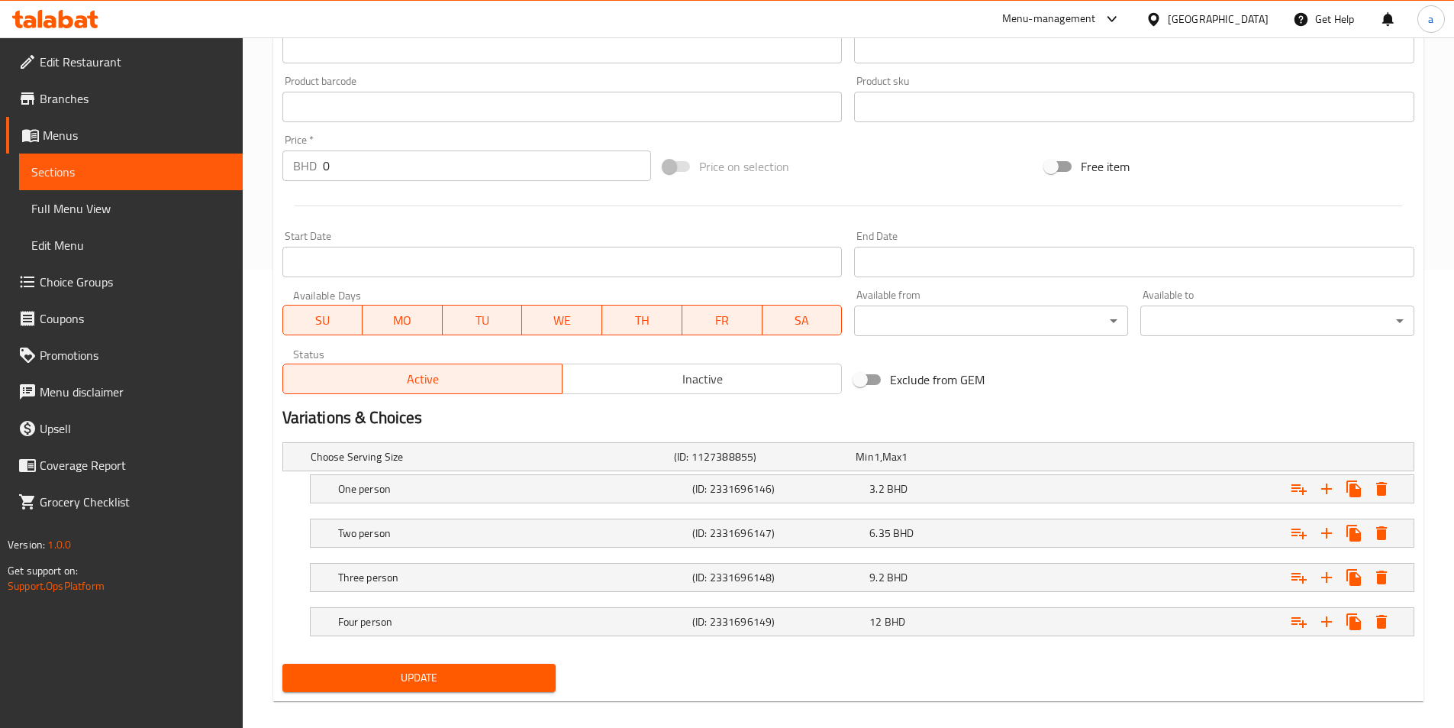
type input "لحم ضأن غوزي"
drag, startPoint x: 496, startPoint y: 676, endPoint x: 488, endPoint y: 676, distance: 8.4
click at [495, 676] on span "Update" at bounding box center [420, 677] width 250 height 19
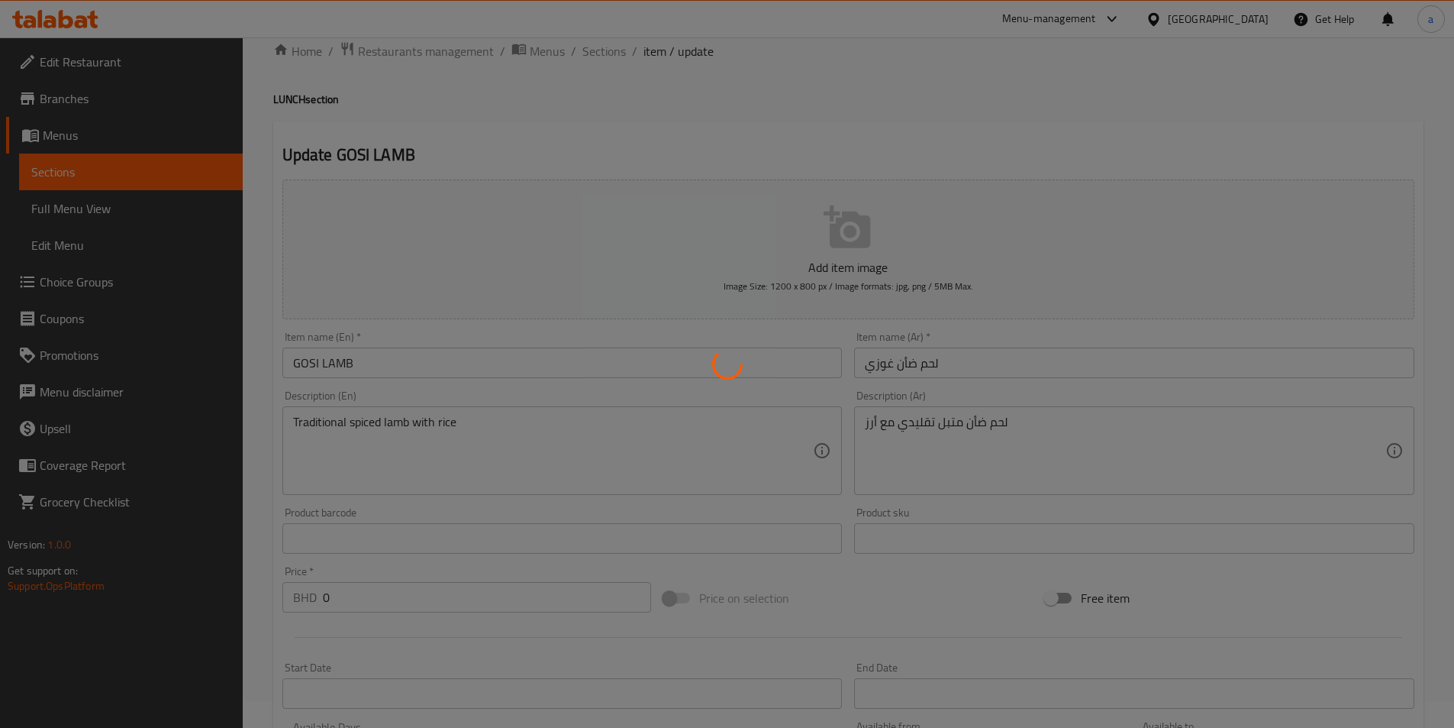
scroll to position [0, 0]
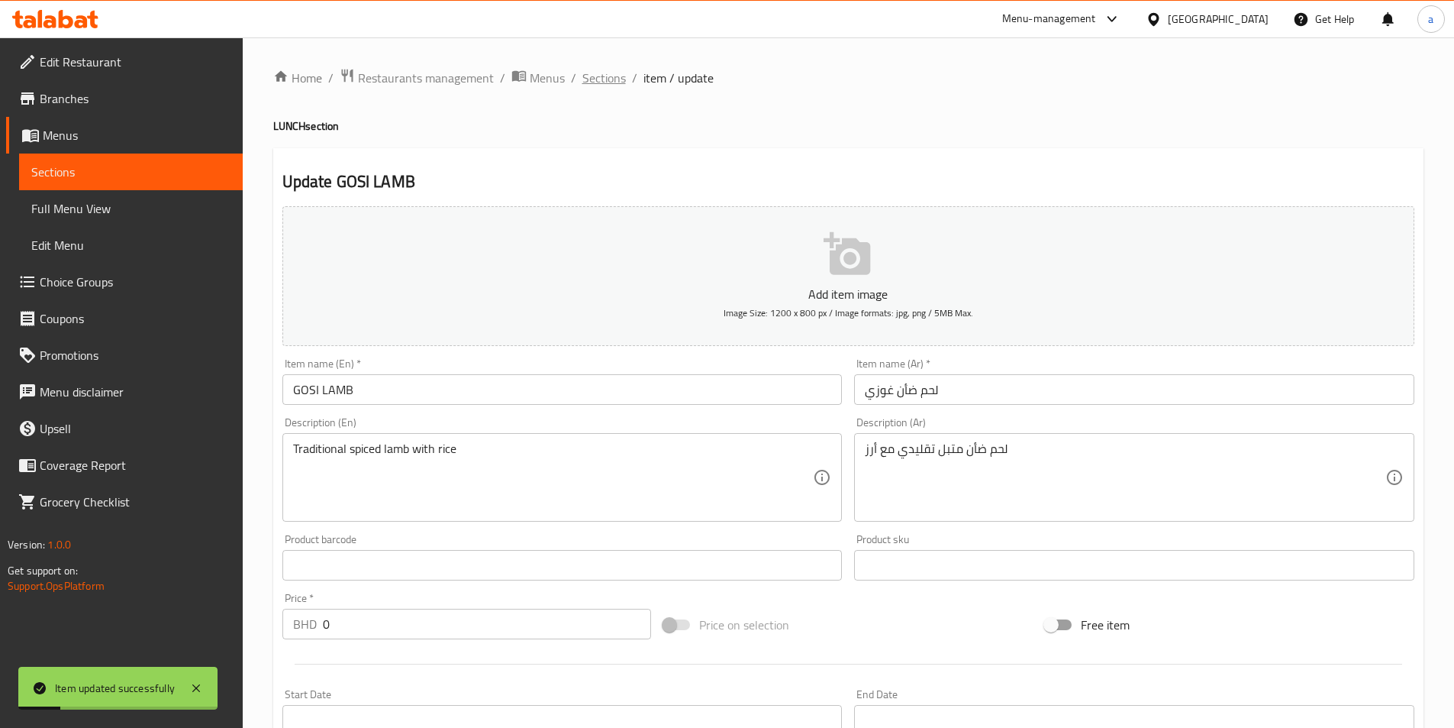
click at [582, 76] on span "Sections" at bounding box center [604, 78] width 44 height 18
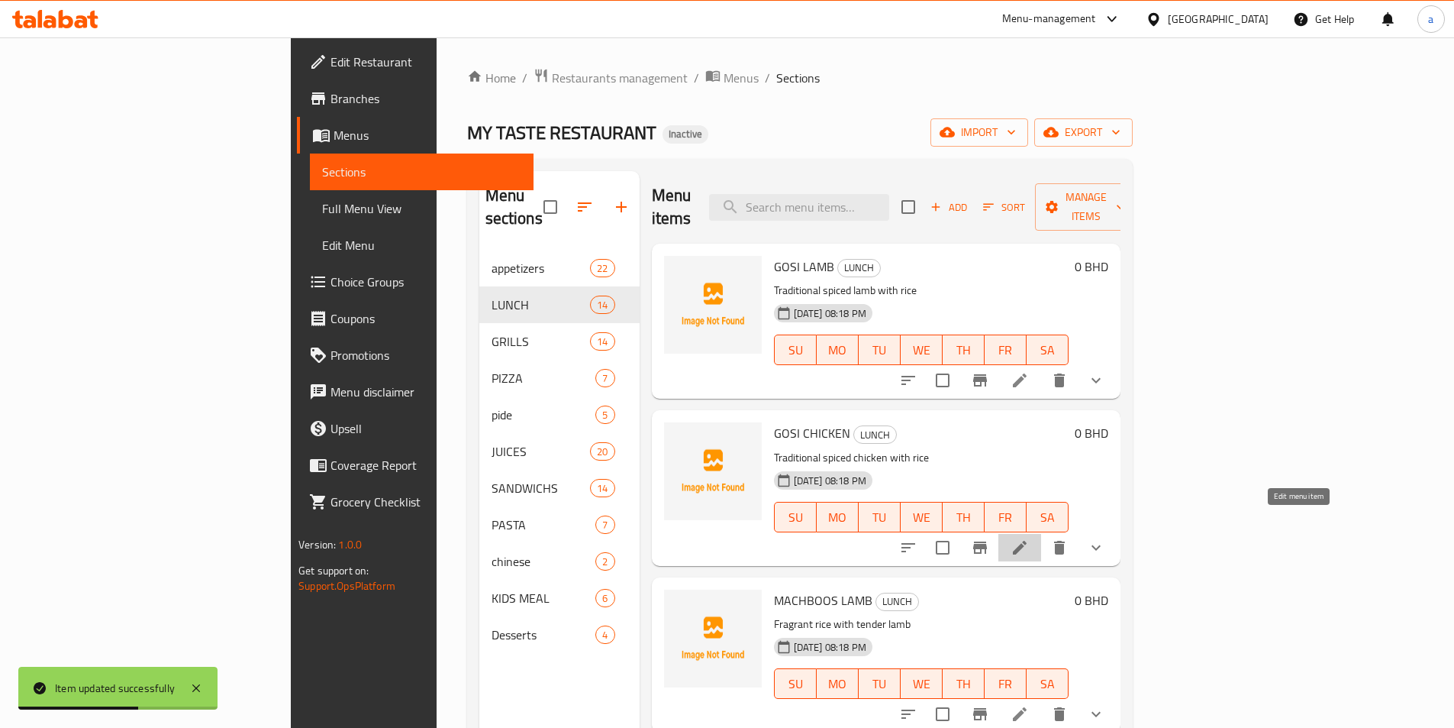
click at [1027, 540] on icon at bounding box center [1020, 547] width 14 height 14
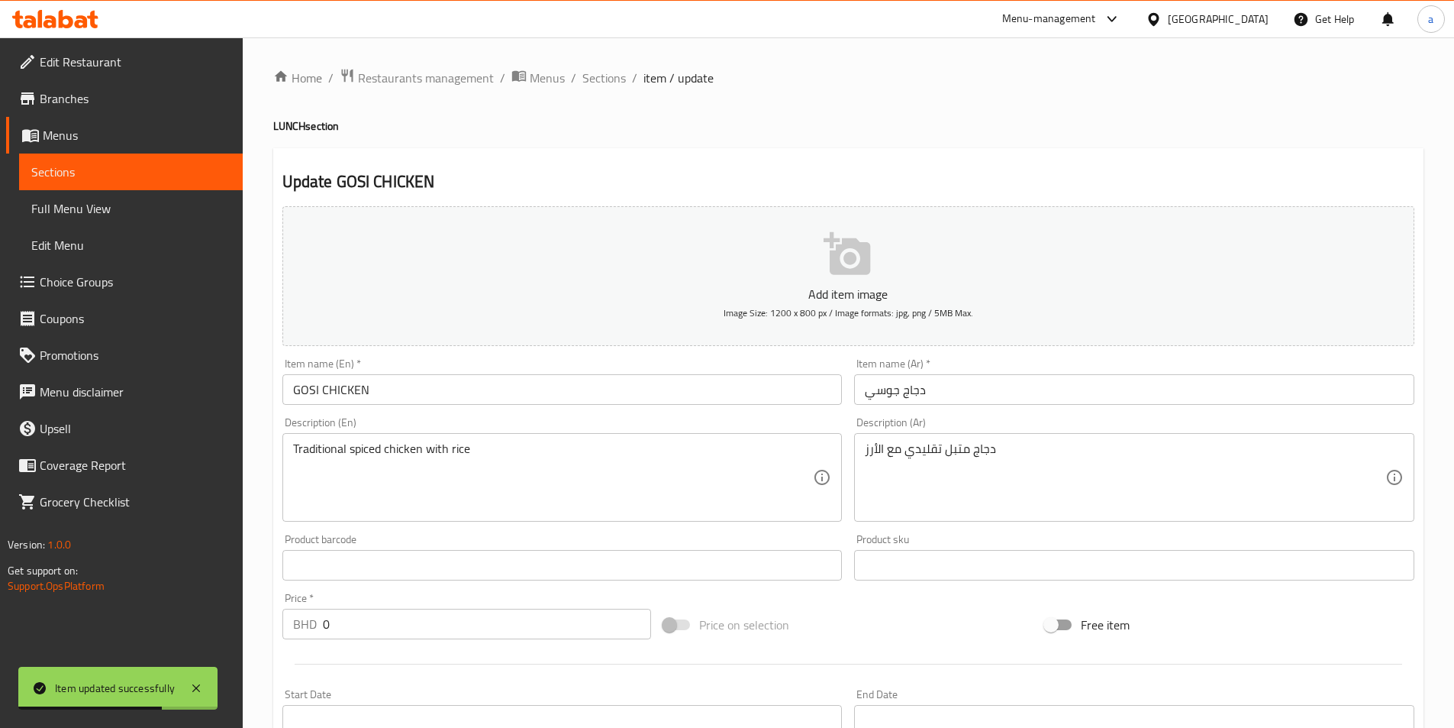
click at [880, 394] on input "دجاج جوسي" at bounding box center [1134, 389] width 560 height 31
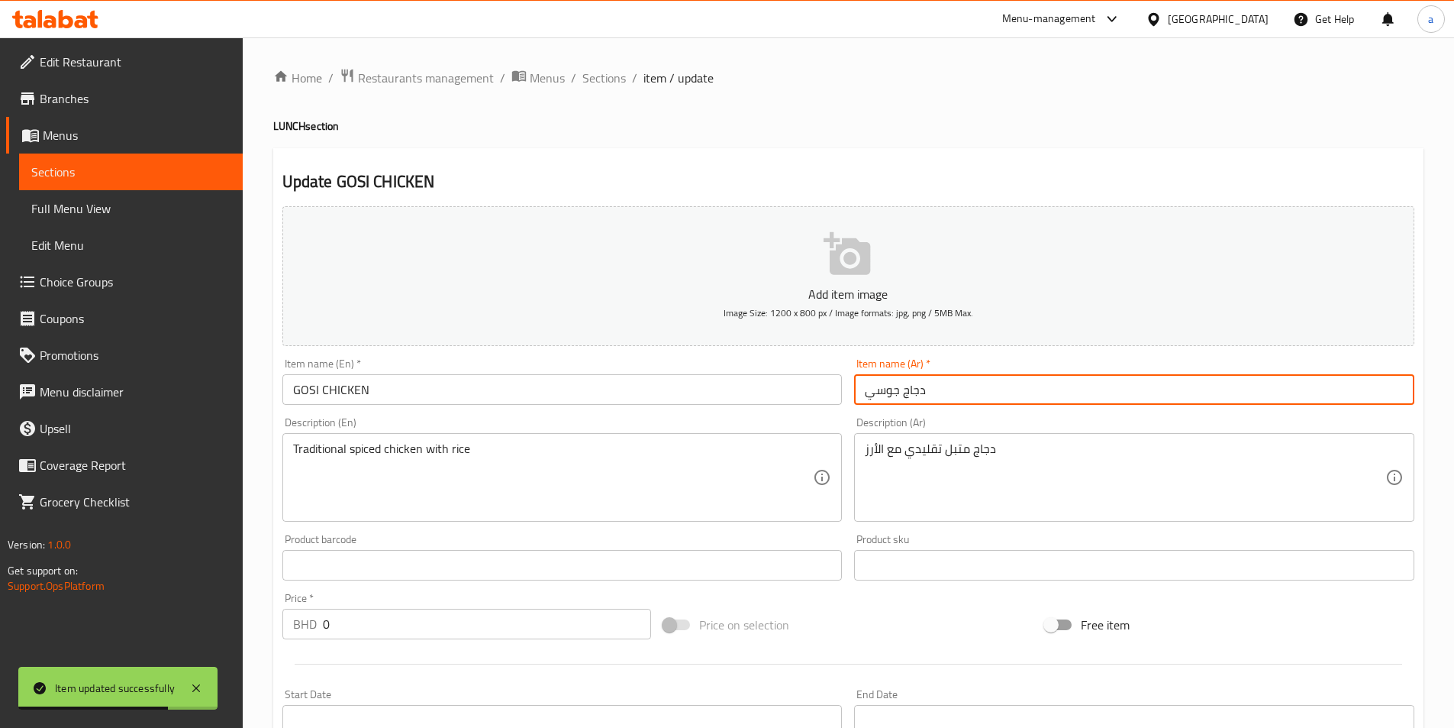
click at [880, 394] on input "دجاج جوسي" at bounding box center [1134, 389] width 560 height 31
paste input "وز"
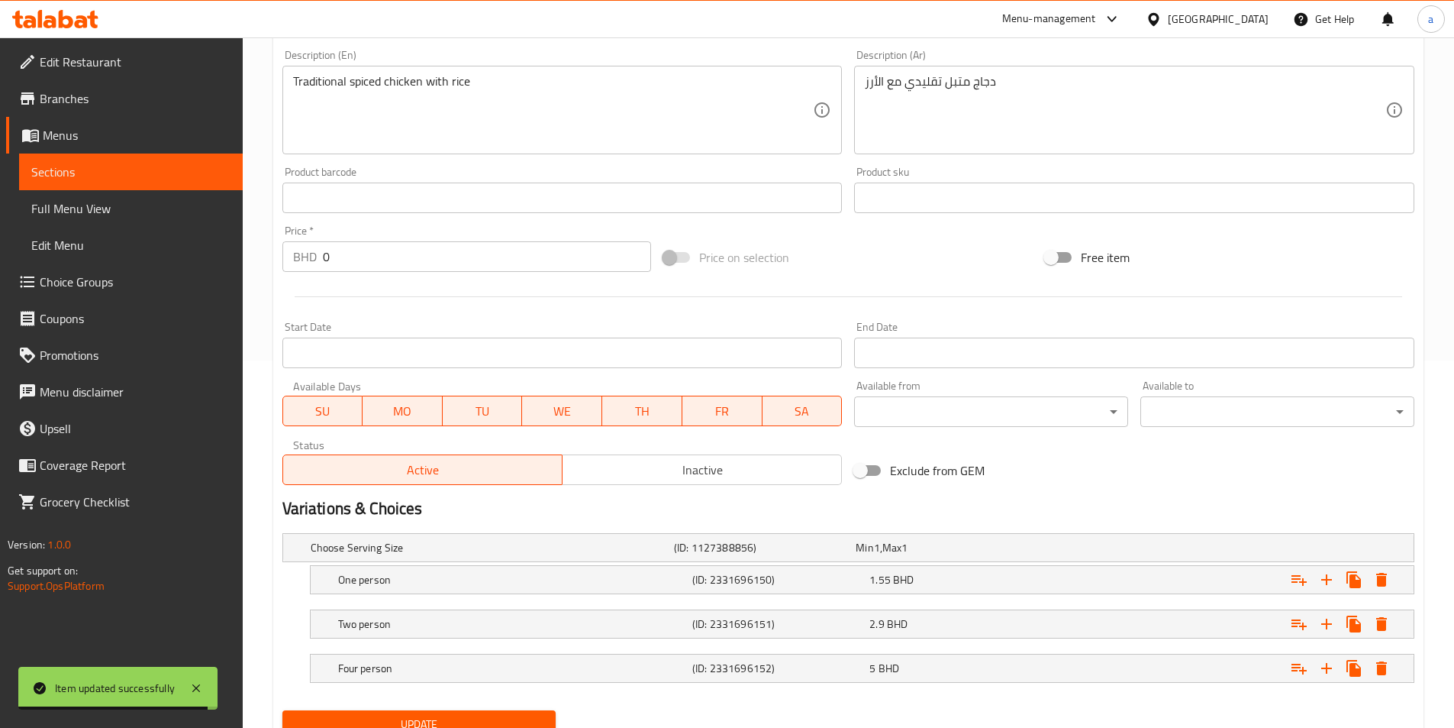
scroll to position [430, 0]
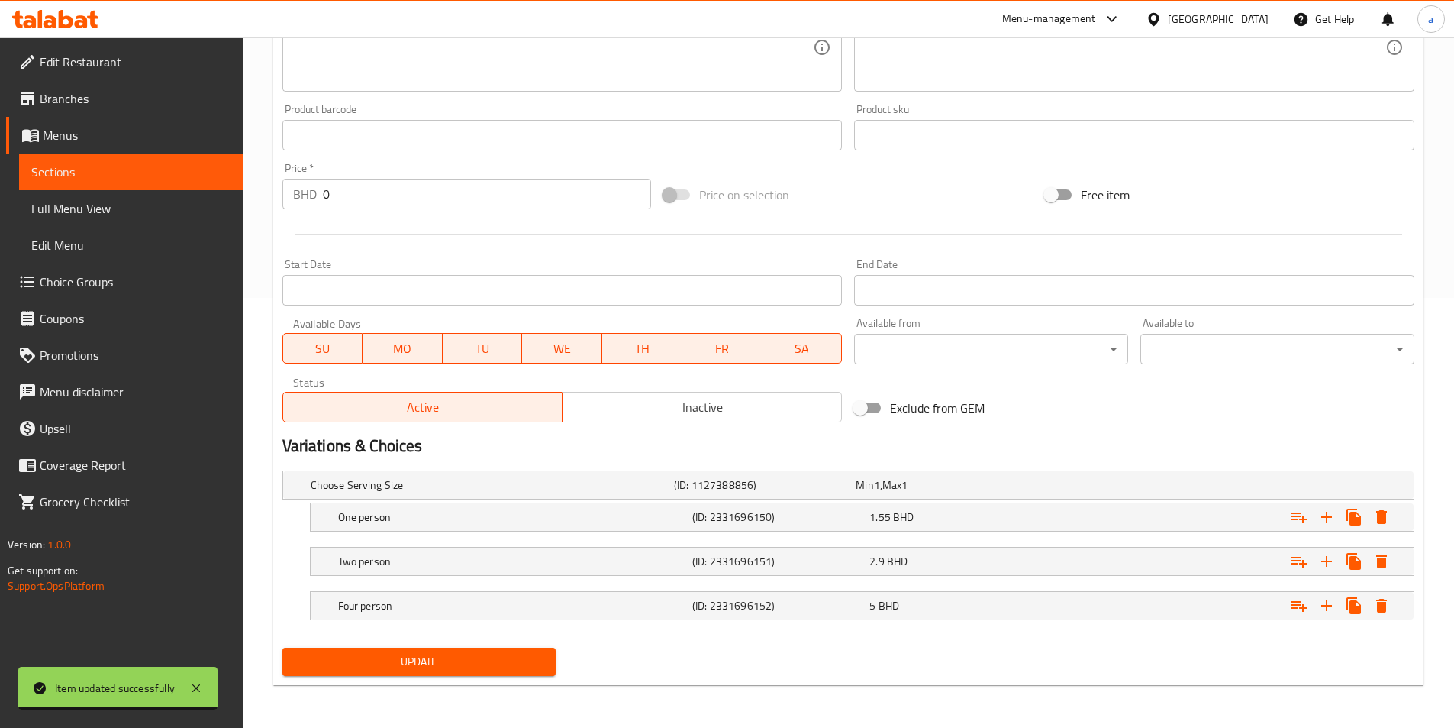
type input "دجاج غوزي"
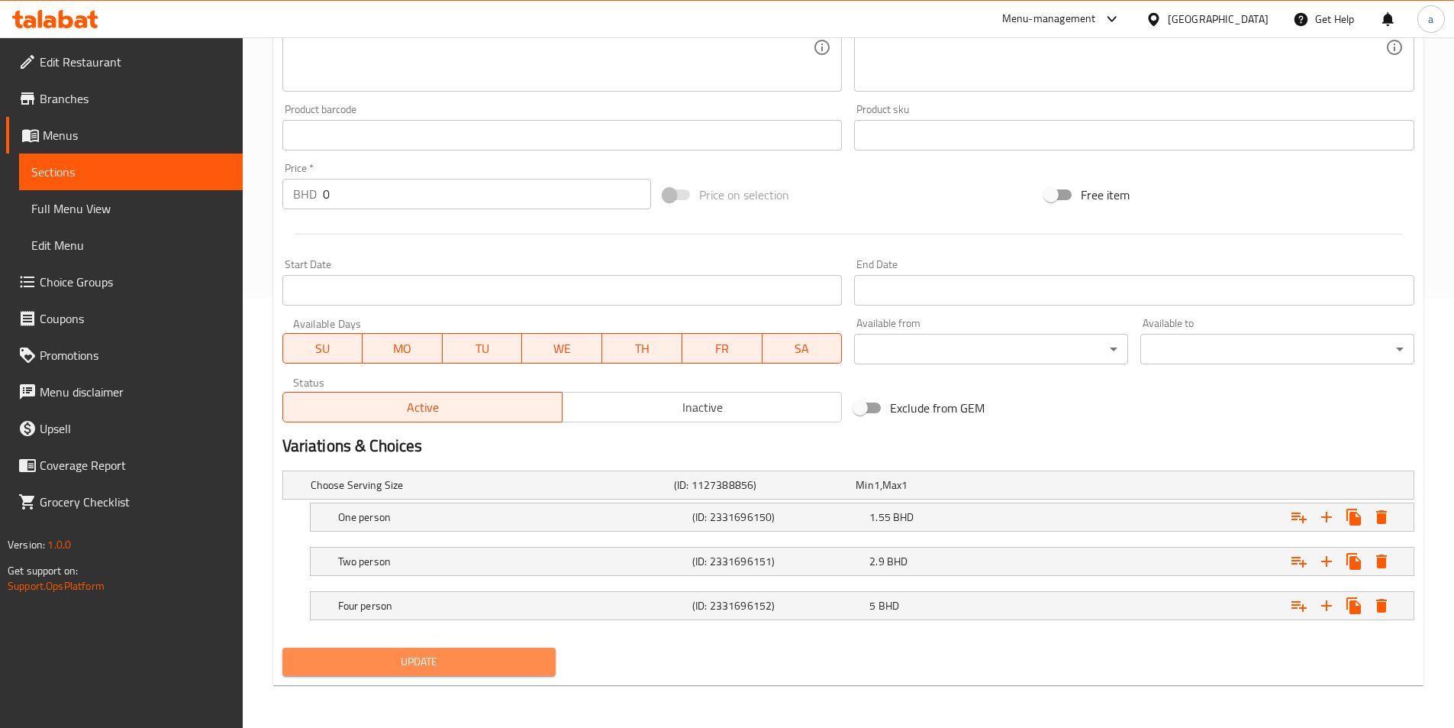
click at [547, 666] on button "Update" at bounding box center [419, 661] width 274 height 28
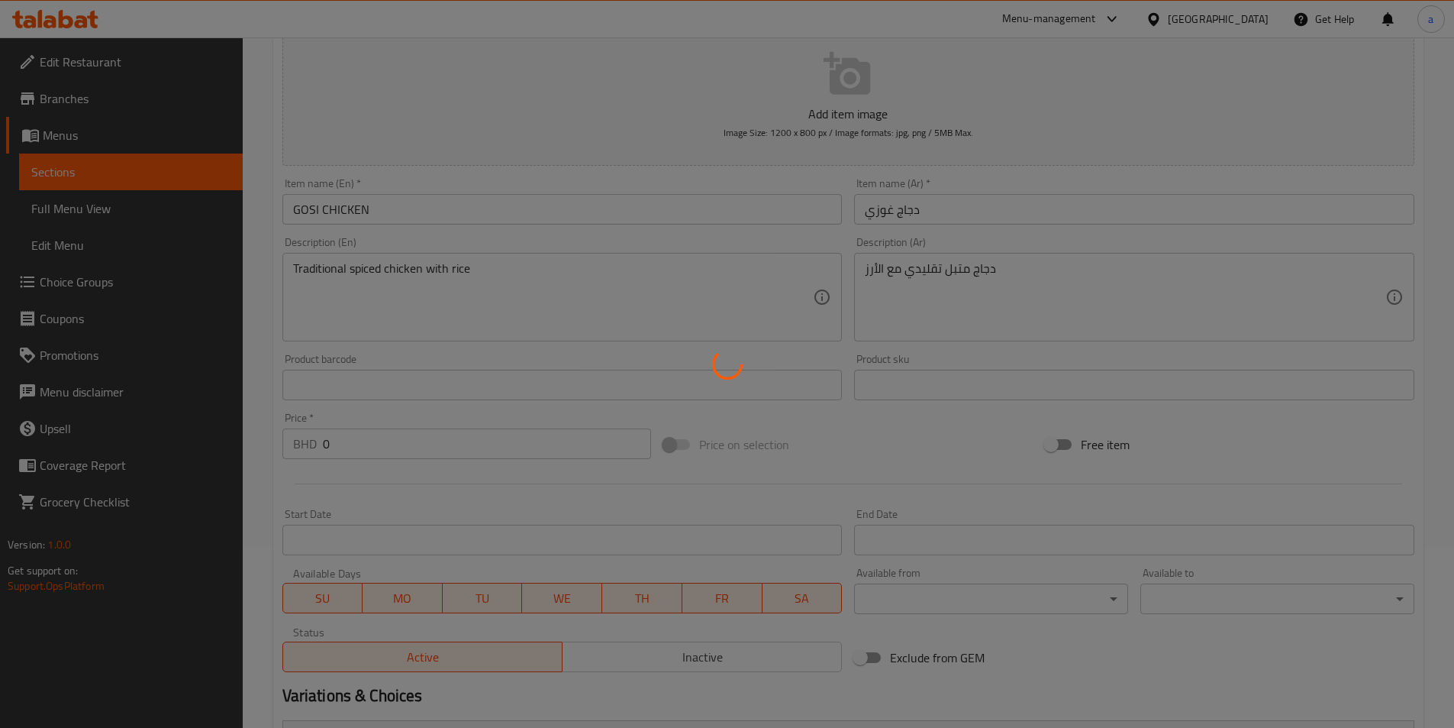
scroll to position [0, 0]
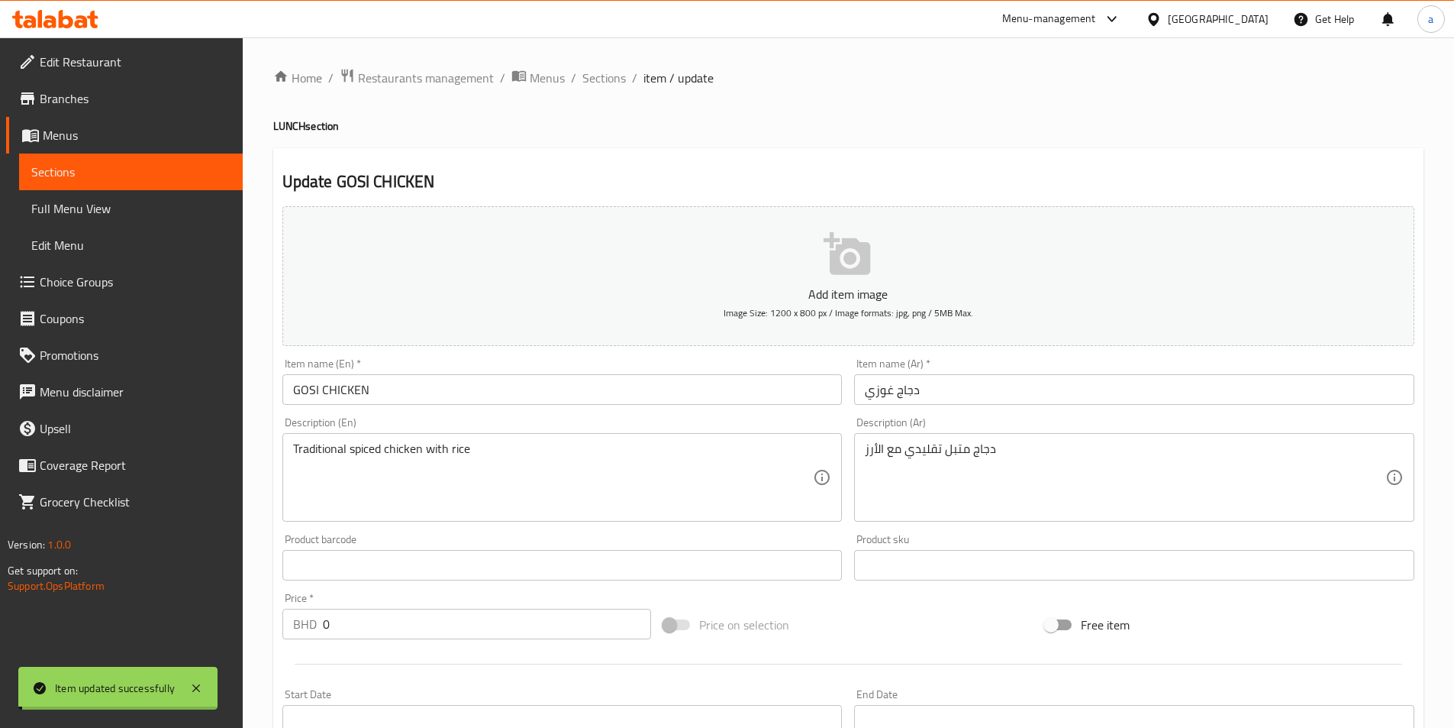
click at [609, 73] on span "Sections" at bounding box center [604, 78] width 44 height 18
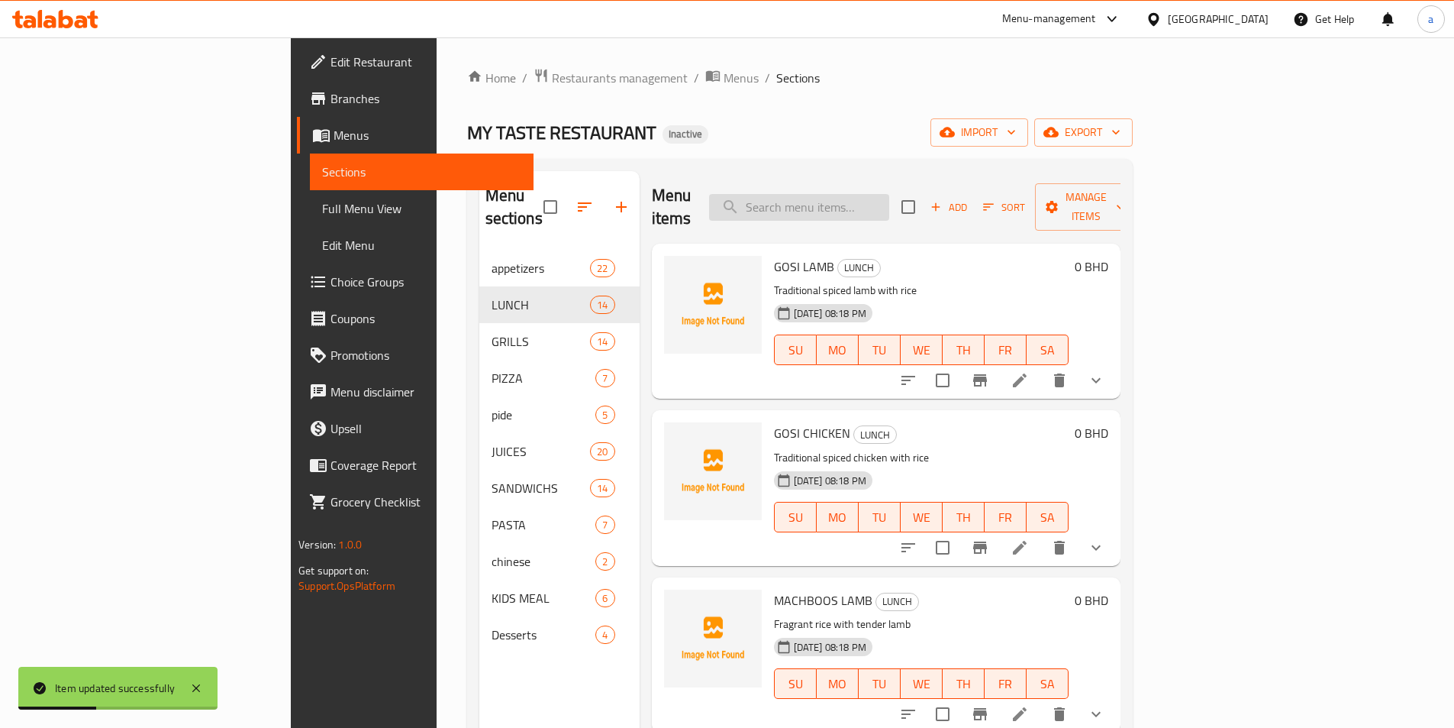
click at [853, 206] on input "search" at bounding box center [799, 207] width 180 height 27
paste input "BAHARI"
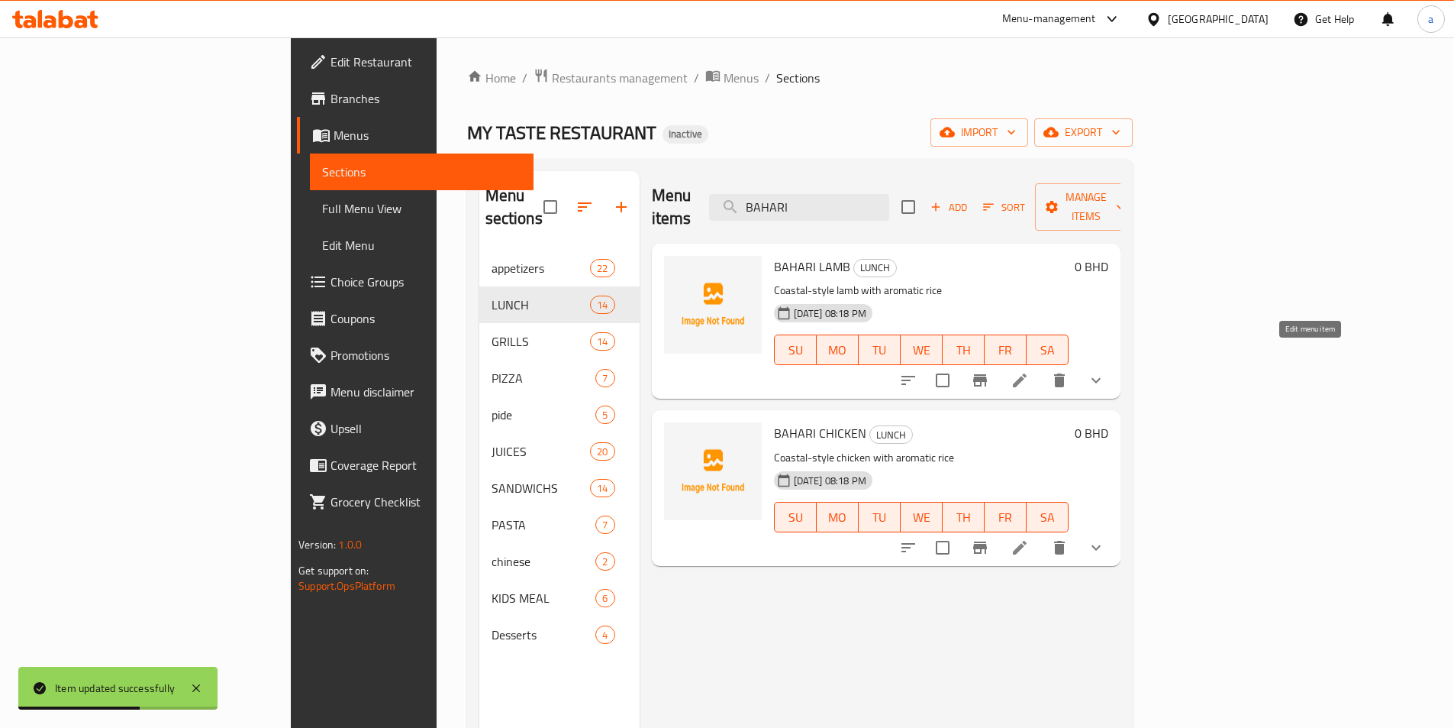
type input "BAHARI"
click at [1027, 373] on icon at bounding box center [1020, 380] width 14 height 14
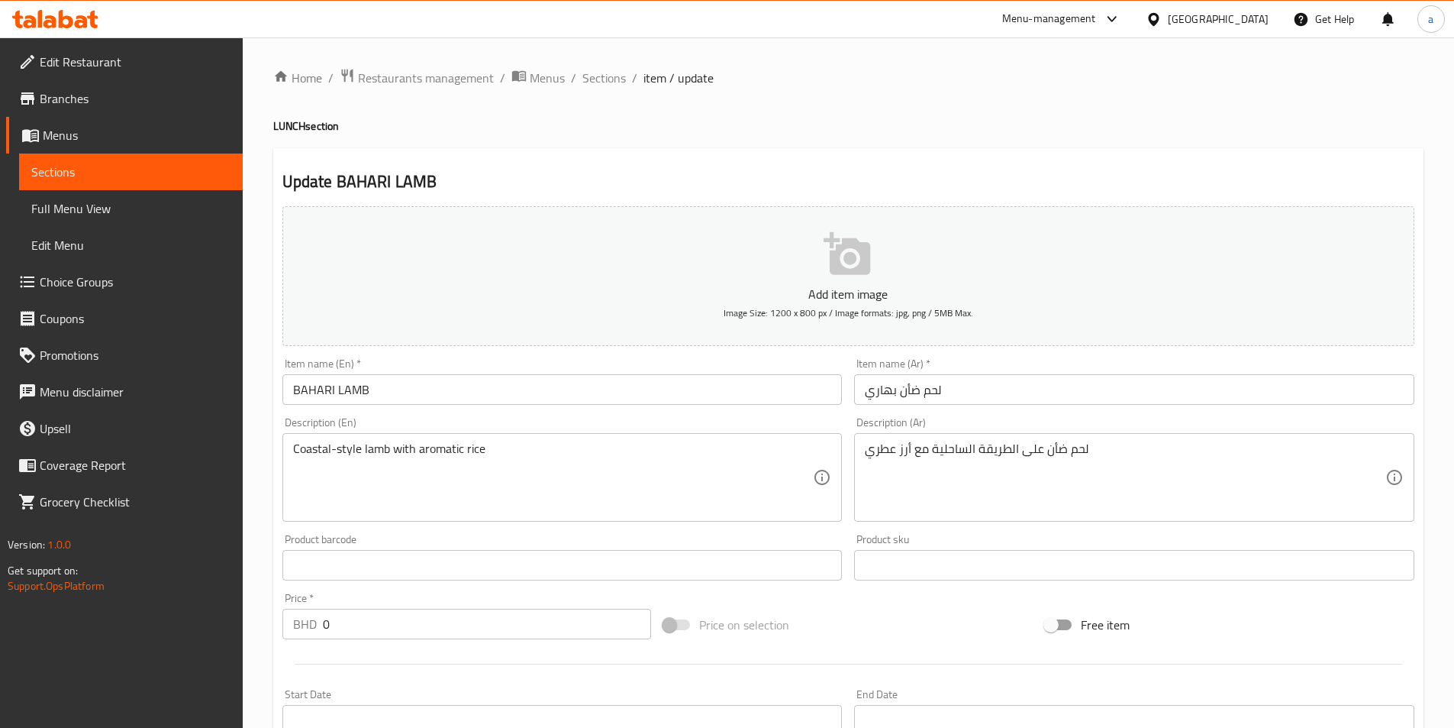
click at [885, 387] on input "لحم ضأن بهاري" at bounding box center [1134, 389] width 560 height 31
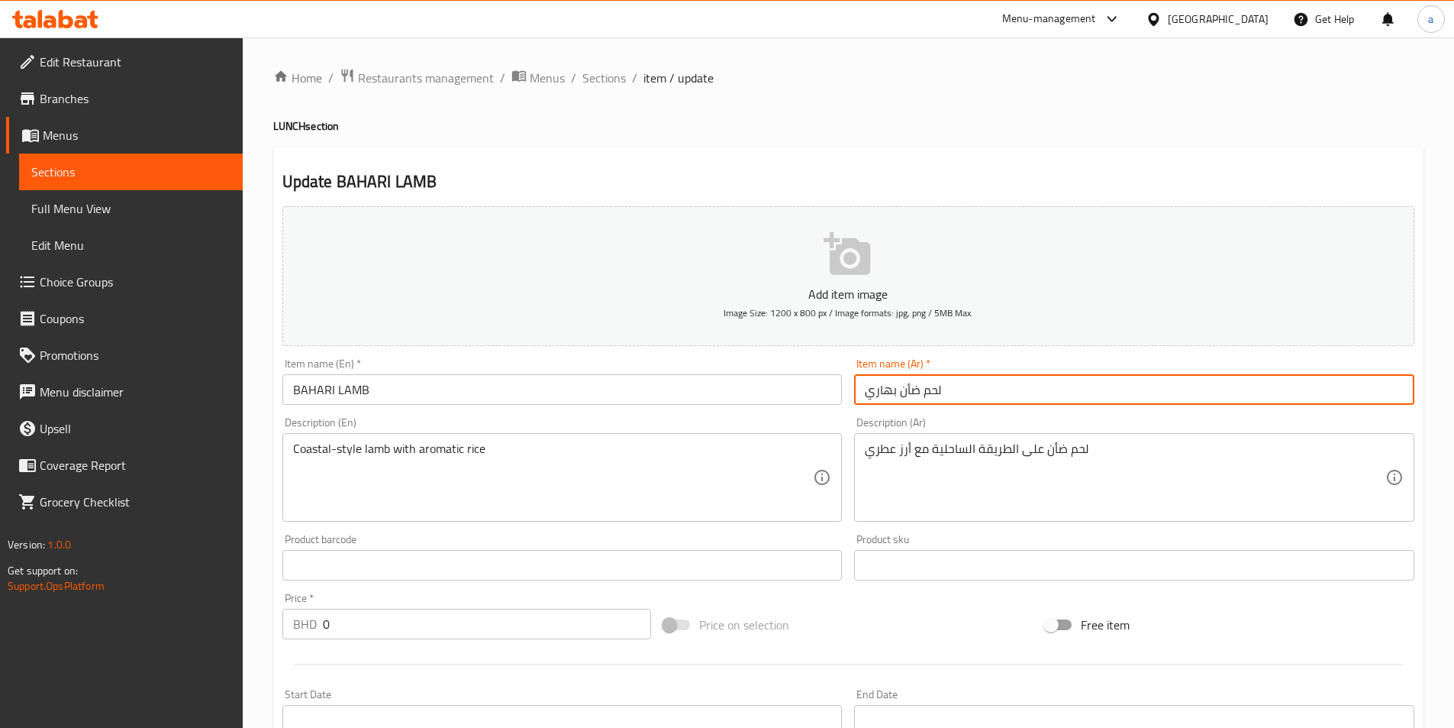
click at [885, 387] on input "لحم ضأن بهاري" at bounding box center [1134, 389] width 560 height 31
paste input "ح"
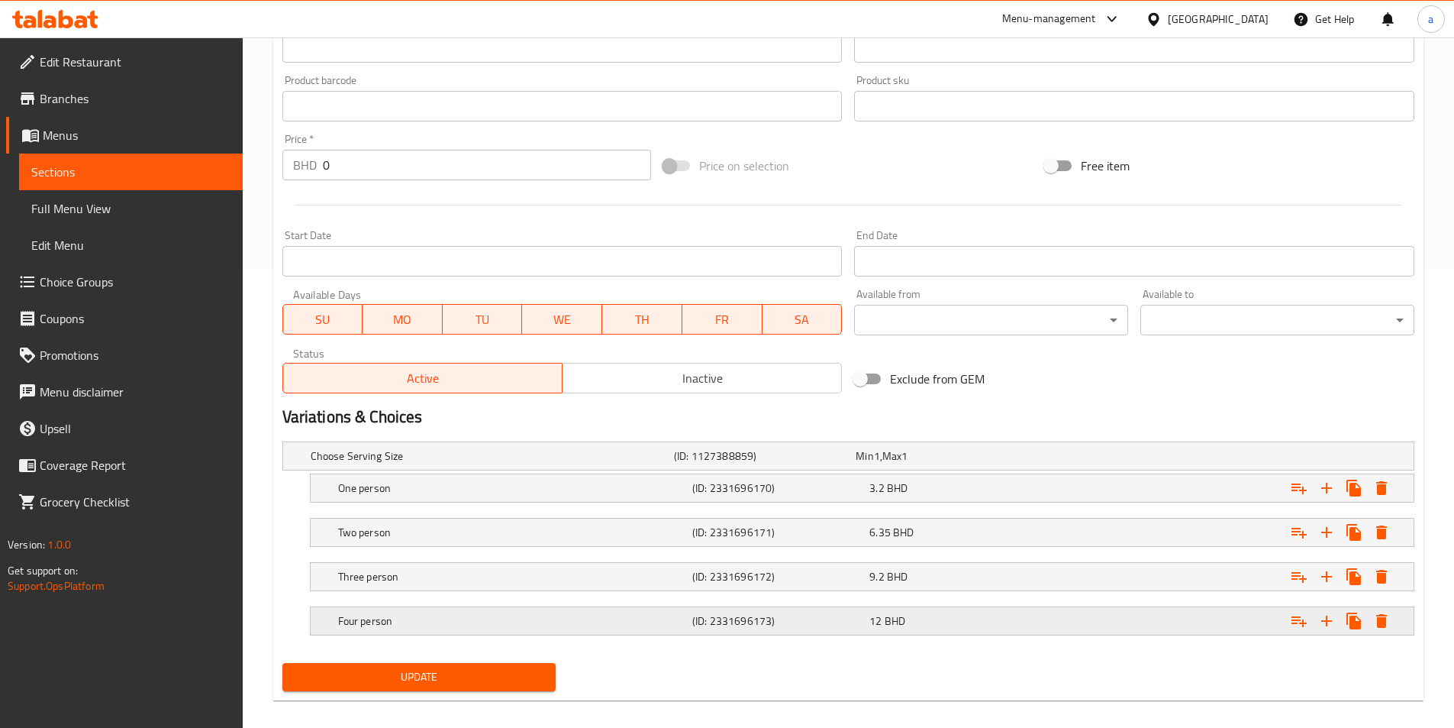
scroll to position [474, 0]
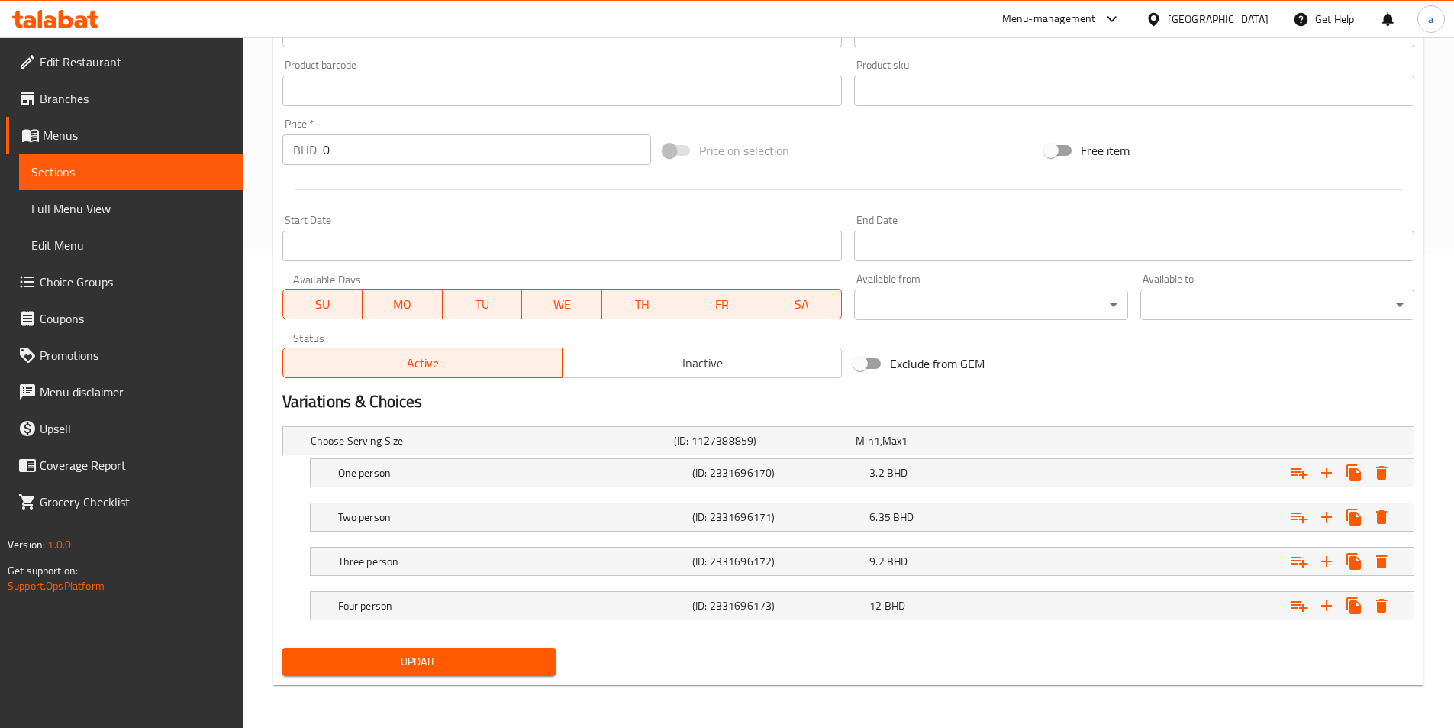
type input "لحم ضأن بحاري"
click at [434, 665] on span "Update" at bounding box center [420, 661] width 250 height 19
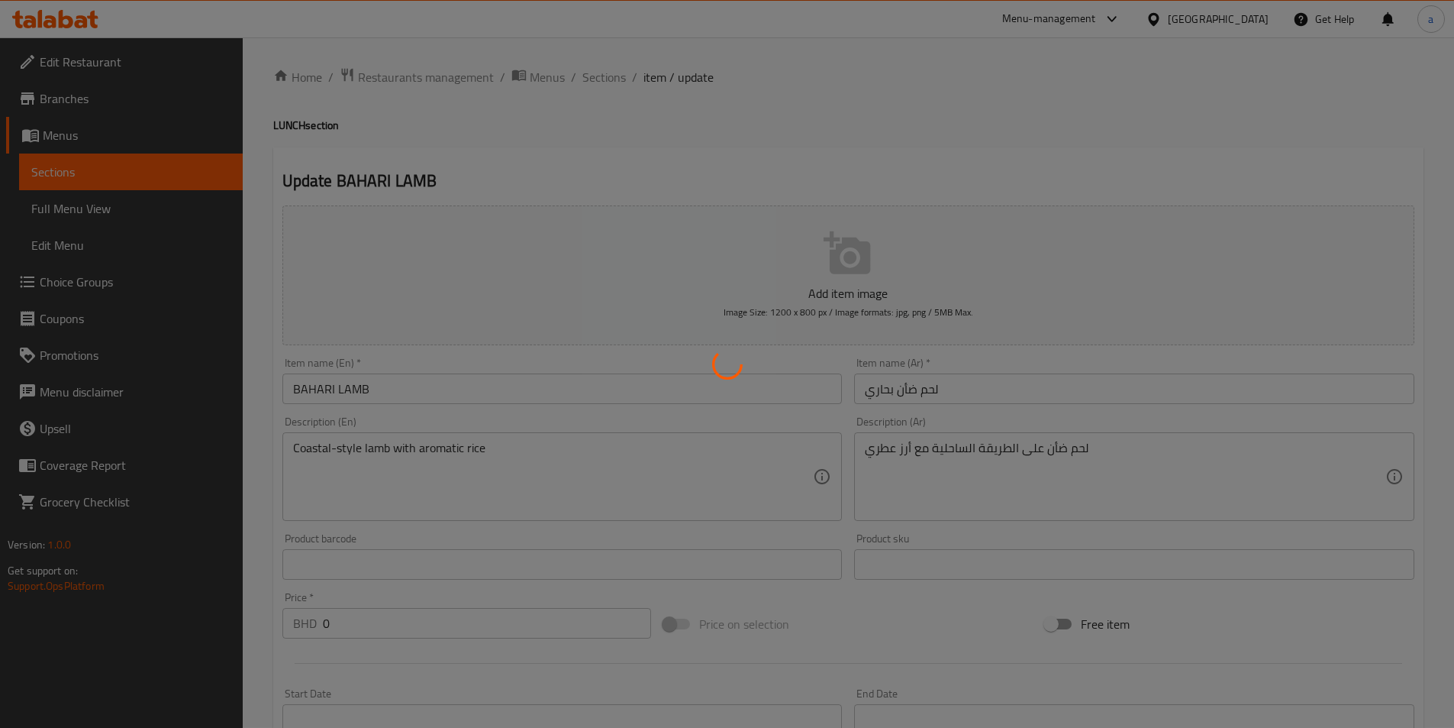
scroll to position [0, 0]
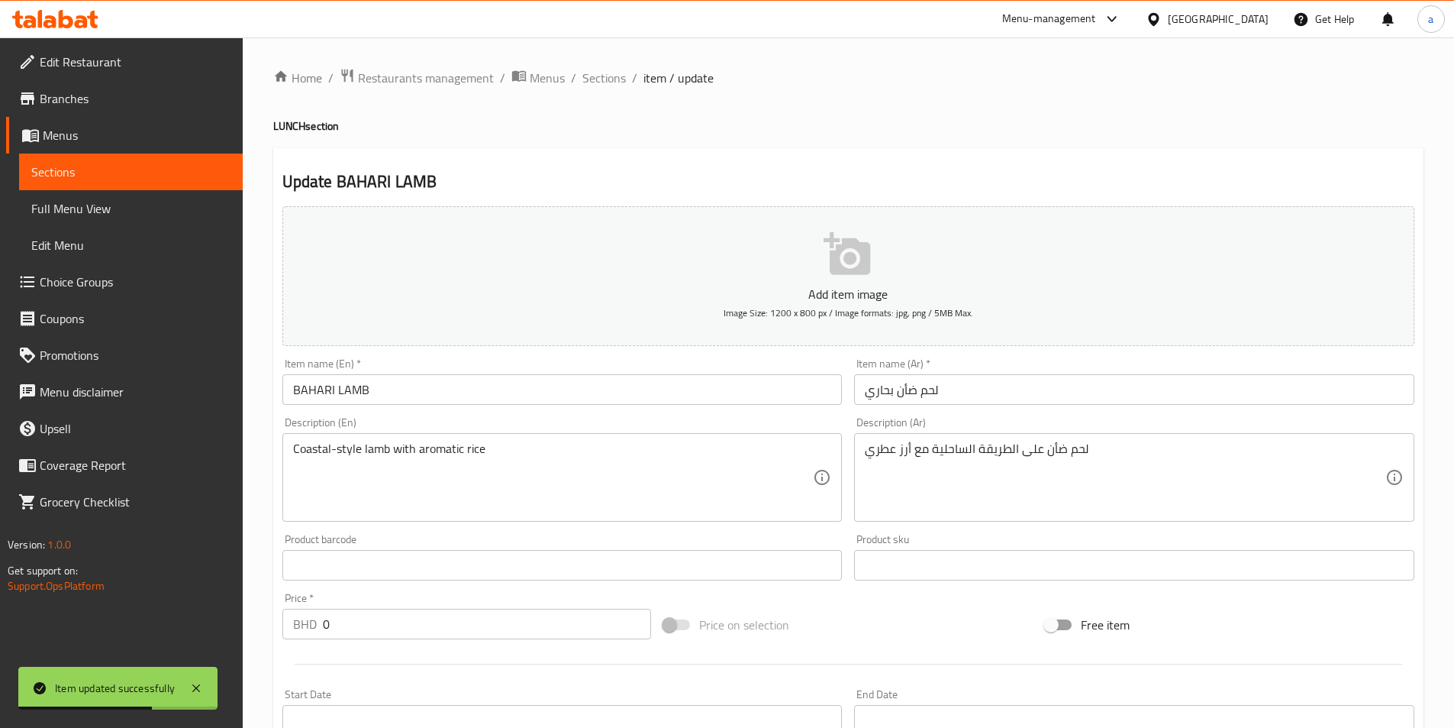
click at [607, 82] on span "Sections" at bounding box center [604, 78] width 44 height 18
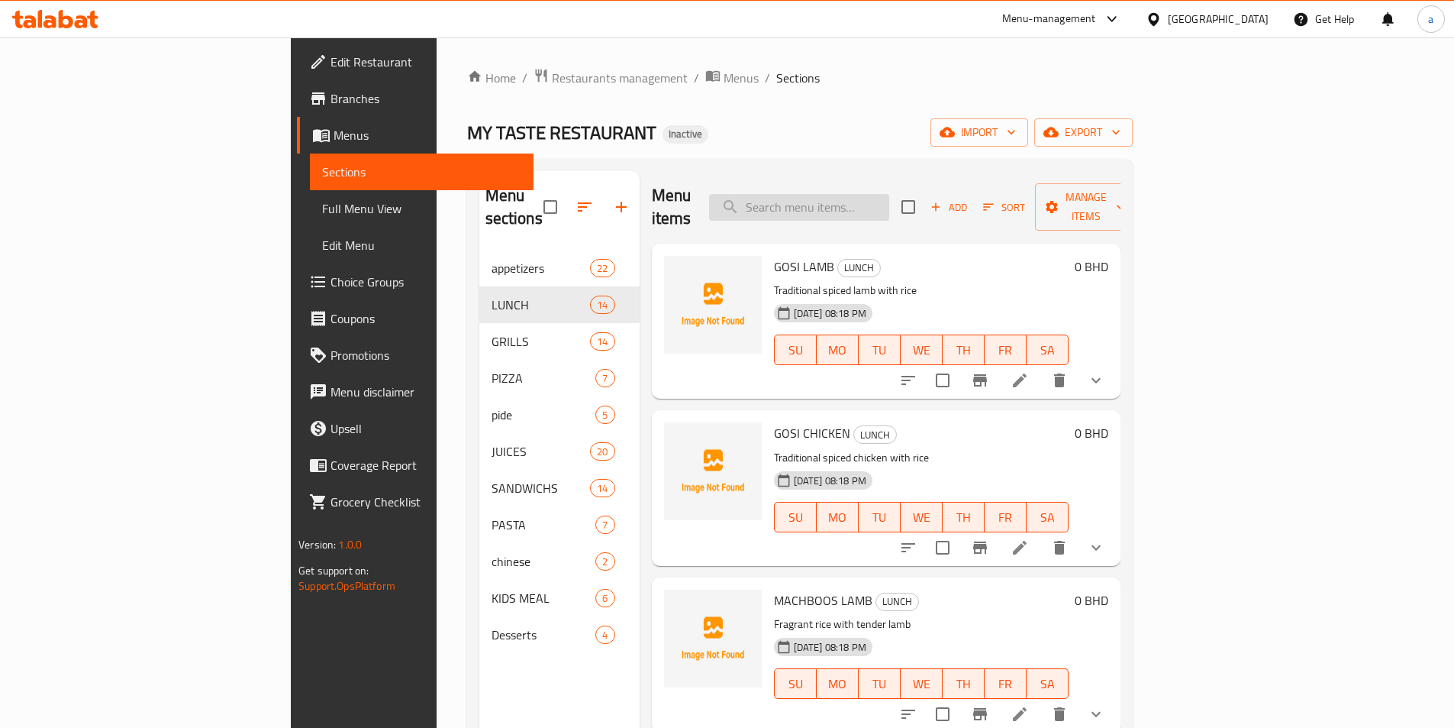
click at [889, 194] on input "search" at bounding box center [799, 207] width 180 height 27
paste input "BAHARI"
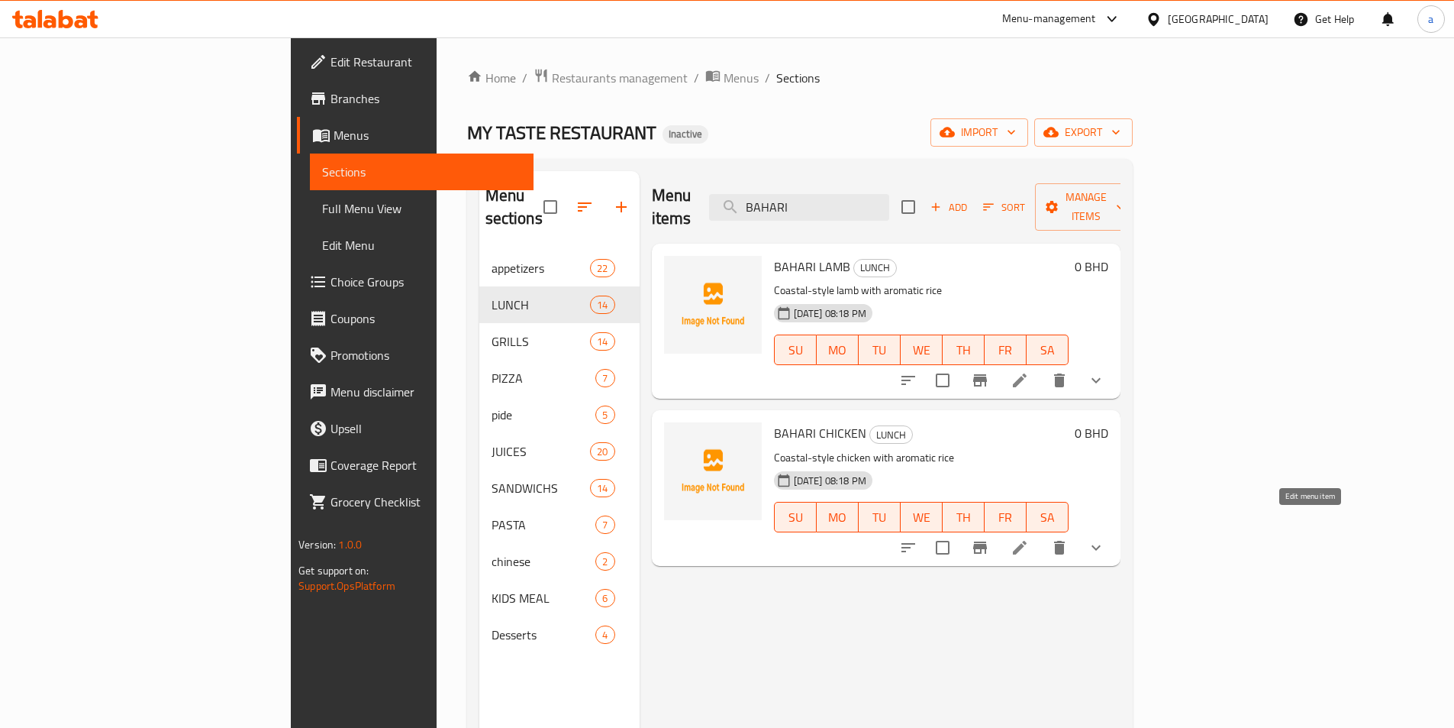
type input "BAHARI"
click at [1027, 540] on icon at bounding box center [1020, 547] width 14 height 14
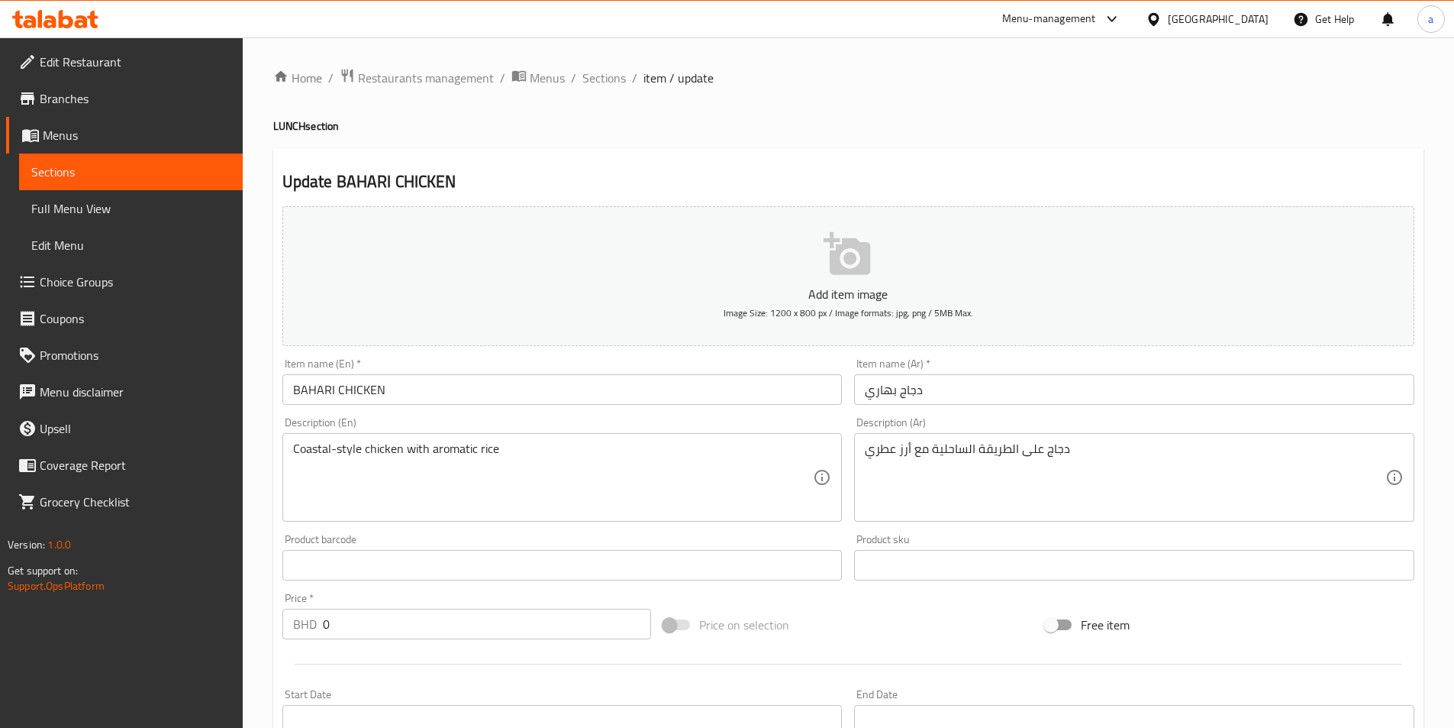
click at [875, 389] on input "دجاج بهاري" at bounding box center [1134, 389] width 560 height 31
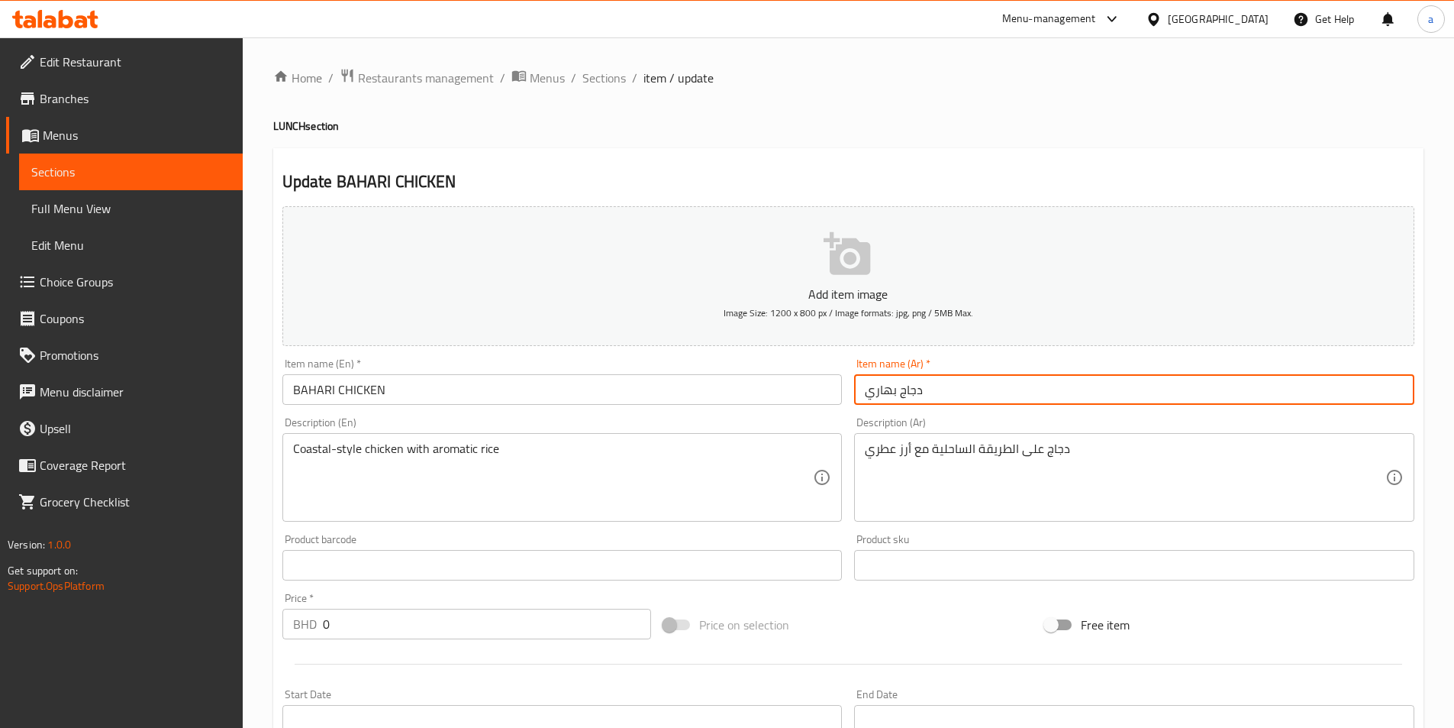
click at [875, 389] on input "دجاج بهاري" at bounding box center [1134, 389] width 560 height 31
paste input "ح"
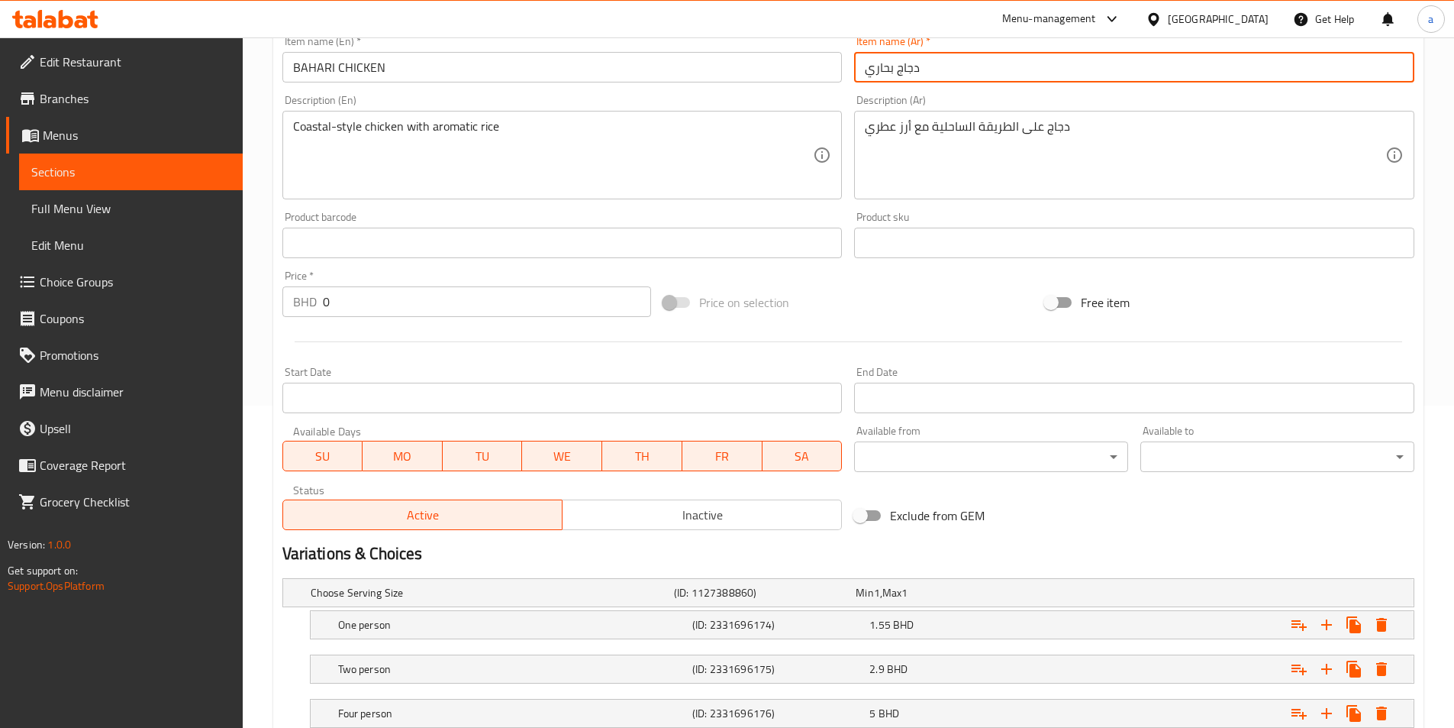
scroll to position [430, 0]
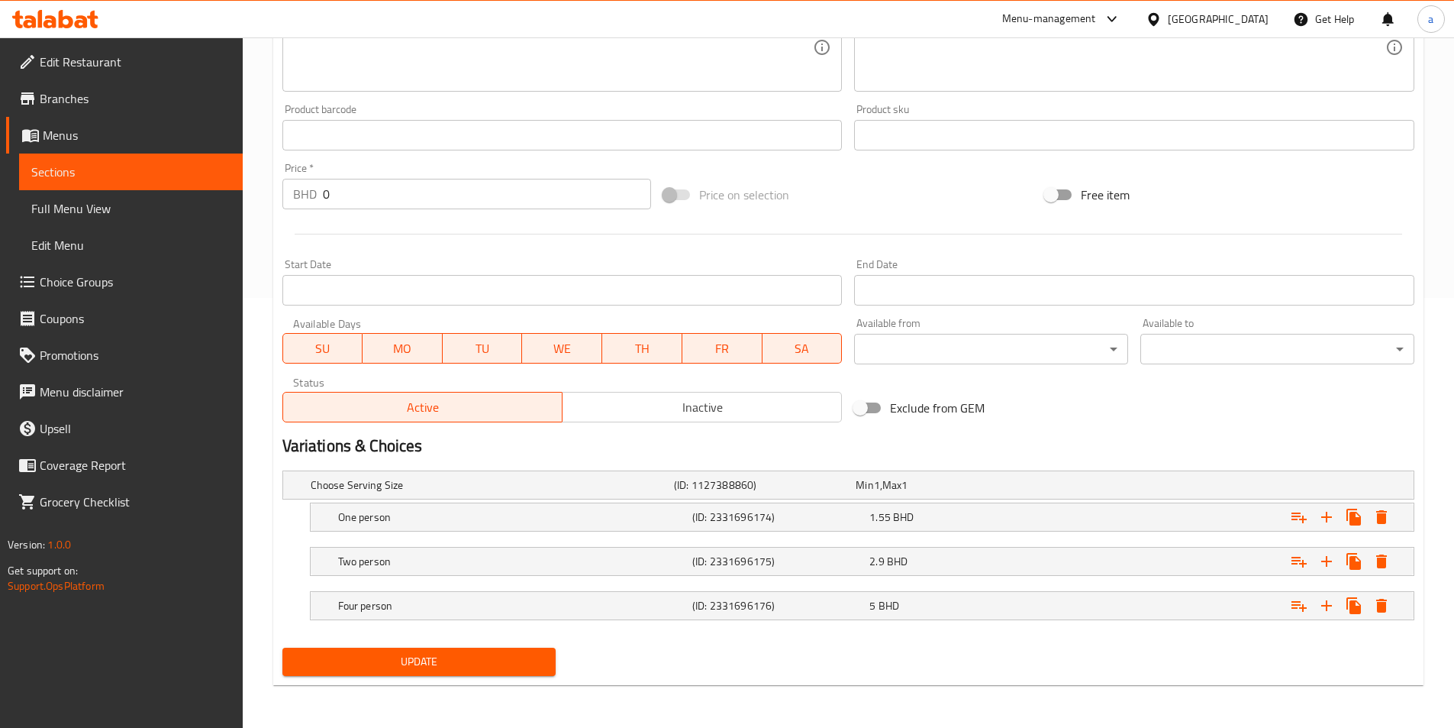
type input "دجاج بحاري"
click at [487, 658] on span "Update" at bounding box center [420, 661] width 250 height 19
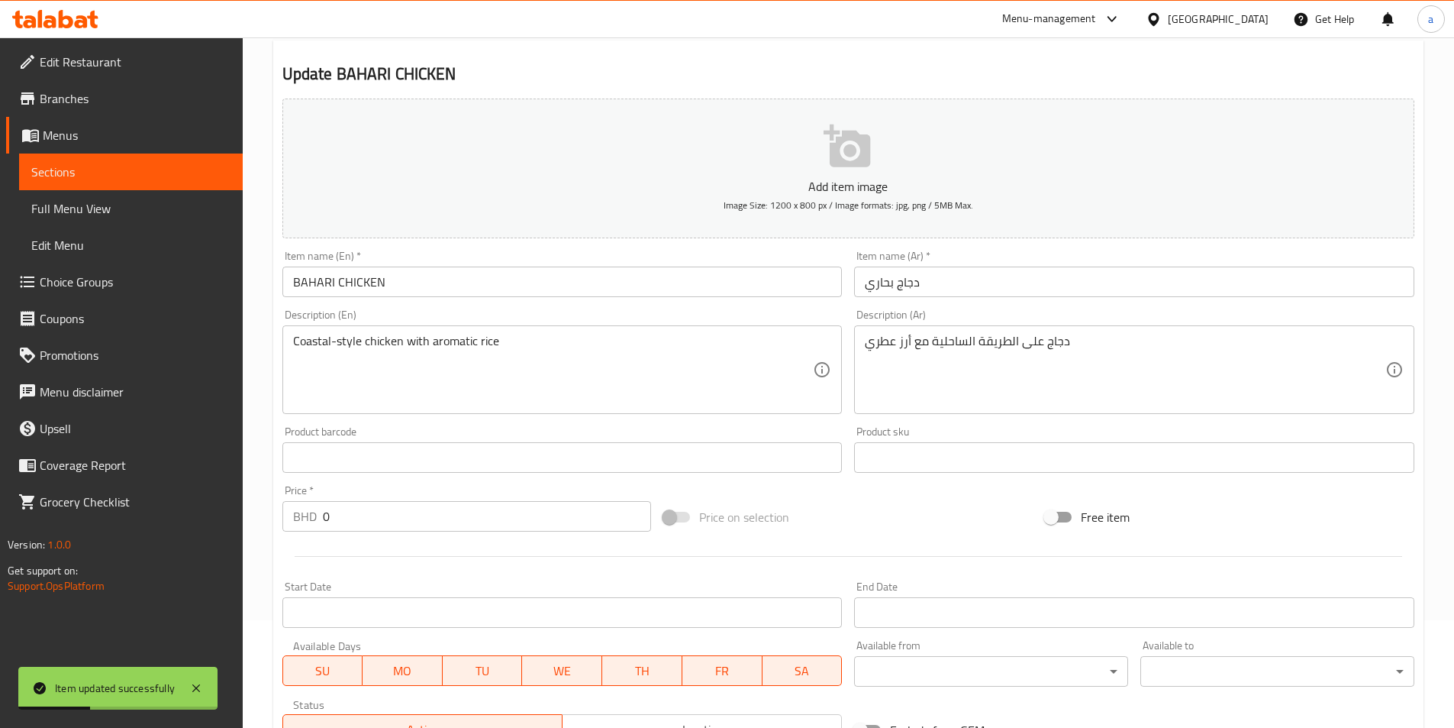
scroll to position [0, 0]
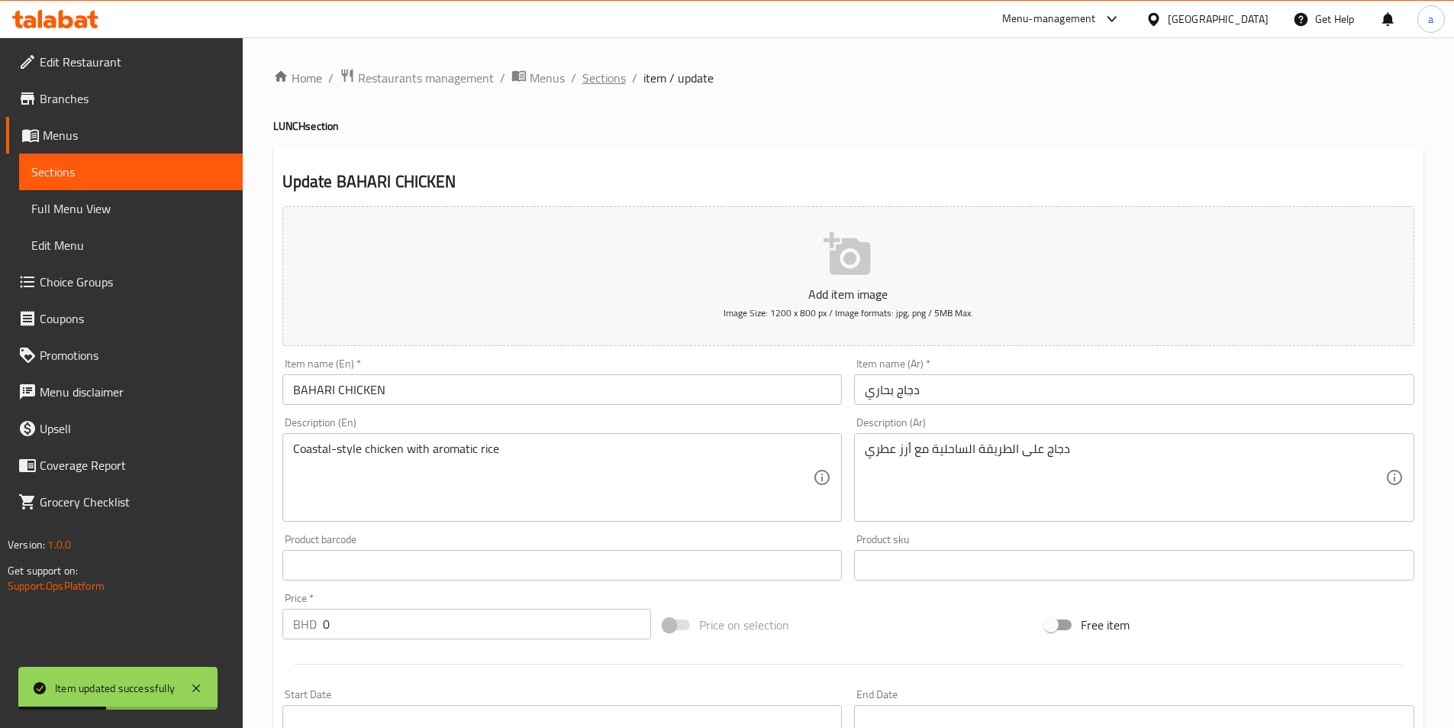
click at [612, 80] on span "Sections" at bounding box center [604, 78] width 44 height 18
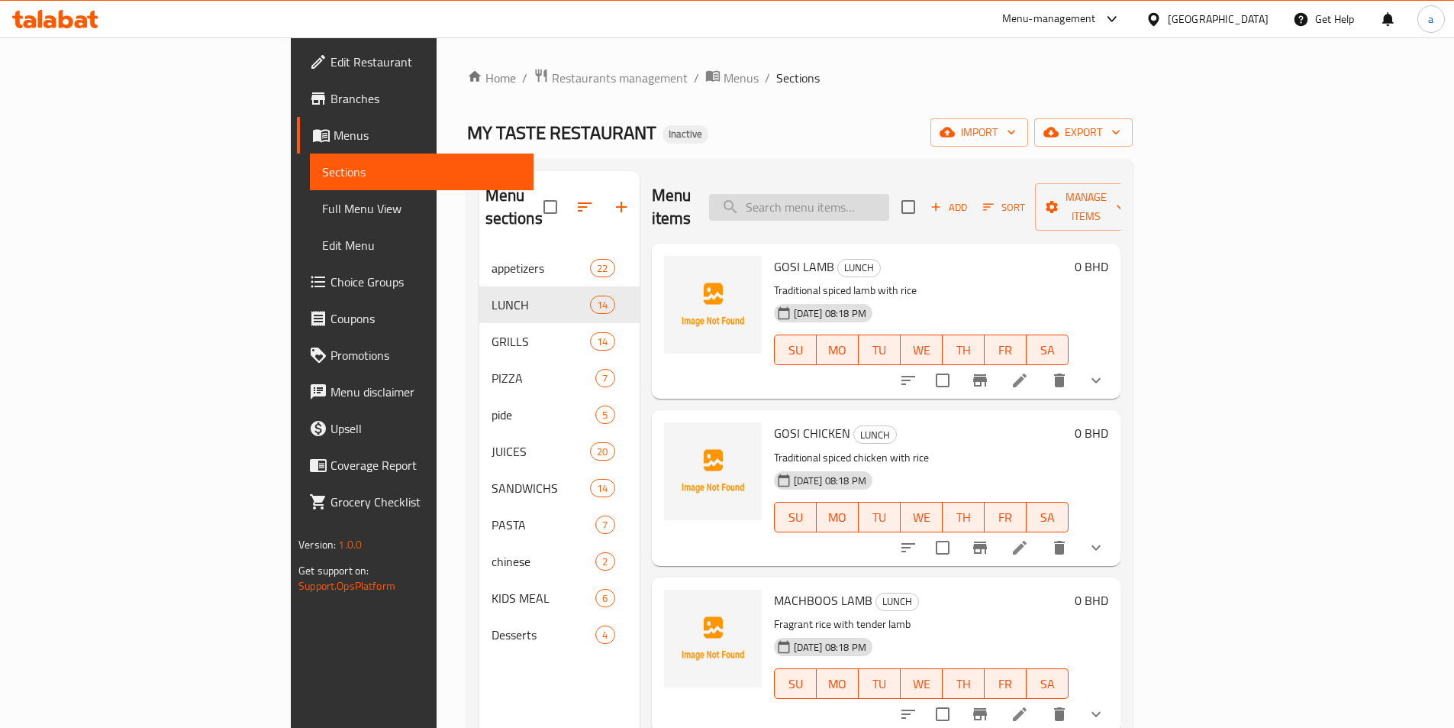
click at [889, 202] on input "search" at bounding box center [799, 207] width 180 height 27
paste input "بوم"
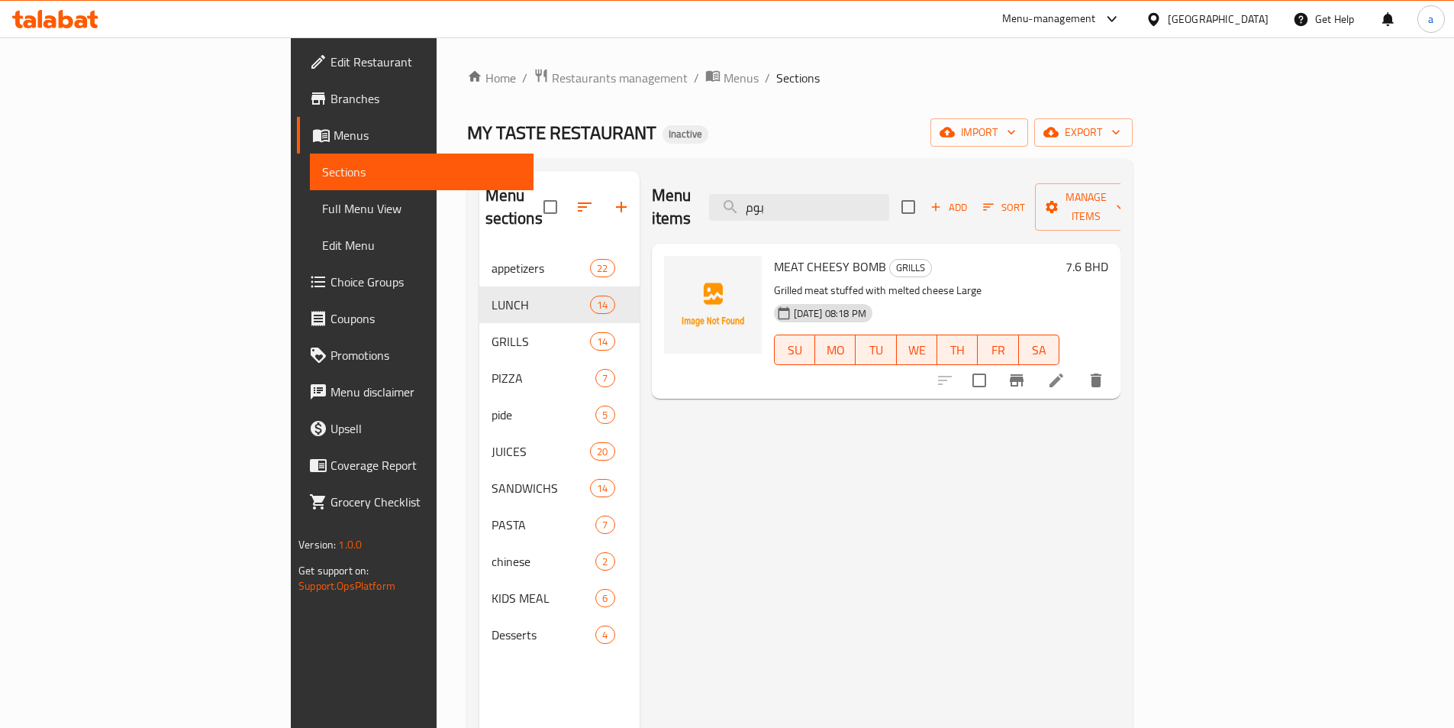
type input "بوم"
click at [1063, 373] on icon at bounding box center [1057, 380] width 14 height 14
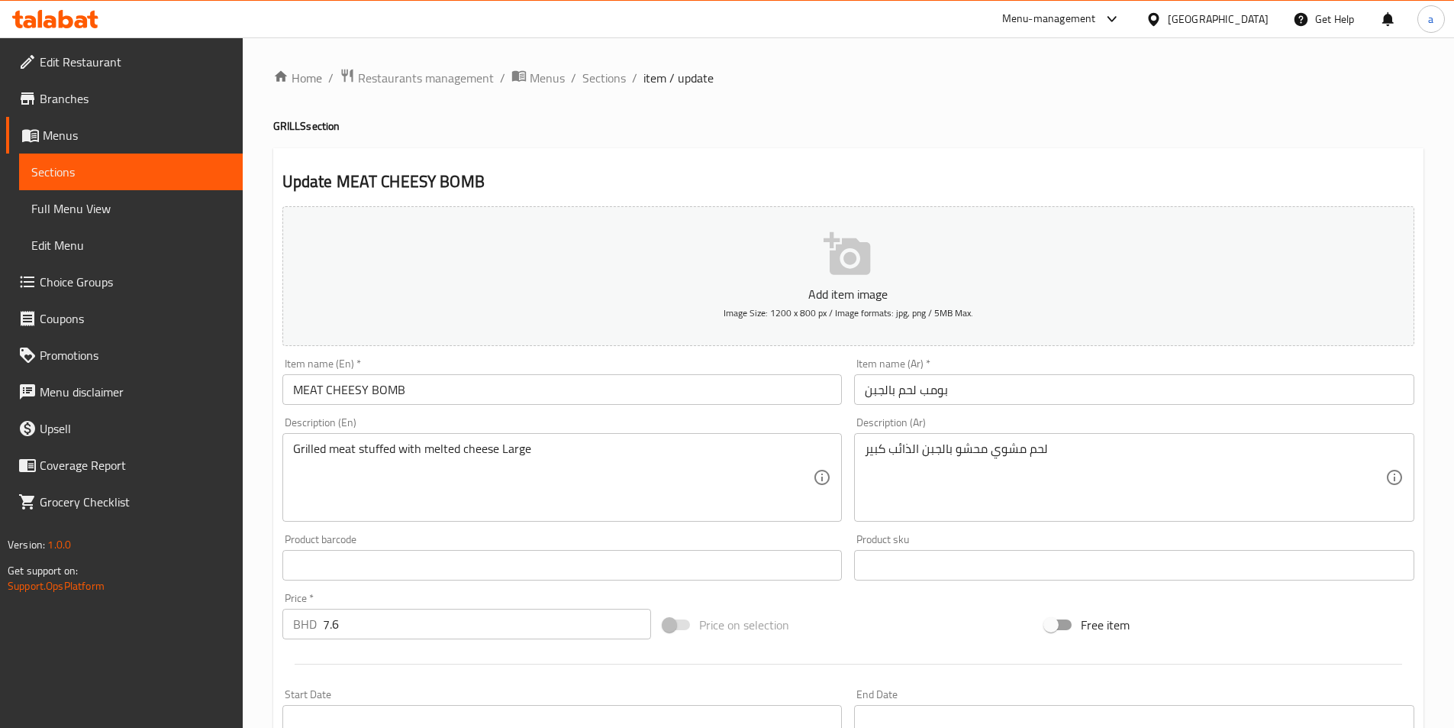
click at [931, 388] on input "بومب لحم بالجبن" at bounding box center [1134, 389] width 560 height 31
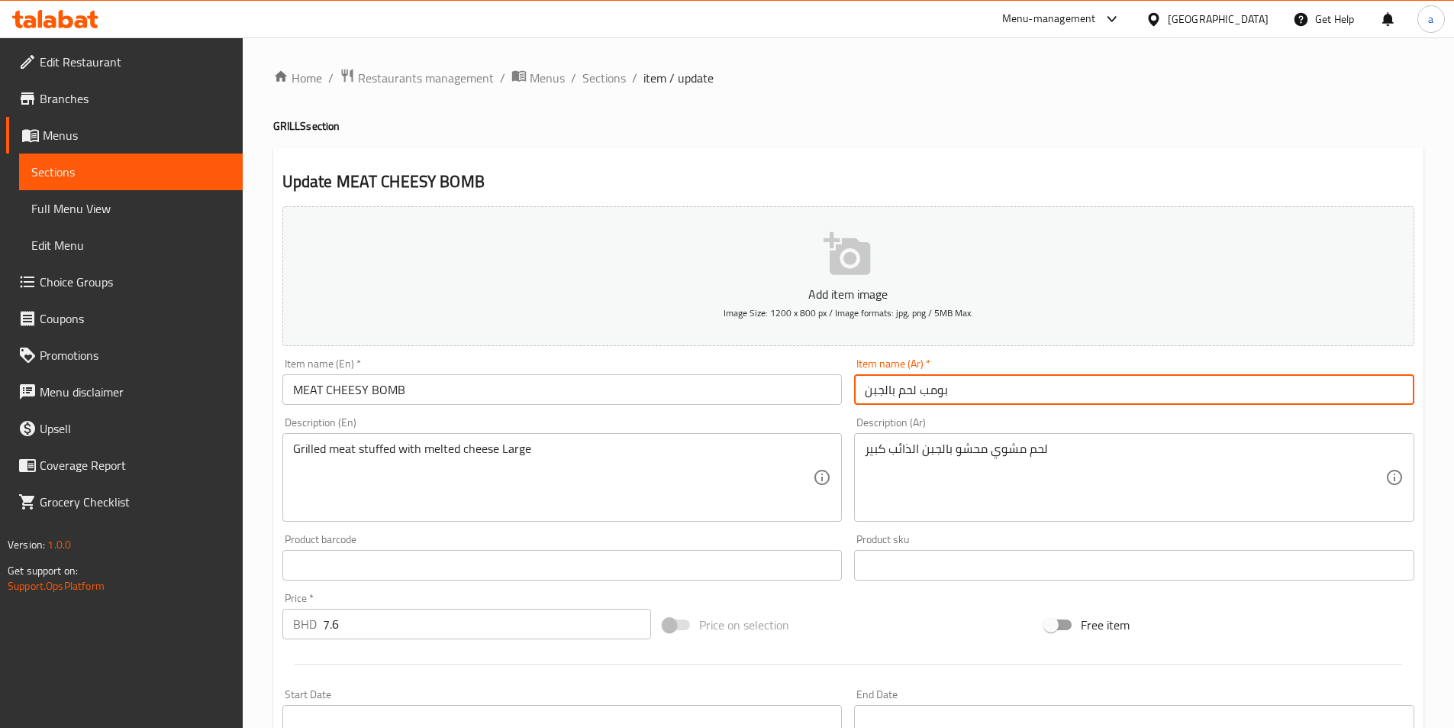
click at [932, 388] on input "بومب لحم بالجبن" at bounding box center [1134, 389] width 560 height 31
paste input "وم"
click at [940, 390] on input "بومب لحم بالجبن" at bounding box center [1134, 389] width 560 height 31
paste input "text"
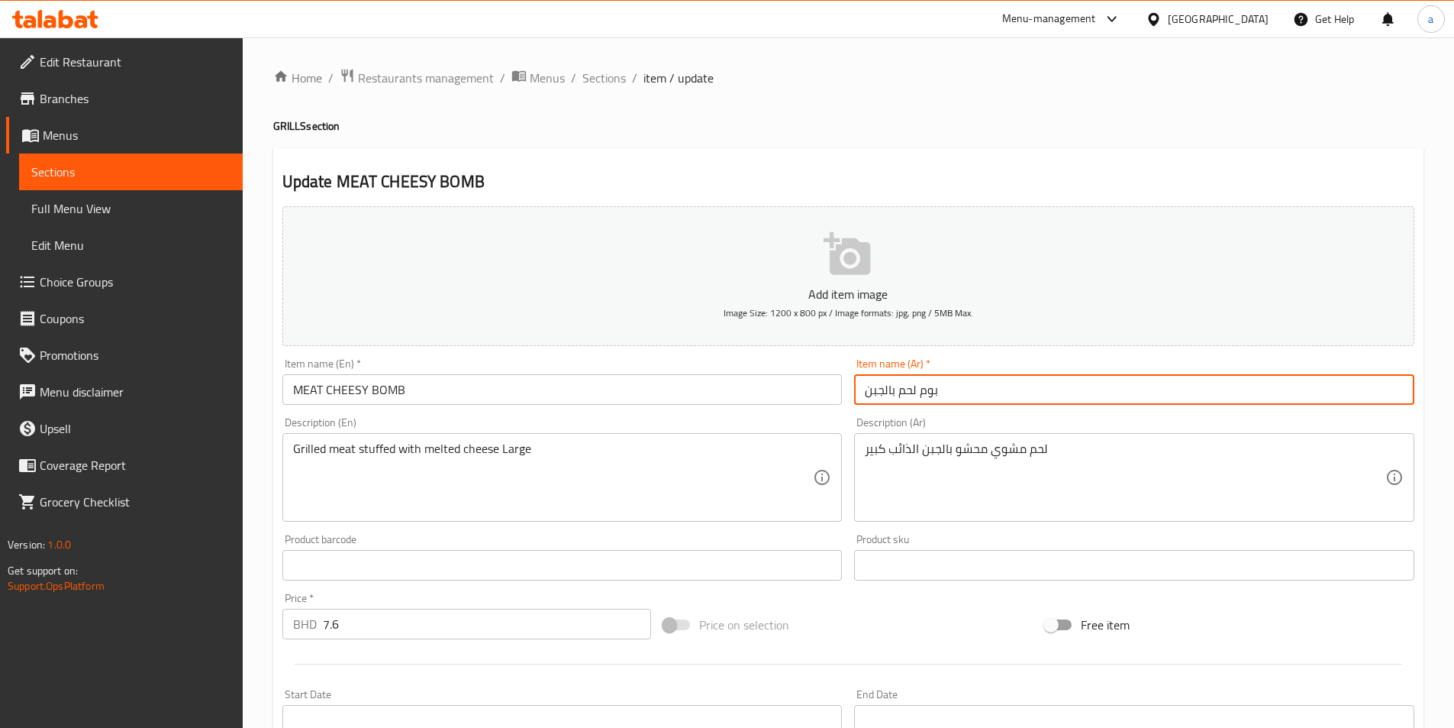
type input "بوم لحم بالجبن"
click at [988, 362] on div "Item name (Ar)   * بوم لحم بالجبن Item name (Ar) *" at bounding box center [1134, 381] width 560 height 47
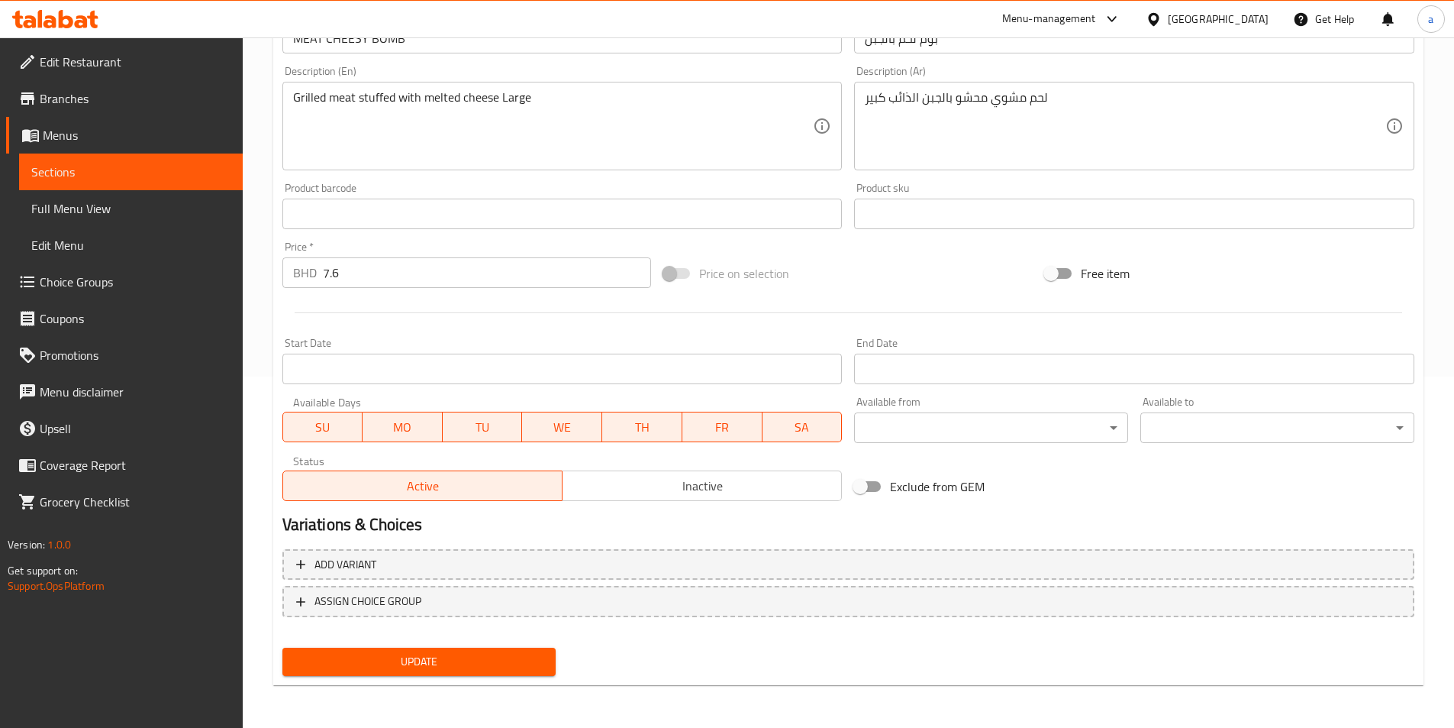
click at [534, 651] on button "Update" at bounding box center [419, 661] width 274 height 28
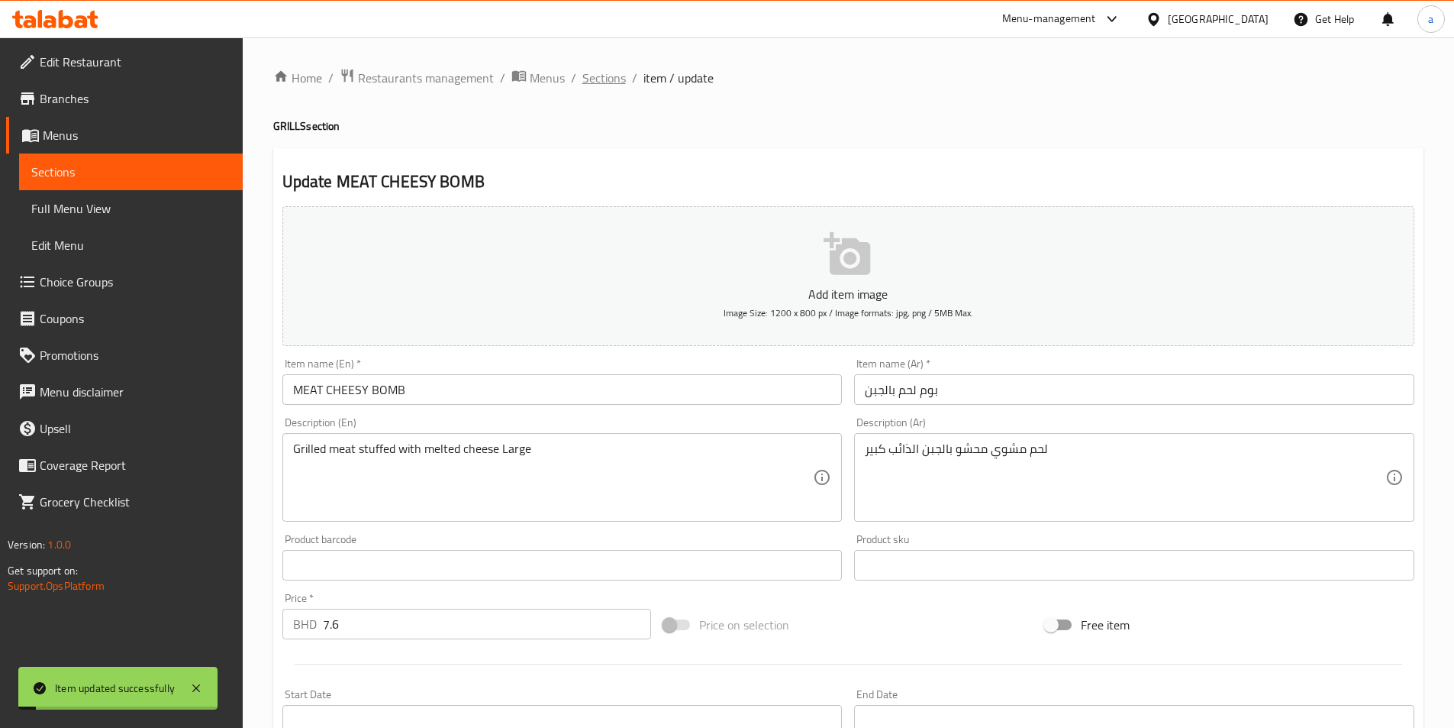
click at [617, 82] on span "Sections" at bounding box center [604, 78] width 44 height 18
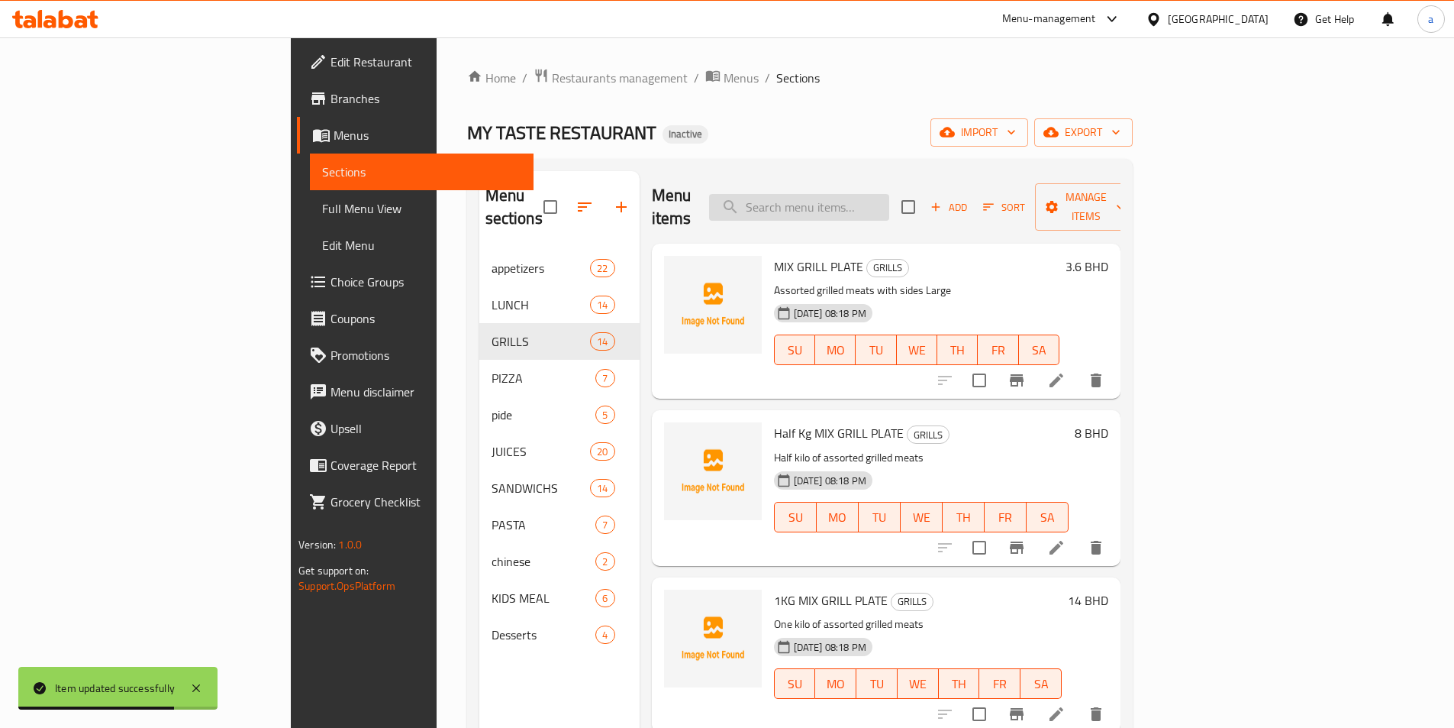
click at [889, 194] on input "search" at bounding box center [799, 207] width 180 height 27
paste input "dip"
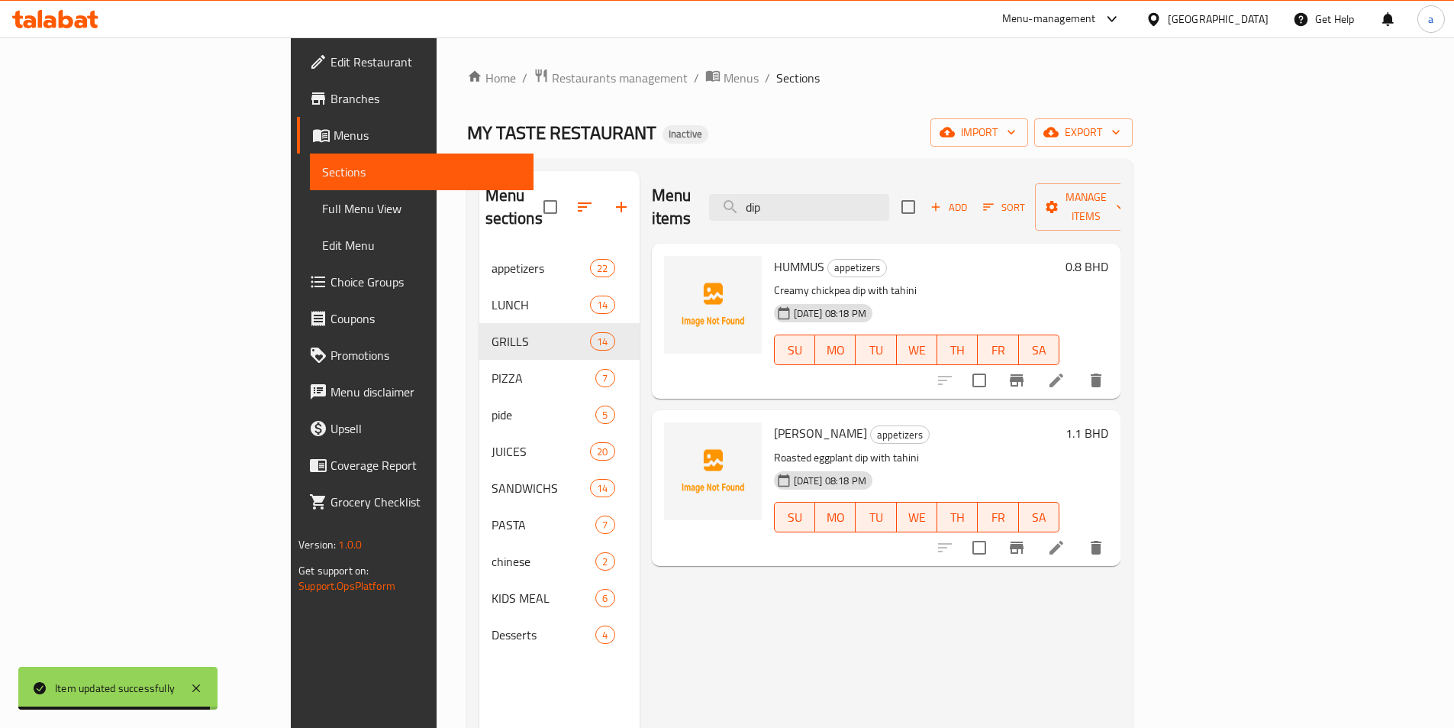
type input "dip"
click at [1066, 371] on icon at bounding box center [1056, 380] width 18 height 18
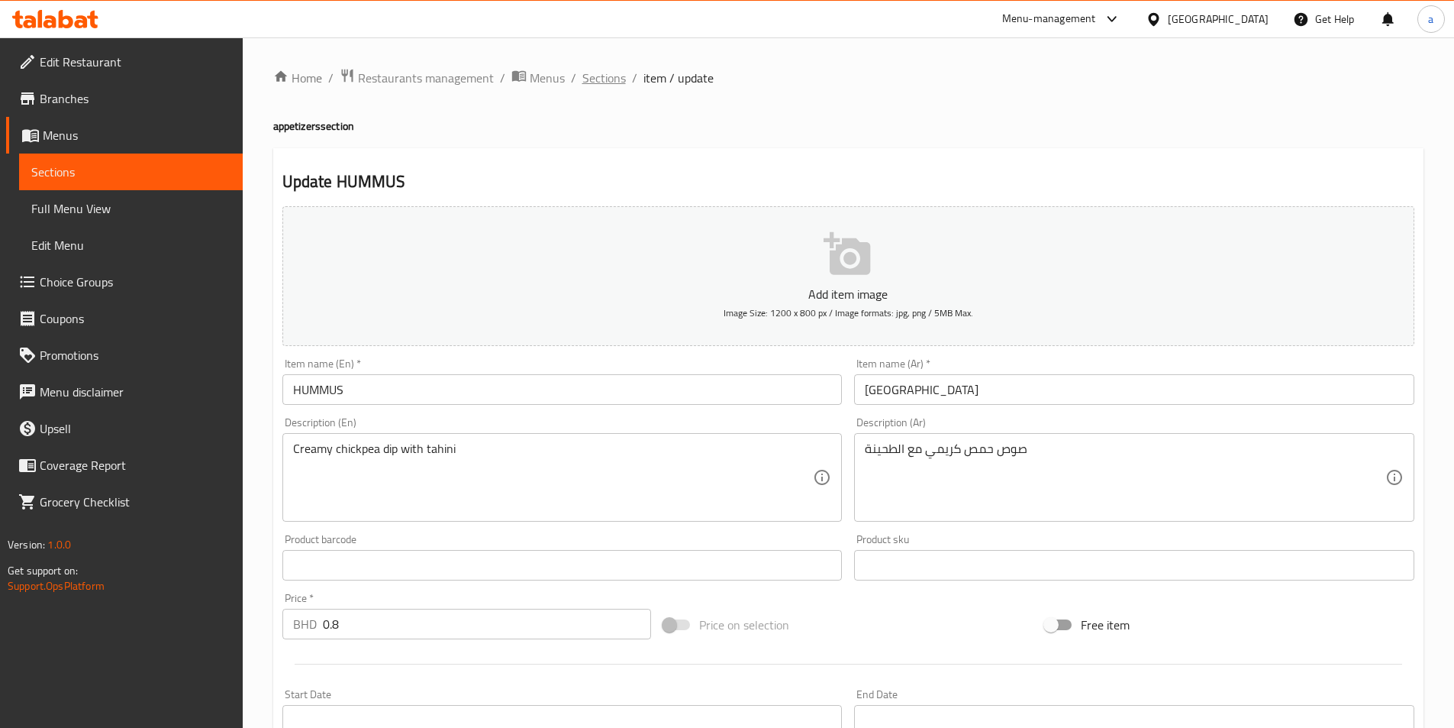
click at [608, 82] on span "Sections" at bounding box center [604, 78] width 44 height 18
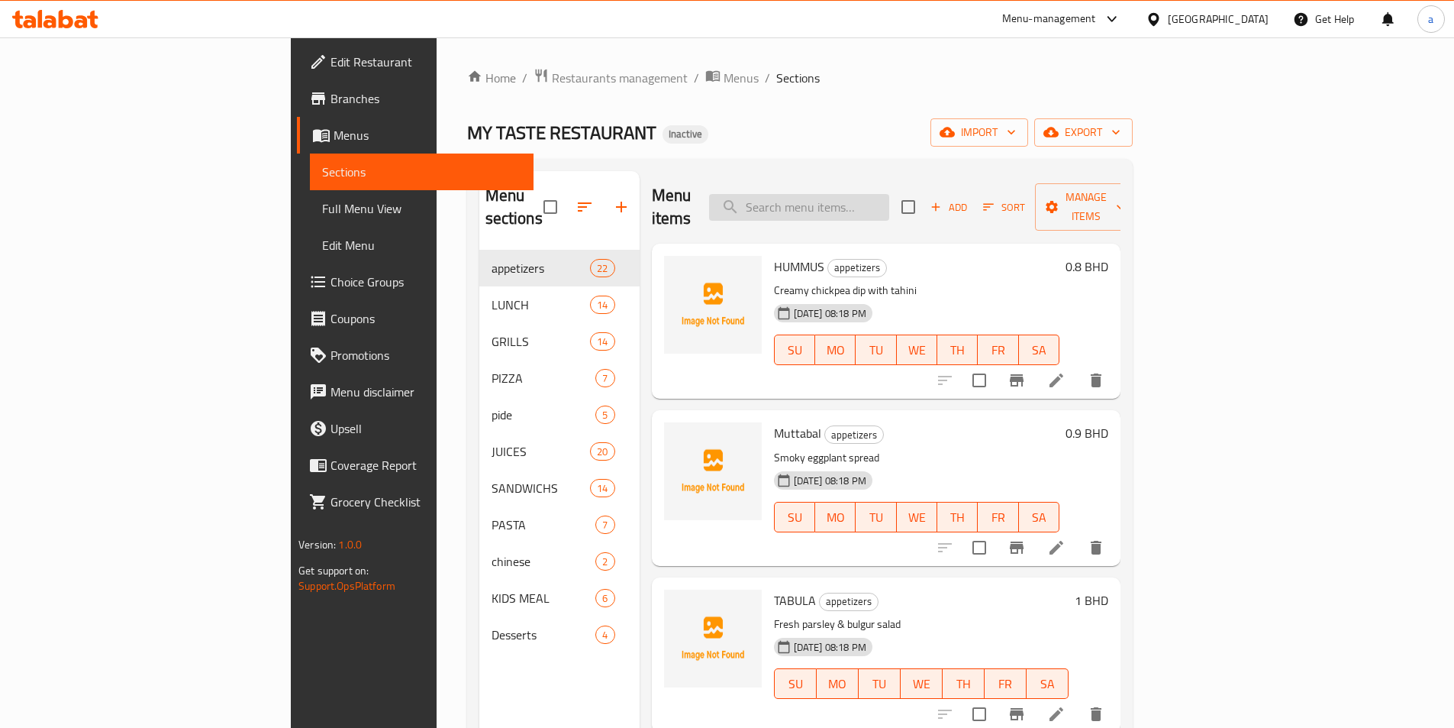
click at [889, 195] on input "search" at bounding box center [799, 207] width 180 height 27
paste input "dip"
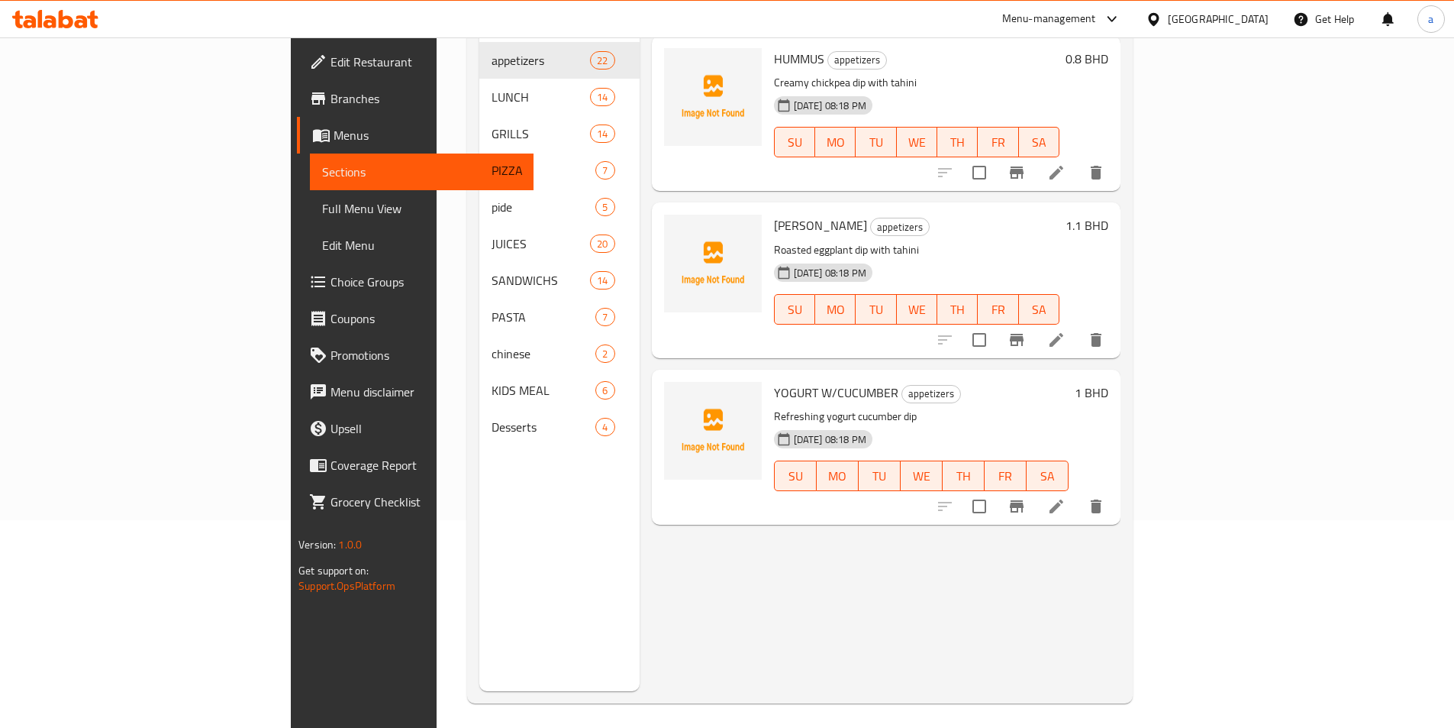
scroll to position [214, 0]
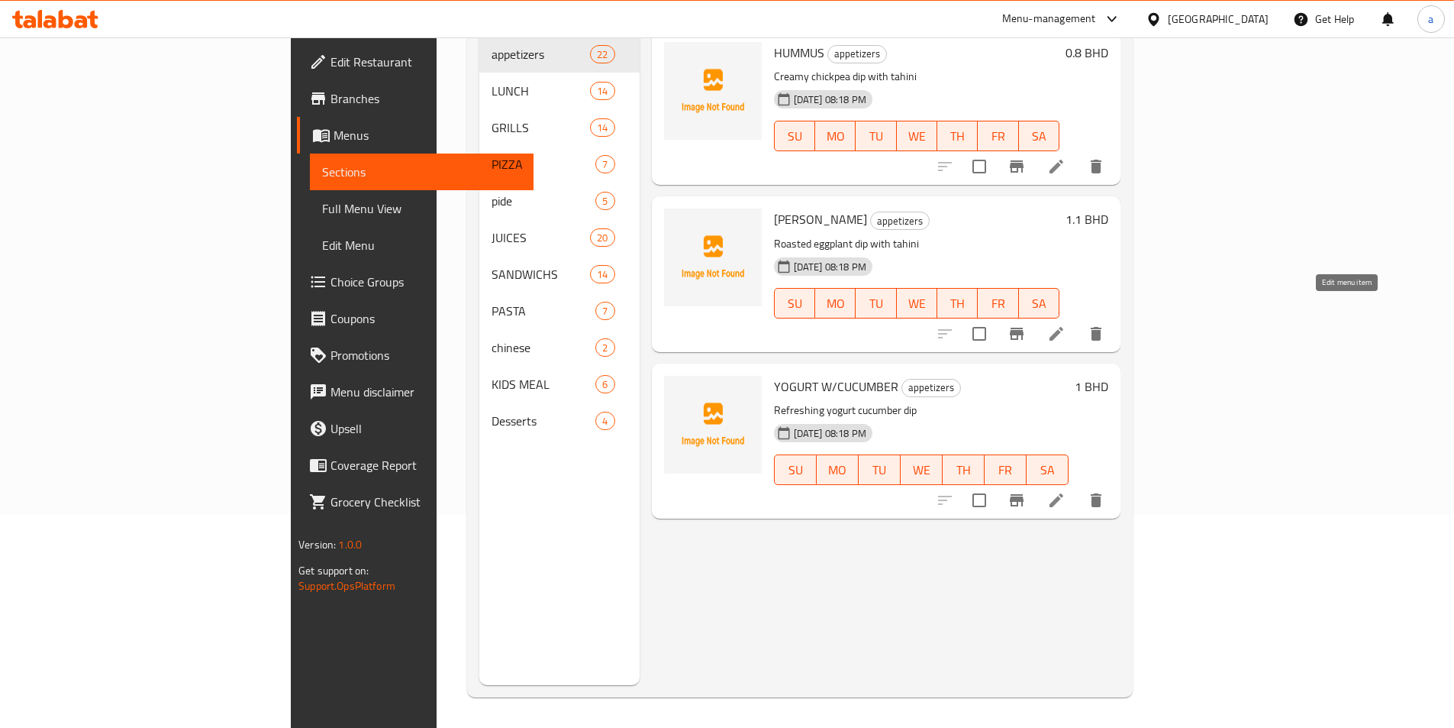
type input "dip"
click at [1063, 327] on icon at bounding box center [1057, 334] width 14 height 14
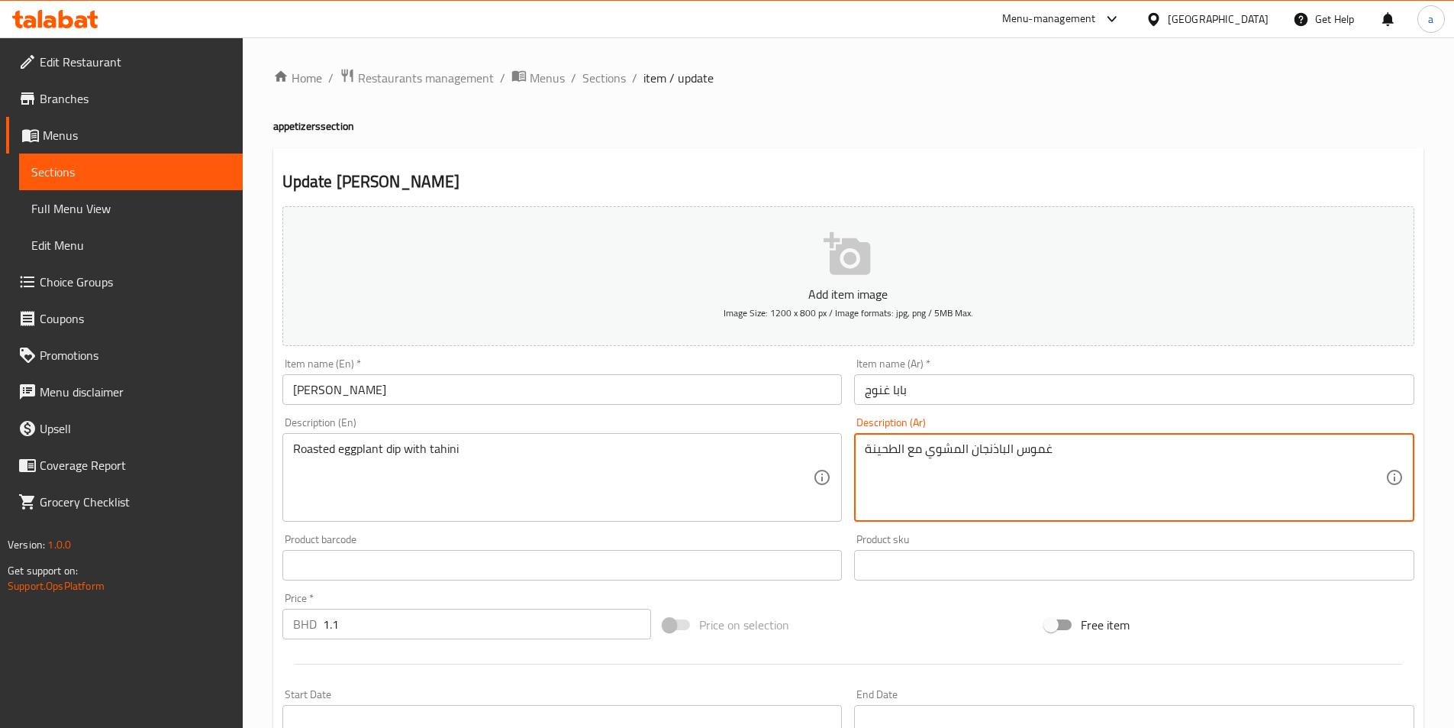
click at [1047, 444] on textarea "غموس الباذنجان المشوي مع الطحينة" at bounding box center [1125, 477] width 521 height 73
paste textarea "وص"
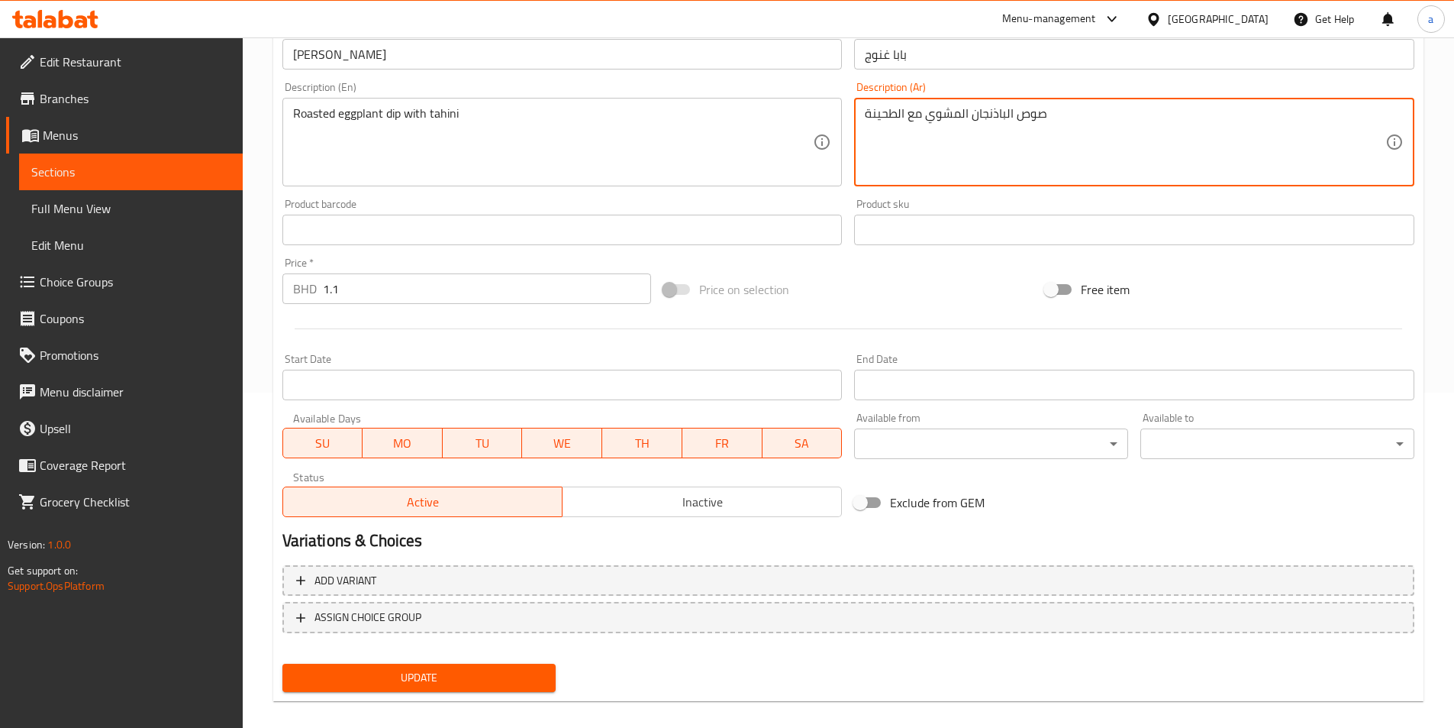
scroll to position [351, 0]
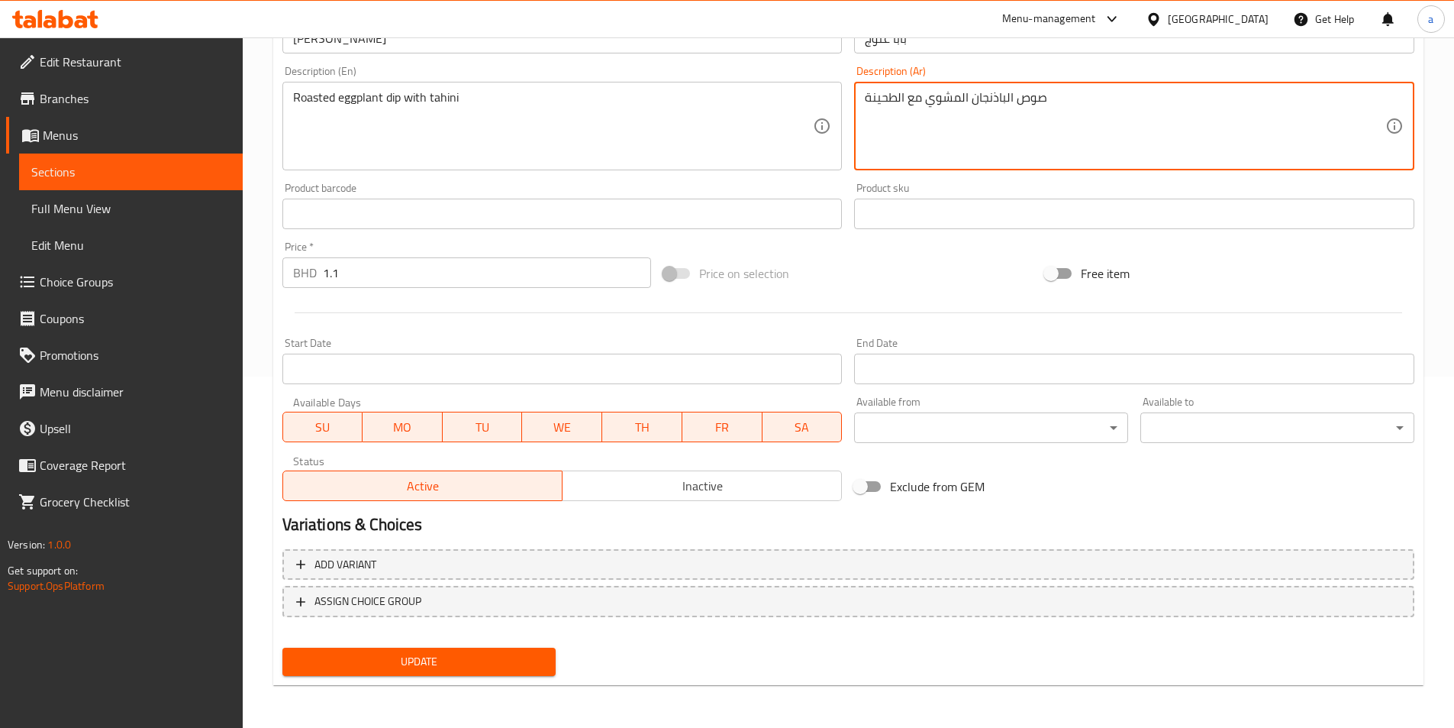
type textarea "صوص الباذنجان المشوي مع الطحينة"
click at [524, 663] on span "Update" at bounding box center [420, 661] width 250 height 19
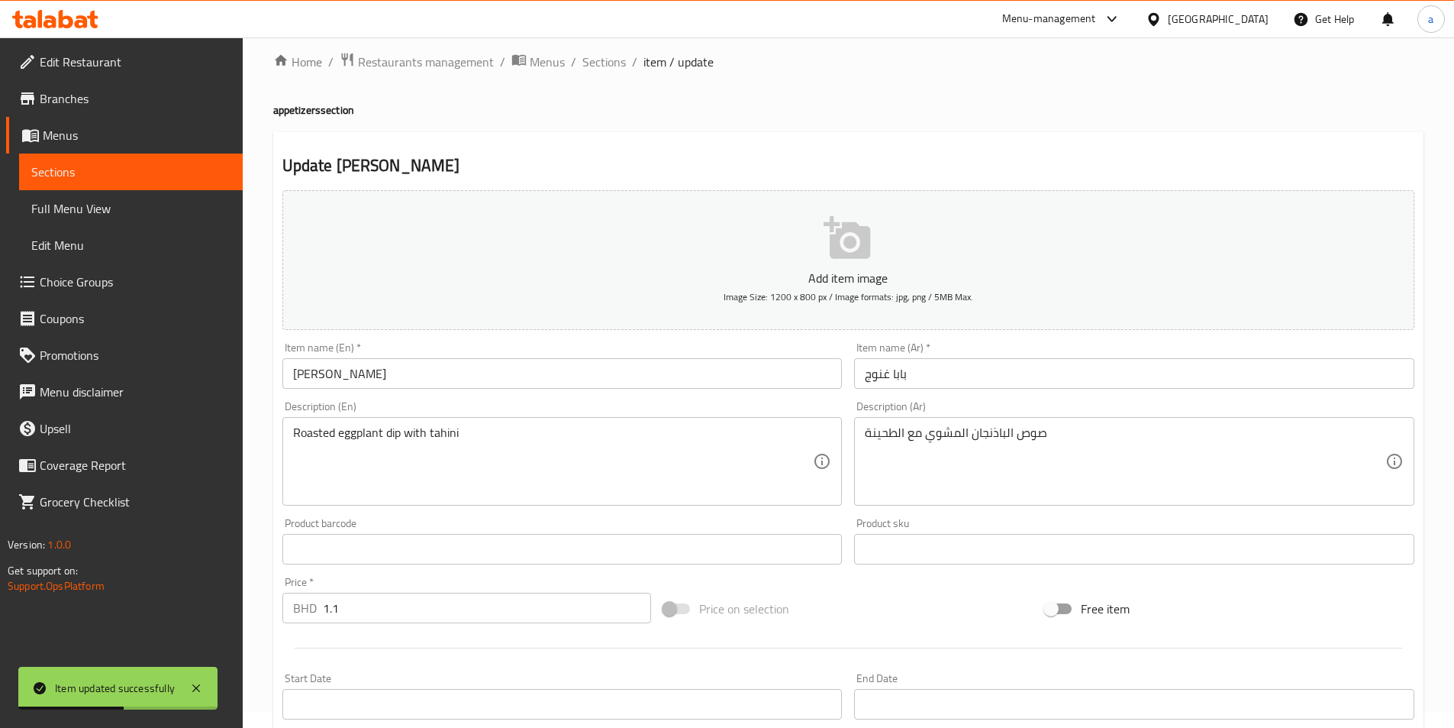
scroll to position [0, 0]
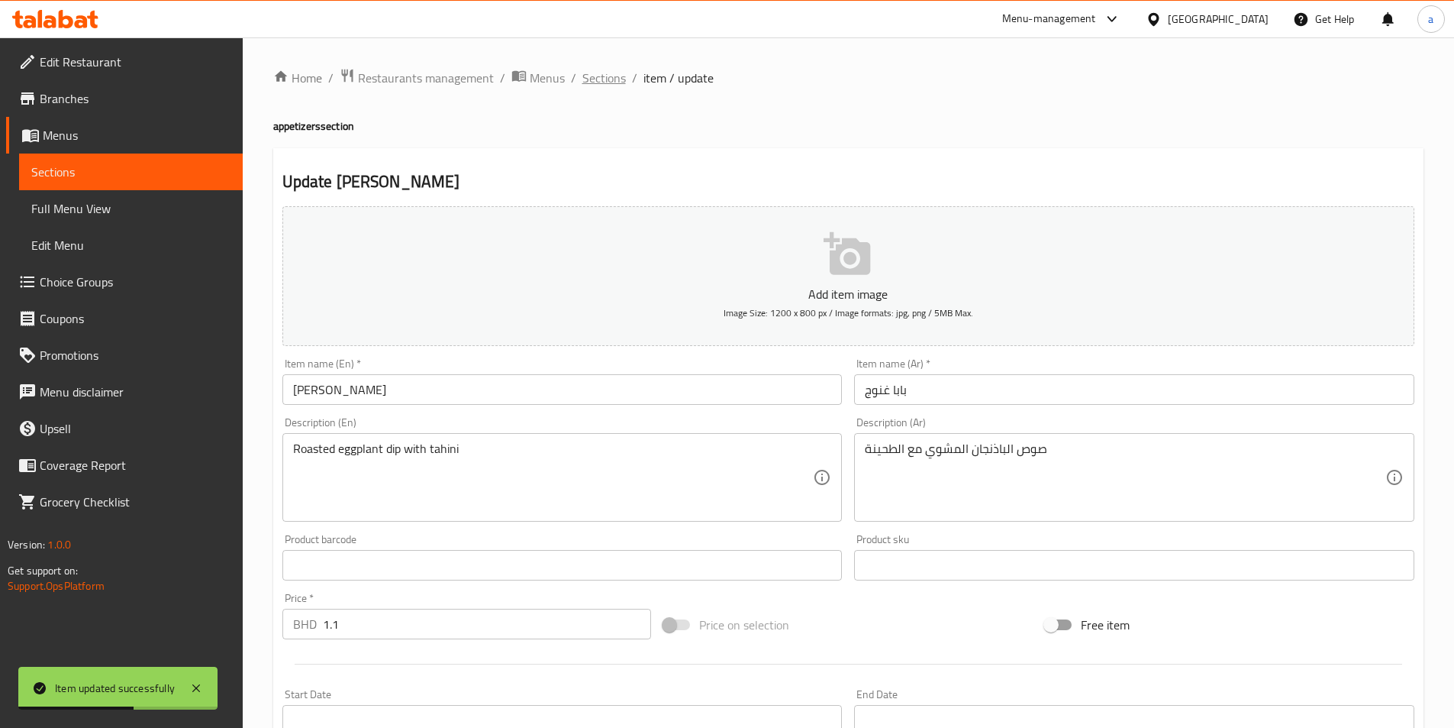
click at [583, 78] on span "Sections" at bounding box center [604, 78] width 44 height 18
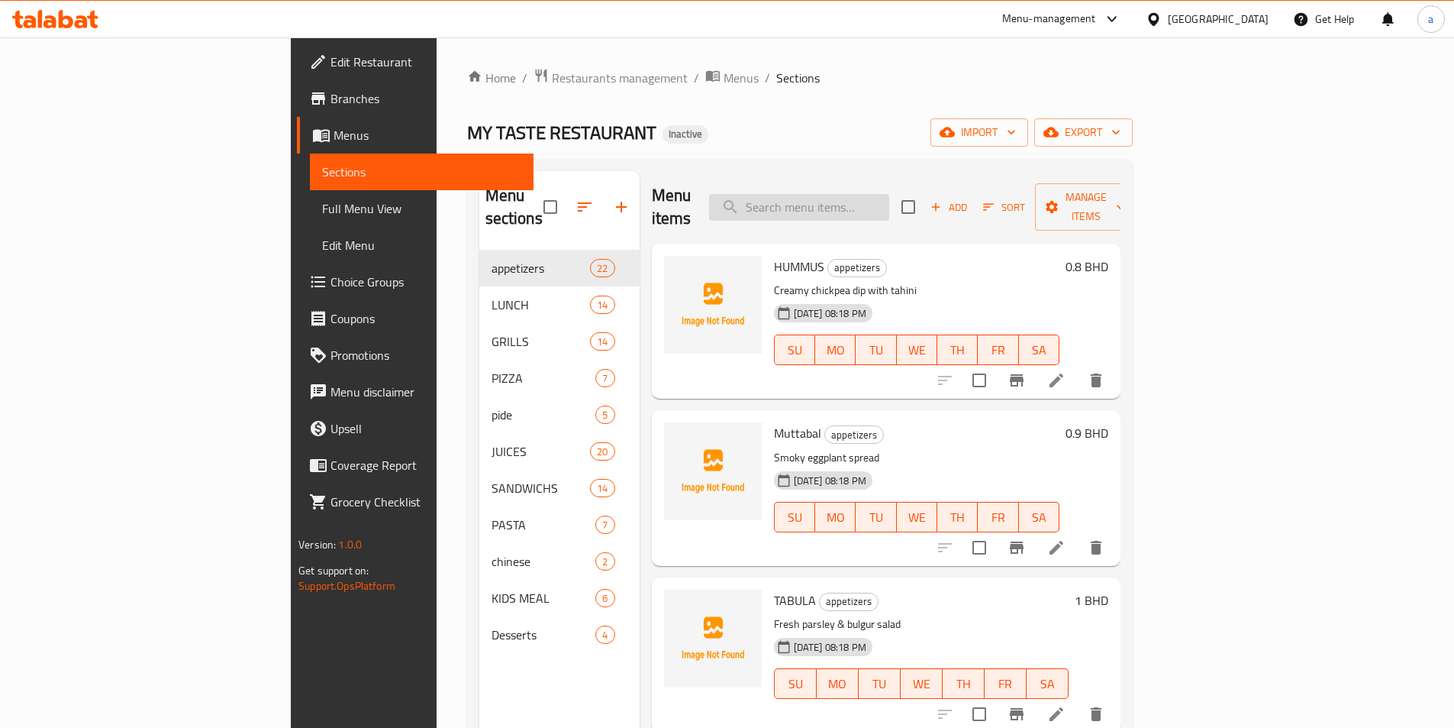
click at [869, 199] on input "search" at bounding box center [799, 207] width 180 height 27
paste input "dip"
type input "dip"
click at [1066, 705] on icon at bounding box center [1056, 714] width 18 height 18
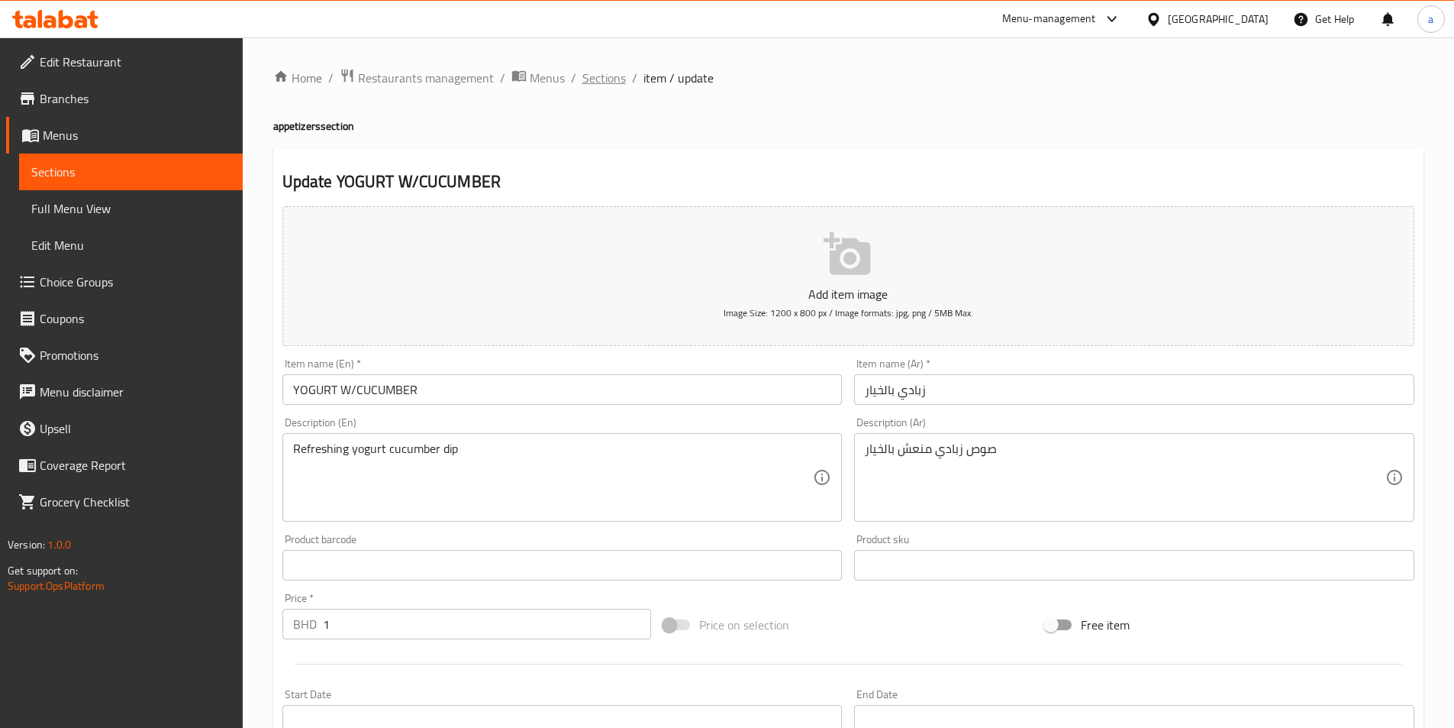
click at [608, 86] on span "Sections" at bounding box center [604, 78] width 44 height 18
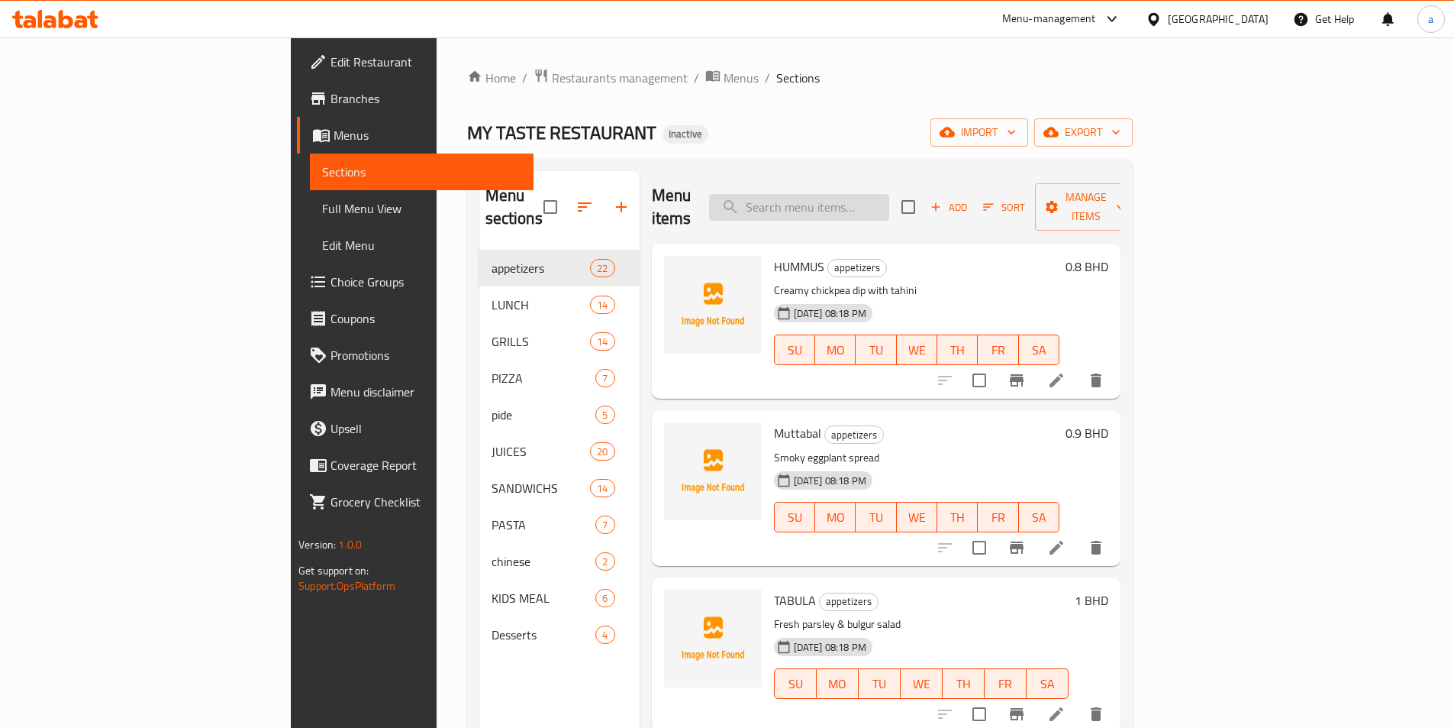
click at [889, 194] on input "search" at bounding box center [799, 207] width 180 height 27
paste input "MEAT AJUN W/KABAB"
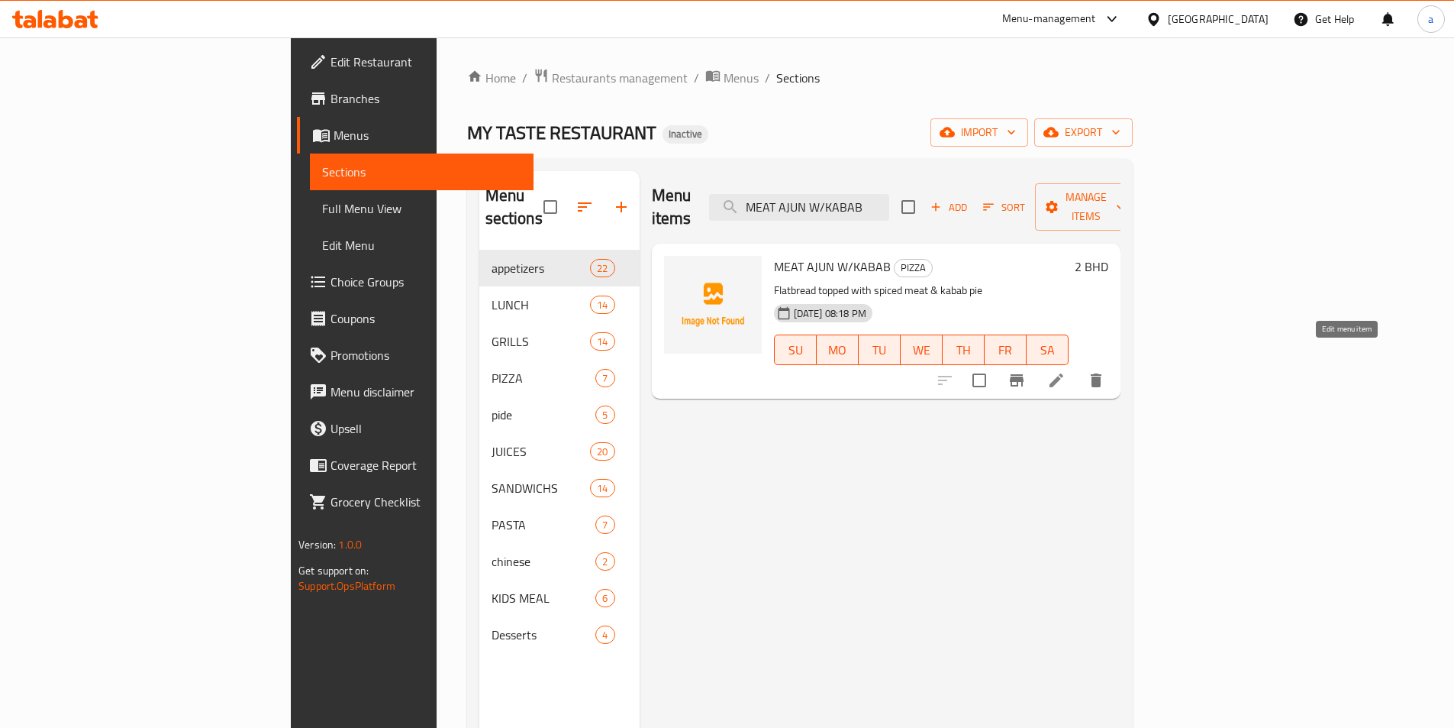
type input "MEAT AJUN W/KABAB"
click at [1066, 371] on icon at bounding box center [1056, 380] width 18 height 18
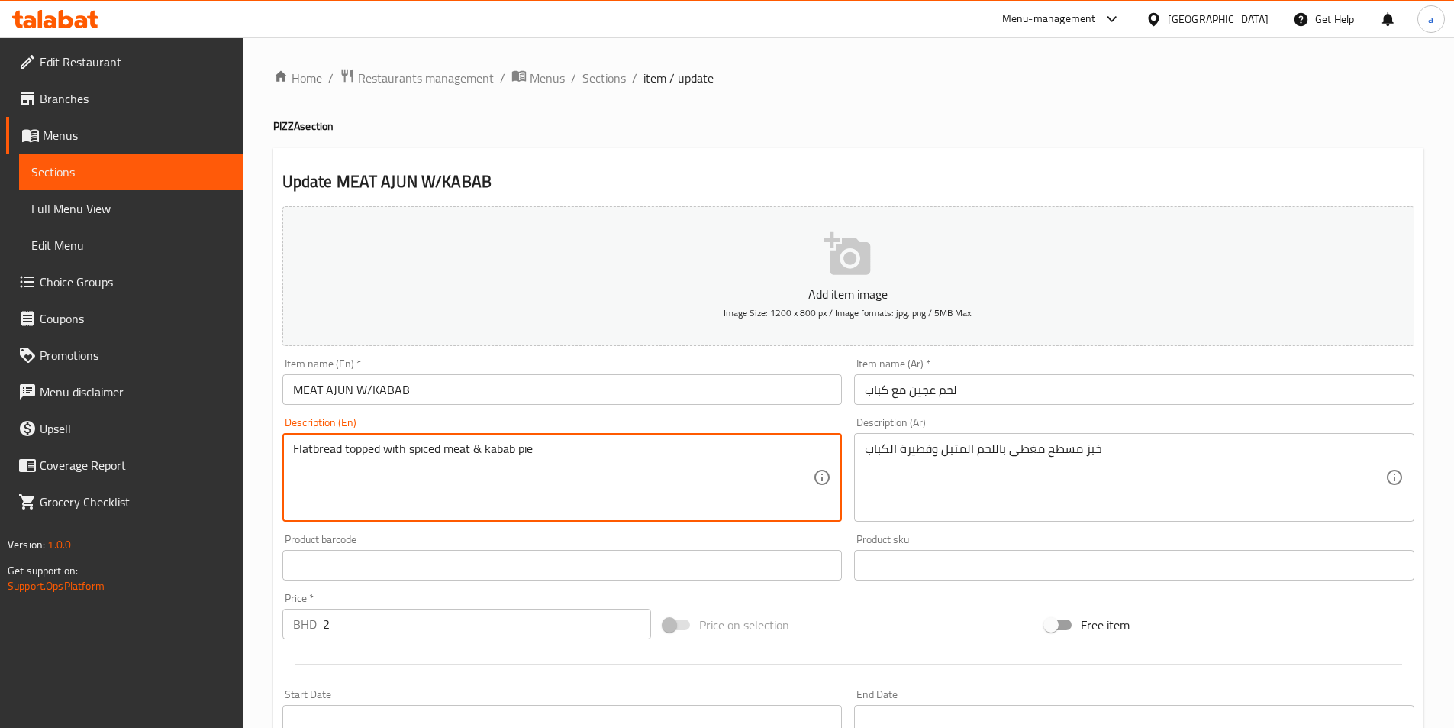
drag, startPoint x: 534, startPoint y: 453, endPoint x: 484, endPoint y: 450, distance: 50.5
paste textarea "ces"
drag, startPoint x: 573, startPoint y: 453, endPoint x: 486, endPoint y: 457, distance: 87.1
click at [486, 457] on textarea "Flatbread topped with spiced meat & kabab pieces" at bounding box center [553, 477] width 521 height 73
type textarea "Flatbread topped with spiced meat & kabab pieces"
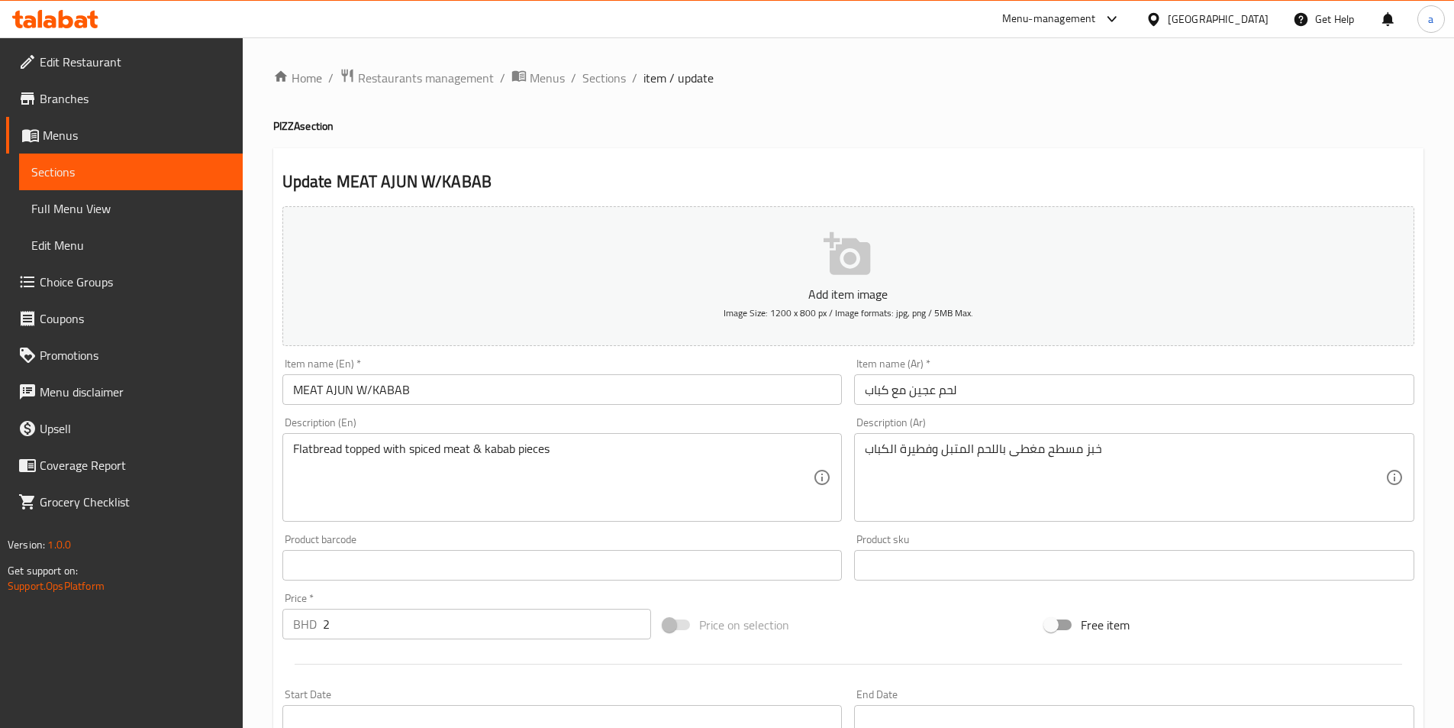
click at [919, 452] on textarea "خبز مسطح مغطى باللحم المتبل وفطيرة الكباب" at bounding box center [1125, 477] width 521 height 73
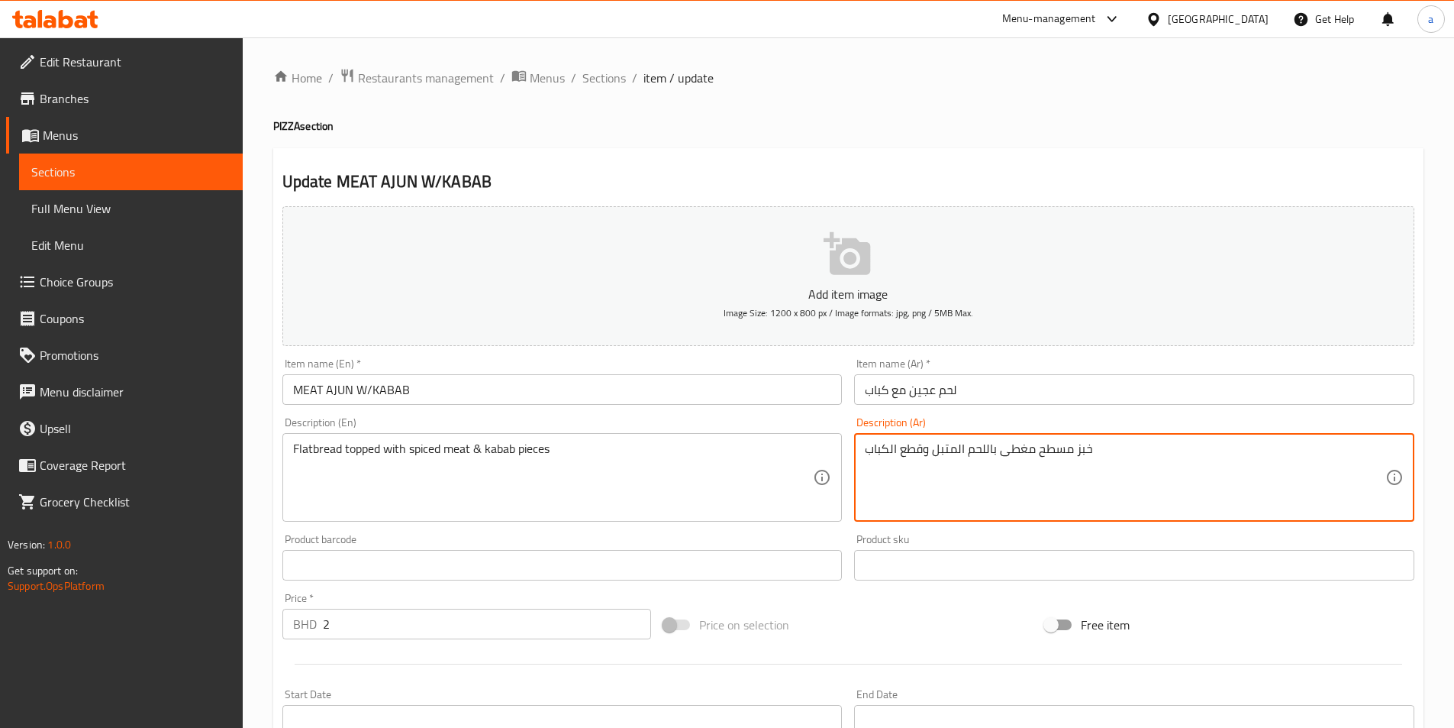
click at [947, 527] on div "Description (Ar) خبز مسطح مغطى باللحم المتبل وقطع الكباب Description (Ar)" at bounding box center [1134, 469] width 573 height 117
type textarea "خبز مسطح مغطى باللحم المتبل وقطع كباب"
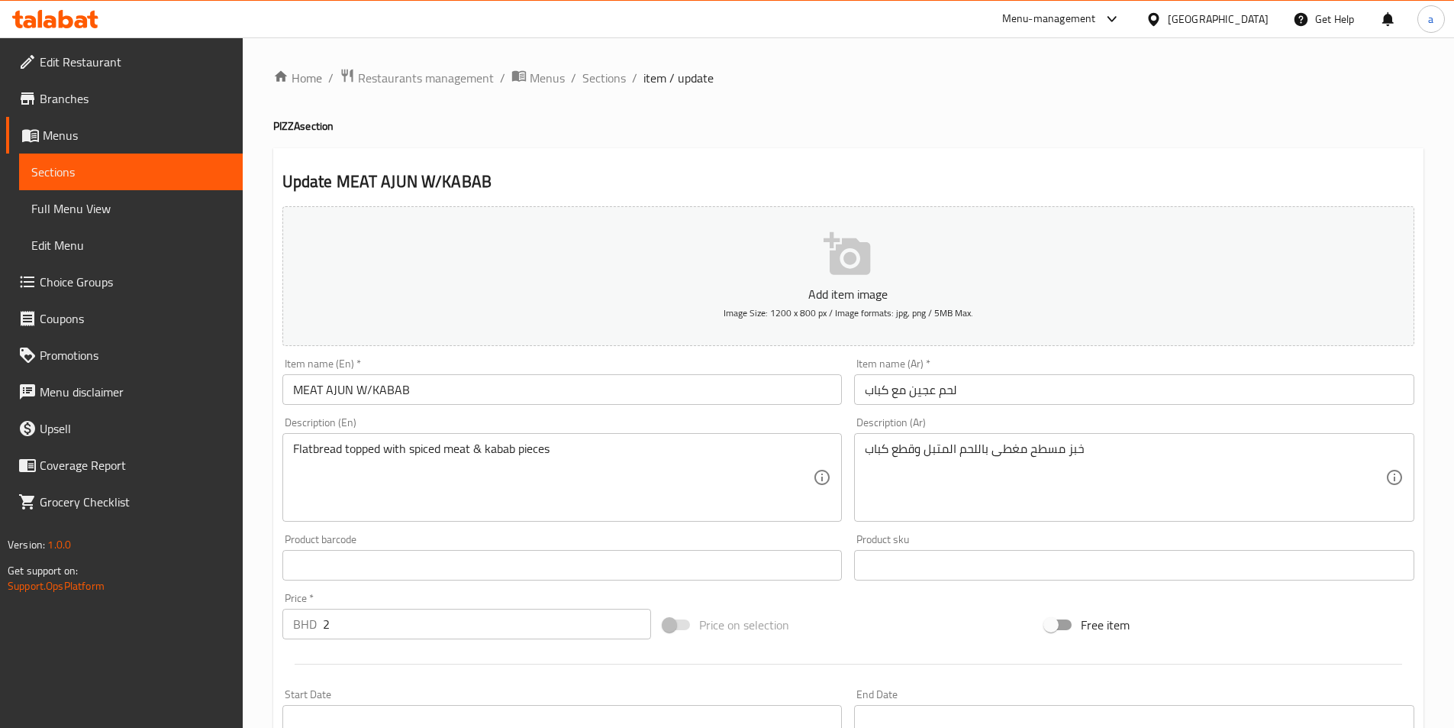
click at [955, 526] on div "Description (Ar) خبز مسطح مغطى باللحم المتبل وقطع كباب Description (Ar)" at bounding box center [1134, 469] width 573 height 117
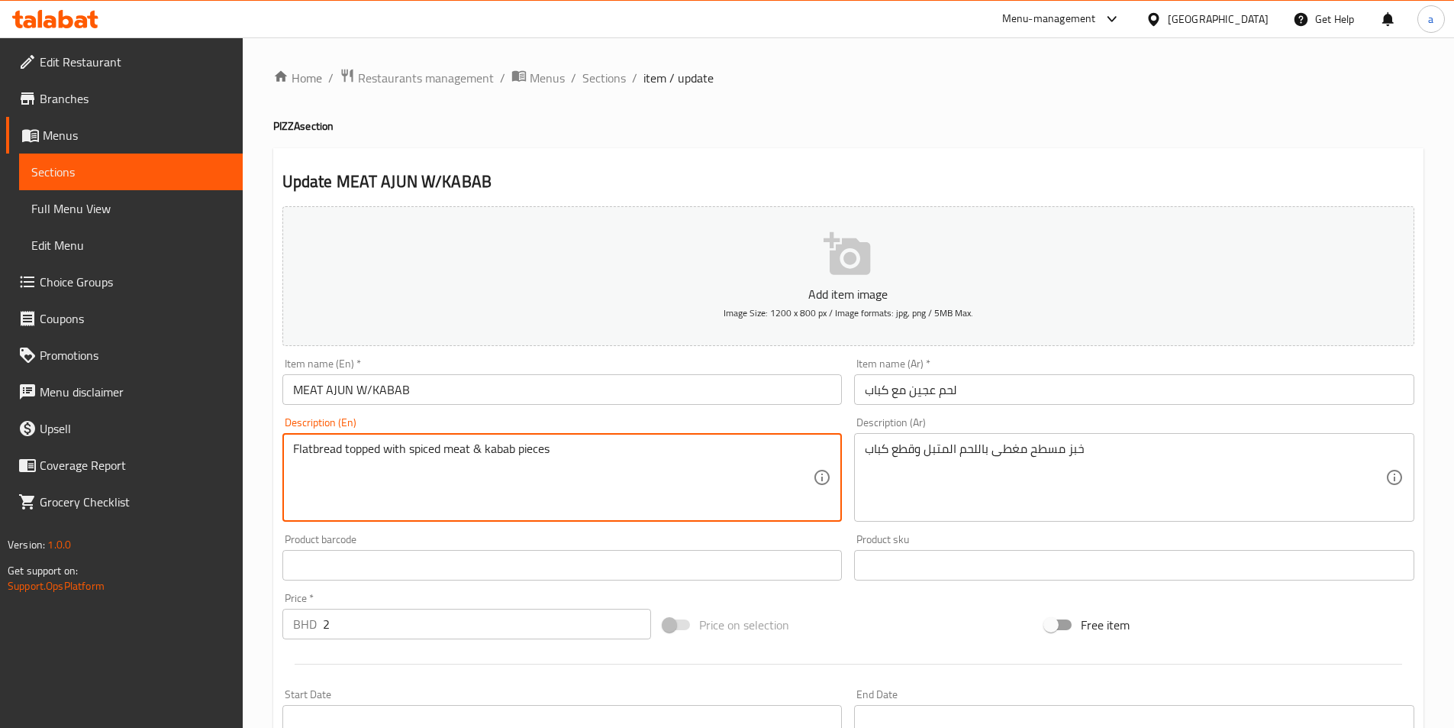
drag, startPoint x: 566, startPoint y: 452, endPoint x: 485, endPoint y: 450, distance: 81.0
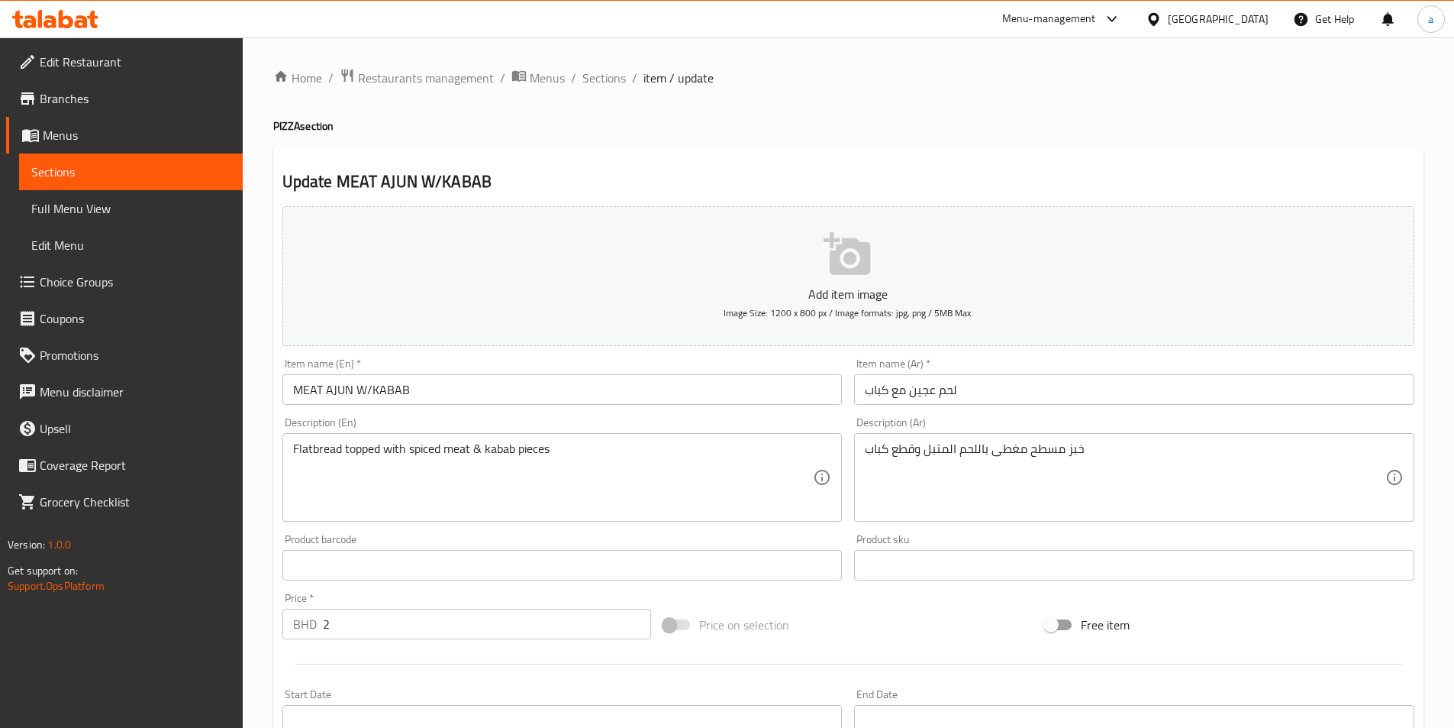
click at [944, 515] on div "خبز مسطح مغطى باللحم المتبل وقطع كباب Description (Ar)" at bounding box center [1134, 477] width 560 height 89
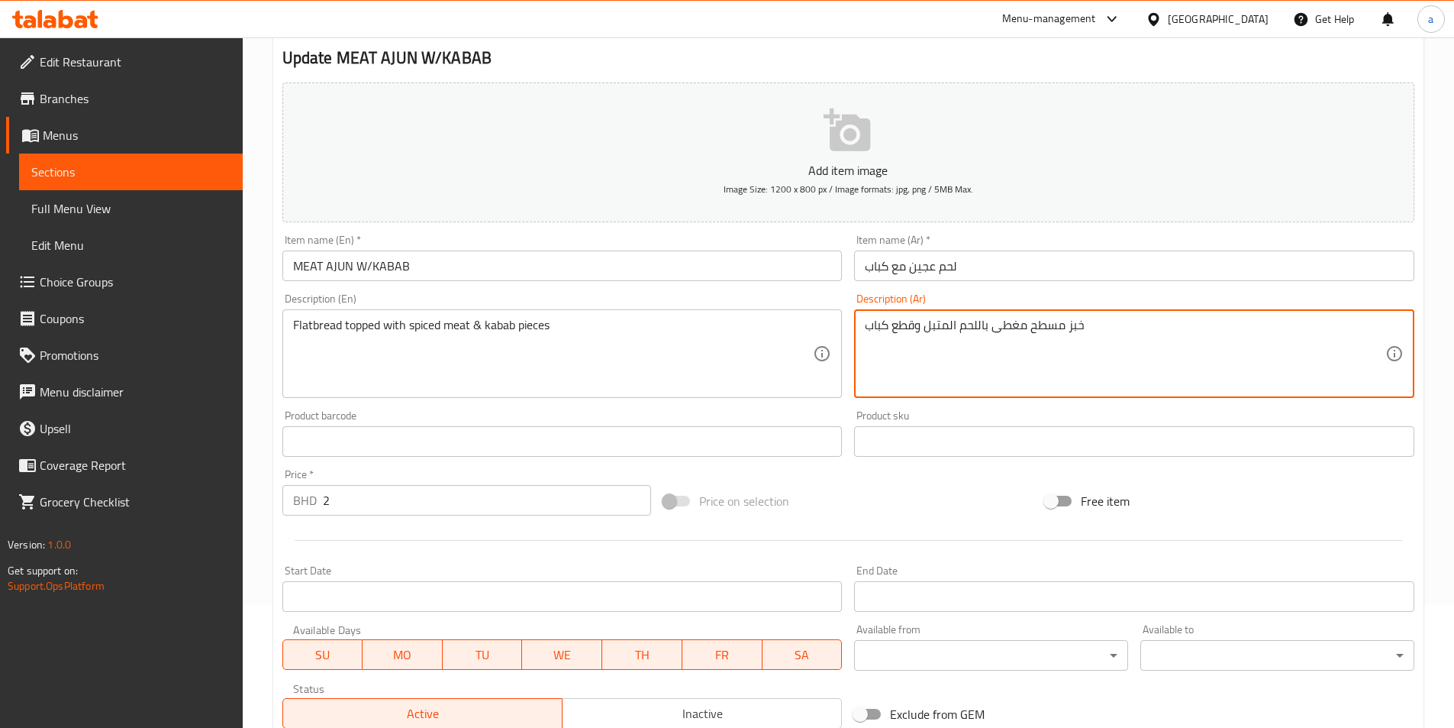
scroll to position [122, 0]
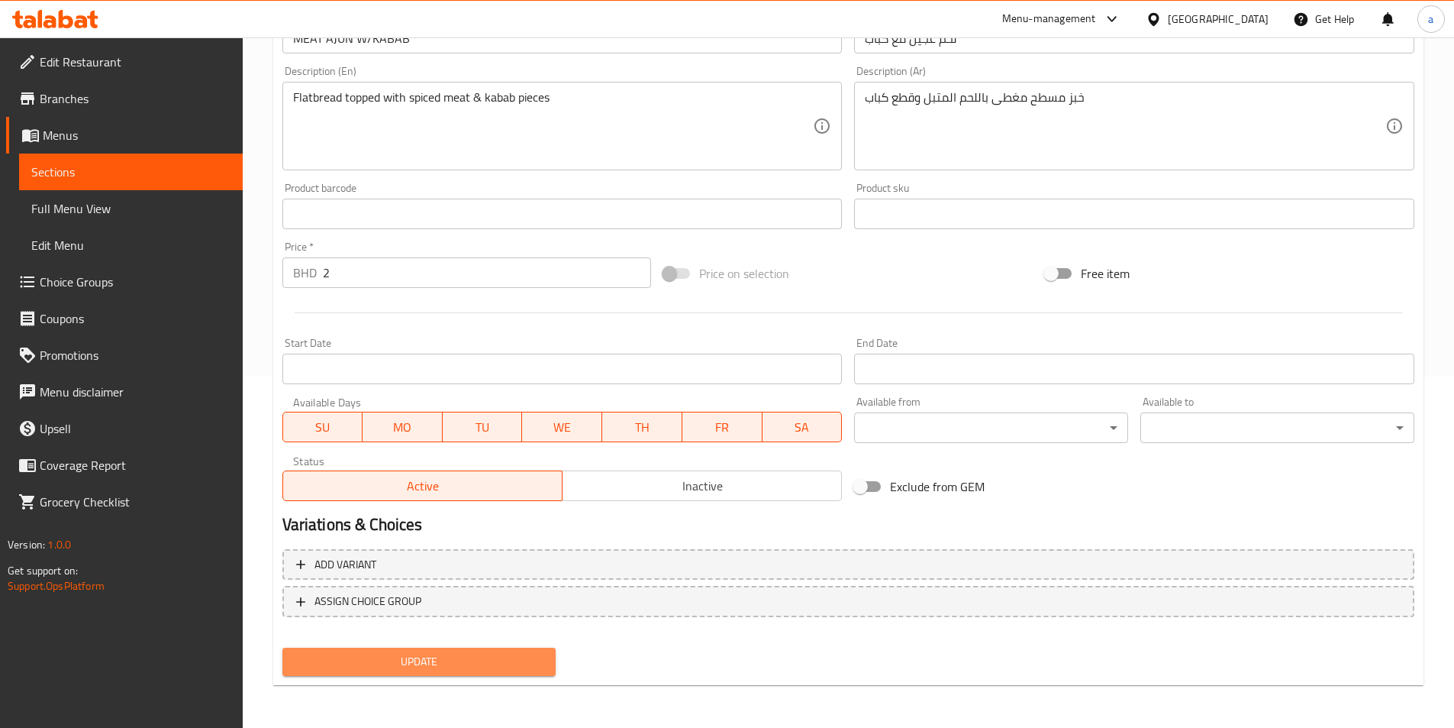
click at [482, 663] on span "Update" at bounding box center [420, 661] width 250 height 19
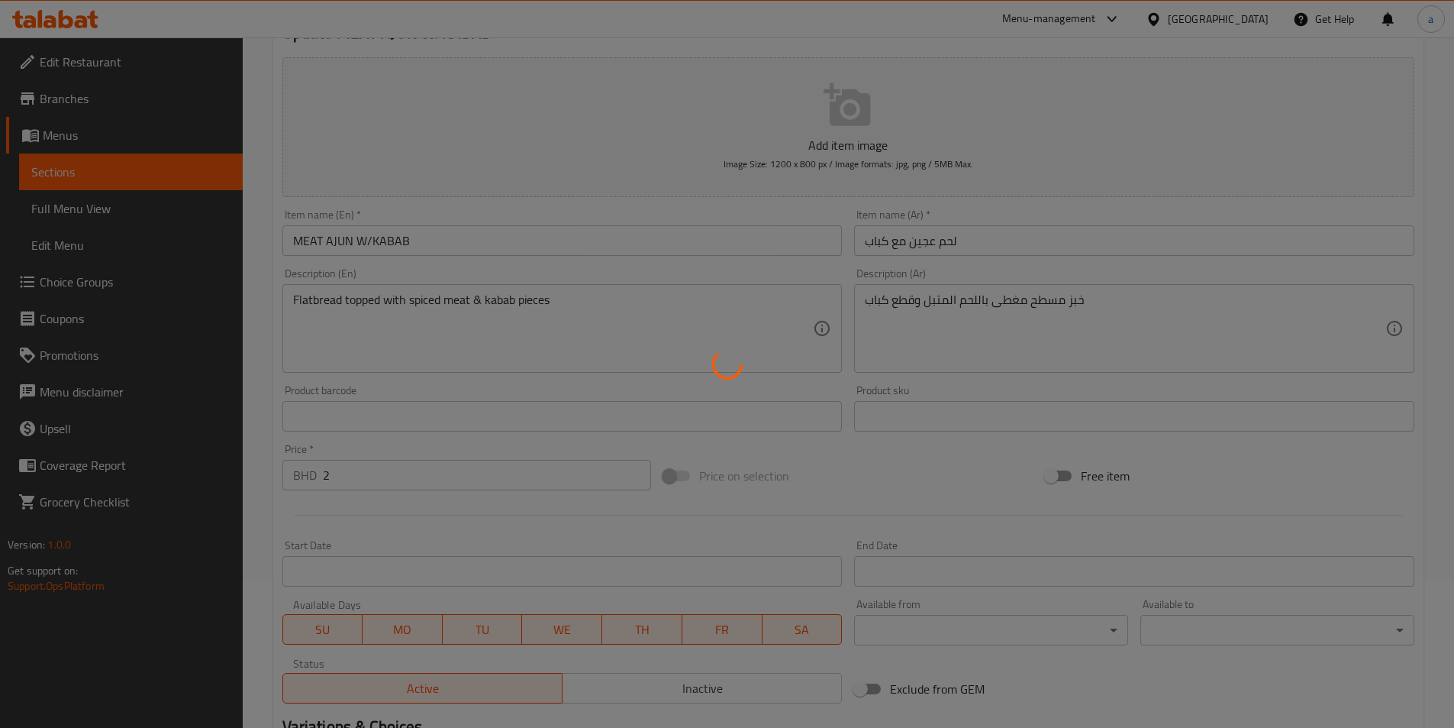
scroll to position [0, 0]
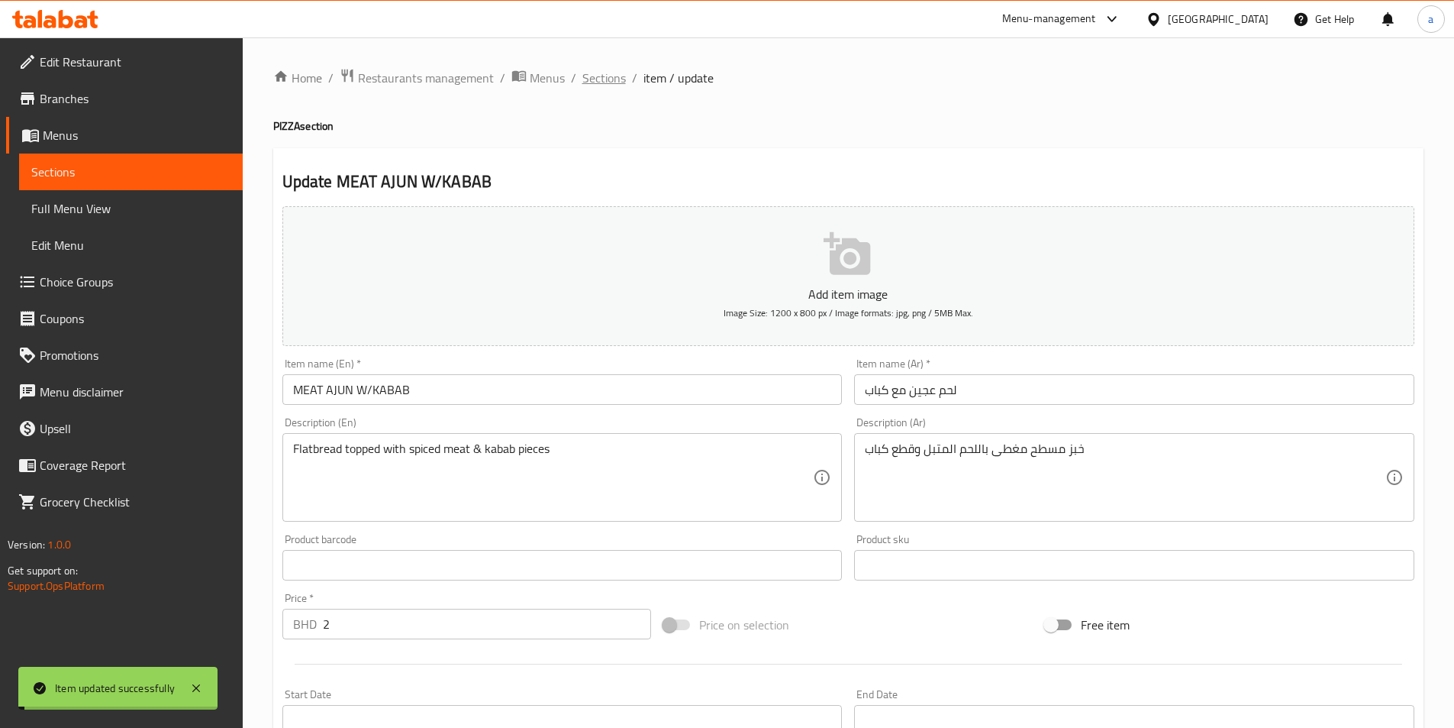
click at [609, 87] on span "Sections" at bounding box center [604, 78] width 44 height 18
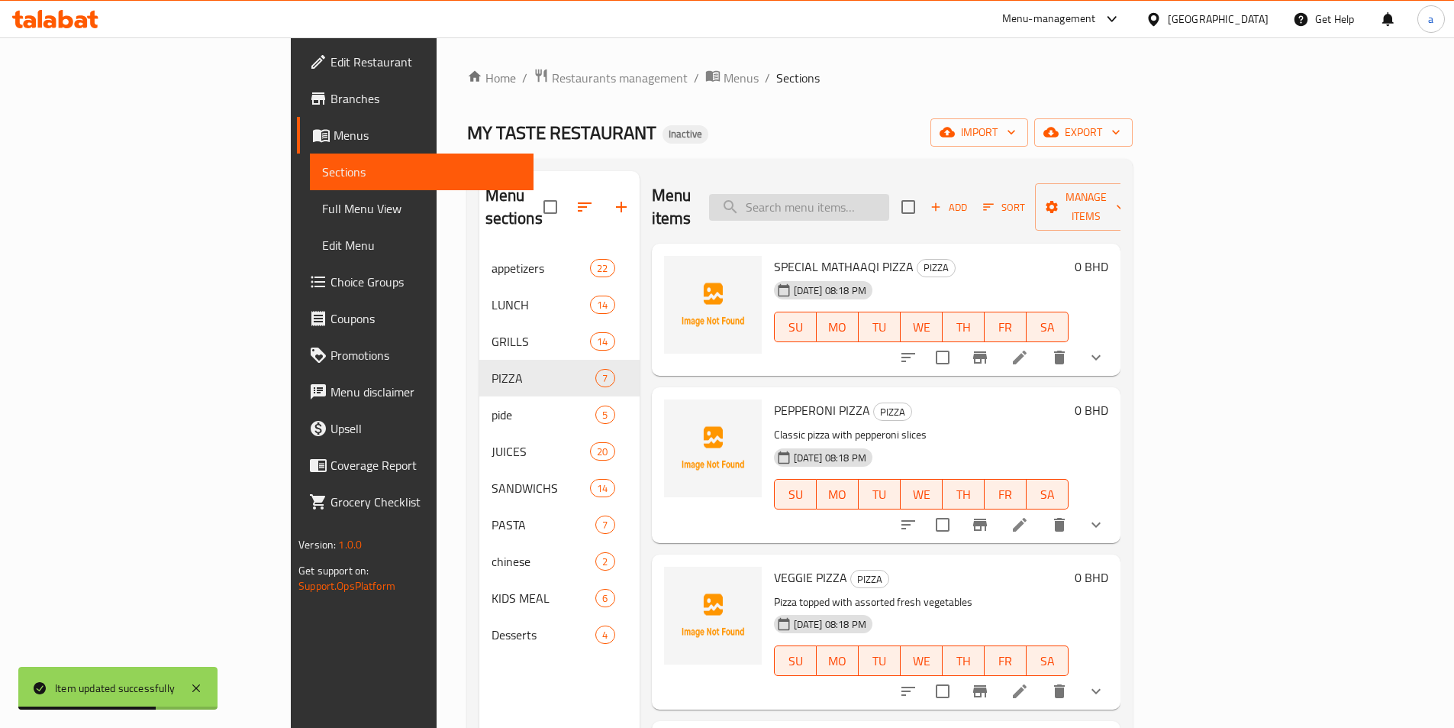
click at [889, 200] on input "search" at bounding box center [799, 207] width 180 height 27
paste input "CHEESE W/LEBNA PIDE"
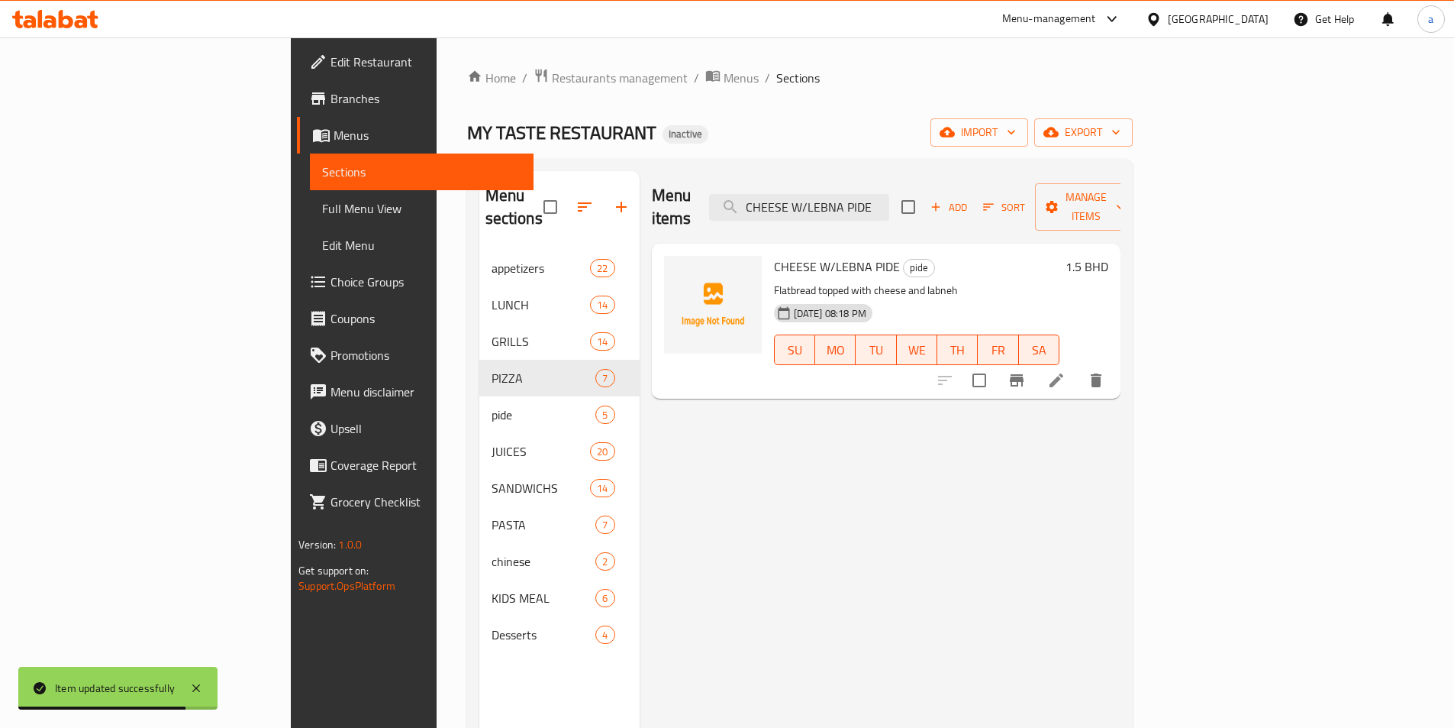
type input "CHEESE W/LEBNA PIDE"
click at [1066, 371] on icon at bounding box center [1056, 380] width 18 height 18
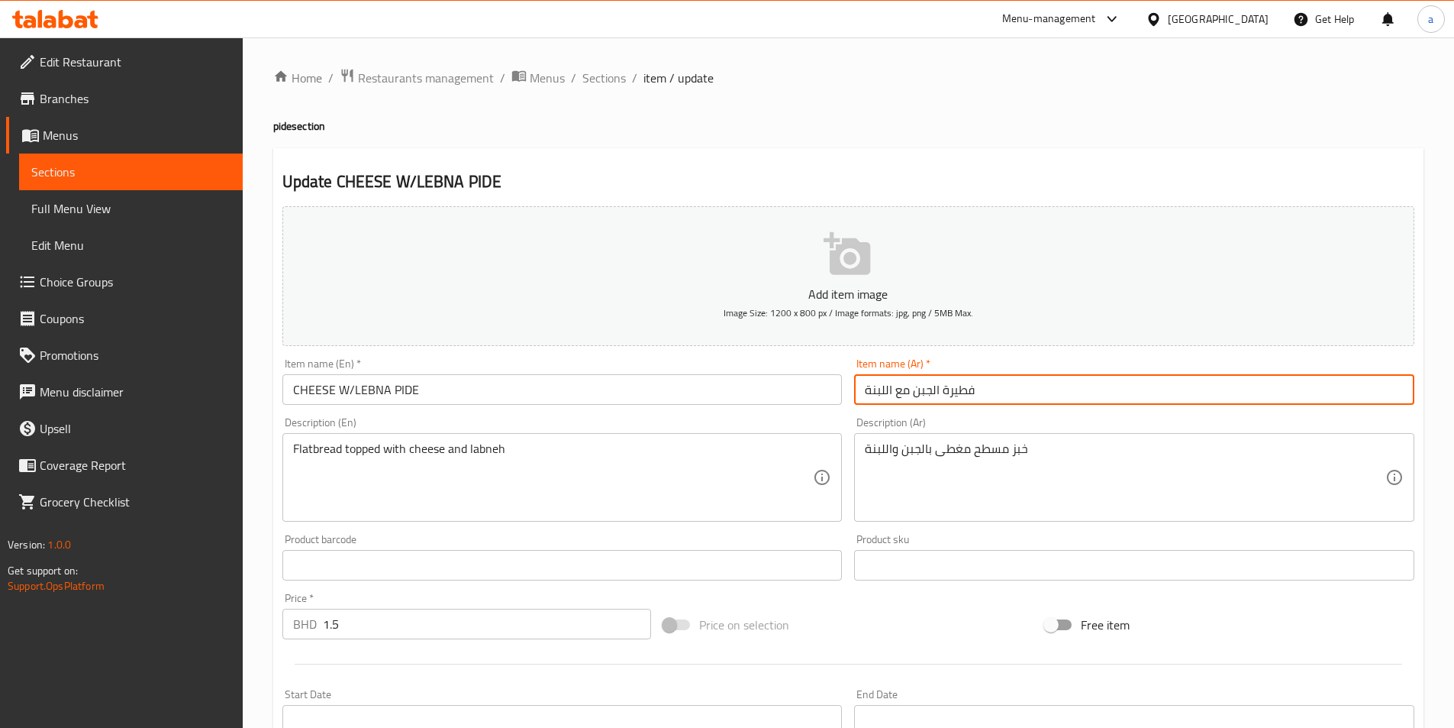
click at [1018, 394] on input "فطيرة الجبن مع اللبنة" at bounding box center [1134, 389] width 560 height 31
paste input "بيدا جبنة و"
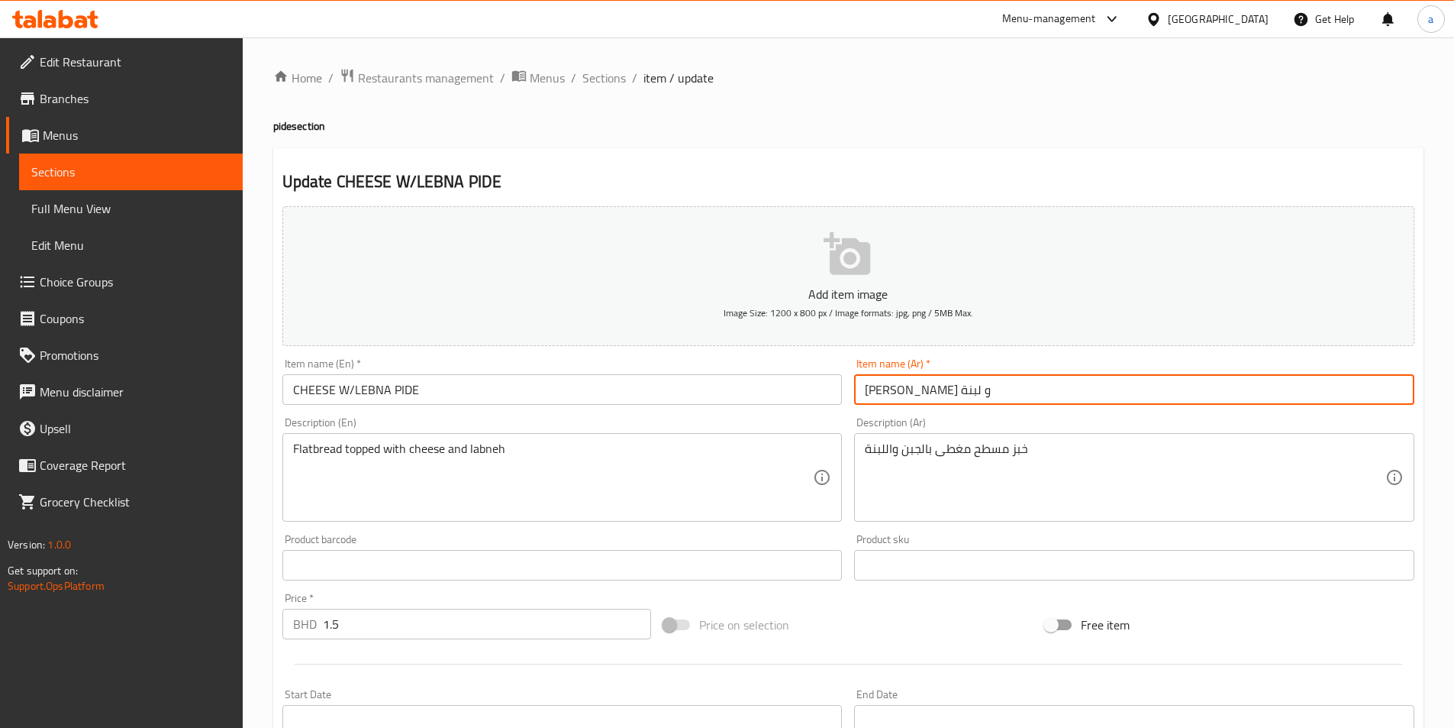
type input "[PERSON_NAME] و لبنة"
click at [1041, 352] on div "Item name (Ar)   * [PERSON_NAME] و لبنة Item name (Ar) *" at bounding box center [1134, 381] width 573 height 59
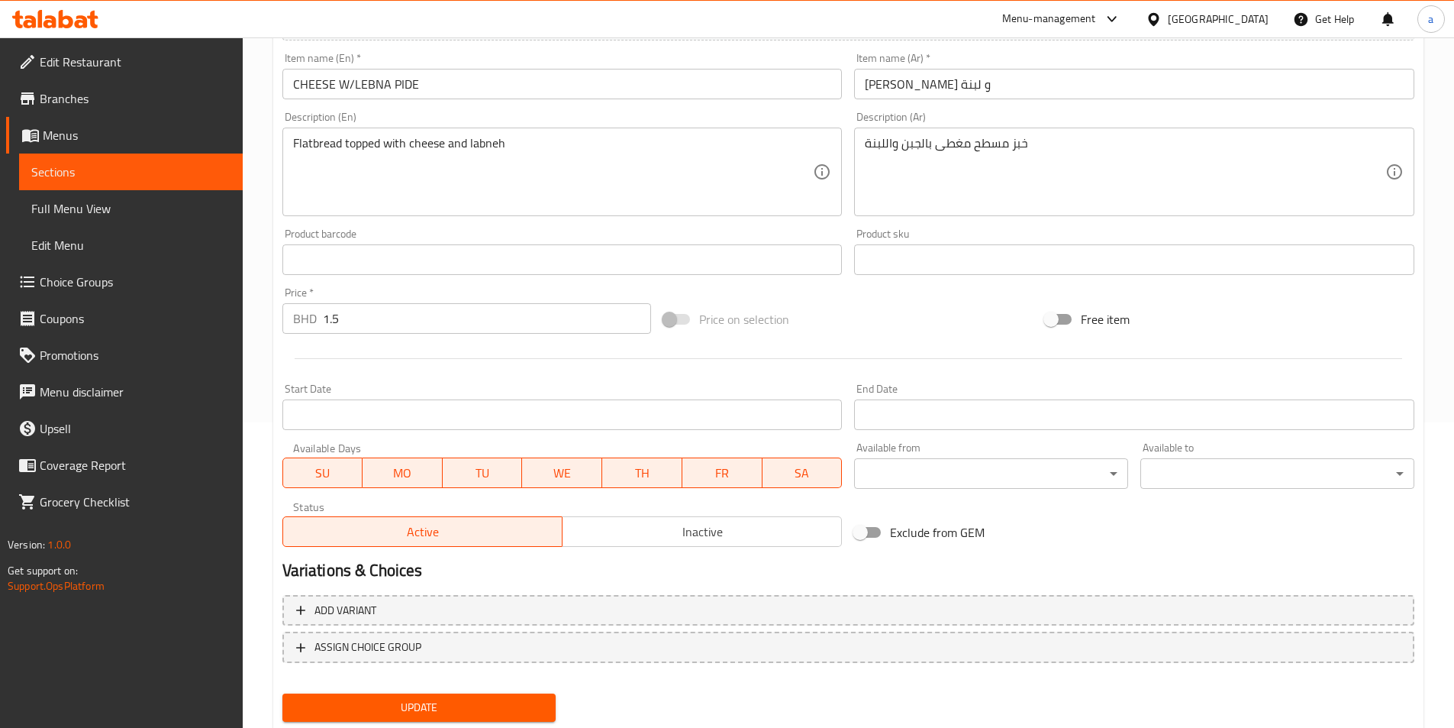
scroll to position [351, 0]
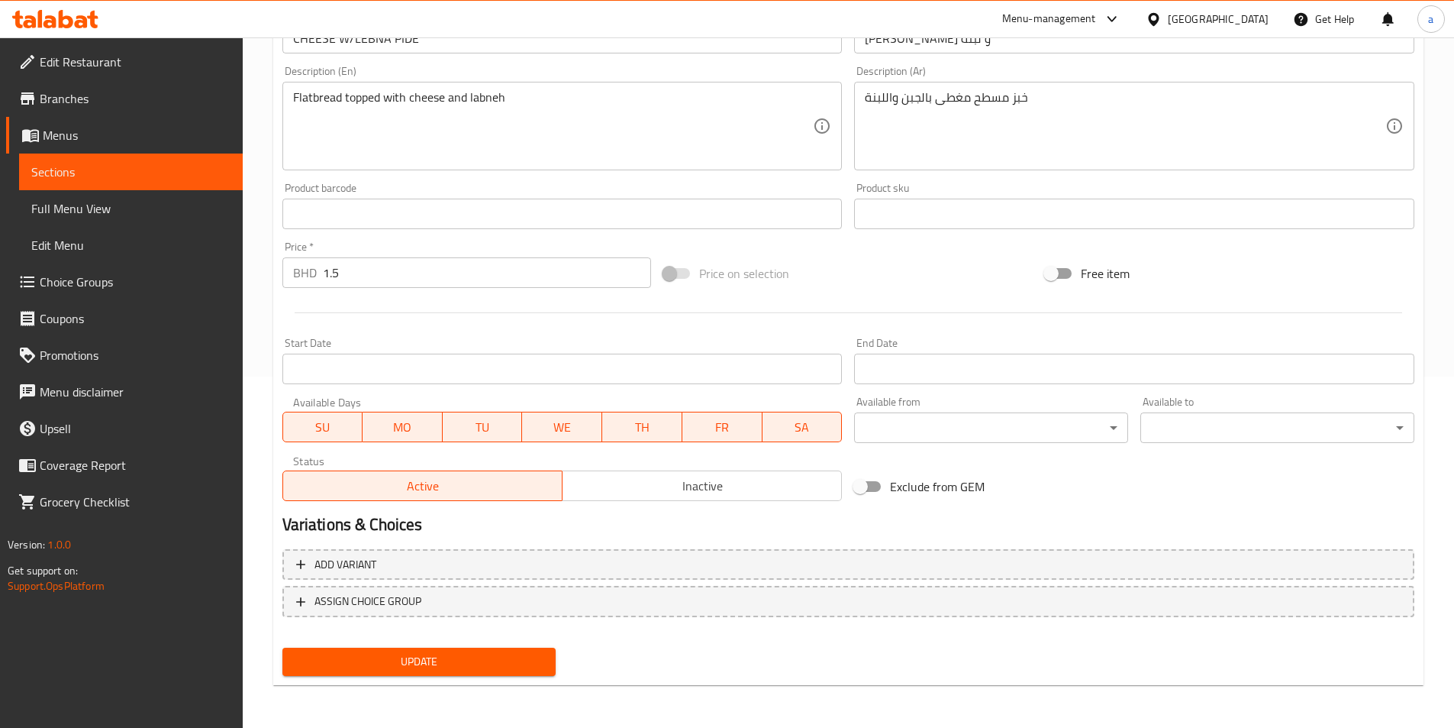
click at [498, 664] on span "Update" at bounding box center [420, 661] width 250 height 19
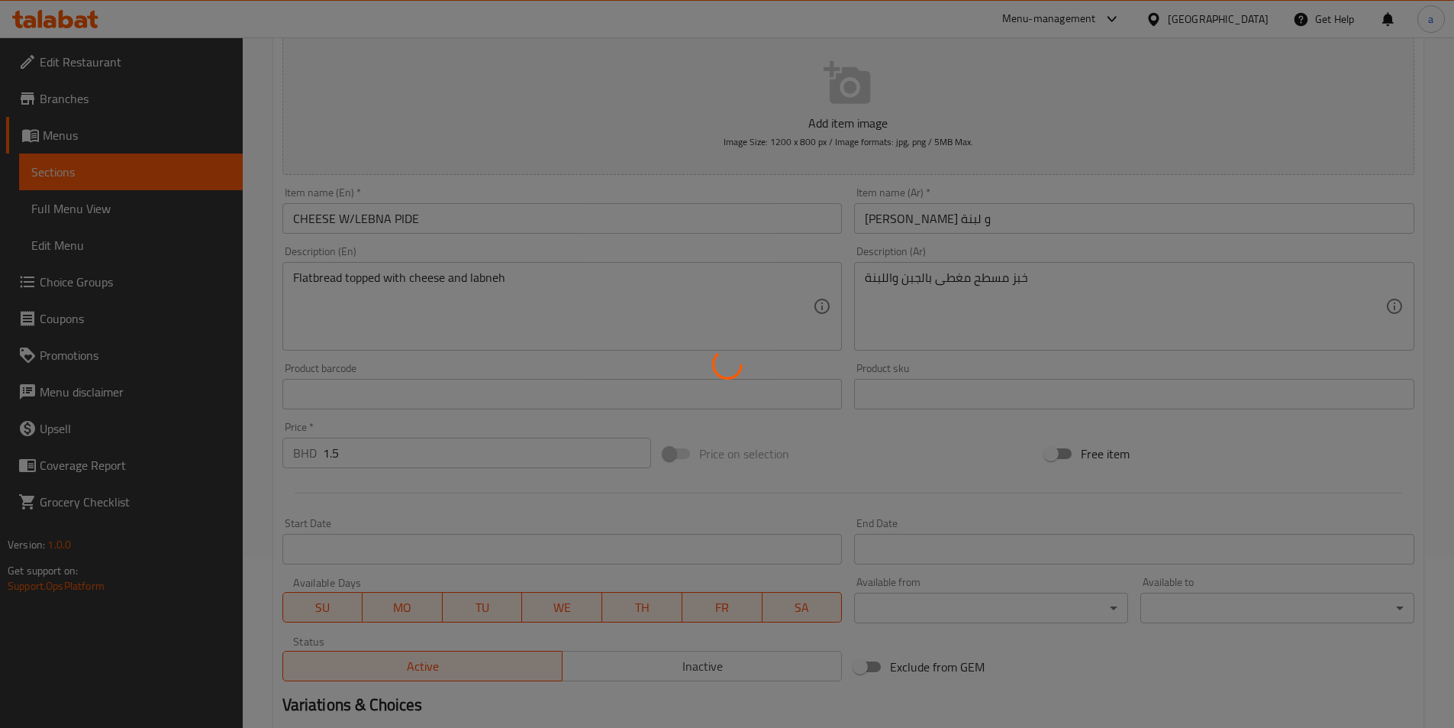
scroll to position [0, 0]
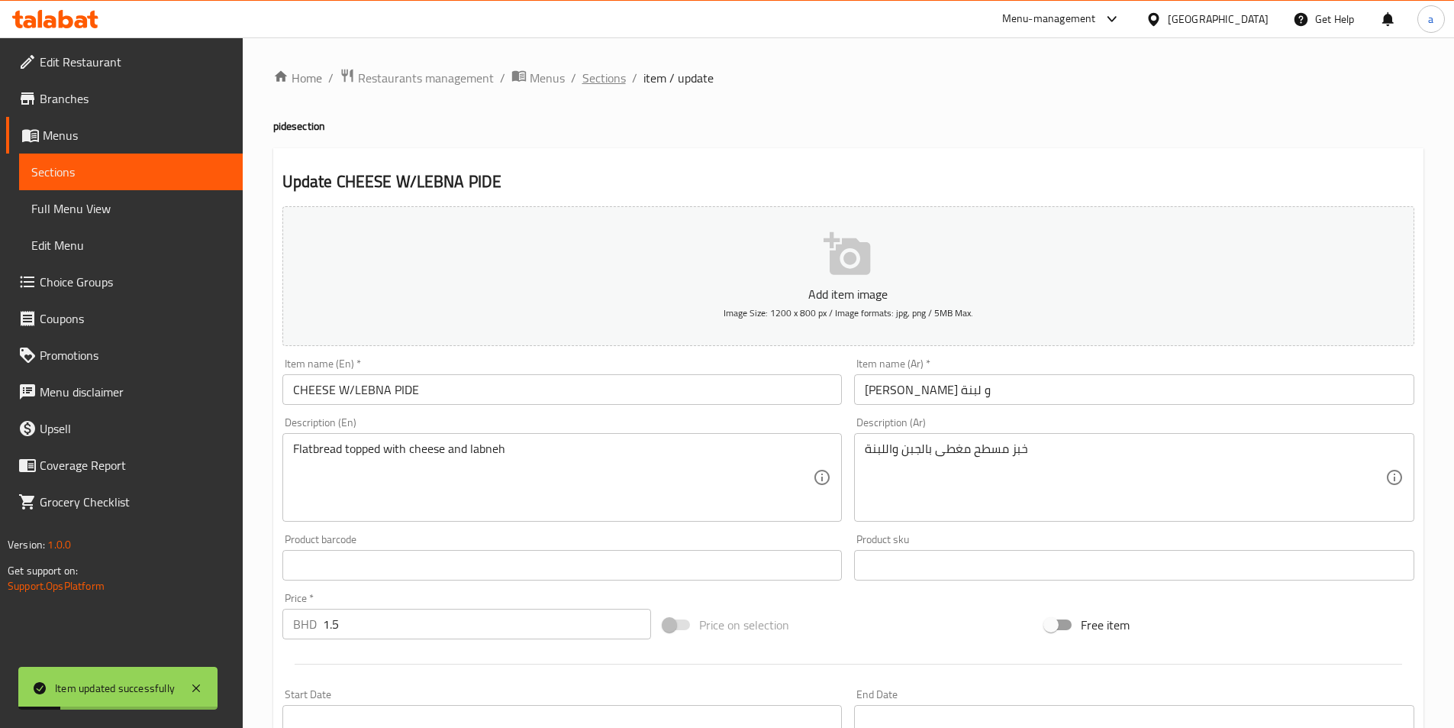
click at [610, 78] on span "Sections" at bounding box center [604, 78] width 44 height 18
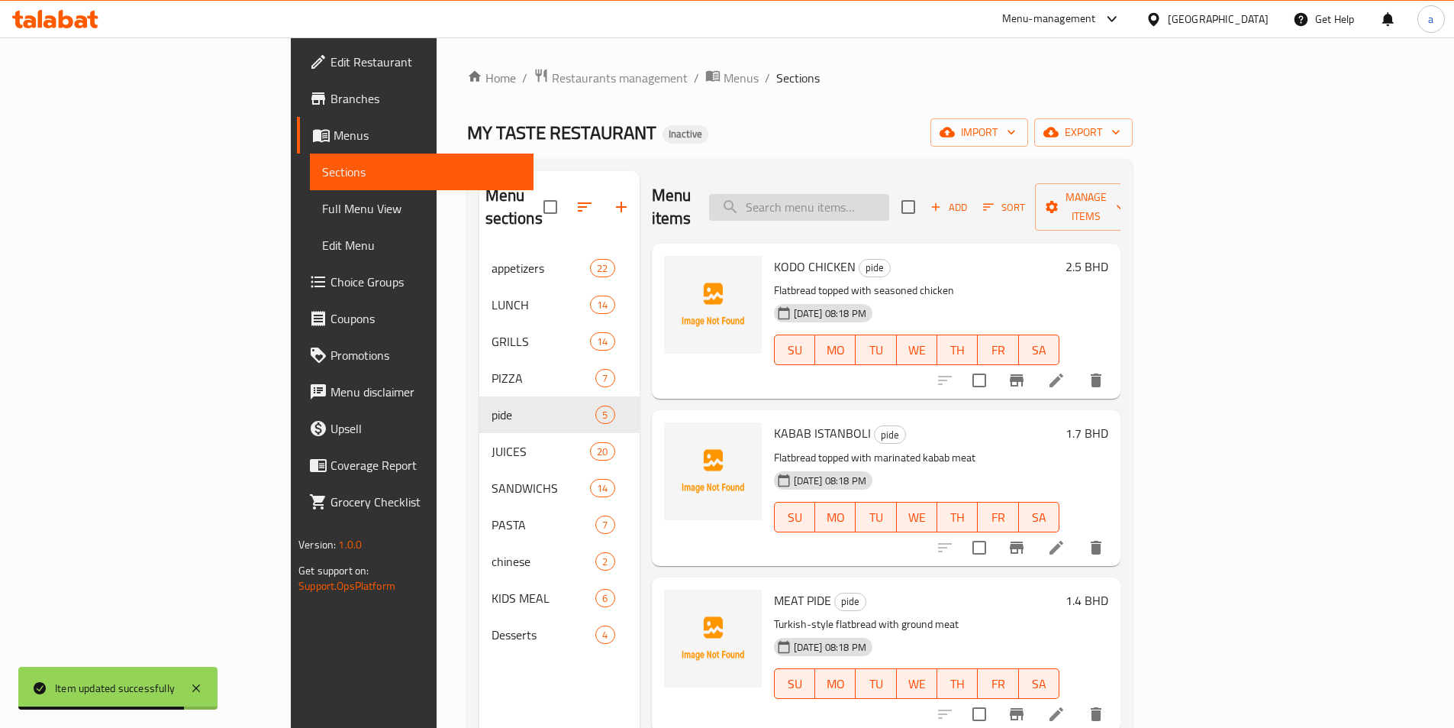
click at [882, 194] on input "search" at bounding box center [799, 207] width 180 height 27
paste input "BENA PASTA"
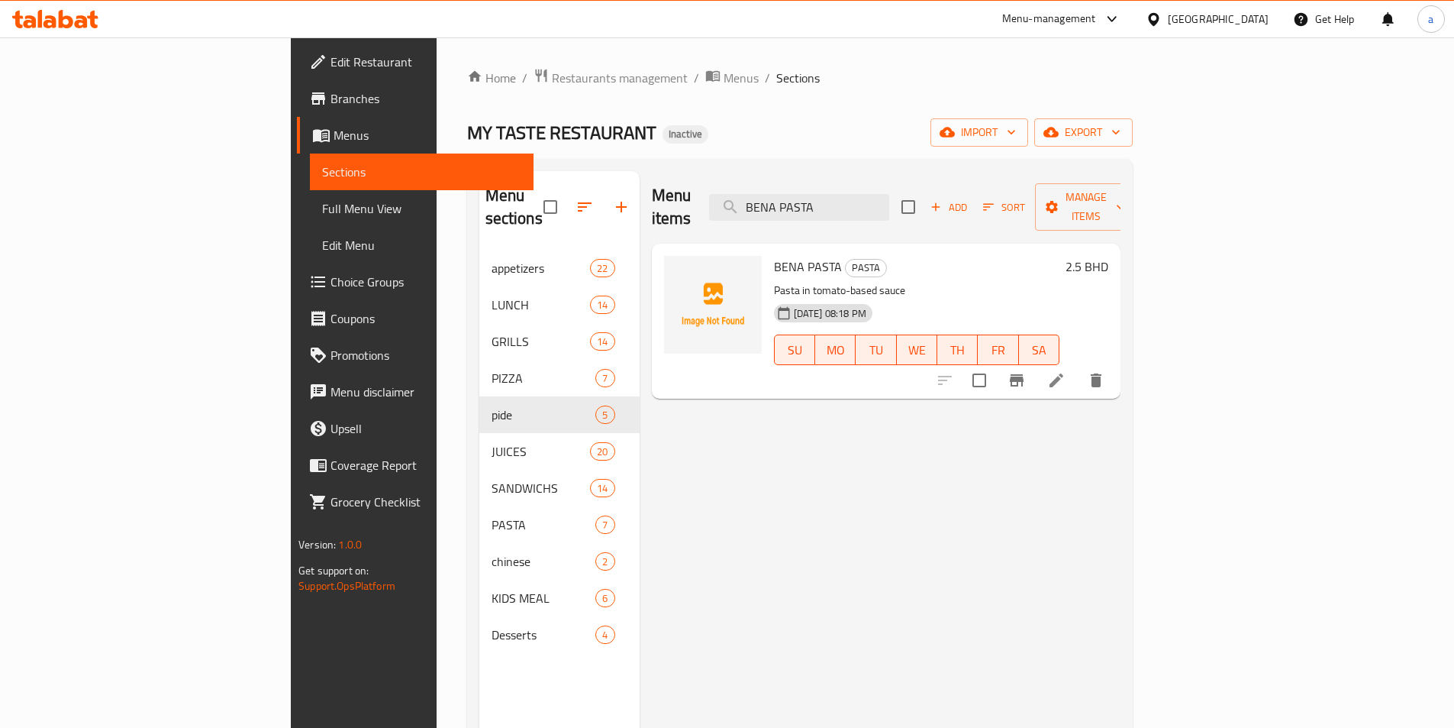
type input "BENA PASTA"
click at [1066, 371] on icon at bounding box center [1056, 380] width 18 height 18
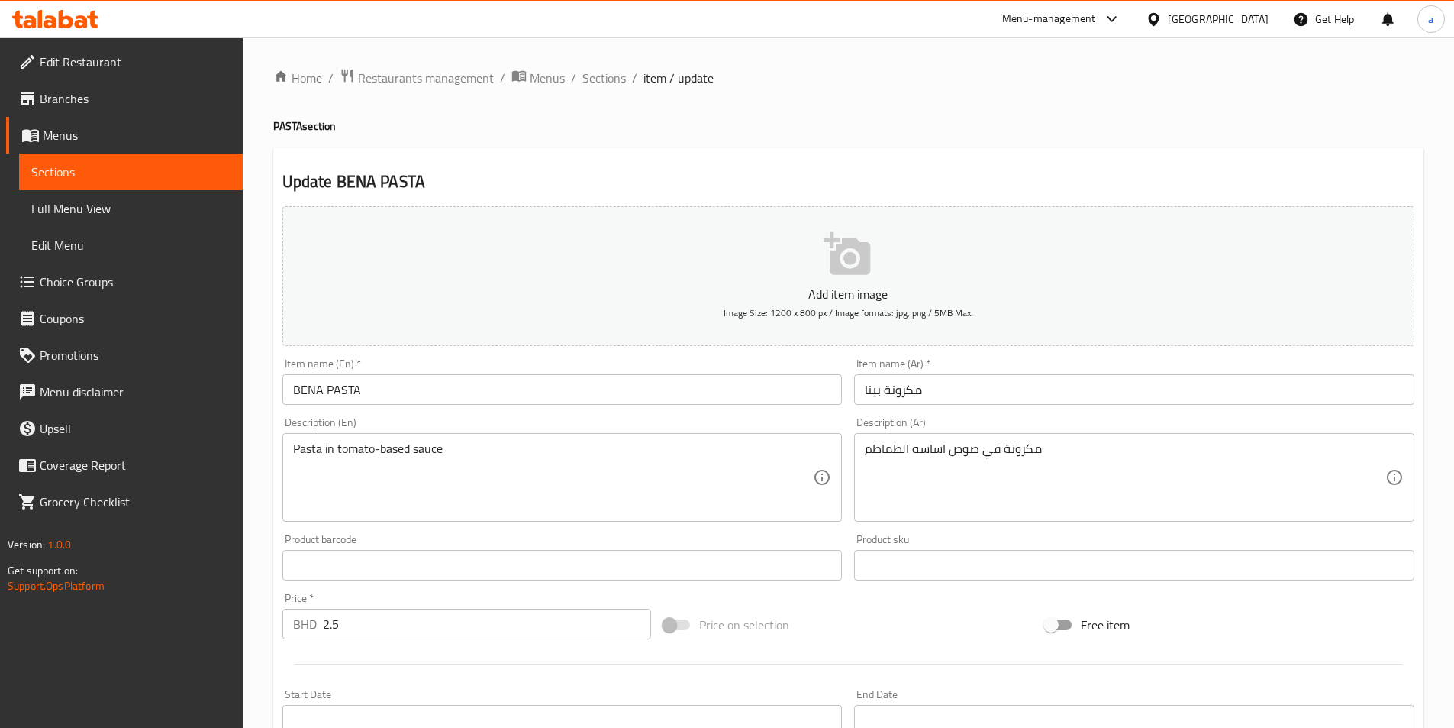
click at [564, 389] on input "BENA PASTA" at bounding box center [562, 389] width 560 height 31
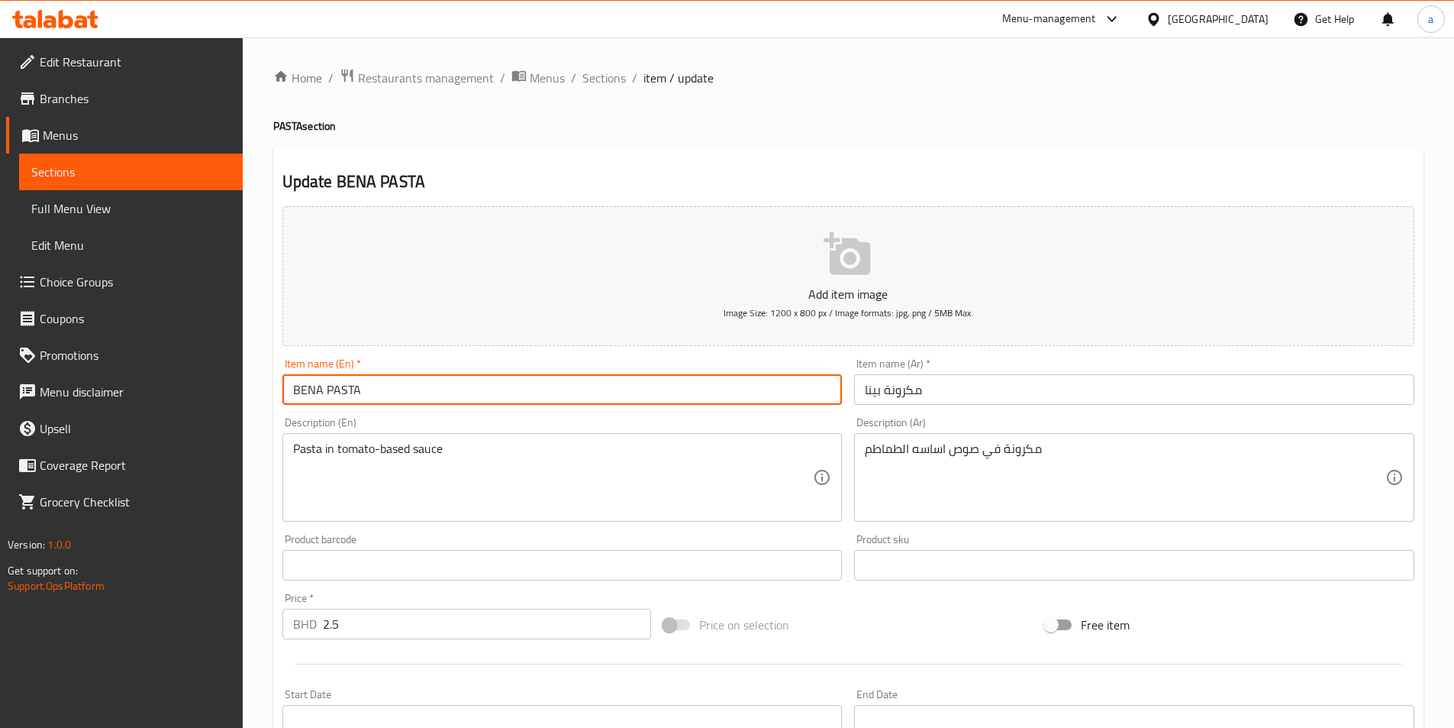
click at [564, 389] on input "BENA PASTA" at bounding box center [562, 389] width 560 height 31
paste input "Penne Pasta"
type input "Penne Pasta"
click at [654, 357] on div "Item name (En)   * Penne Pasta Item name (En) *" at bounding box center [562, 381] width 573 height 59
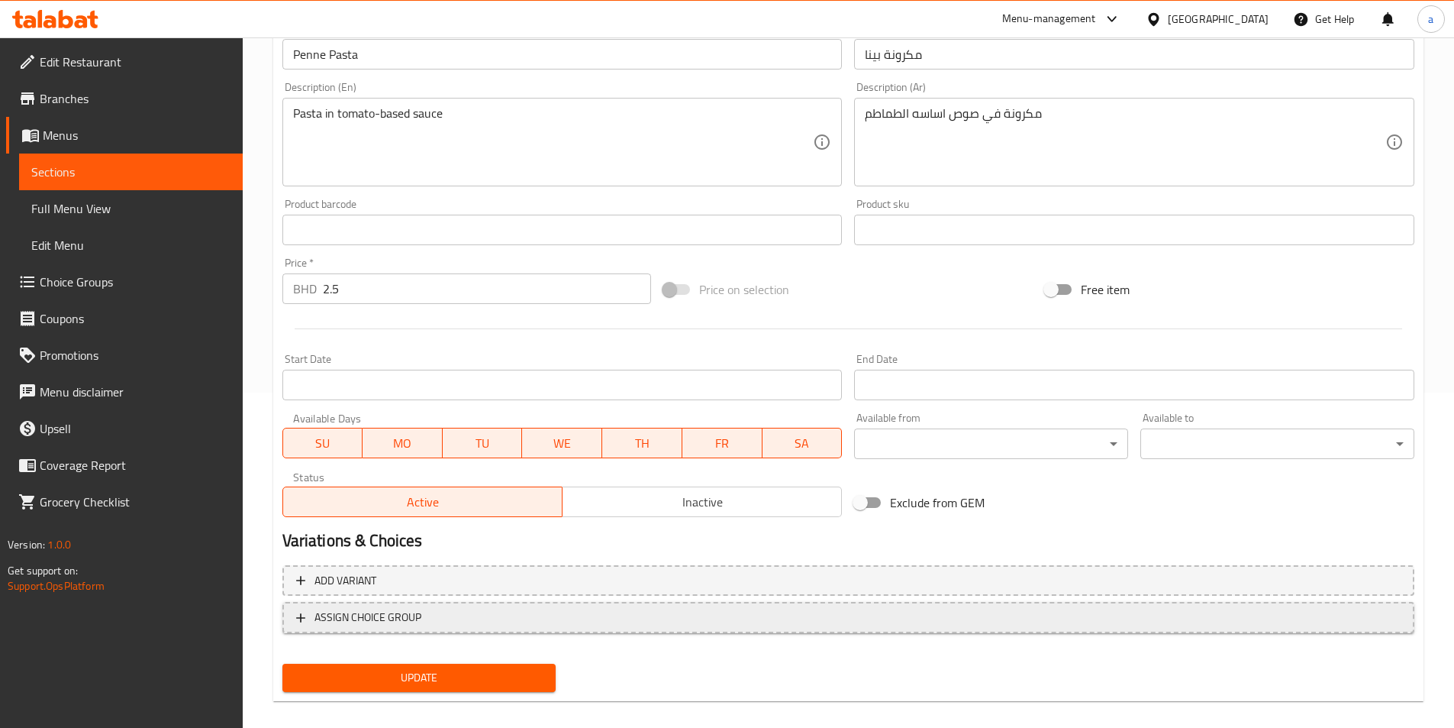
scroll to position [351, 0]
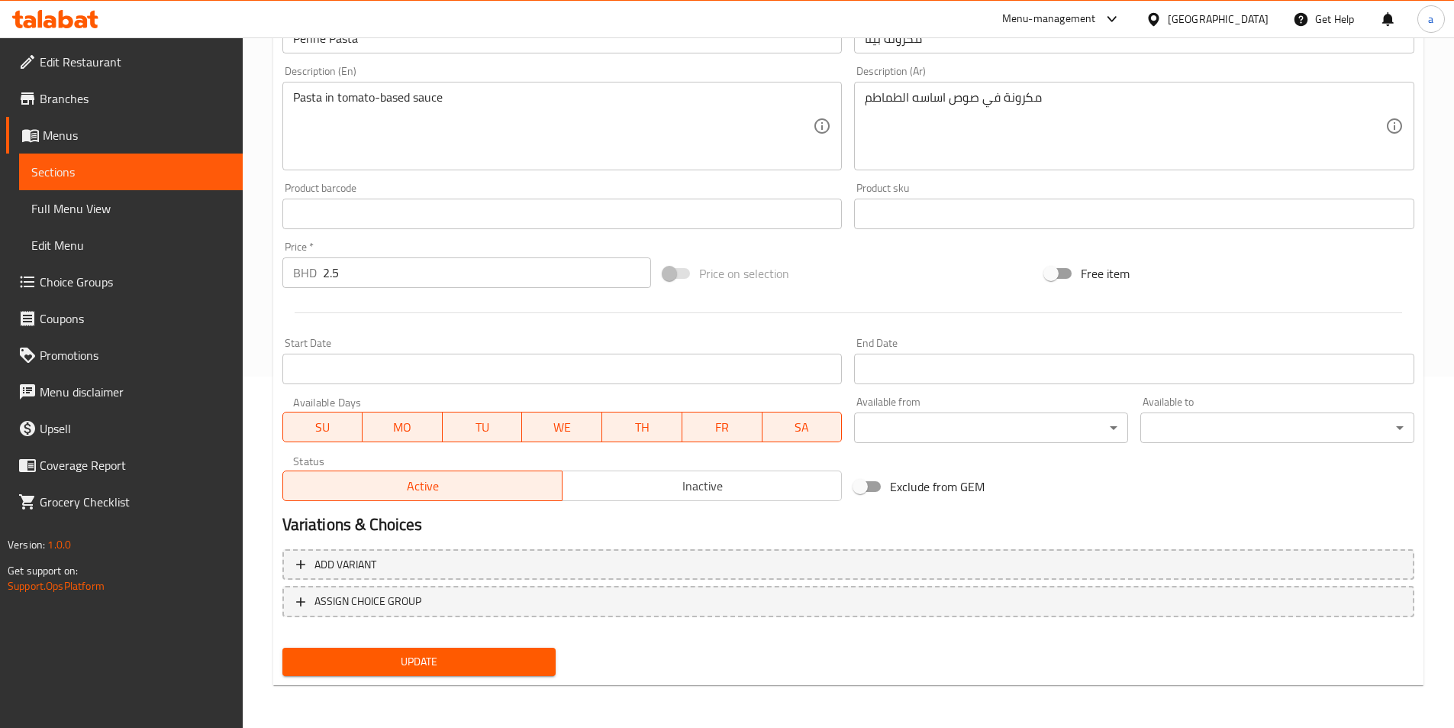
click at [525, 653] on span "Update" at bounding box center [420, 661] width 250 height 19
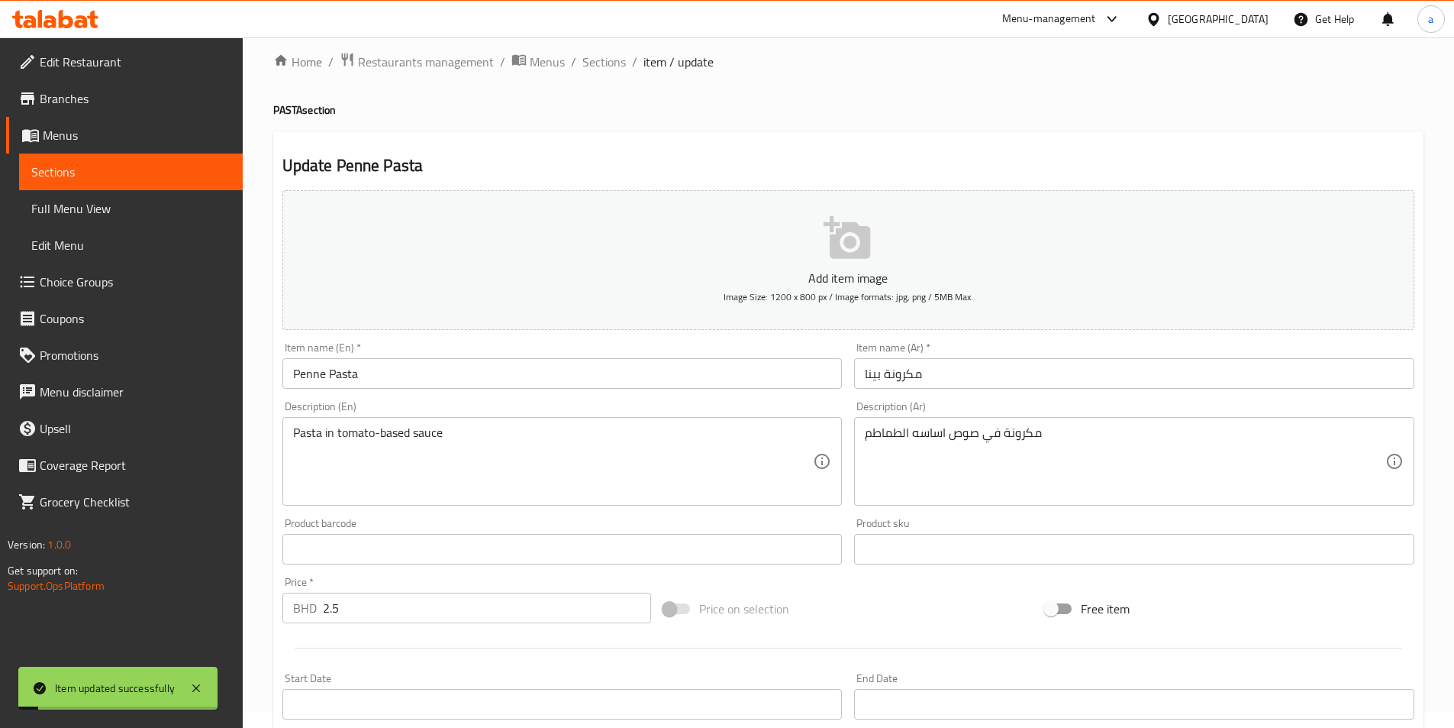
scroll to position [0, 0]
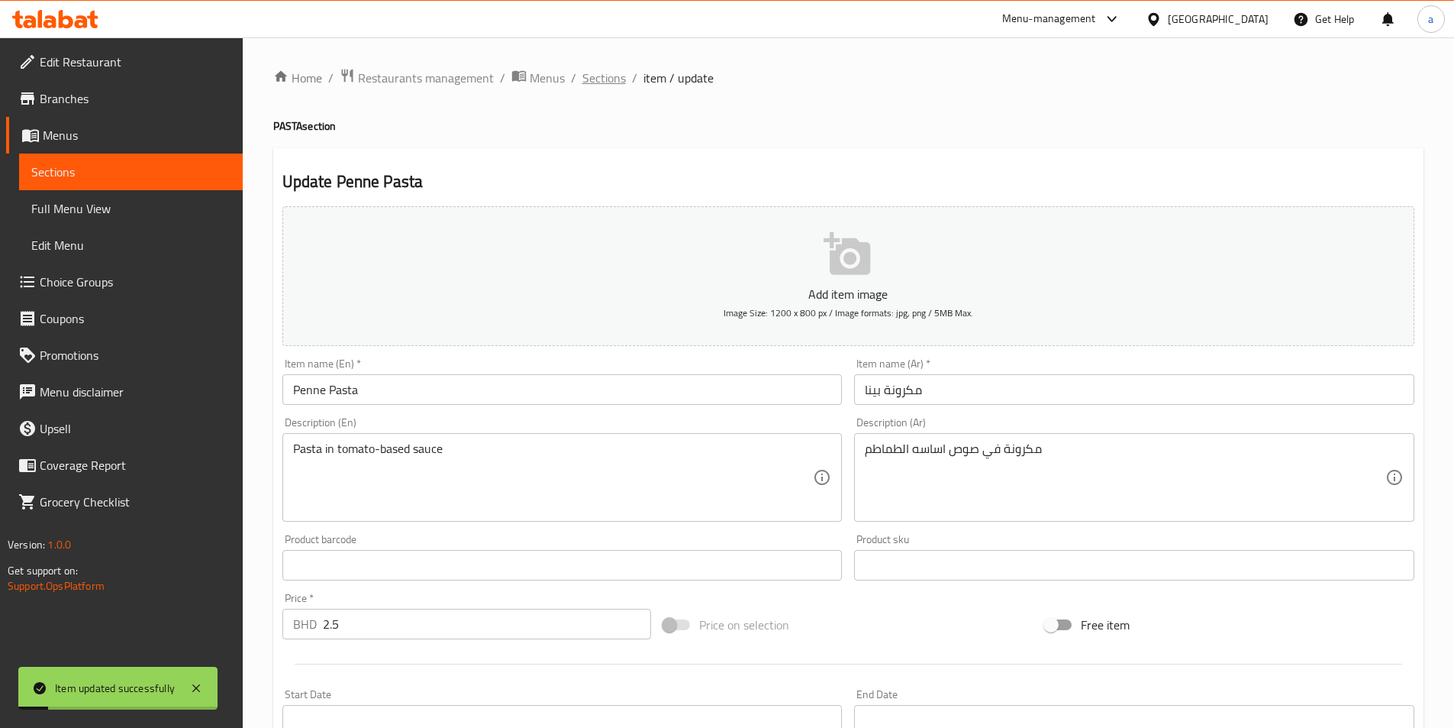
click at [611, 80] on span "Sections" at bounding box center [604, 78] width 44 height 18
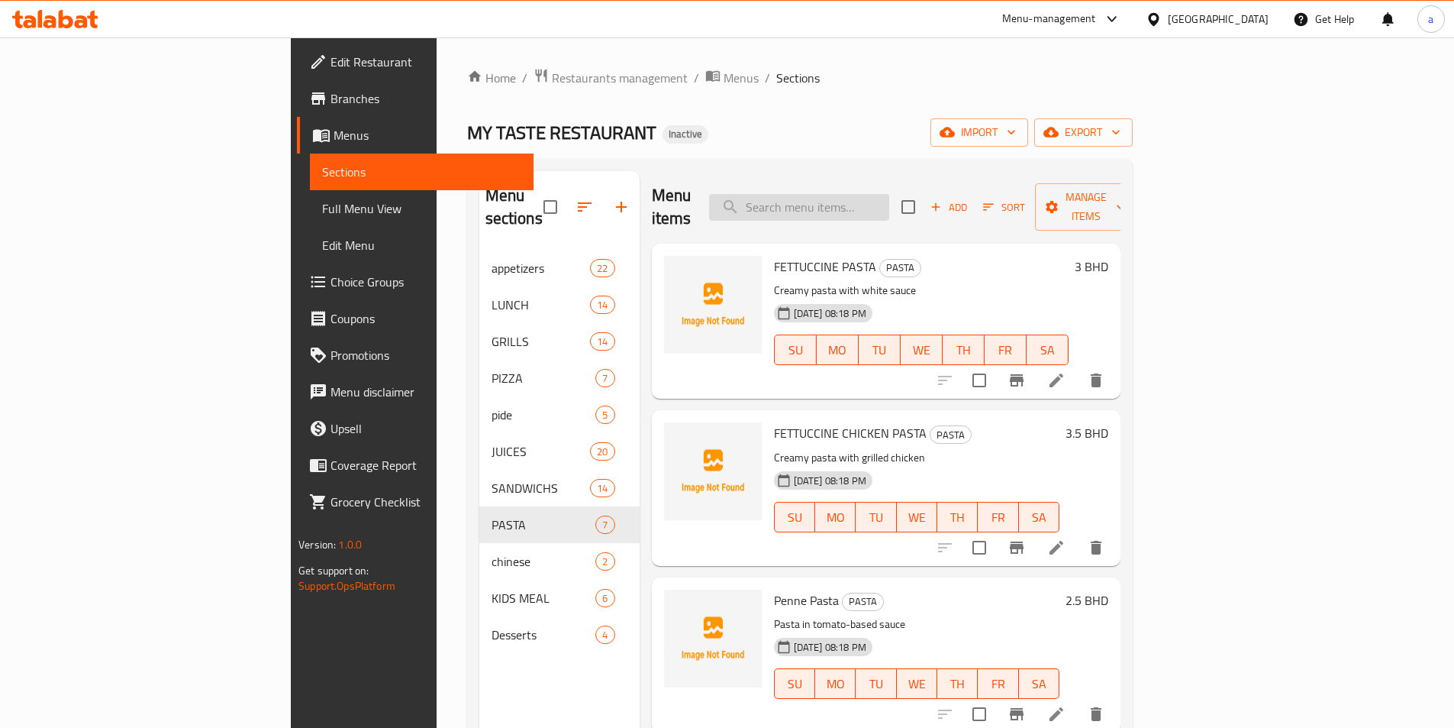
click at [889, 204] on input "search" at bounding box center [799, 207] width 180 height 27
paste input "Veggie"
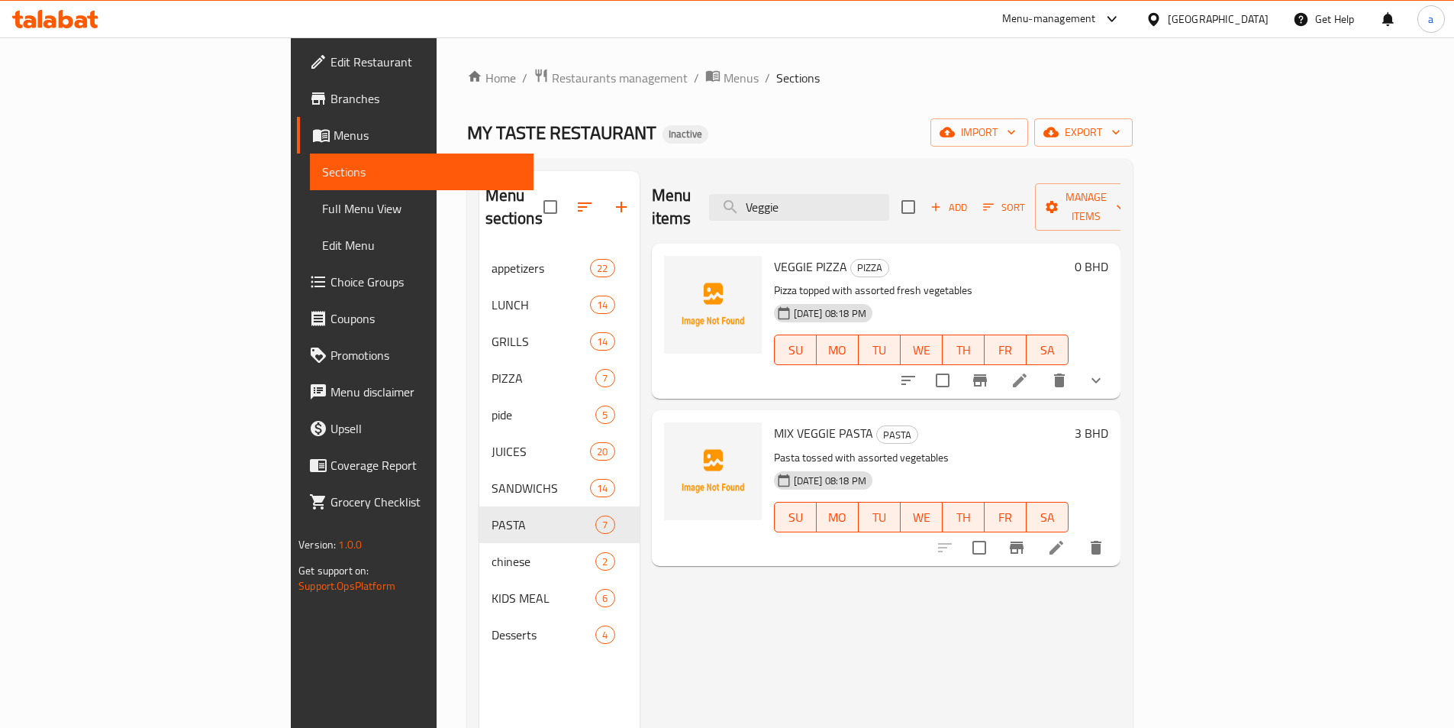
type input "Veggie"
click at [1041, 366] on li at bounding box center [1020, 379] width 43 height 27
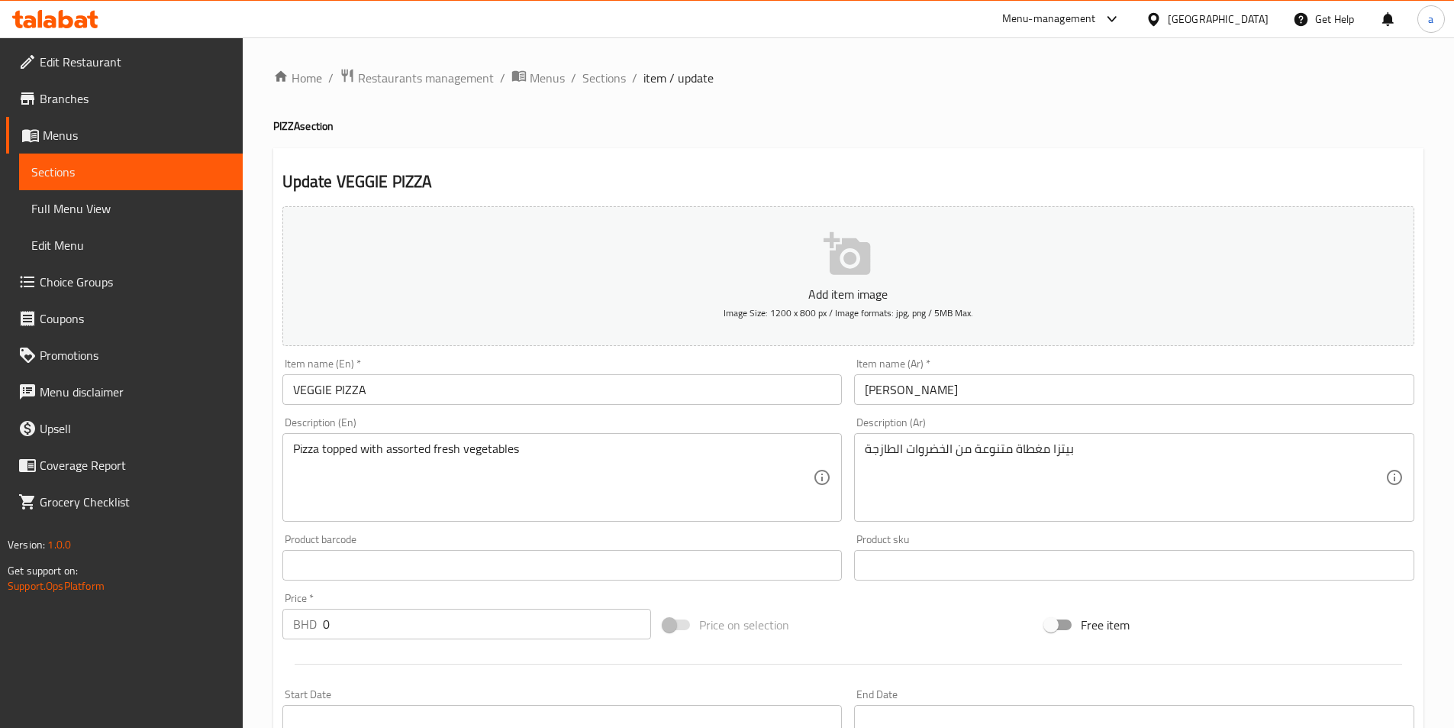
click at [878, 392] on input "[PERSON_NAME]" at bounding box center [1134, 389] width 560 height 31
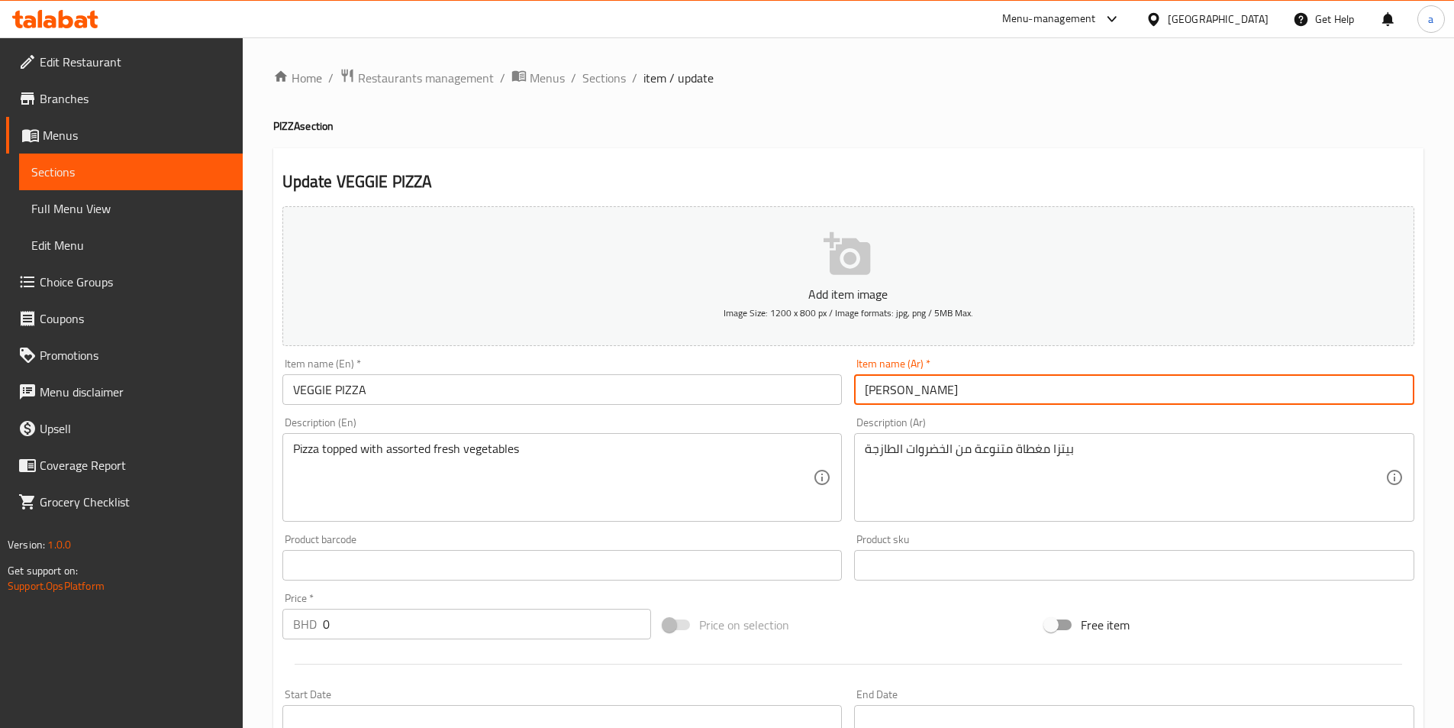
paste input "خضروات"
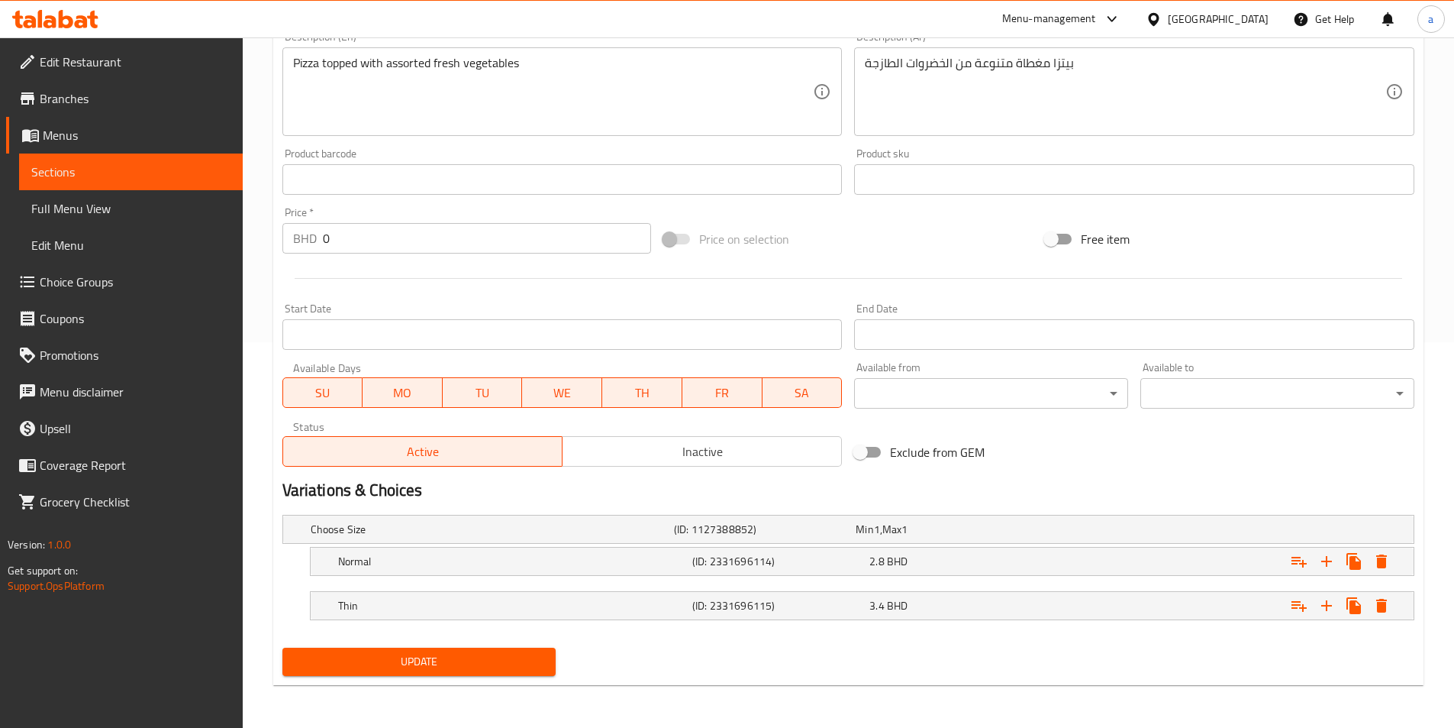
type input "بيتزا خضروات"
click at [508, 675] on button "Update" at bounding box center [419, 661] width 274 height 28
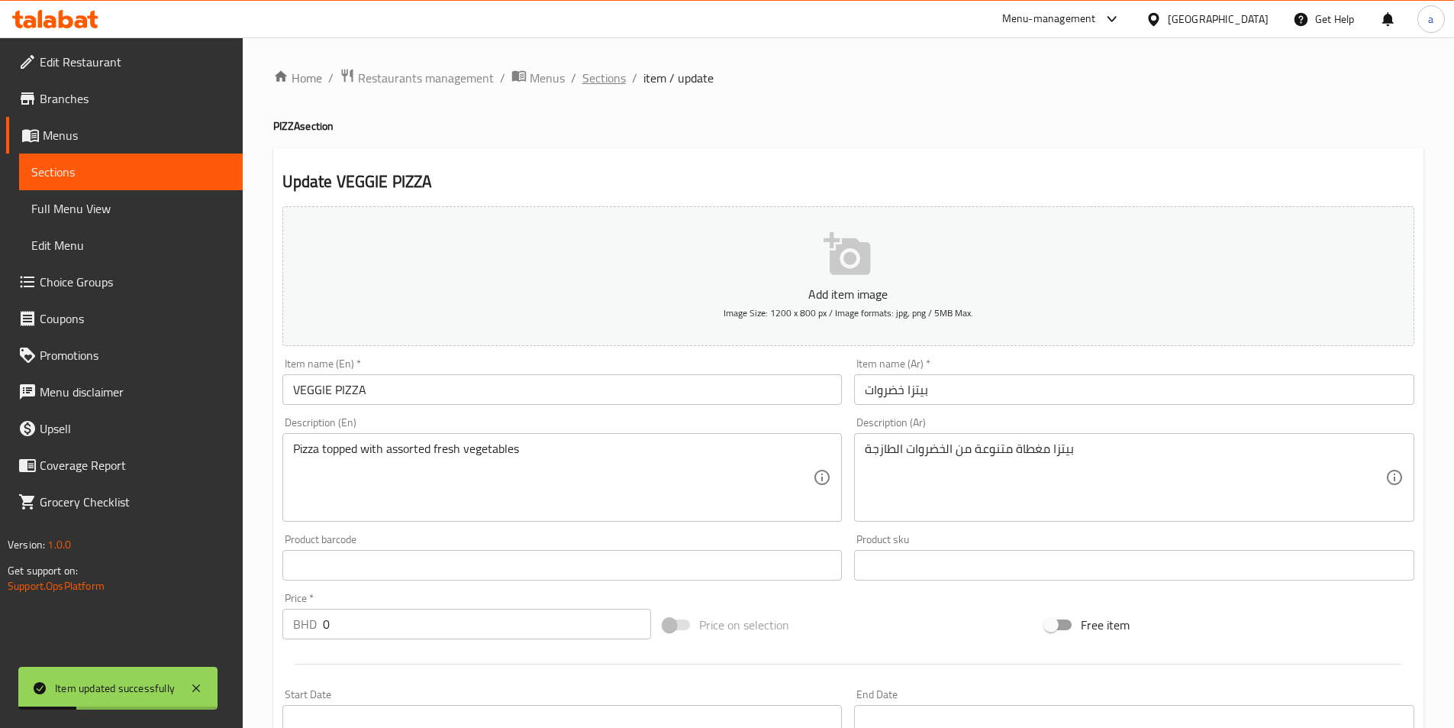
click at [586, 87] on span "Sections" at bounding box center [604, 78] width 44 height 18
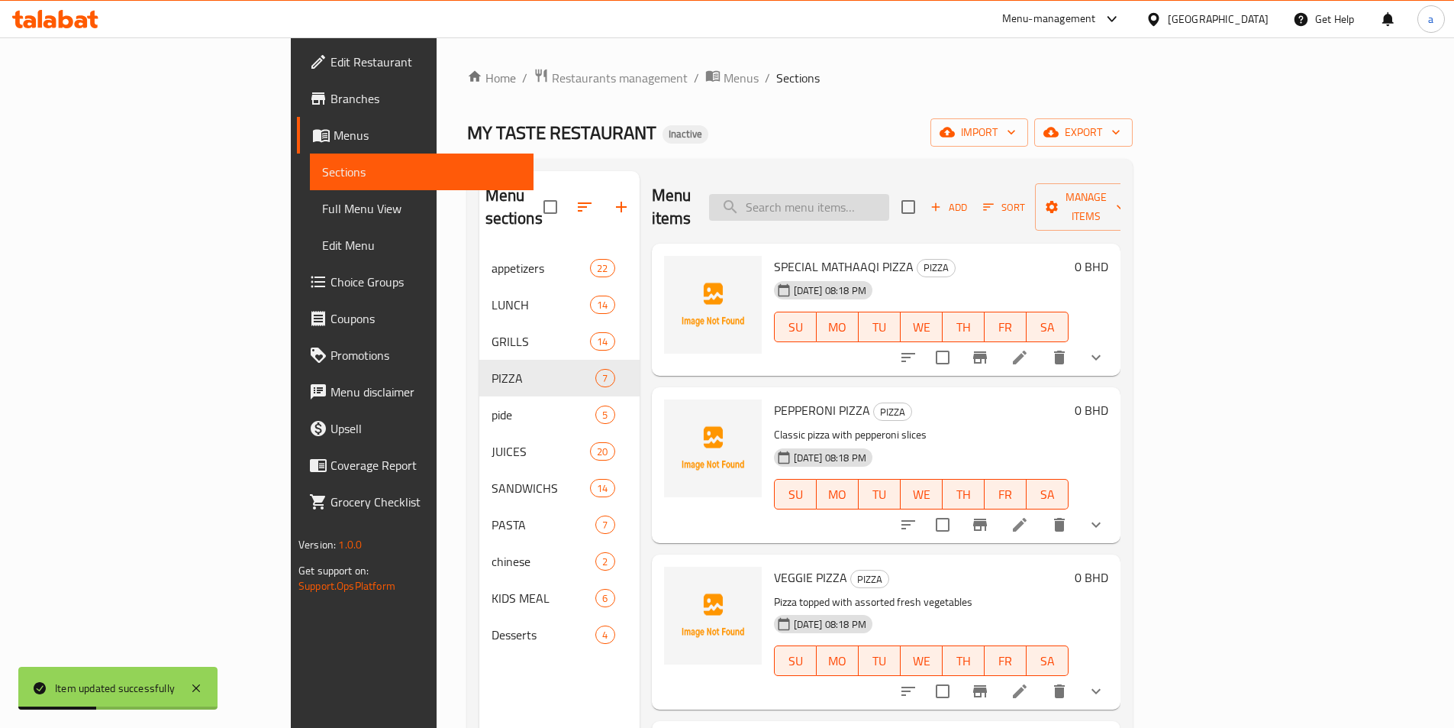
click at [847, 206] on input "search" at bounding box center [799, 207] width 180 height 27
paste input "Veggie"
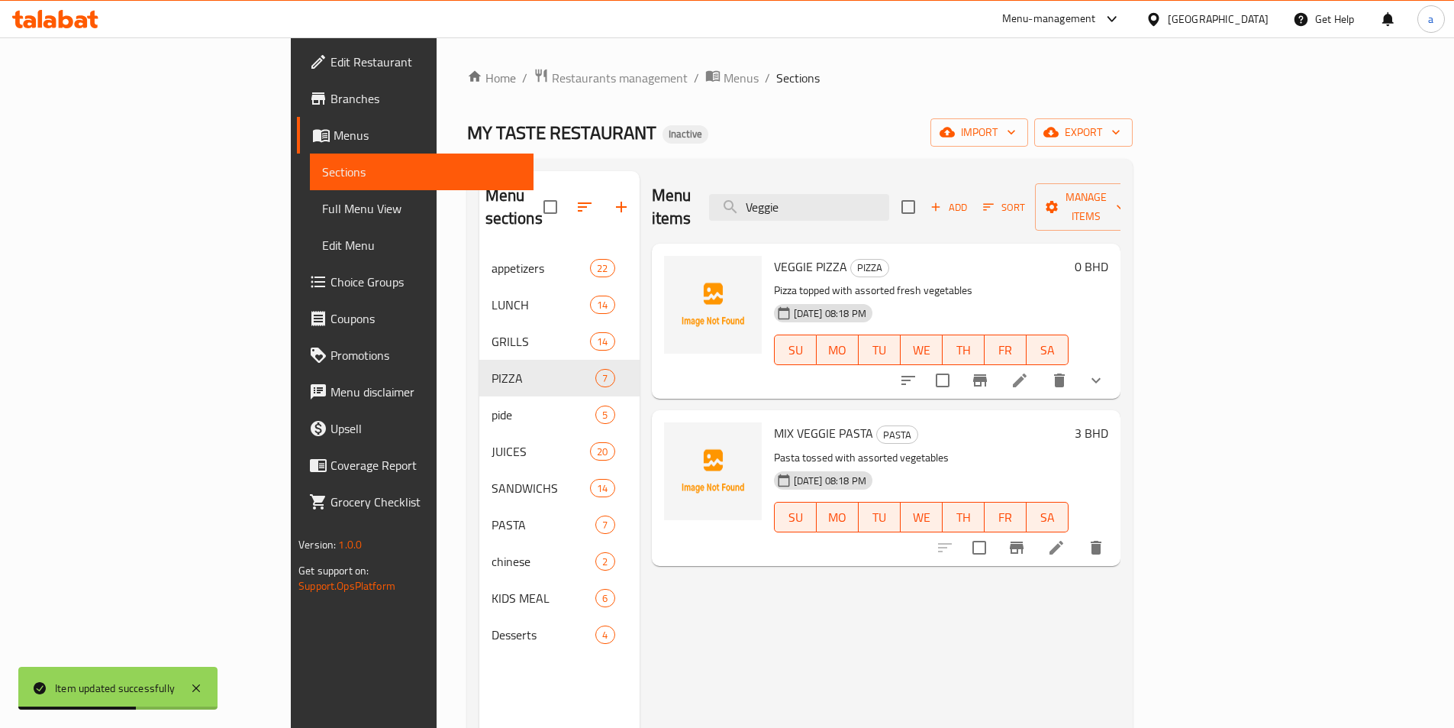
type input "Veggie"
click at [1066, 538] on icon at bounding box center [1056, 547] width 18 height 18
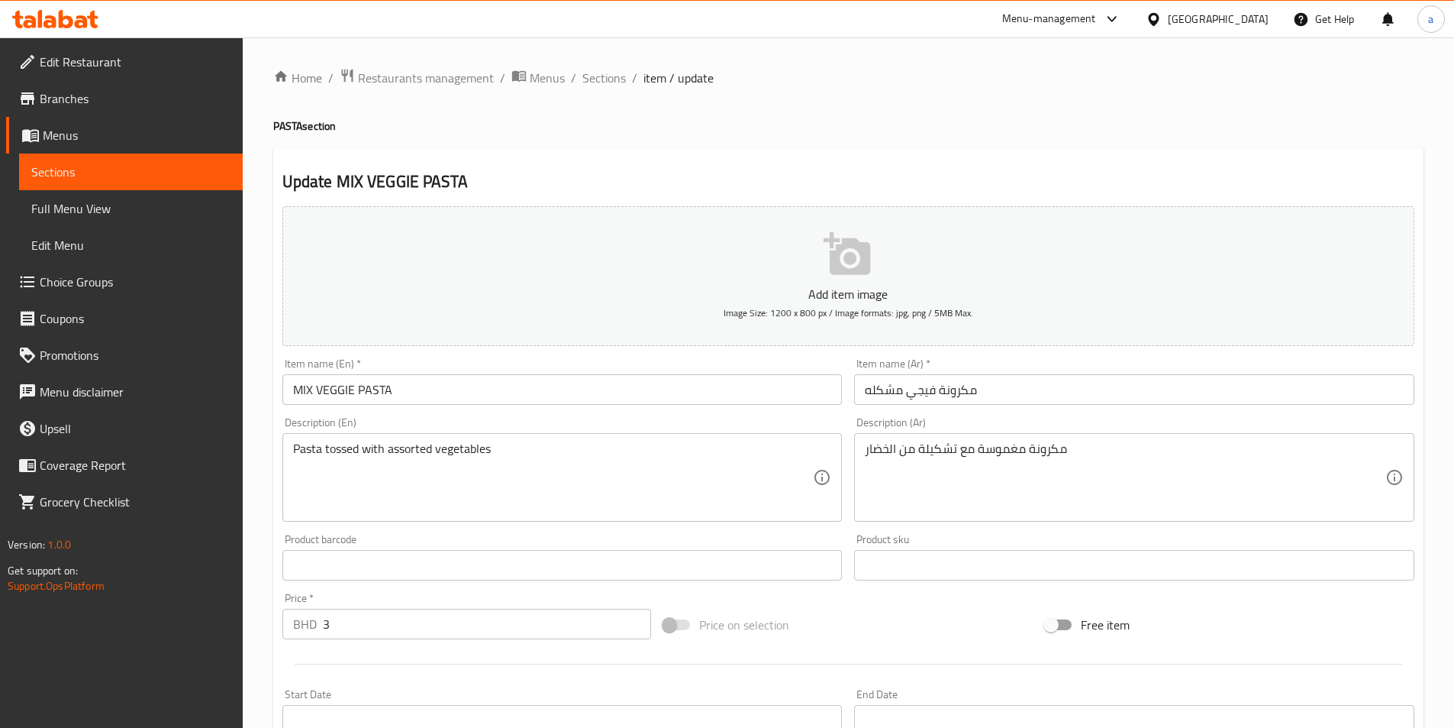
click at [926, 388] on input "مكرونة فيجي مشكله" at bounding box center [1134, 389] width 560 height 31
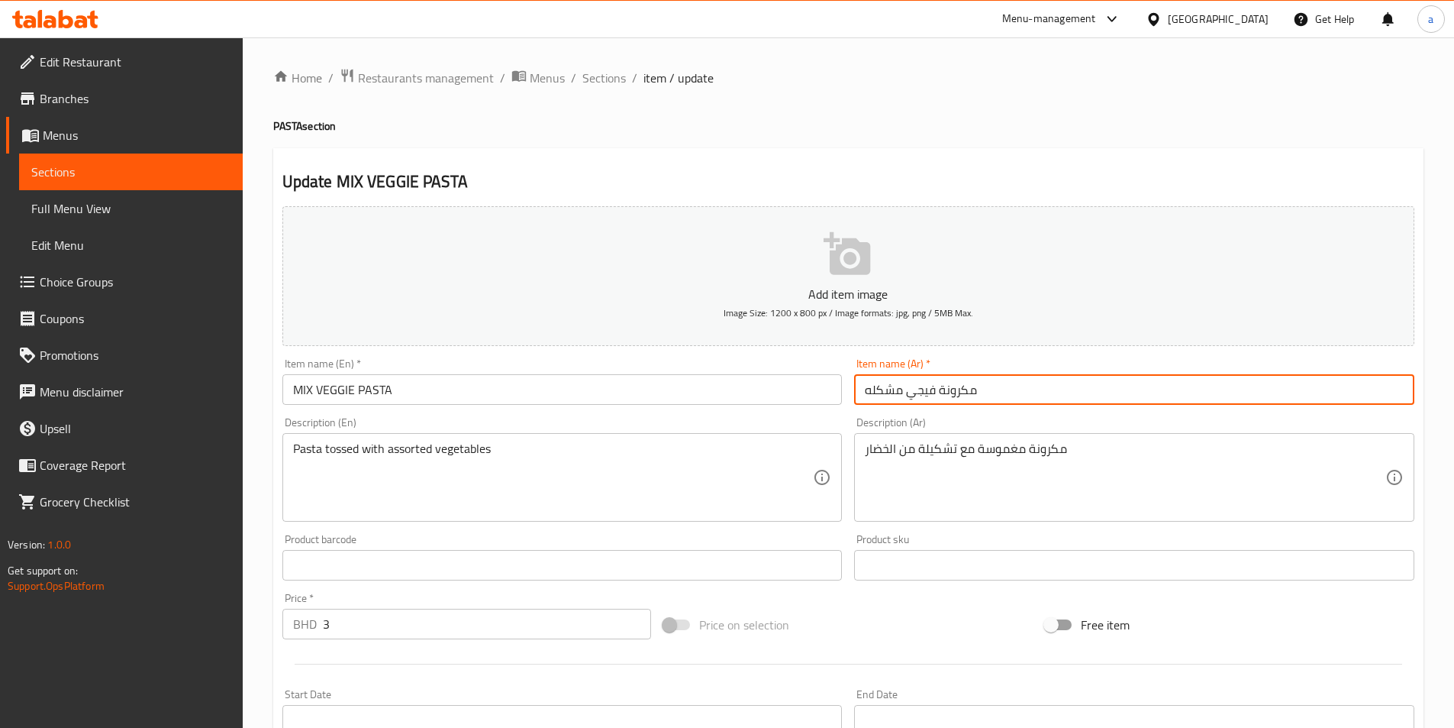
click at [926, 388] on input "مكرونة فيجي مشكله" at bounding box center [1134, 389] width 560 height 31
paste input "خضروات"
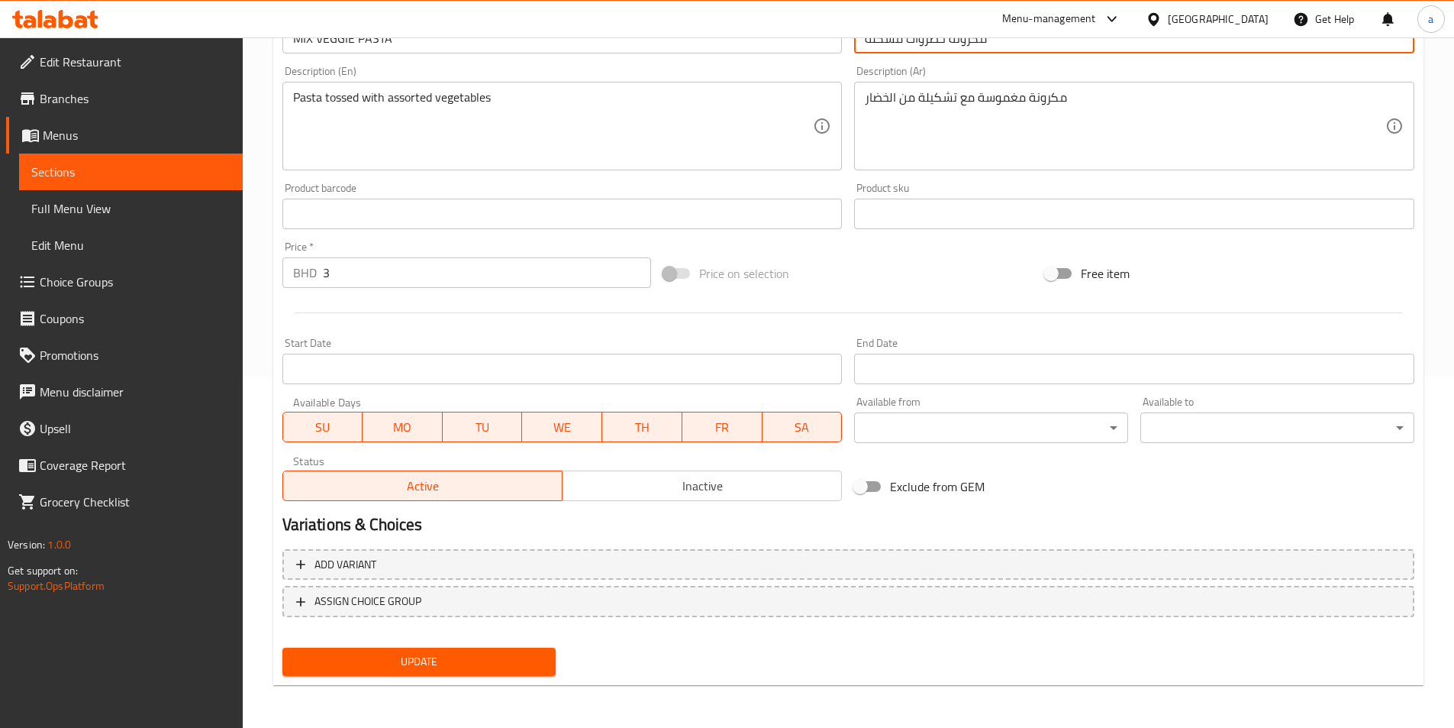
type input "مكرونة خضروات مشكله"
click at [489, 666] on span "Update" at bounding box center [420, 661] width 250 height 19
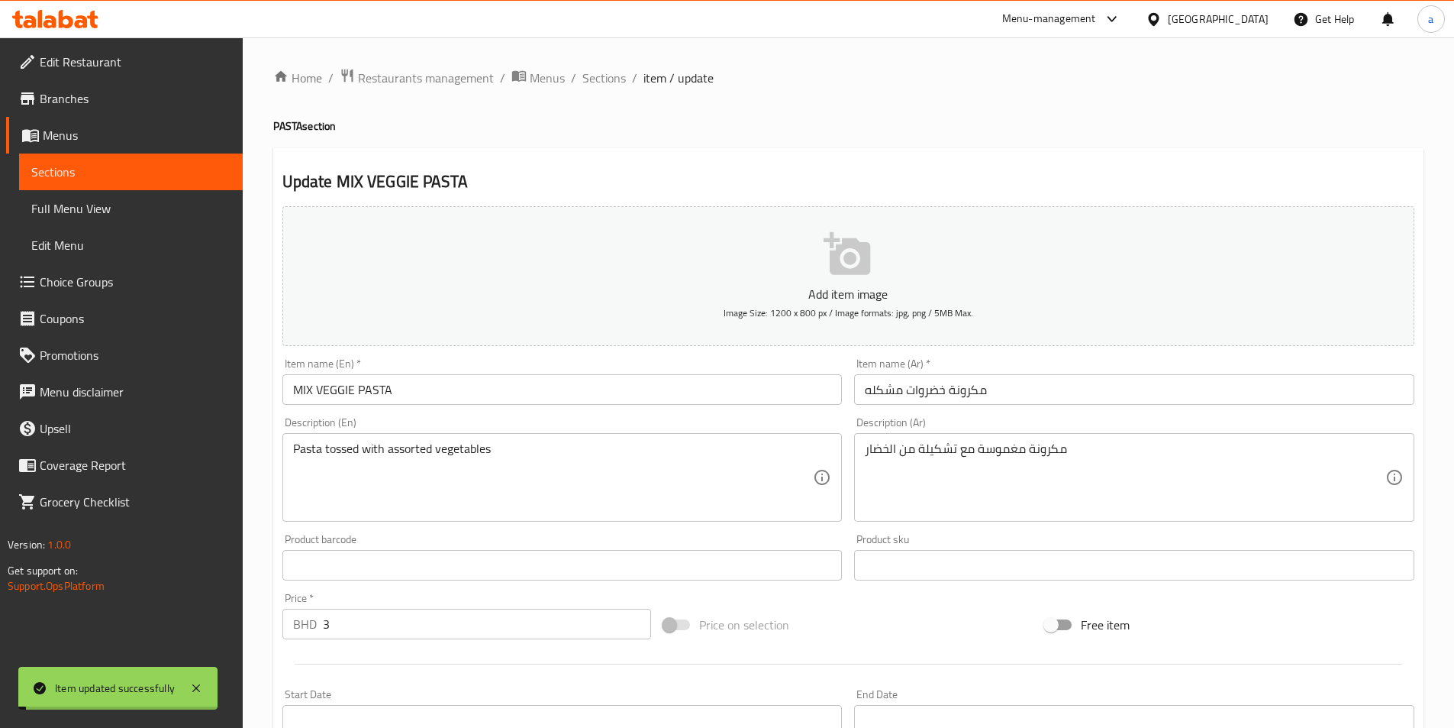
click at [617, 81] on span "Sections" at bounding box center [604, 78] width 44 height 18
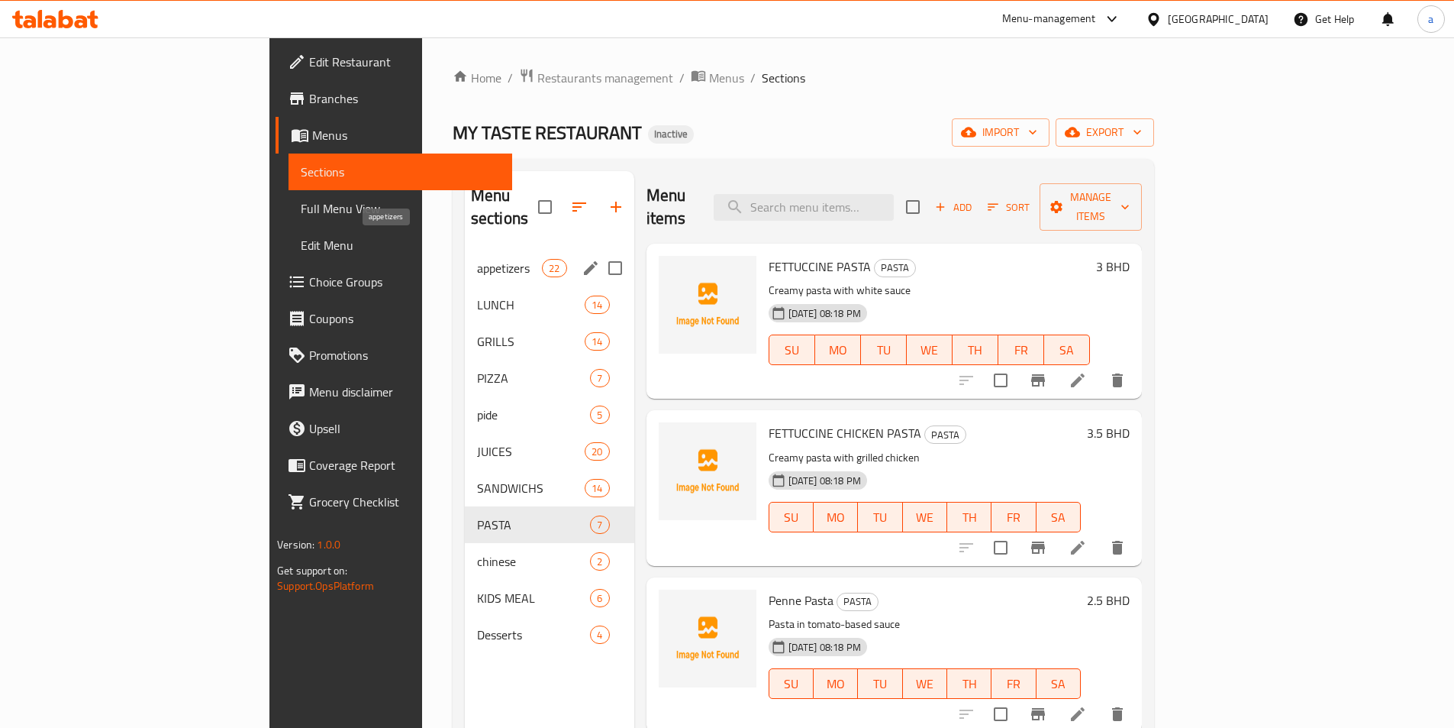
click at [477, 259] on span "appetizers" at bounding box center [509, 268] width 65 height 18
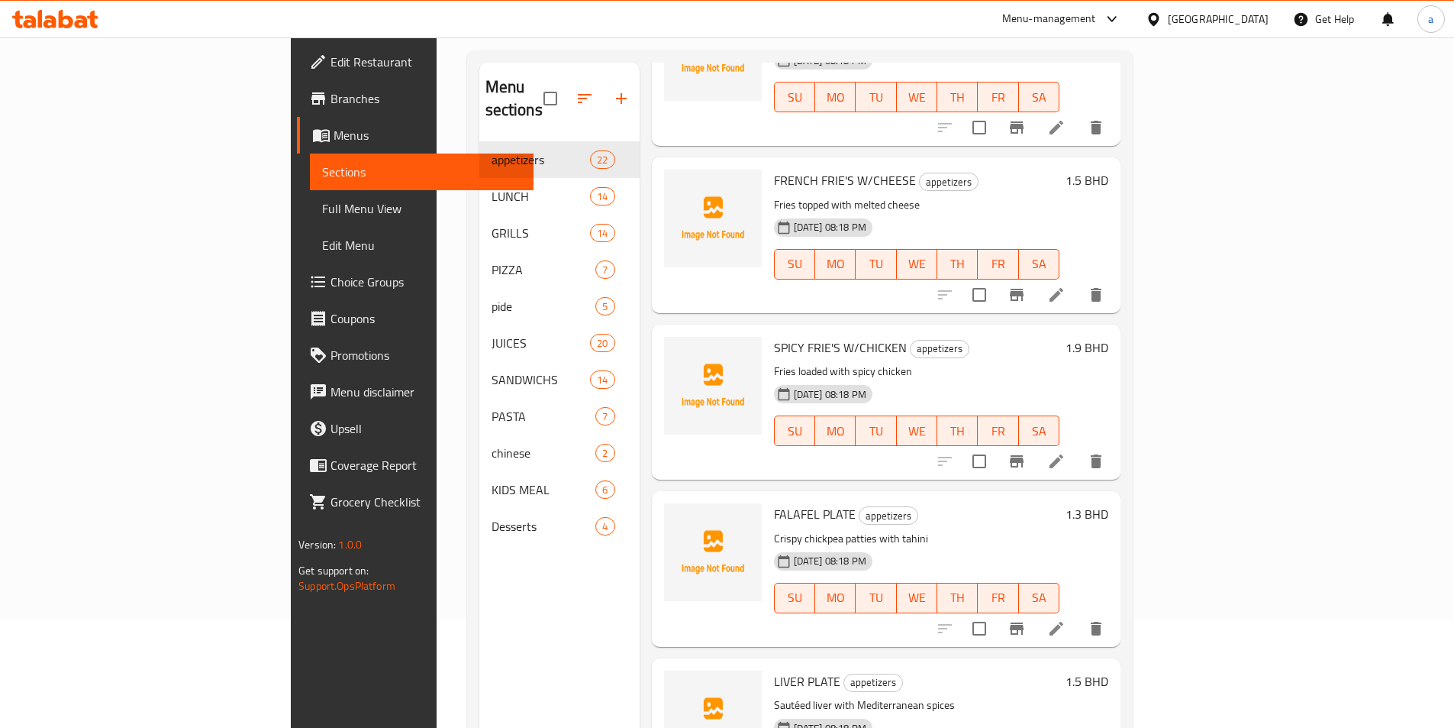
scroll to position [214, 0]
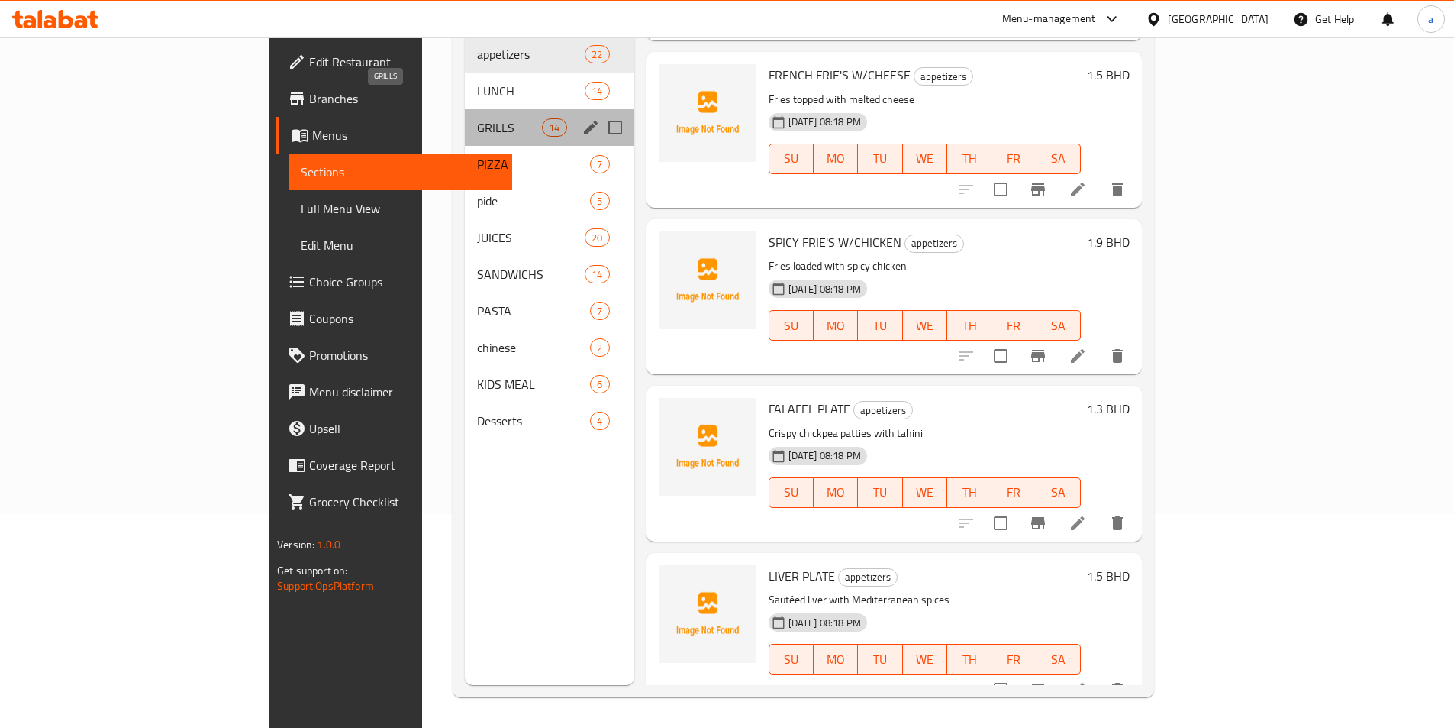
click at [477, 118] on span "GRILLS" at bounding box center [509, 127] width 65 height 18
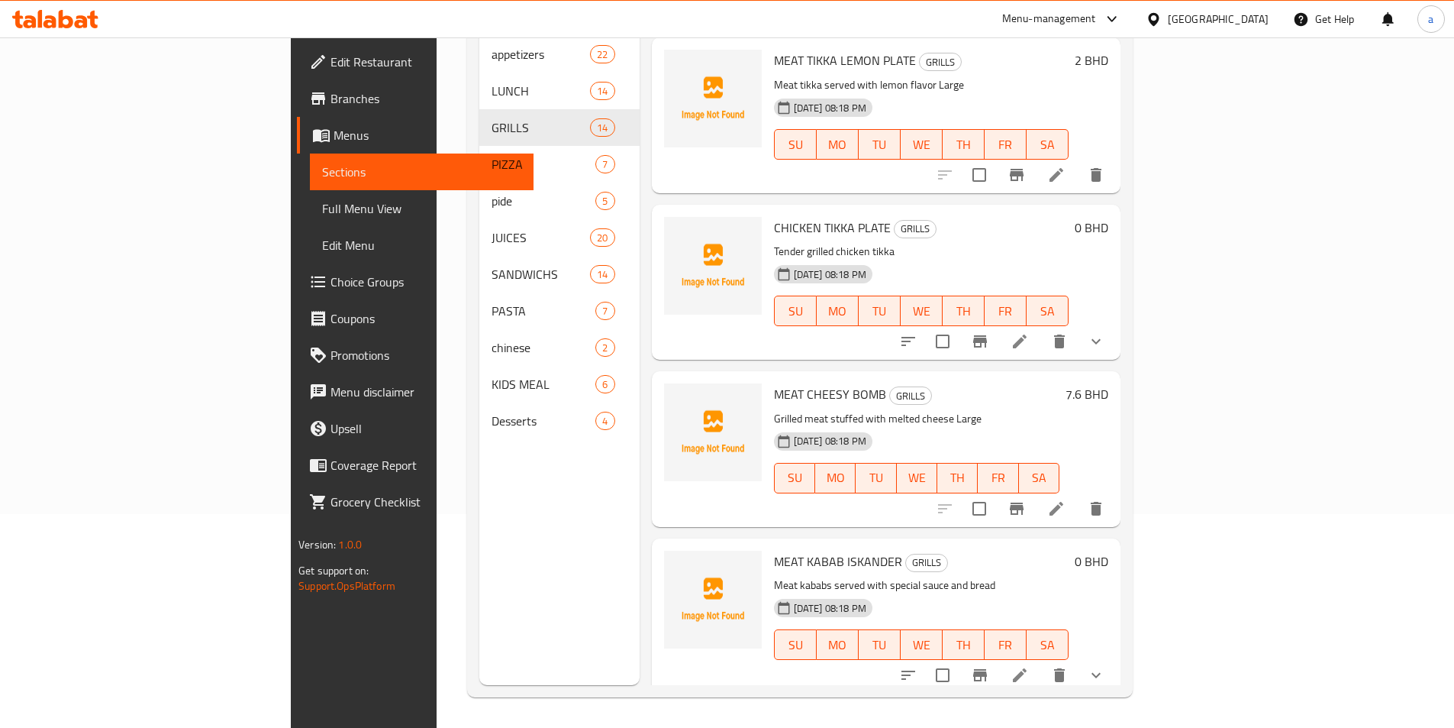
scroll to position [1600, 0]
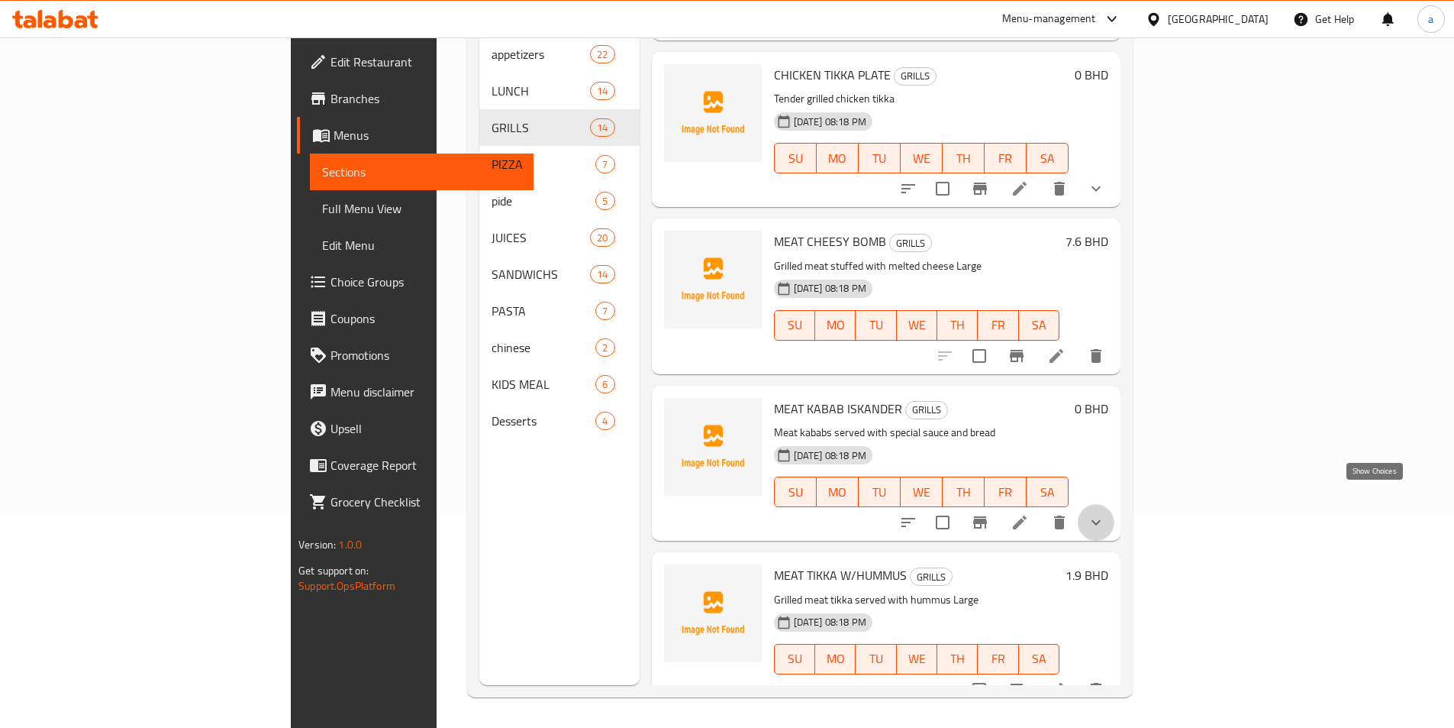
click at [1101, 520] on icon "show more" at bounding box center [1096, 522] width 9 height 5
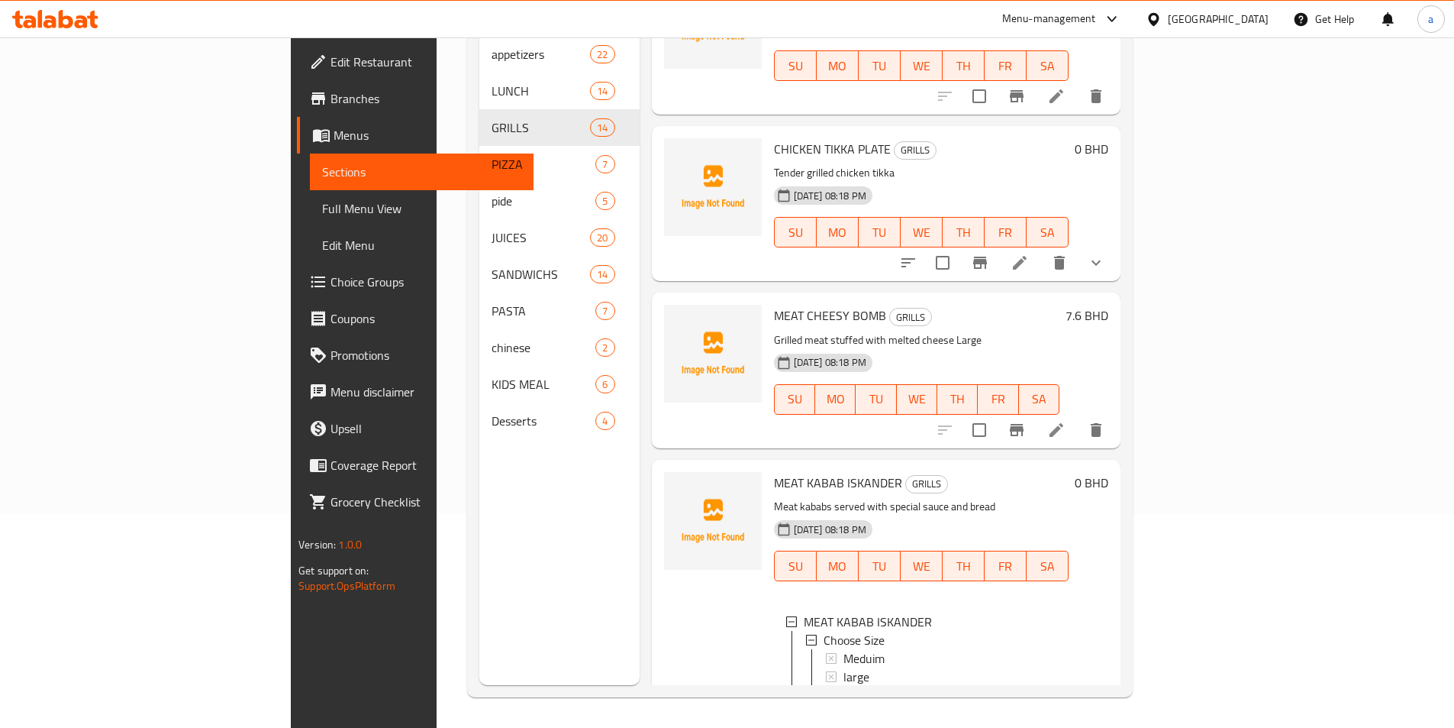
scroll to position [1371, 0]
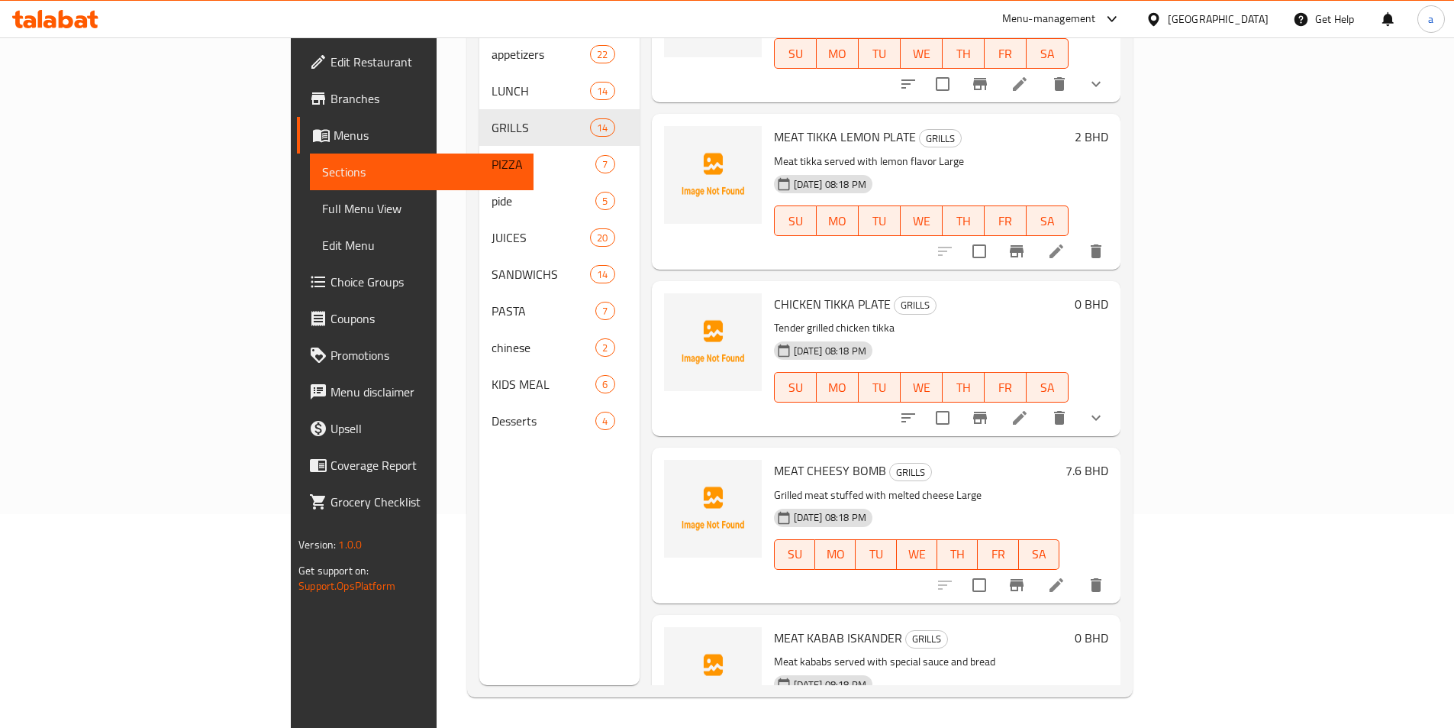
click at [1105, 408] on icon "show more" at bounding box center [1096, 417] width 18 height 18
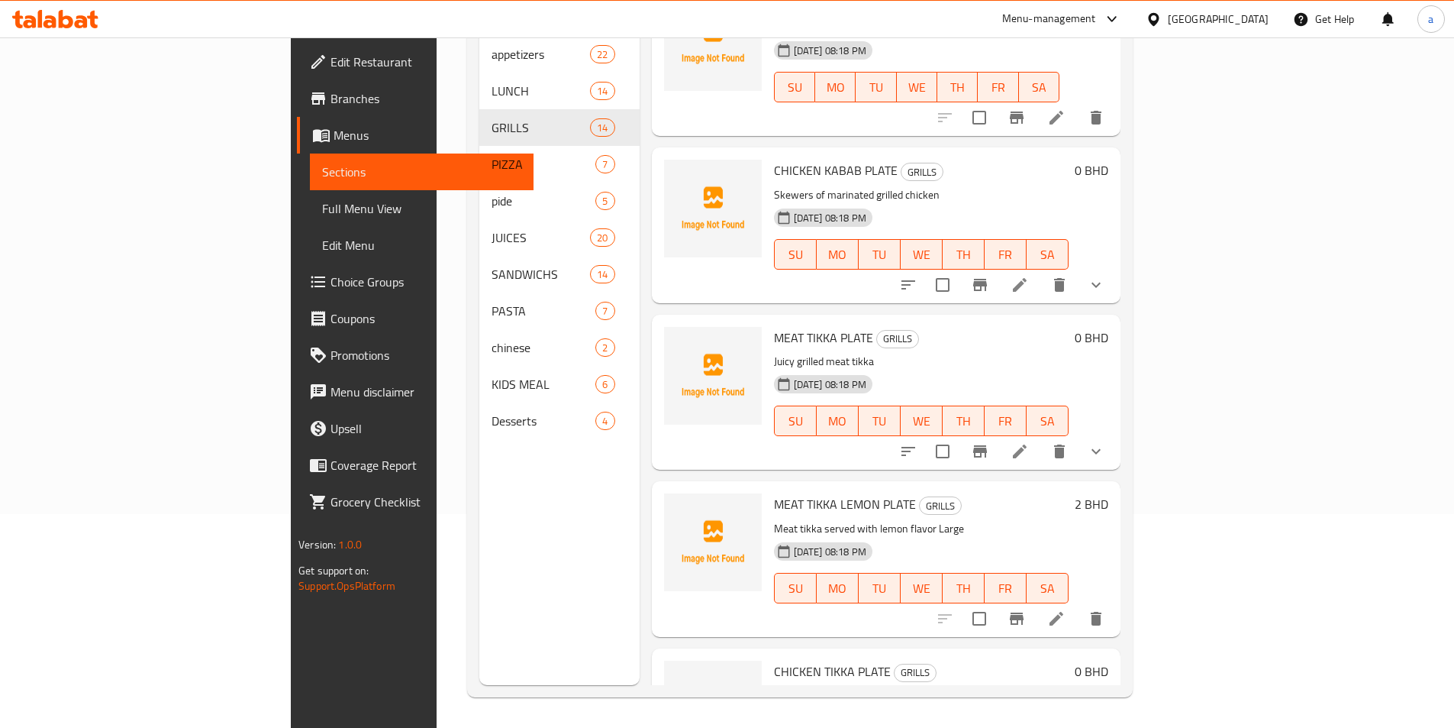
scroll to position [989, 0]
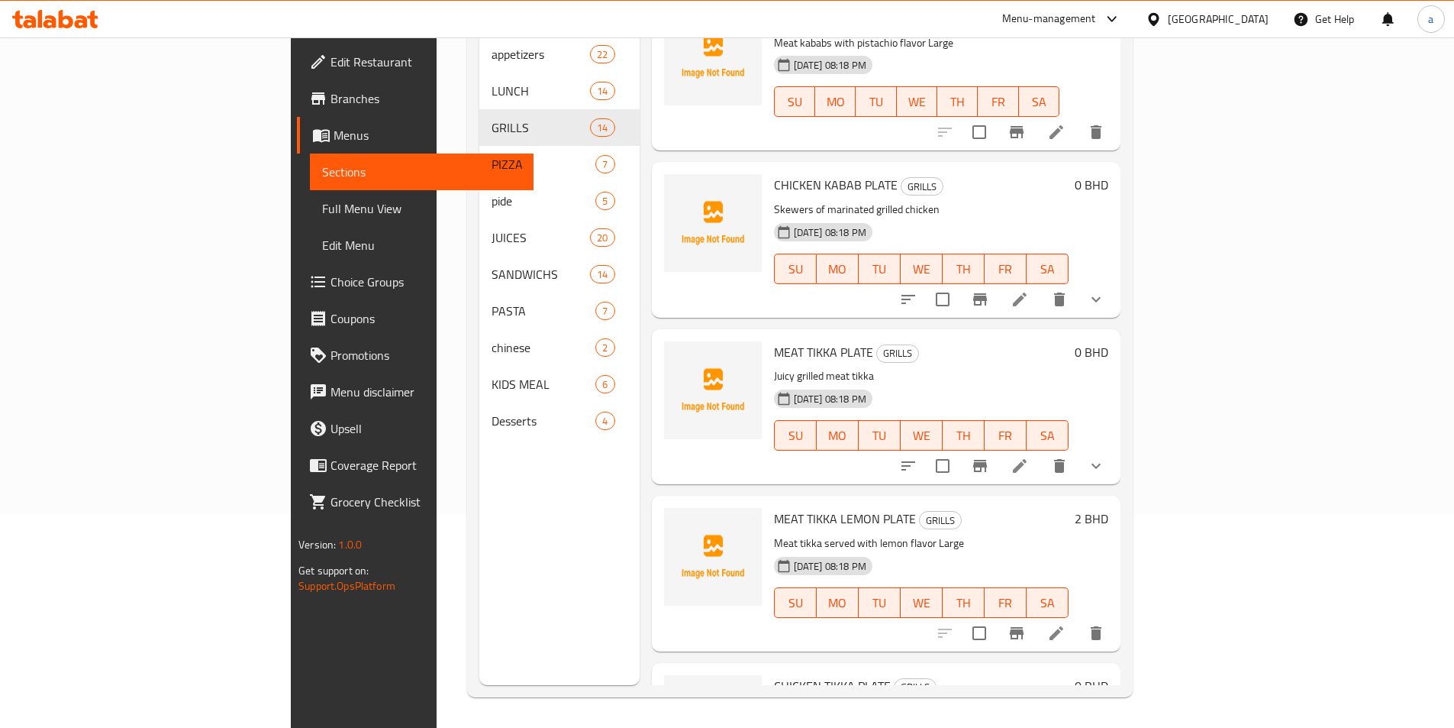
click at [1105, 457] on icon "show more" at bounding box center [1096, 466] width 18 height 18
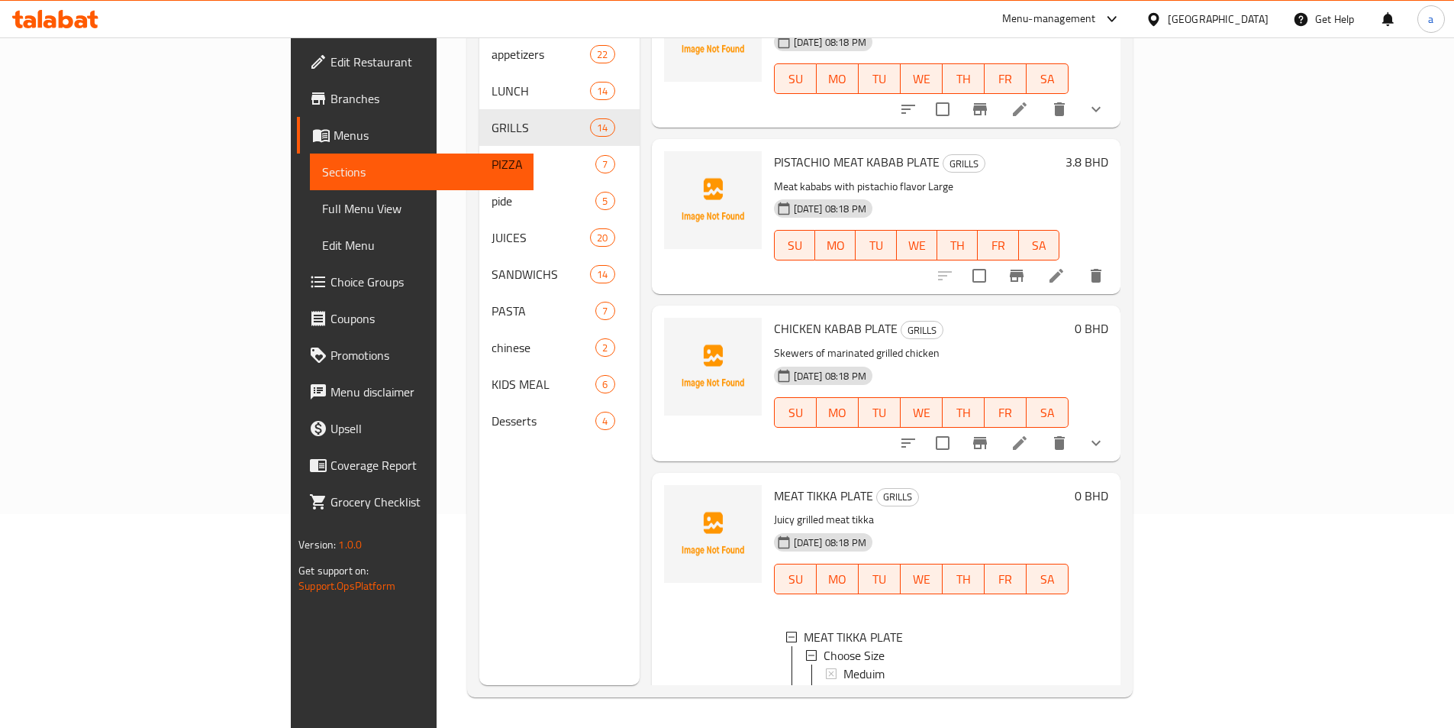
scroll to position [837, 0]
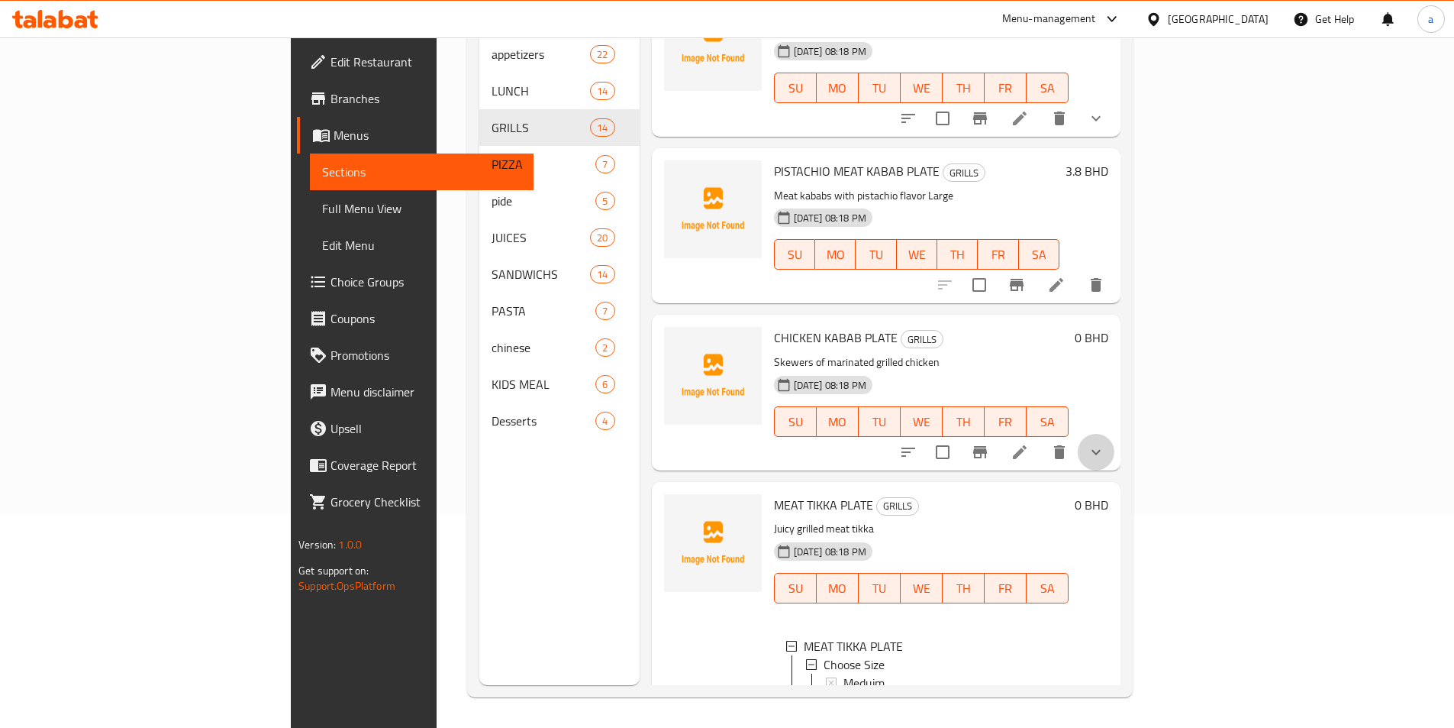
click at [1115, 440] on button "show more" at bounding box center [1096, 452] width 37 height 37
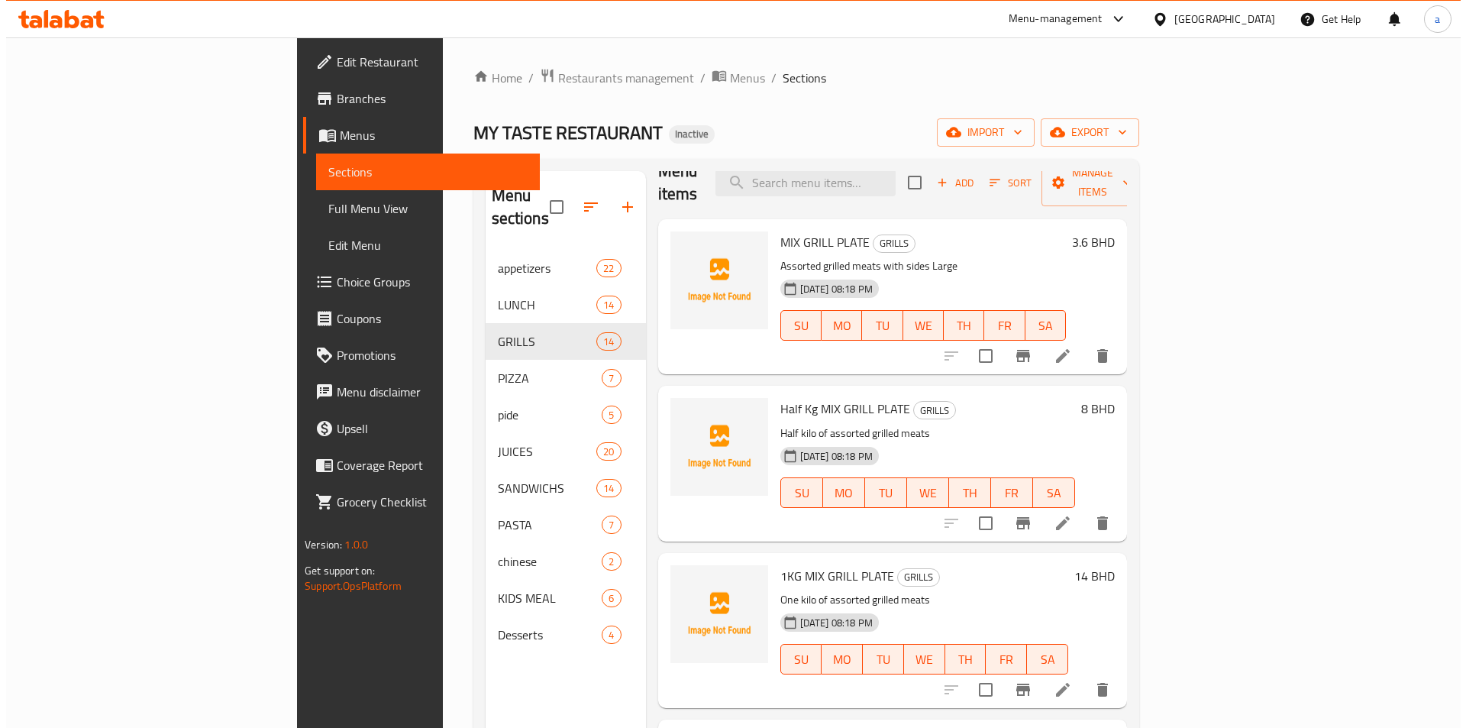
scroll to position [0, 0]
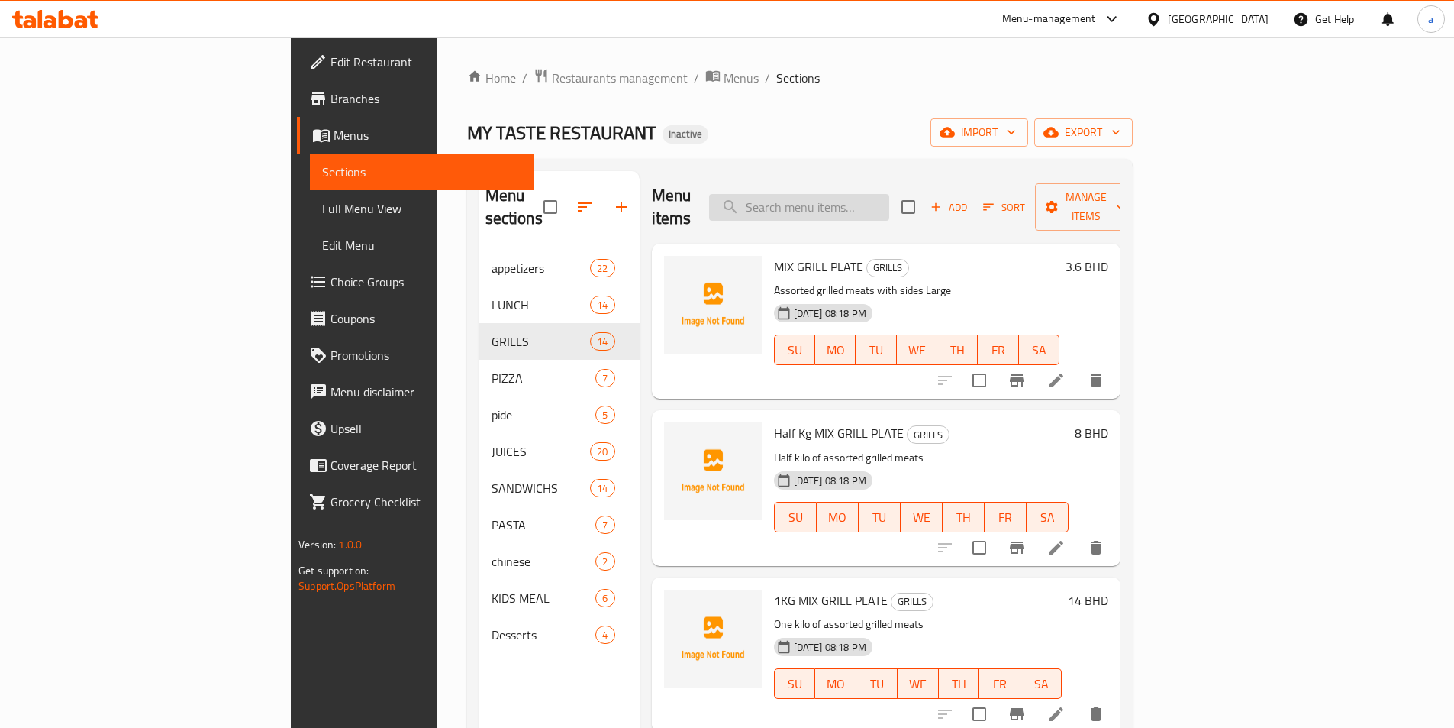
click at [889, 196] on input "search" at bounding box center [799, 207] width 180 height 27
paste input "NOODLE"
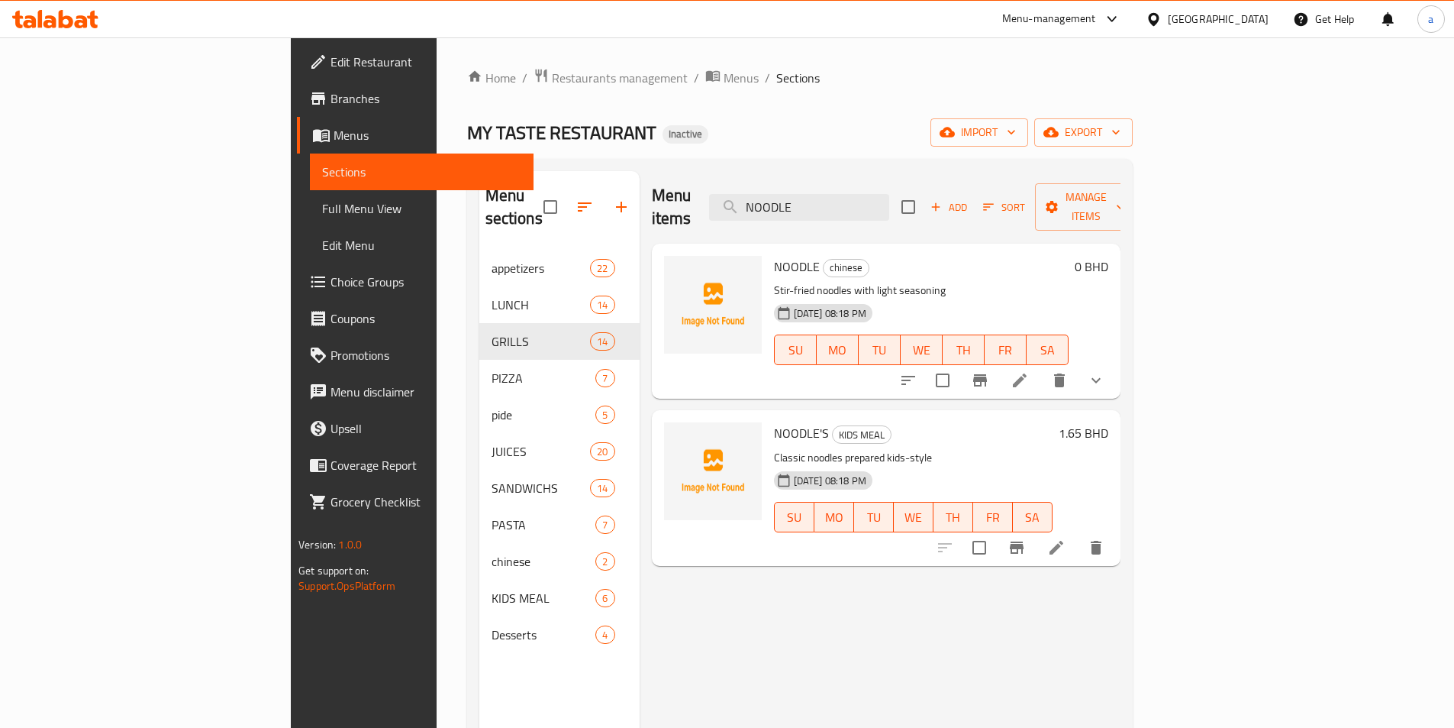
type input "NOODLE"
click at [1105, 371] on icon "show more" at bounding box center [1096, 380] width 18 height 18
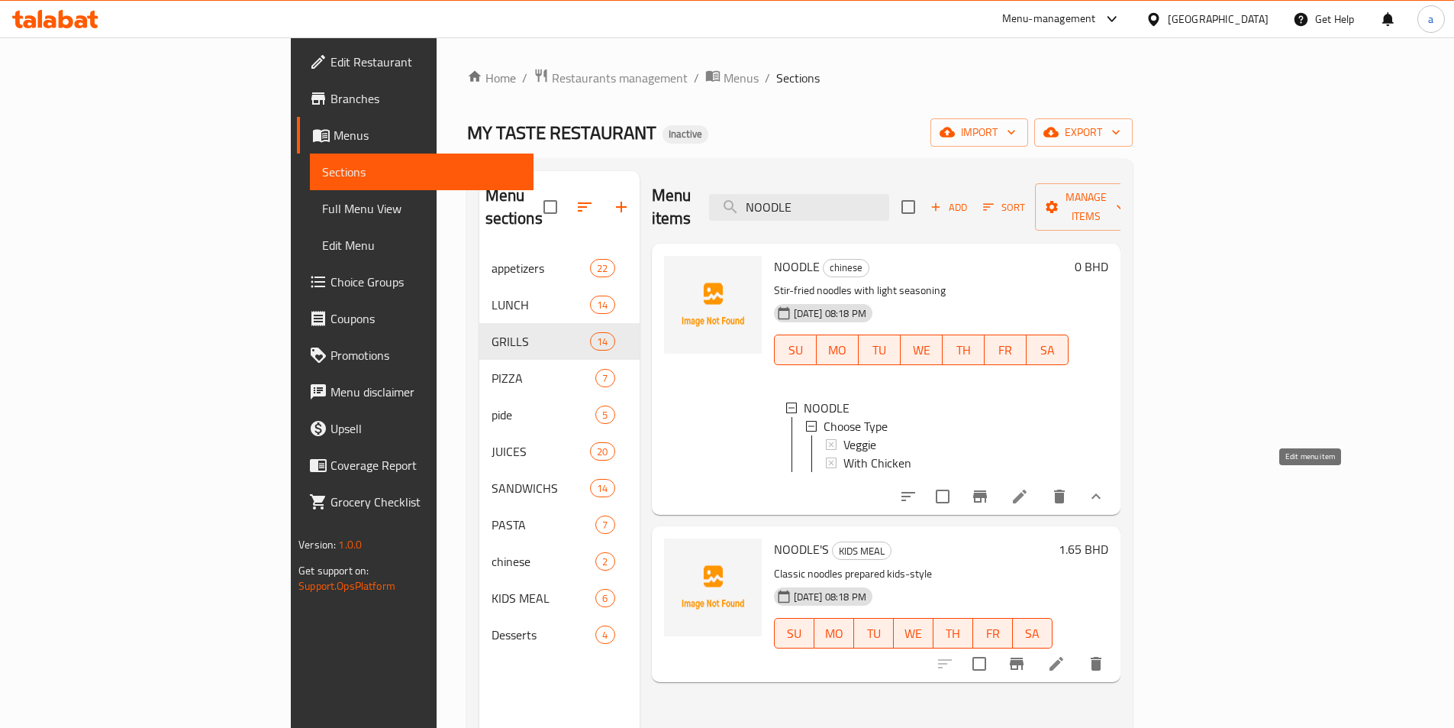
click at [1029, 487] on icon at bounding box center [1020, 496] width 18 height 18
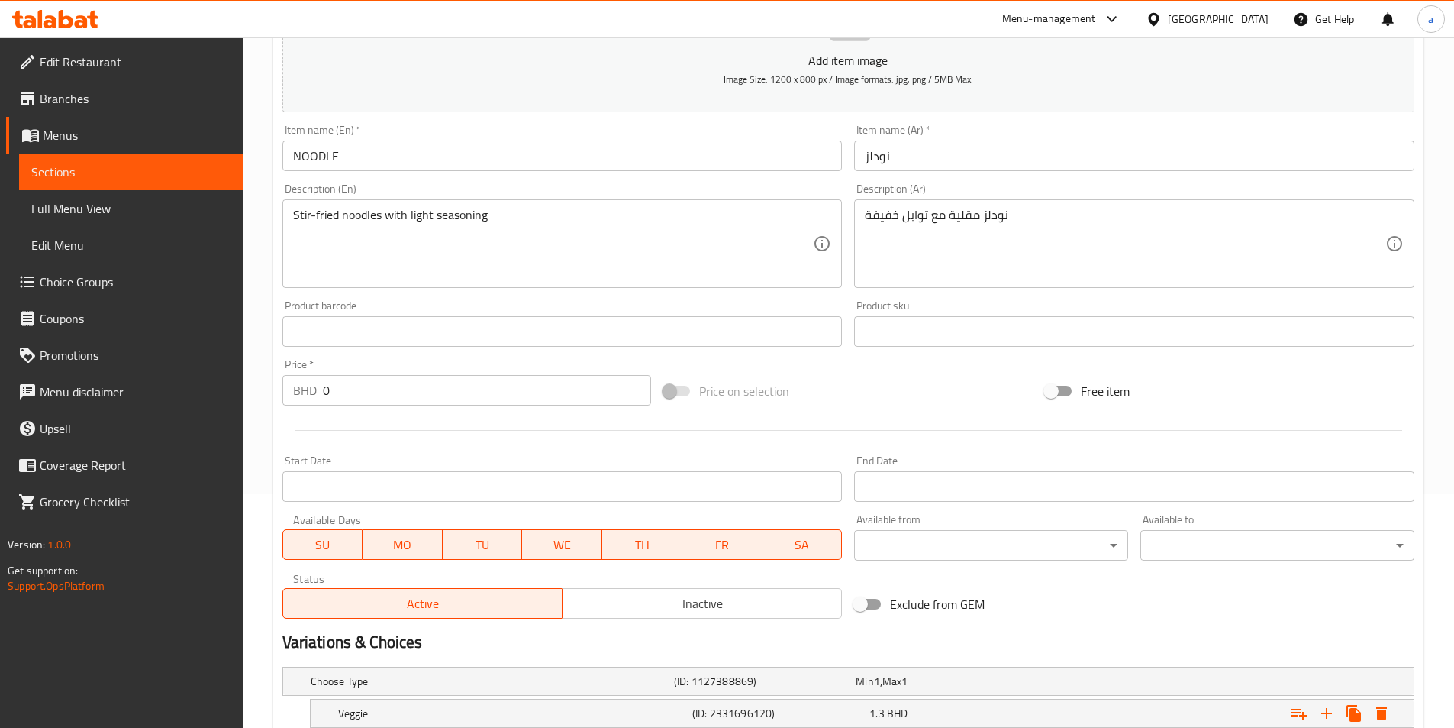
scroll to position [386, 0]
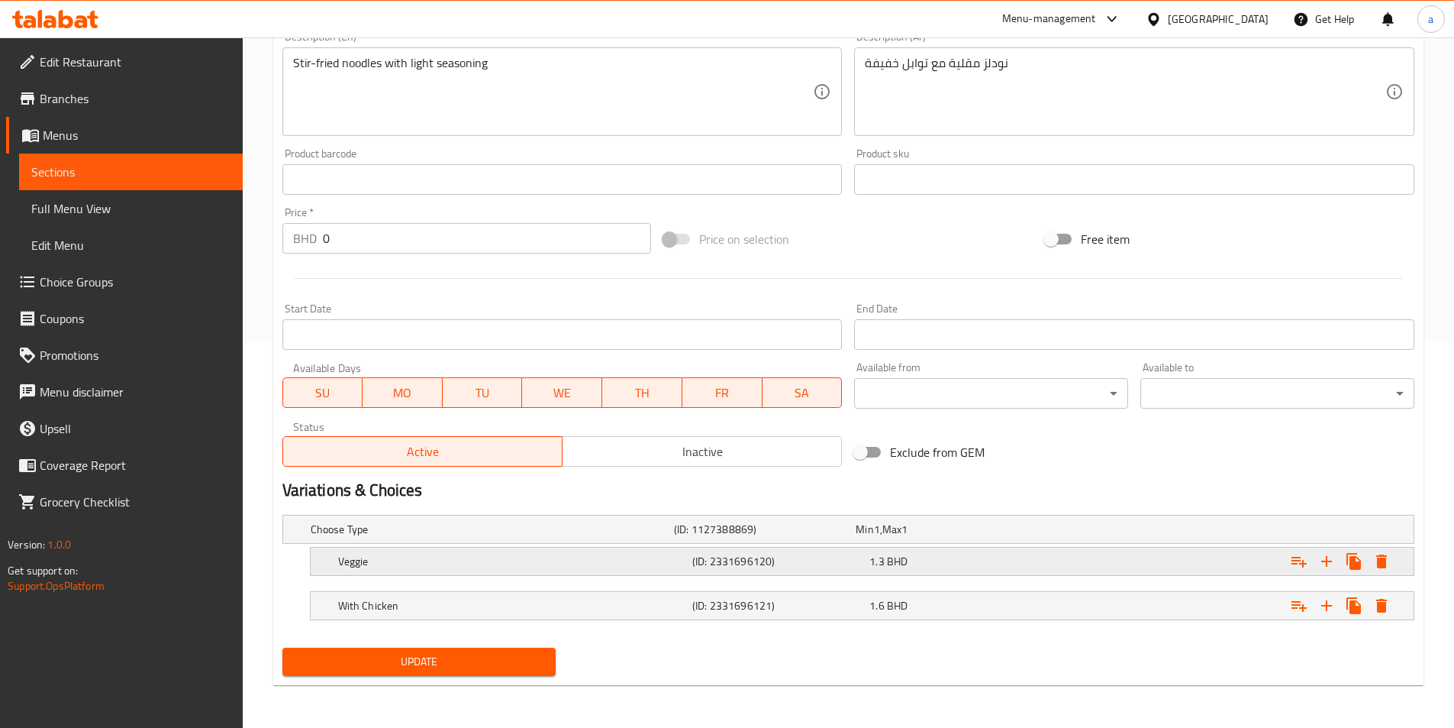
click at [728, 567] on h5 "(ID: 2331696120)" at bounding box center [777, 560] width 171 height 15
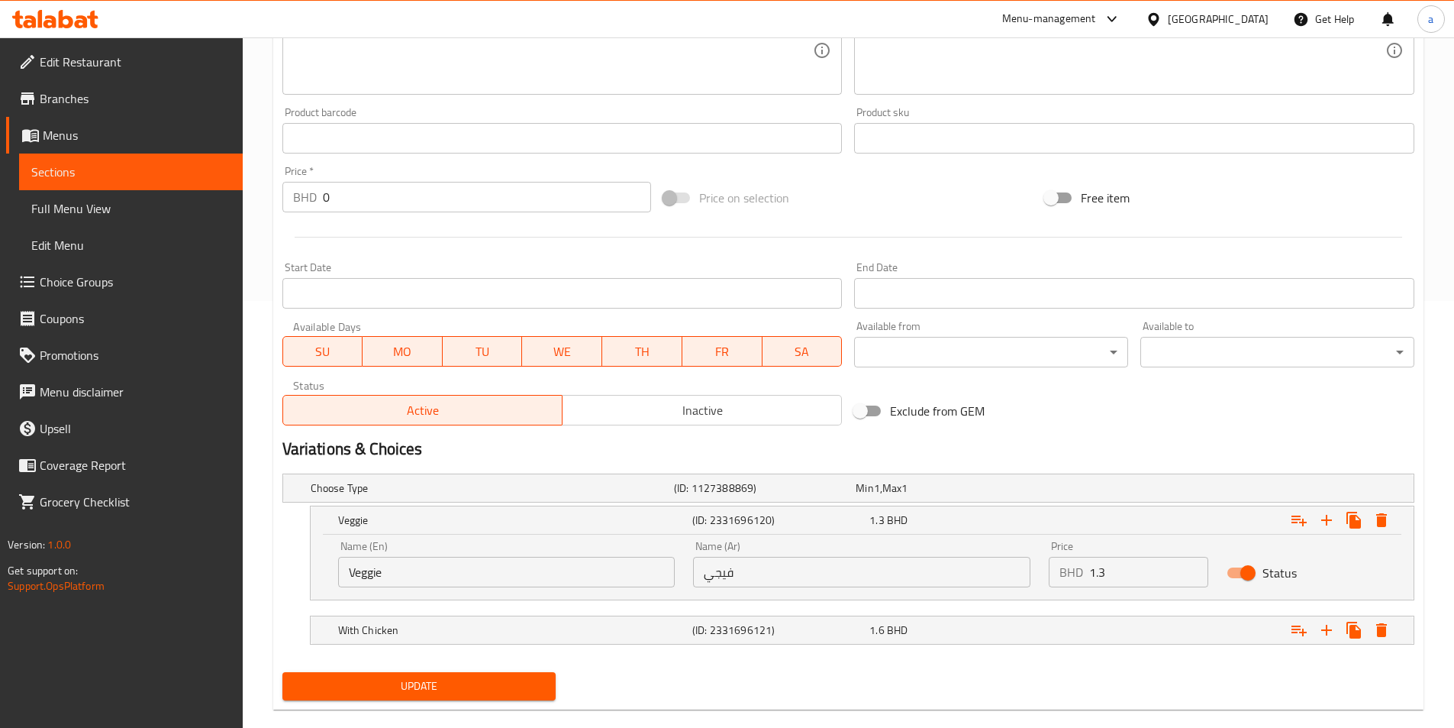
scroll to position [451, 0]
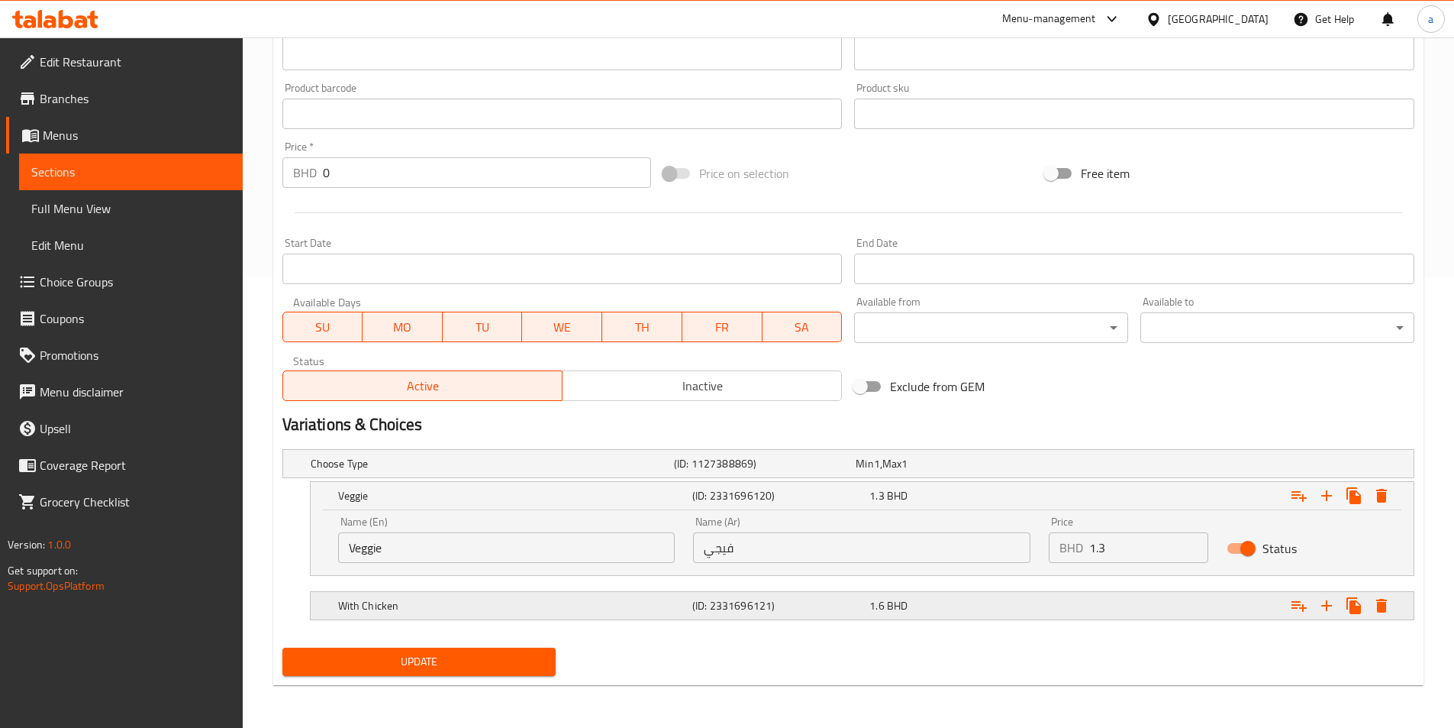
click at [766, 604] on h5 "(ID: 2331696121)" at bounding box center [777, 605] width 171 height 15
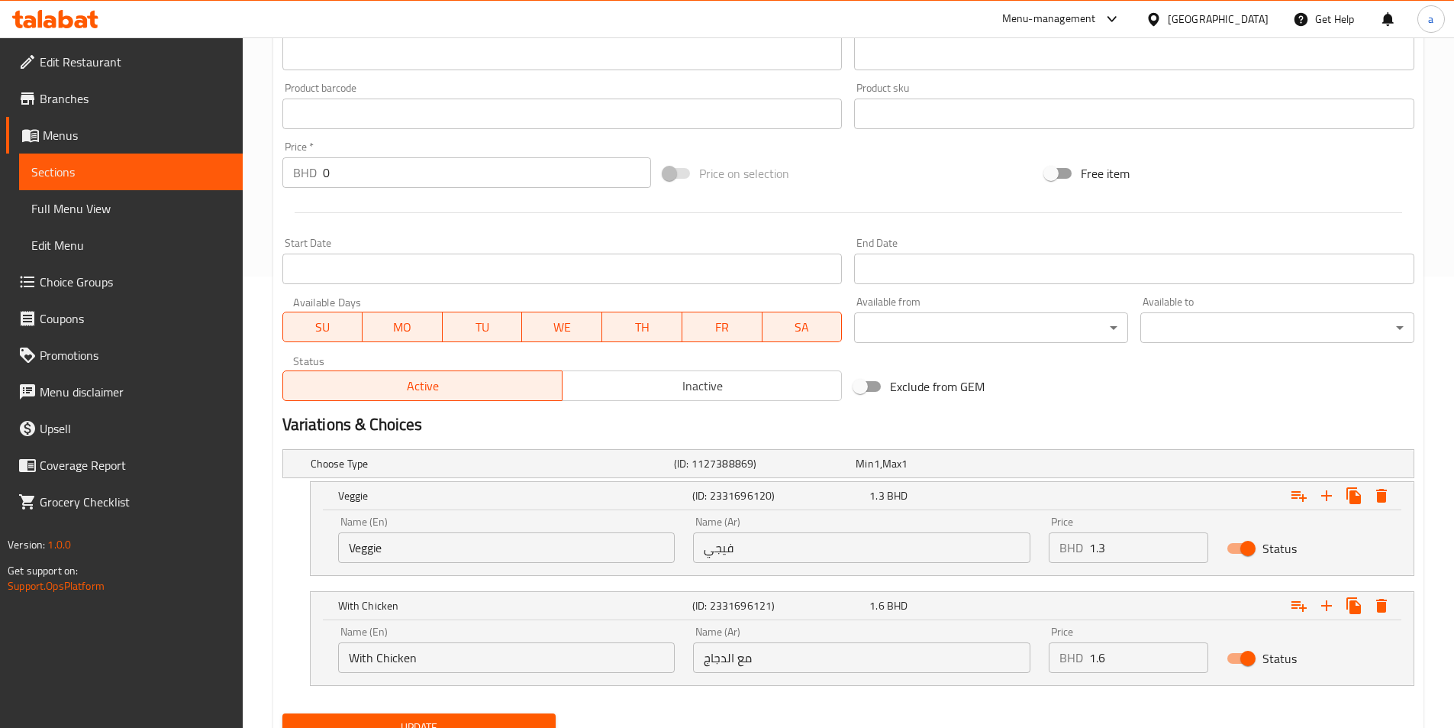
click at [802, 557] on input "فيجي" at bounding box center [861, 547] width 337 height 31
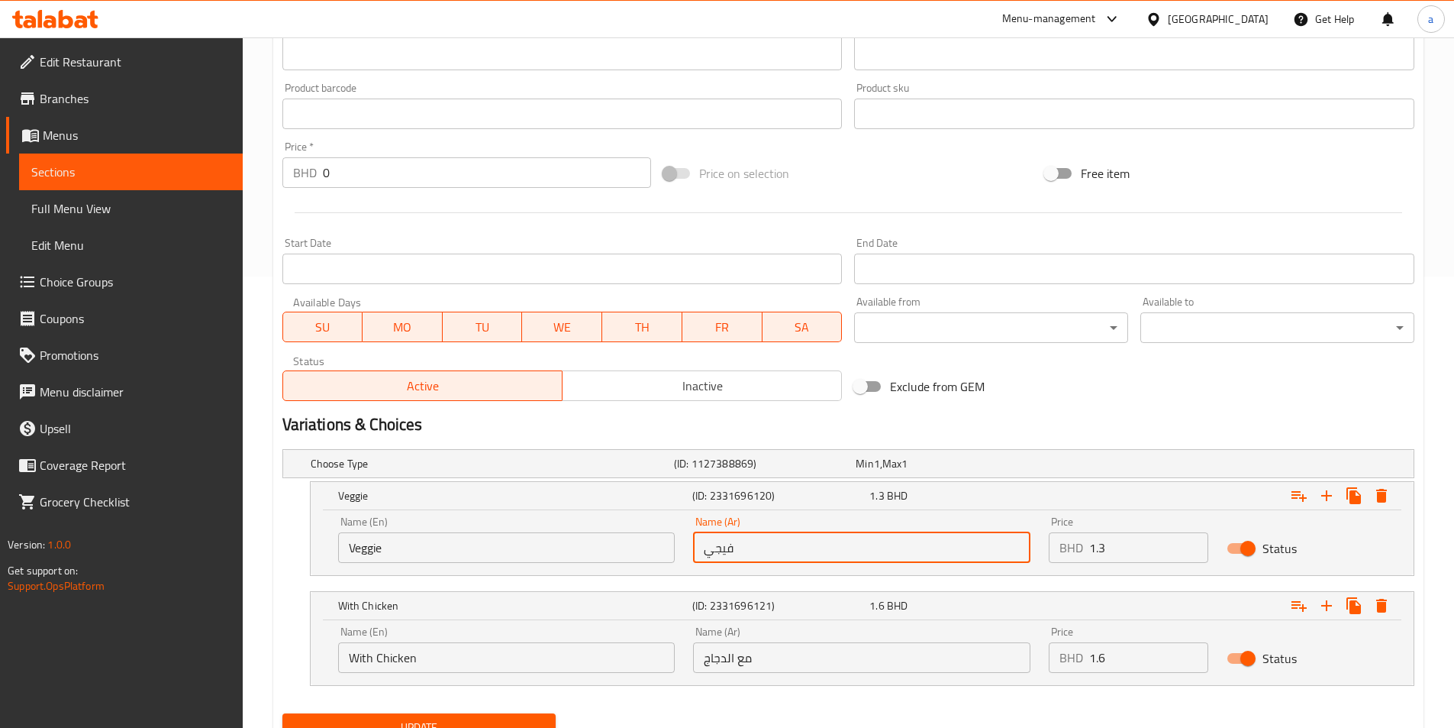
click at [802, 557] on input "فيجي" at bounding box center [861, 547] width 337 height 31
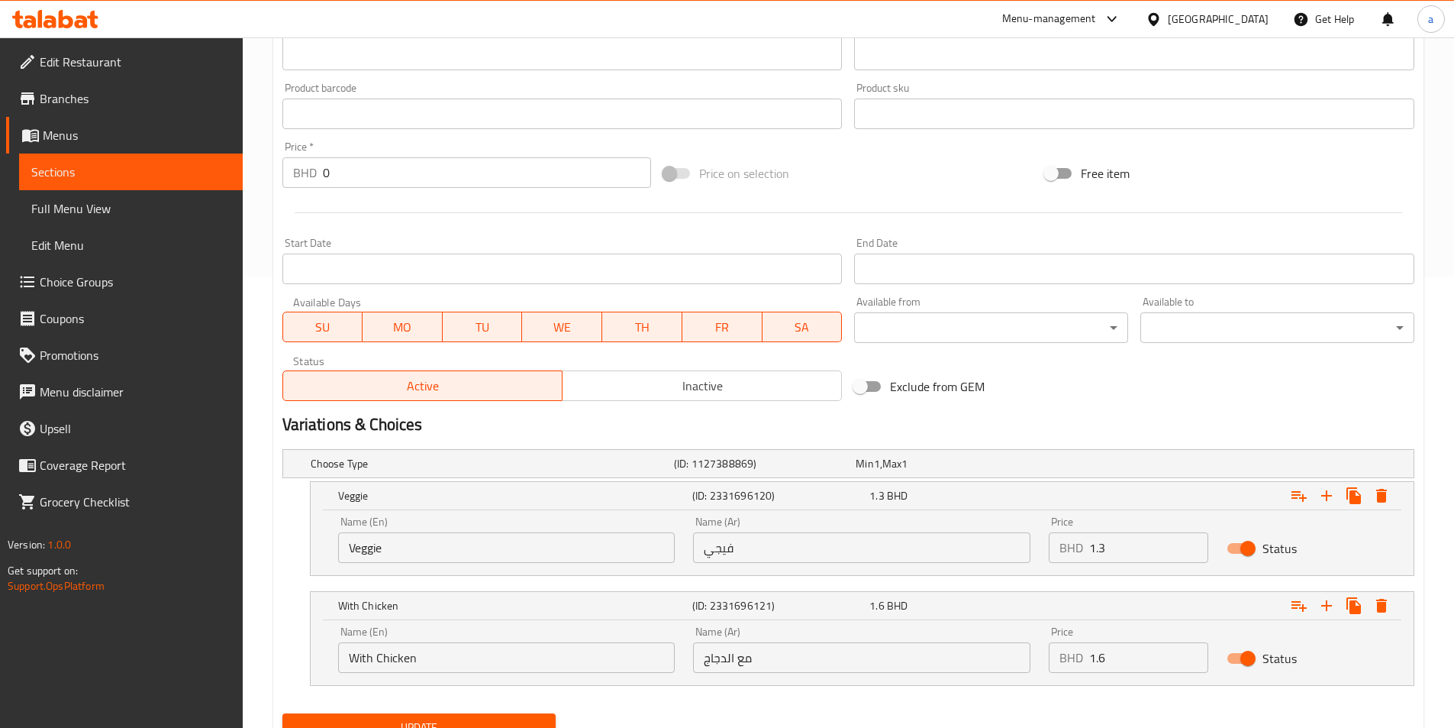
click at [808, 563] on div "Name (Ar) فيجي Name (Ar)" at bounding box center [862, 539] width 356 height 65
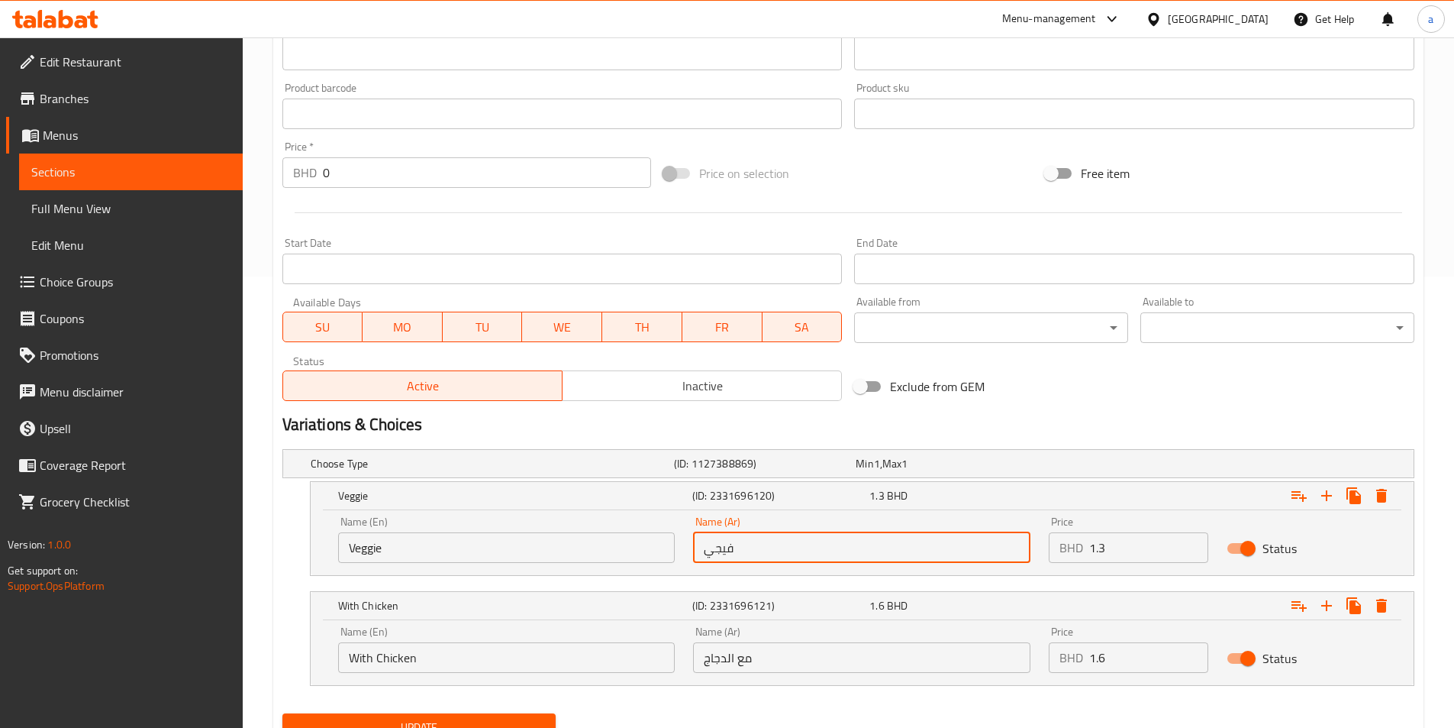
click at [809, 556] on input "فيجي" at bounding box center [861, 547] width 337 height 31
paste input "خضروات"
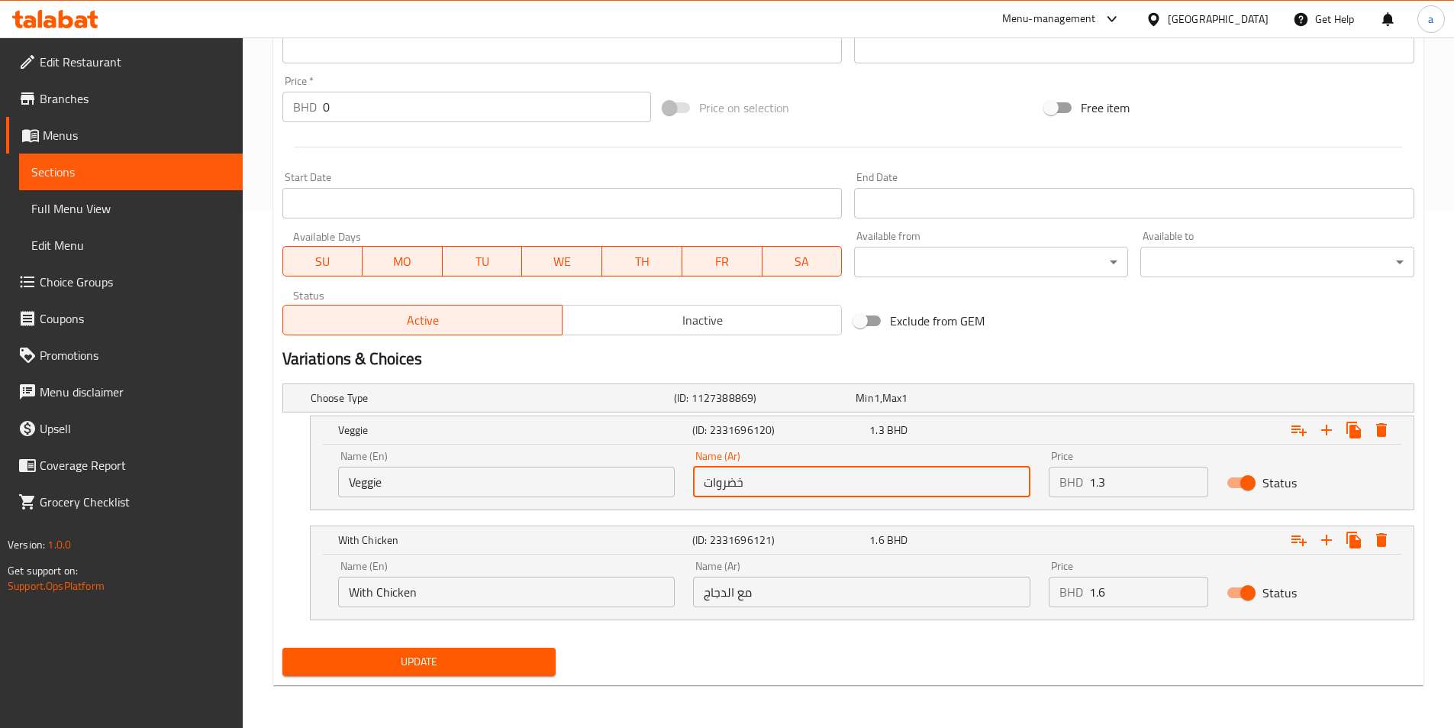
type input "خضروات"
click at [469, 660] on span "Update" at bounding box center [420, 661] width 250 height 19
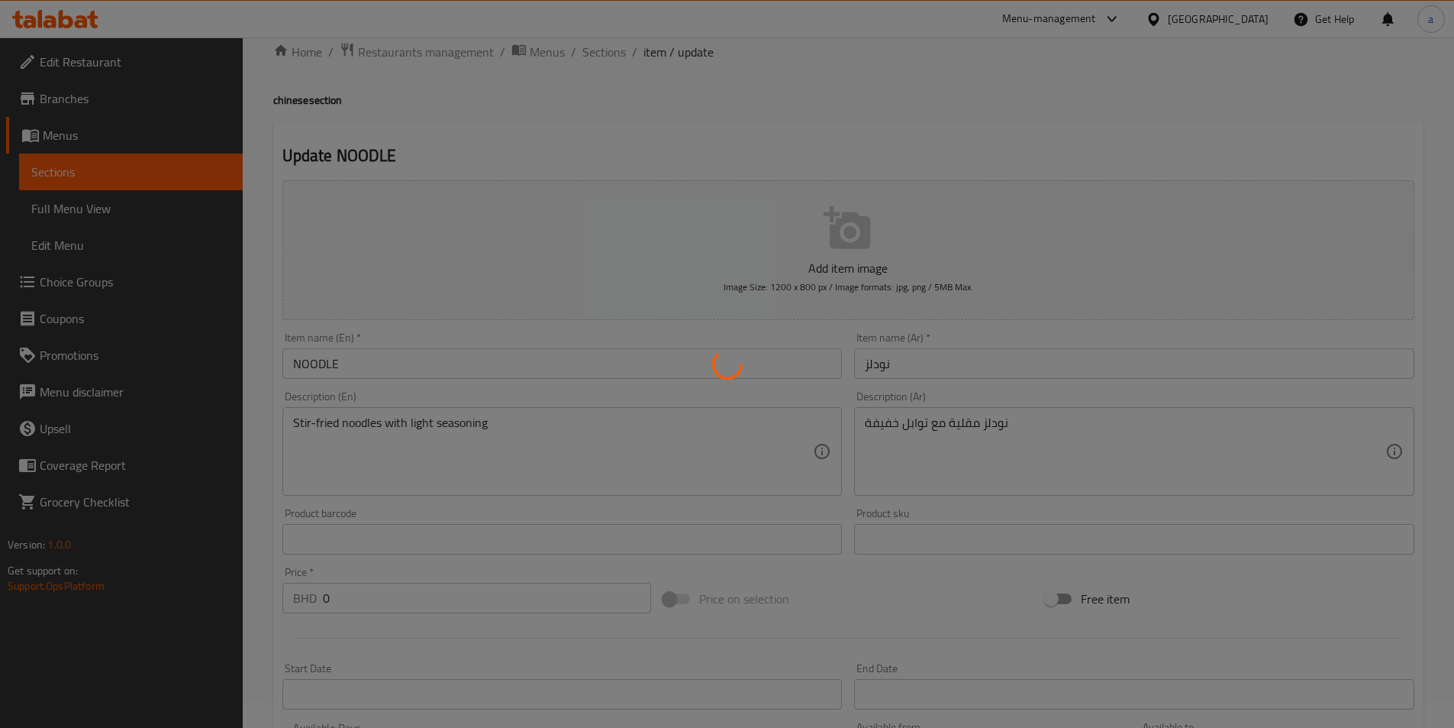
scroll to position [0, 0]
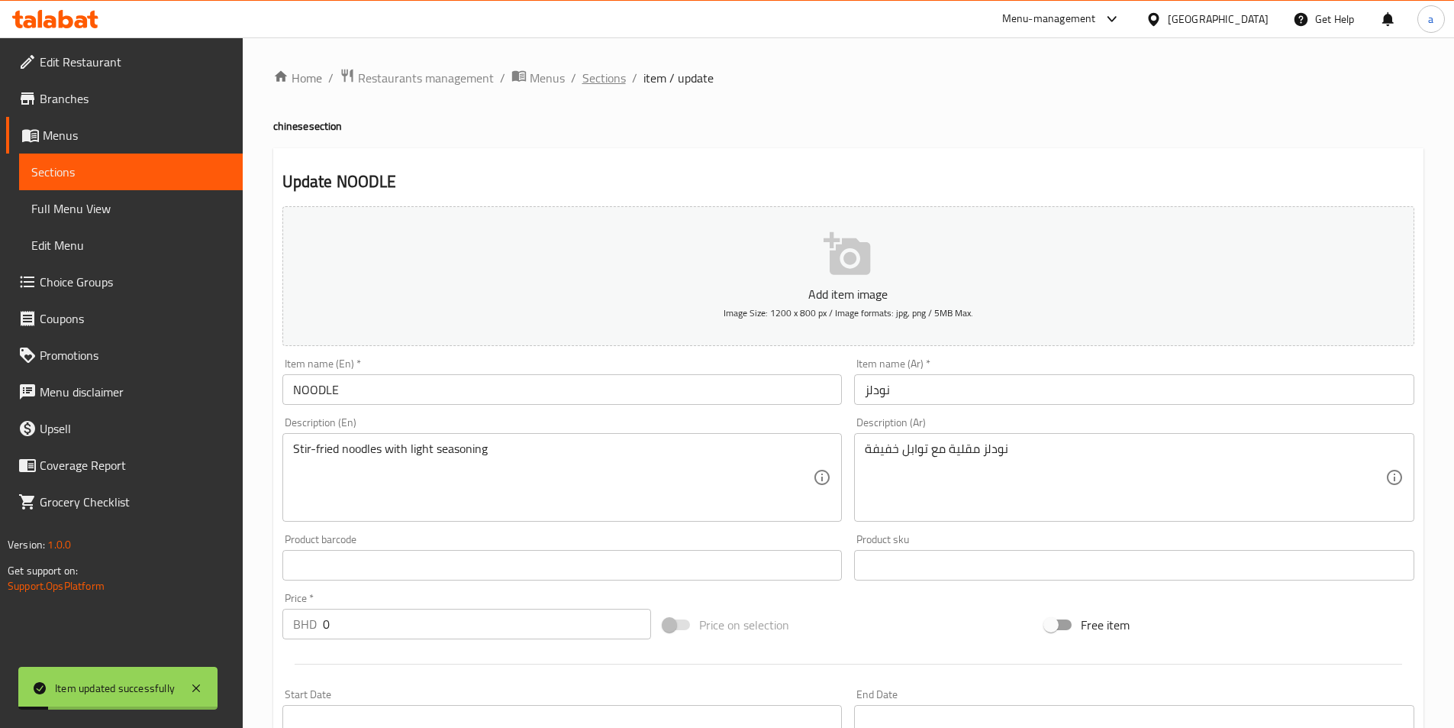
click at [602, 87] on span "Sections" at bounding box center [604, 78] width 44 height 18
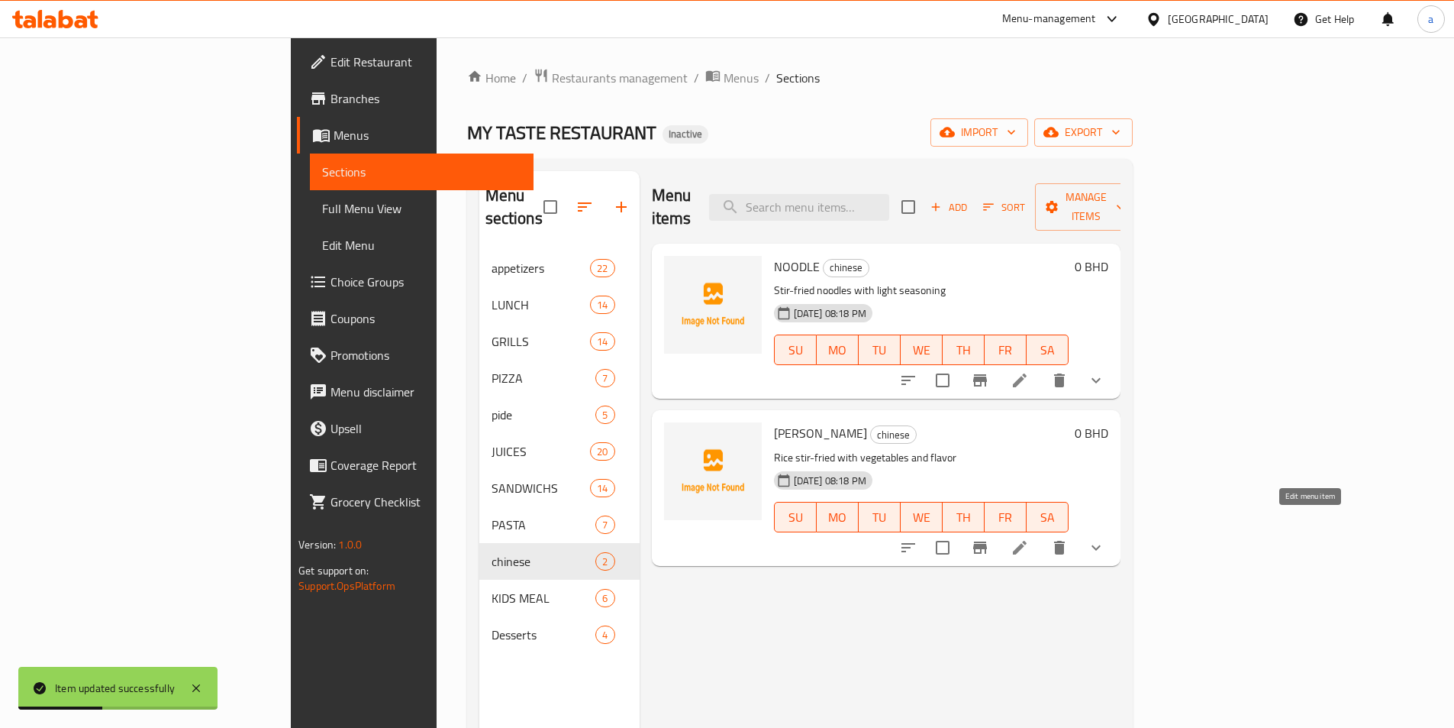
click at [1029, 538] on icon at bounding box center [1020, 547] width 18 height 18
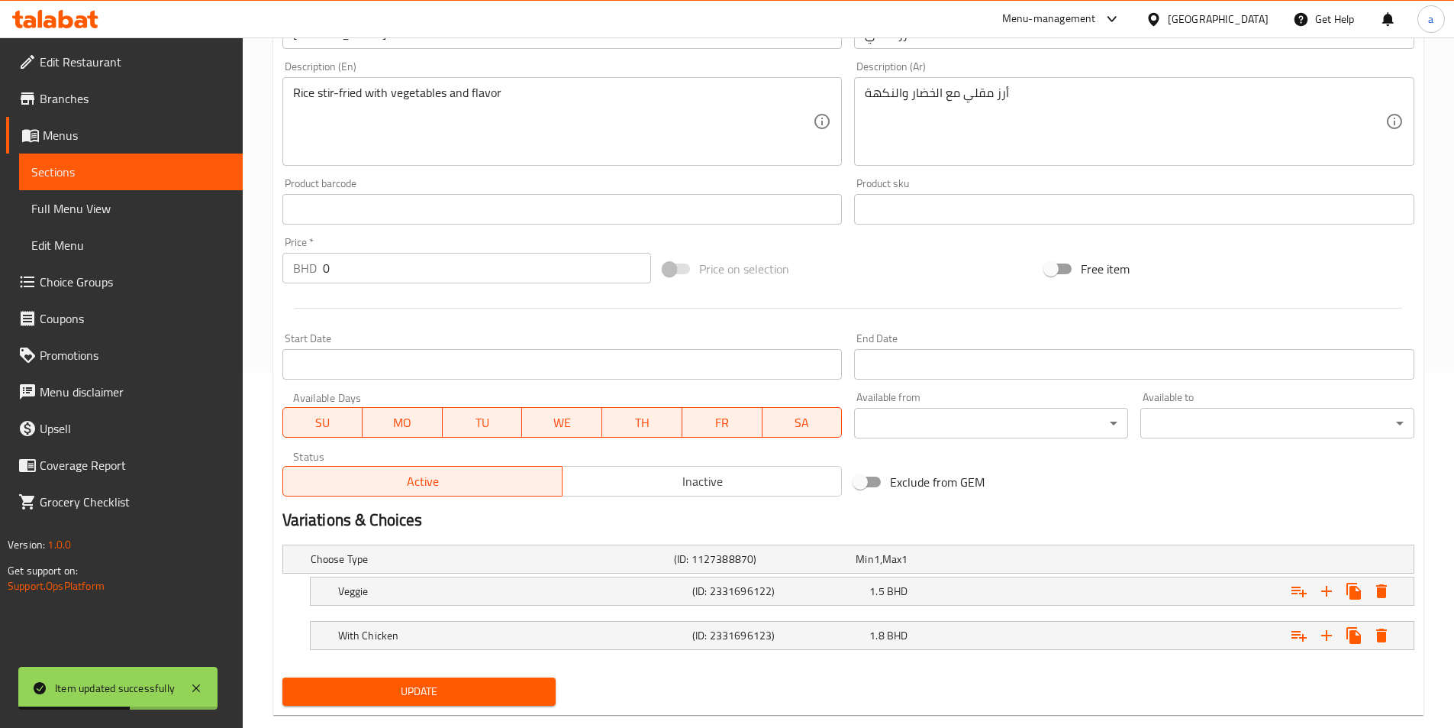
scroll to position [386, 0]
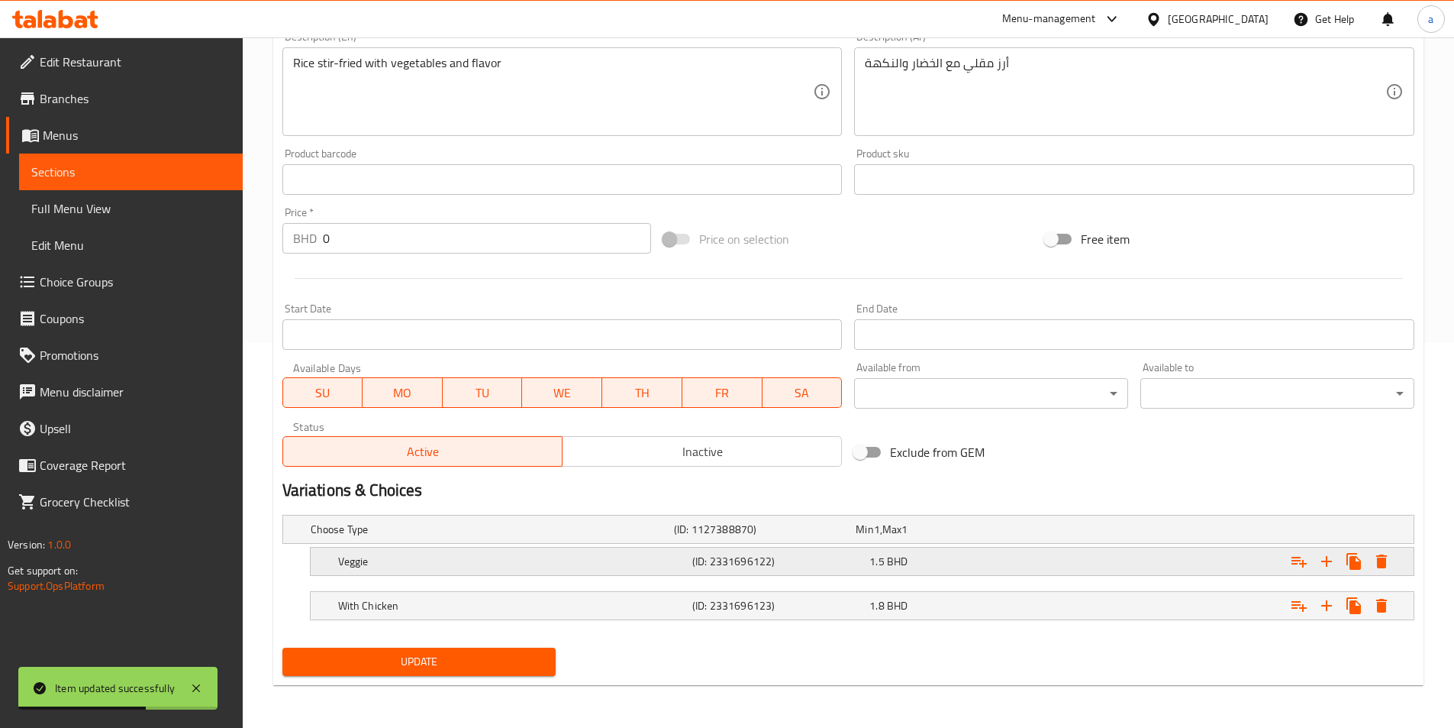
click at [563, 565] on h5 "Veggie" at bounding box center [512, 560] width 348 height 15
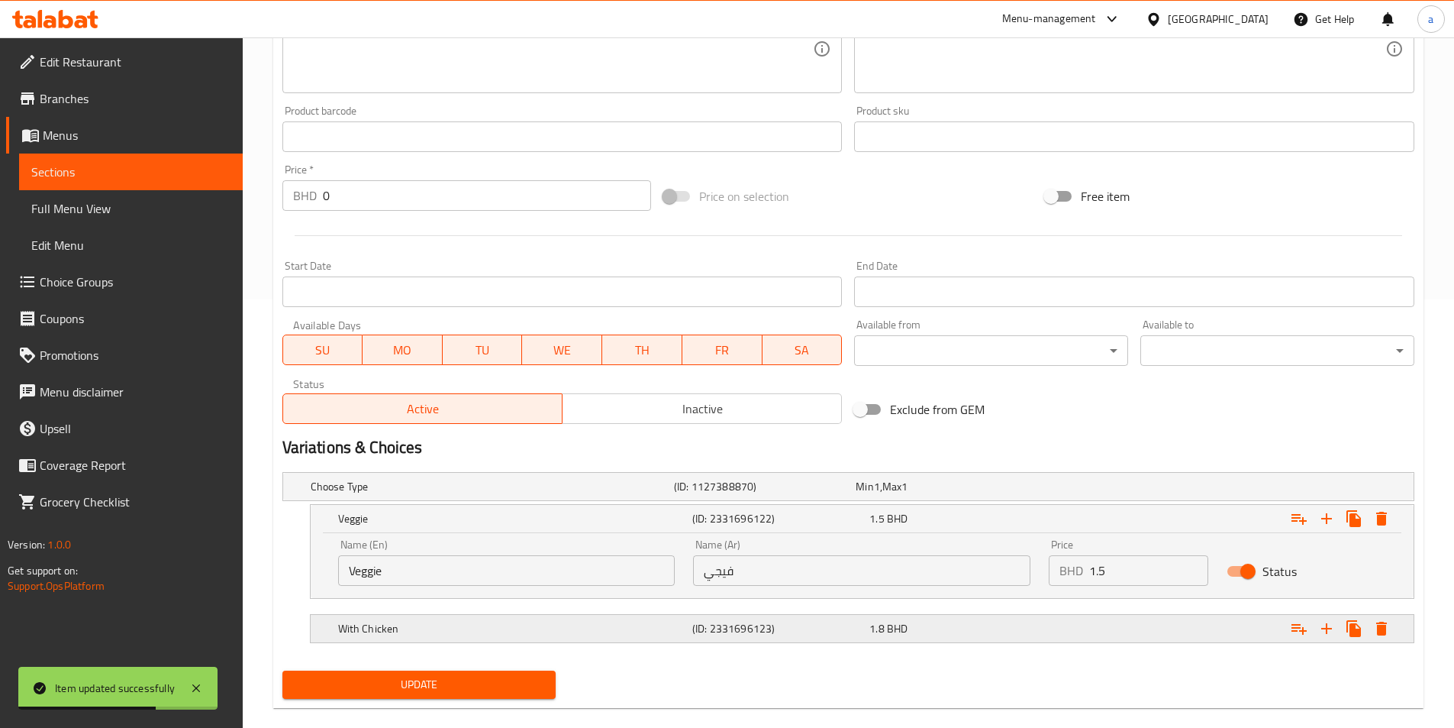
scroll to position [451, 0]
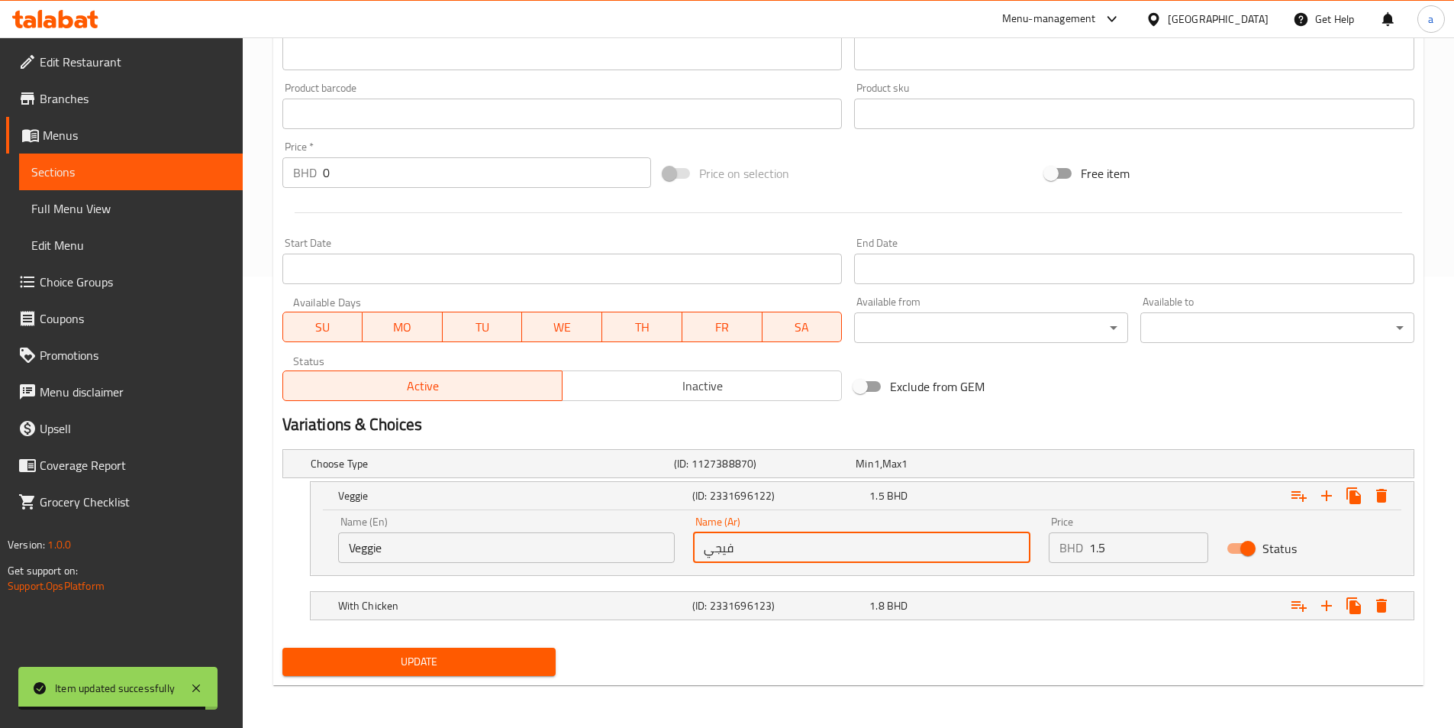
click at [865, 544] on input "فيجي" at bounding box center [861, 547] width 337 height 31
paste input "خضروات"
type input "خضروات"
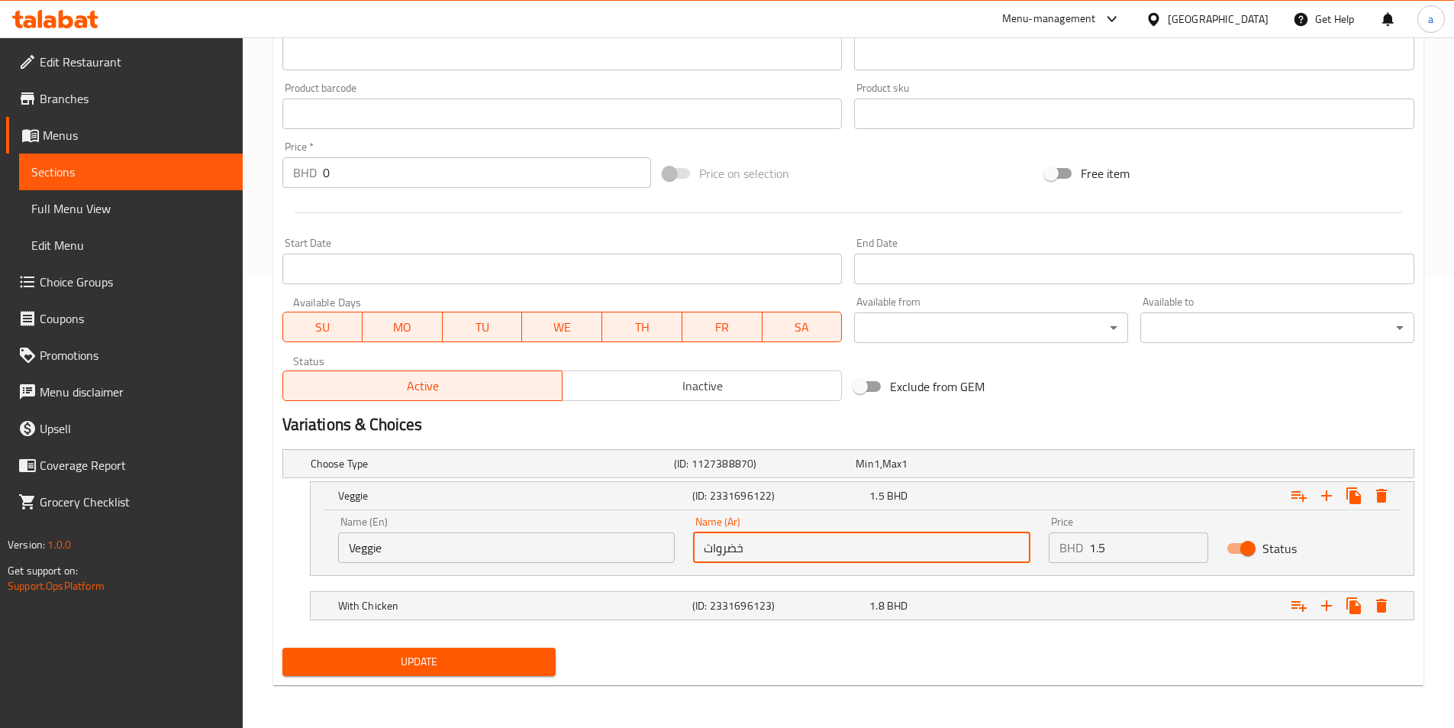
click at [476, 663] on span "Update" at bounding box center [420, 661] width 250 height 19
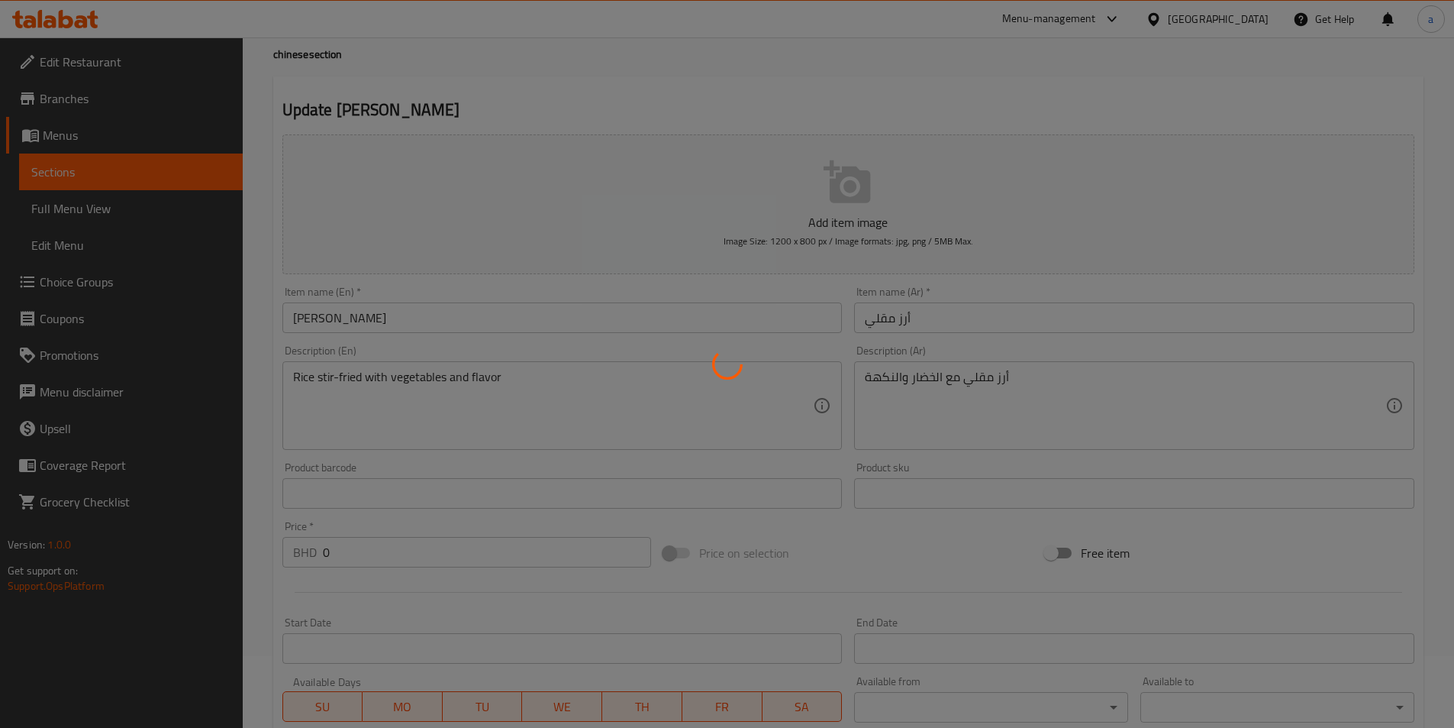
scroll to position [0, 0]
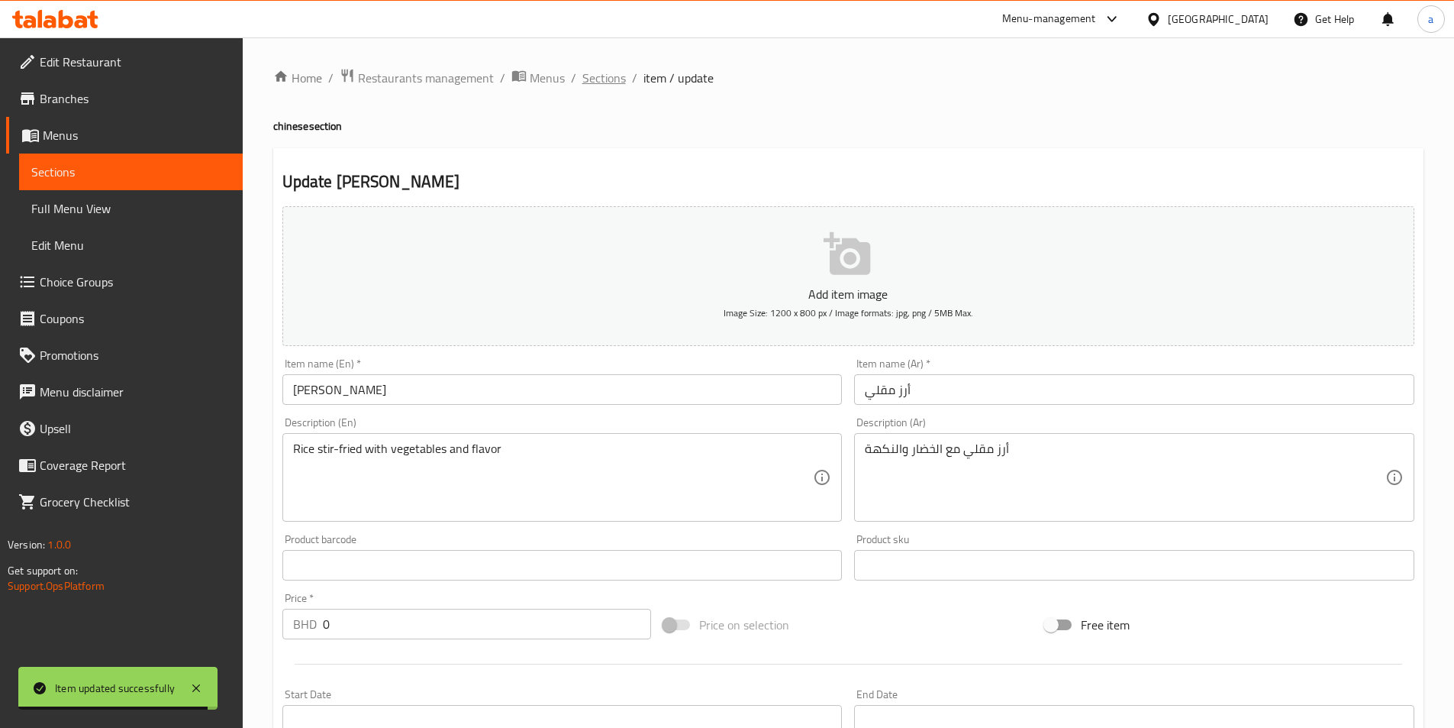
click at [590, 78] on span "Sections" at bounding box center [604, 78] width 44 height 18
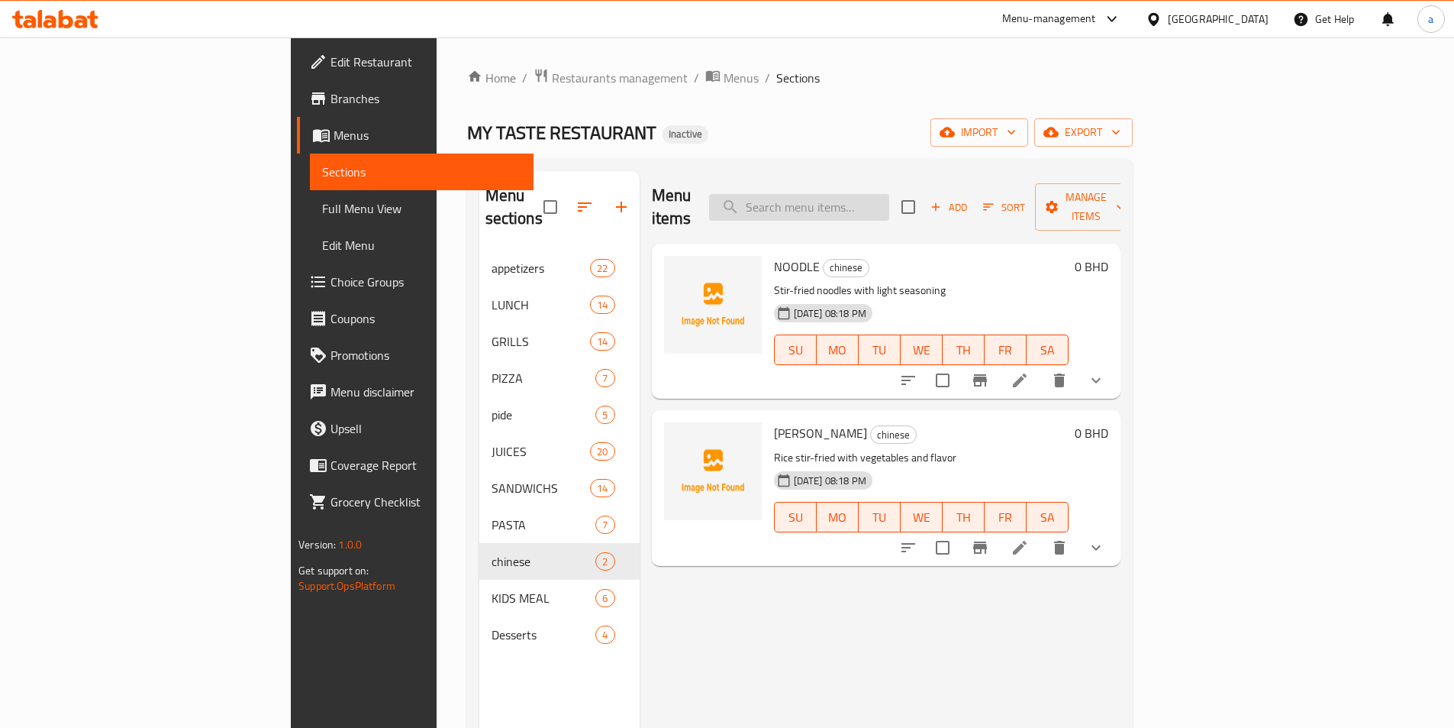
click at [889, 205] on input "search" at bounding box center [799, 207] width 180 height 27
paste input "NOODLE'S"
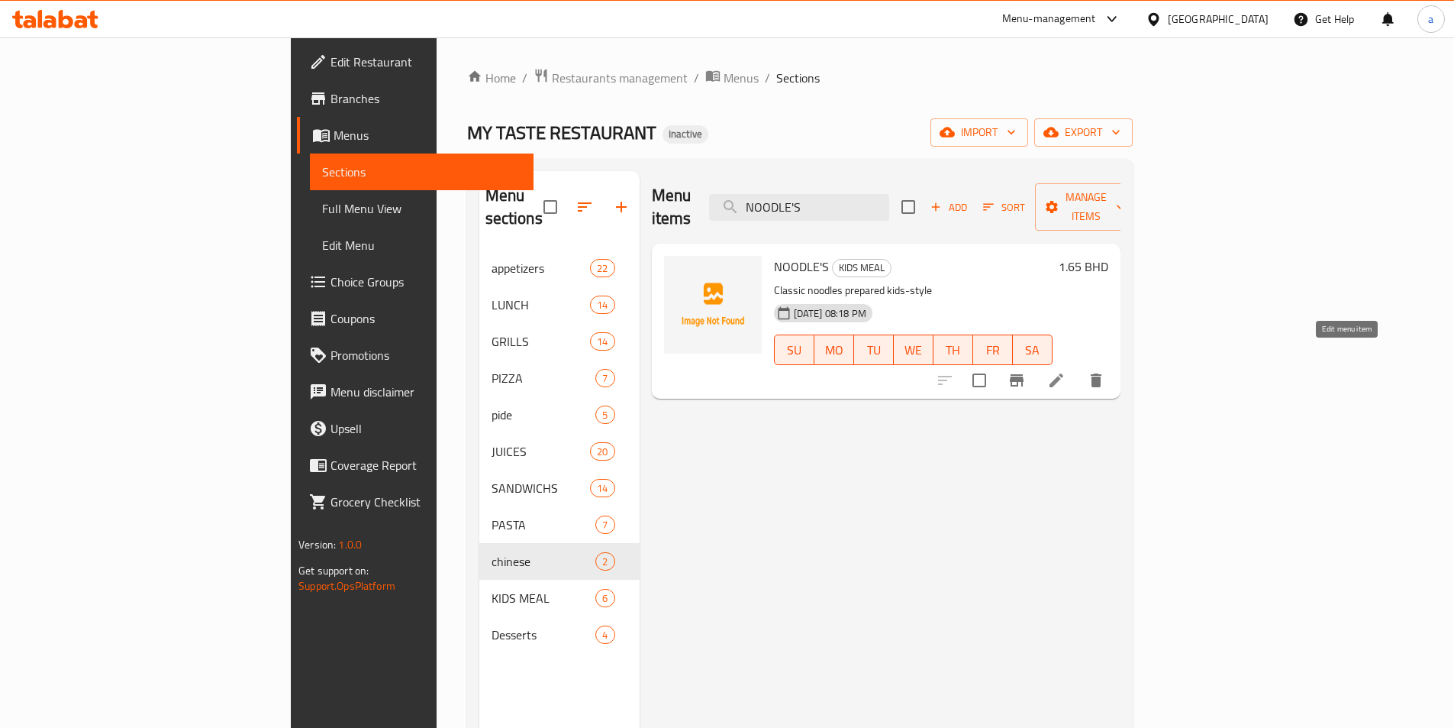
type input "NOODLE'S"
click at [1063, 373] on icon at bounding box center [1057, 380] width 14 height 14
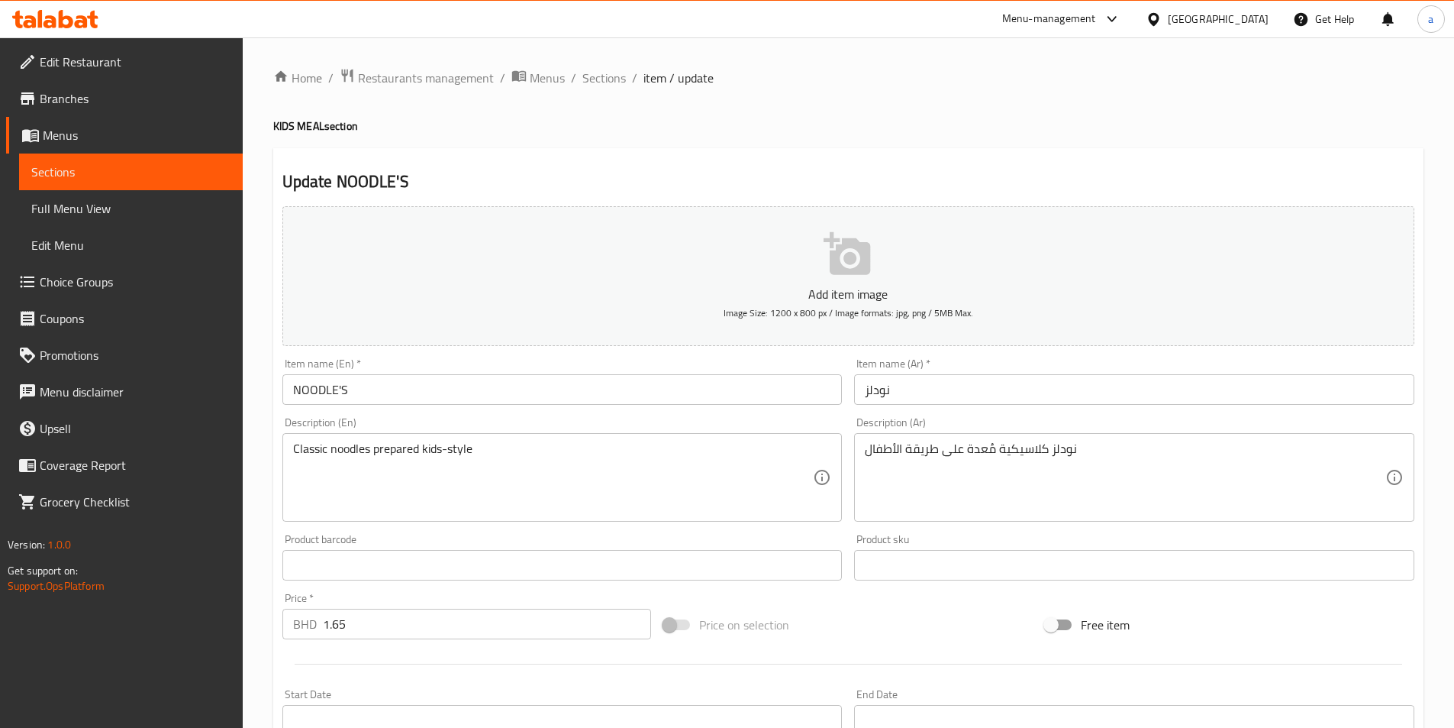
click at [670, 387] on input "NOODLE'S" at bounding box center [562, 389] width 560 height 31
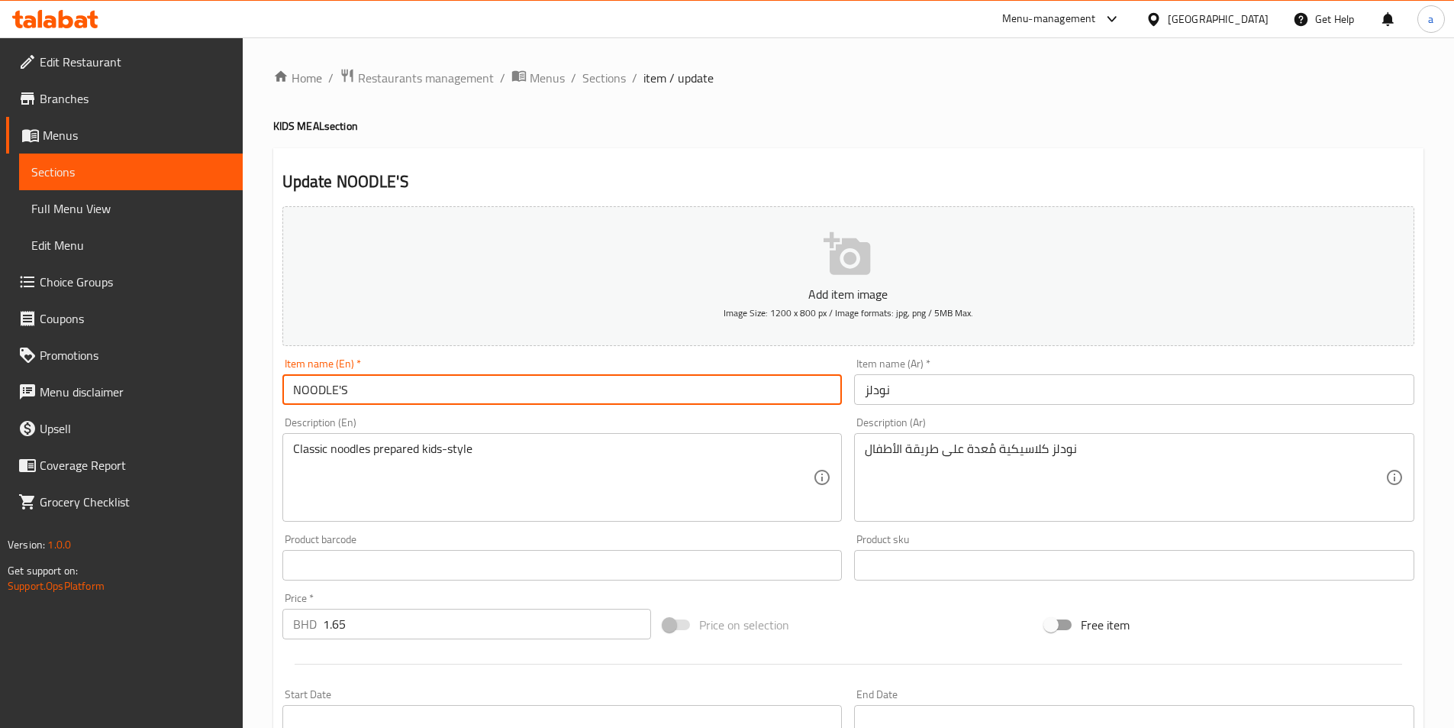
click at [670, 387] on input "NOODLE'S" at bounding box center [562, 389] width 560 height 31
paste input "KIDS"
type input "NOODLE'S KIDS"
click at [929, 385] on input "نودلز" at bounding box center [1134, 389] width 560 height 31
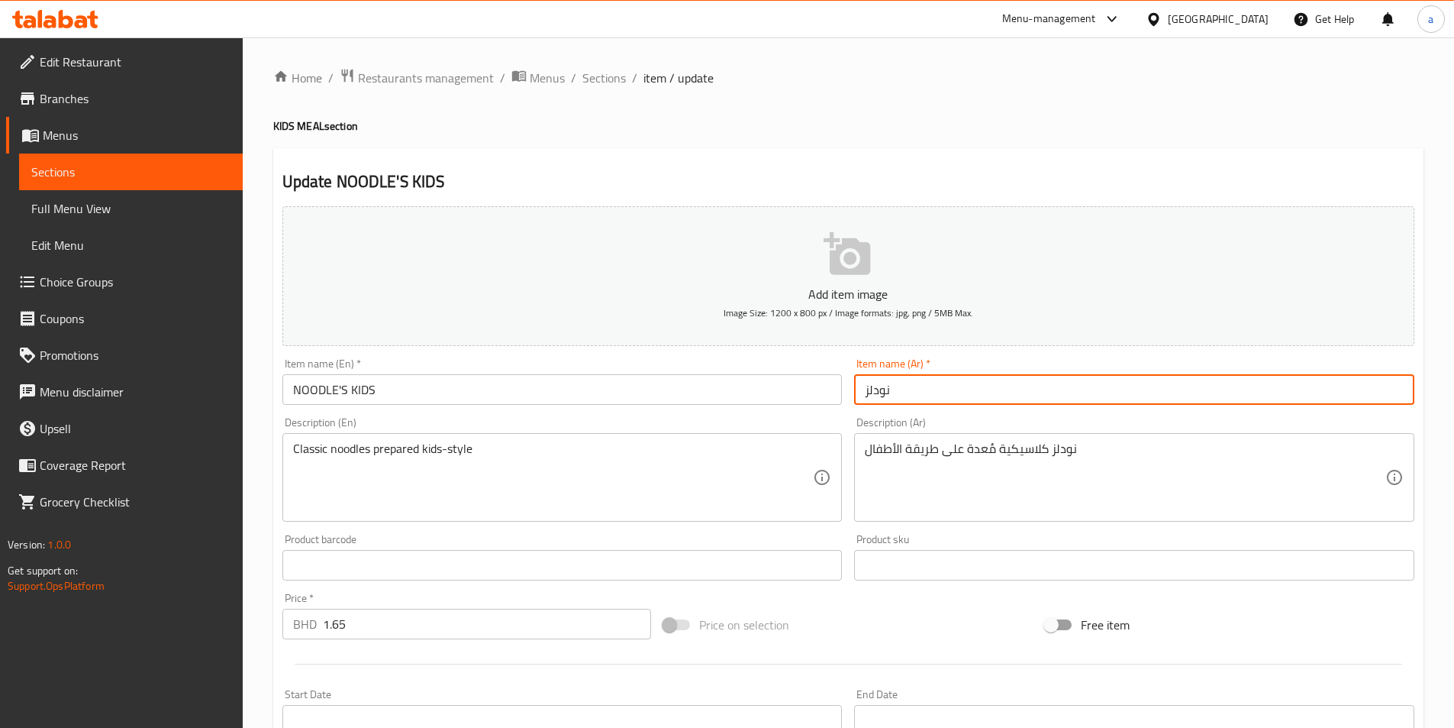
click at [929, 385] on input "نودلز" at bounding box center [1134, 389] width 560 height 31
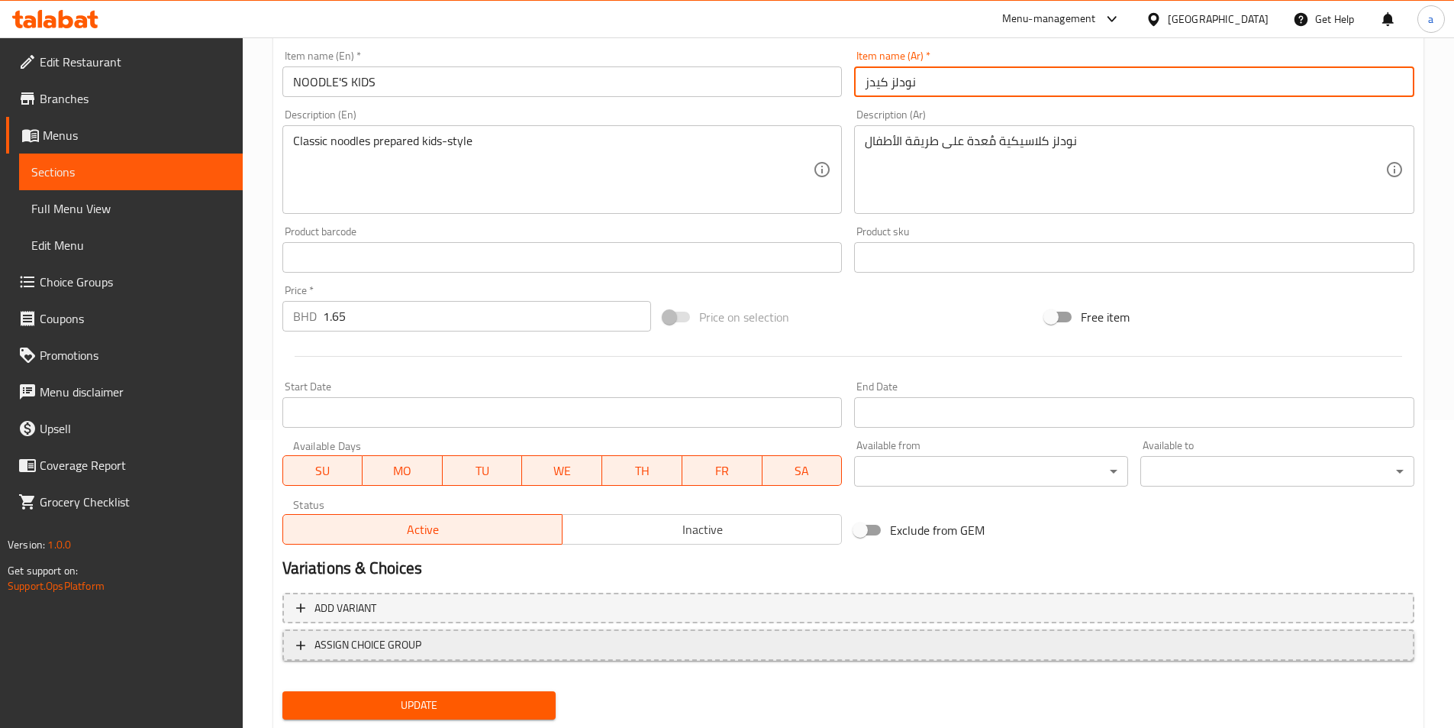
scroll to position [351, 0]
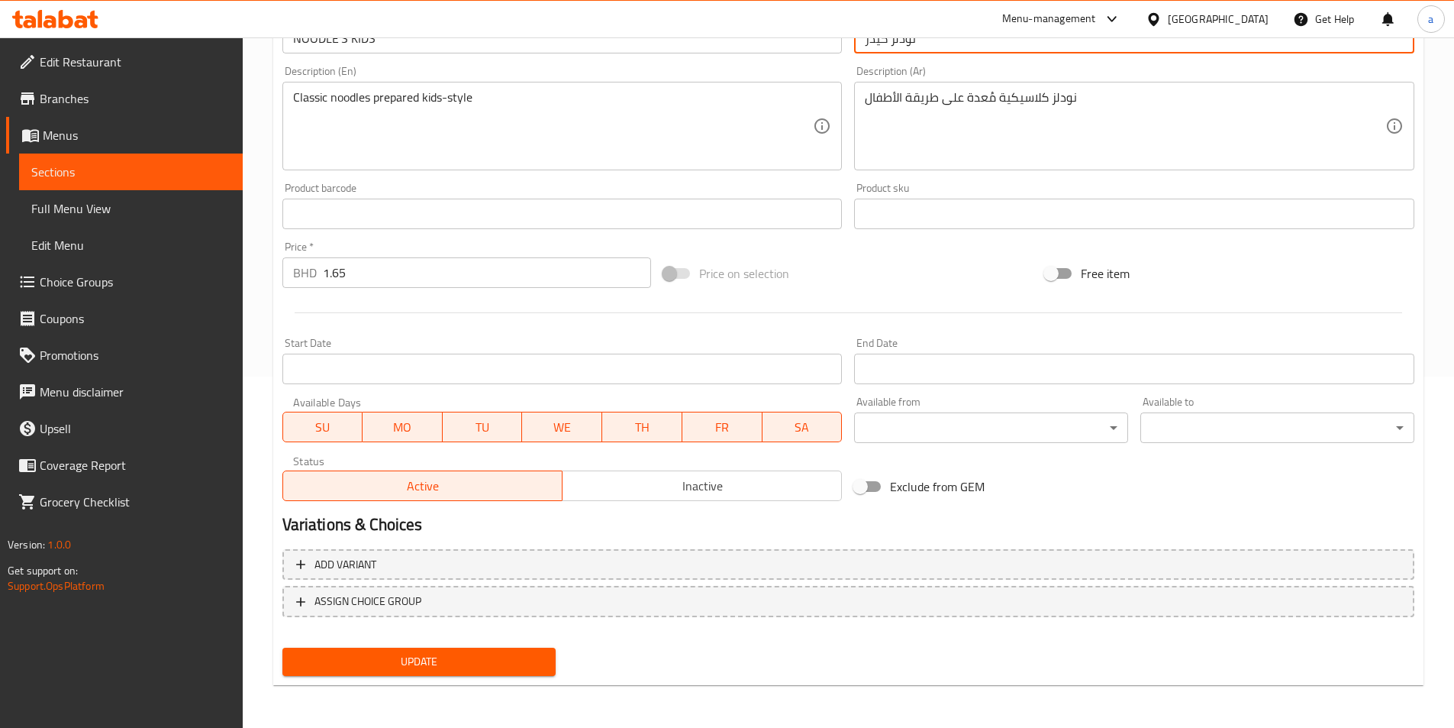
type input "نودلز كيدز"
click at [515, 661] on span "Update" at bounding box center [420, 661] width 250 height 19
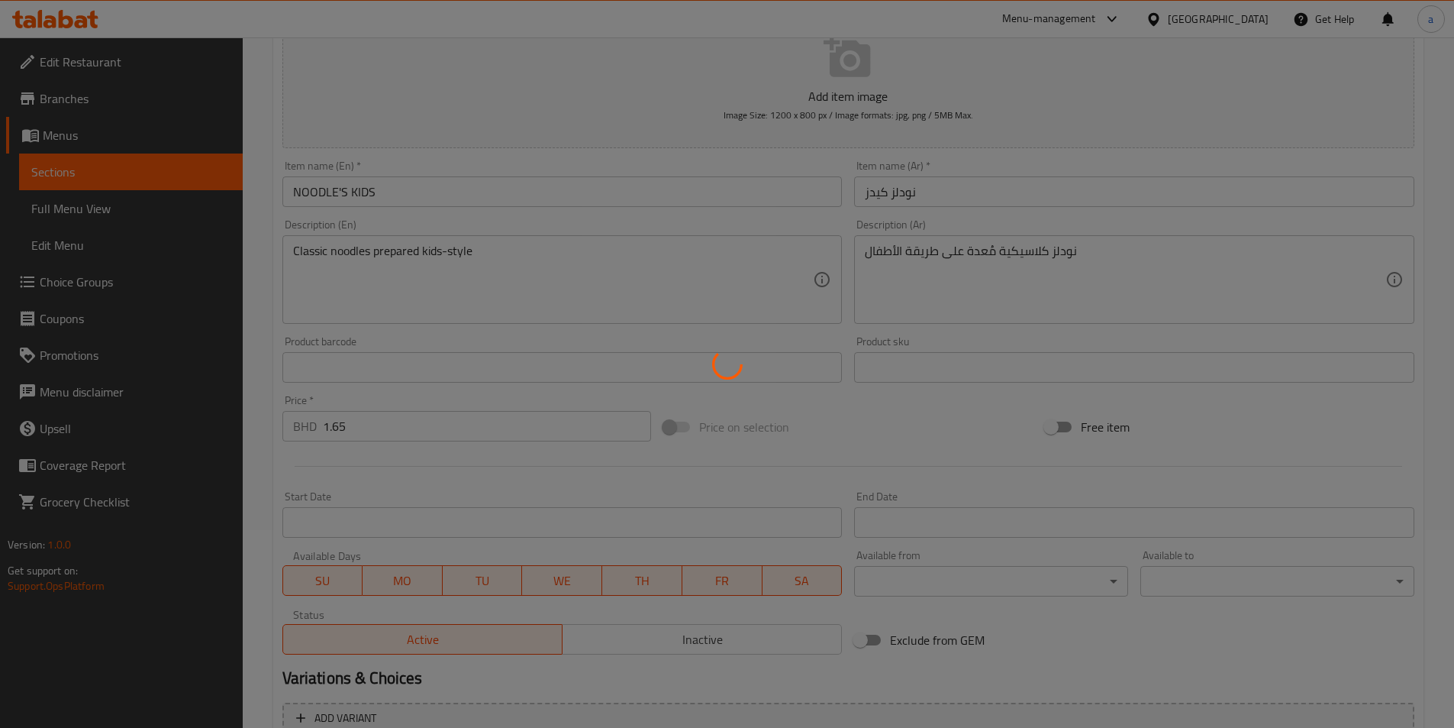
scroll to position [0, 0]
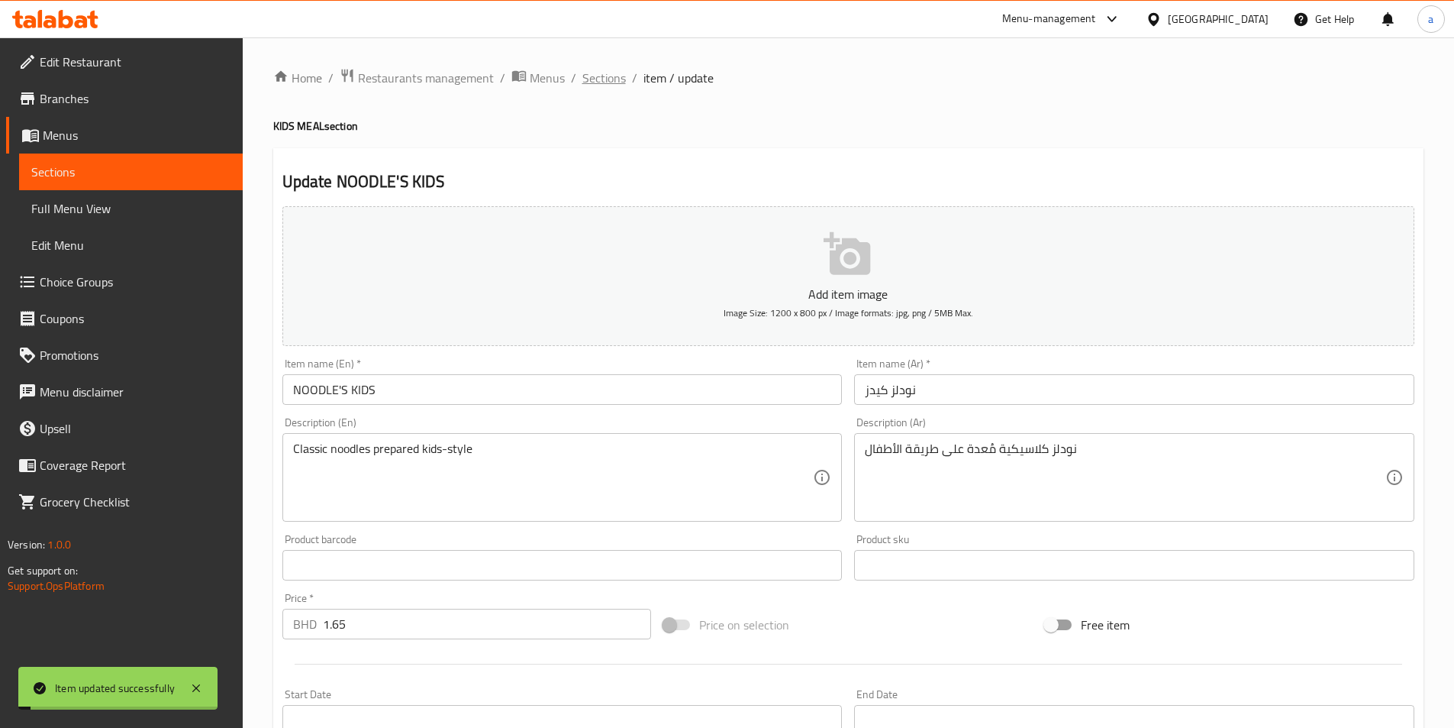
click at [589, 87] on span "Sections" at bounding box center [604, 78] width 44 height 18
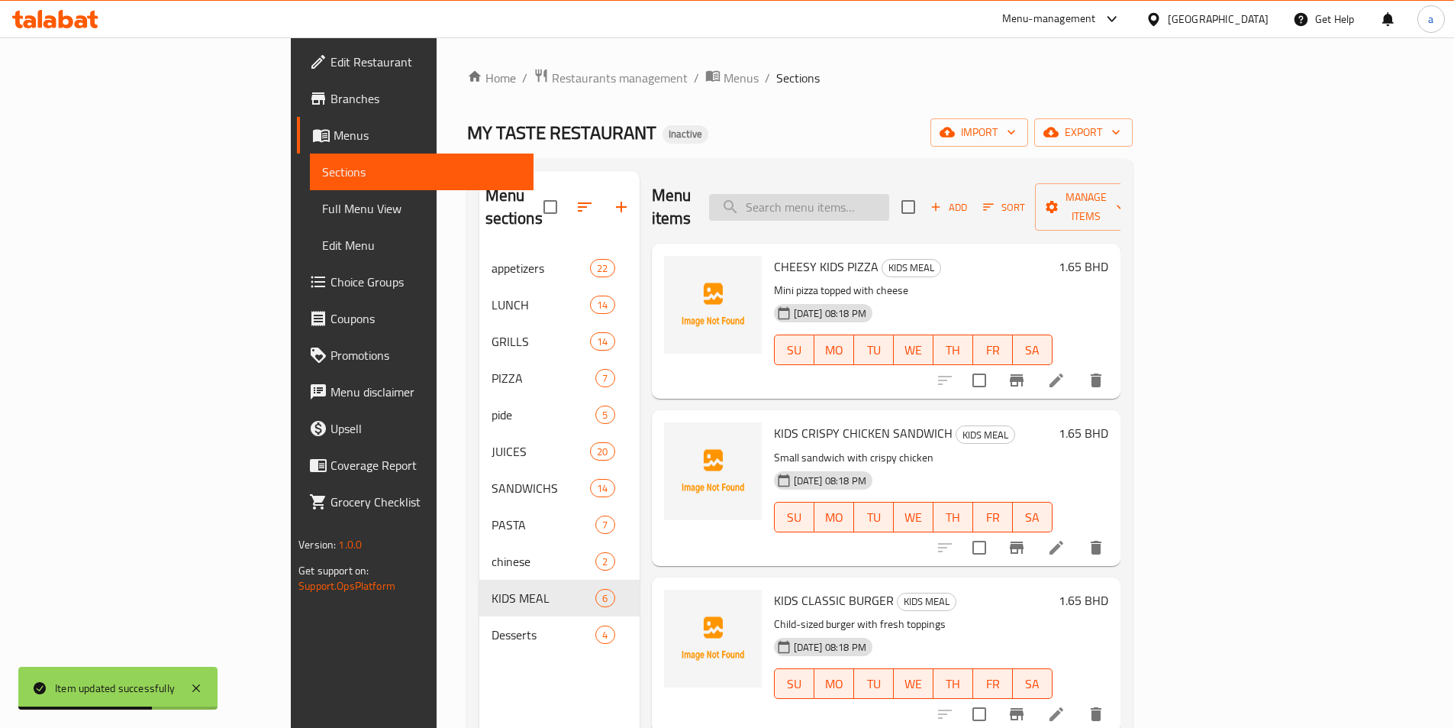
click at [864, 195] on input "search" at bounding box center [799, 207] width 180 height 27
paste input "SCOPE"
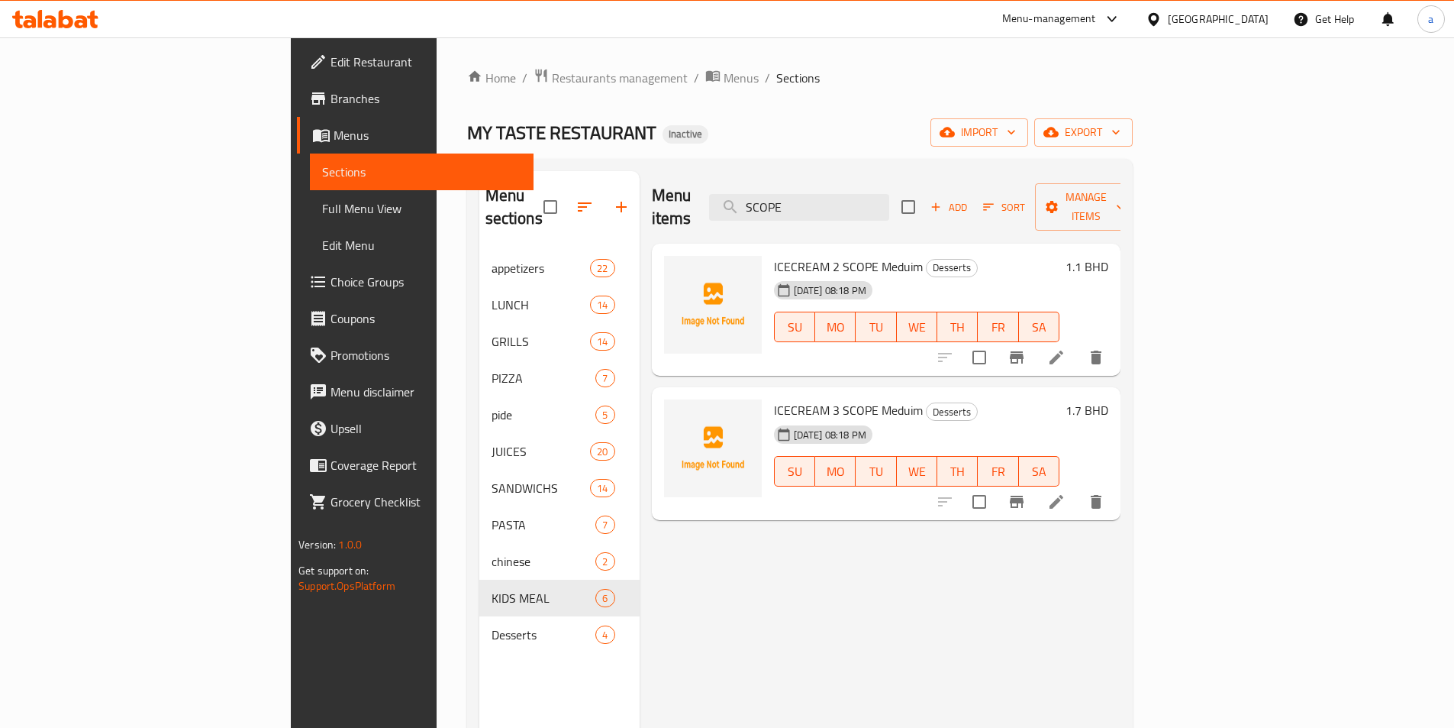
type input "SCOPE"
click at [1078, 344] on li at bounding box center [1056, 357] width 43 height 27
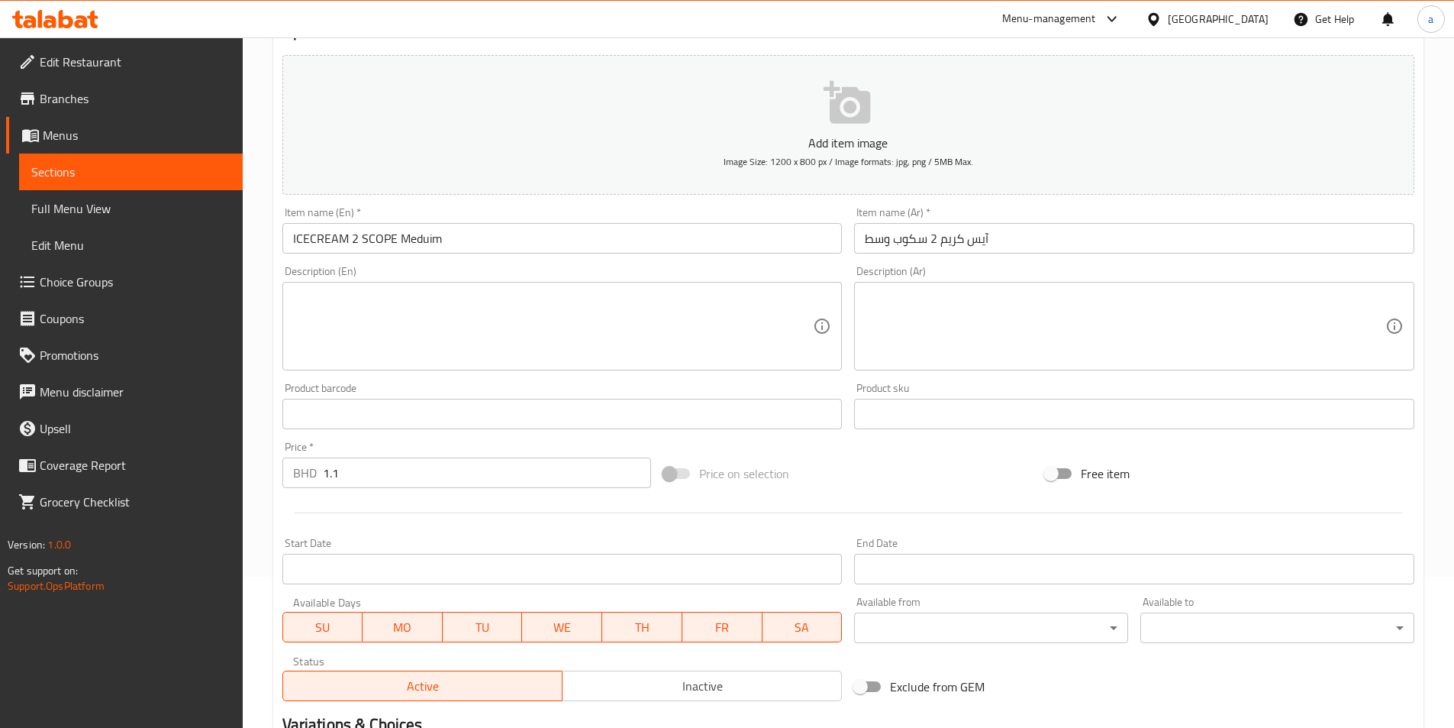
scroll to position [153, 0]
click at [367, 242] on input "ICECREAM 2 SCOPE Meduim" at bounding box center [562, 236] width 560 height 31
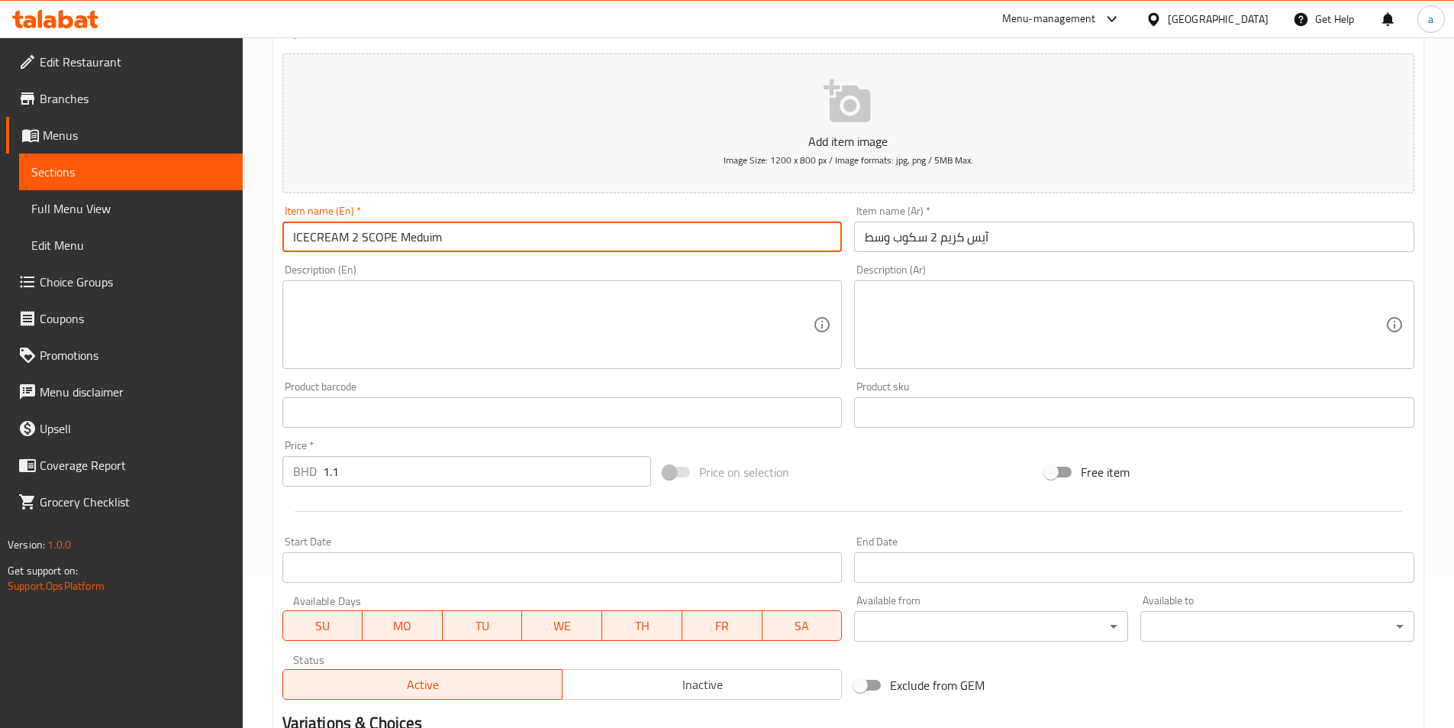
click at [367, 242] on input "ICECREAM 2 SCOPE Meduim" at bounding box center [562, 236] width 560 height 31
paste input "coop"
click at [374, 240] on input "ICECREAM 2 Scoop Meduim" at bounding box center [562, 236] width 560 height 31
click at [389, 239] on input "ICECREAM 2 Scoop Meduim" at bounding box center [562, 236] width 560 height 31
type input "ICECREAM 2 SCOOP Meduim"
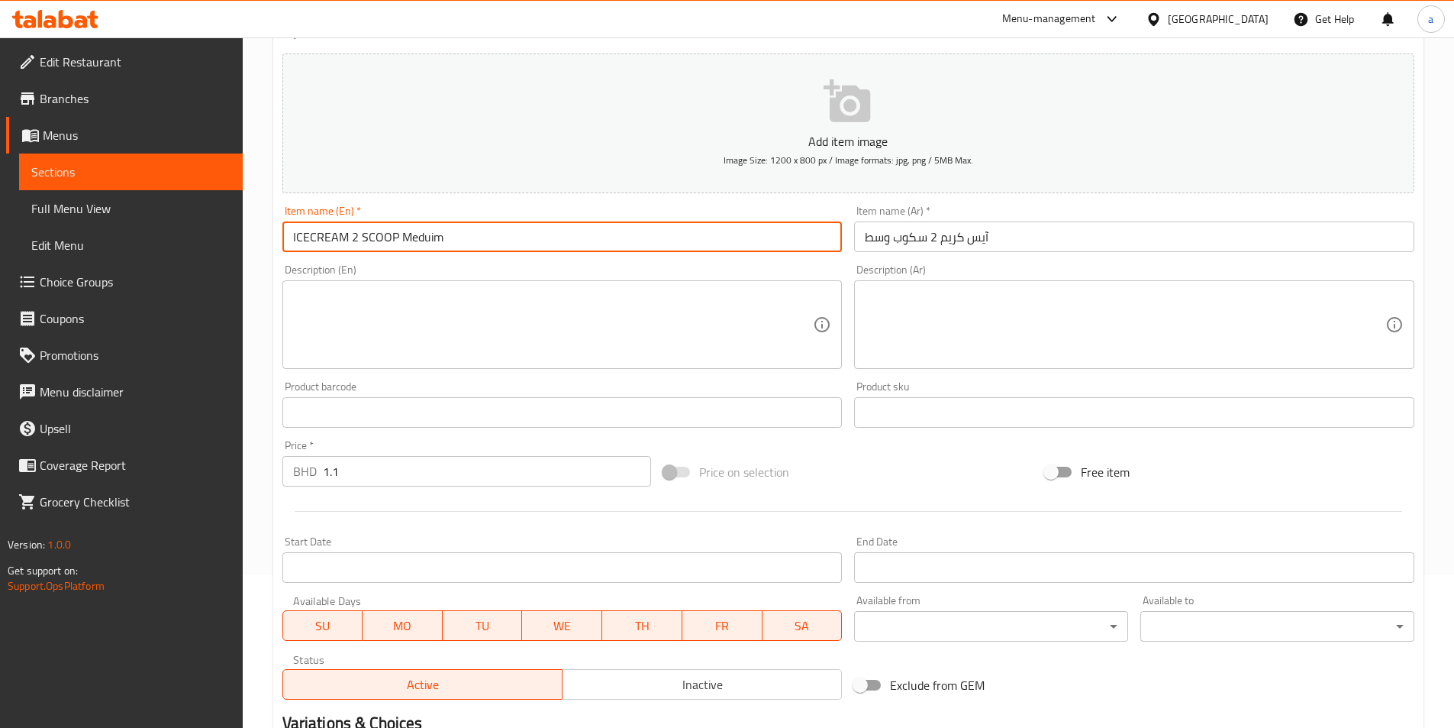
click at [921, 238] on input "آيس كريم 2 سكوب وسط" at bounding box center [1134, 236] width 560 height 31
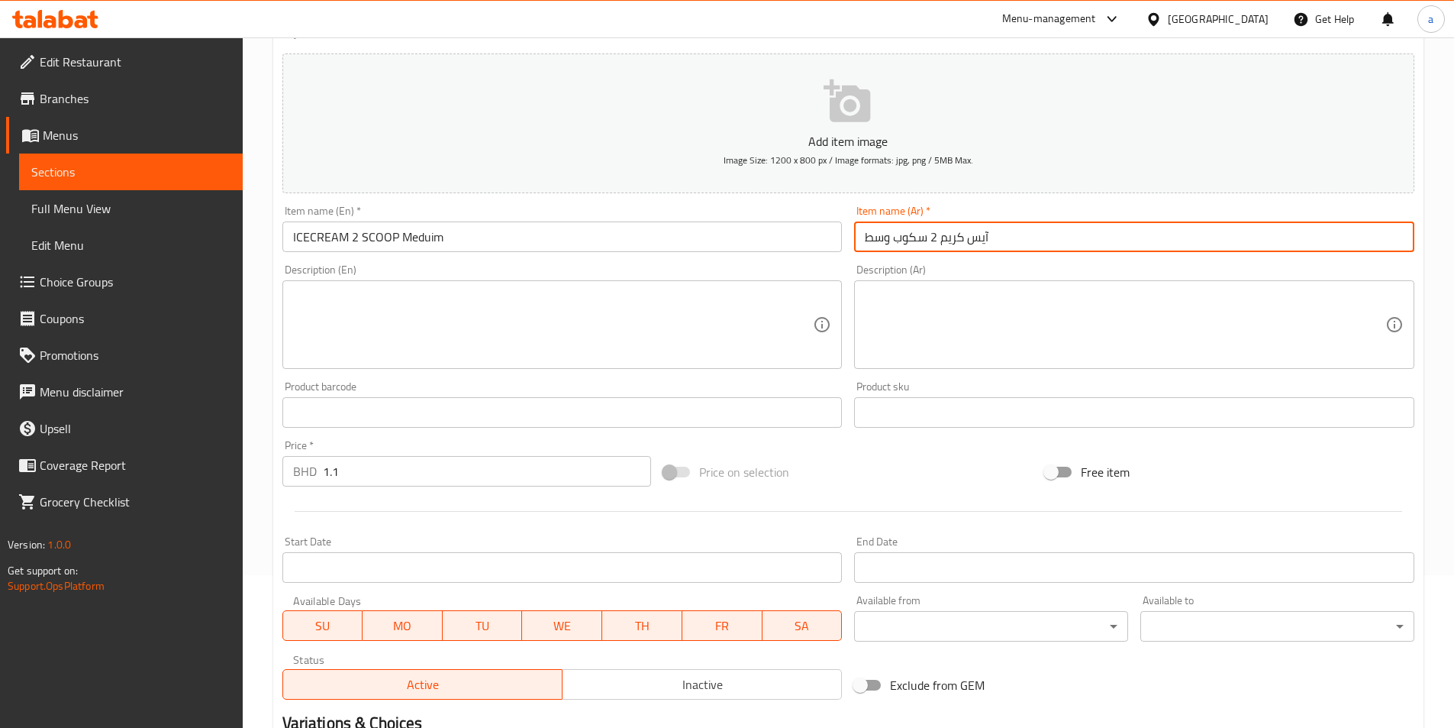
click at [921, 238] on input "آيس كريم 2 سكوب وسط" at bounding box center [1134, 236] width 560 height 31
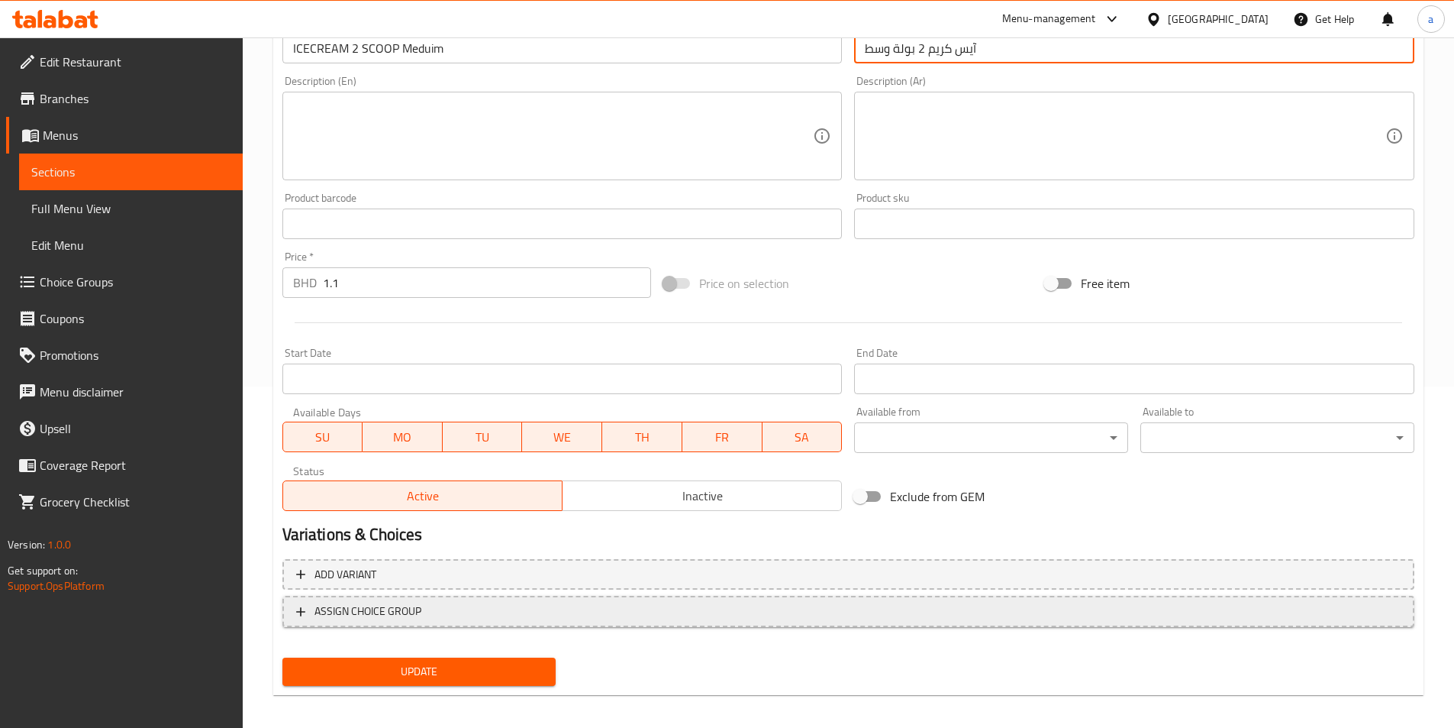
scroll to position [351, 0]
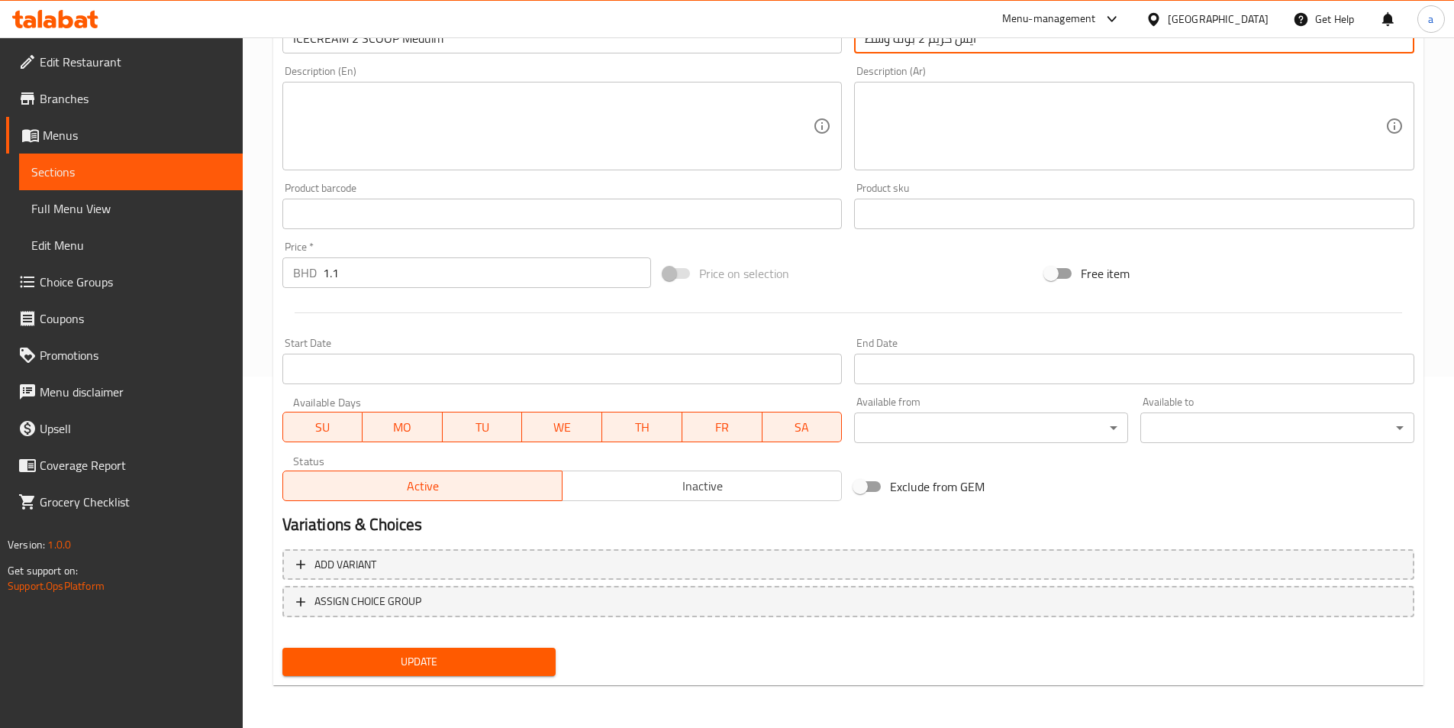
type input "آيس كريم 2 بولة وسط"
click at [486, 679] on div "Update" at bounding box center [419, 661] width 286 height 40
click at [488, 671] on span "Update" at bounding box center [420, 661] width 250 height 19
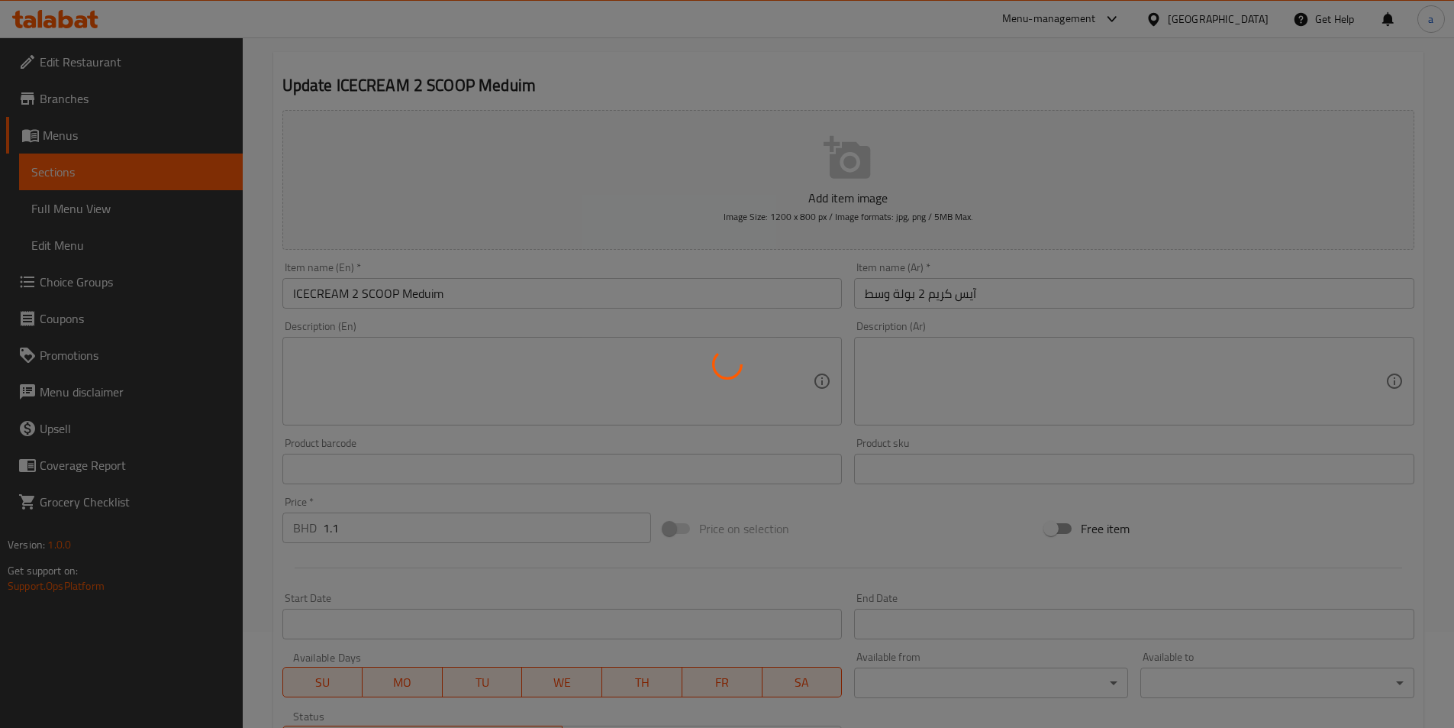
scroll to position [0, 0]
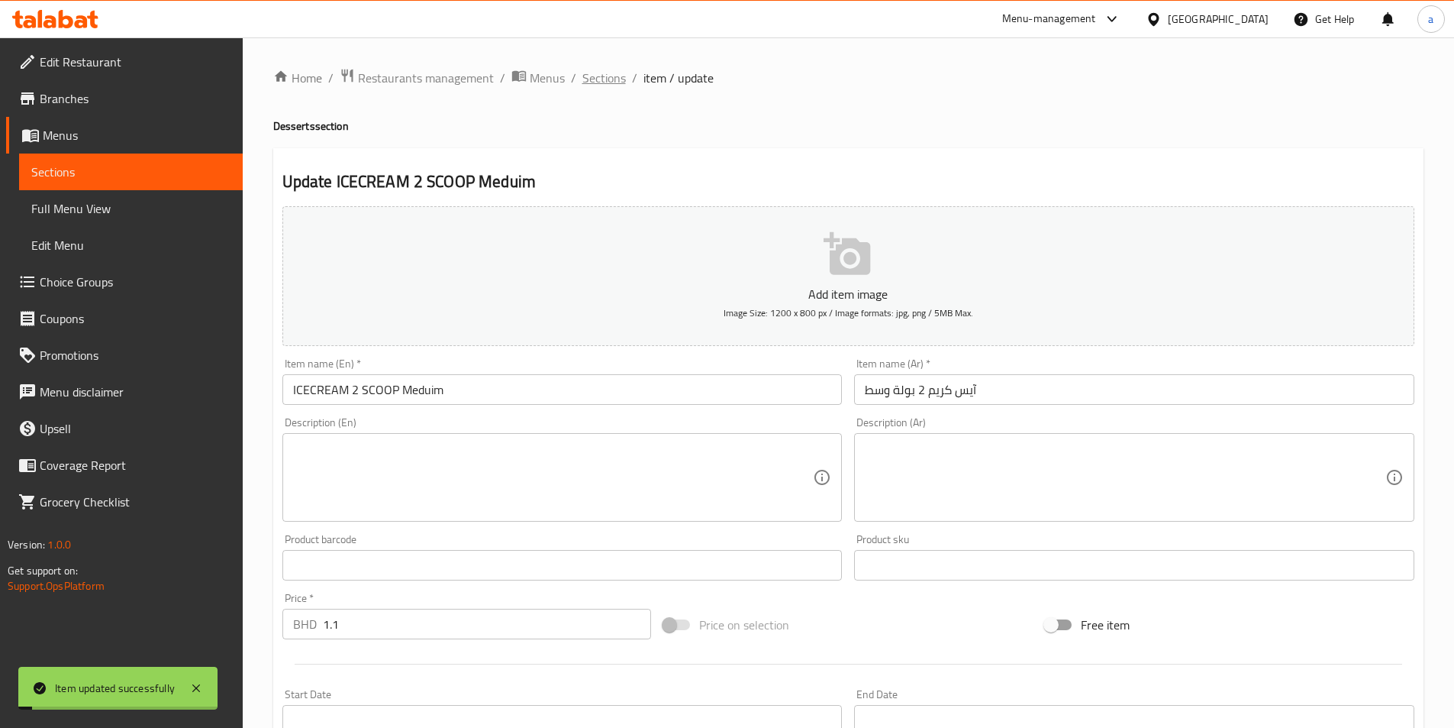
click at [613, 86] on span "Sections" at bounding box center [604, 78] width 44 height 18
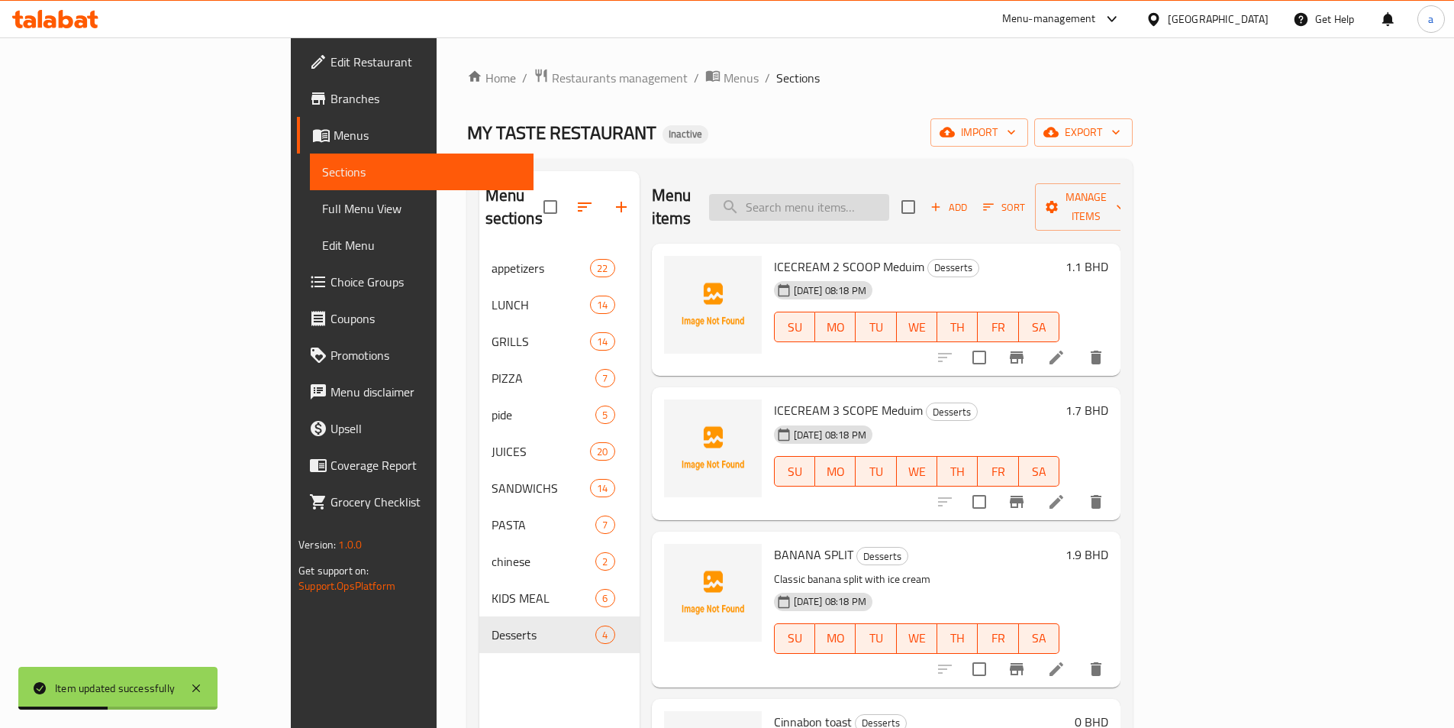
click at [889, 198] on input "search" at bounding box center [799, 207] width 180 height 27
paste input "SCOPE"
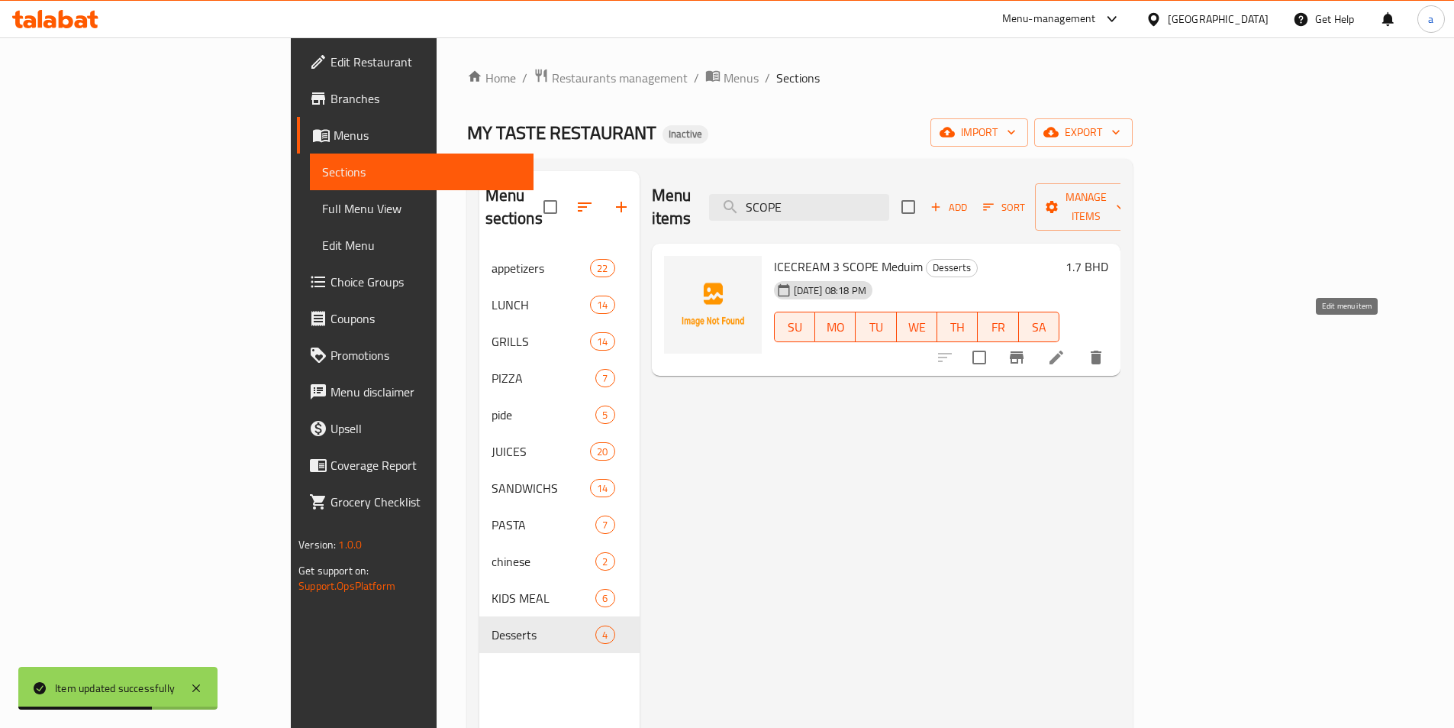
type input "SCOPE"
click at [1066, 348] on icon at bounding box center [1056, 357] width 18 height 18
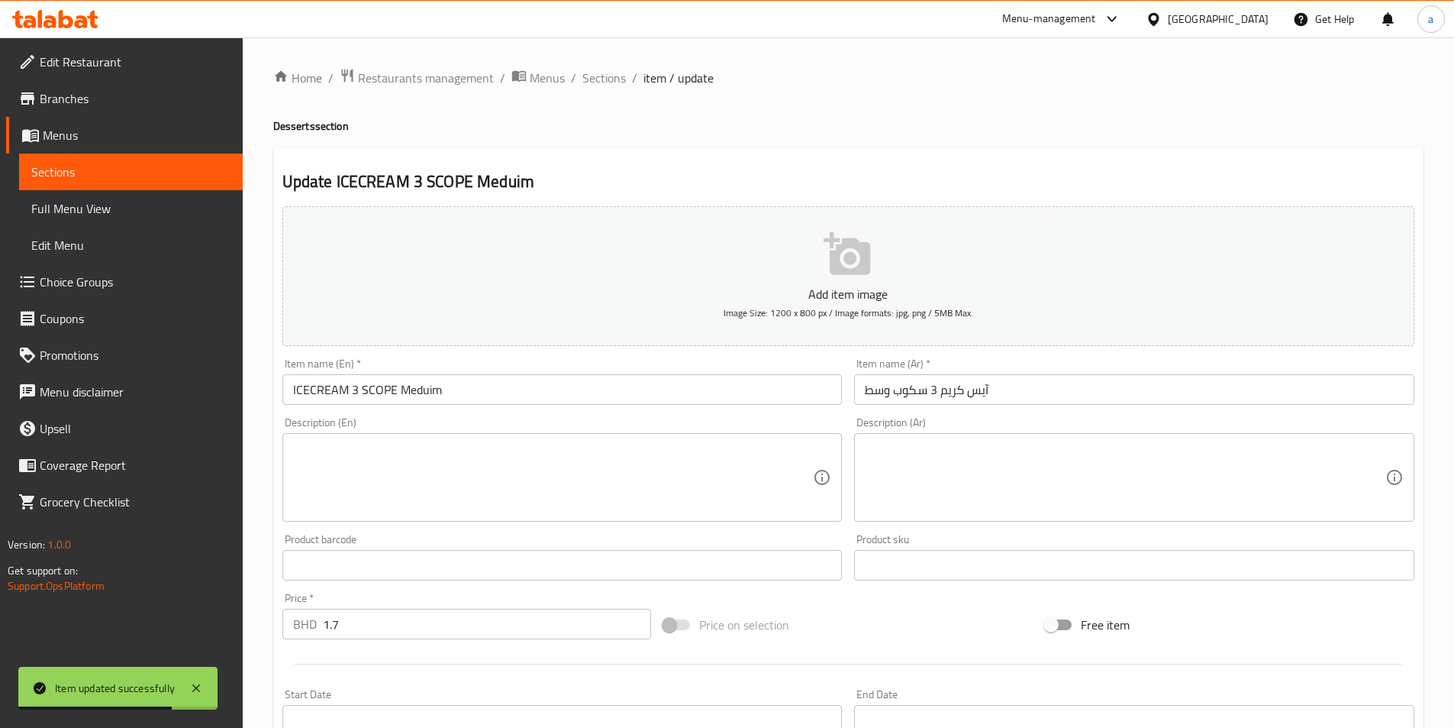
click at [376, 386] on input "ICECREAM 3 SCOPE Meduim" at bounding box center [562, 389] width 560 height 31
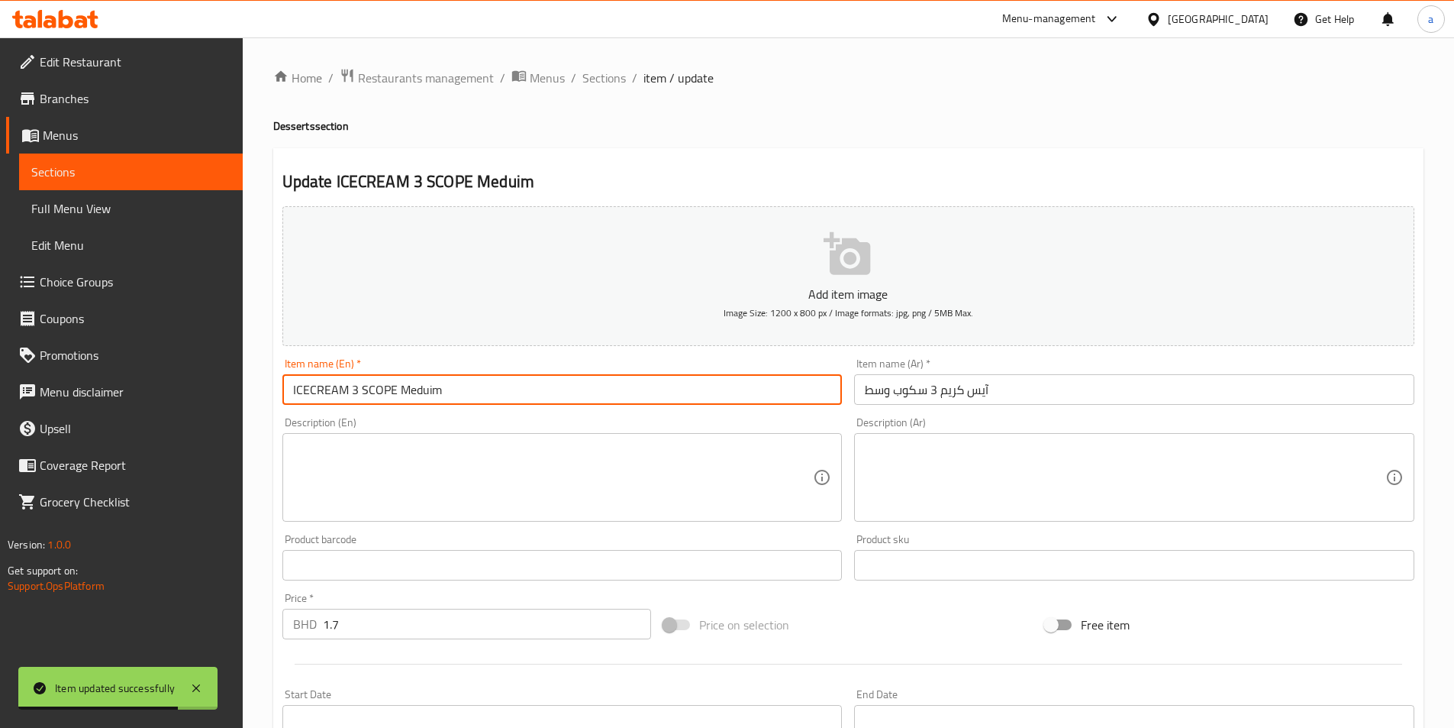
click at [376, 386] on input "ICECREAM 3 SCOPE Meduim" at bounding box center [562, 389] width 560 height 31
type input "ICECREAM 3 SCOOP Meduim"
click at [917, 391] on input "آيس كريم 3 سكوب وسط" at bounding box center [1134, 389] width 560 height 31
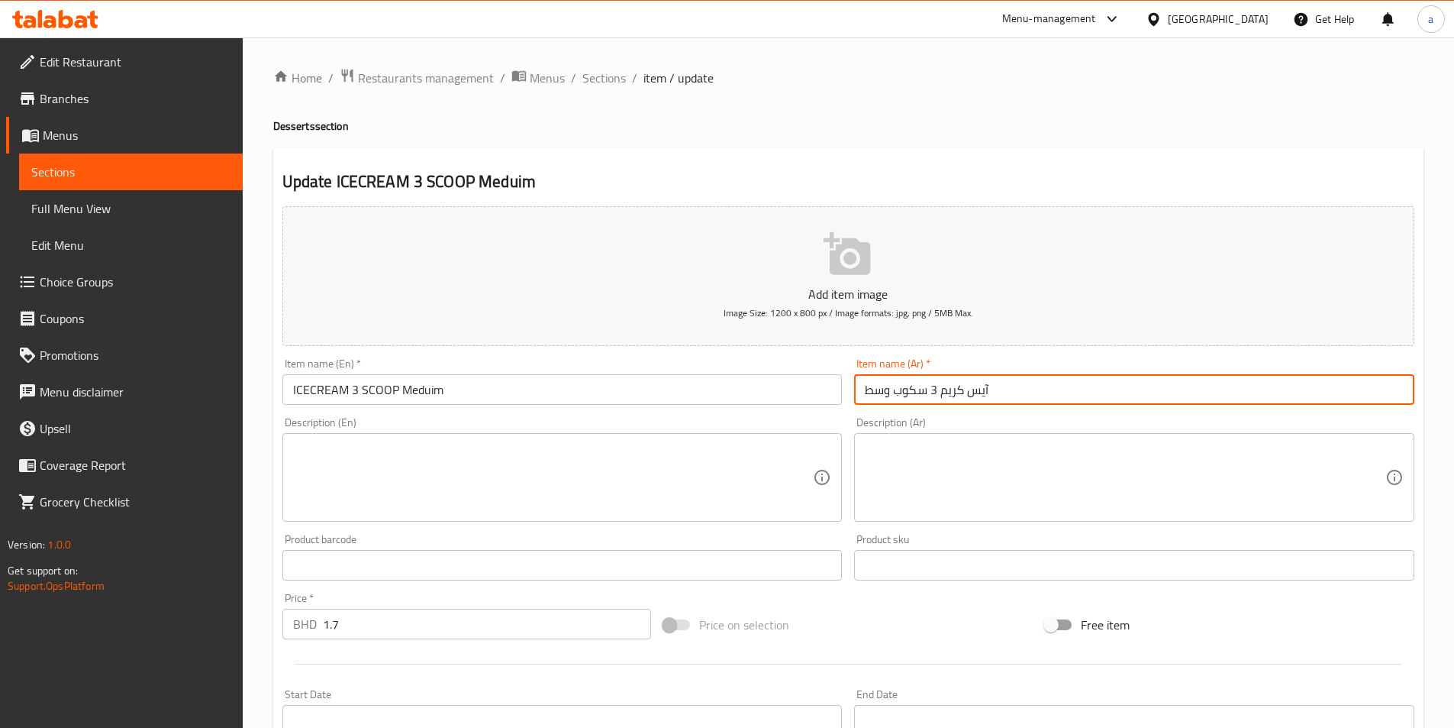
click at [917, 391] on input "آيس كريم 3 سكوب وسط" at bounding box center [1134, 389] width 560 height 31
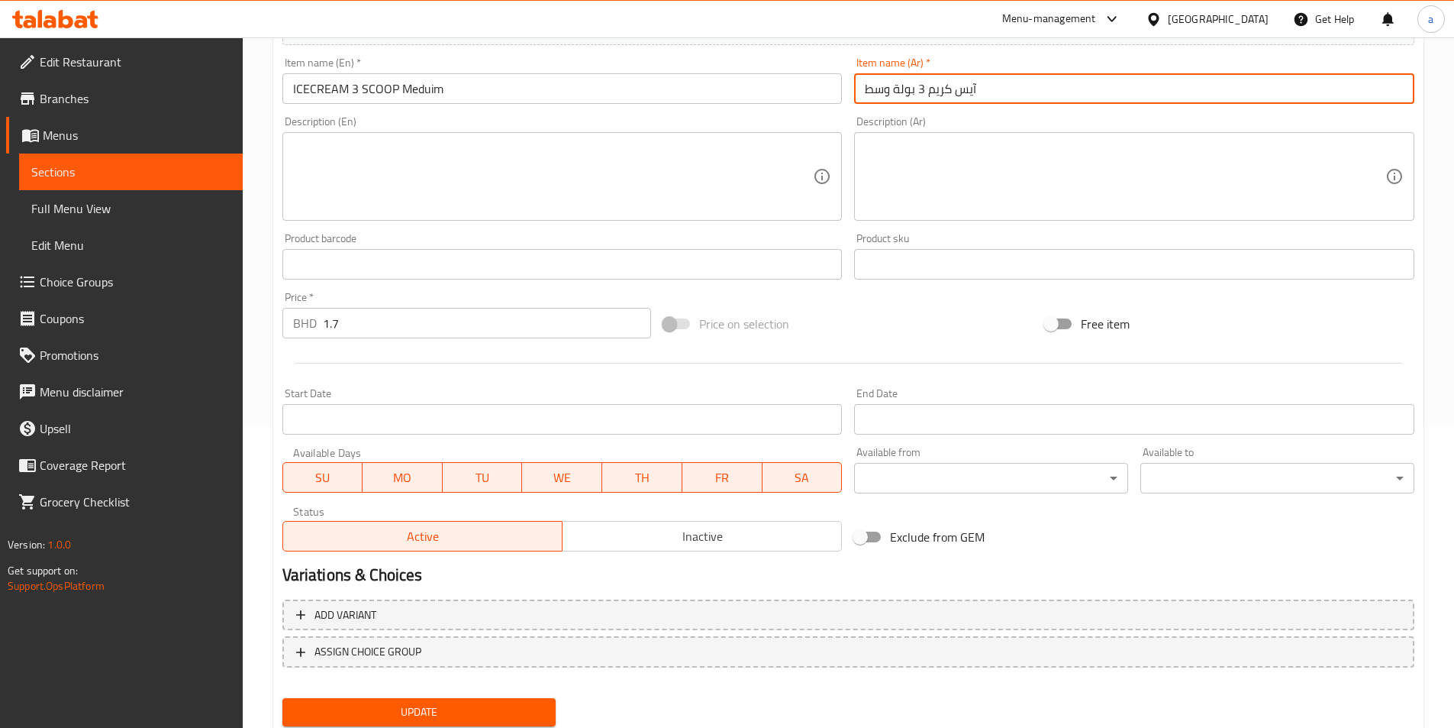
scroll to position [351, 0]
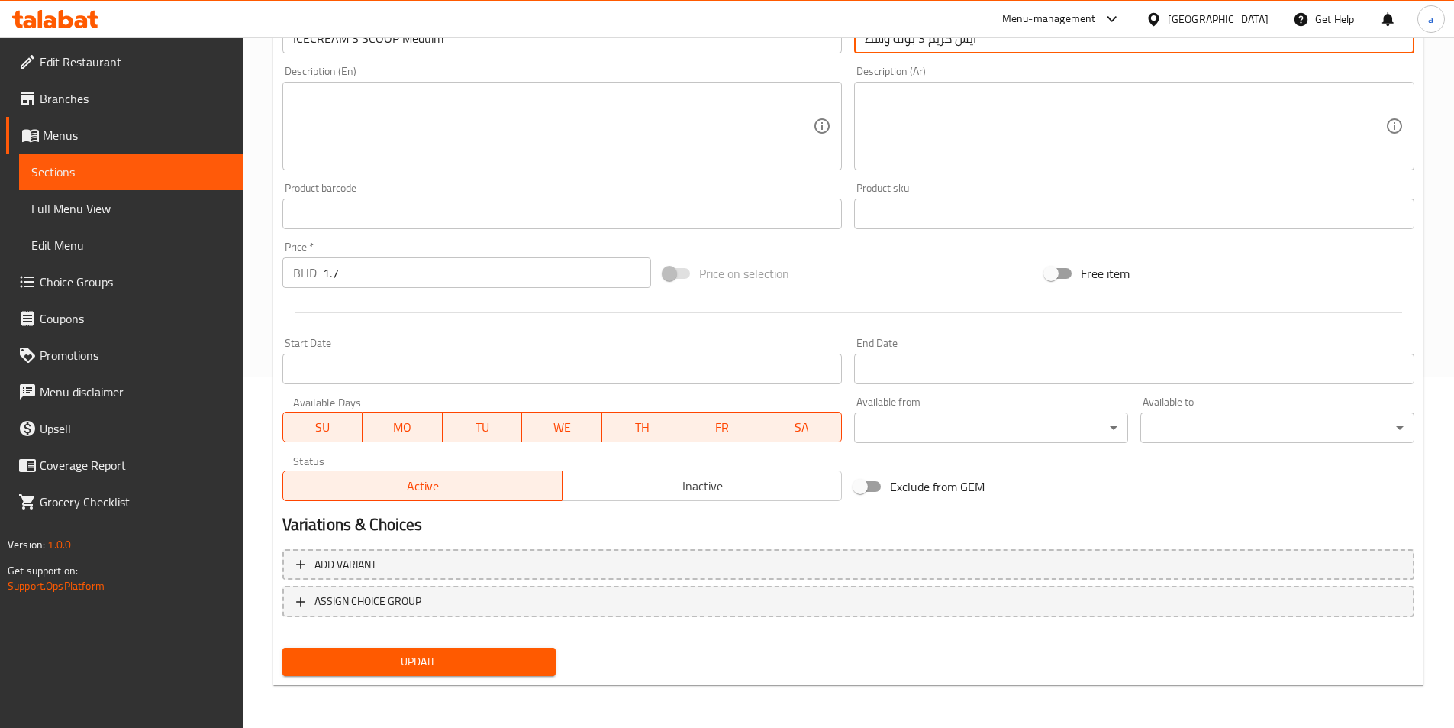
type input "آيس كريم 3 بولة وسط"
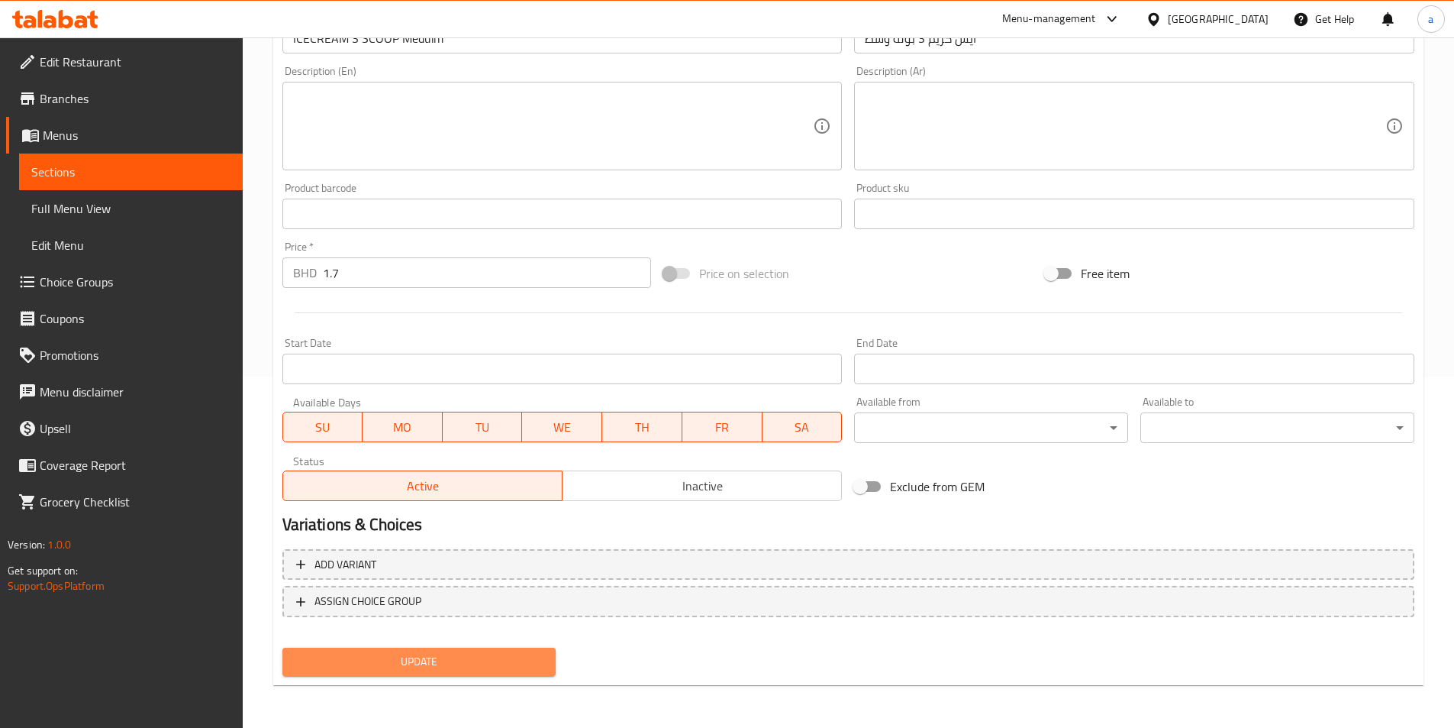
click at [395, 663] on span "Update" at bounding box center [420, 661] width 250 height 19
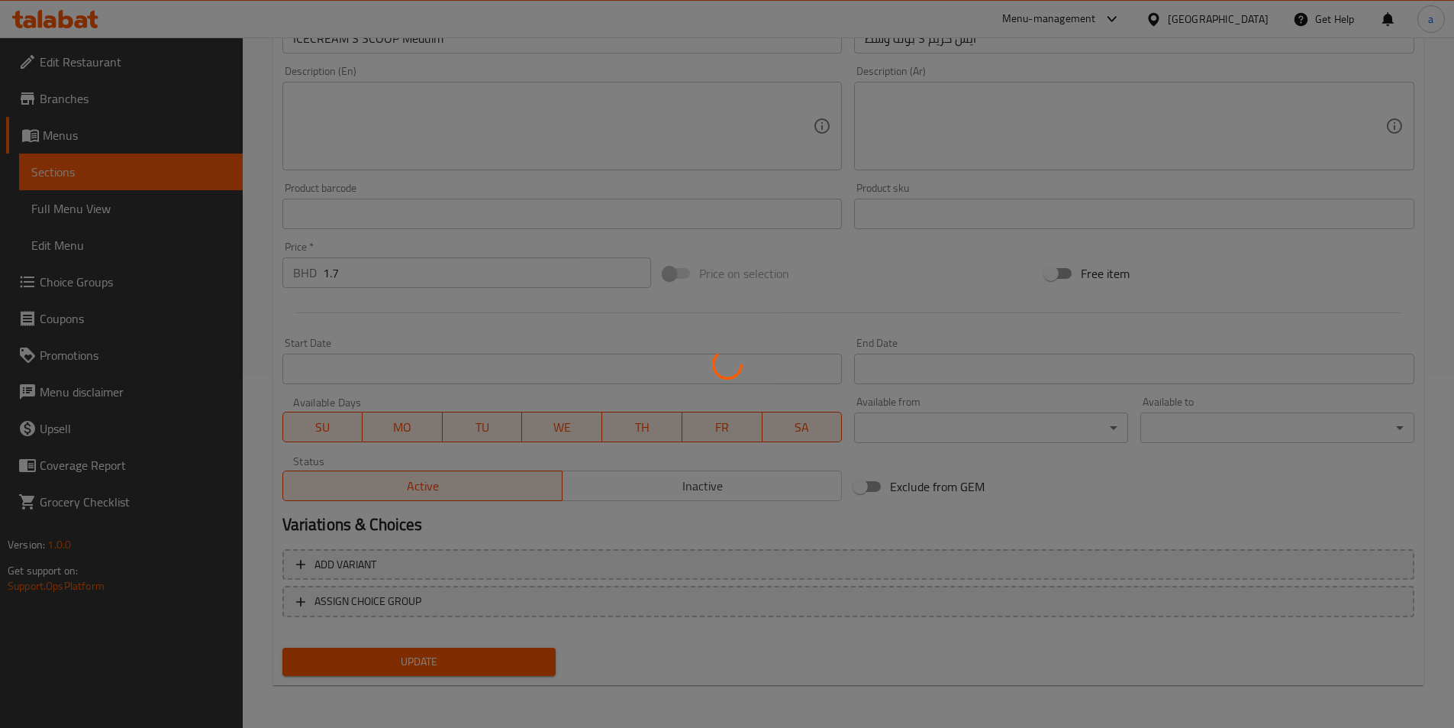
scroll to position [0, 0]
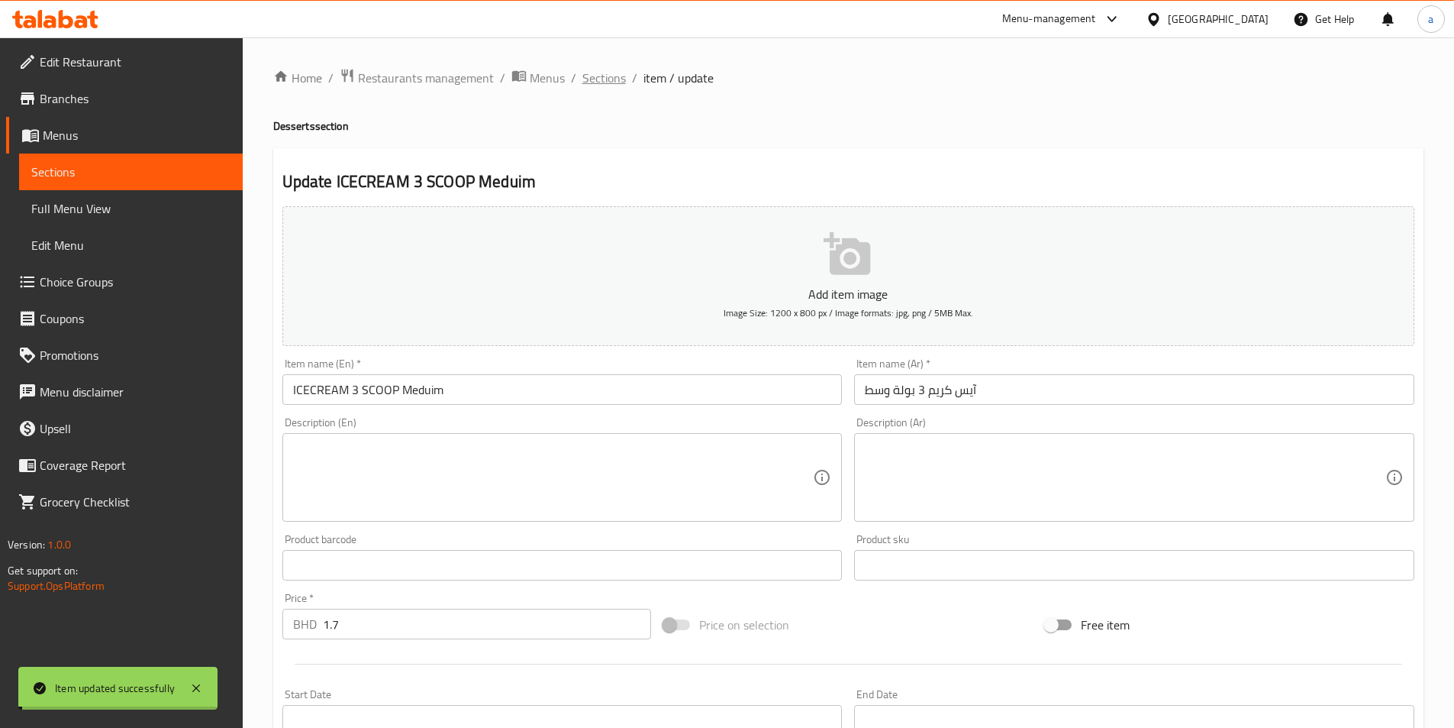
click at [611, 83] on span "Sections" at bounding box center [604, 78] width 44 height 18
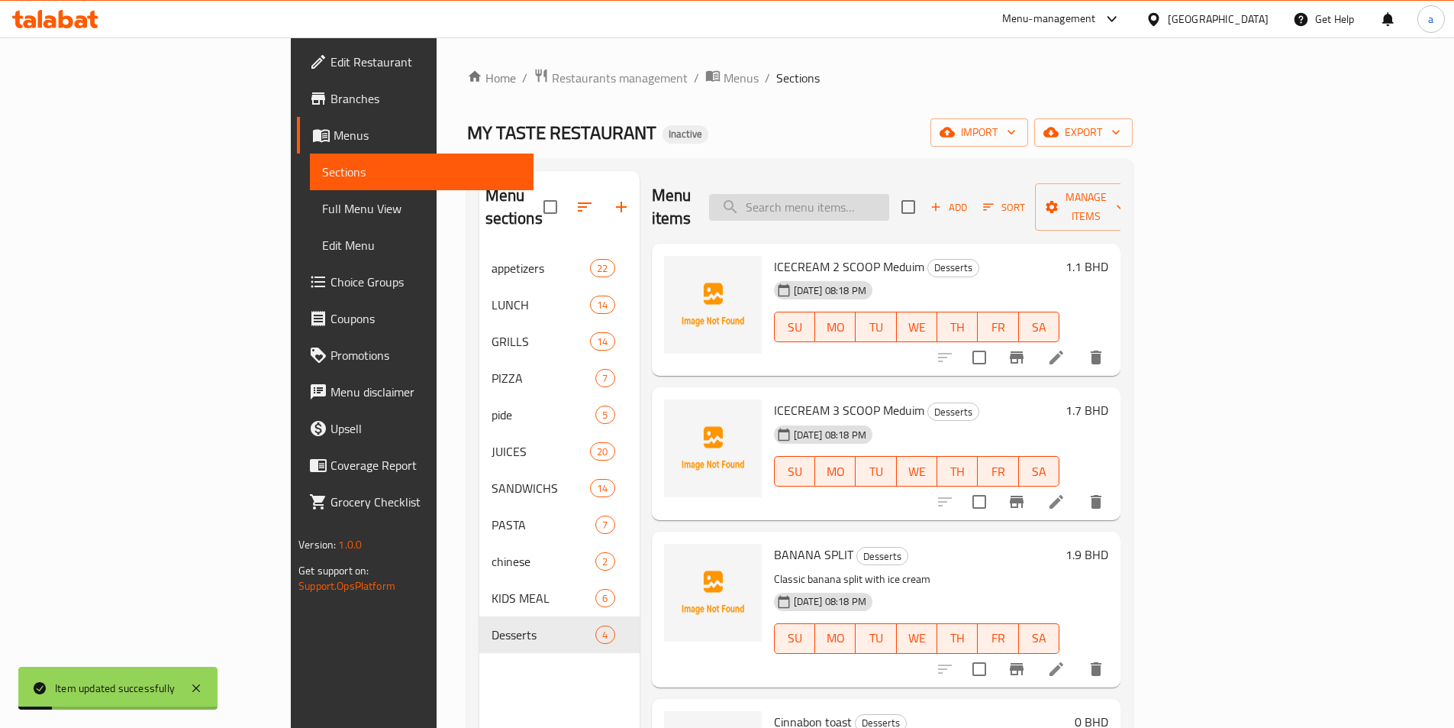
click at [873, 203] on input "search" at bounding box center [799, 207] width 180 height 27
paste input "SCOPE"
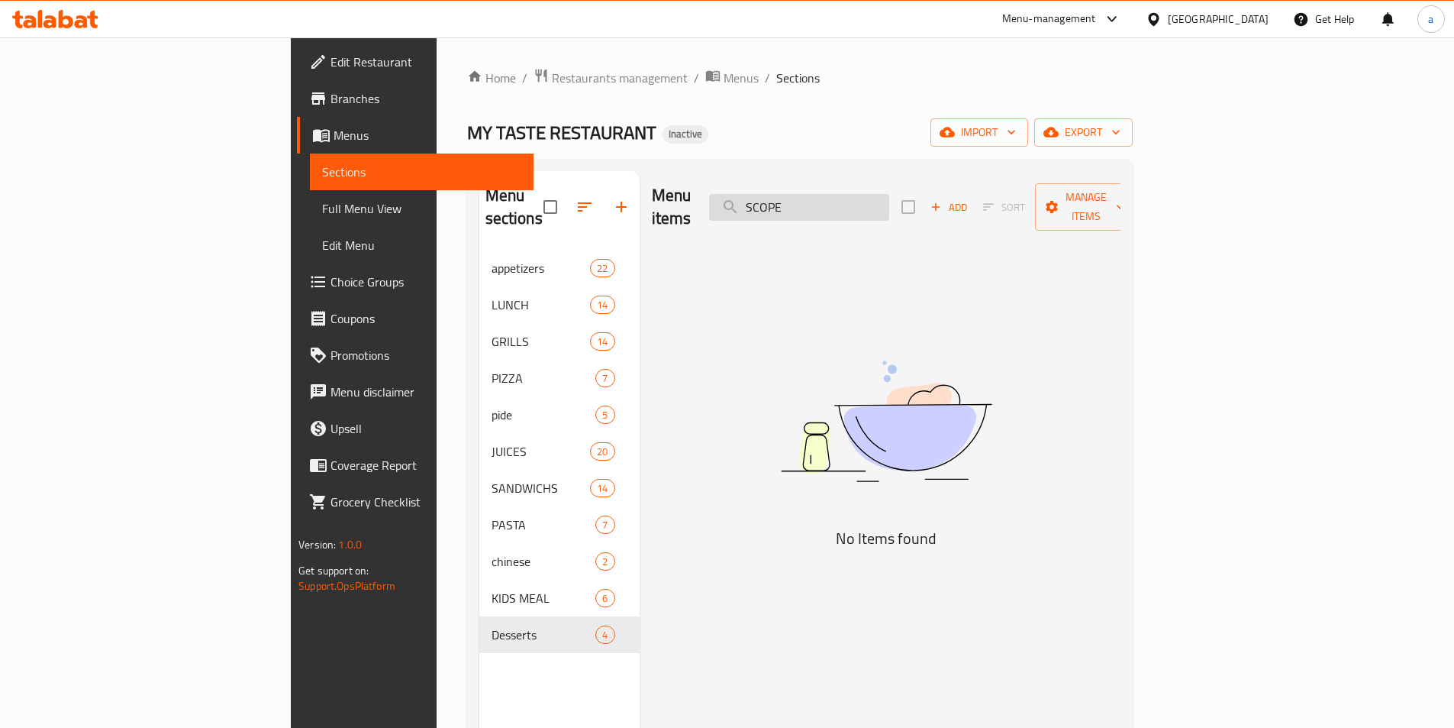
click at [889, 202] on input "SCOPE" at bounding box center [799, 207] width 180 height 27
paste input "PASSTION"
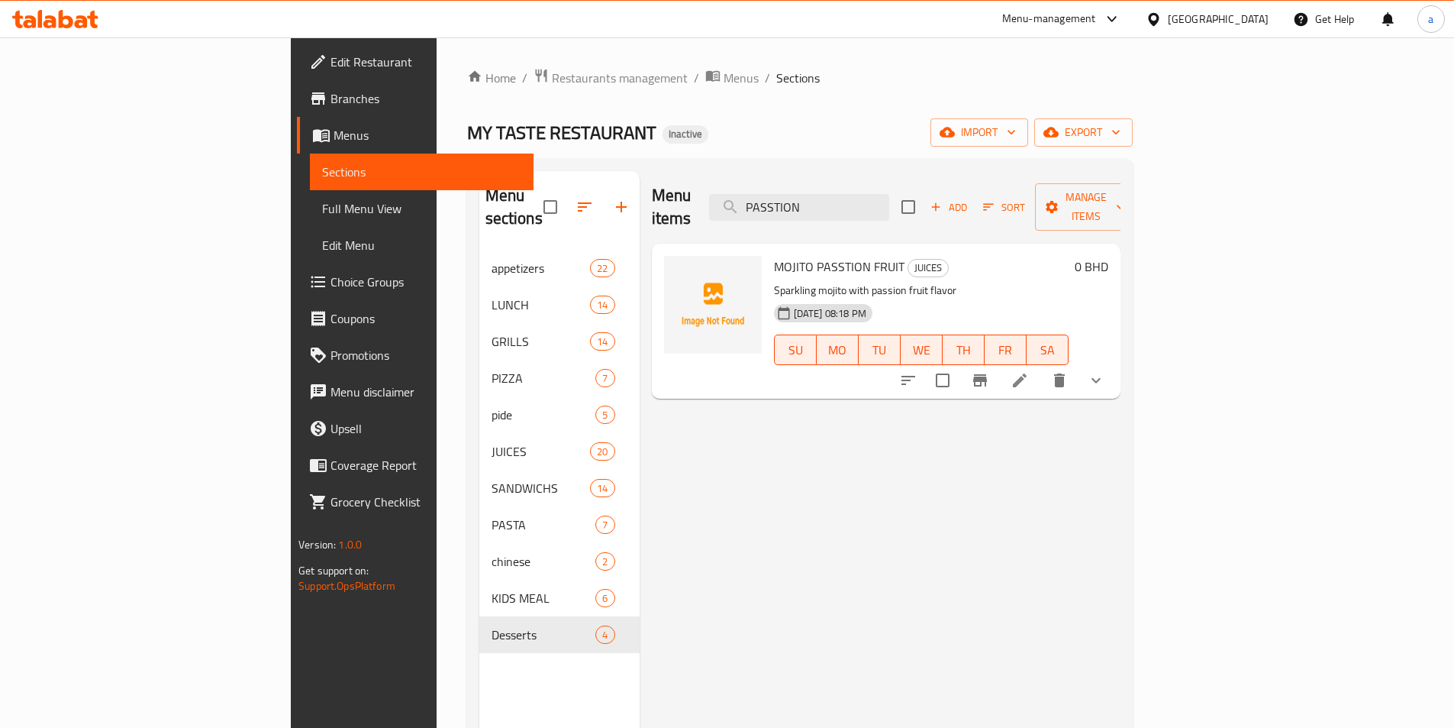
type input "PASSTION"
click at [1027, 373] on icon at bounding box center [1020, 380] width 14 height 14
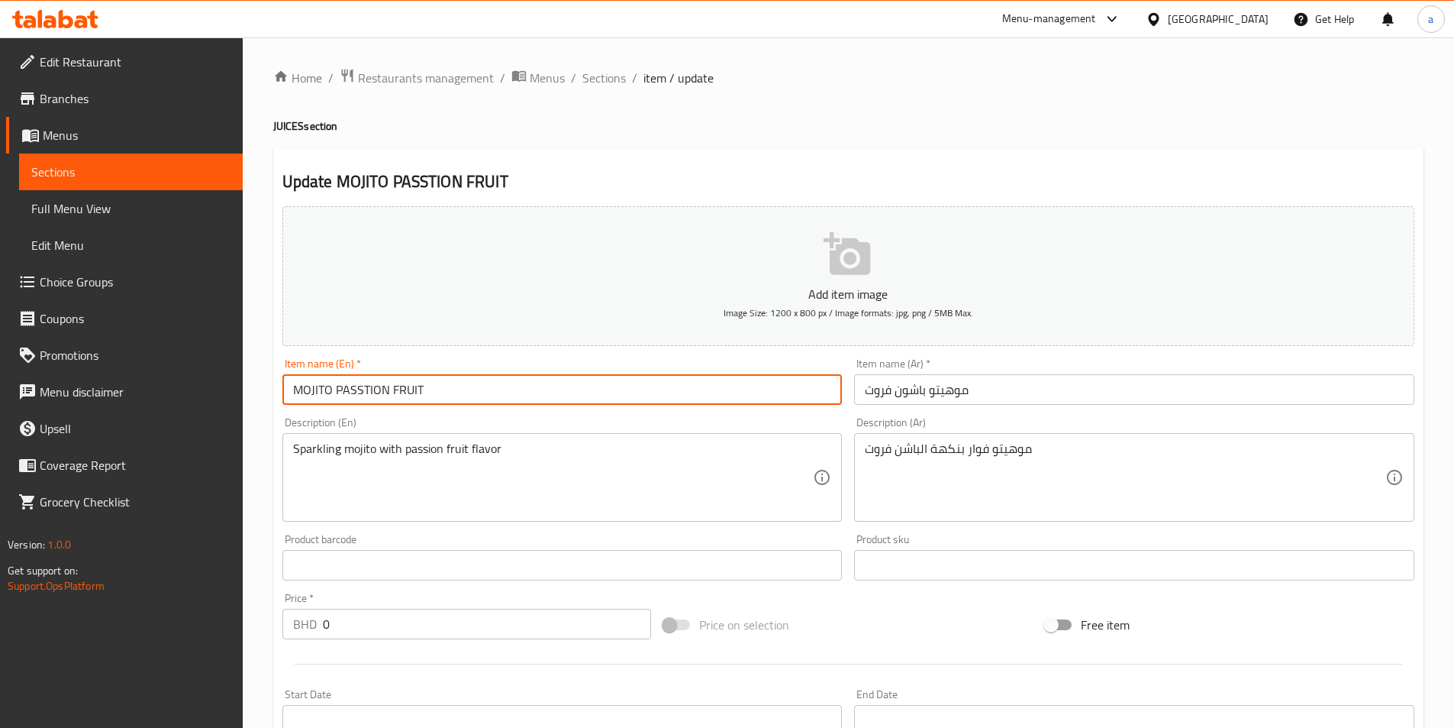
click at [353, 393] on input "MOJITO PASSTION FRUIT" at bounding box center [562, 389] width 560 height 31
paste input "text"
type input "MOJITO PASSION FRUIT"
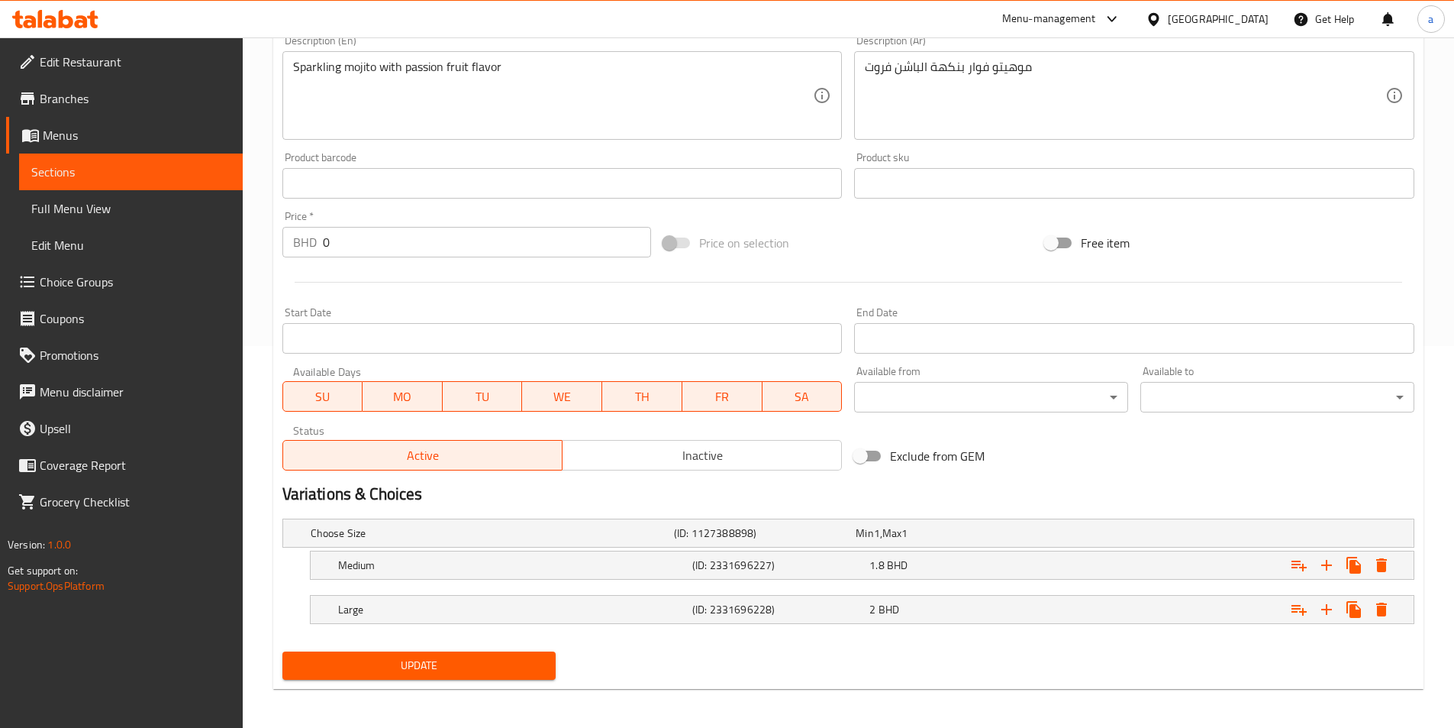
scroll to position [386, 0]
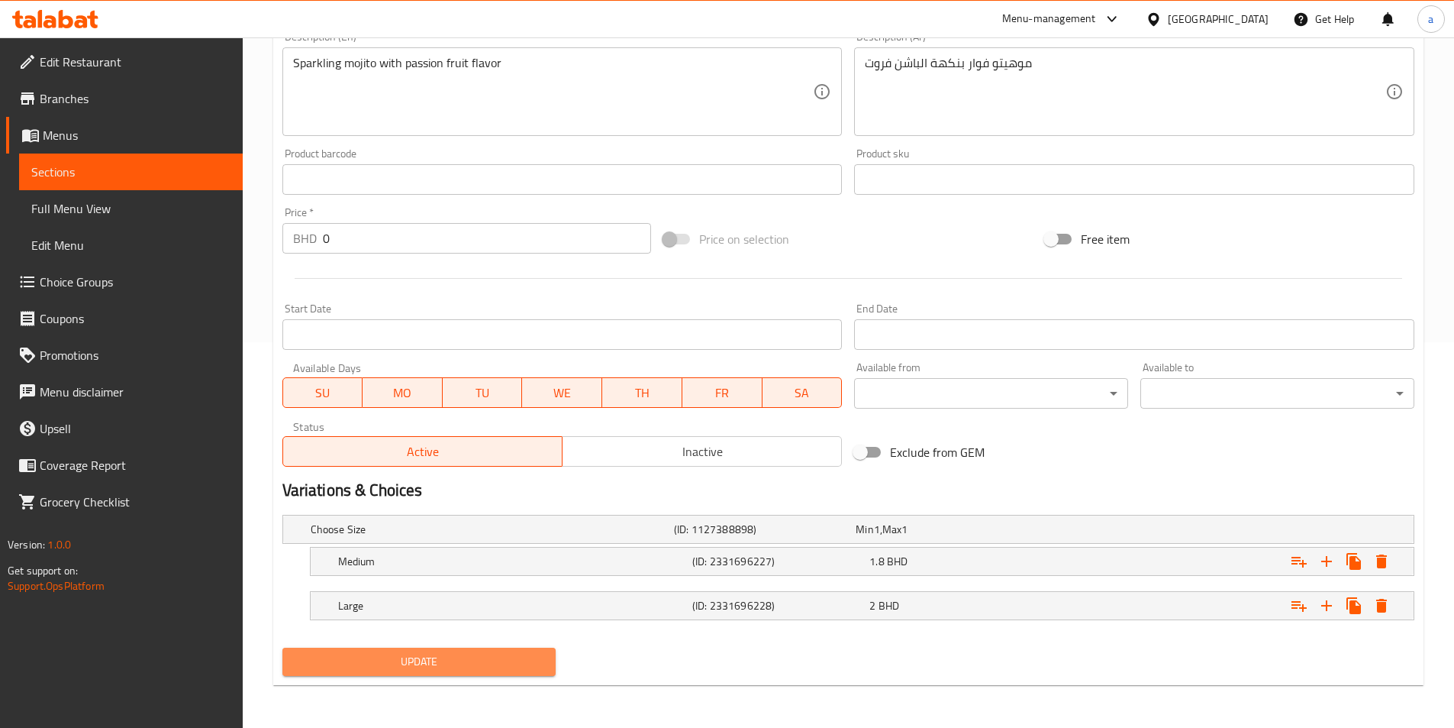
click at [475, 663] on span "Update" at bounding box center [420, 661] width 250 height 19
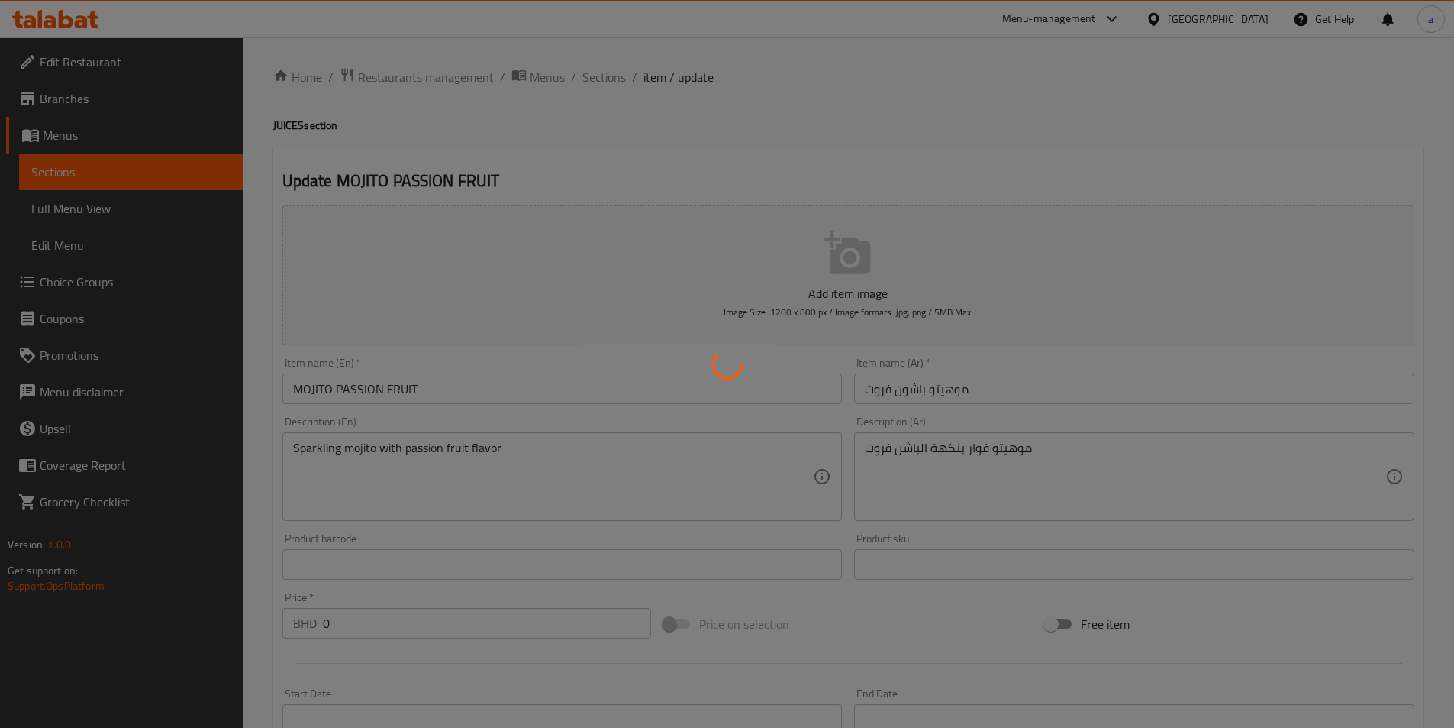
scroll to position [0, 0]
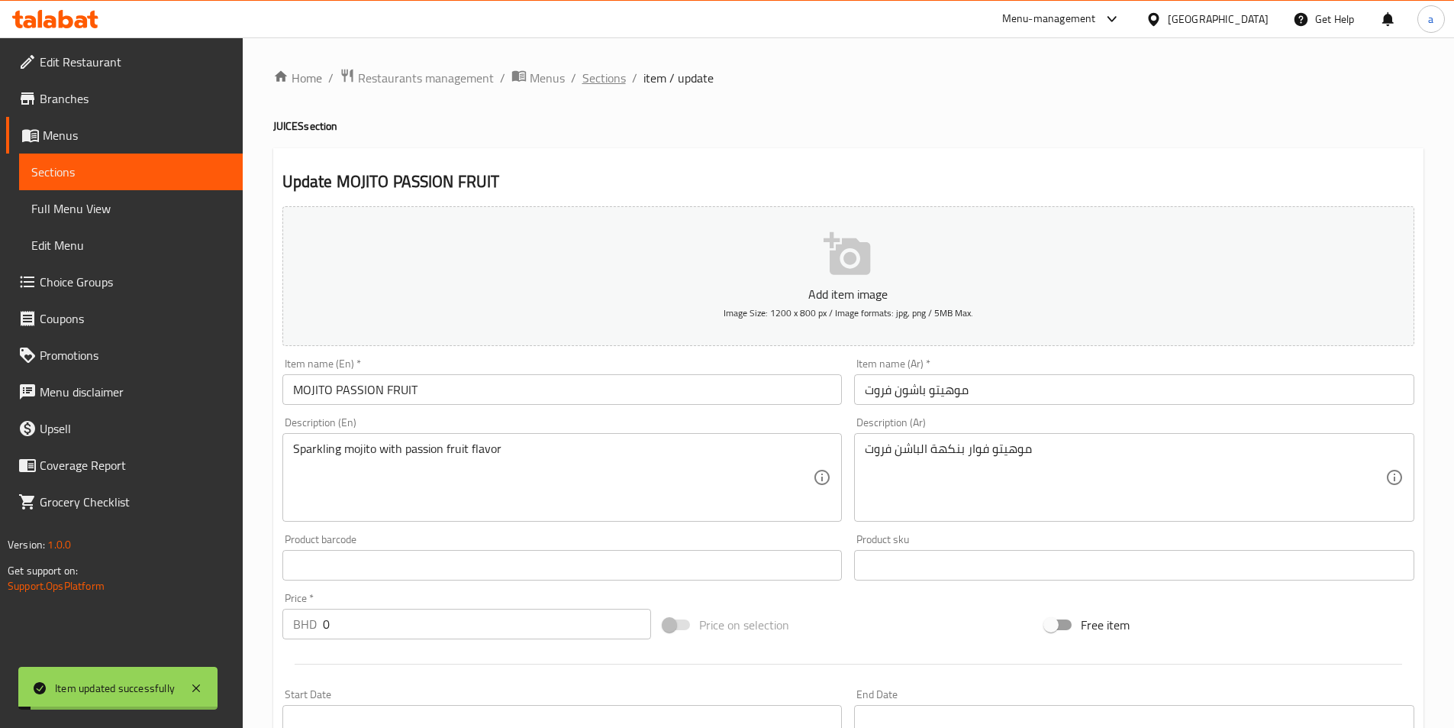
click at [591, 82] on span "Sections" at bounding box center [604, 78] width 44 height 18
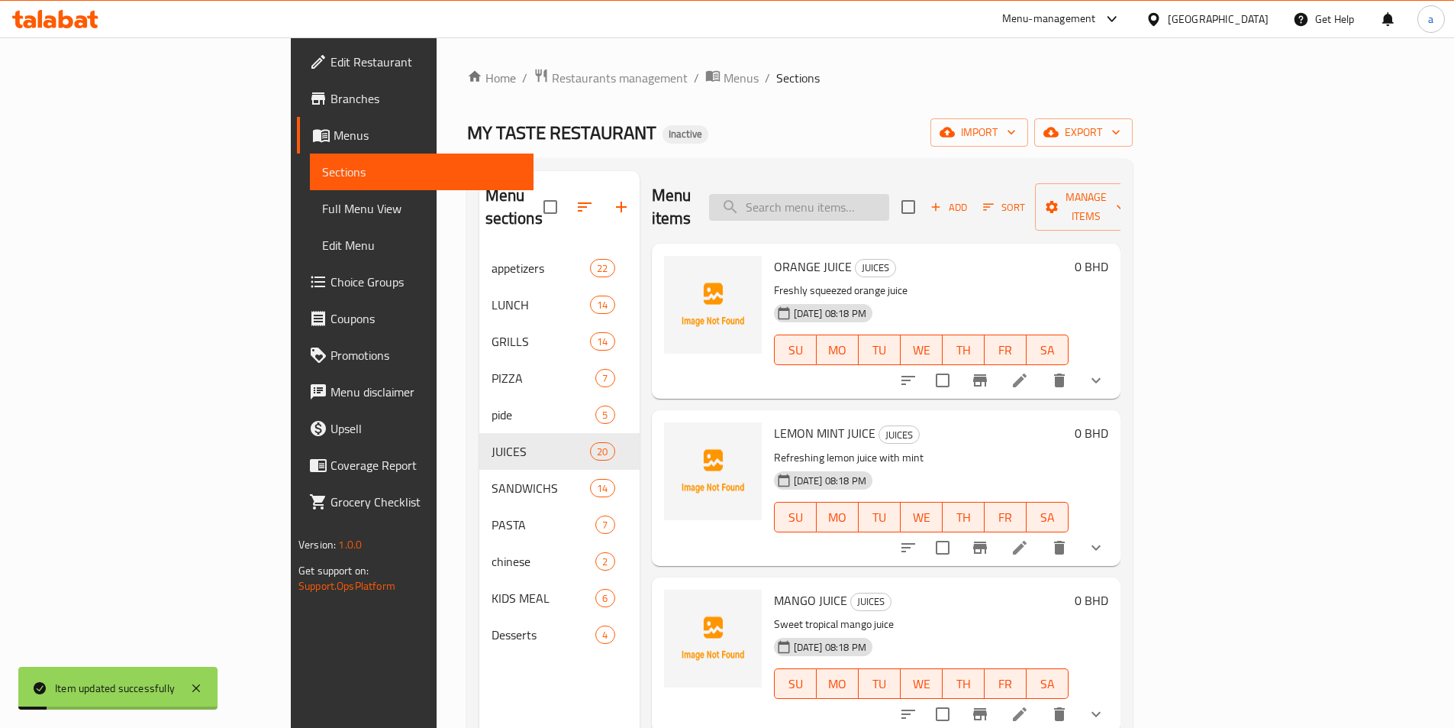
click at [831, 194] on input "search" at bounding box center [799, 207] width 180 height 27
paste input "اختر حجم الحصة"
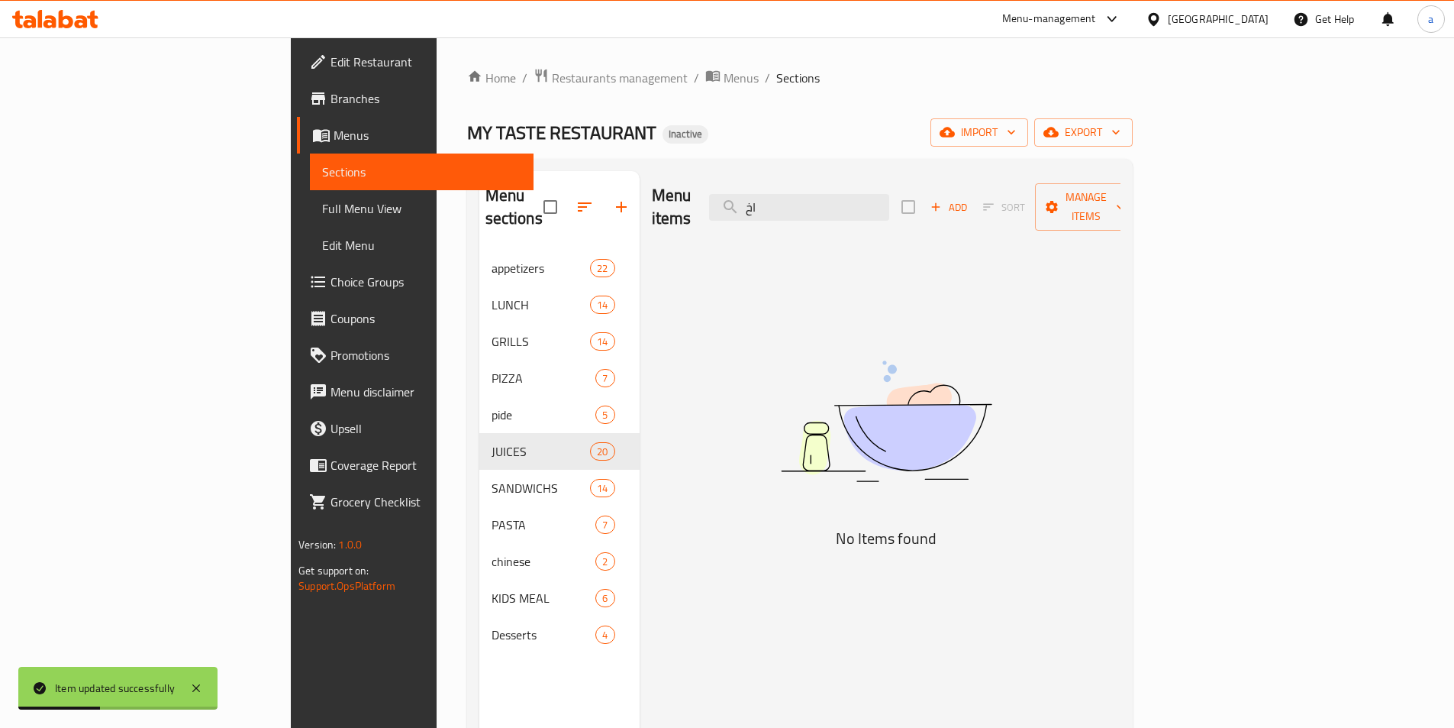
type input "ا"
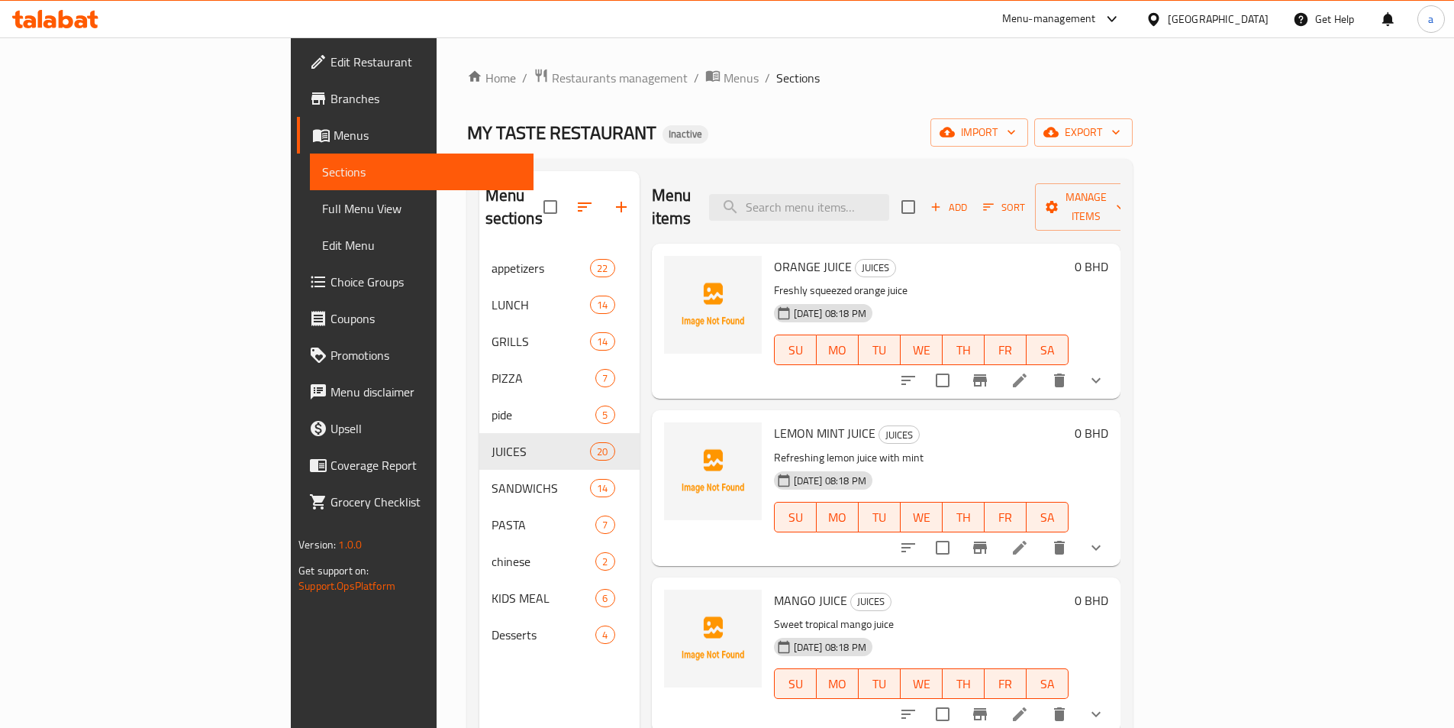
click at [941, 177] on div "Menu items Add Sort Manage items" at bounding box center [886, 207] width 469 height 73
click at [889, 194] on input "search" at bounding box center [799, 207] width 180 height 27
paste input "سموك الموهيتو"
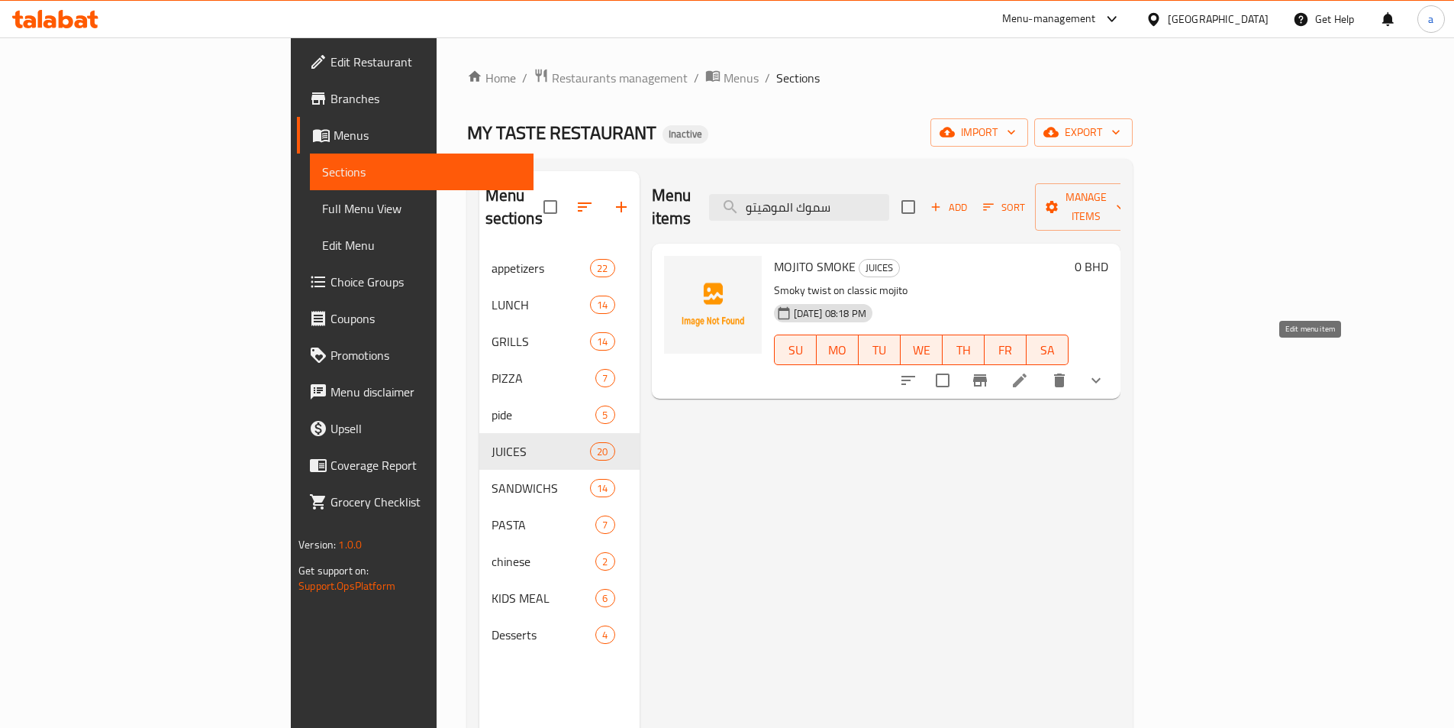
type input "سموك الموهيتو"
click at [1029, 371] on icon at bounding box center [1020, 380] width 18 height 18
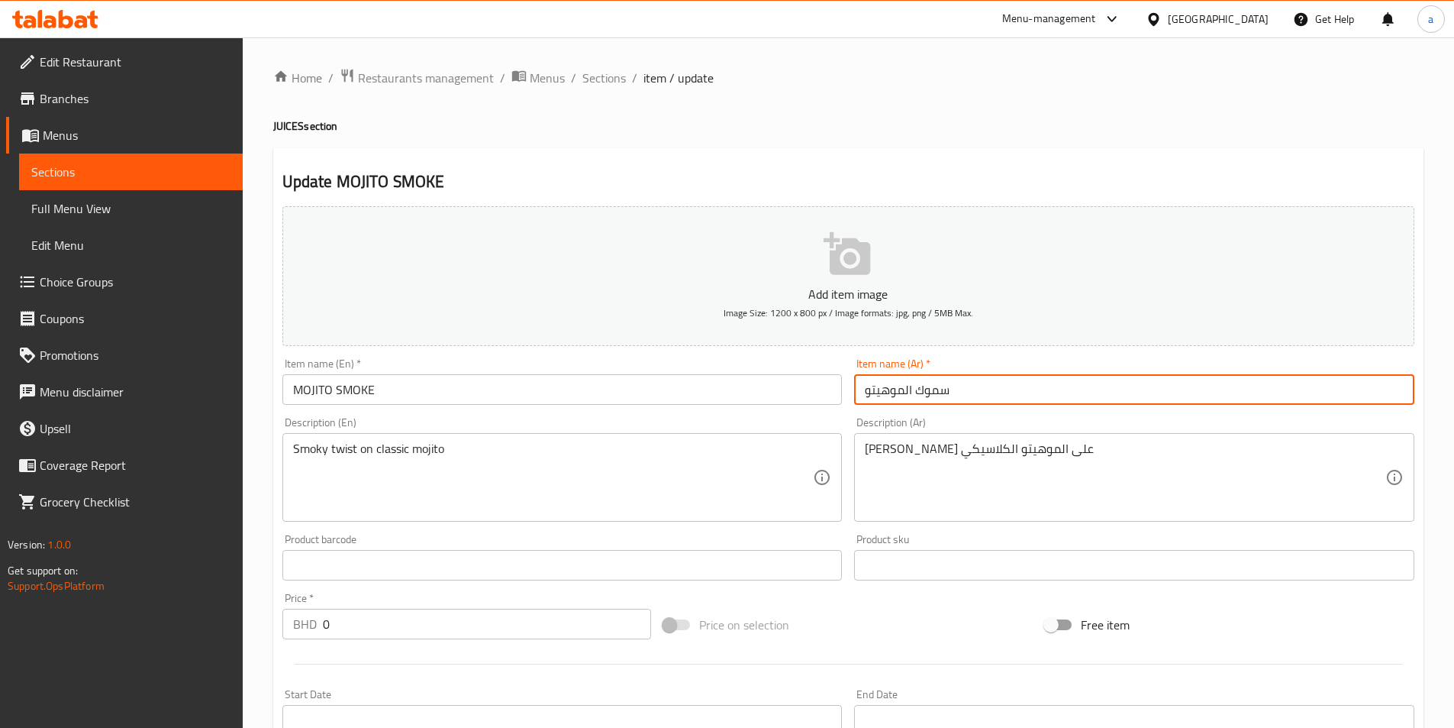
drag, startPoint x: 970, startPoint y: 389, endPoint x: 801, endPoint y: 384, distance: 168.8
click at [804, 386] on div "Add item image Image Size: 1200 x 800 px / Image formats: jpg, png / 5MB Max. I…" at bounding box center [848, 529] width 1144 height 658
paste input "موهيتو سموك"
type input "موهيتو سموك"
paste input "موهيتو سموك"
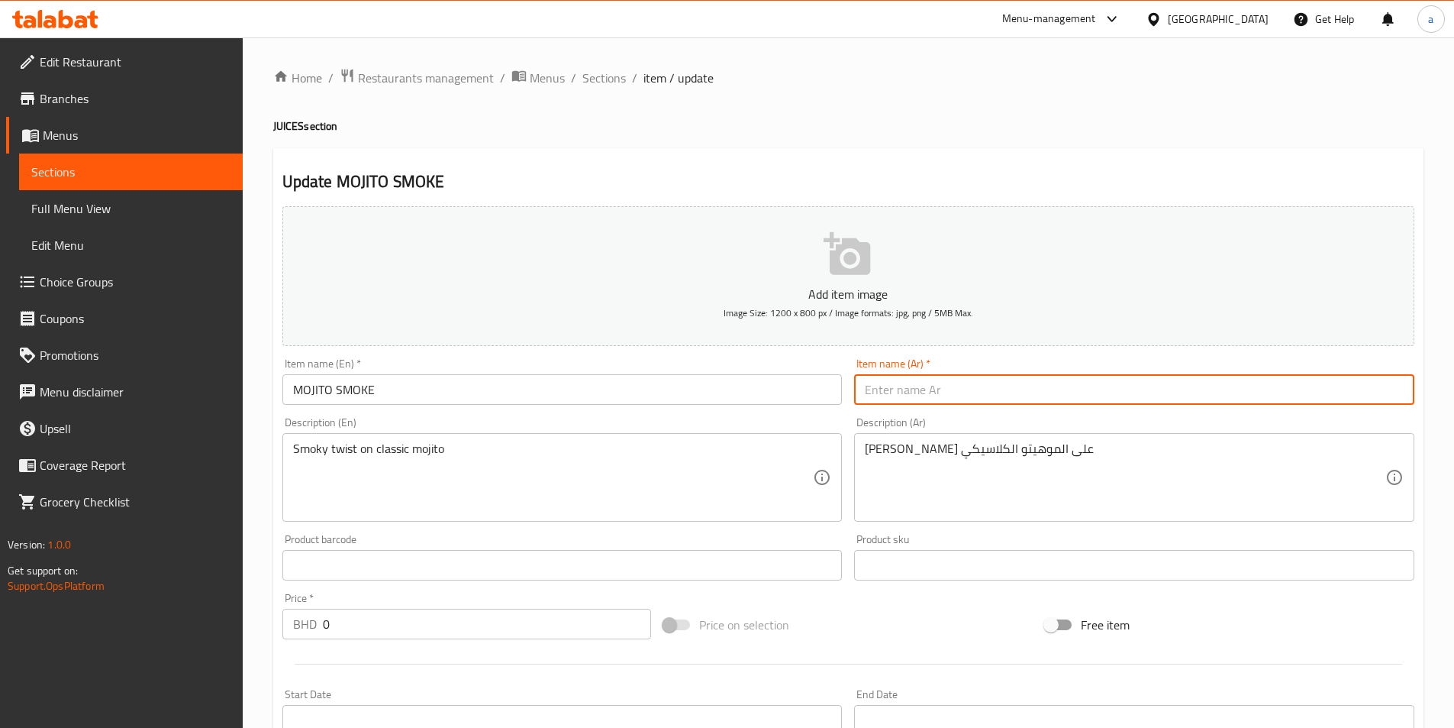
type input "موهيتو سموك"
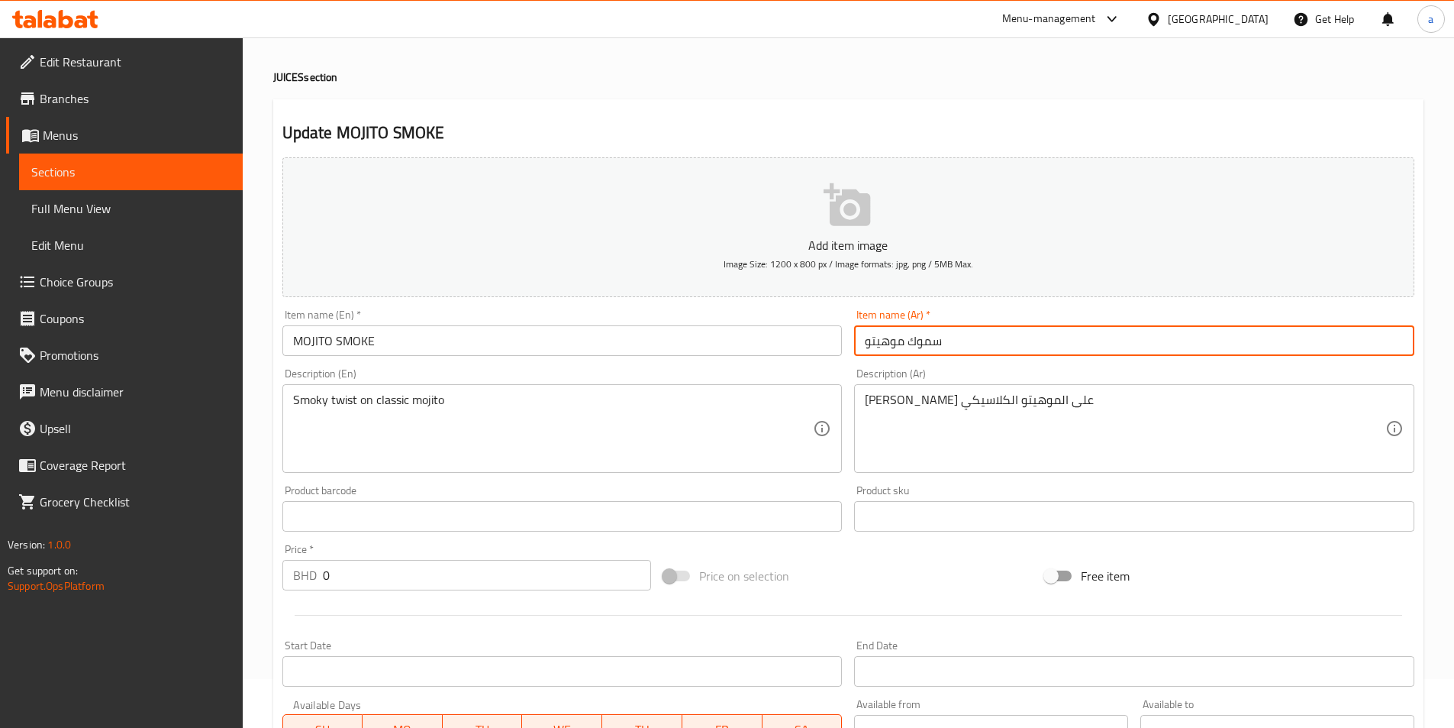
scroll to position [76, 0]
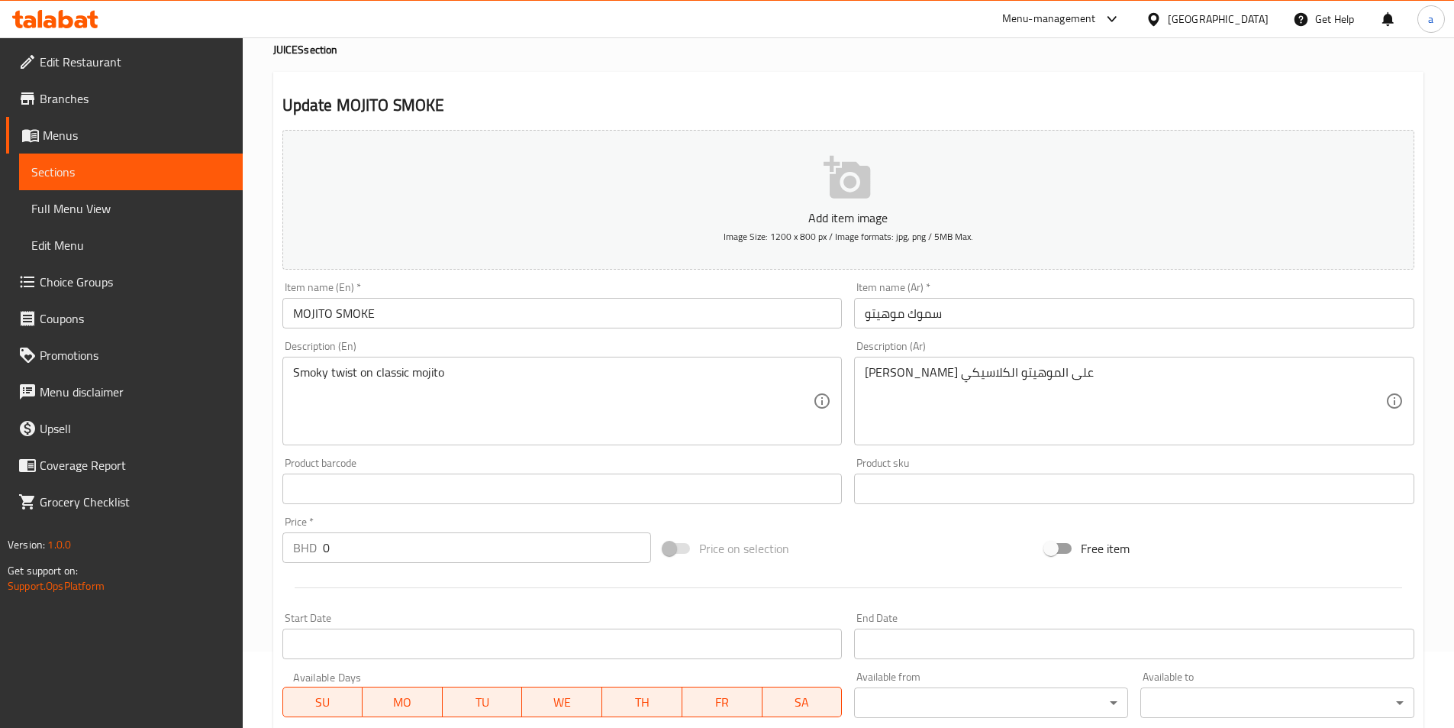
click at [1057, 317] on input "سموك موهيتو" at bounding box center [1134, 313] width 560 height 31
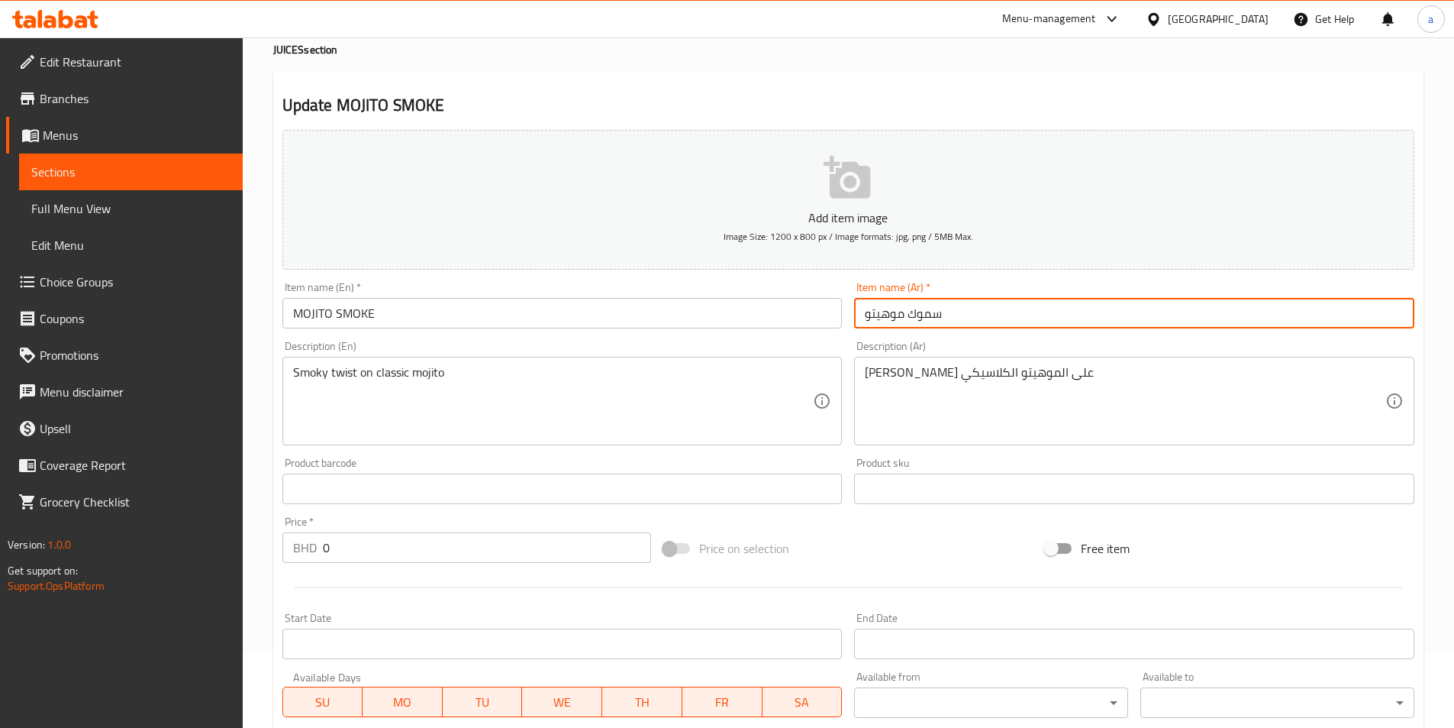
paste input "موهيتو سموك"
type input "موهيتو سموك"
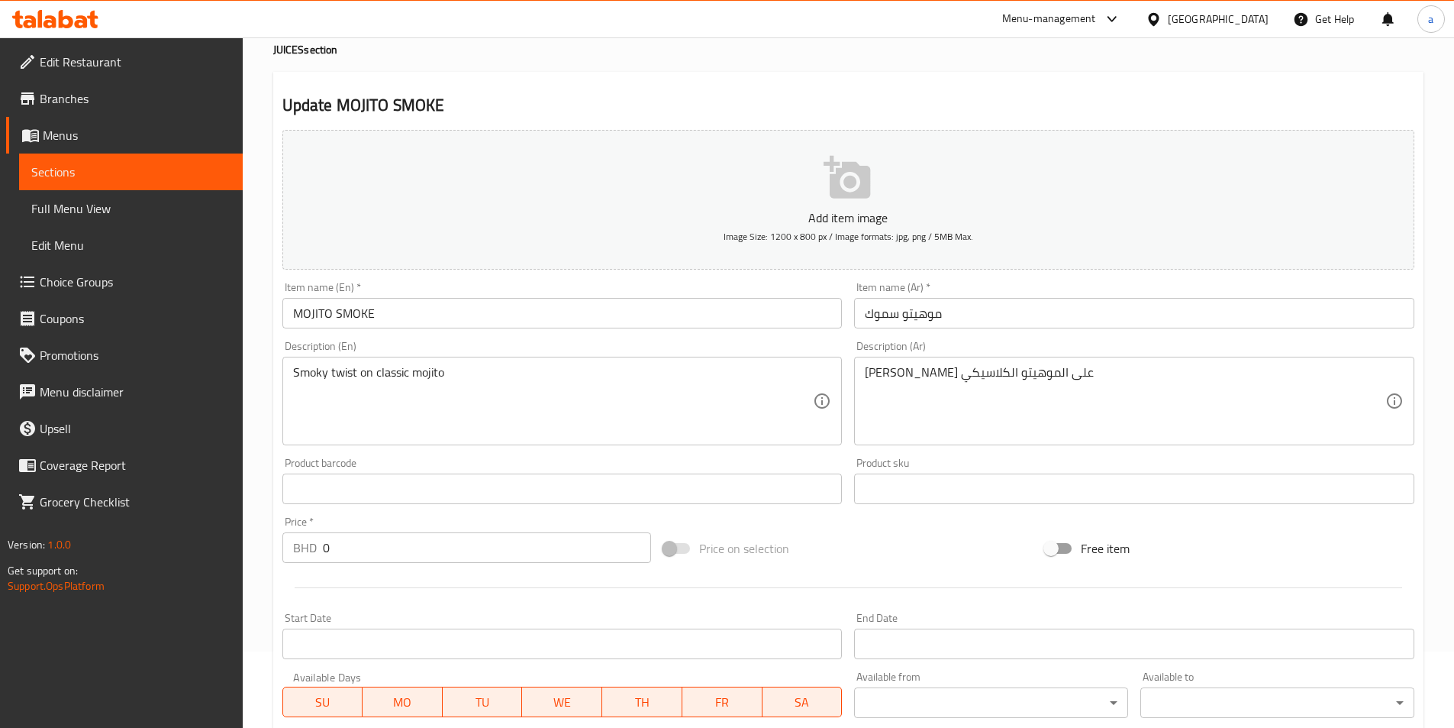
click at [1076, 284] on div "Item name (Ar)   * [PERSON_NAME] Item name (Ar) *" at bounding box center [1134, 305] width 560 height 47
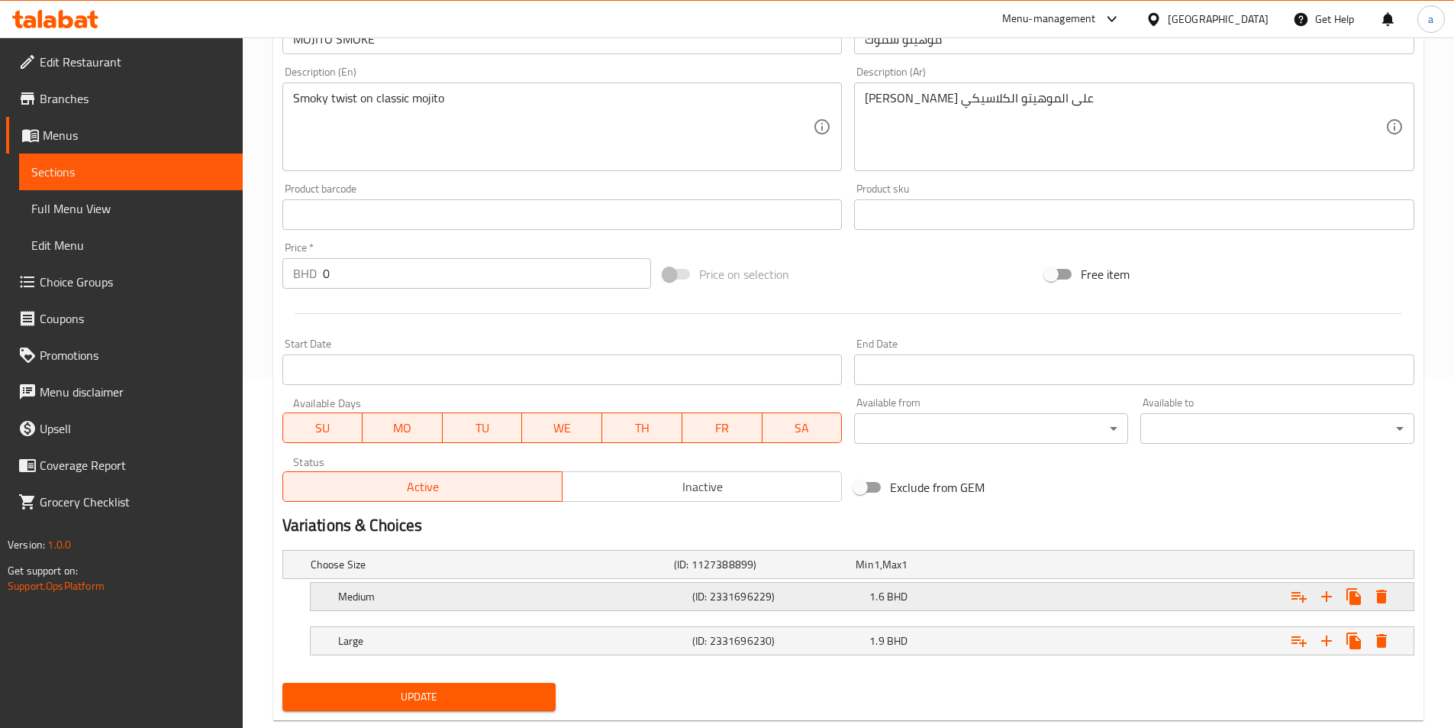
scroll to position [386, 0]
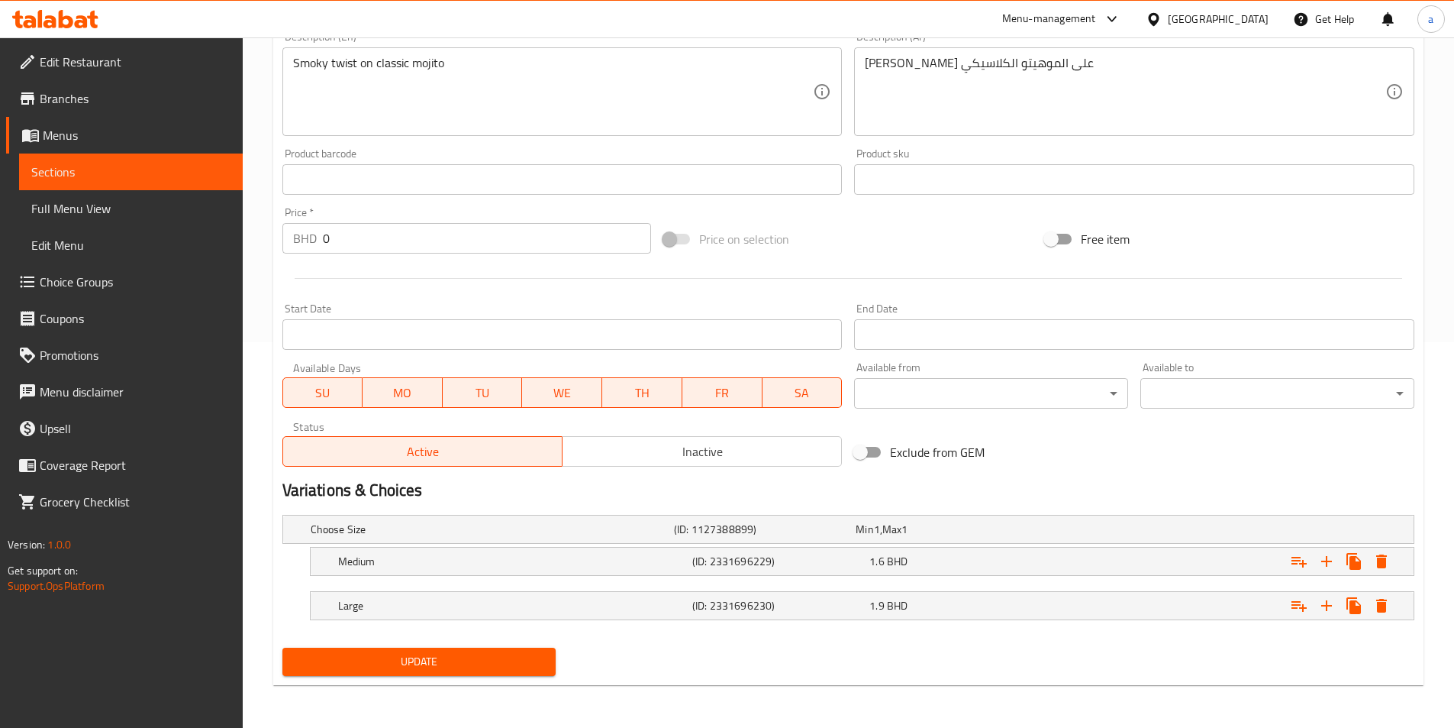
click at [477, 653] on span "Update" at bounding box center [420, 661] width 250 height 19
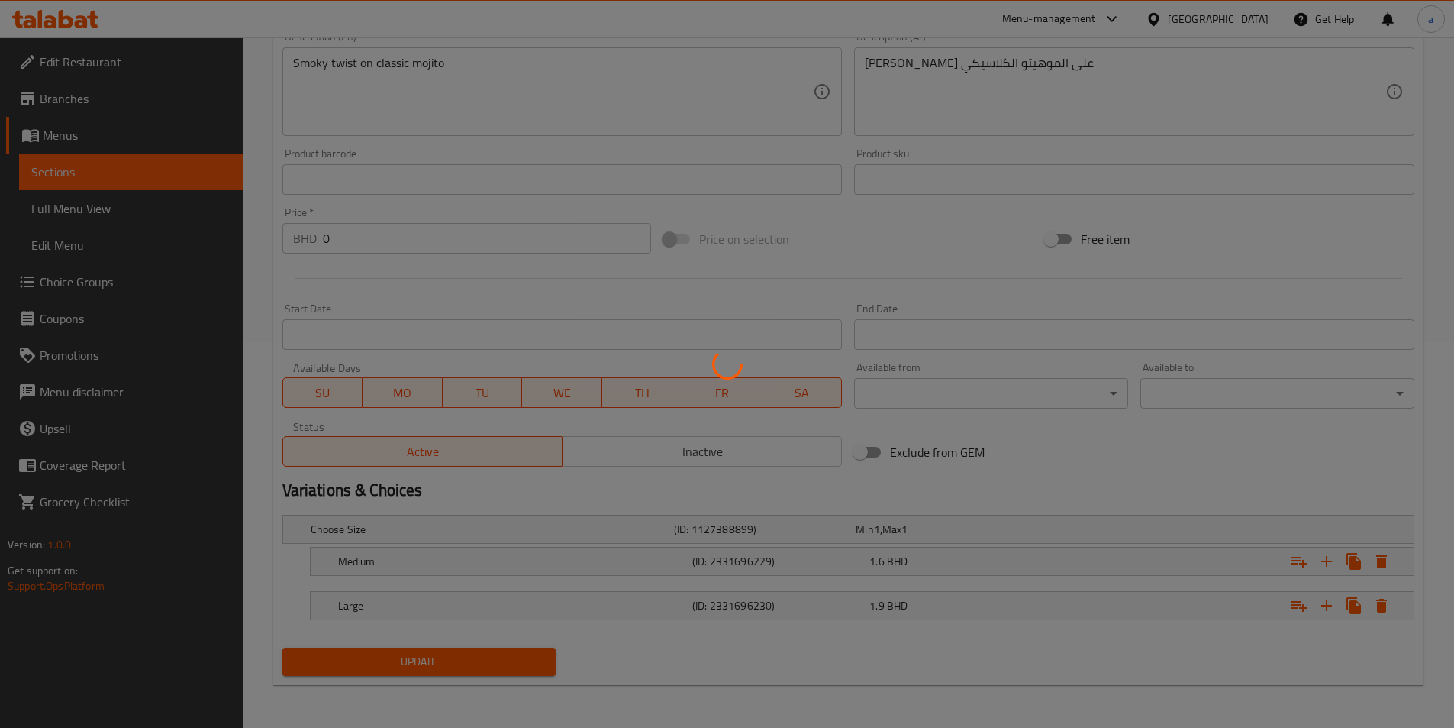
scroll to position [0, 0]
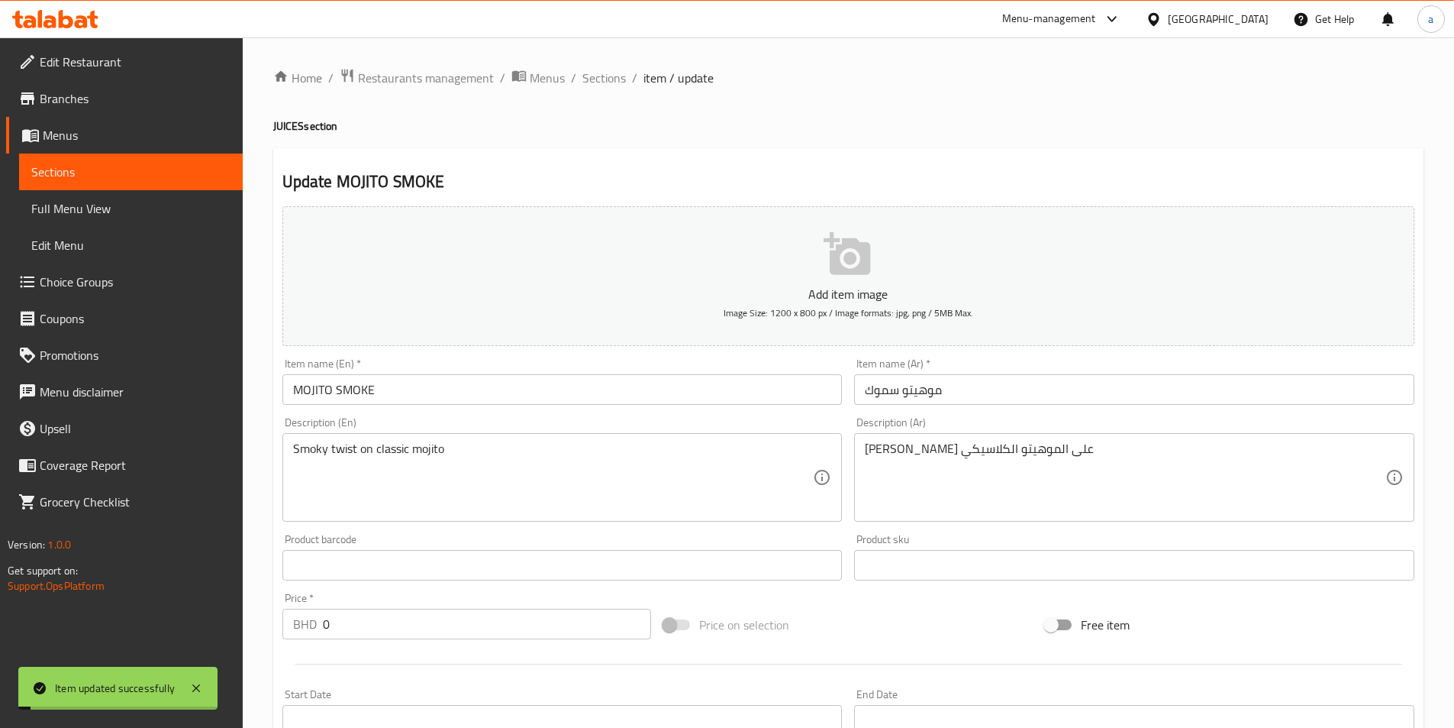
click at [611, 73] on span "Sections" at bounding box center [604, 78] width 44 height 18
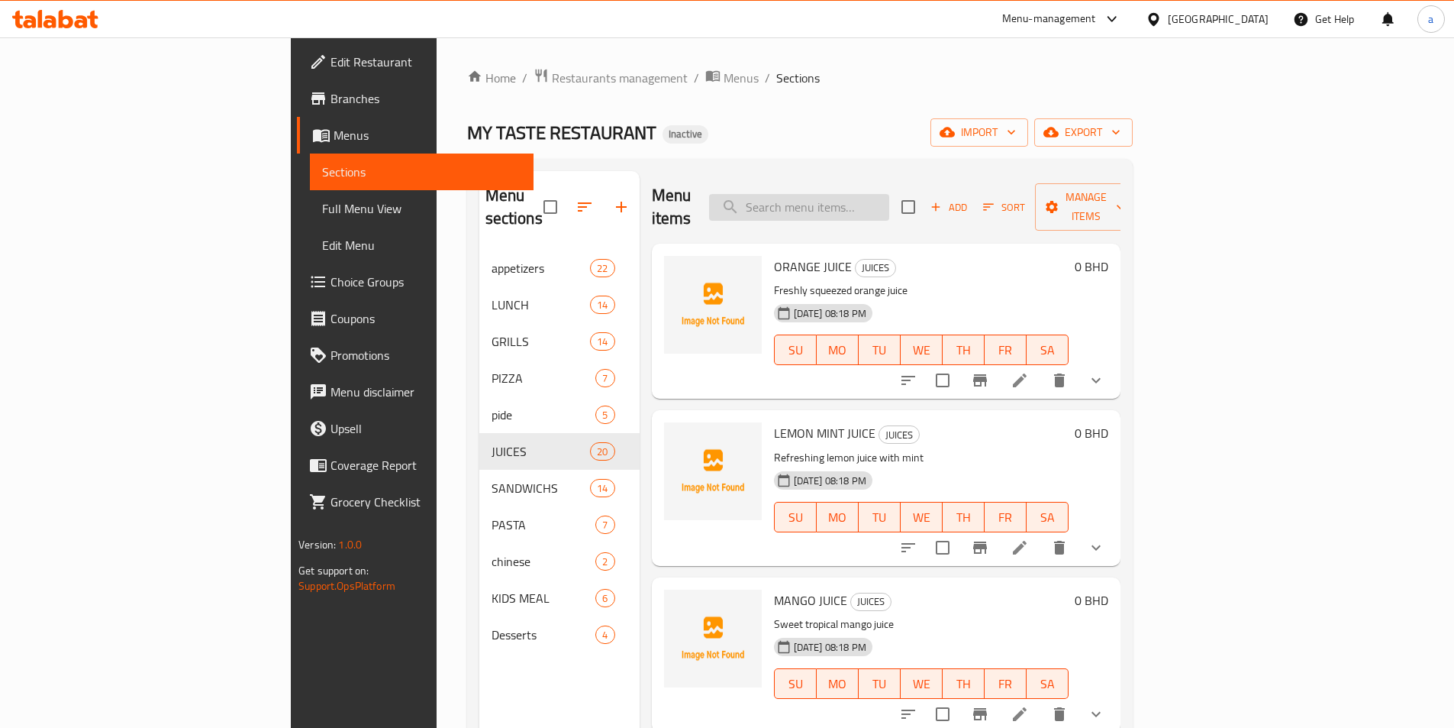
click at [889, 194] on input "search" at bounding box center [799, 207] width 180 height 27
paste input "GOSI LAMB"
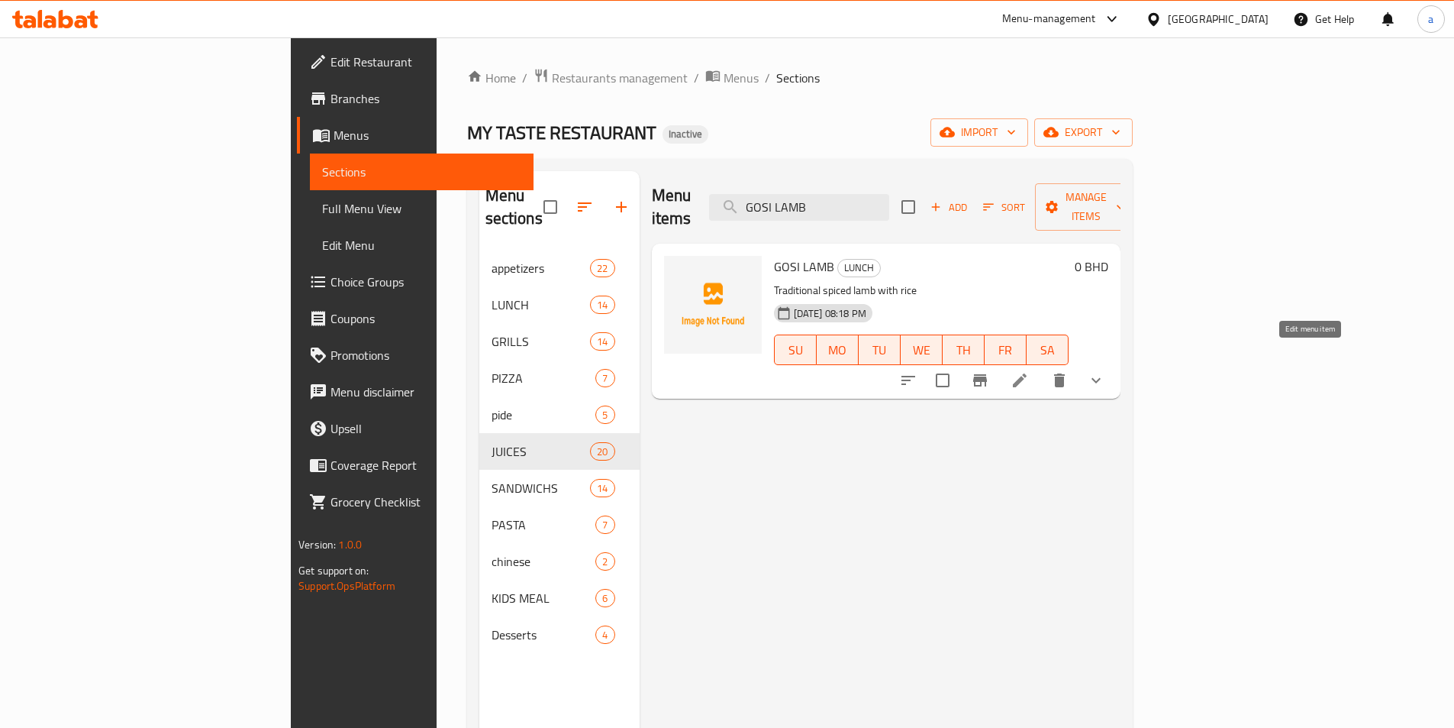
type input "GOSI LAMB"
click at [1029, 371] on icon at bounding box center [1020, 380] width 18 height 18
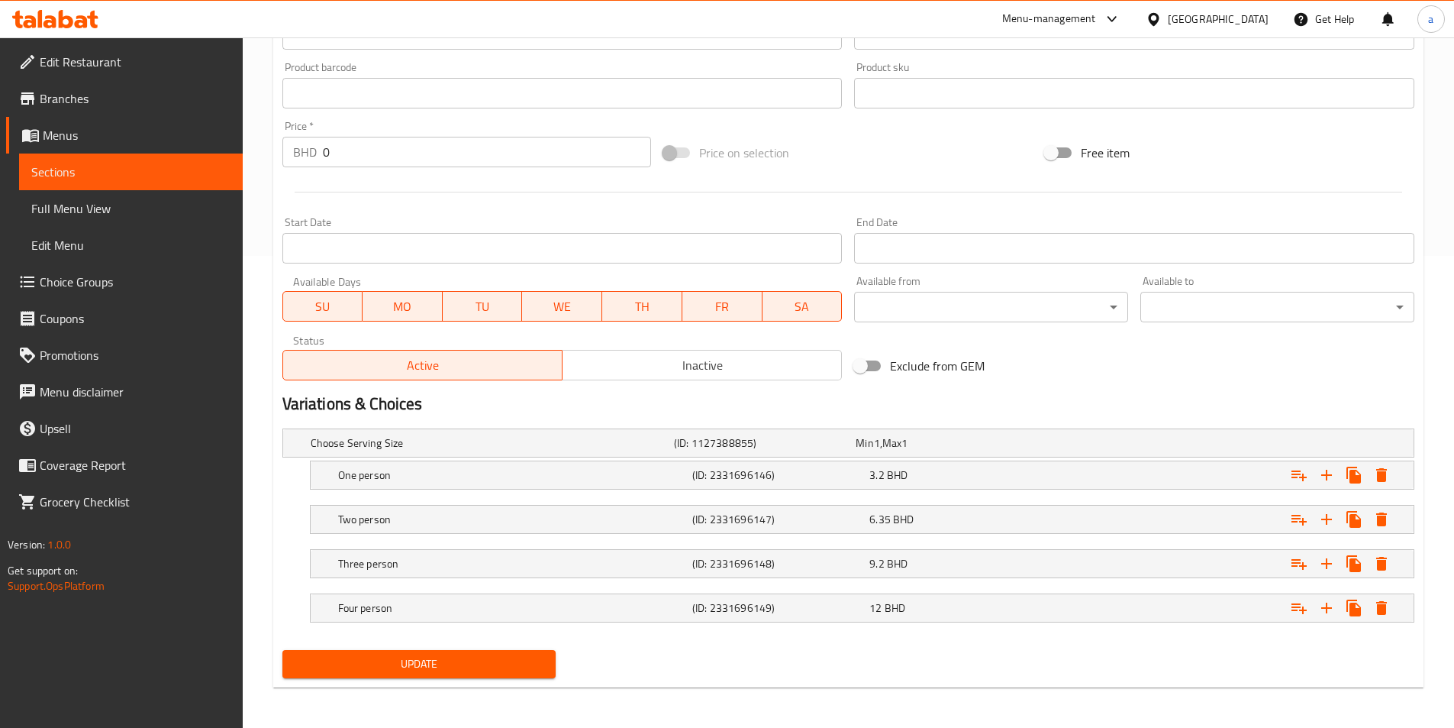
scroll to position [474, 0]
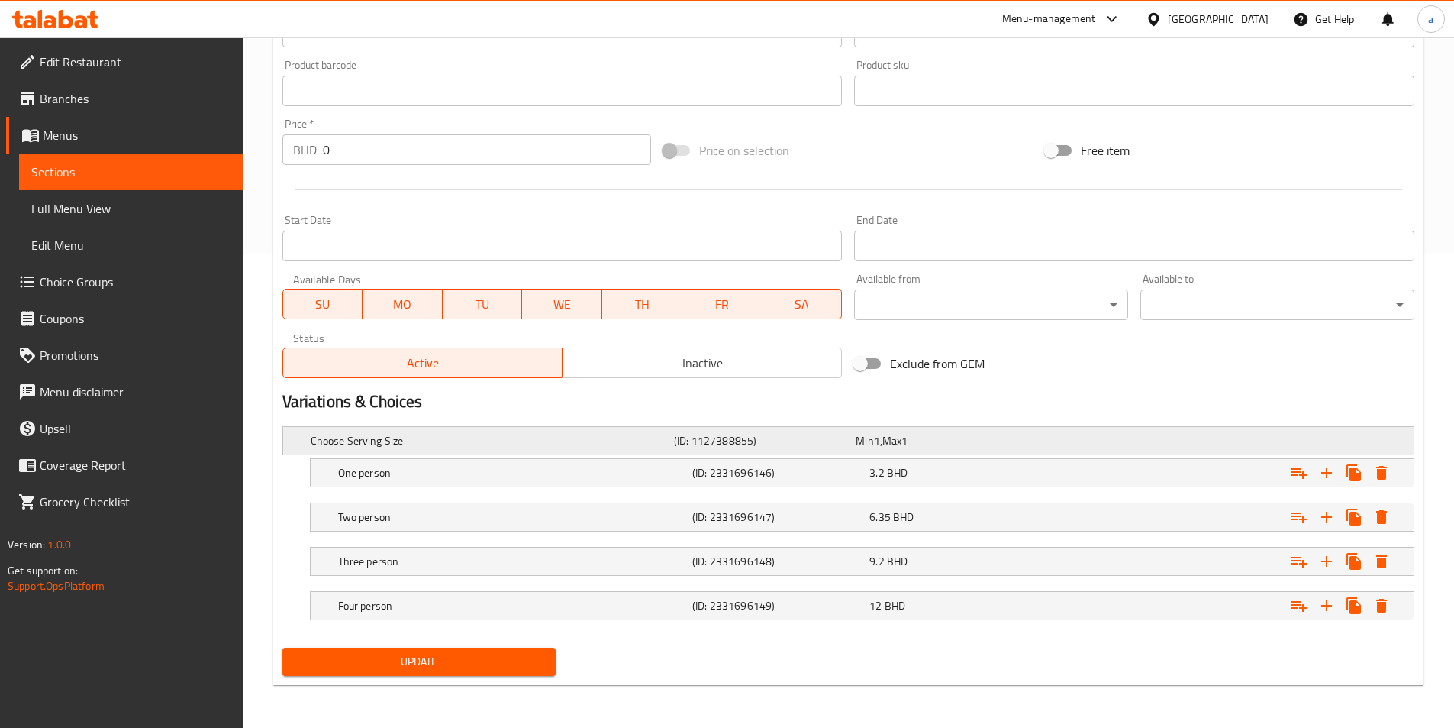
click at [779, 440] on h5 "(ID: 1127388855)" at bounding box center [762, 440] width 176 height 15
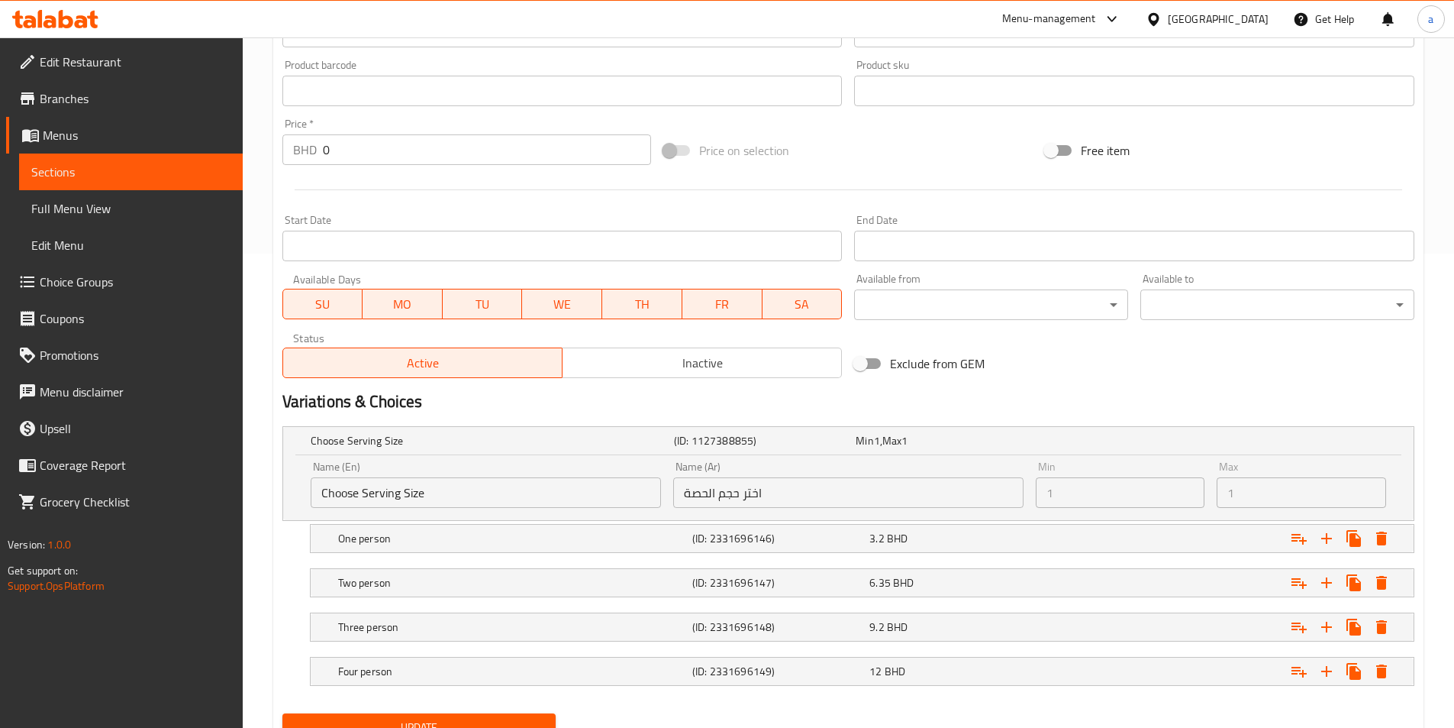
click at [924, 483] on input "اختر حجم الحصة" at bounding box center [848, 492] width 350 height 31
click at [757, 492] on input "اختر حجم الحصة" at bounding box center [848, 492] width 350 height 31
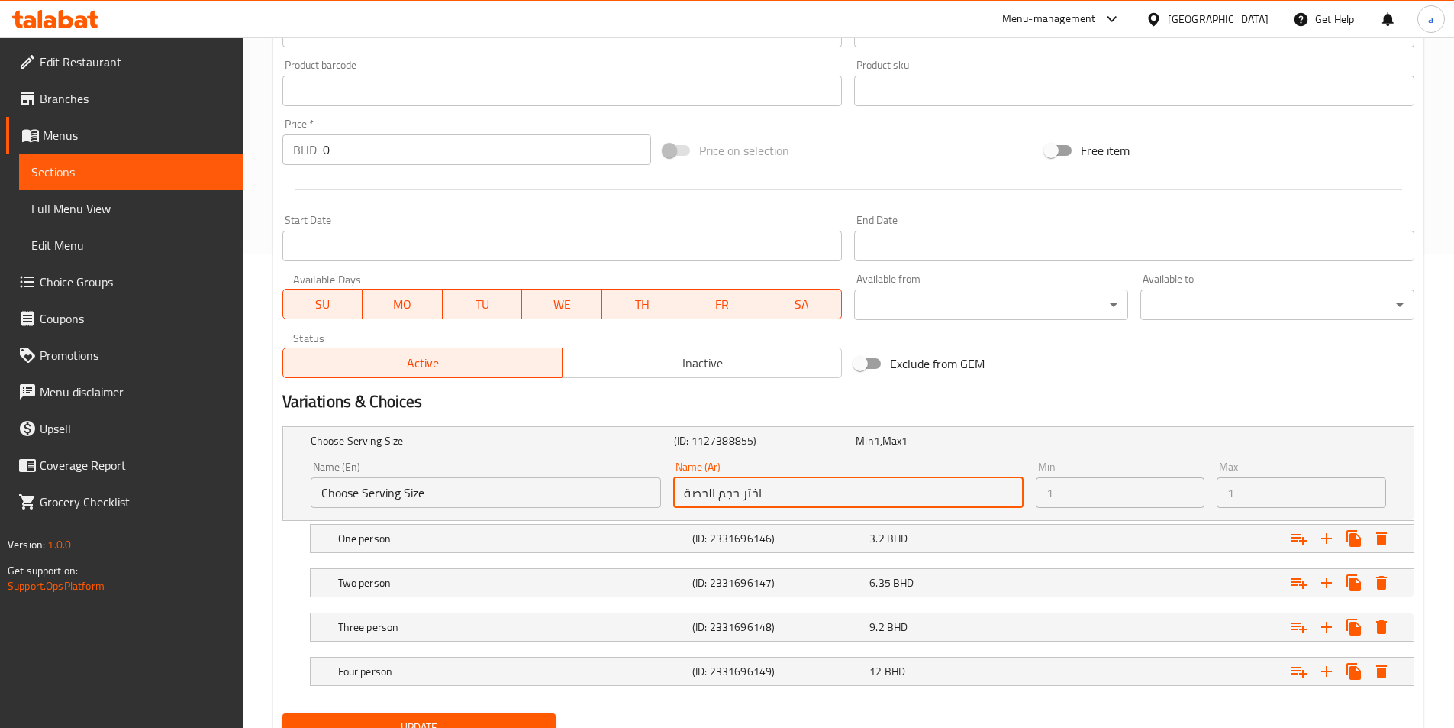
click at [757, 492] on input "اختر حجم الحصة" at bounding box center [848, 492] width 350 height 31
click at [773, 489] on input "اختر حجم الحصة" at bounding box center [848, 492] width 350 height 31
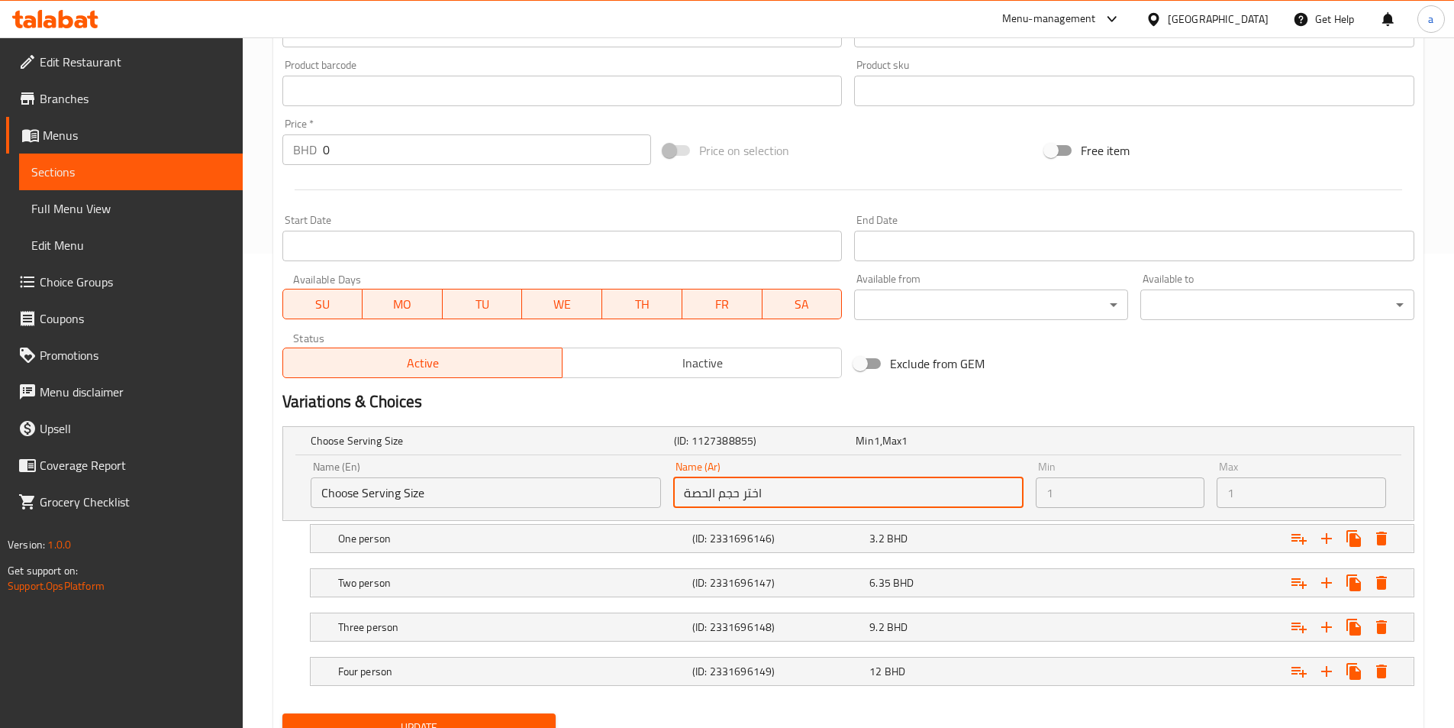
click at [773, 489] on input "اختر حجم الحصة" at bounding box center [848, 492] width 350 height 31
drag, startPoint x: 773, startPoint y: 489, endPoint x: 705, endPoint y: 489, distance: 67.9
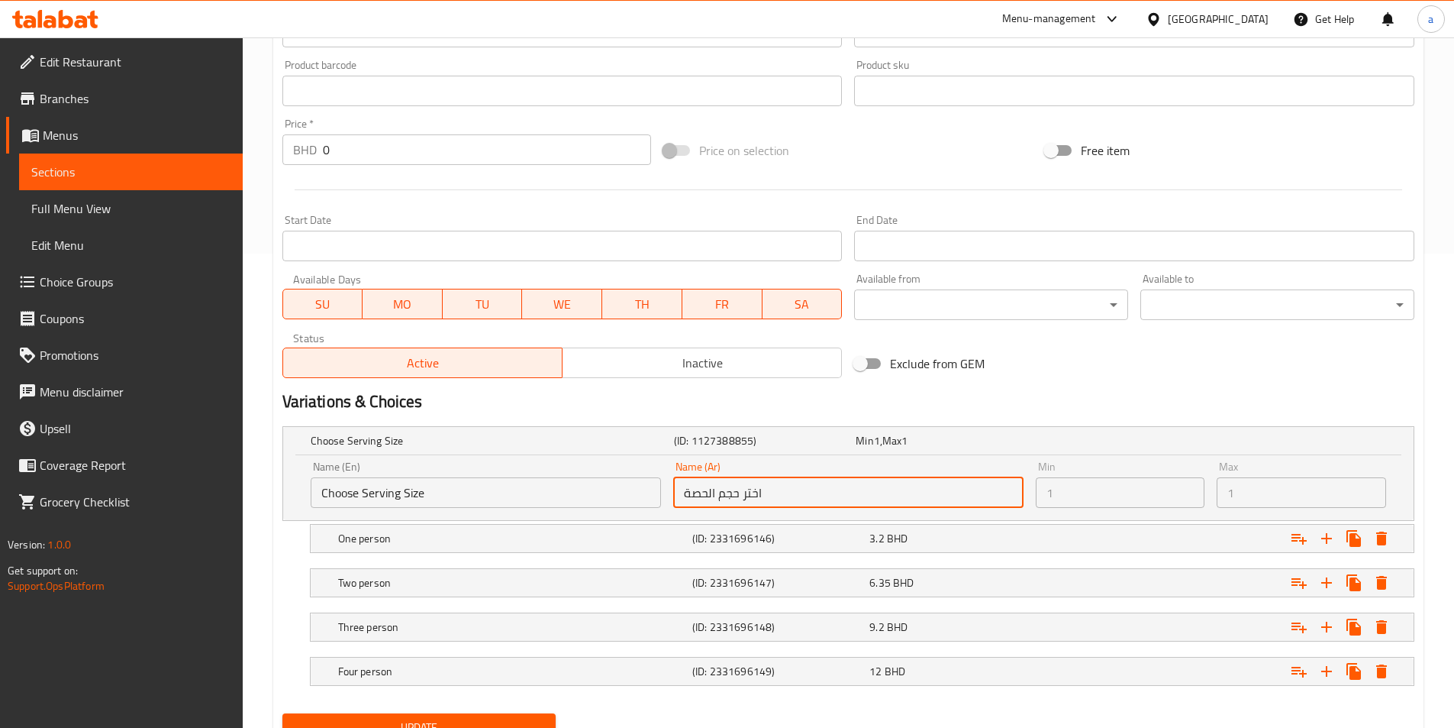
click at [705, 489] on input "اختر حجم الحصة" at bounding box center [848, 492] width 350 height 31
